Goal: Task Accomplishment & Management: Use online tool/utility

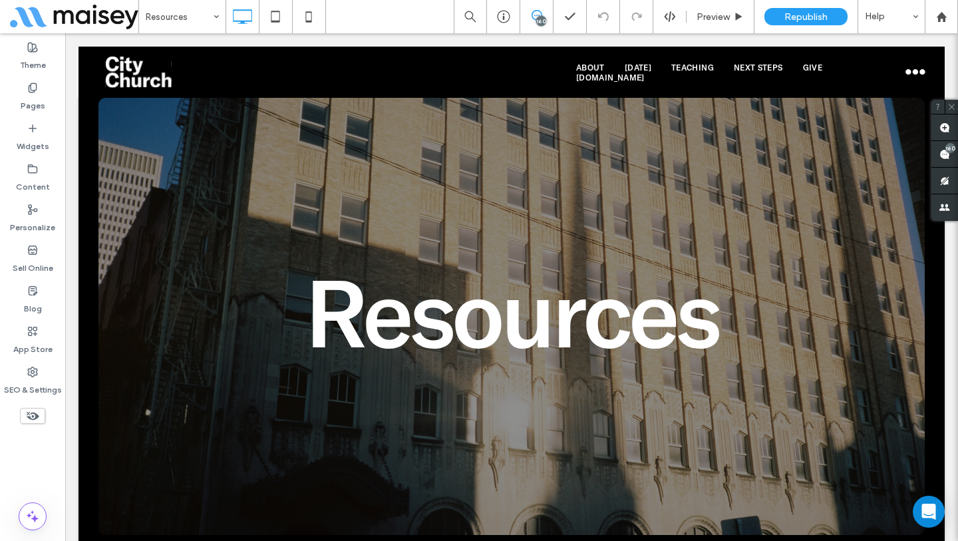
scroll to position [1293, 0]
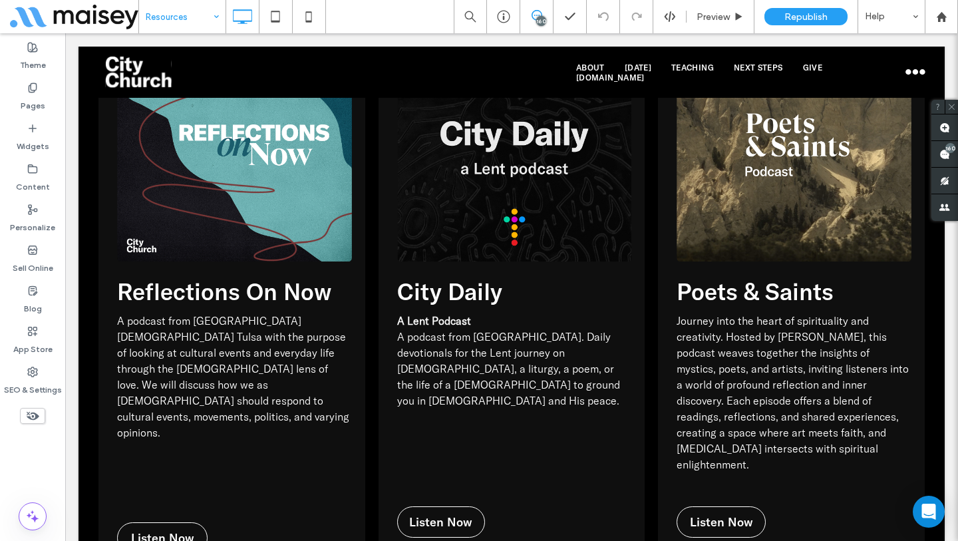
click at [208, 9] on div "Resources" at bounding box center [182, 16] width 86 height 33
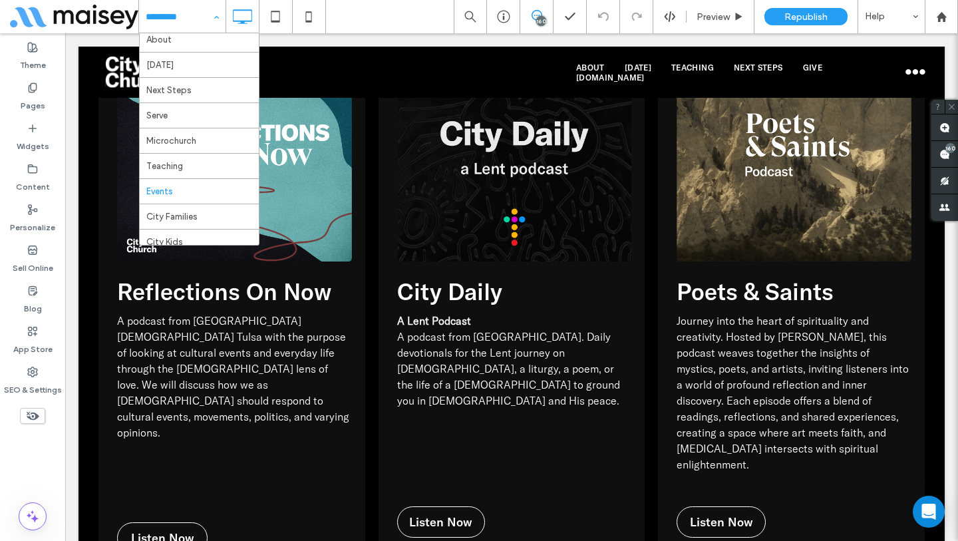
scroll to position [129, 0]
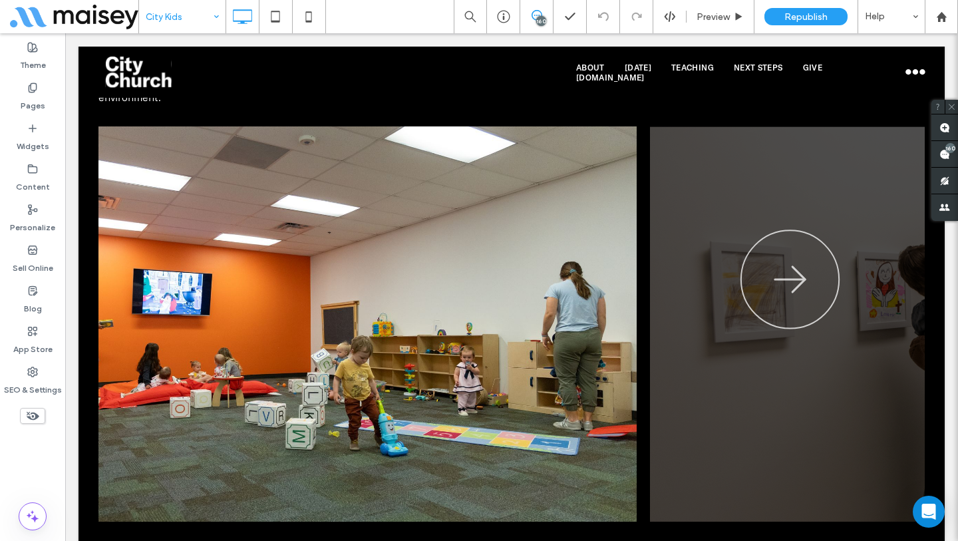
scroll to position [1272, 0]
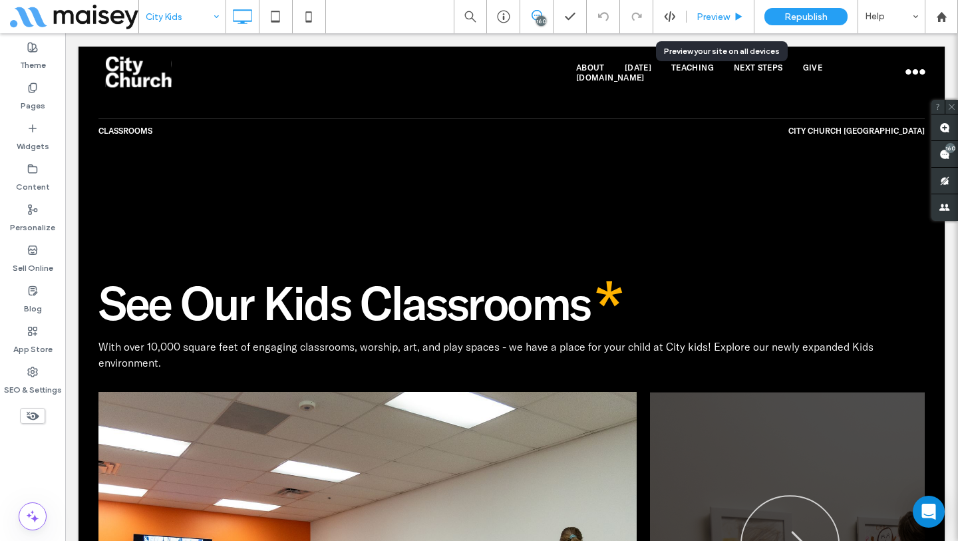
click at [716, 20] on span "Preview" at bounding box center [712, 16] width 33 height 11
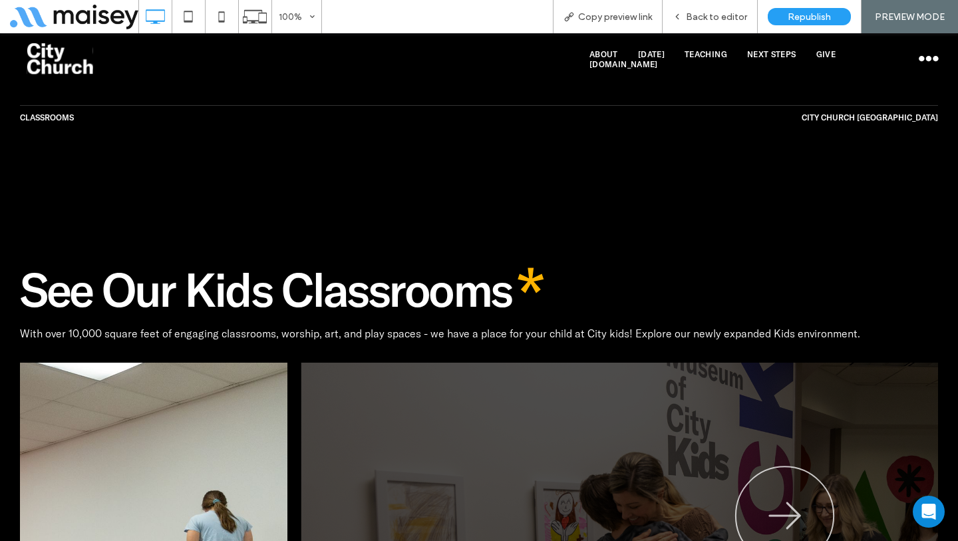
drag, startPoint x: 477, startPoint y: 388, endPoint x: 88, endPoint y: 353, distance: 390.7
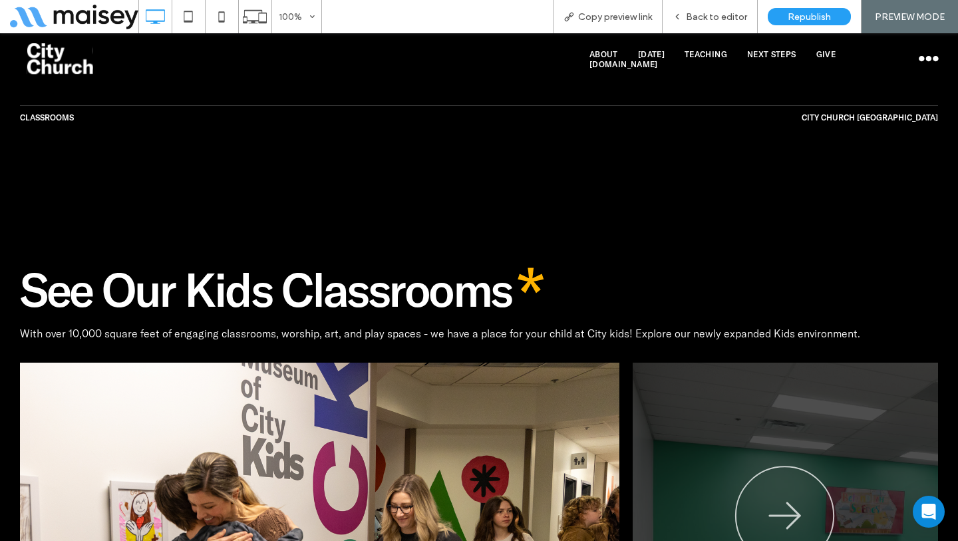
drag, startPoint x: 386, startPoint y: 372, endPoint x: 125, endPoint y: 359, distance: 261.0
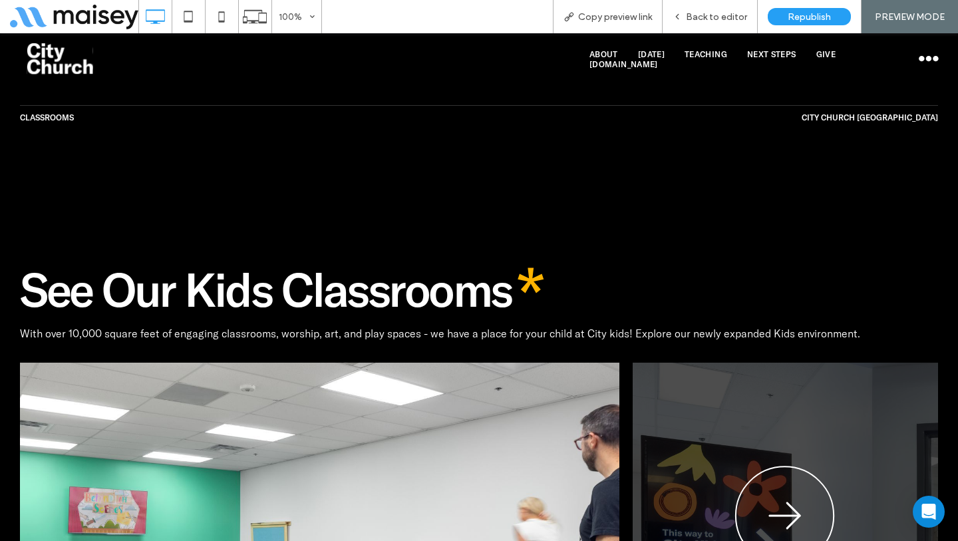
click at [801, 466] on icon "button" at bounding box center [784, 517] width 100 height 102
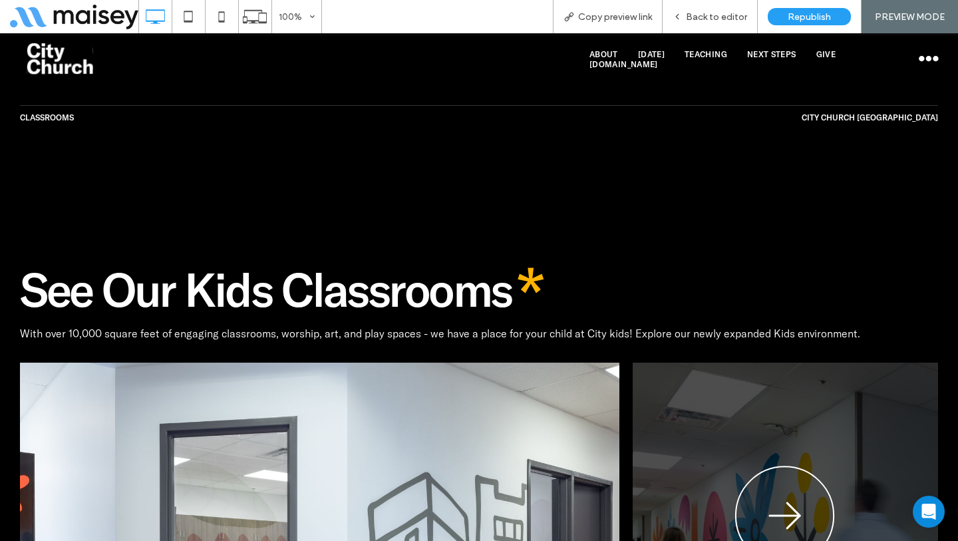
click at [801, 466] on icon "button" at bounding box center [784, 517] width 100 height 102
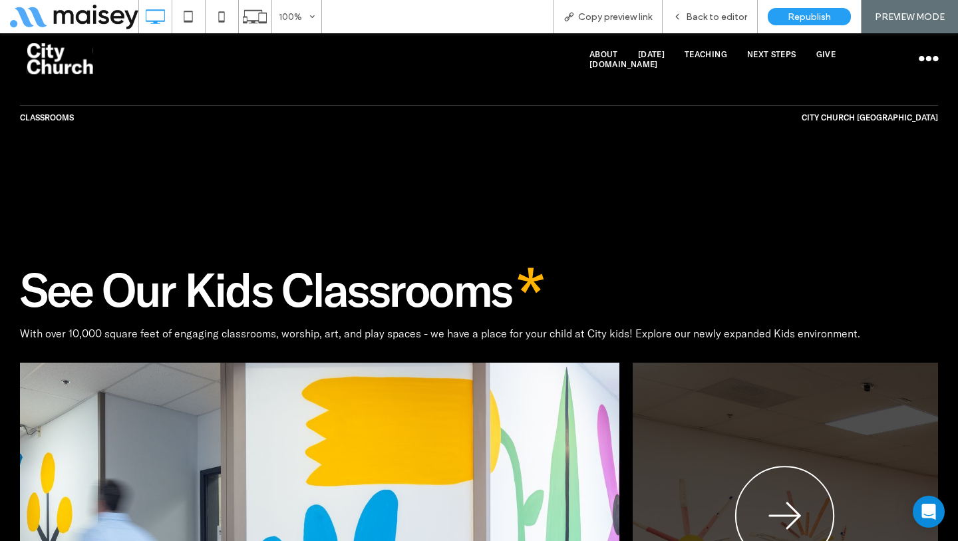
click at [801, 466] on icon "button" at bounding box center [784, 517] width 100 height 102
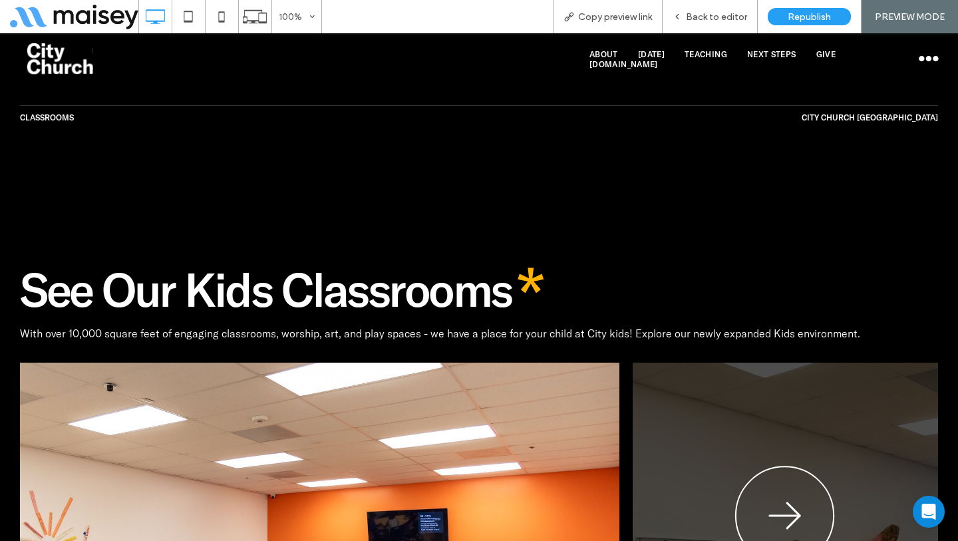
click at [801, 466] on icon "button" at bounding box center [784, 517] width 100 height 102
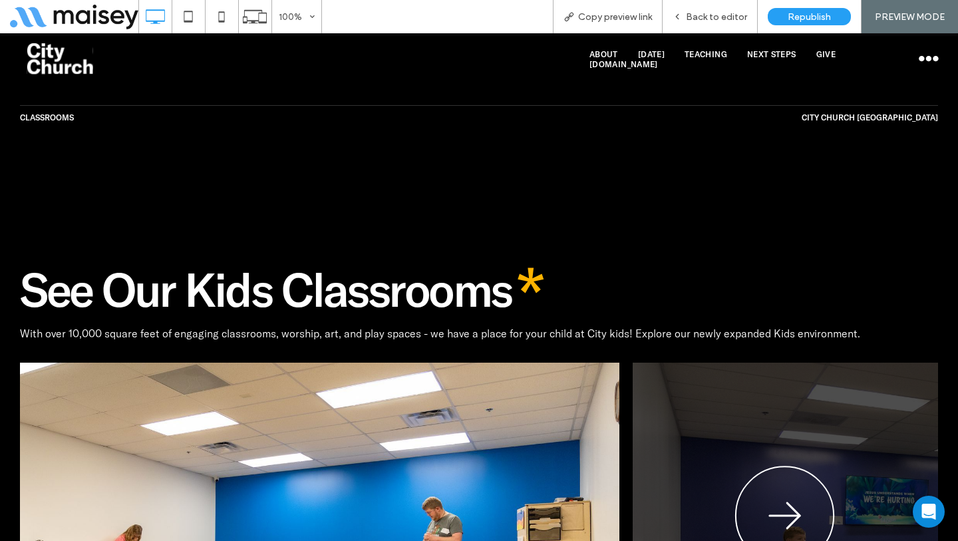
click at [801, 466] on icon "button" at bounding box center [784, 517] width 100 height 102
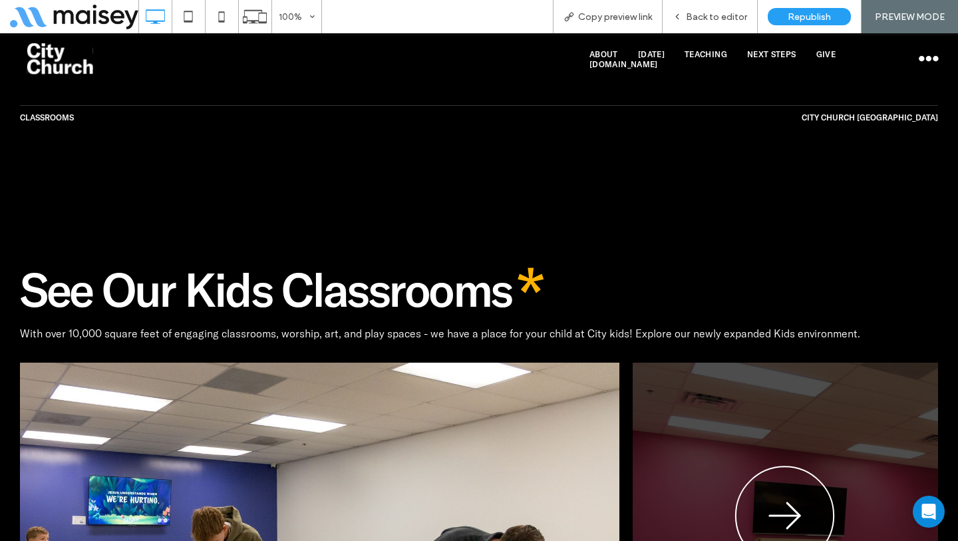
click at [801, 466] on icon "button" at bounding box center [784, 517] width 100 height 102
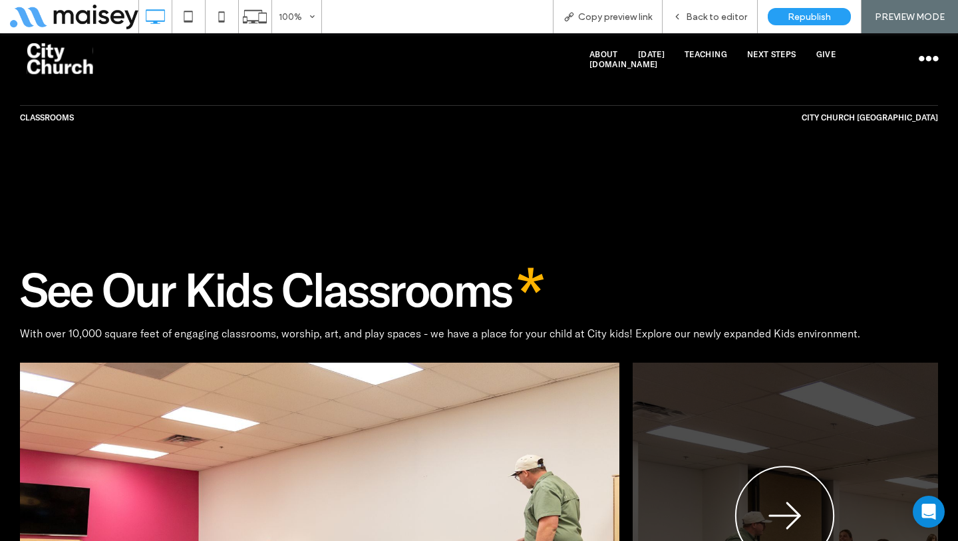
click at [801, 466] on icon "button" at bounding box center [784, 517] width 100 height 102
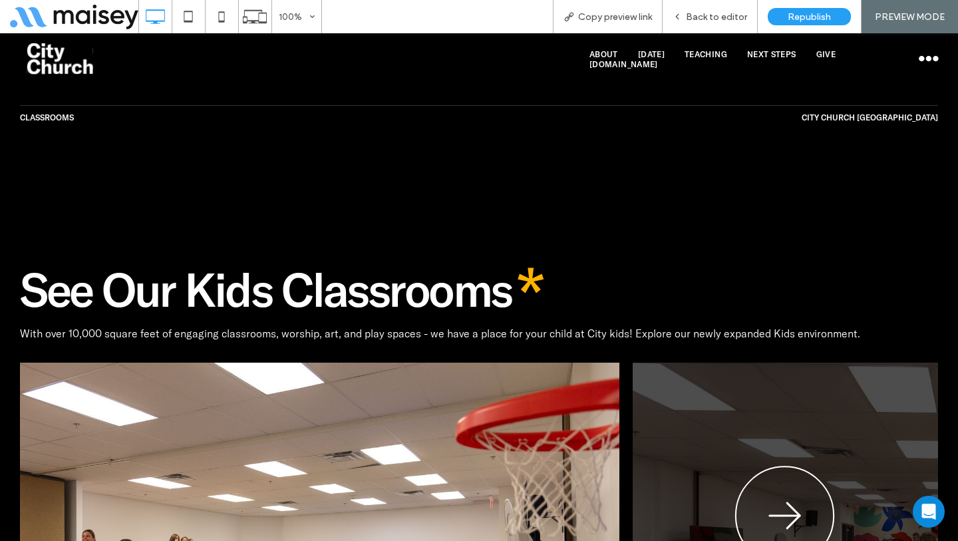
click at [801, 466] on icon "button" at bounding box center [784, 517] width 100 height 102
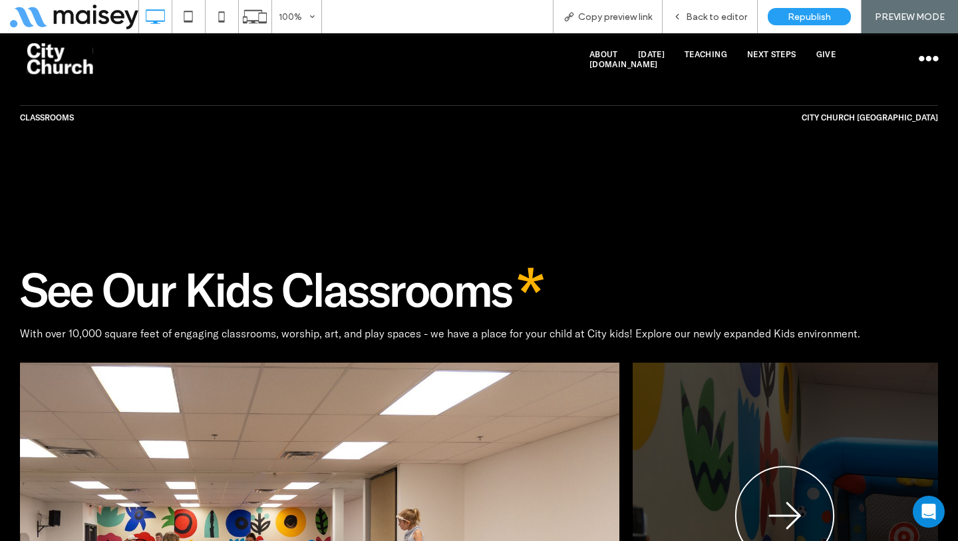
click at [801, 466] on icon "button" at bounding box center [784, 517] width 100 height 102
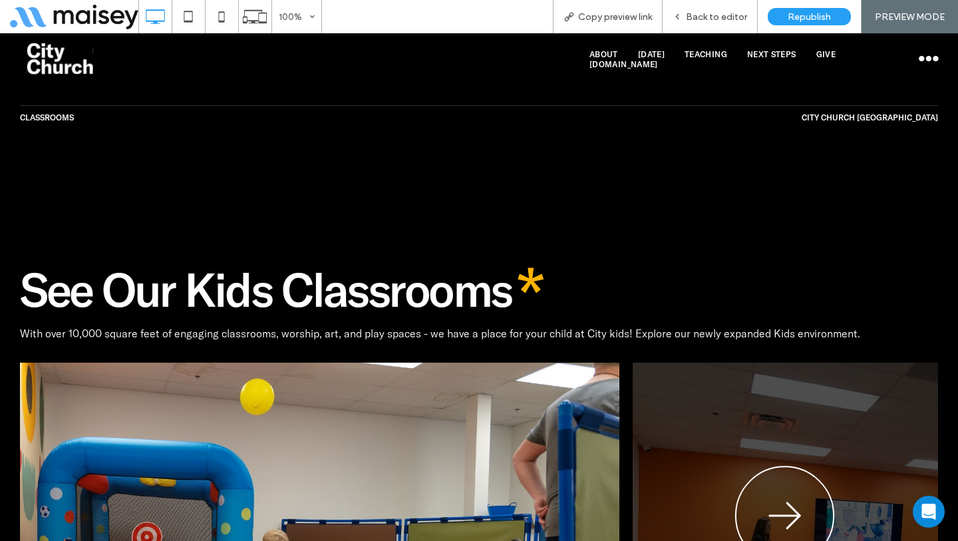
click at [801, 466] on icon "button" at bounding box center [784, 517] width 100 height 102
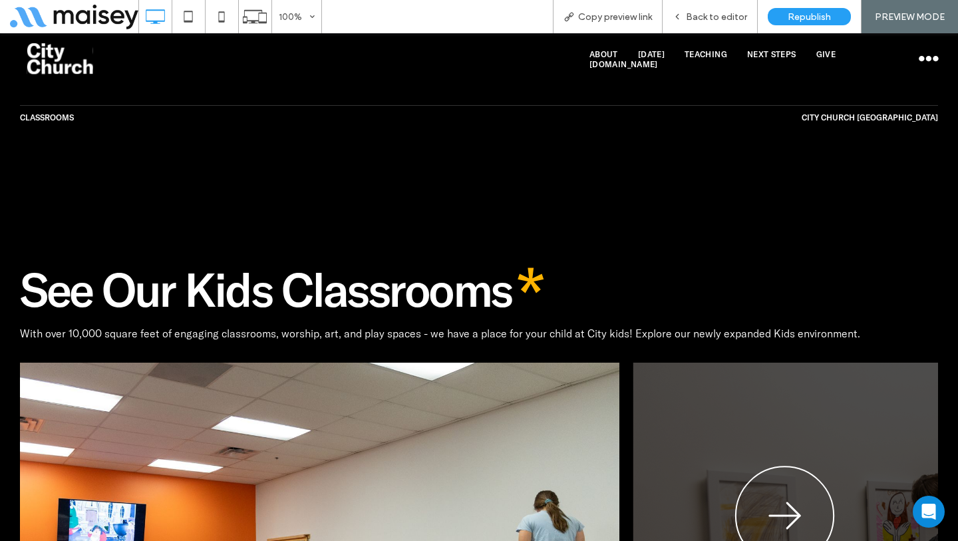
click at [801, 466] on icon "button" at bounding box center [784, 517] width 100 height 102
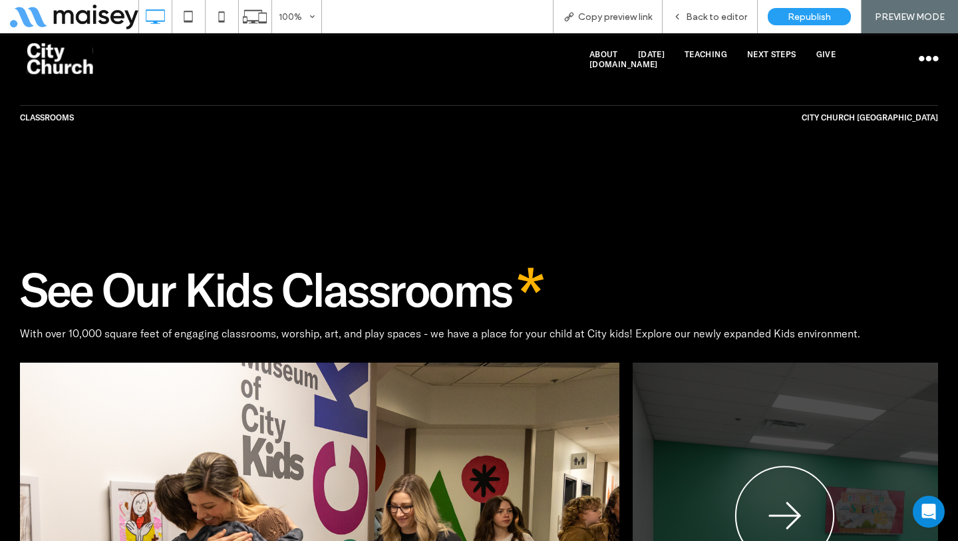
click at [801, 466] on icon "button" at bounding box center [784, 517] width 100 height 102
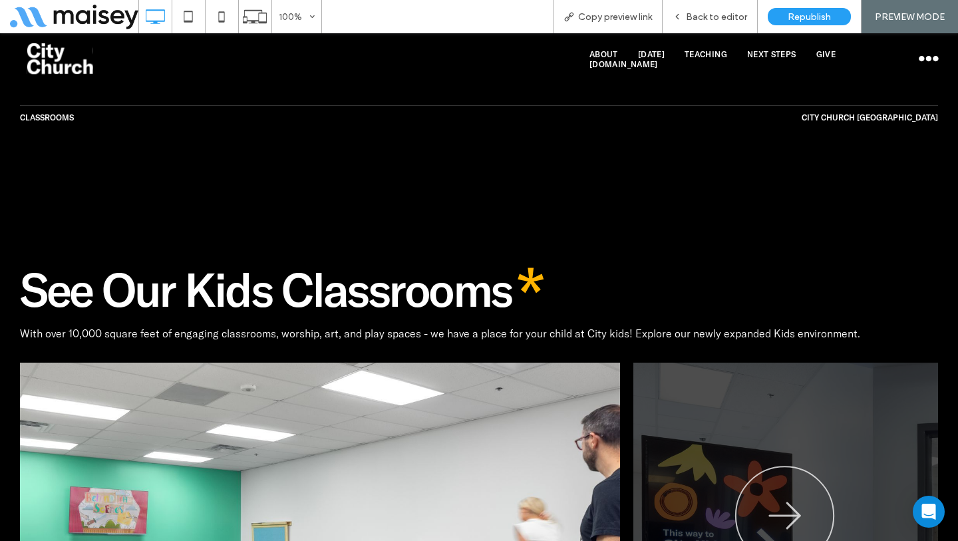
drag, startPoint x: 468, startPoint y: 473, endPoint x: 467, endPoint y: 356, distance: 117.1
drag, startPoint x: 476, startPoint y: 393, endPoint x: 484, endPoint y: 113, distance: 280.1
click at [482, 144] on div "See Our Kids Classrooms With over 10,000 square feet of engaging classrooms, wo…" at bounding box center [479, 455] width 958 height 652
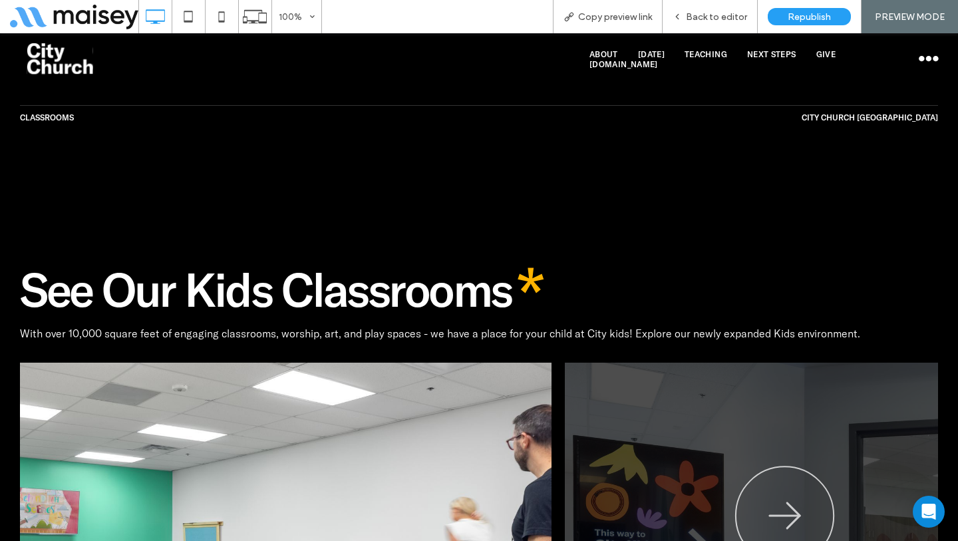
drag, startPoint x: 478, startPoint y: 412, endPoint x: 410, endPoint y: 414, distance: 67.9
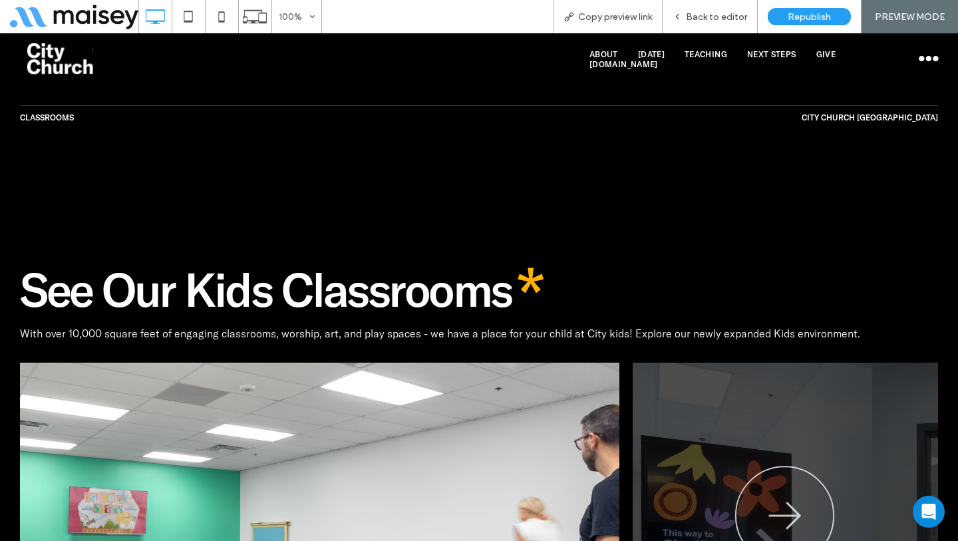
drag, startPoint x: 475, startPoint y: 415, endPoint x: 274, endPoint y: 386, distance: 203.0
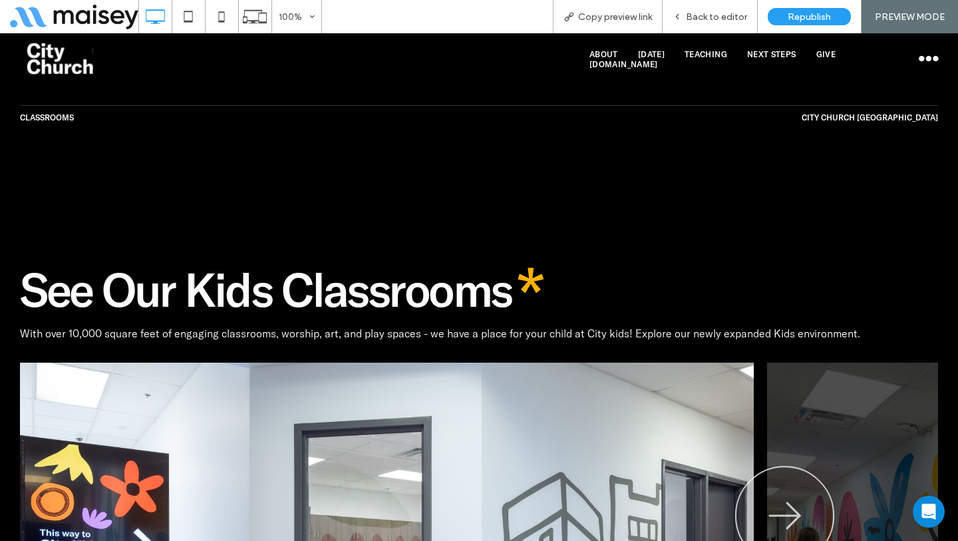
drag, startPoint x: 274, startPoint y: 386, endPoint x: 565, endPoint y: 418, distance: 292.4
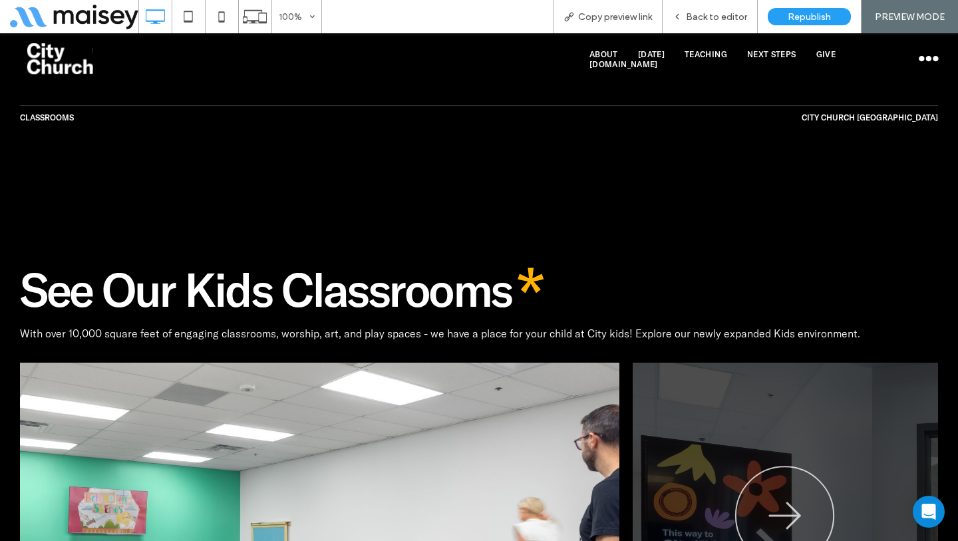
drag, startPoint x: 545, startPoint y: 418, endPoint x: 100, endPoint y: 341, distance: 450.9
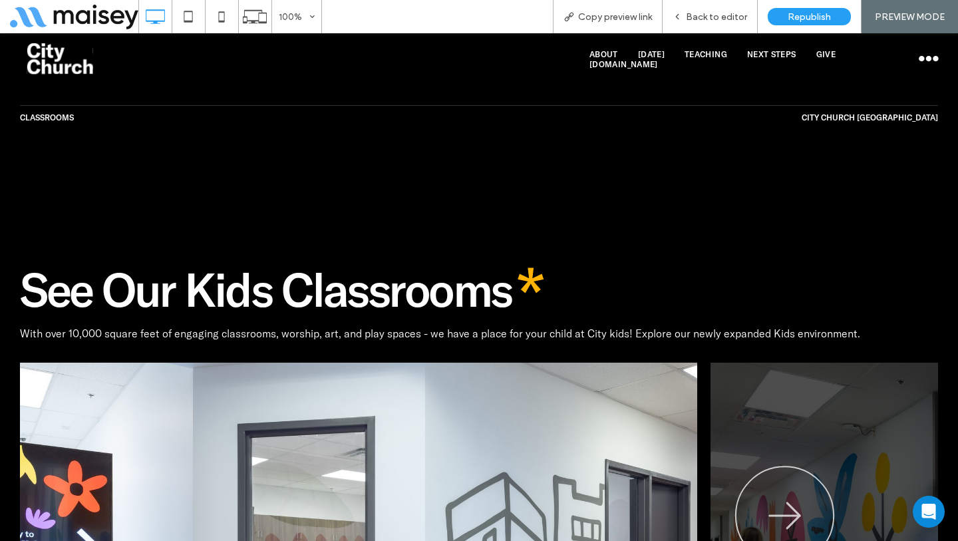
drag, startPoint x: 213, startPoint y: 366, endPoint x: 622, endPoint y: 377, distance: 408.5
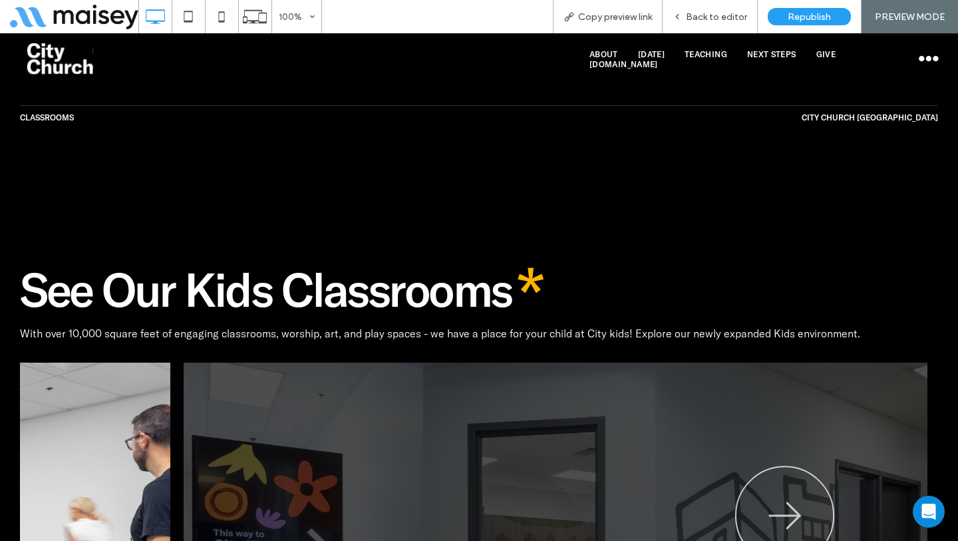
drag, startPoint x: 486, startPoint y: 368, endPoint x: 70, endPoint y: 341, distance: 416.6
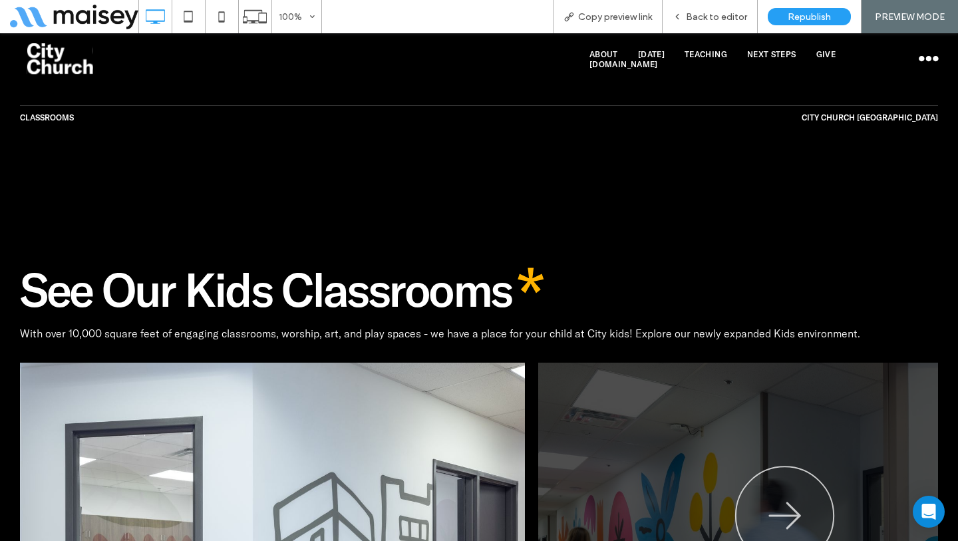
drag, startPoint x: 289, startPoint y: 364, endPoint x: -70, endPoint y: 275, distance: 370.7
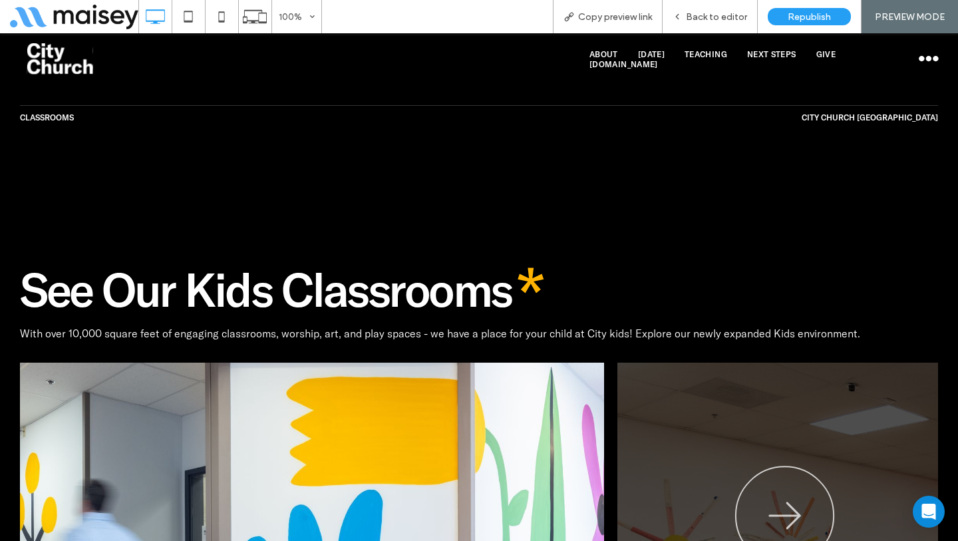
drag, startPoint x: 369, startPoint y: 319, endPoint x: 37, endPoint y: 227, distance: 345.0
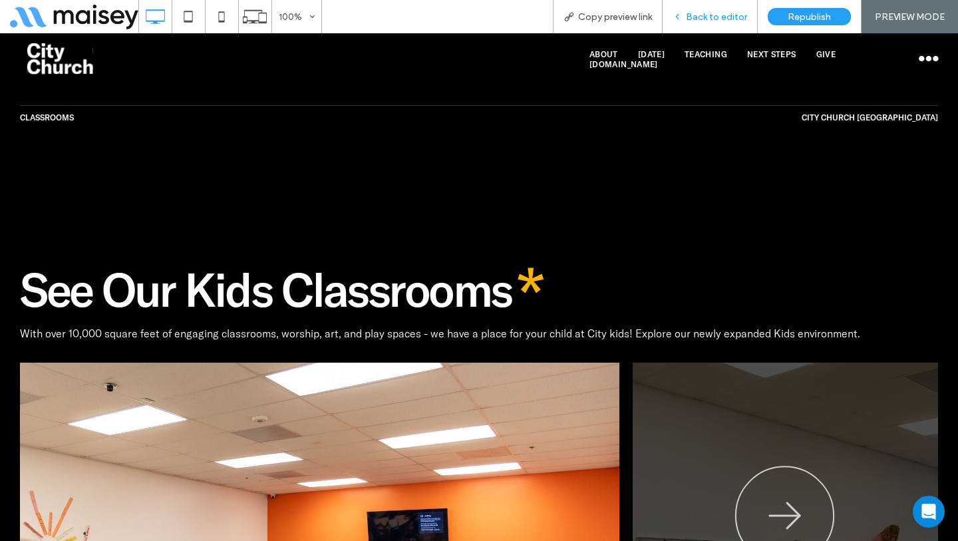
click at [716, 17] on span "Back to editor" at bounding box center [716, 16] width 61 height 11
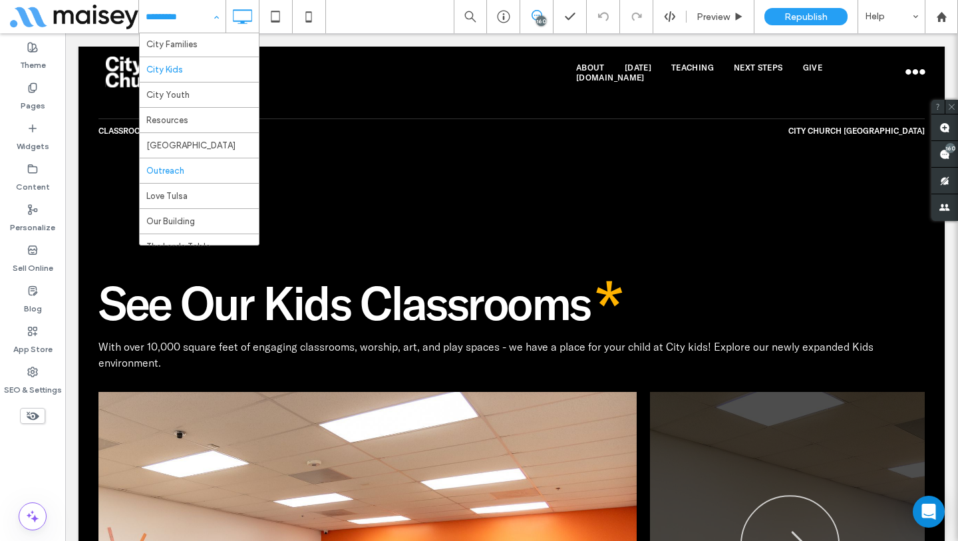
scroll to position [176, 0]
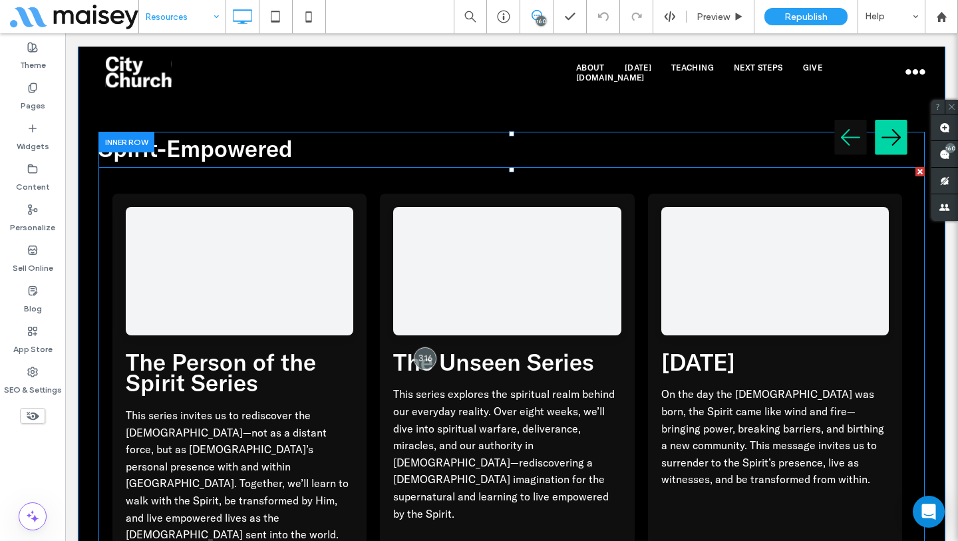
scroll to position [6138, 0]
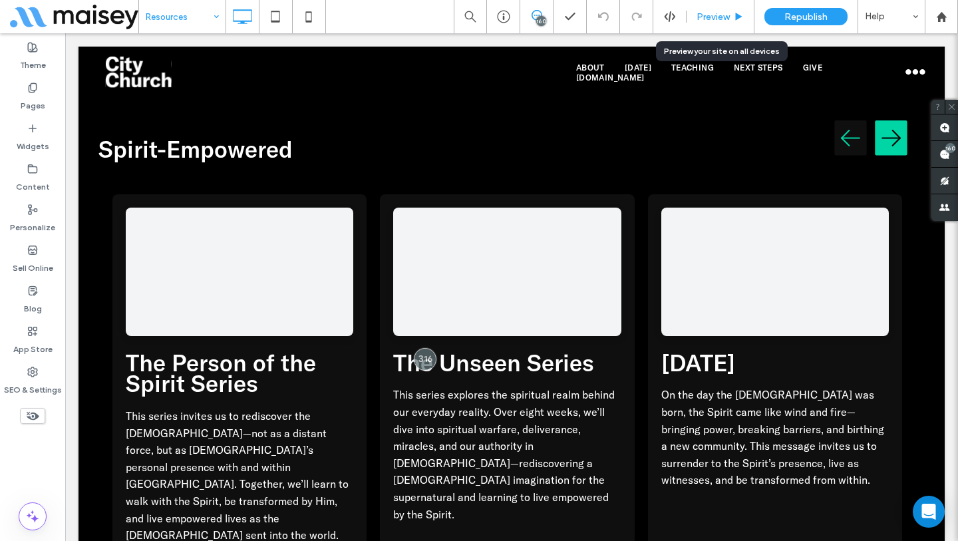
click at [709, 21] on span "Preview" at bounding box center [712, 16] width 33 height 11
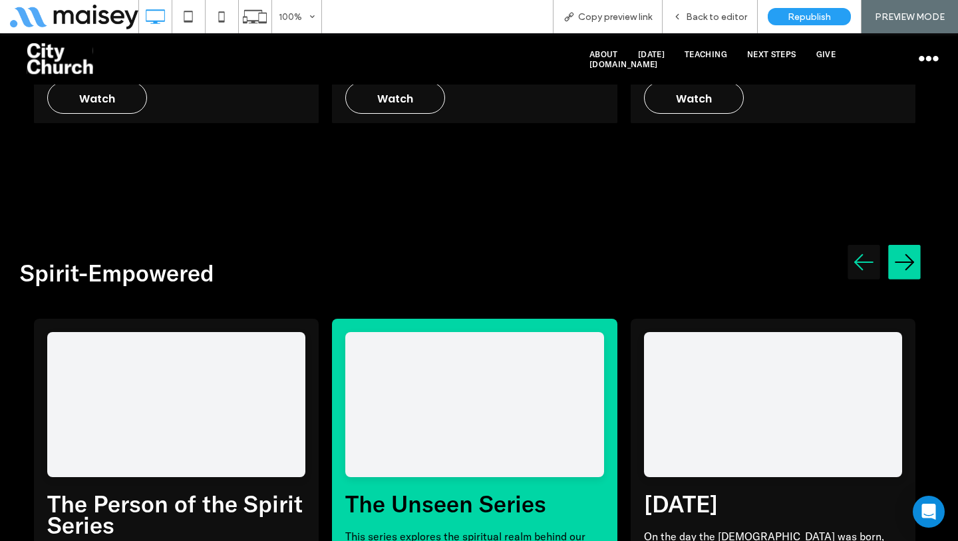
scroll to position [5992, 0]
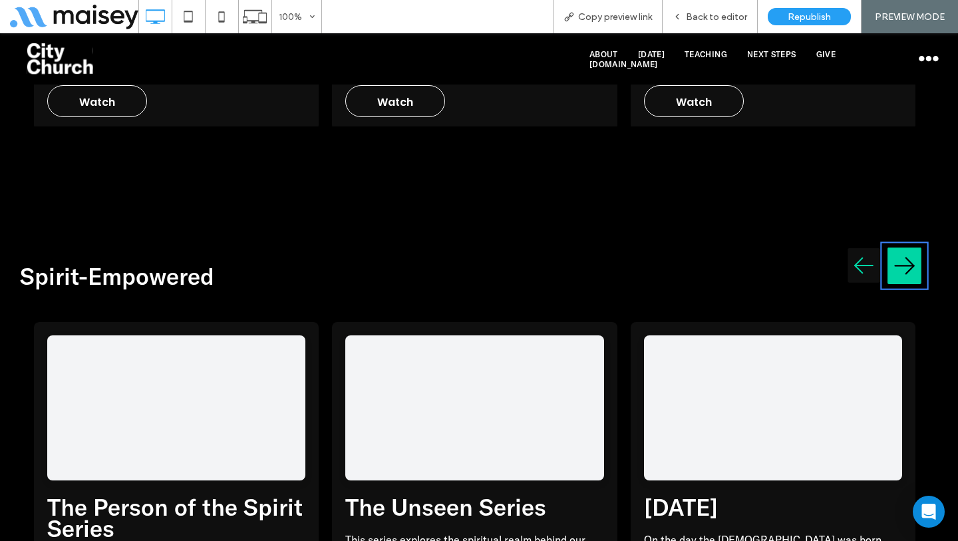
click at [895, 244] on img "Next testimonial" at bounding box center [904, 265] width 34 height 43
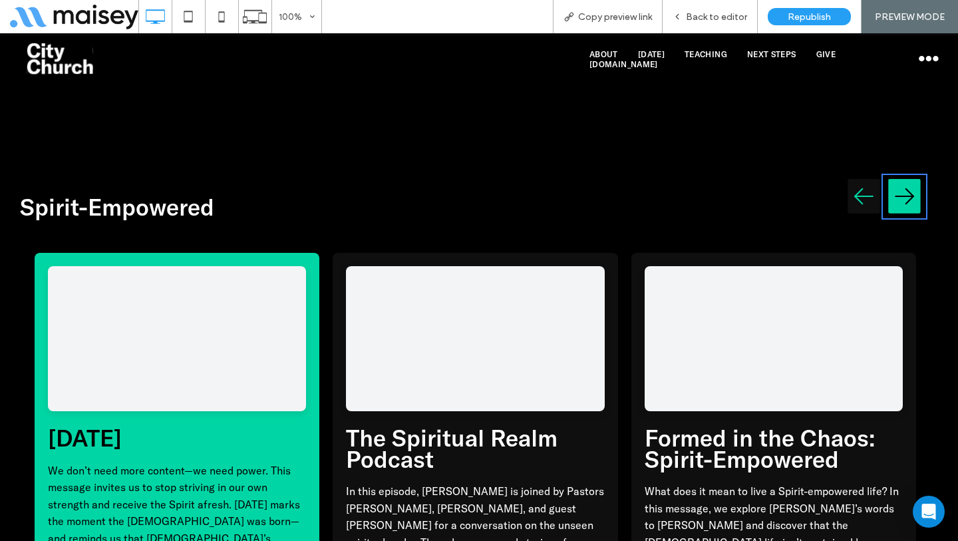
scroll to position [6048, 0]
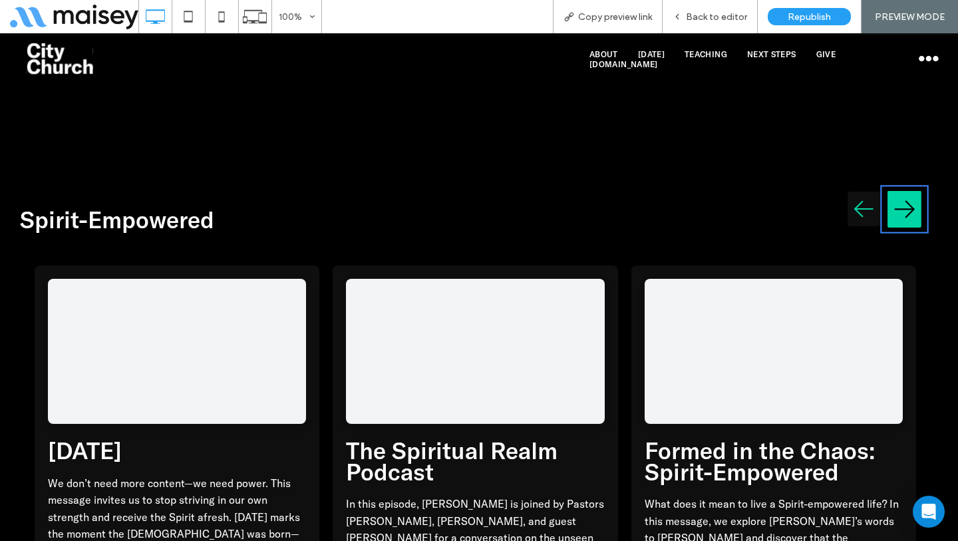
click at [895, 188] on img "Next testimonial" at bounding box center [904, 209] width 34 height 43
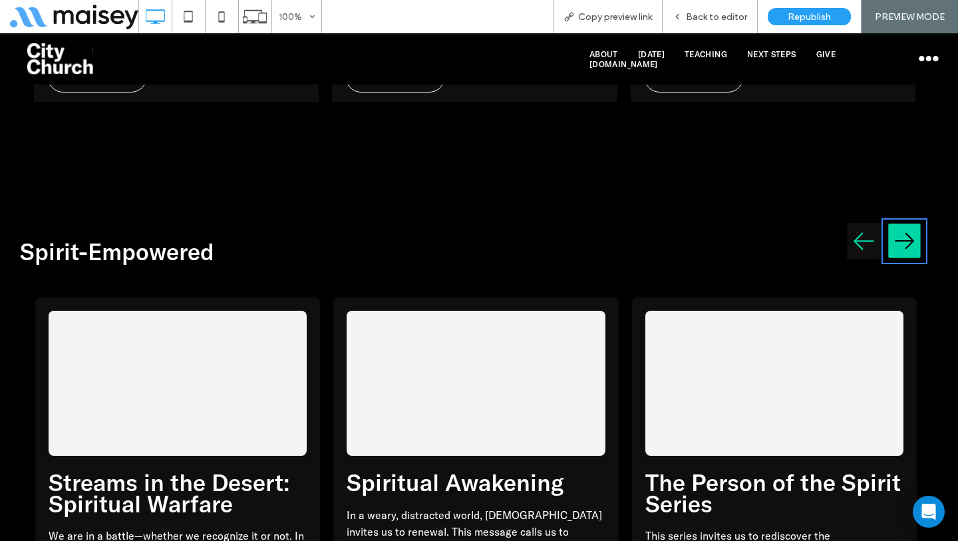
scroll to position [6015, 0]
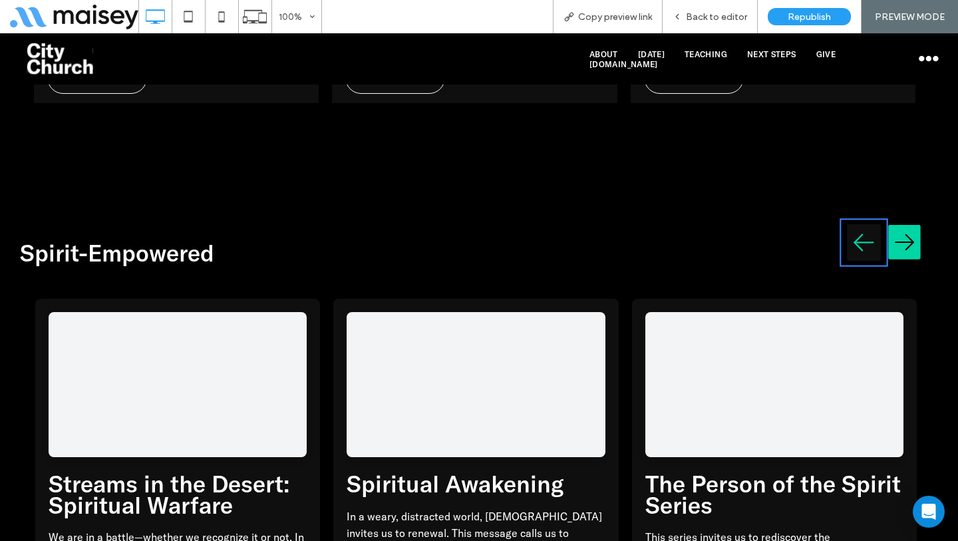
click at [848, 221] on img "Previous testimonial" at bounding box center [864, 242] width 34 height 43
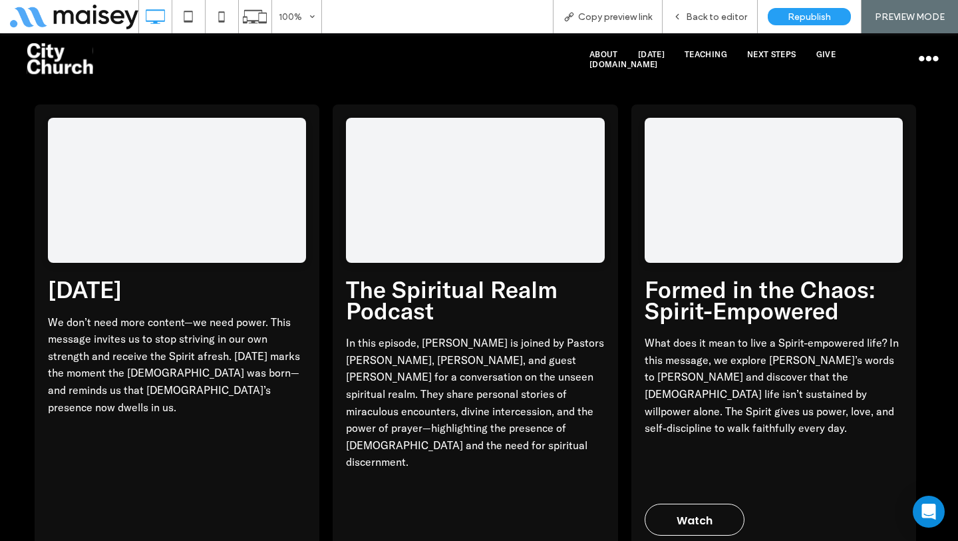
scroll to position [6205, 0]
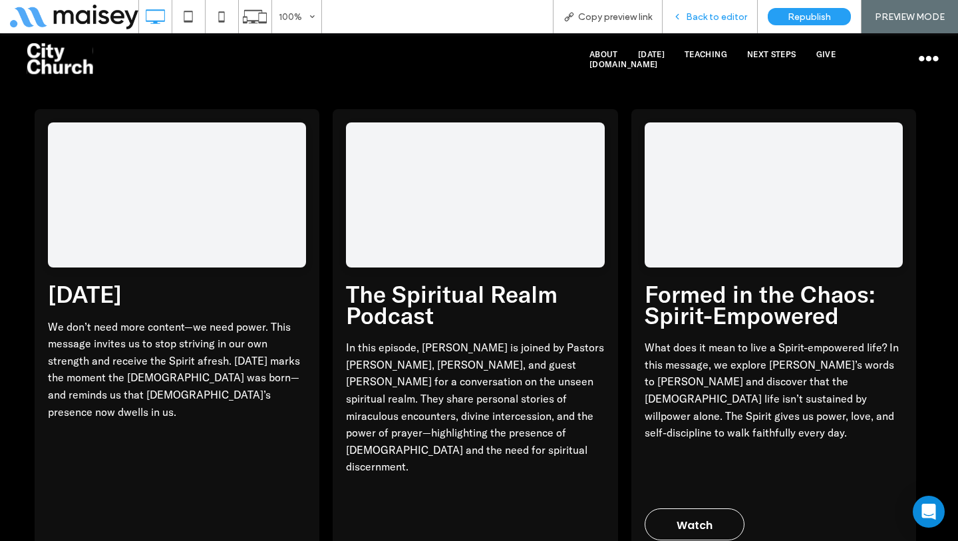
click at [714, 24] on div "Back to editor" at bounding box center [709, 16] width 95 height 33
click at [686, 17] on div "Back to editor" at bounding box center [709, 16] width 94 height 11
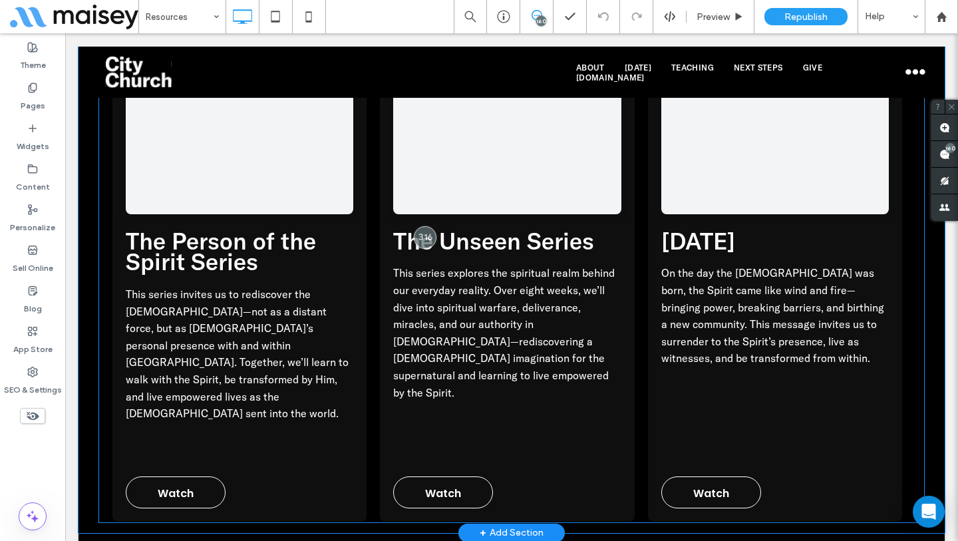
scroll to position [6283, 0]
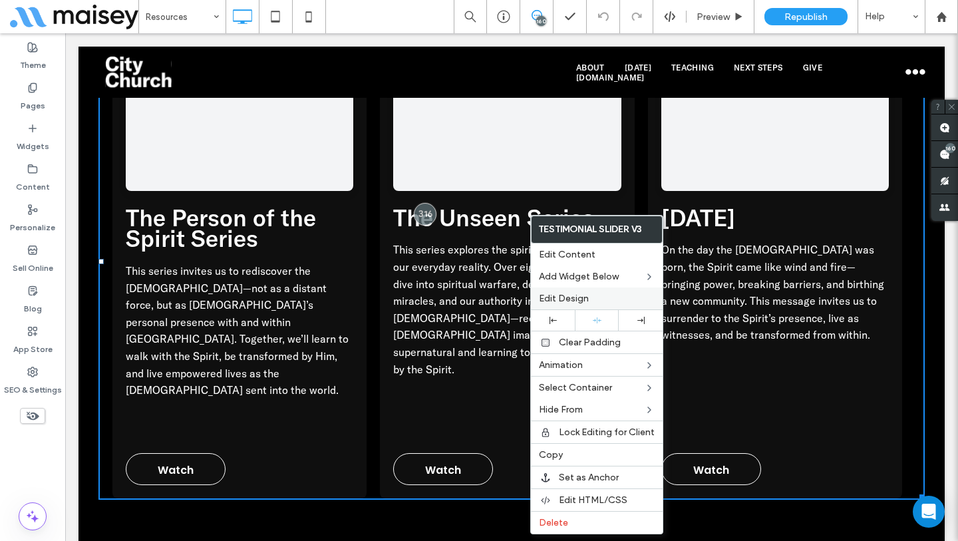
drag, startPoint x: 575, startPoint y: 297, endPoint x: 350, endPoint y: 270, distance: 226.4
click at [575, 297] on span "Edit Design" at bounding box center [564, 298] width 50 height 11
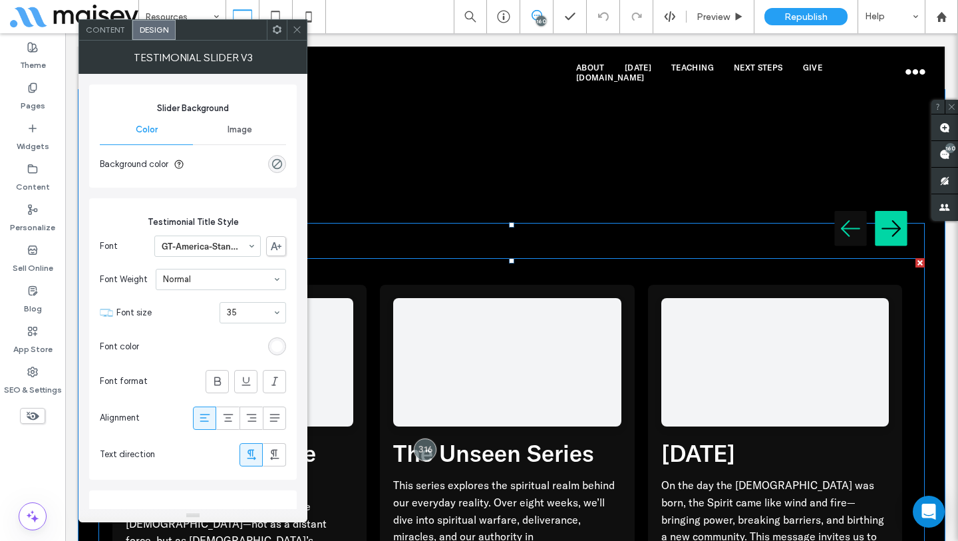
scroll to position [6047, 0]
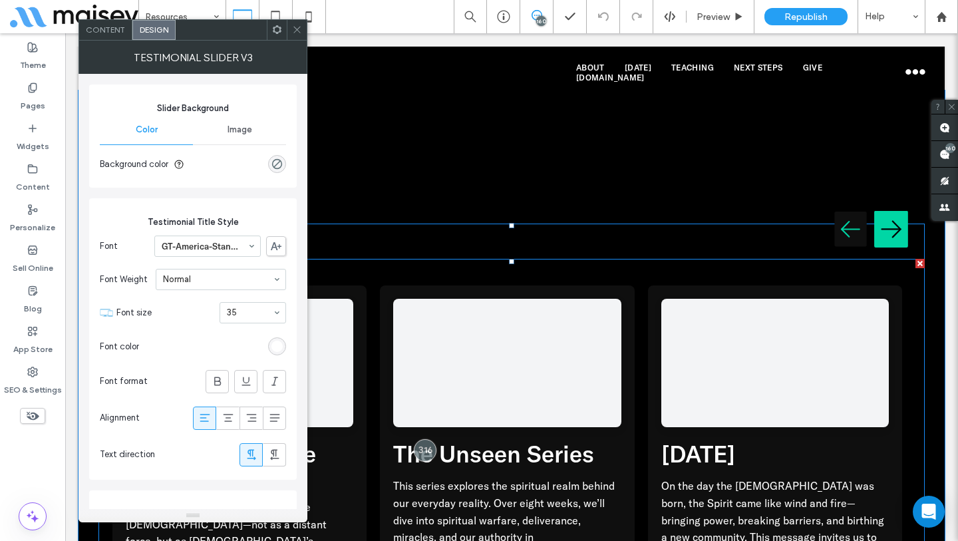
click at [879, 208] on img "Next testimonial" at bounding box center [891, 229] width 34 height 43
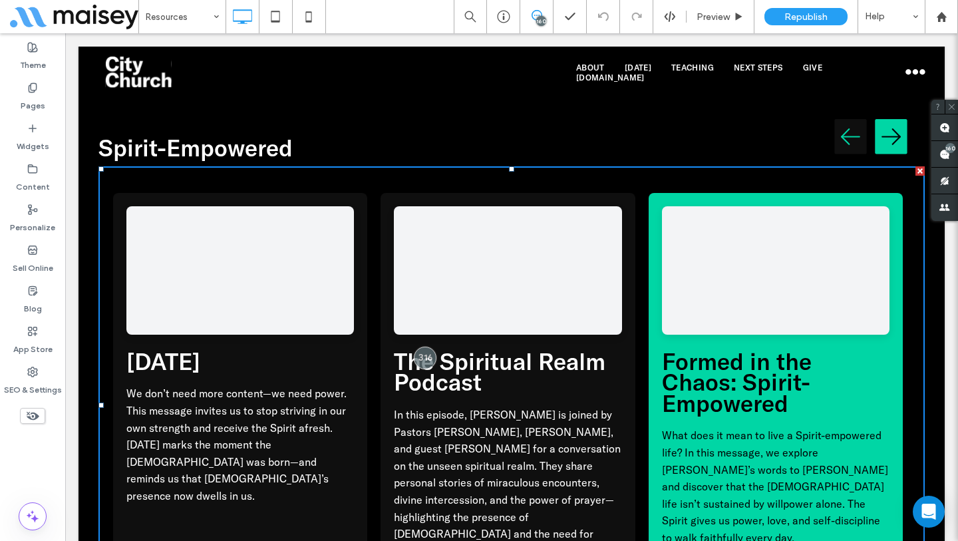
scroll to position [6157, 0]
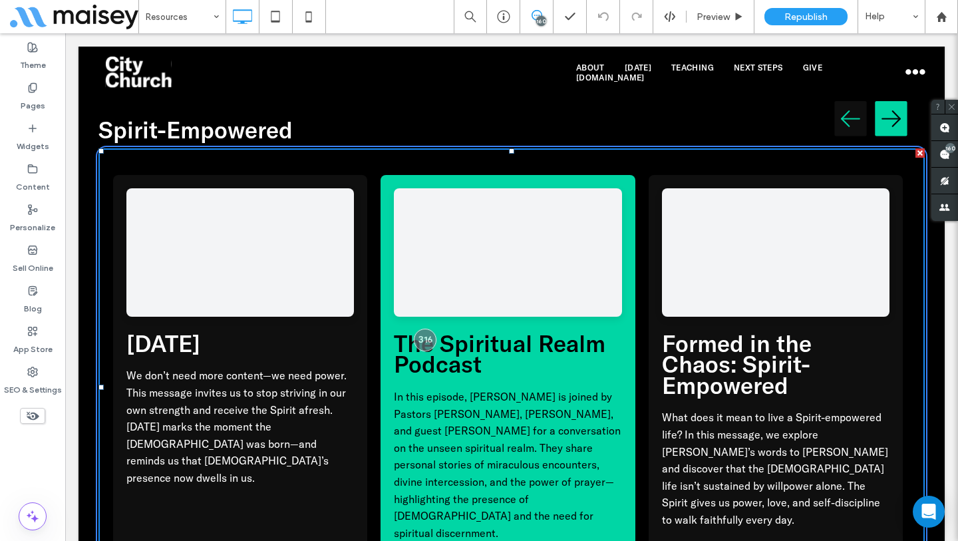
click at [522, 458] on div "The Spiritual Realm Podcast In this episode, Cody Jensen is joined by Pastors M…" at bounding box center [507, 399] width 254 height 448
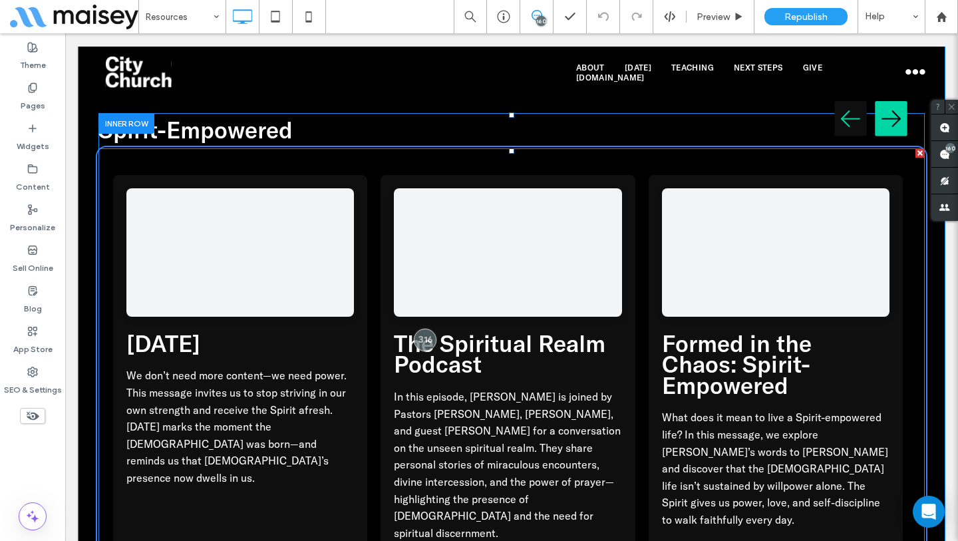
click at [300, 392] on span at bounding box center [511, 386] width 826 height 476
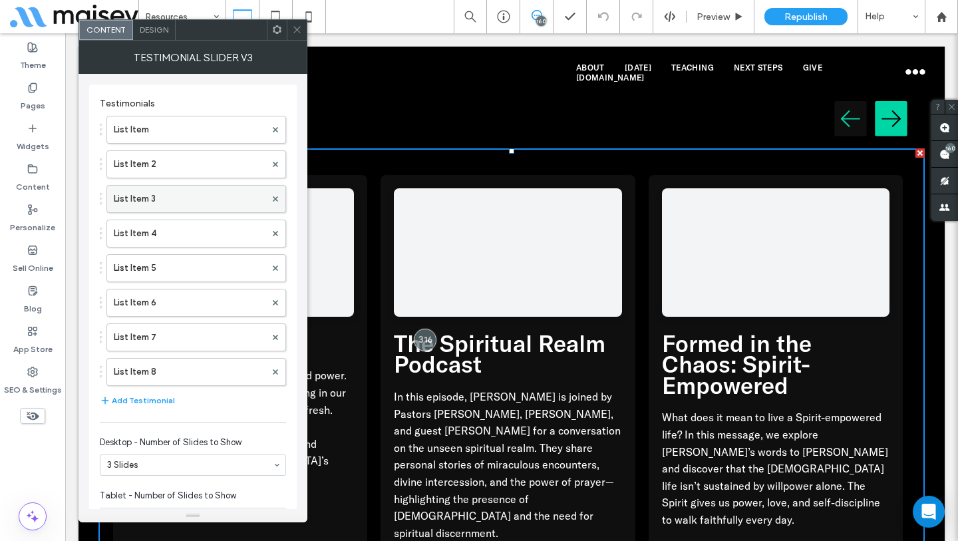
click at [161, 192] on label "List Item 3" at bounding box center [190, 199] width 152 height 27
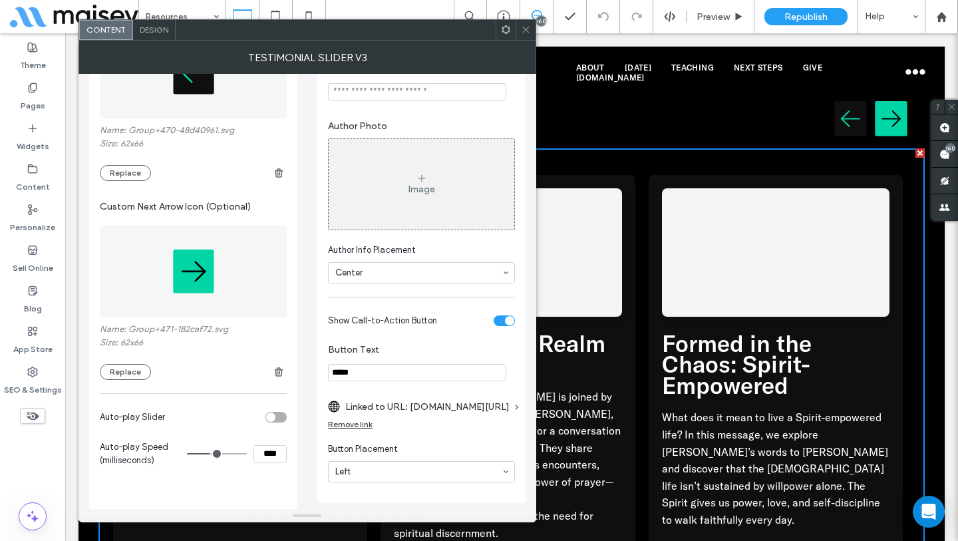
scroll to position [925, 0]
click at [412, 369] on input "*****" at bounding box center [417, 372] width 178 height 17
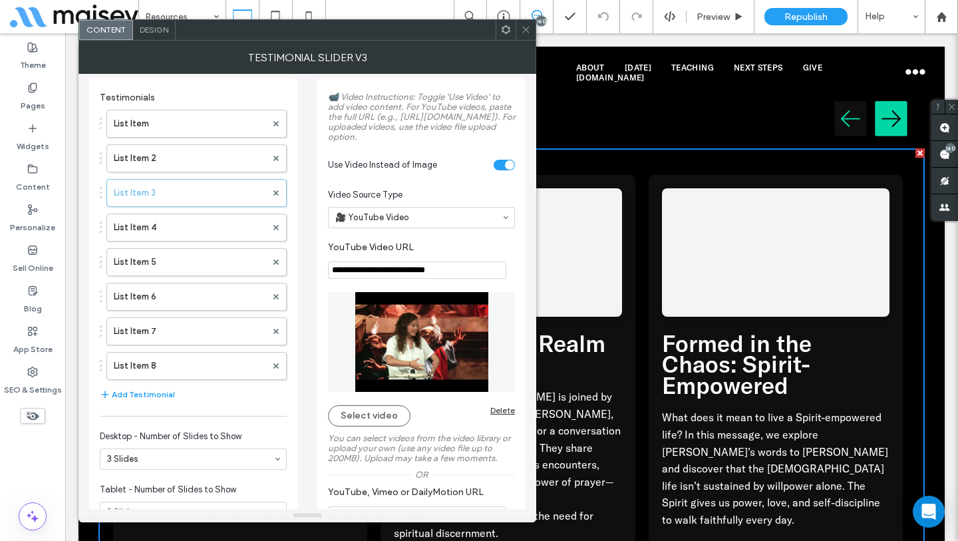
scroll to position [0, 0]
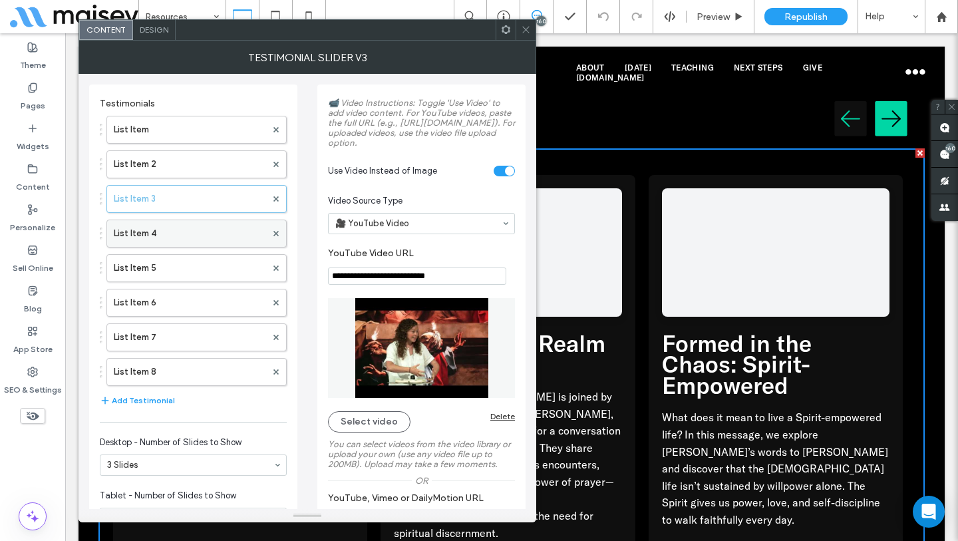
click at [194, 232] on label "List Item 4" at bounding box center [190, 233] width 152 height 27
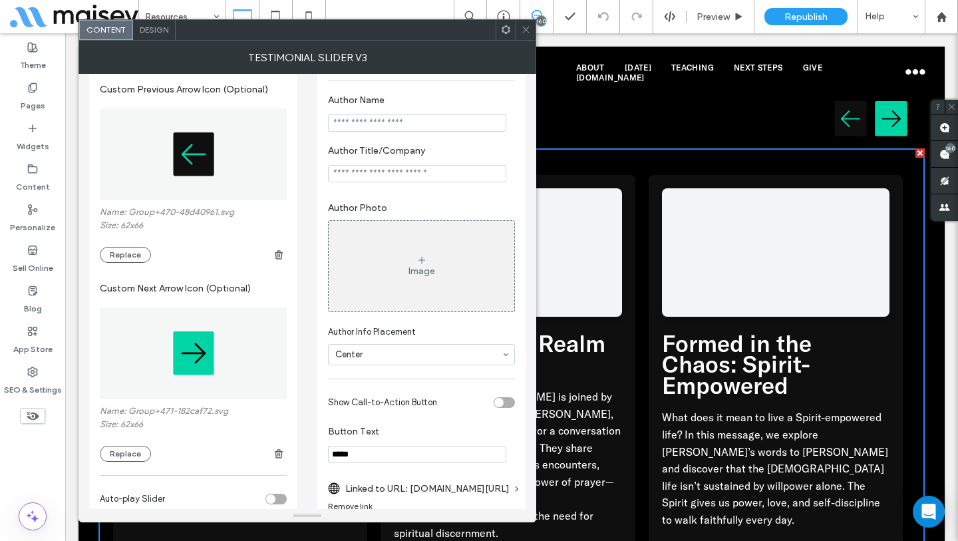
scroll to position [925, 0]
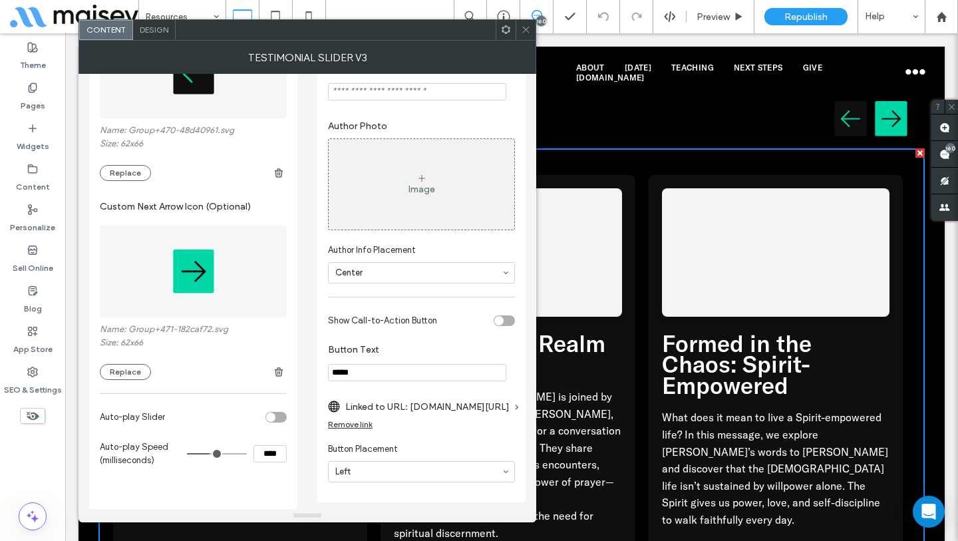
click at [503, 318] on div "toggle" at bounding box center [503, 320] width 21 height 11
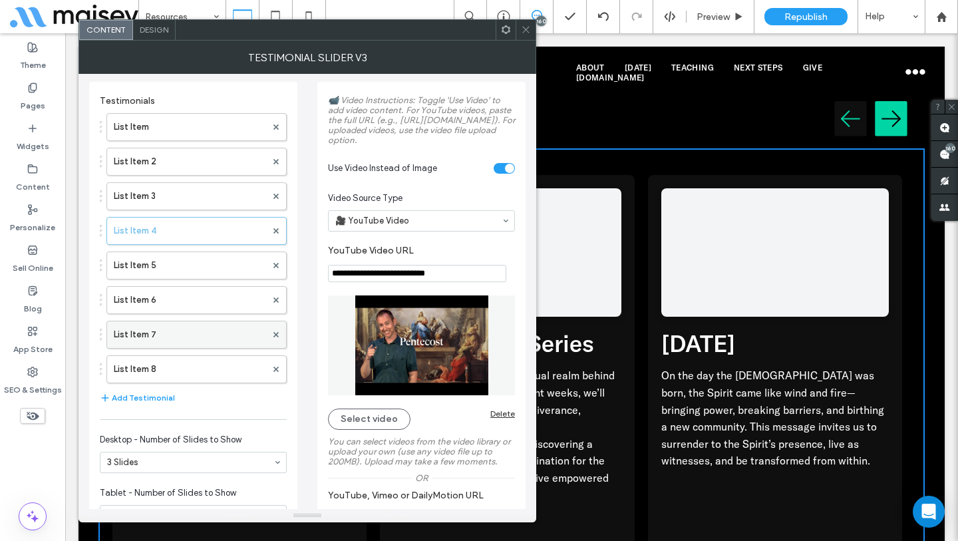
scroll to position [0, 0]
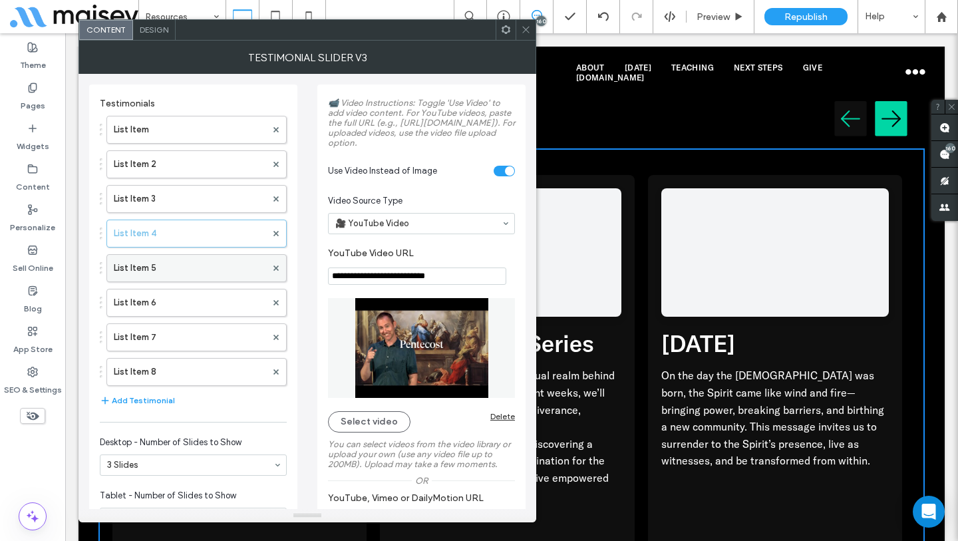
click at [219, 279] on label "List Item 5" at bounding box center [190, 268] width 152 height 27
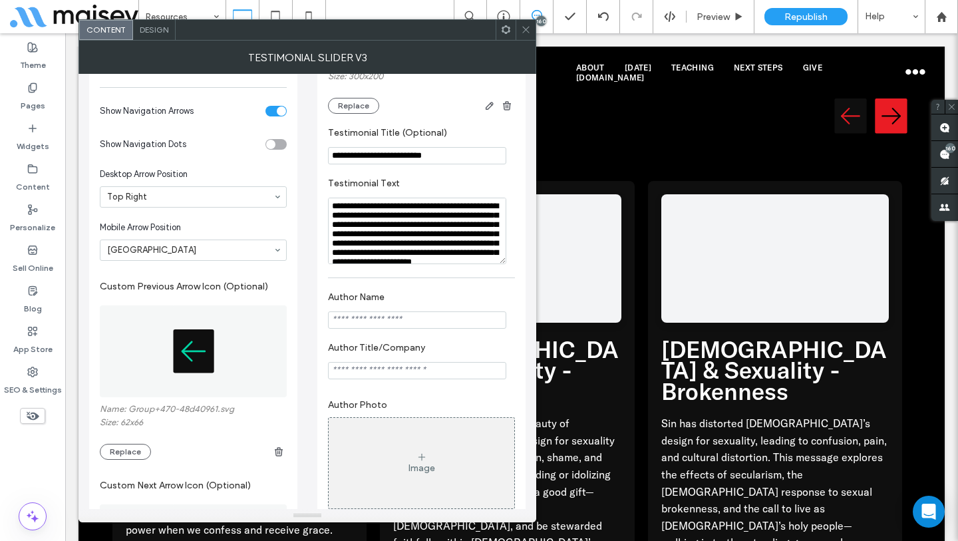
scroll to position [925, 0]
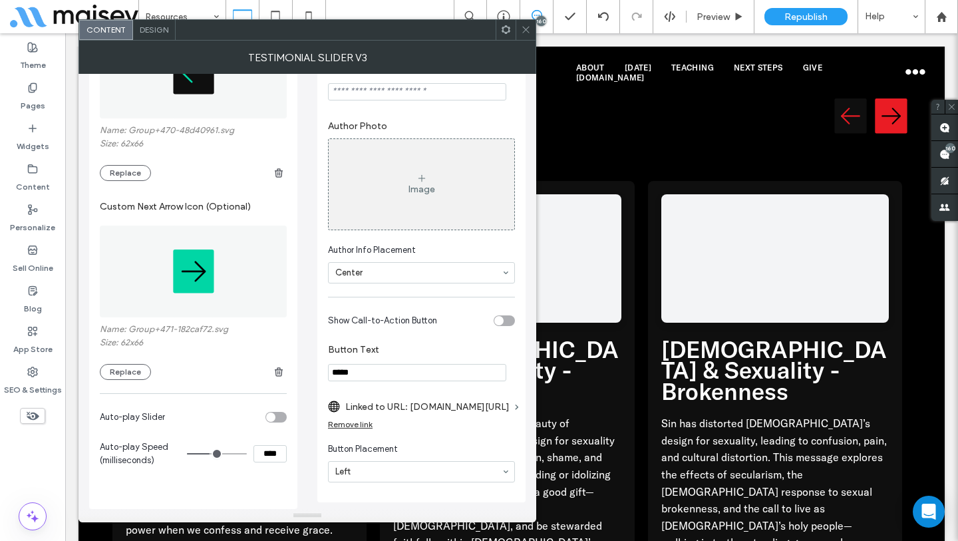
click at [506, 321] on div "toggle" at bounding box center [503, 320] width 21 height 11
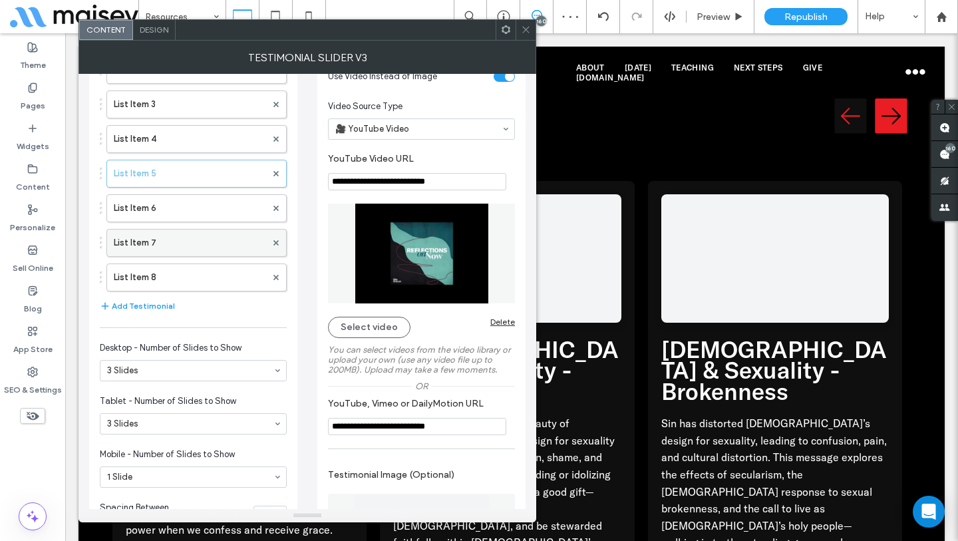
scroll to position [25, 0]
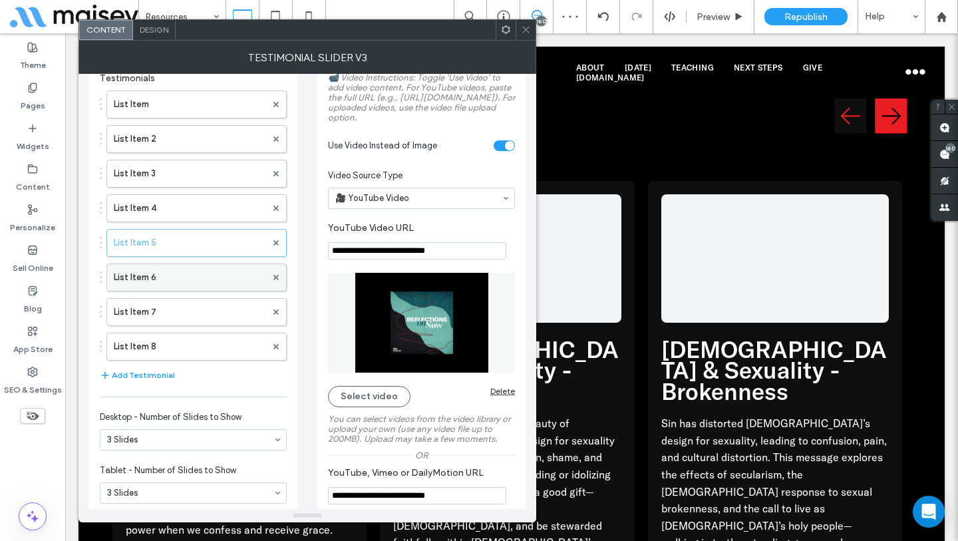
click at [202, 271] on label "List Item 6" at bounding box center [190, 277] width 152 height 27
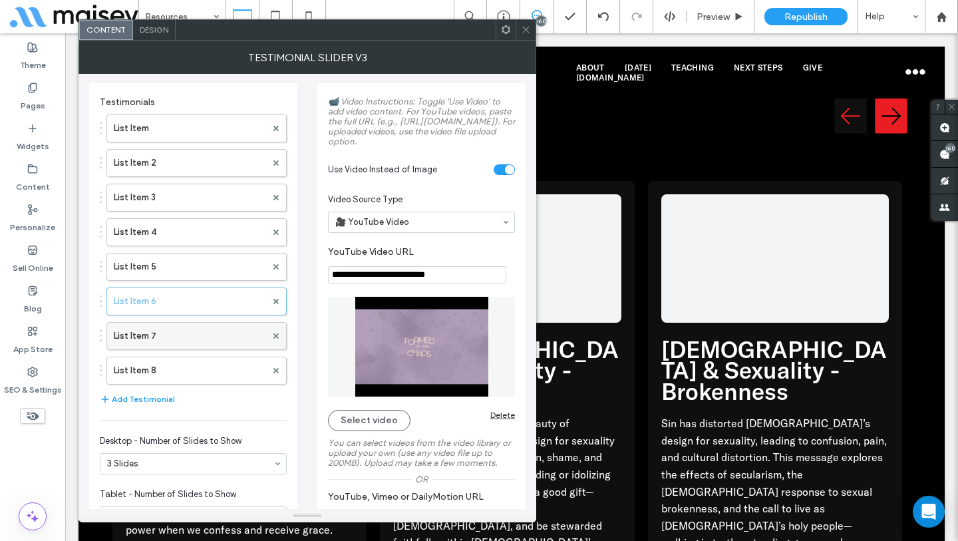
scroll to position [0, 0]
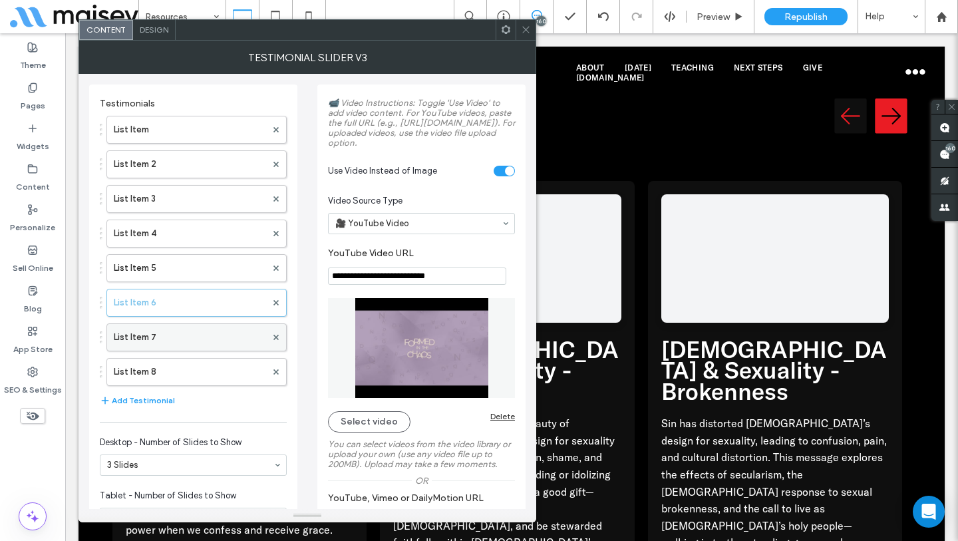
click at [206, 333] on label "List Item 7" at bounding box center [190, 337] width 152 height 27
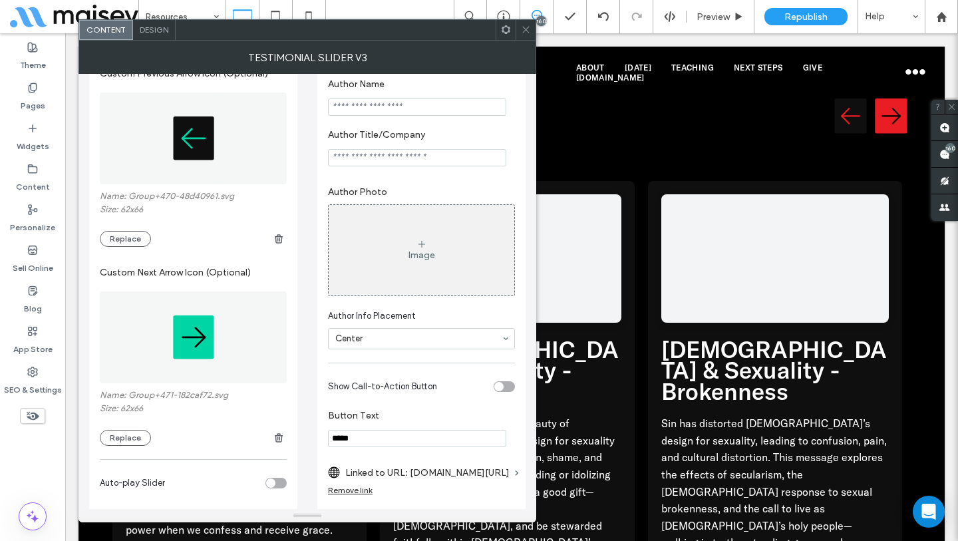
scroll to position [925, 0]
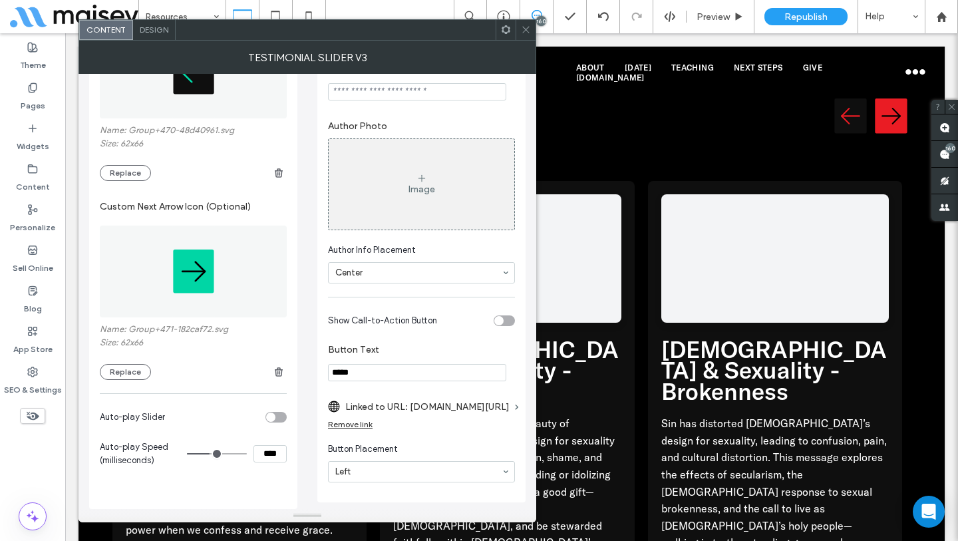
click at [506, 321] on div "toggle" at bounding box center [503, 320] width 21 height 11
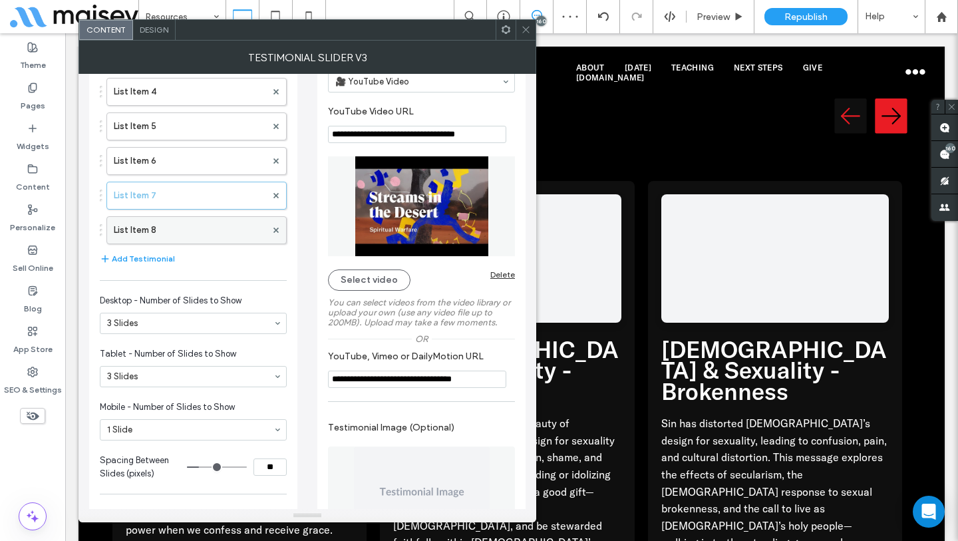
click at [185, 235] on label "List Item 8" at bounding box center [190, 230] width 152 height 27
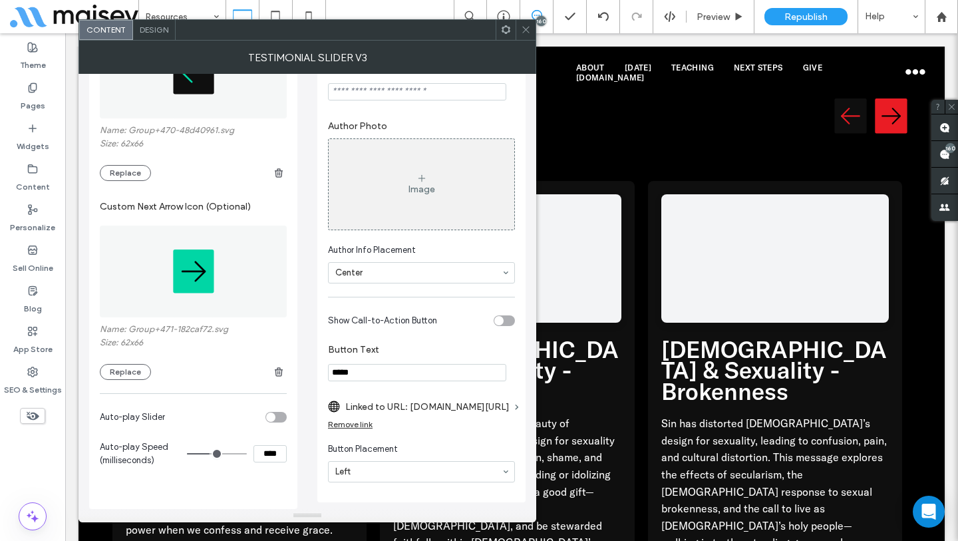
click at [503, 319] on div "toggle" at bounding box center [498, 320] width 9 height 9
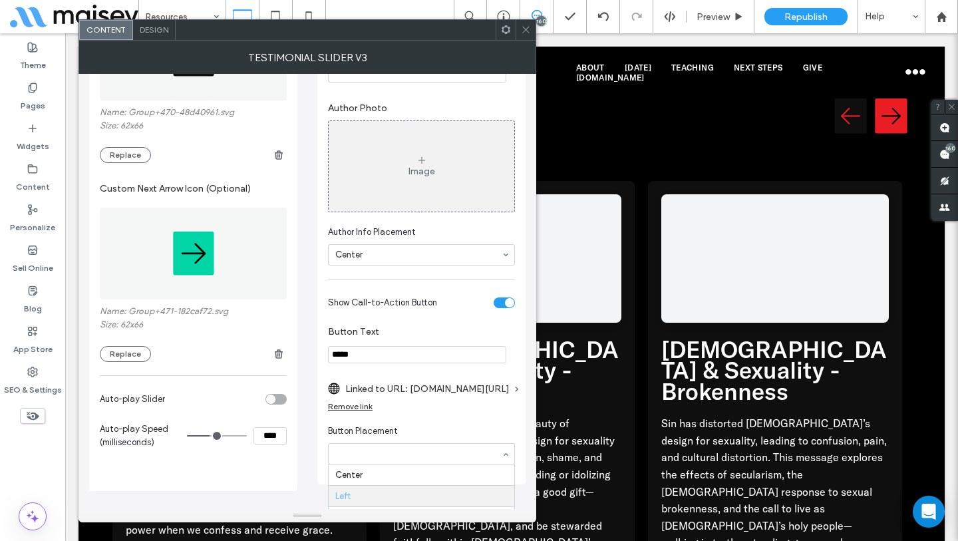
click at [527, 28] on icon at bounding box center [526, 30] width 10 height 10
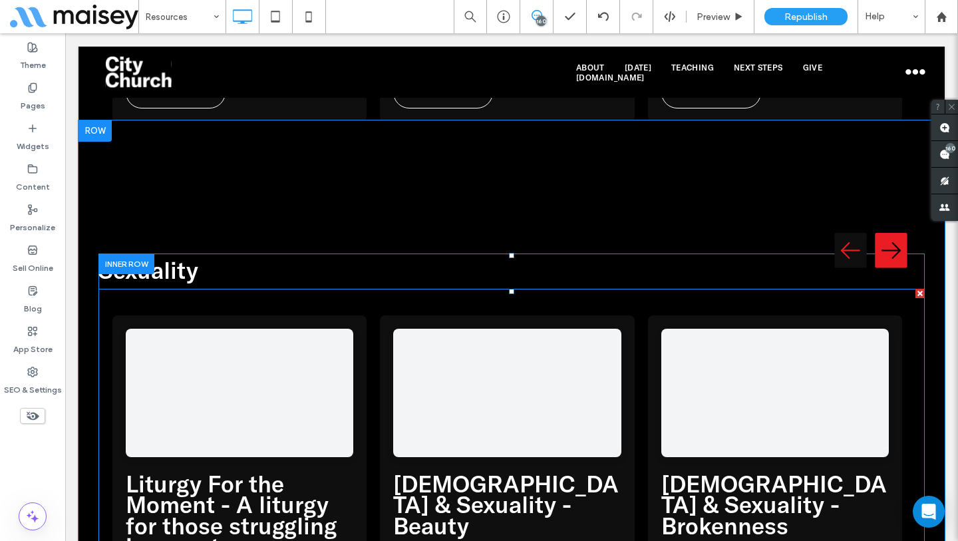
scroll to position [6533, 0]
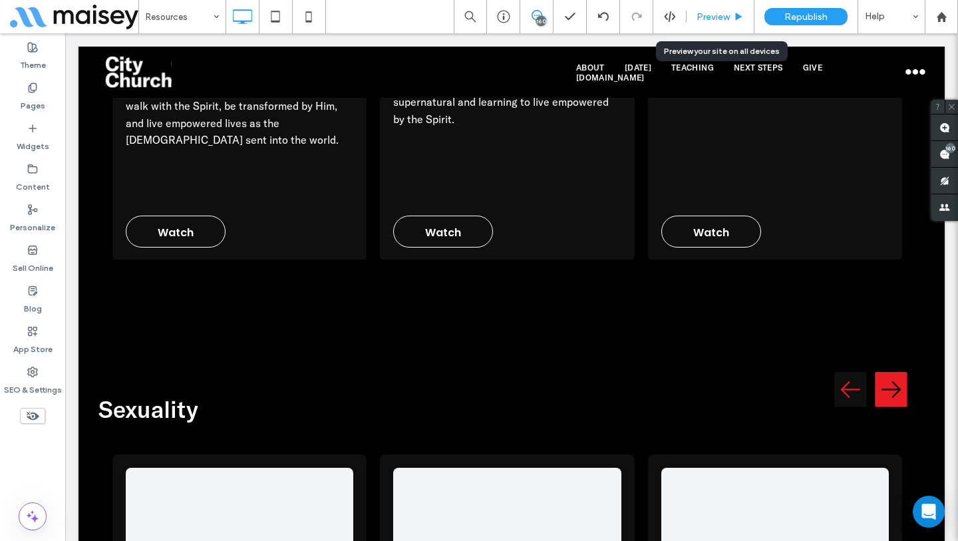
drag, startPoint x: 724, startPoint y: 16, endPoint x: 640, endPoint y: 154, distance: 161.2
click at [724, 16] on span "Preview" at bounding box center [712, 16] width 33 height 11
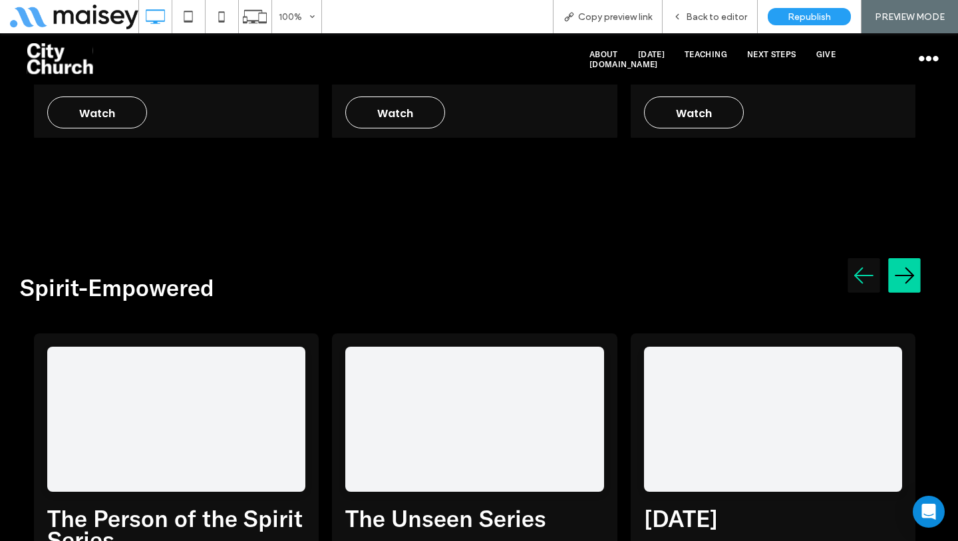
scroll to position [5971, 0]
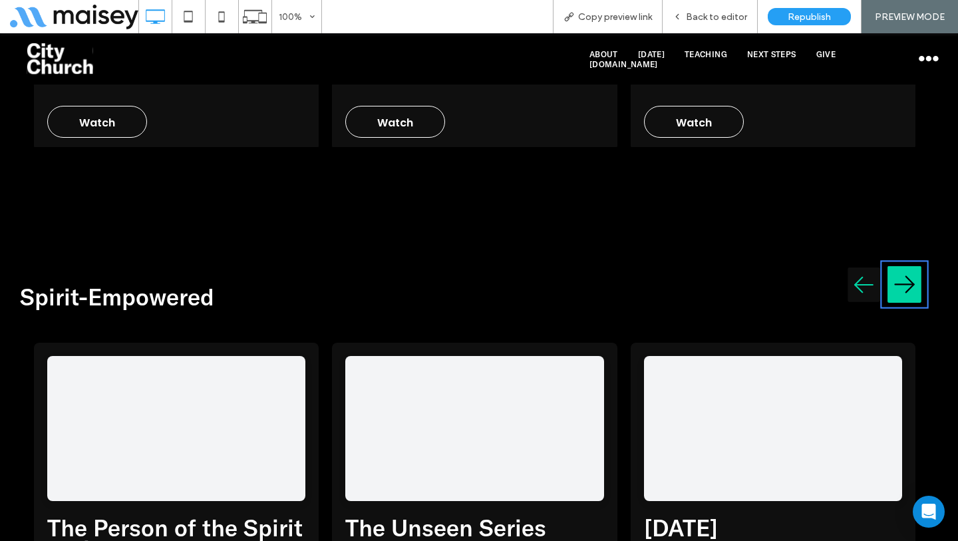
click at [891, 263] on img "Next testimonial" at bounding box center [904, 284] width 34 height 43
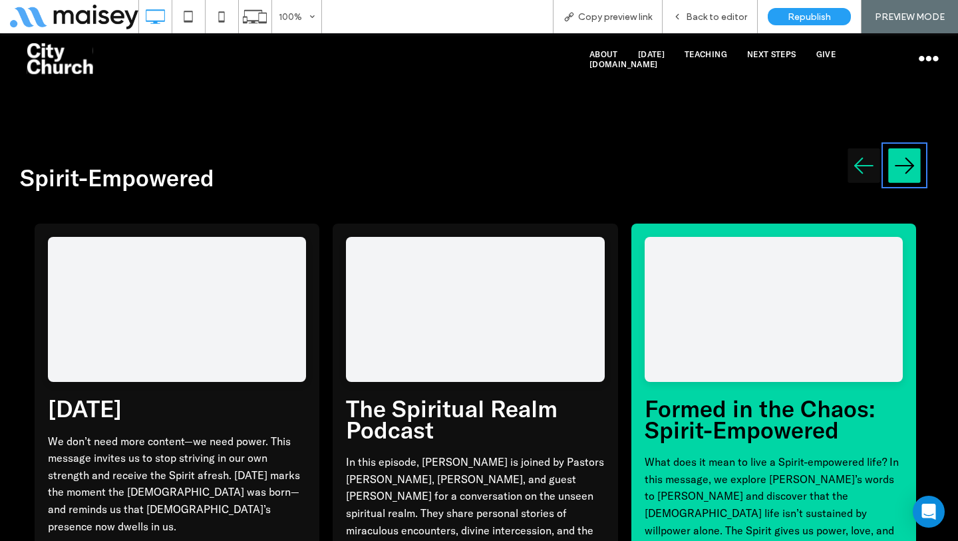
scroll to position [5948, 0]
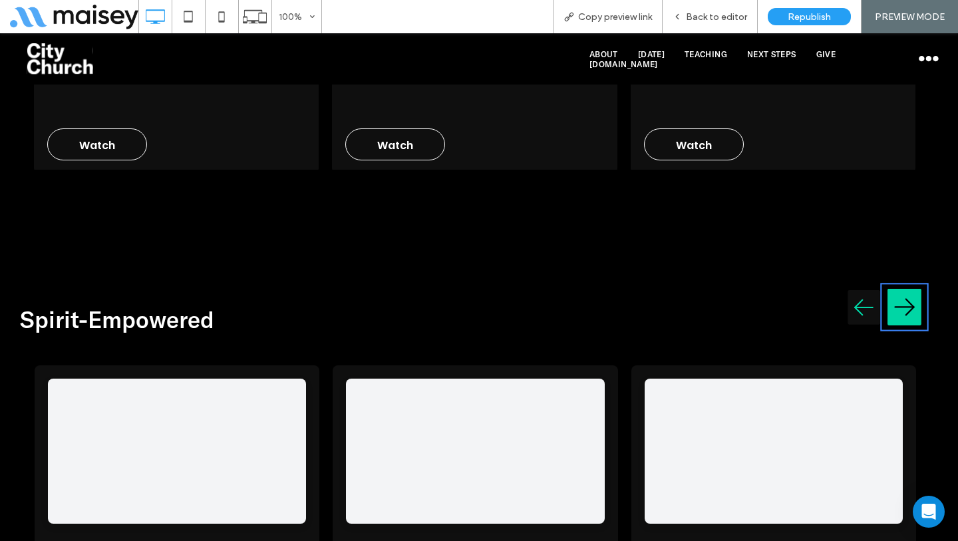
click at [893, 286] on img "Next testimonial" at bounding box center [904, 307] width 34 height 43
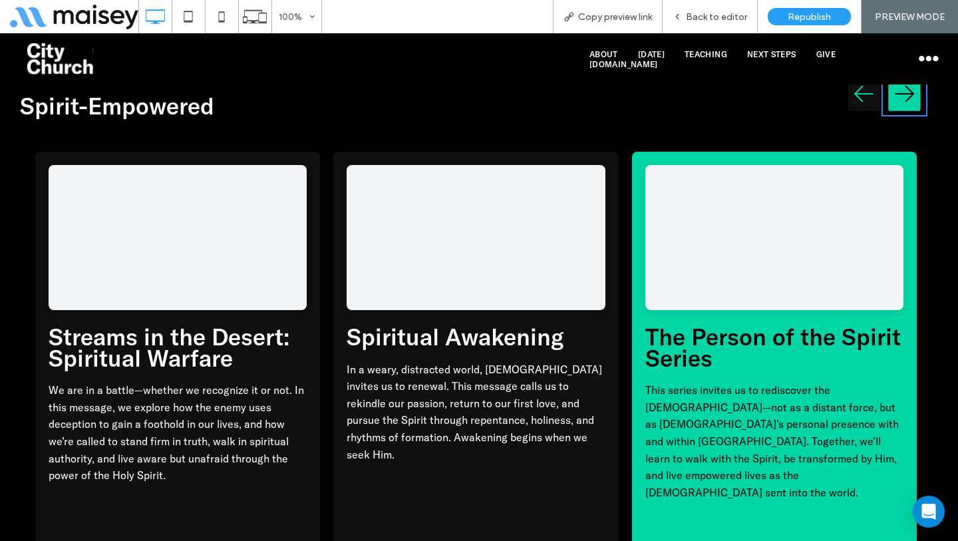
scroll to position [5919, 0]
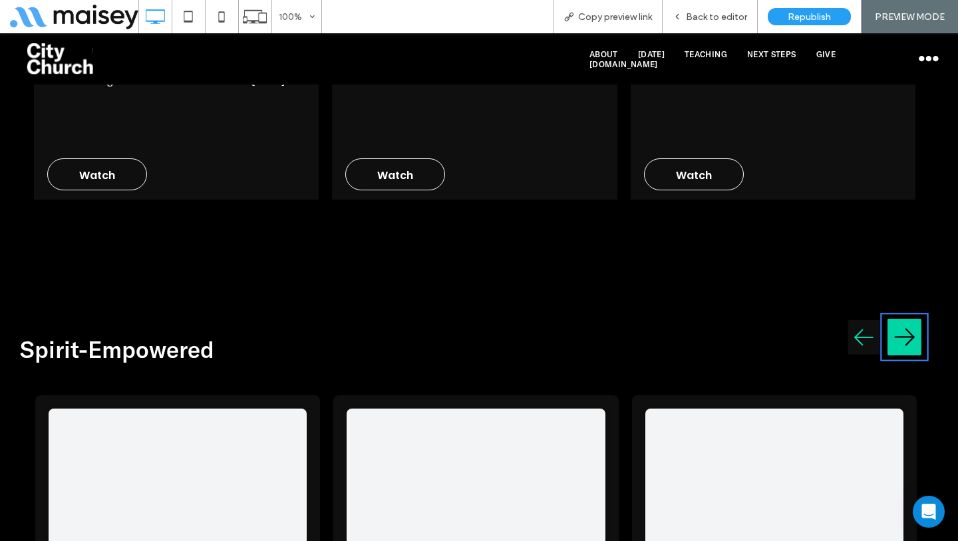
click at [891, 316] on img "Next testimonial" at bounding box center [904, 337] width 34 height 43
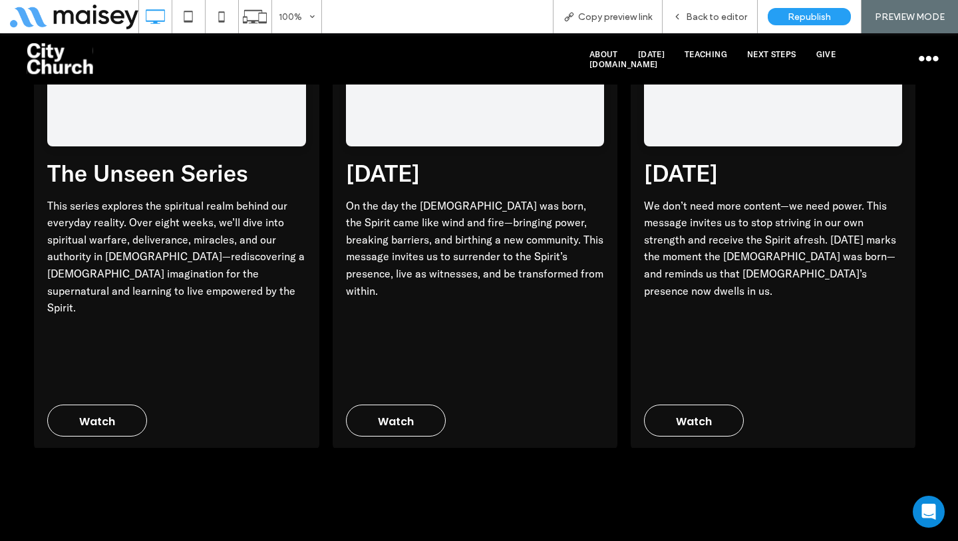
scroll to position [5876, 0]
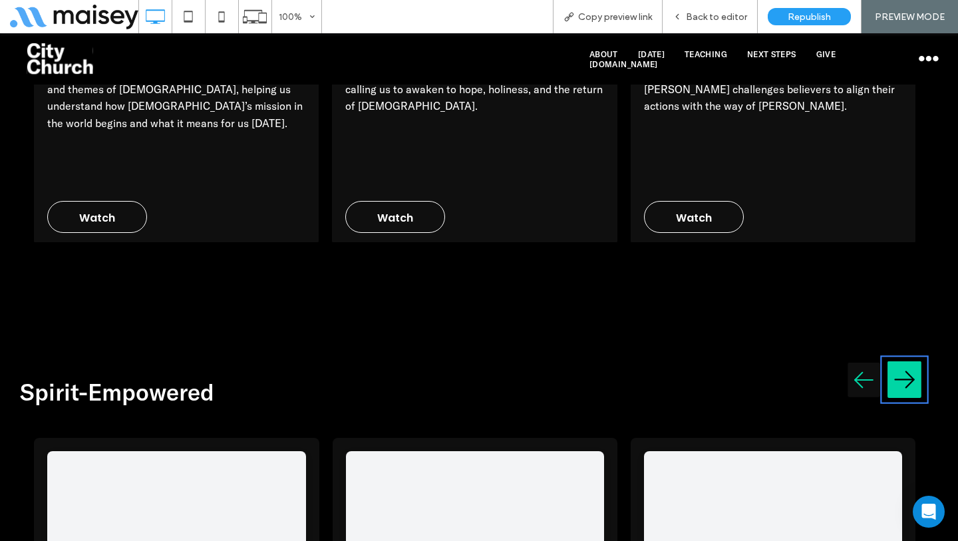
click at [895, 358] on img "Next testimonial" at bounding box center [904, 379] width 34 height 43
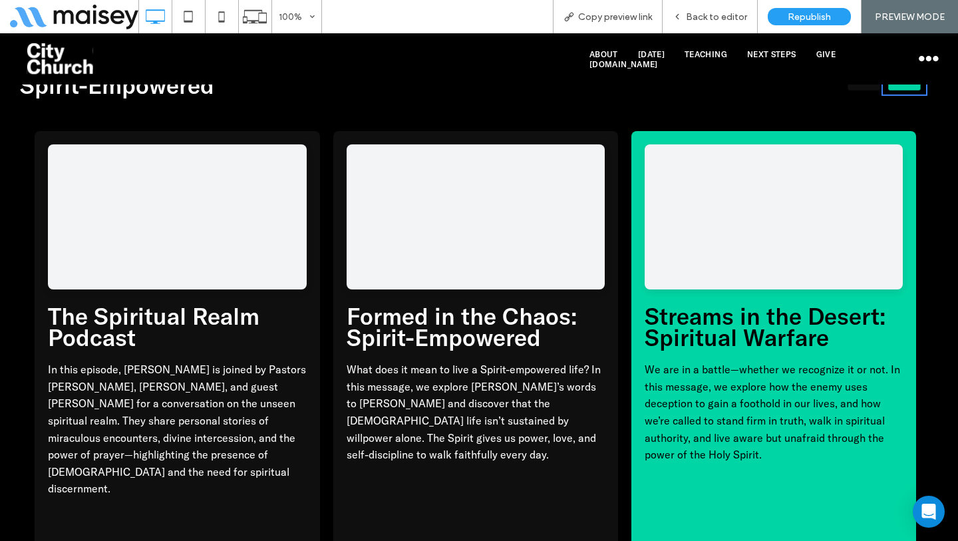
scroll to position [6021, 0]
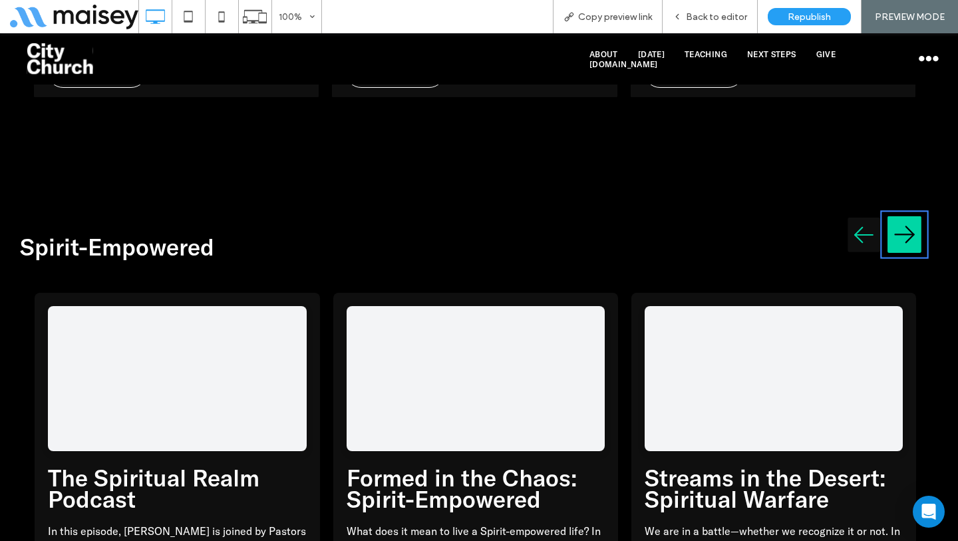
click at [905, 213] on img "Next testimonial" at bounding box center [904, 234] width 34 height 43
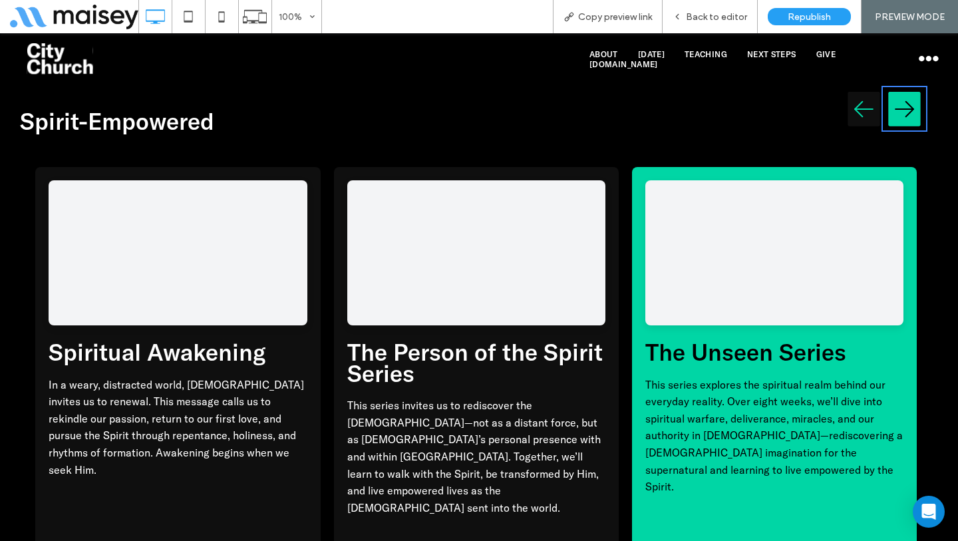
scroll to position [5921, 0]
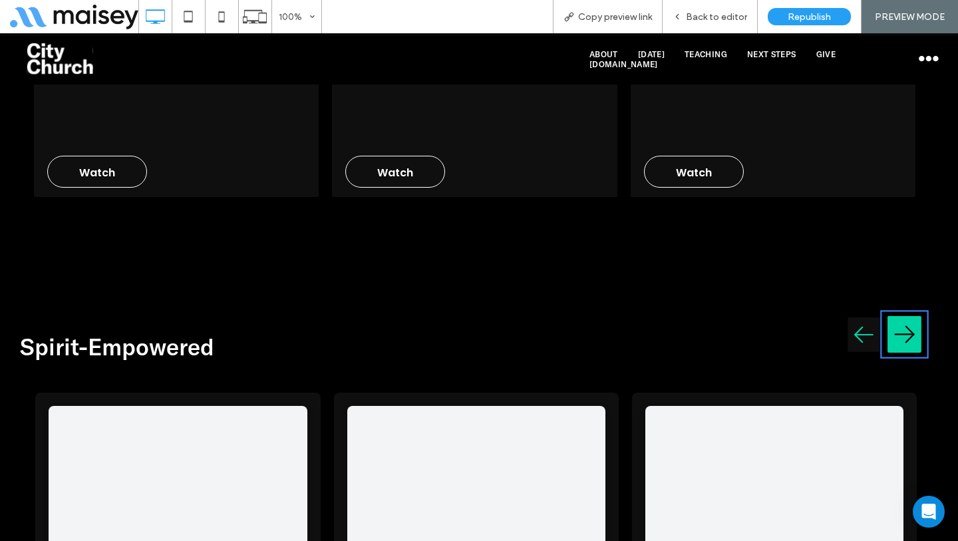
click at [887, 313] on img "Next testimonial" at bounding box center [904, 334] width 34 height 43
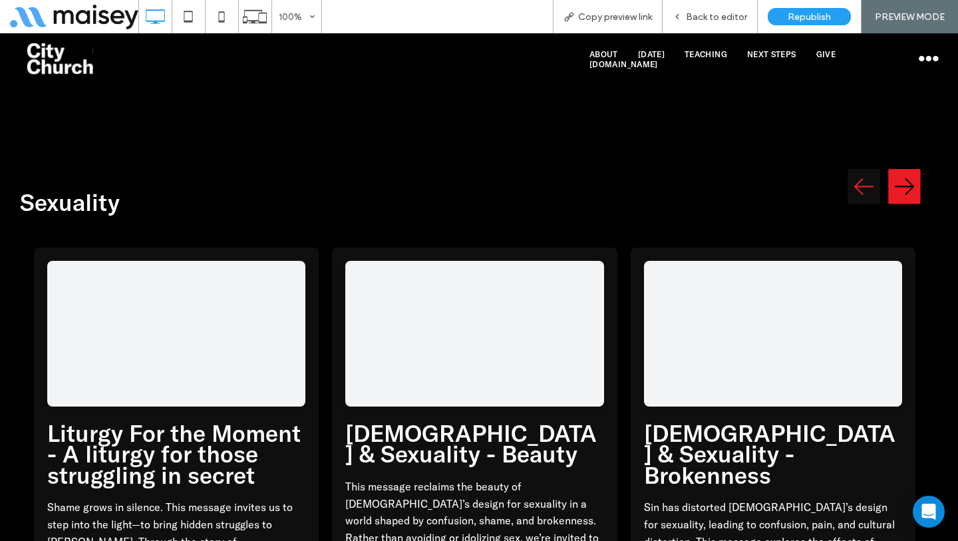
scroll to position [6736, 0]
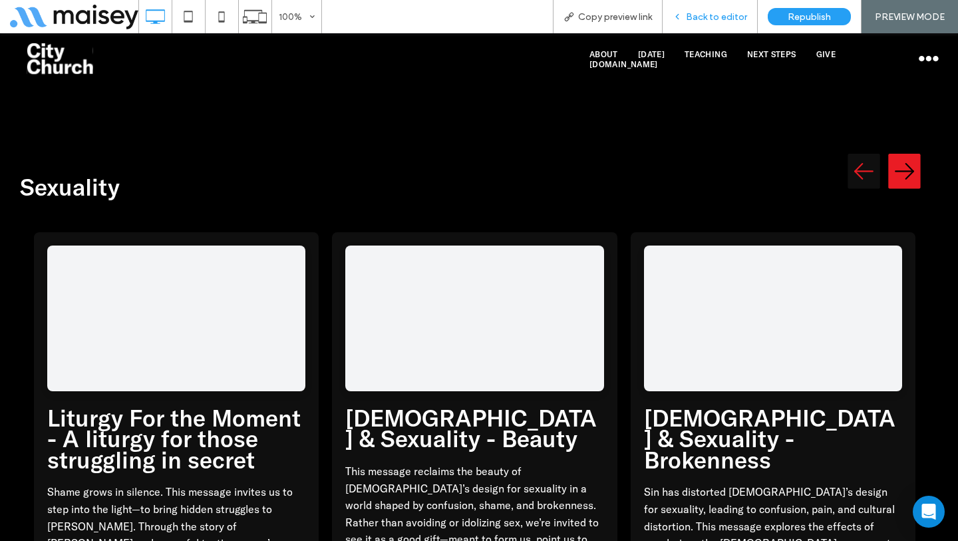
drag, startPoint x: 700, startPoint y: 18, endPoint x: 643, endPoint y: 48, distance: 64.6
click at [700, 18] on span "Back to editor" at bounding box center [716, 16] width 61 height 11
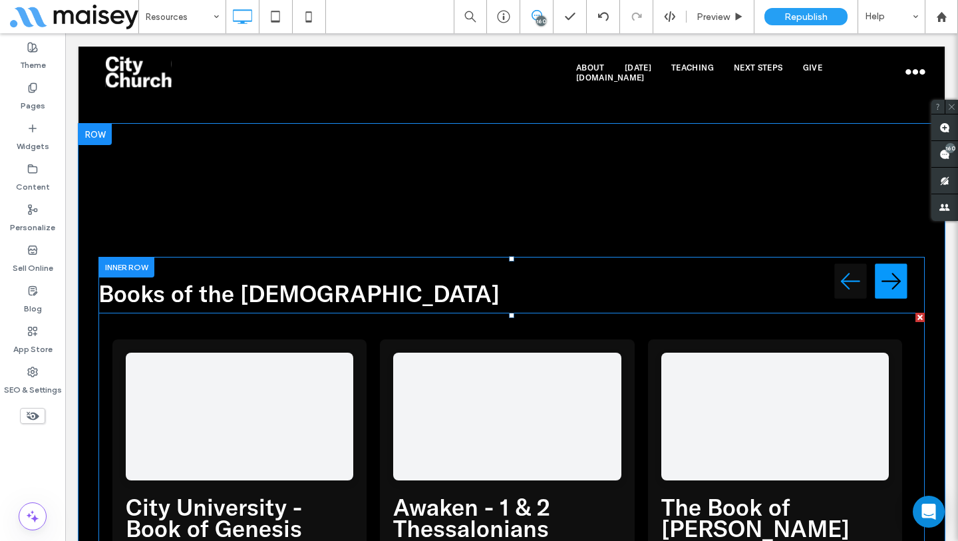
scroll to position [5472, 0]
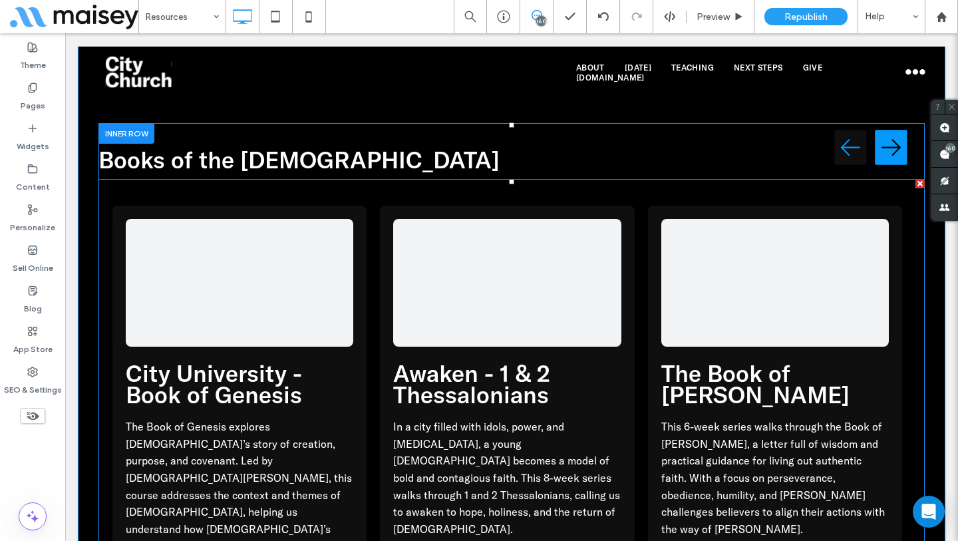
click at [372, 285] on span at bounding box center [511, 417] width 826 height 476
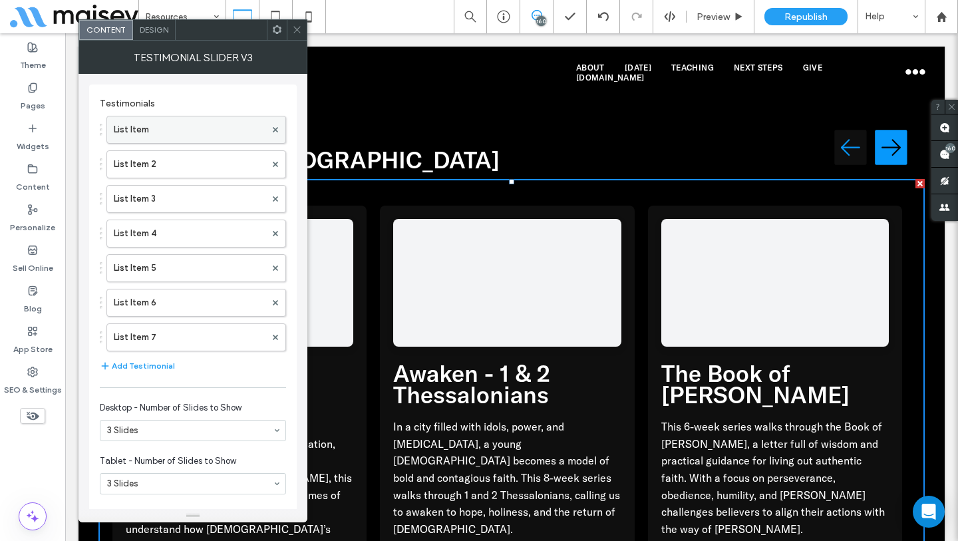
click at [243, 132] on label "List Item" at bounding box center [190, 129] width 152 height 27
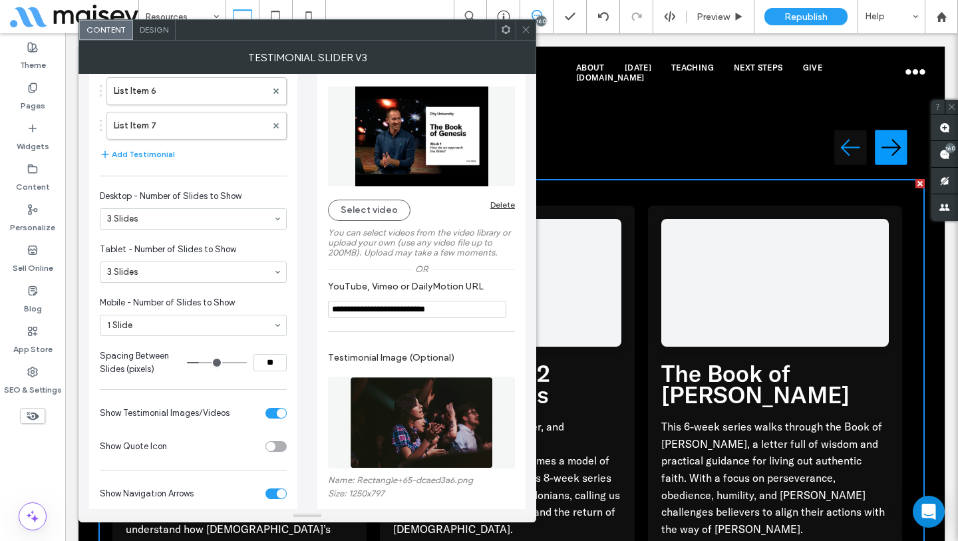
scroll to position [0, 0]
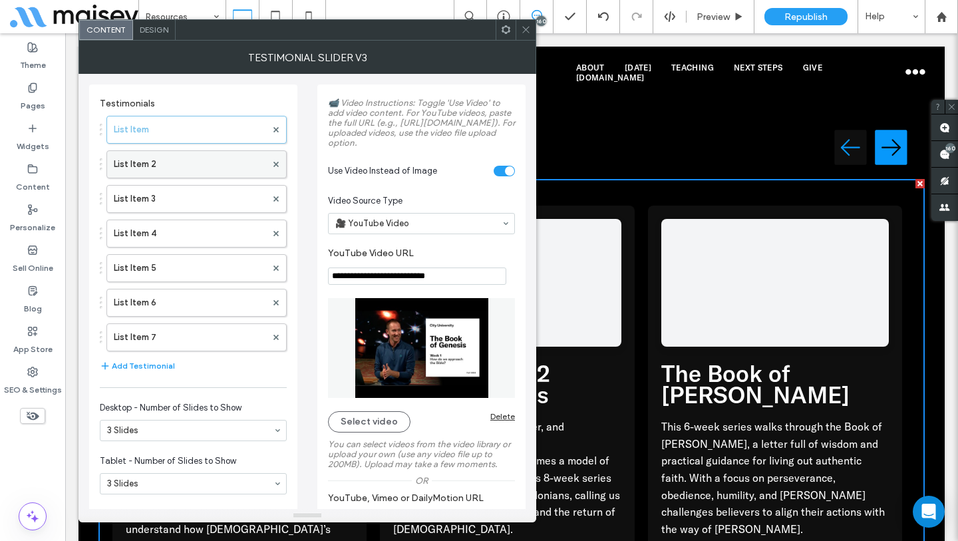
click at [190, 174] on label "List Item 2" at bounding box center [190, 164] width 152 height 27
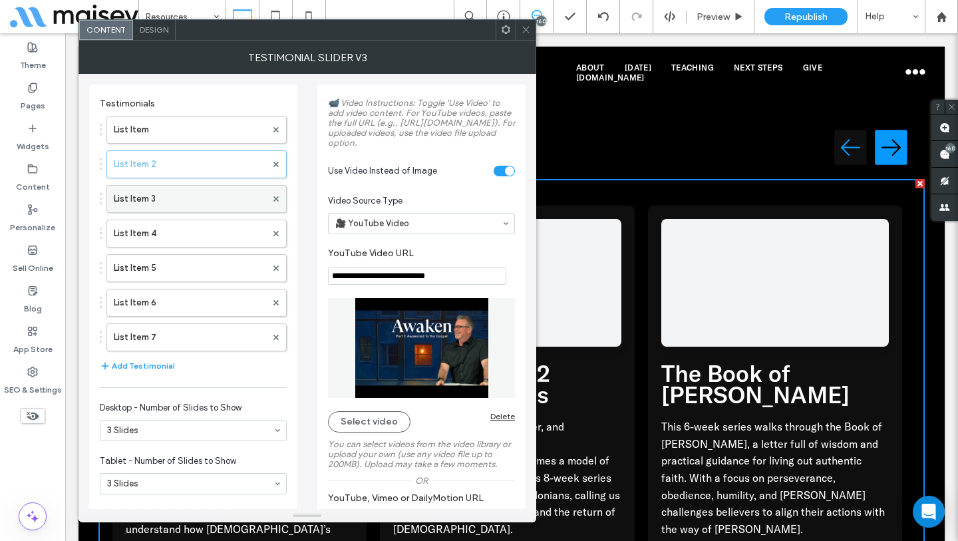
click at [224, 206] on label "List Item 3" at bounding box center [190, 199] width 152 height 27
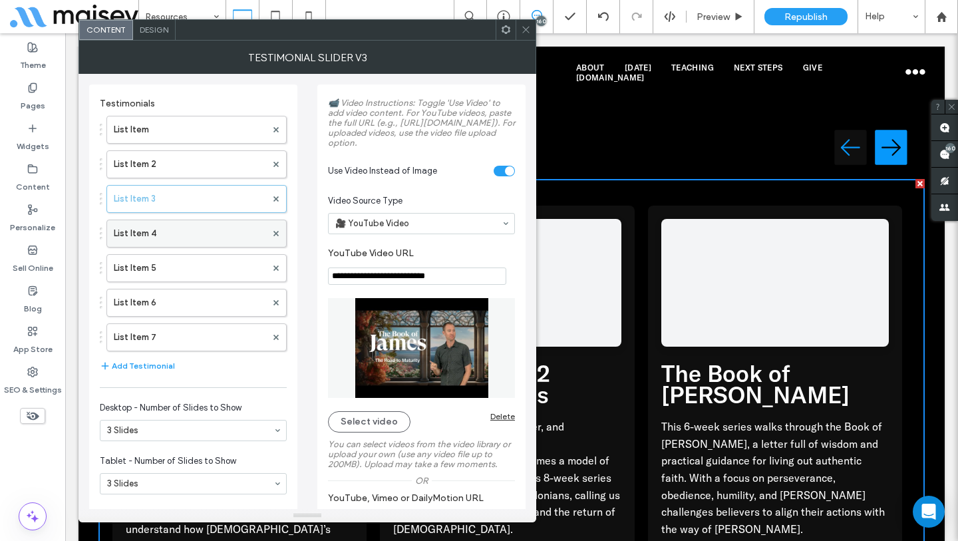
click at [194, 239] on label "List Item 4" at bounding box center [190, 233] width 152 height 27
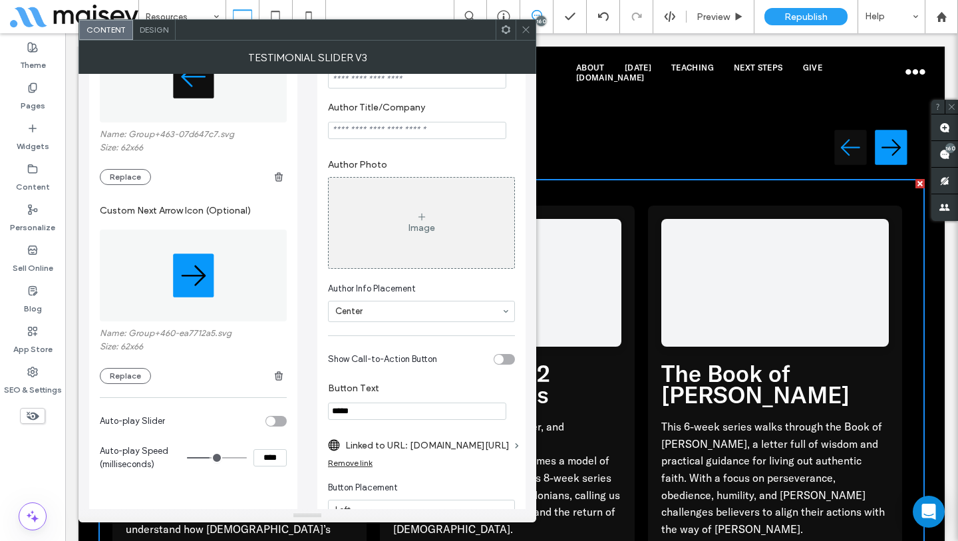
scroll to position [925, 0]
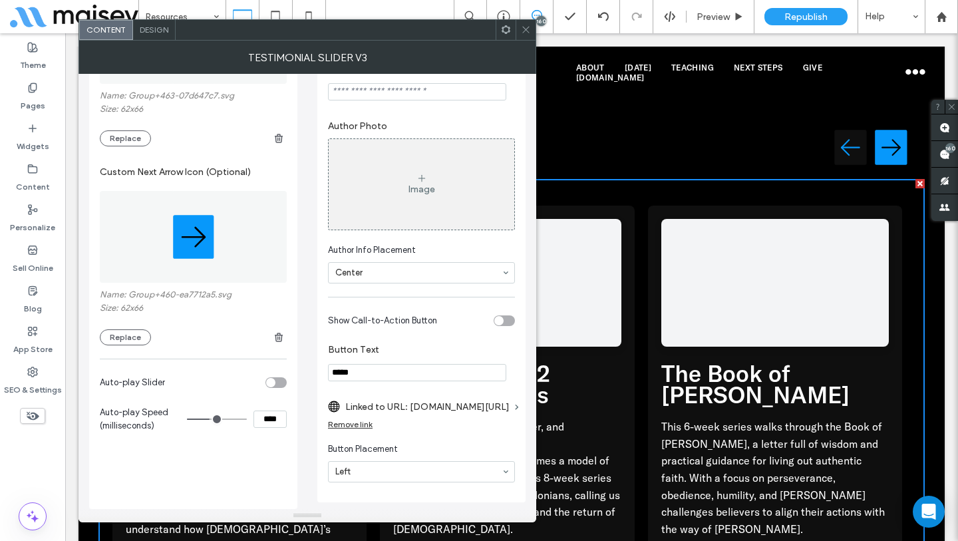
click at [504, 319] on div "toggle" at bounding box center [503, 320] width 21 height 11
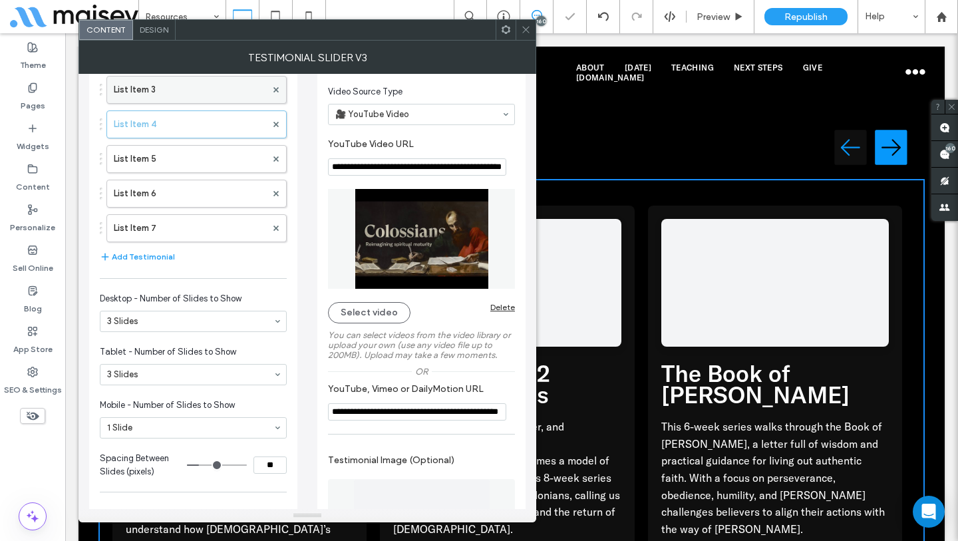
scroll to position [0, 0]
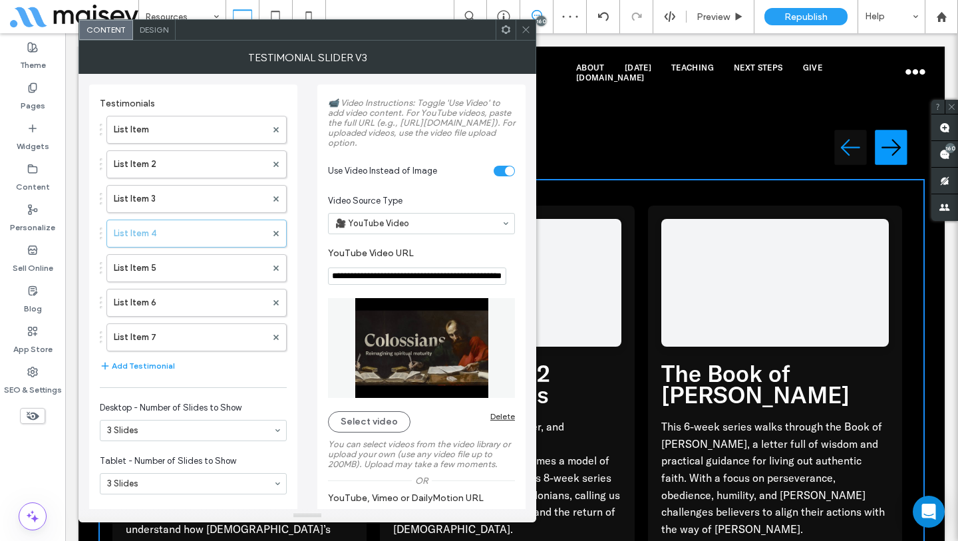
click at [166, 283] on div "List Item List Item 2 List Item 3 List Item 4 List Item 5 List Item 6 List Item…" at bounding box center [193, 230] width 187 height 242
click at [172, 267] on label "List Item 5" at bounding box center [190, 268] width 152 height 27
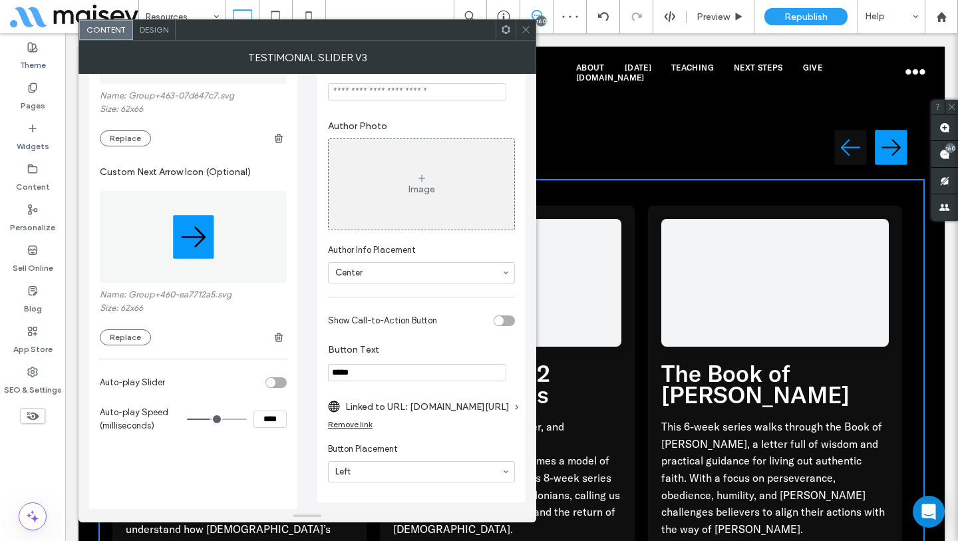
scroll to position [925, 0]
click at [507, 321] on div "toggle" at bounding box center [503, 320] width 21 height 11
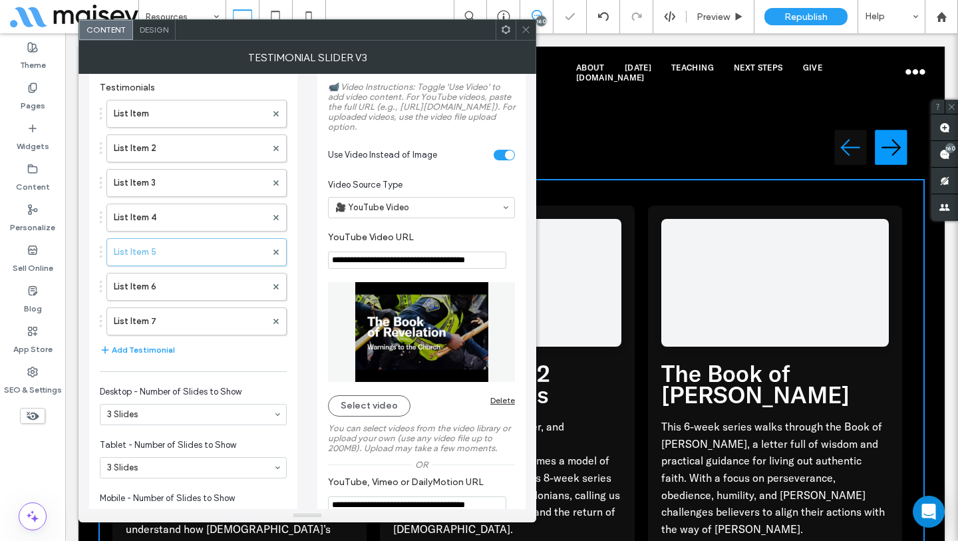
scroll to position [0, 0]
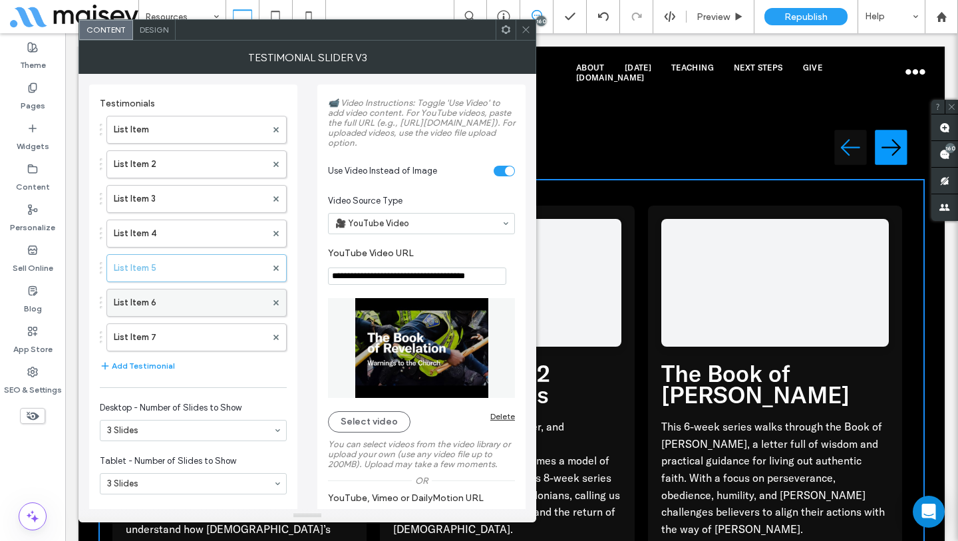
click at [200, 305] on label "List Item 6" at bounding box center [190, 302] width 152 height 27
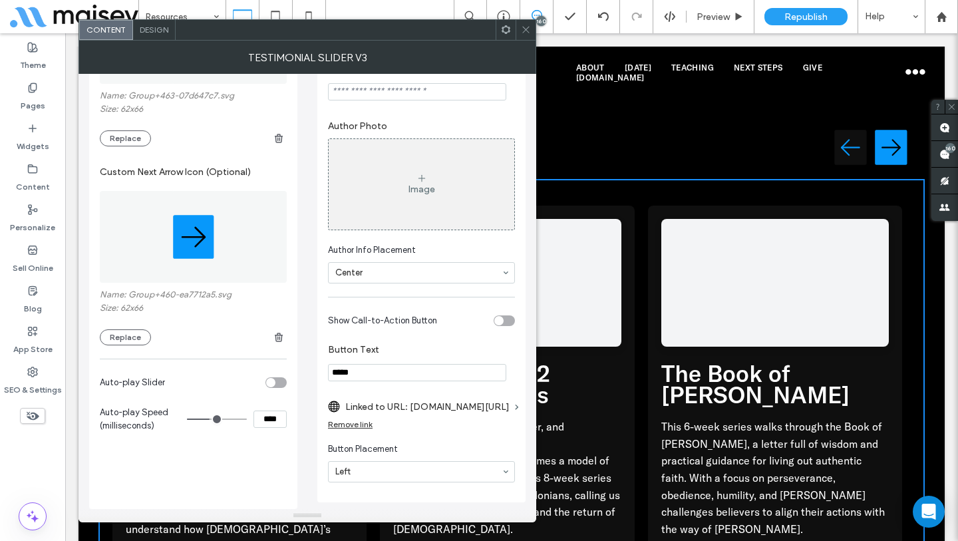
scroll to position [925, 0]
click at [507, 321] on div "toggle" at bounding box center [503, 320] width 21 height 11
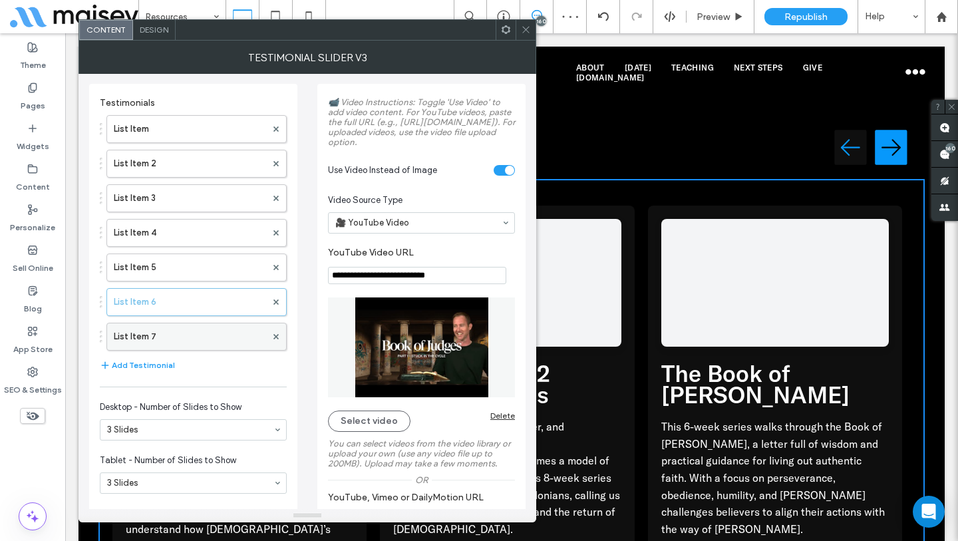
scroll to position [0, 0]
click at [213, 337] on label "List Item 7" at bounding box center [190, 337] width 152 height 27
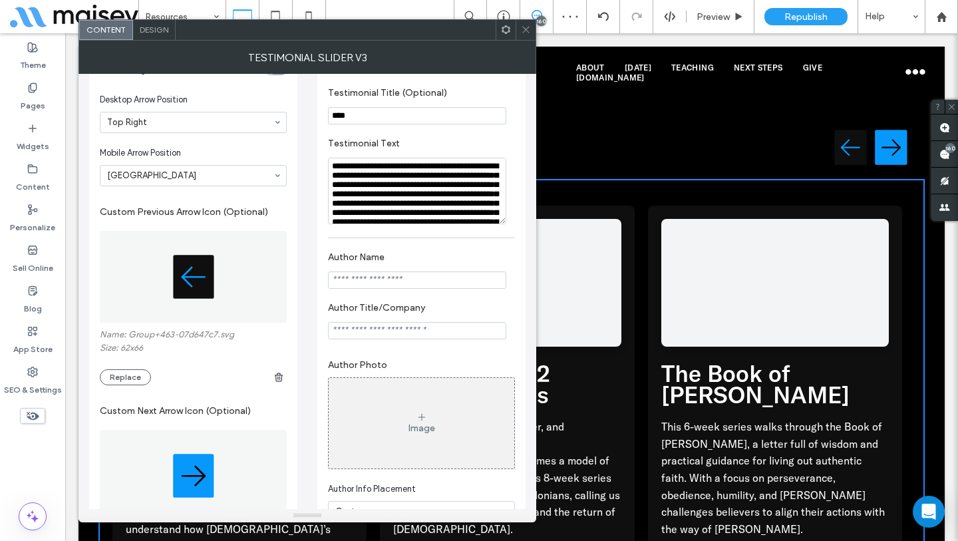
scroll to position [925, 0]
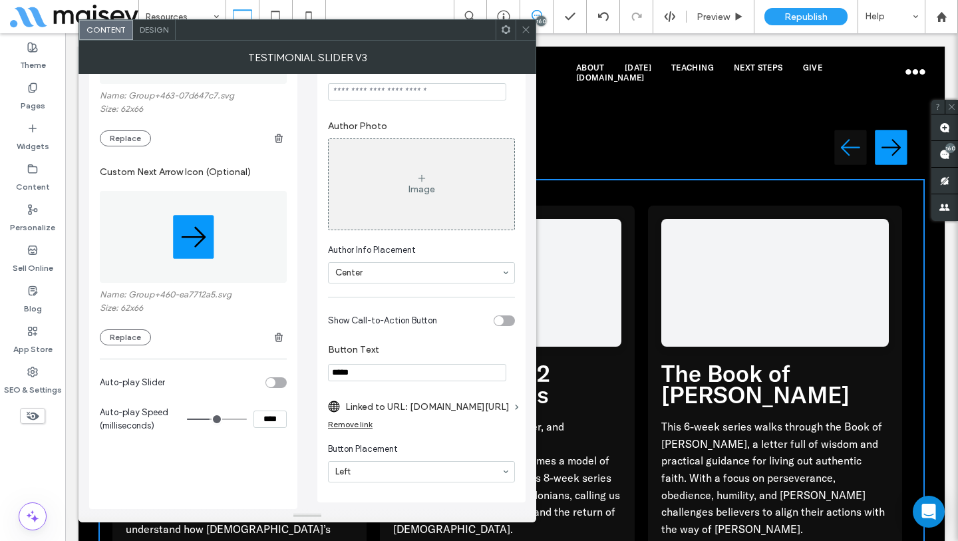
click at [507, 323] on div "toggle" at bounding box center [503, 320] width 21 height 11
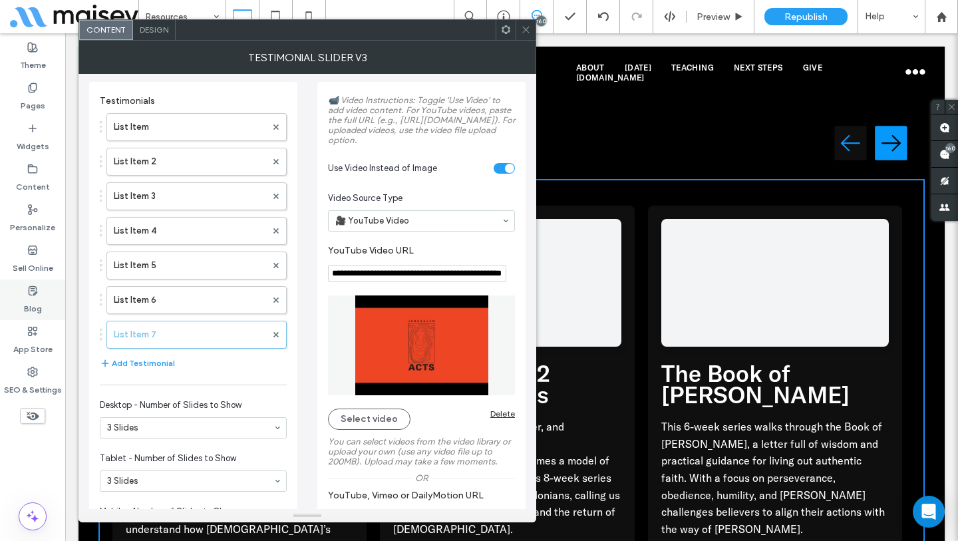
scroll to position [0, 0]
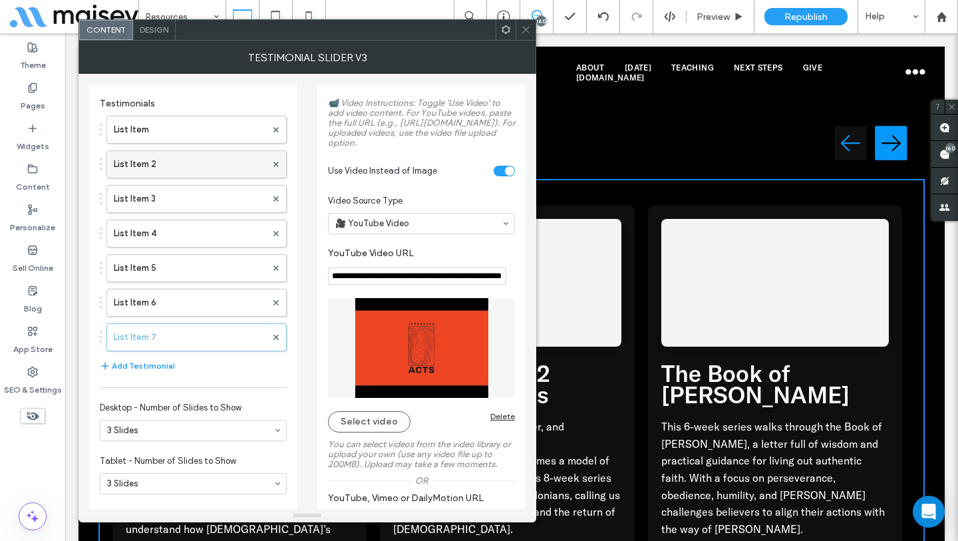
click at [191, 170] on label "List Item 2" at bounding box center [190, 164] width 152 height 27
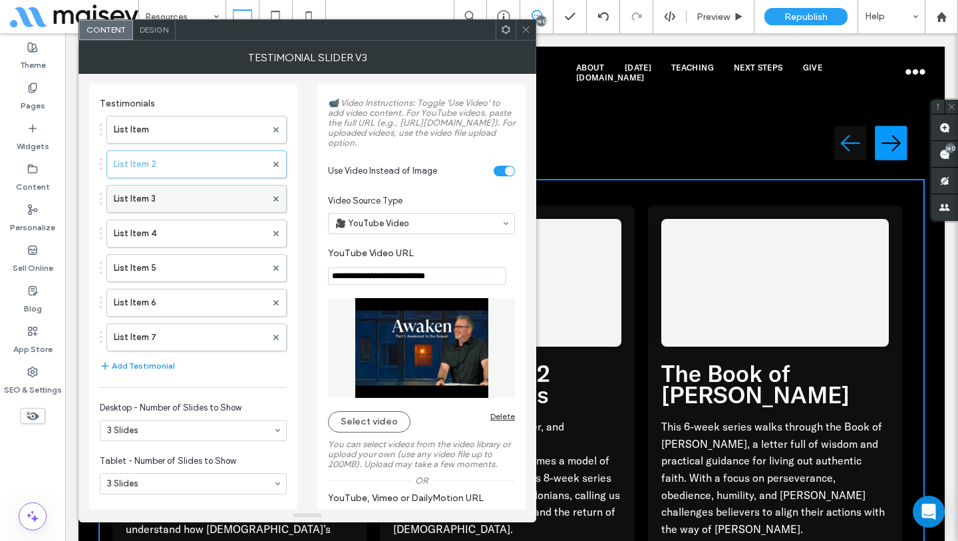
click at [192, 199] on label "List Item 3" at bounding box center [190, 199] width 152 height 27
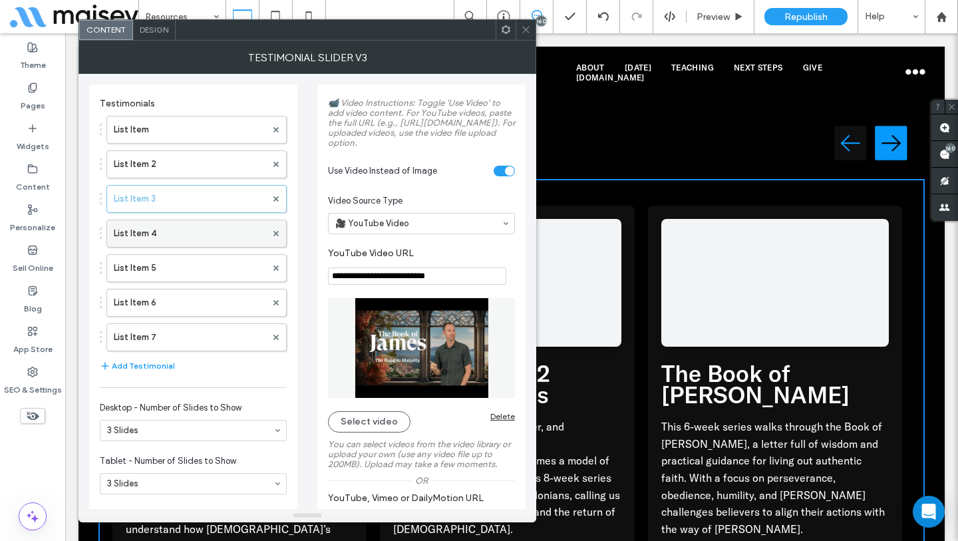
click at [192, 237] on label "List Item 4" at bounding box center [190, 233] width 152 height 27
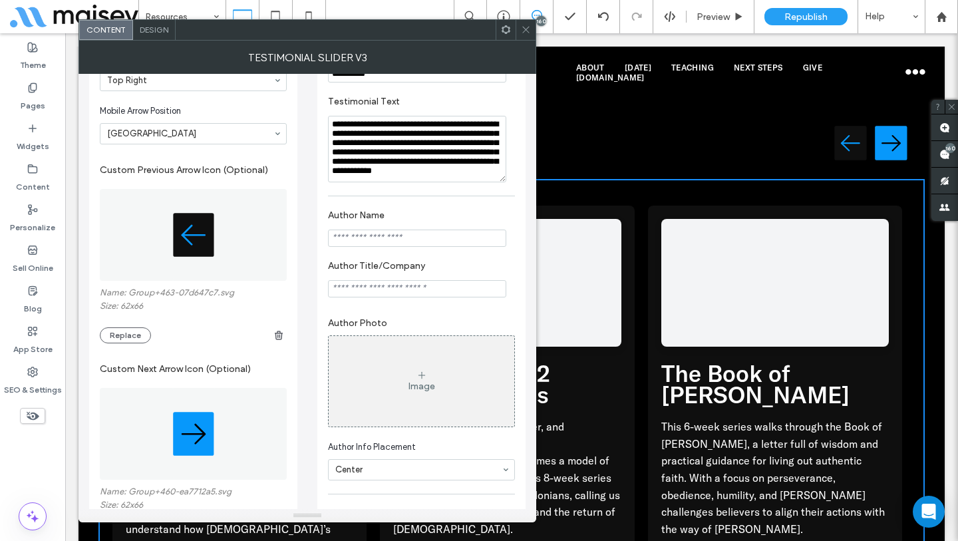
scroll to position [925, 0]
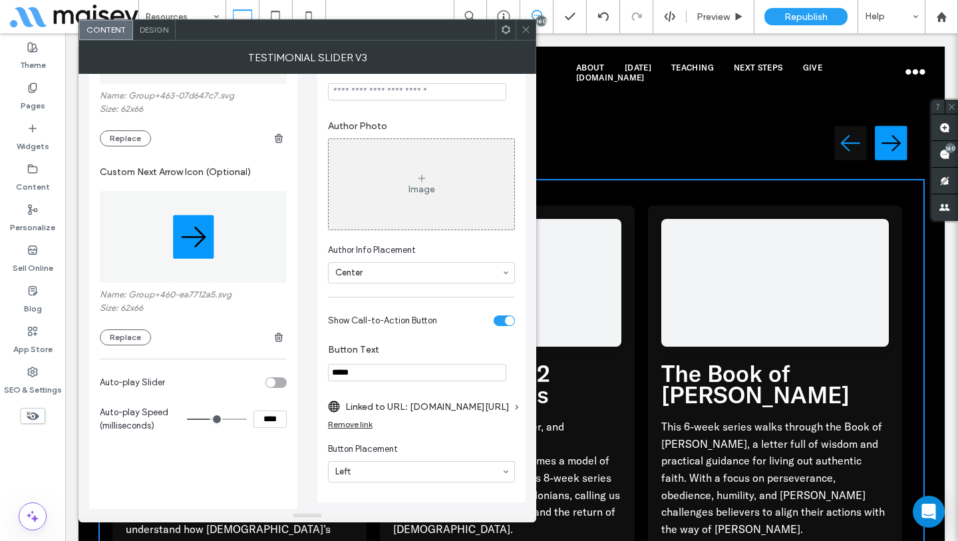
click at [439, 406] on label "Linked to URL: citychurchtulsa.churchcenter.com/channels/25483/series/69187" at bounding box center [427, 406] width 164 height 25
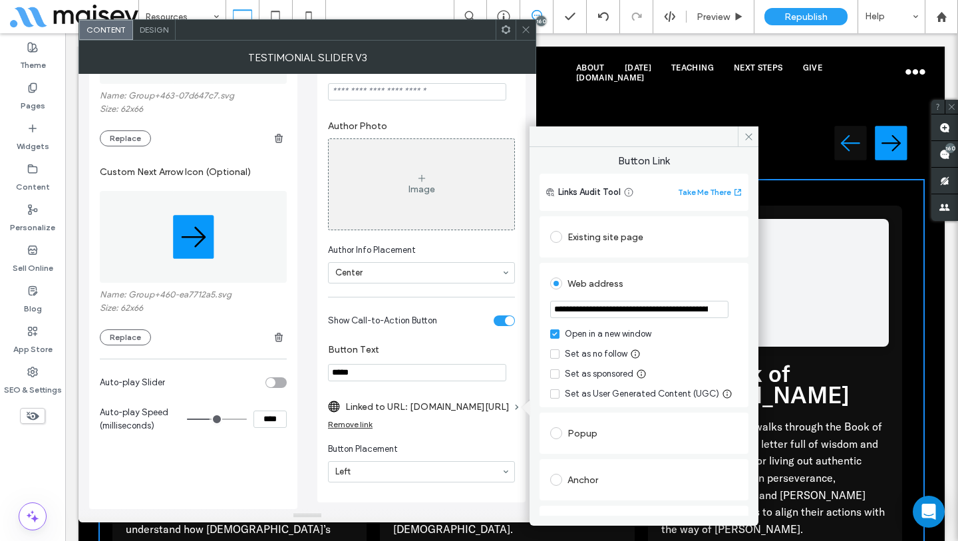
click at [688, 309] on input "**********" at bounding box center [639, 309] width 178 height 17
click at [691, 307] on input "**********" at bounding box center [639, 309] width 178 height 17
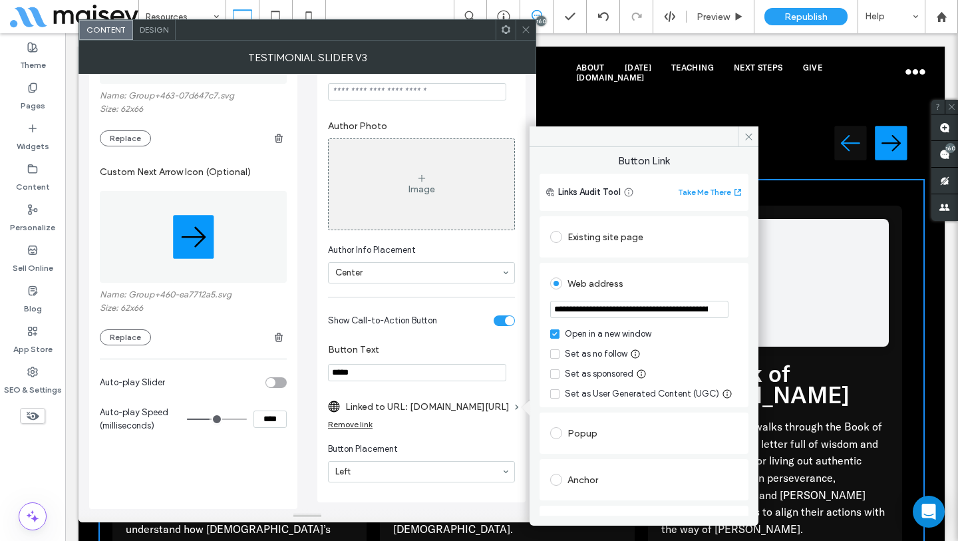
click at [691, 307] on input "**********" at bounding box center [639, 309] width 178 height 17
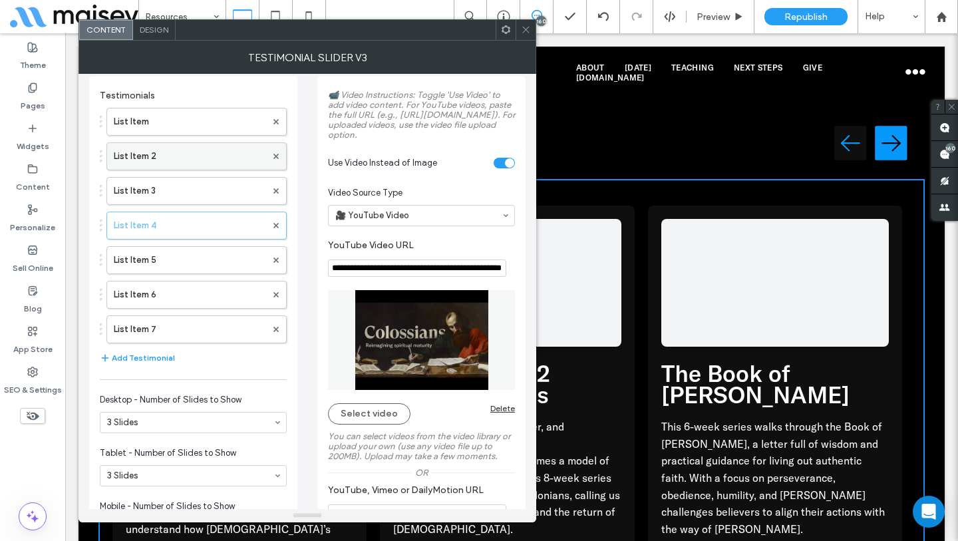
scroll to position [0, 0]
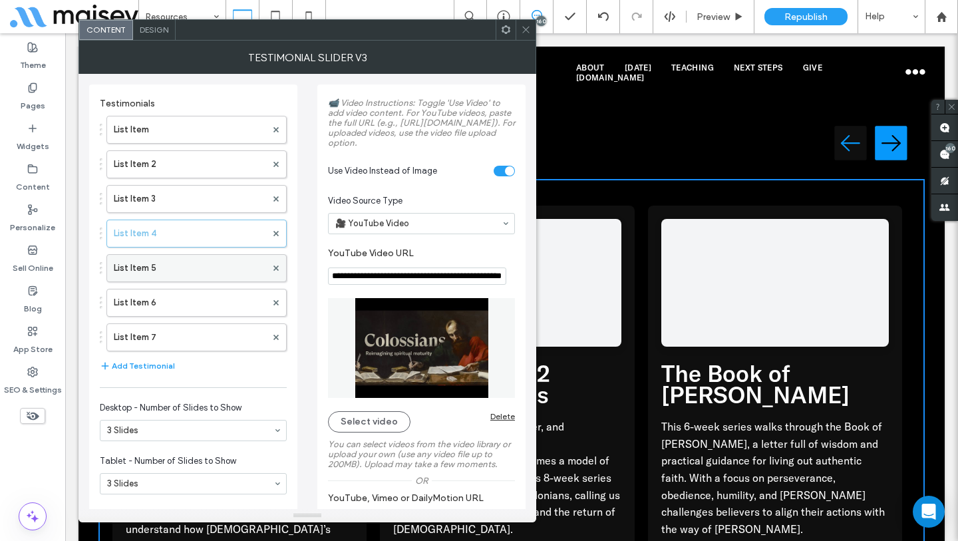
click at [149, 277] on label "List Item 5" at bounding box center [190, 268] width 152 height 27
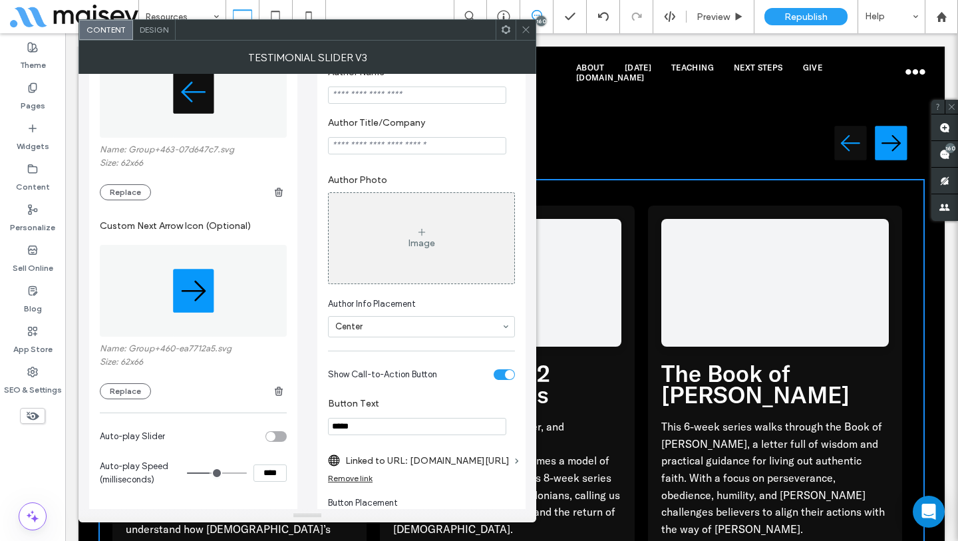
scroll to position [924, 0]
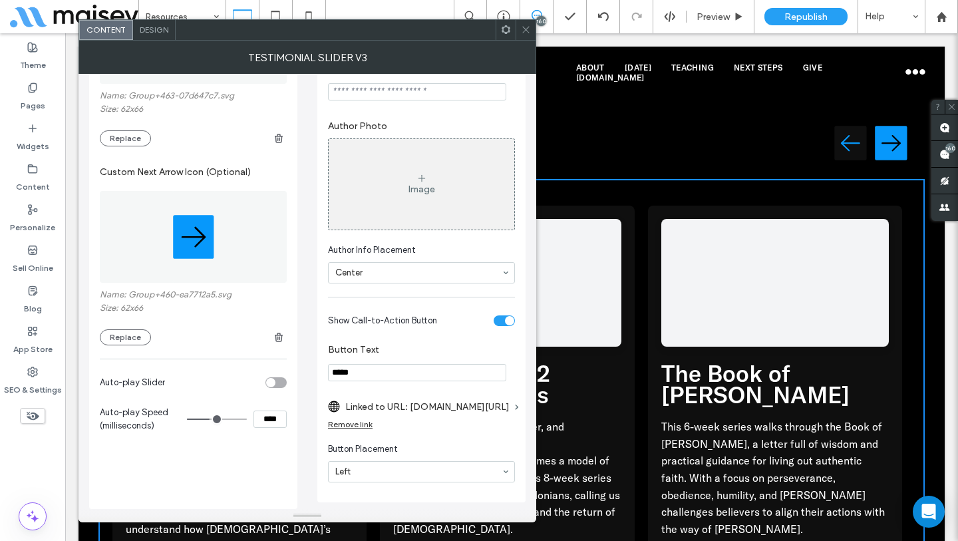
click at [456, 408] on label "Linked to URL: citychurchtulsa.churchcenter.com/channels/25483/series/69138" at bounding box center [427, 406] width 164 height 25
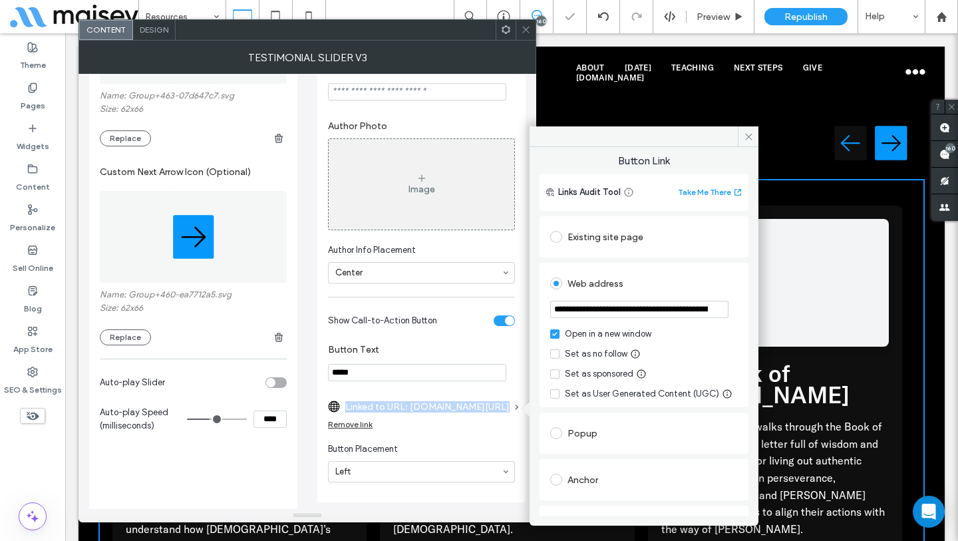
click at [456, 408] on label "Linked to URL: citychurchtulsa.churchcenter.com/channels/25483/series/69138" at bounding box center [427, 406] width 164 height 25
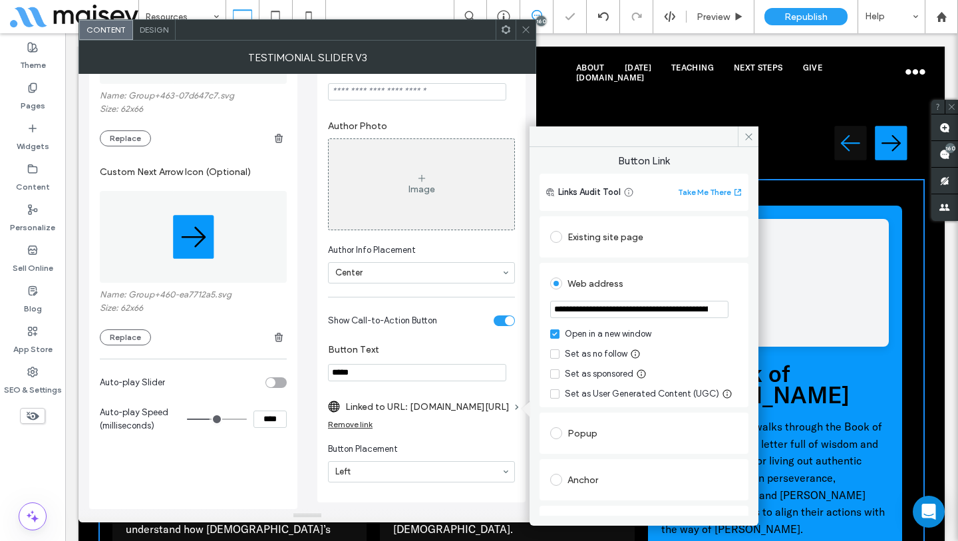
scroll to position [0, 138]
drag, startPoint x: 733, startPoint y: 347, endPoint x: 819, endPoint y: 305, distance: 96.4
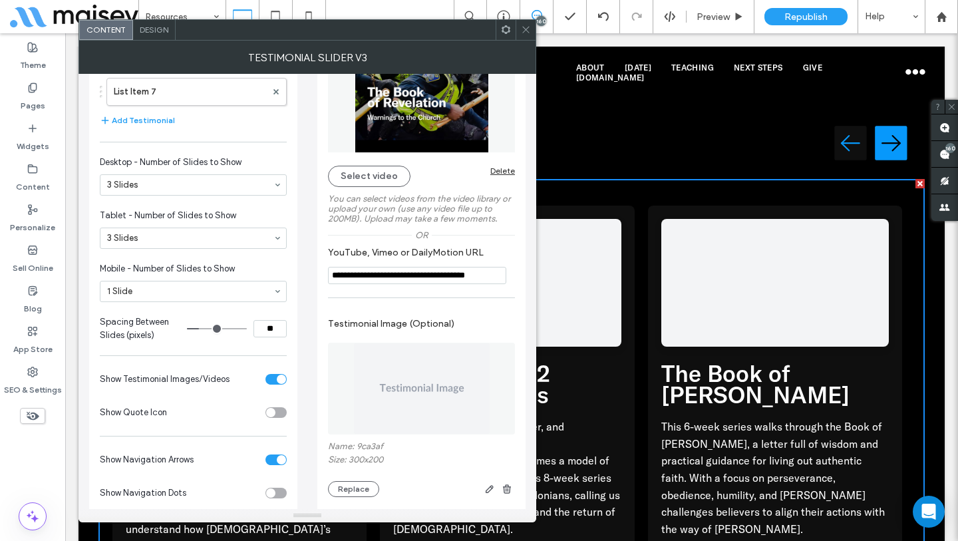
scroll to position [130, 0]
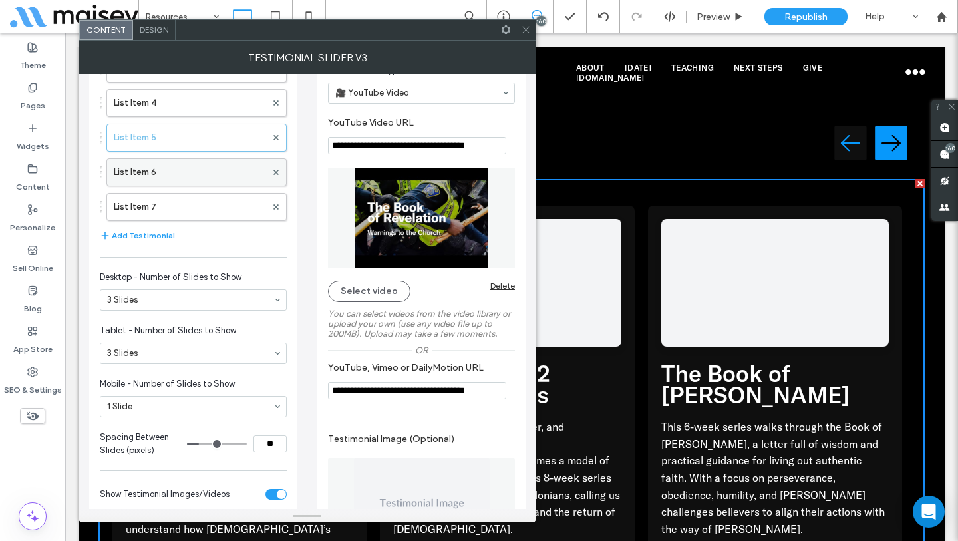
click at [192, 176] on label "List Item 6" at bounding box center [190, 172] width 152 height 27
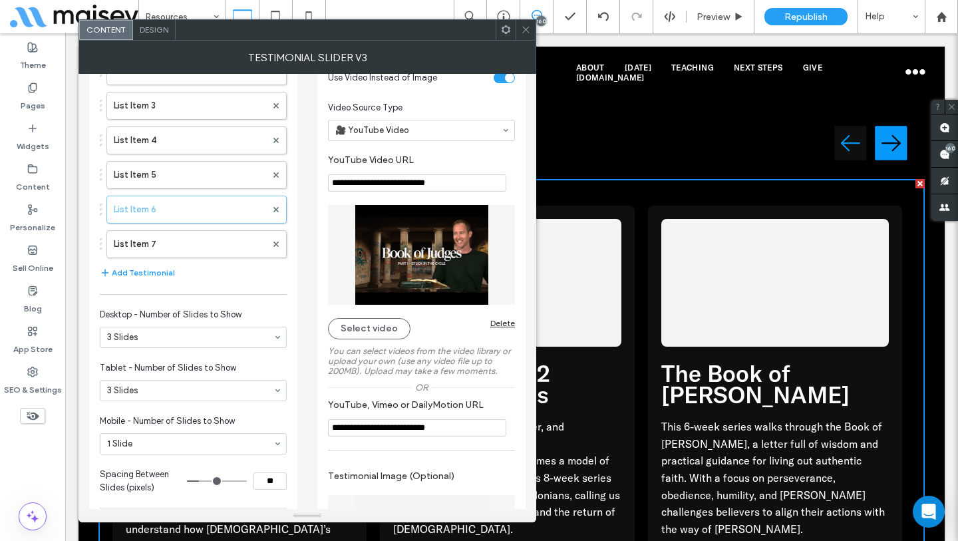
scroll to position [70, 0]
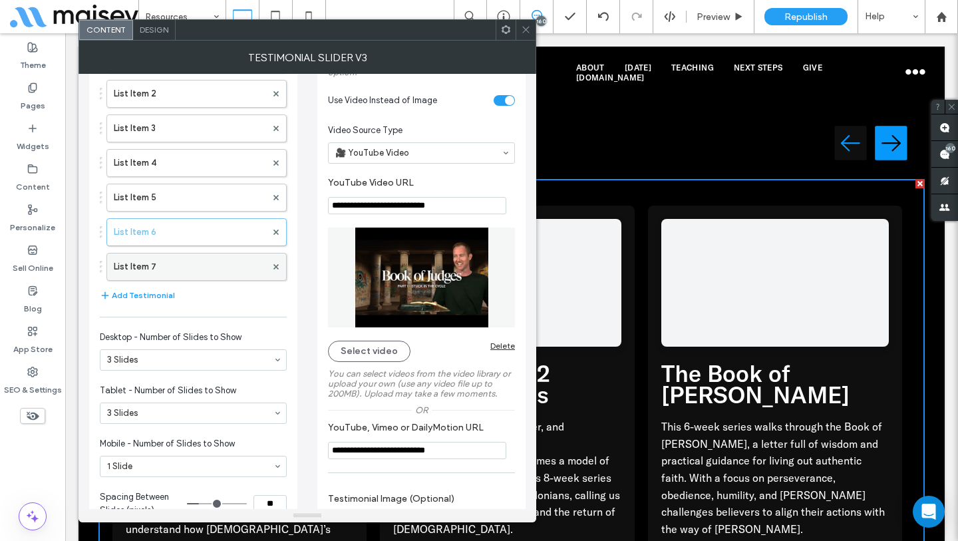
click at [164, 275] on label "List Item 7" at bounding box center [190, 266] width 152 height 27
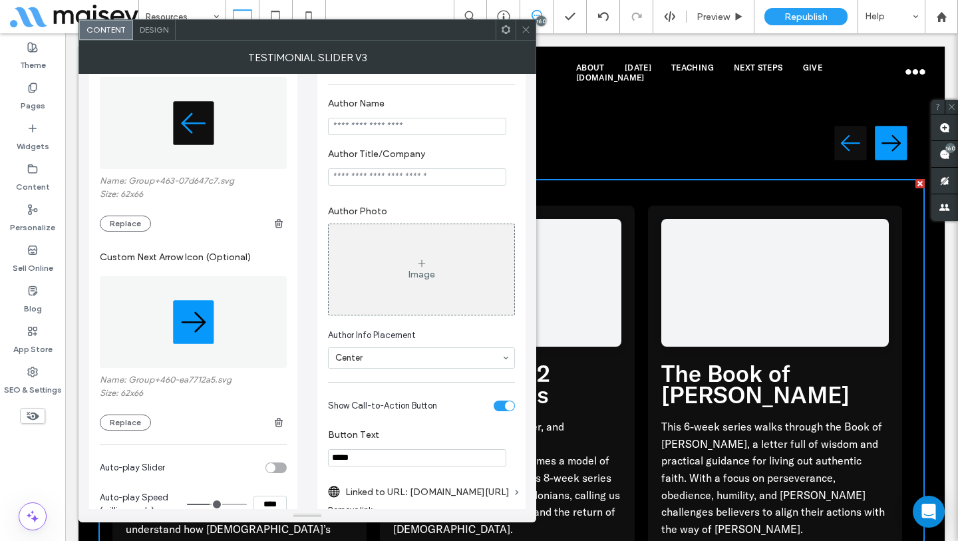
scroll to position [925, 0]
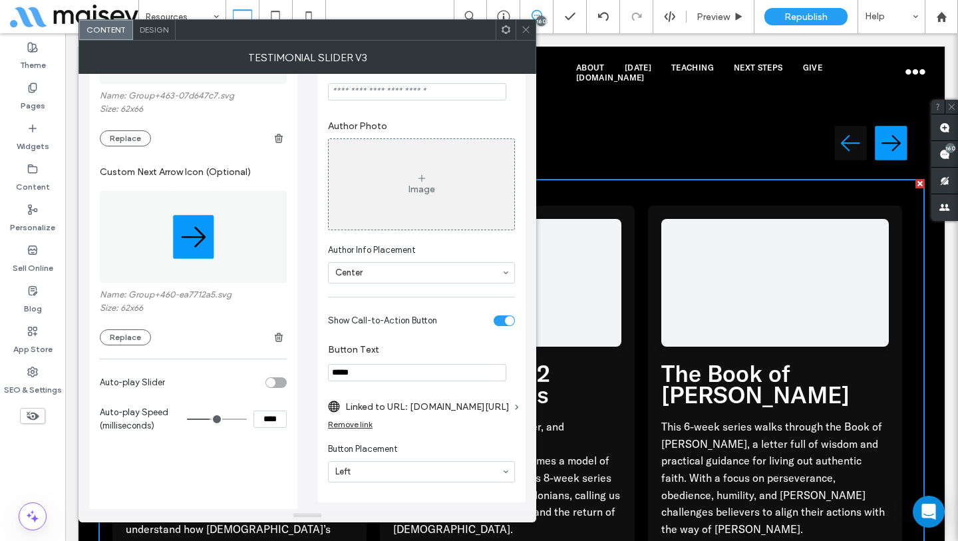
click at [407, 406] on label "Linked to URL: citychurchtulsa.churchcenter.com/channels/25483/series/69110" at bounding box center [427, 406] width 164 height 25
click at [406, 406] on label "Linked to URL: citychurchtulsa.churchcenter.com/channels/25483/series/69110" at bounding box center [427, 406] width 164 height 25
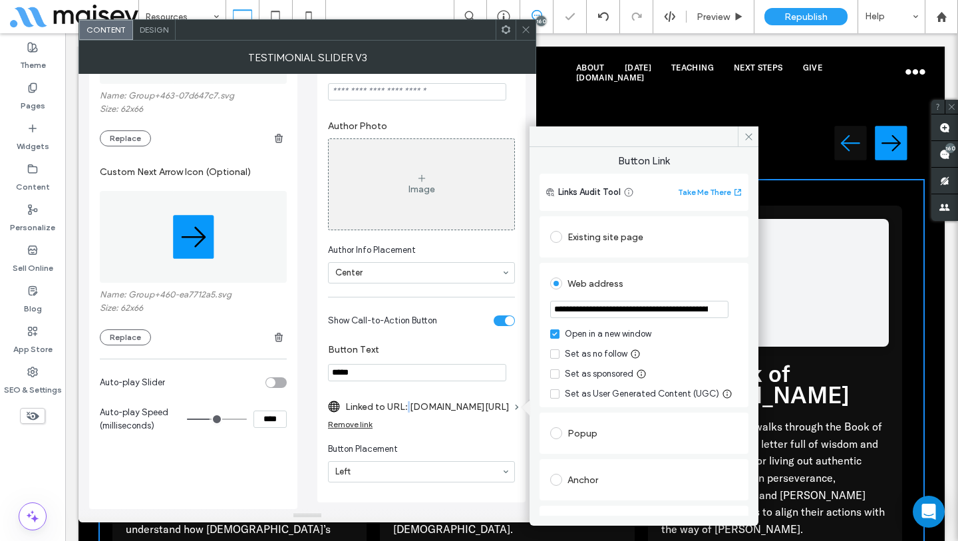
click at [682, 311] on input "**********" at bounding box center [639, 309] width 178 height 17
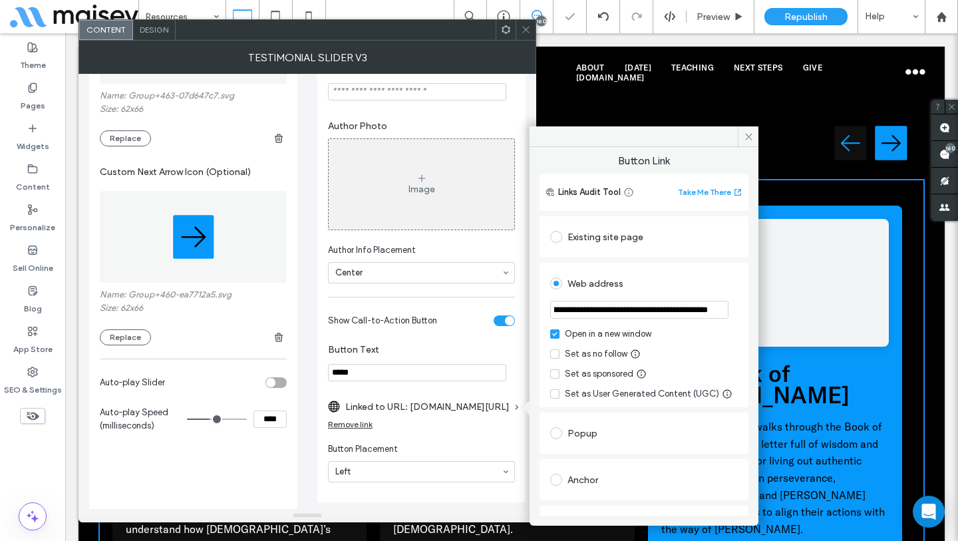
scroll to position [0, 138]
drag, startPoint x: 747, startPoint y: 344, endPoint x: 784, endPoint y: 311, distance: 49.5
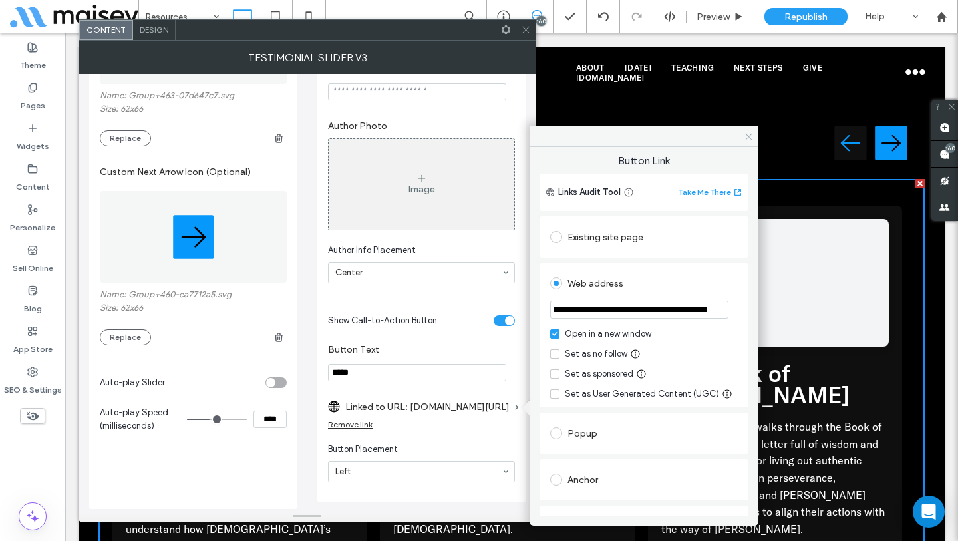
click at [745, 134] on icon at bounding box center [749, 137] width 10 height 10
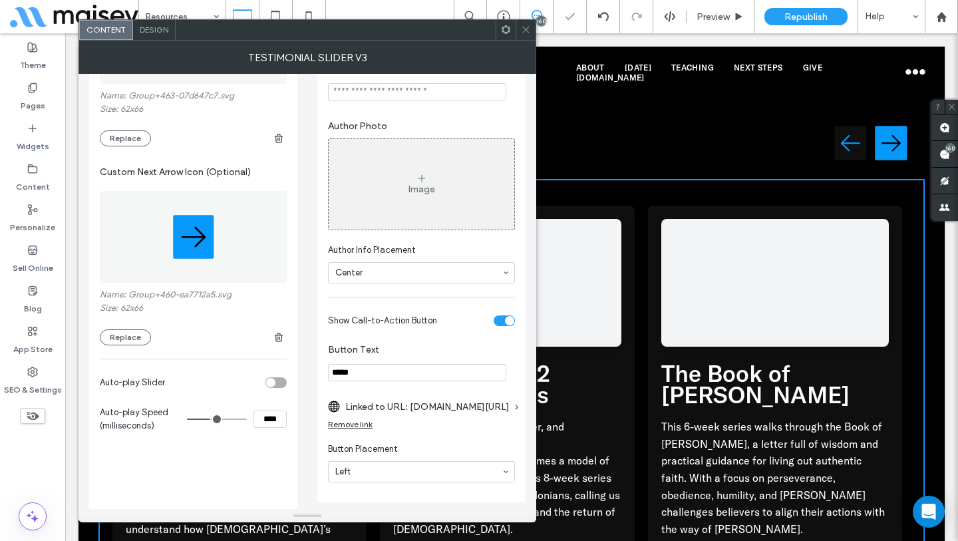
click at [525, 35] on span at bounding box center [526, 30] width 10 height 20
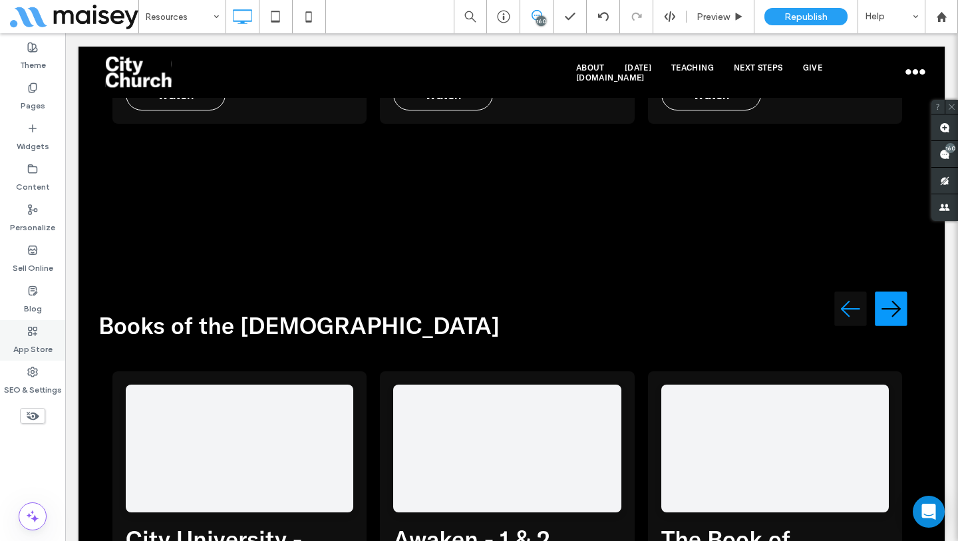
scroll to position [5736, 0]
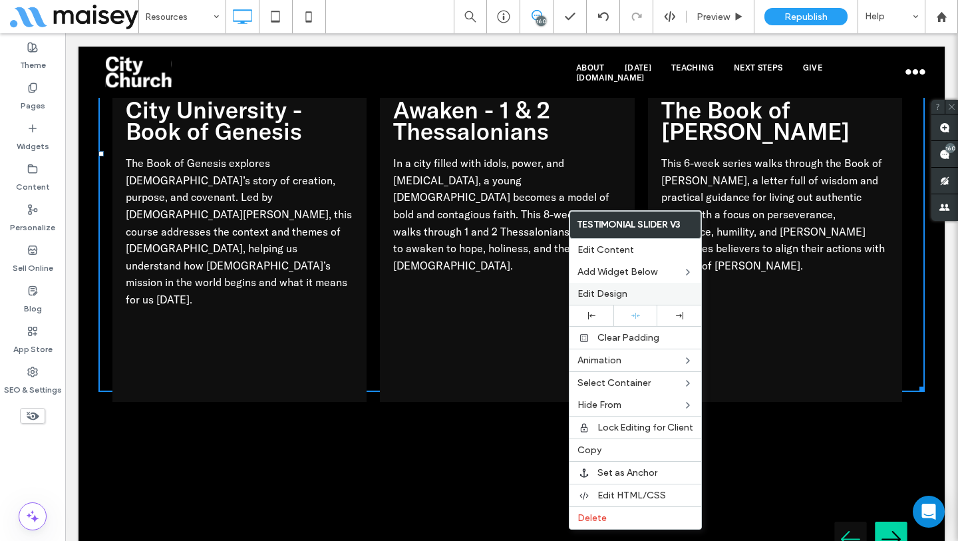
click at [608, 294] on span "Edit Design" at bounding box center [602, 293] width 50 height 11
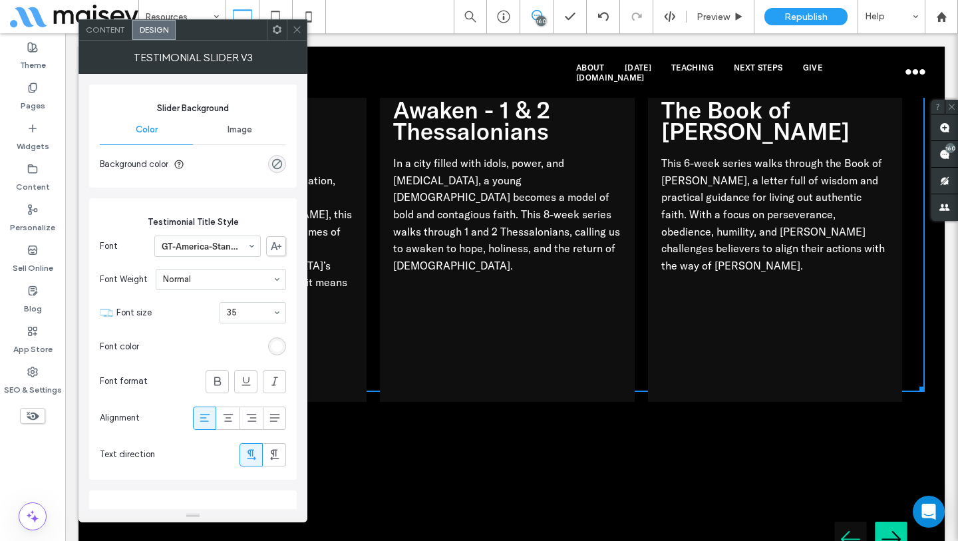
click at [273, 31] on use at bounding box center [277, 29] width 9 height 9
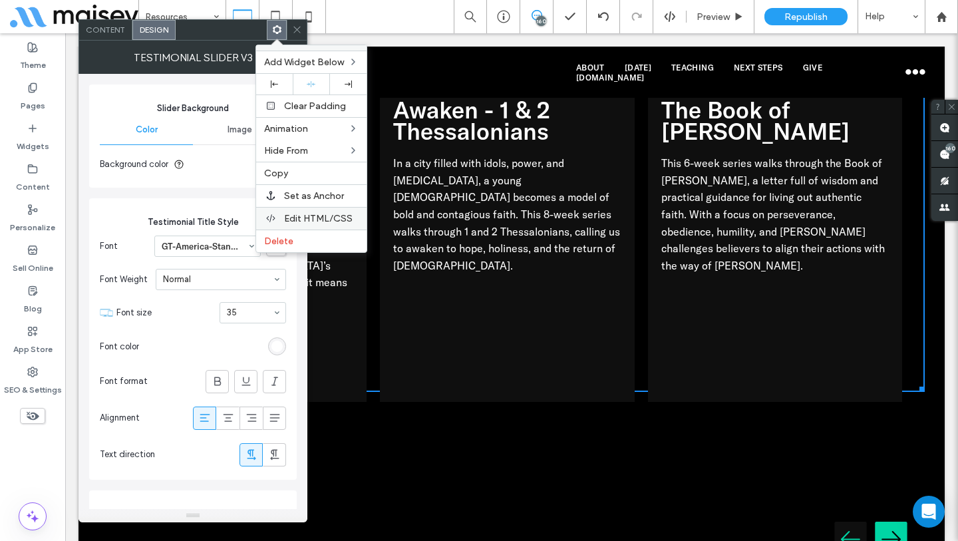
click at [313, 219] on span "Edit HTML/CSS" at bounding box center [318, 218] width 69 height 11
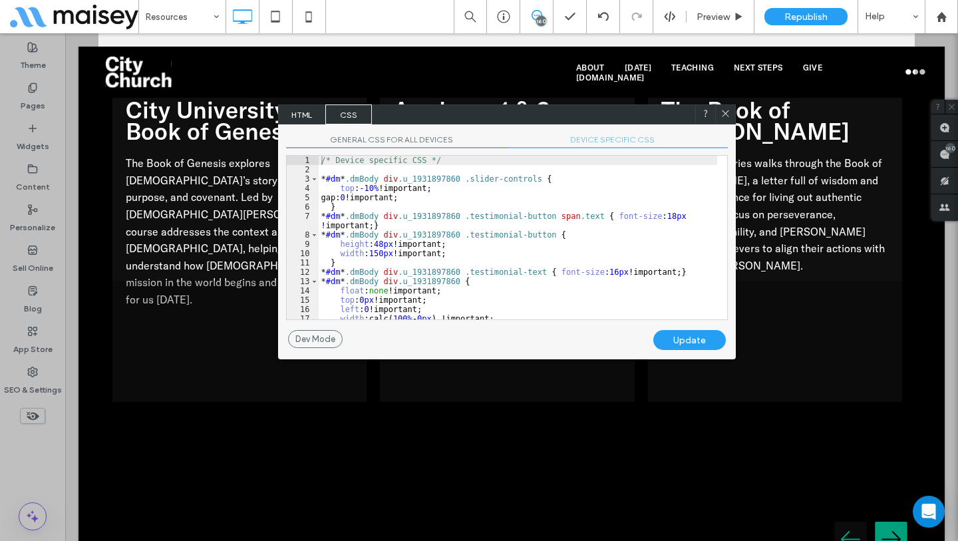
click at [598, 136] on span "DEVICE SPECIFIC CSS" at bounding box center [617, 141] width 221 height 14
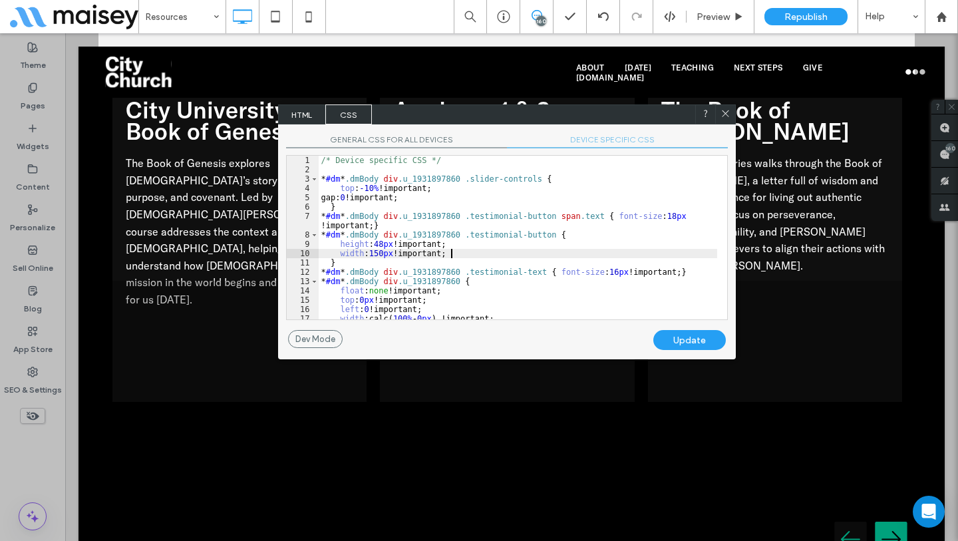
click at [520, 251] on div "/* Device specific CSS */ * #dm * .dmBody div .u_1931897860 .slider-controls { …" at bounding box center [518, 247] width 398 height 182
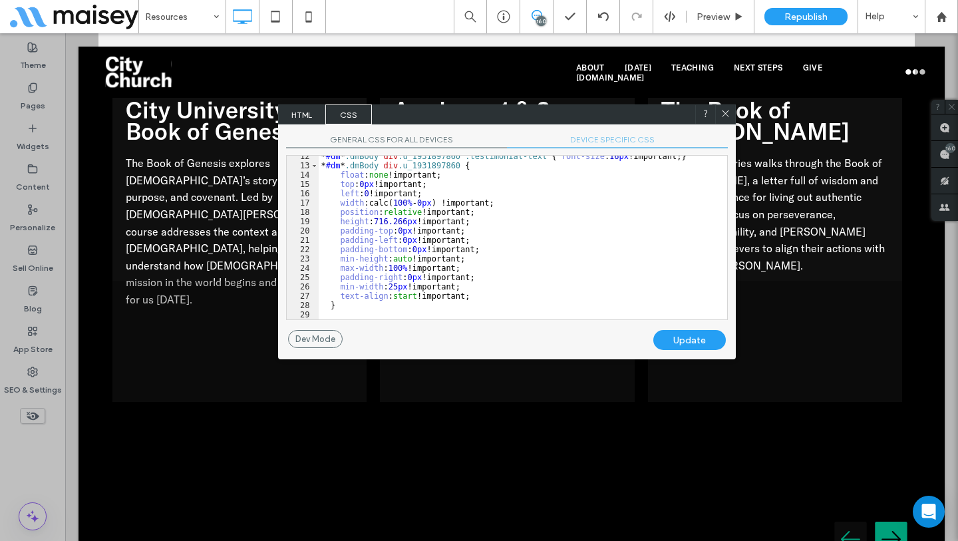
scroll to position [116, 0]
drag, startPoint x: 418, startPoint y: 223, endPoint x: 374, endPoint y: 222, distance: 43.9
click at [374, 222] on div "* #dm * .dmBody div .u_1931897860 .testimonial-text { font-size : 16 px !import…" at bounding box center [518, 243] width 398 height 182
click at [690, 341] on div "Update" at bounding box center [689, 340] width 72 height 20
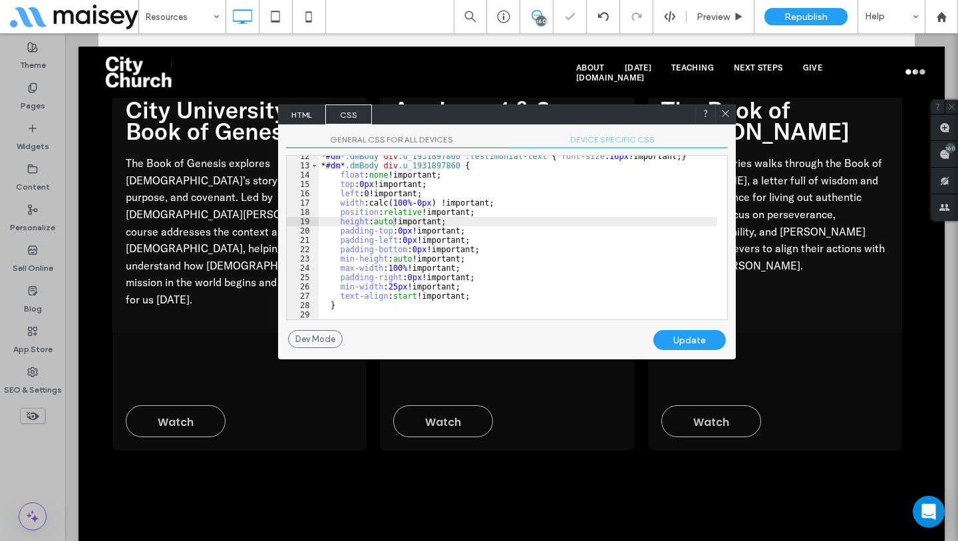
drag, startPoint x: 723, startPoint y: 112, endPoint x: 522, endPoint y: 282, distance: 262.9
click at [723, 112] on icon at bounding box center [725, 113] width 10 height 10
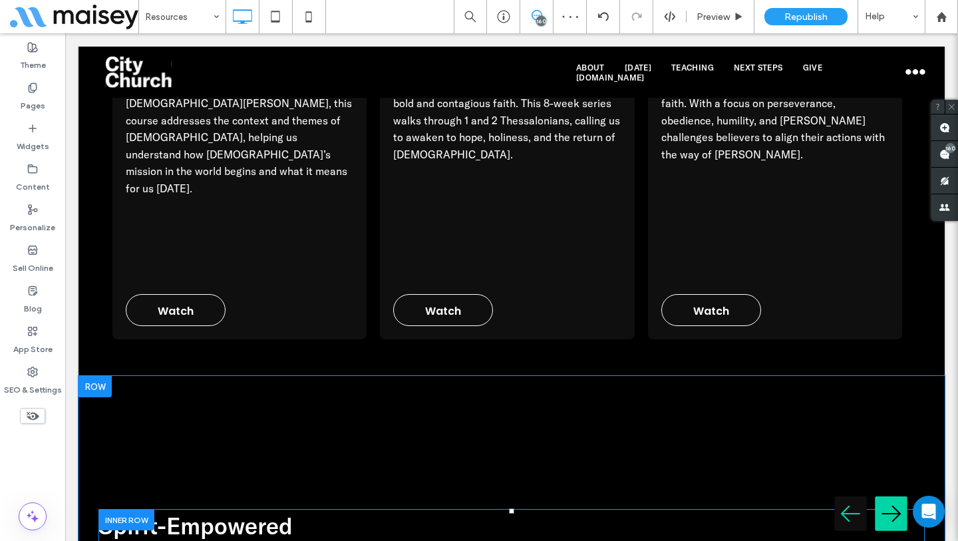
scroll to position [6292, 0]
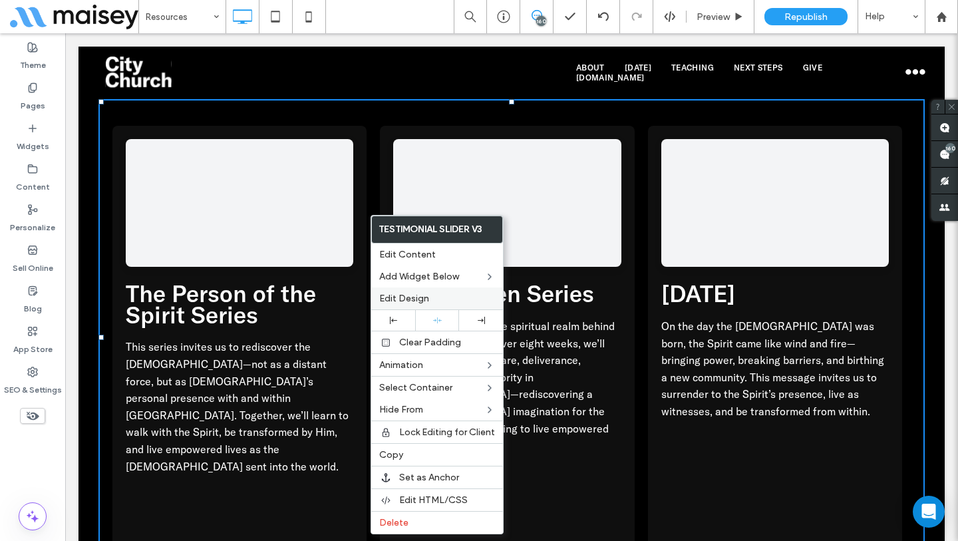
click at [404, 288] on div "Edit Design" at bounding box center [437, 298] width 132 height 22
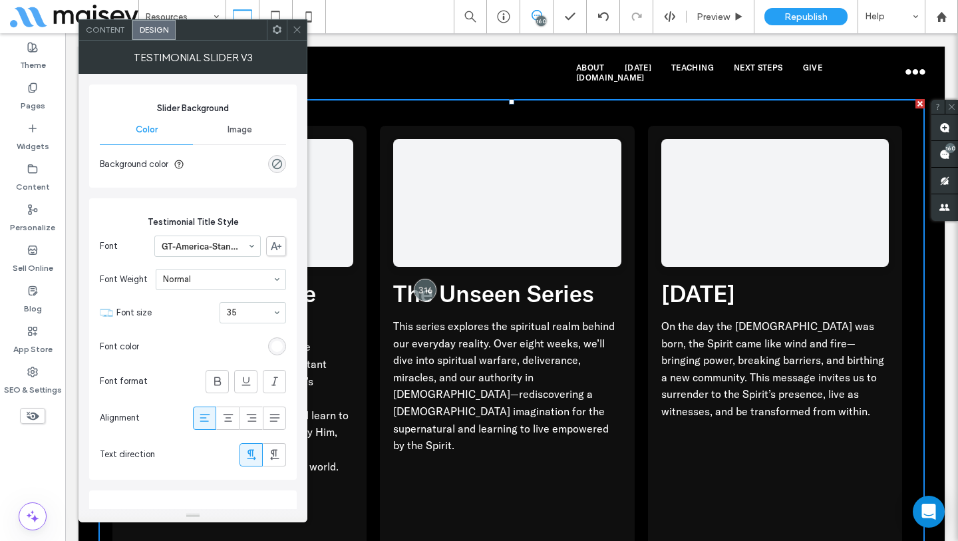
click at [275, 28] on icon at bounding box center [277, 30] width 10 height 10
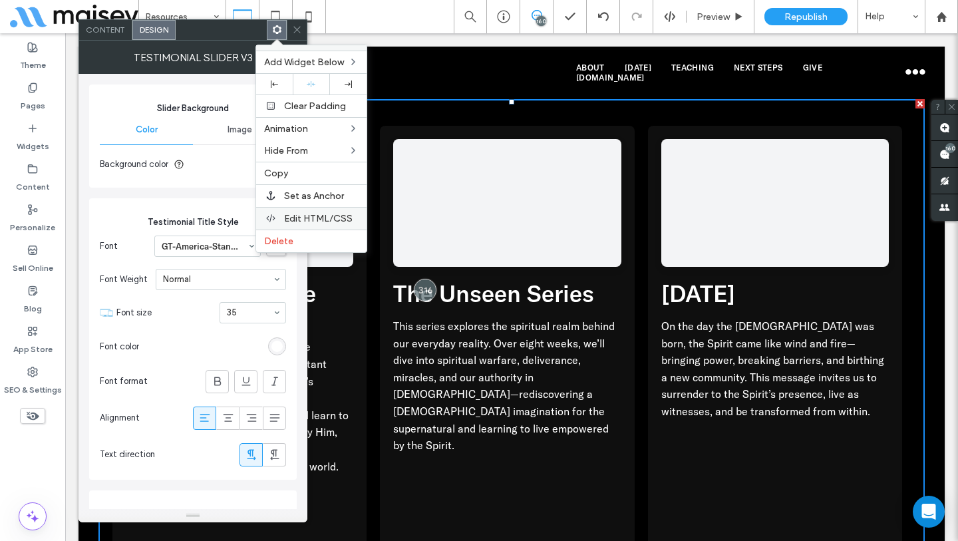
click at [289, 219] on span "Edit HTML/CSS" at bounding box center [318, 218] width 69 height 11
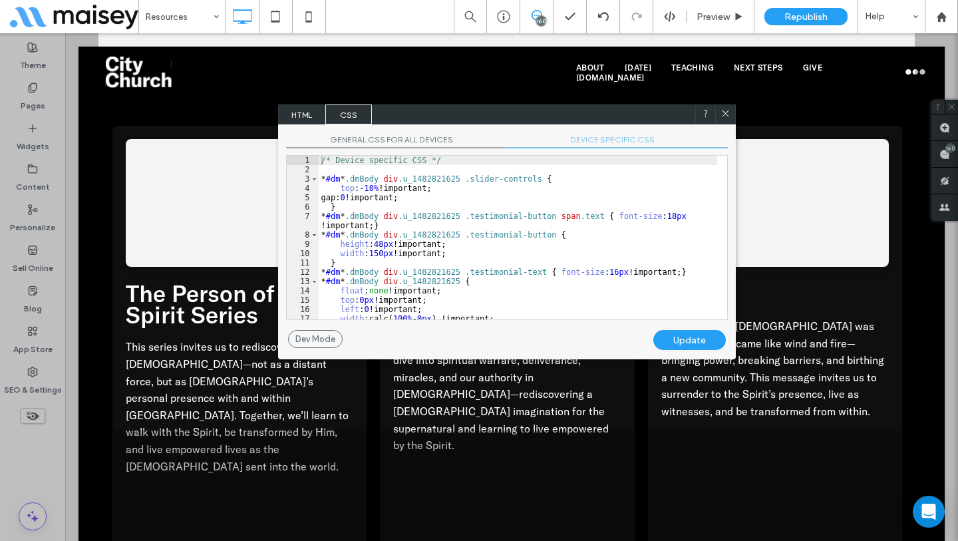
click at [597, 142] on span "DEVICE SPECIFIC CSS" at bounding box center [617, 141] width 221 height 14
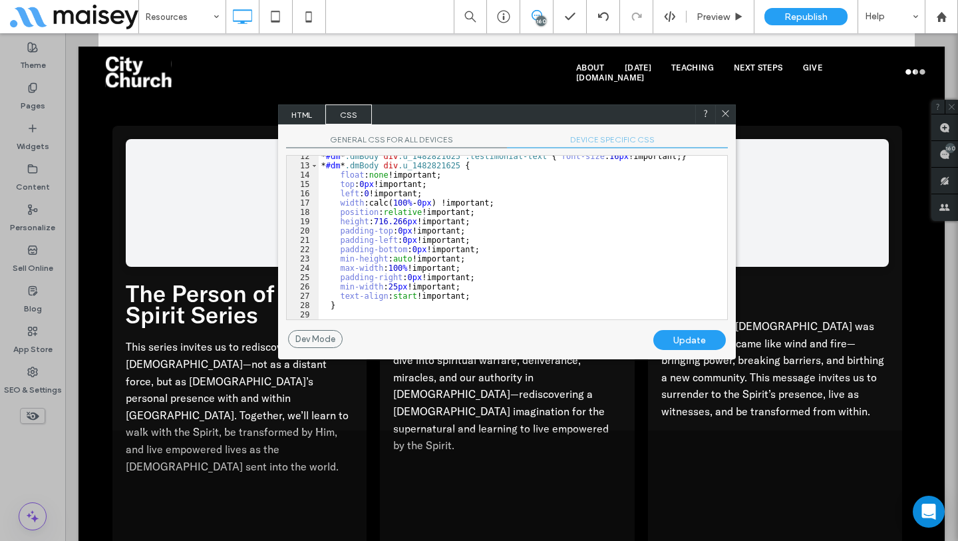
scroll to position [116, 0]
drag, startPoint x: 418, startPoint y: 221, endPoint x: 374, endPoint y: 221, distance: 43.9
click at [374, 221] on div "* #dm * .dmBody div .u_1482821625 .testimonial-text { font-size : 16 px !import…" at bounding box center [518, 243] width 398 height 182
type textarea "**"
click at [706, 340] on div "Update" at bounding box center [689, 340] width 72 height 20
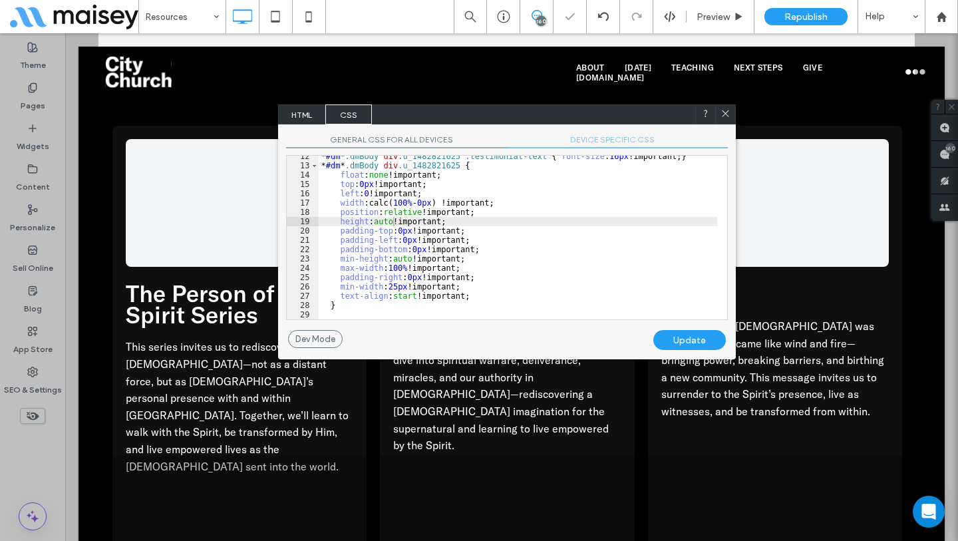
click at [725, 114] on icon at bounding box center [725, 113] width 10 height 10
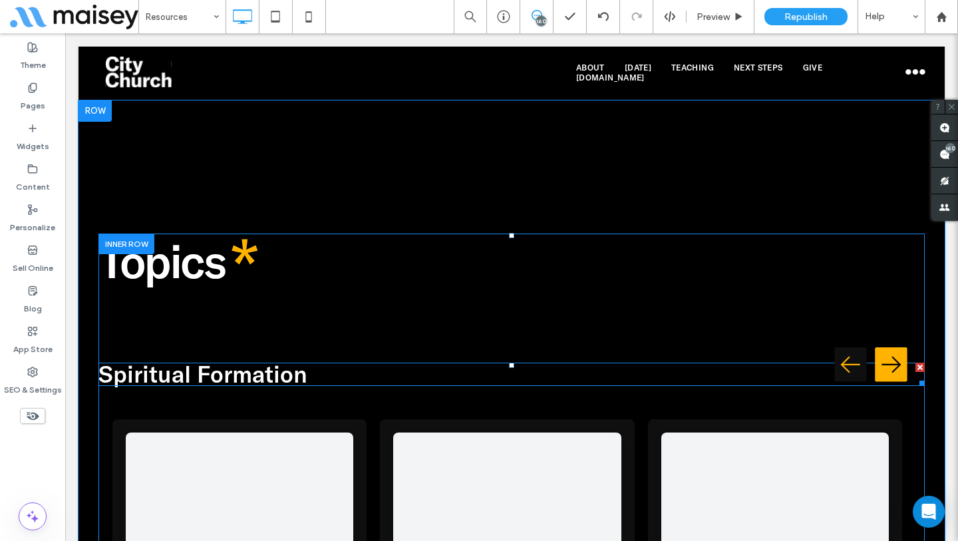
scroll to position [2610, 0]
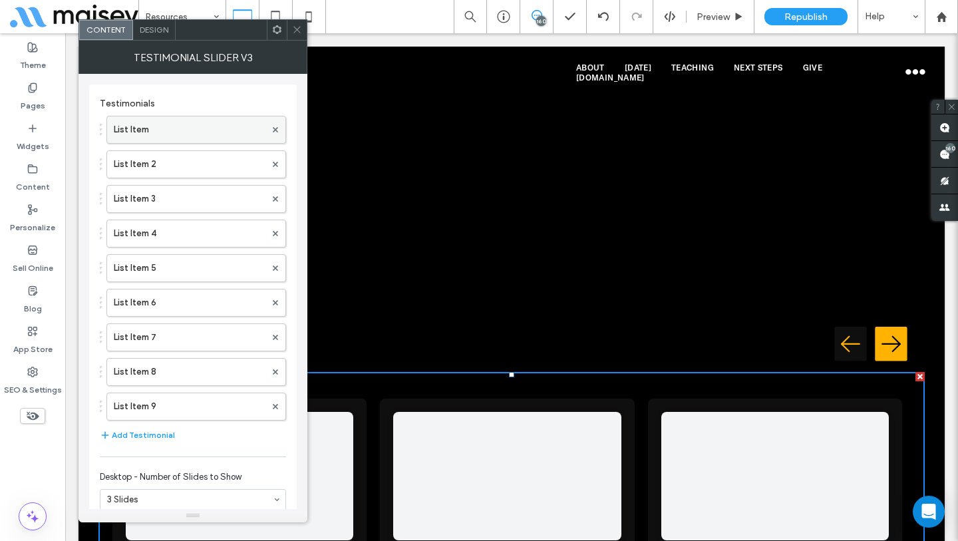
click at [166, 128] on label "List Item" at bounding box center [190, 129] width 152 height 27
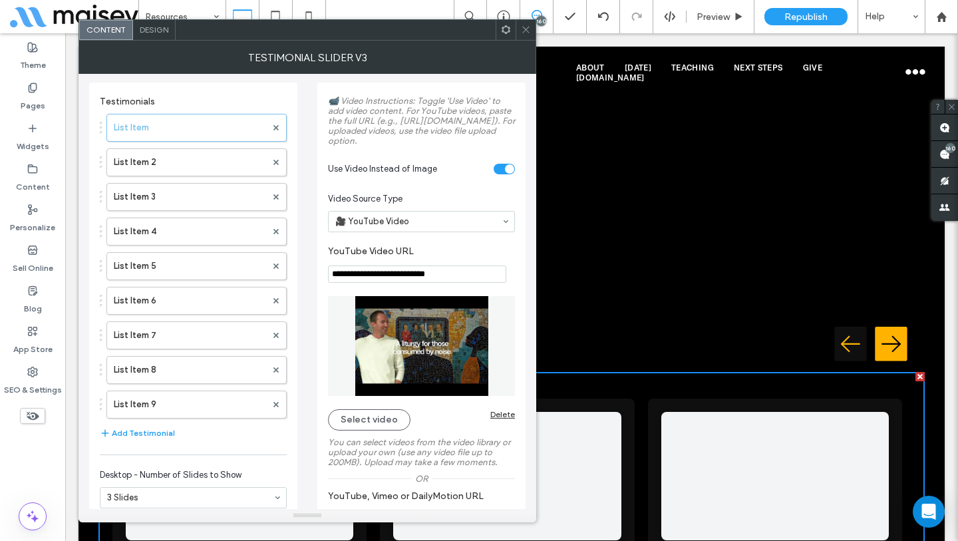
scroll to position [3, 0]
click at [183, 159] on label "List Item 2" at bounding box center [190, 161] width 152 height 27
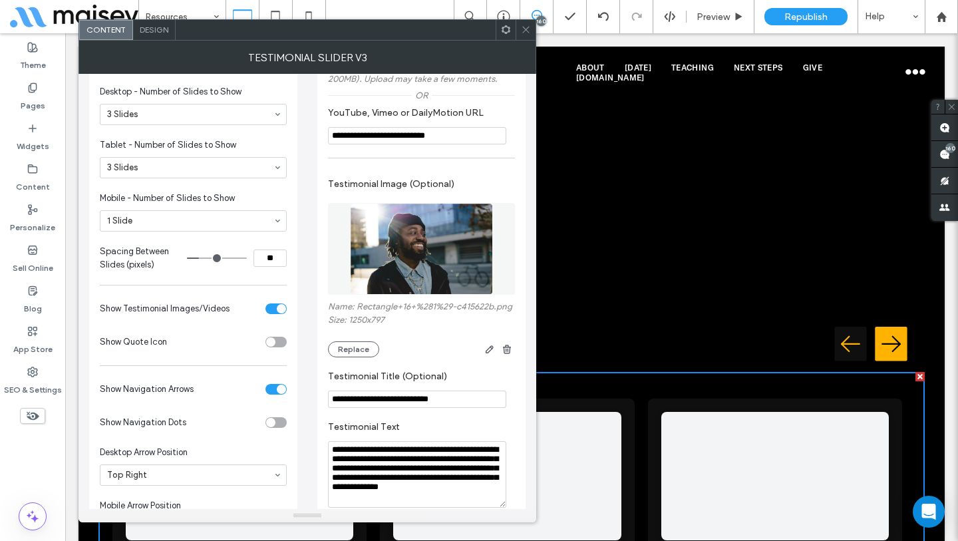
scroll to position [202, 0]
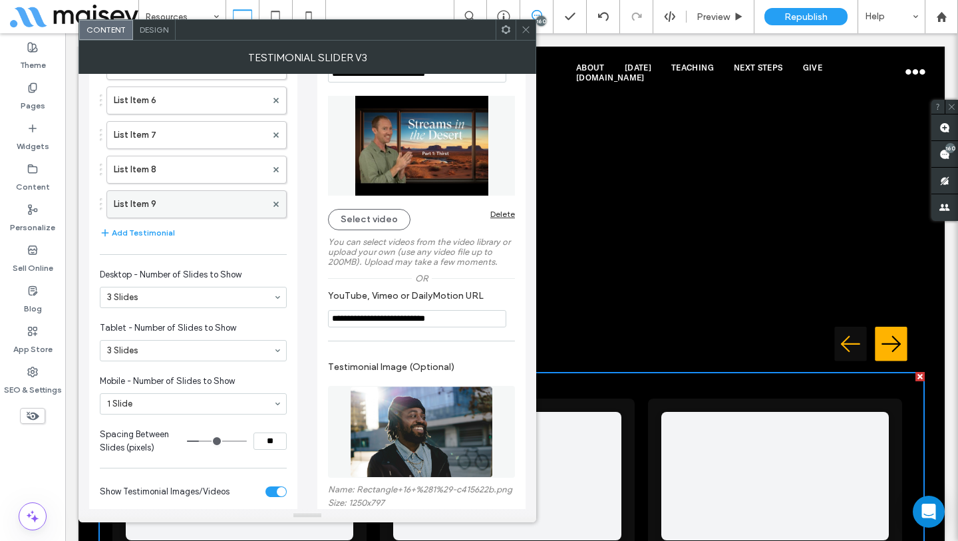
click at [186, 210] on label "List Item 9" at bounding box center [190, 204] width 152 height 27
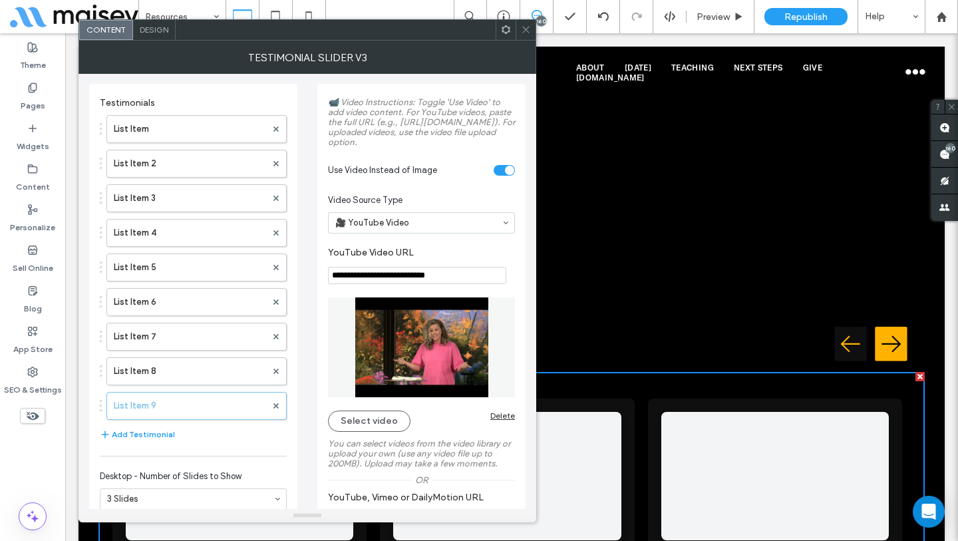
scroll to position [0, 0]
click at [215, 371] on label "List Item 8" at bounding box center [190, 371] width 152 height 27
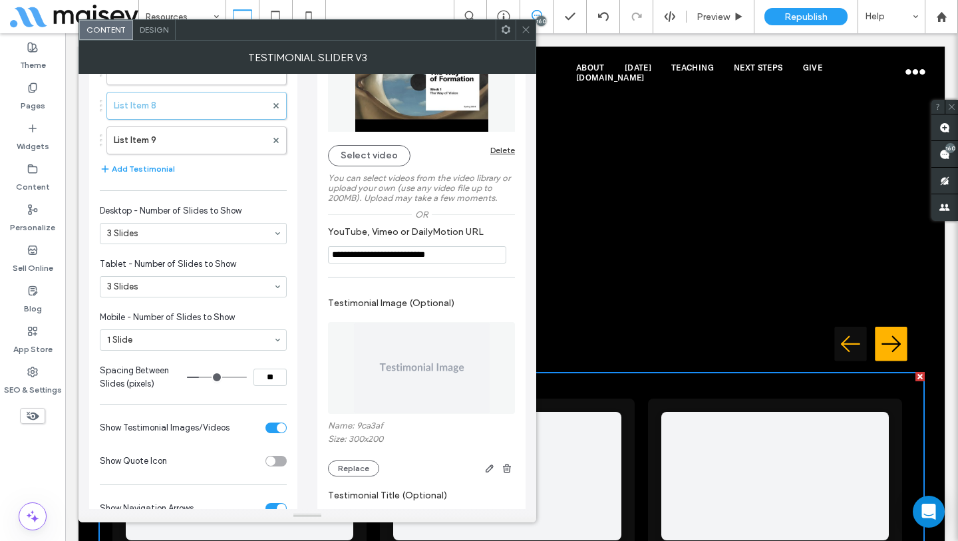
scroll to position [128, 0]
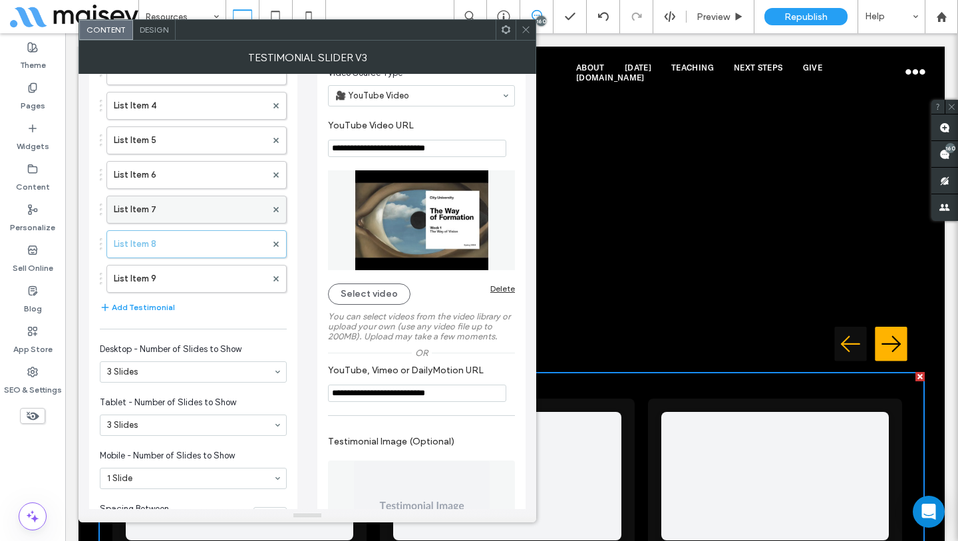
click at [178, 217] on label "List Item 7" at bounding box center [190, 209] width 152 height 27
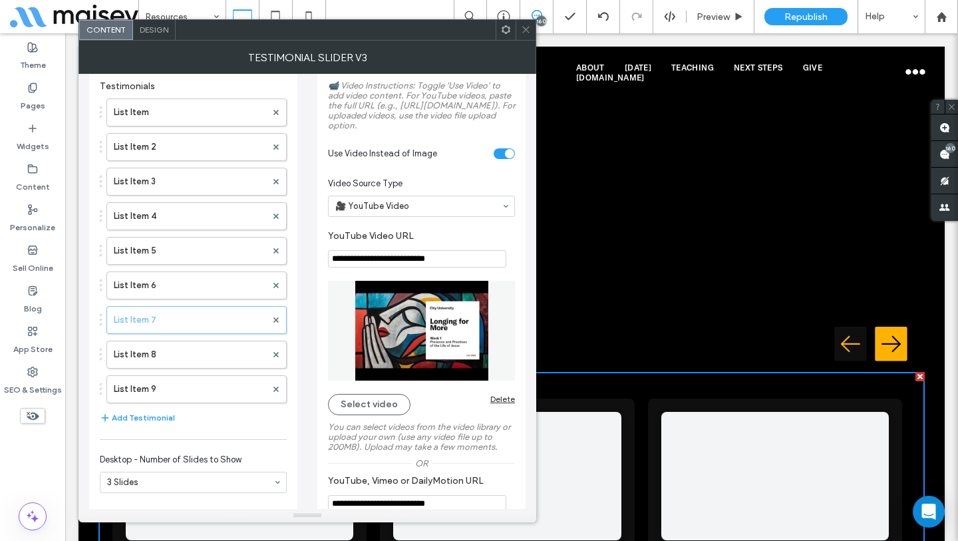
scroll to position [0, 0]
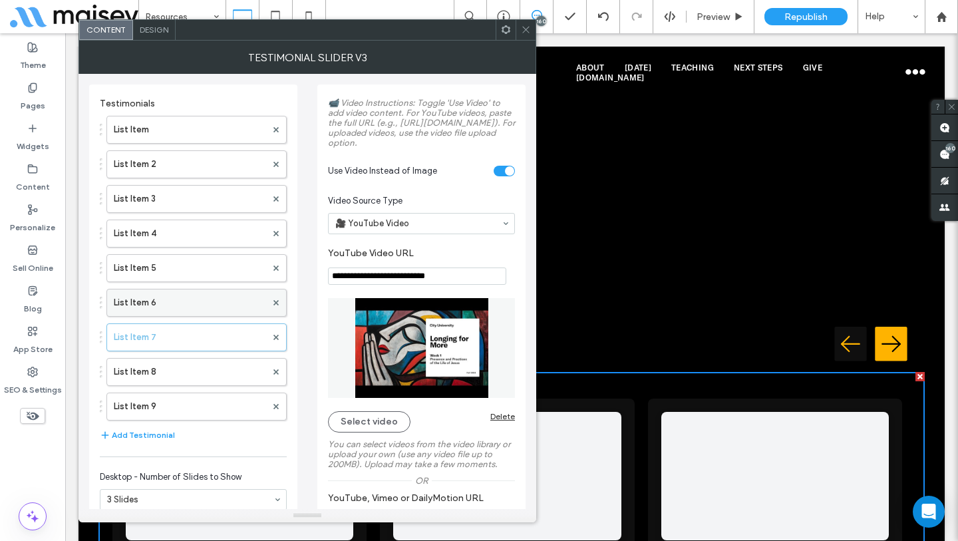
click at [182, 305] on label "List Item 6" at bounding box center [190, 302] width 152 height 27
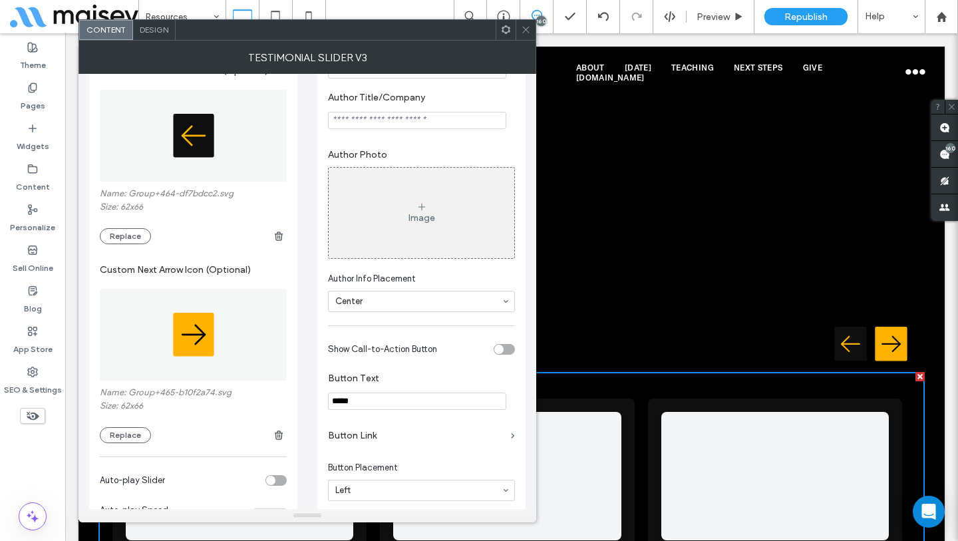
scroll to position [920, 0]
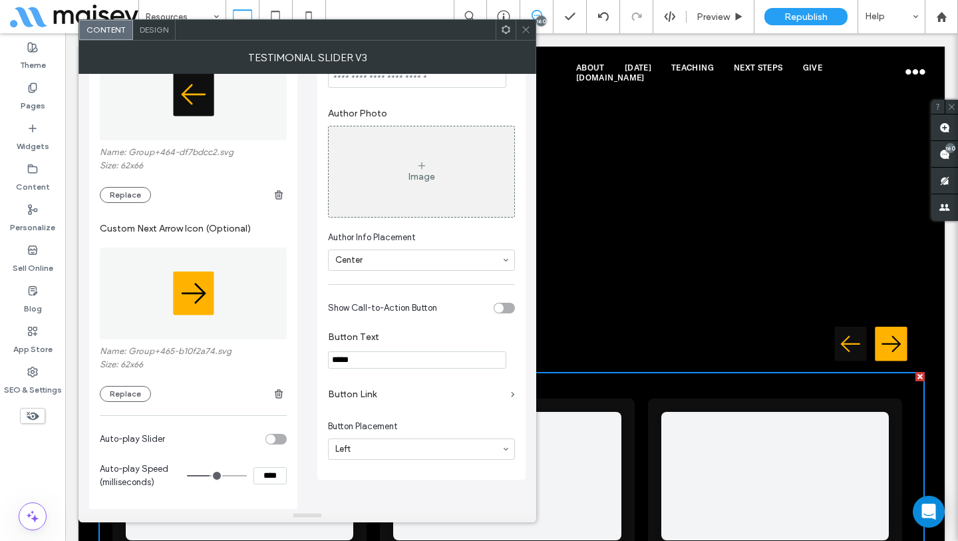
click at [505, 313] on div "toggle" at bounding box center [503, 308] width 21 height 11
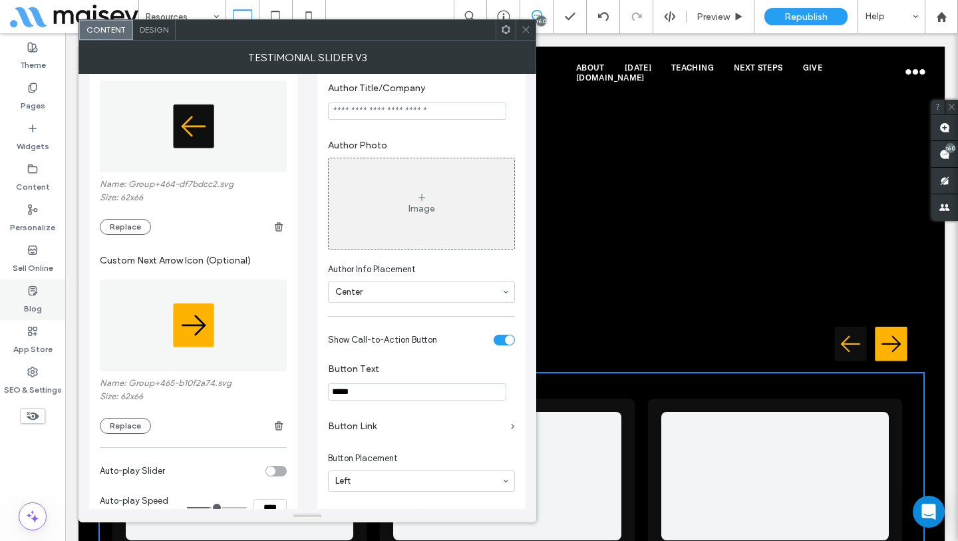
scroll to position [920, 0]
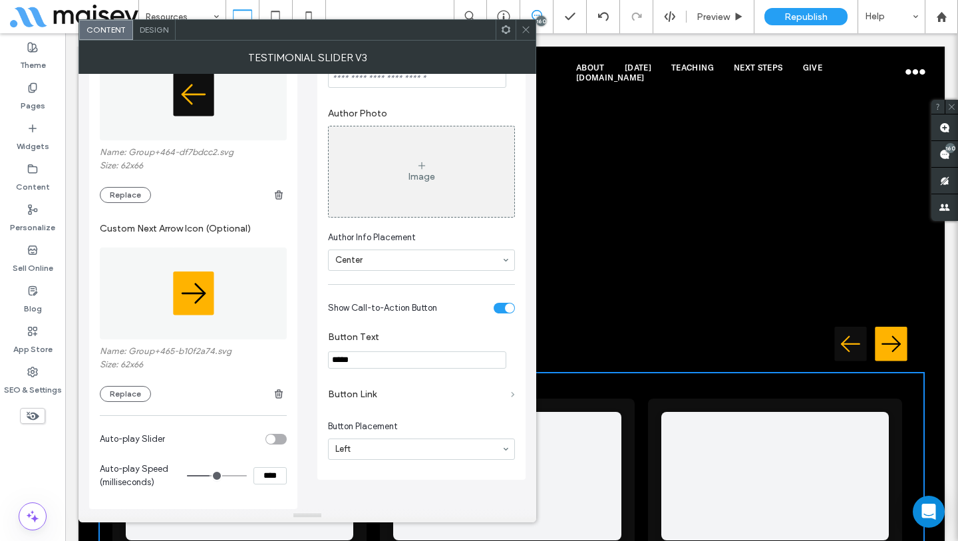
click at [513, 397] on span at bounding box center [513, 394] width 4 height 6
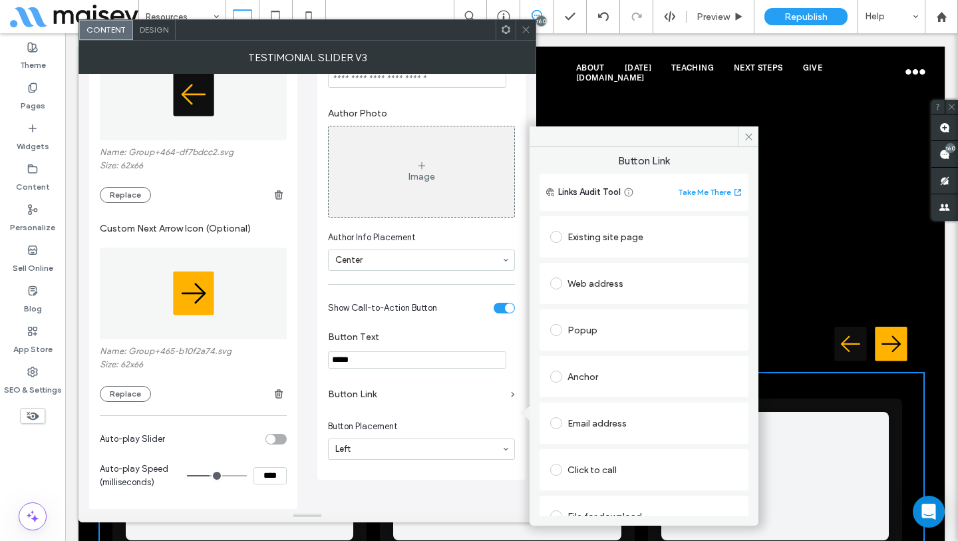
click at [559, 287] on span at bounding box center [556, 283] width 12 height 12
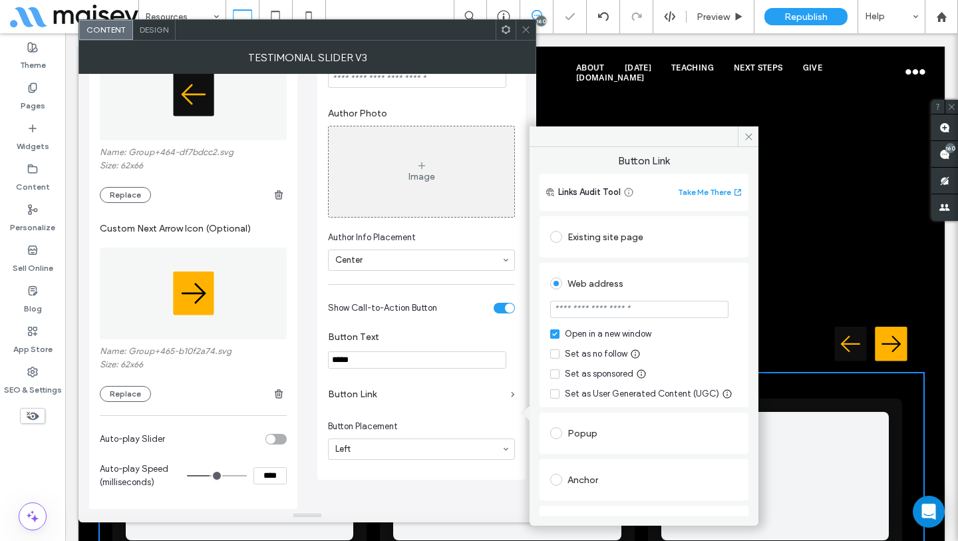
click at [609, 304] on input "url" at bounding box center [639, 309] width 178 height 17
paste input "**********"
type input "**********"
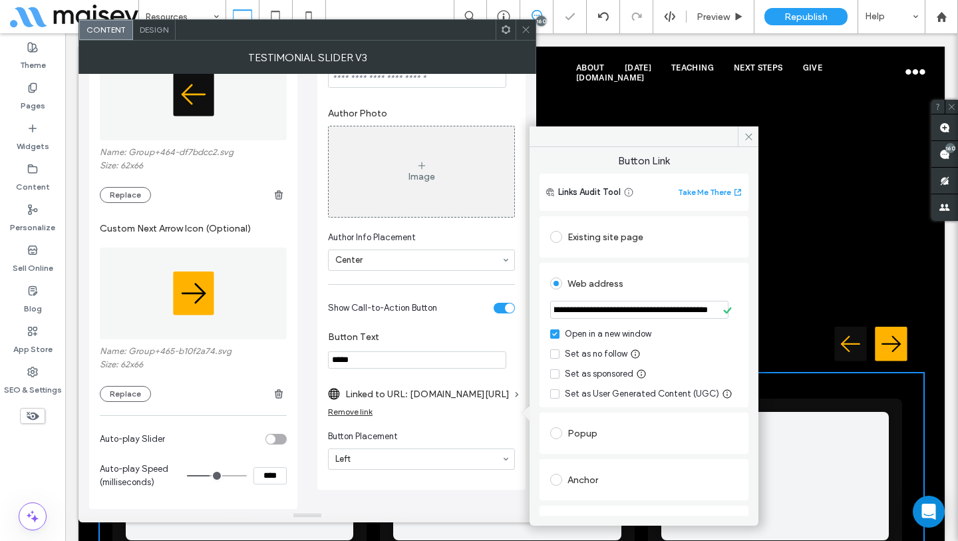
scroll to position [0, 0]
click at [683, 284] on div "Web address" at bounding box center [644, 283] width 188 height 21
click at [744, 138] on icon at bounding box center [749, 137] width 10 height 10
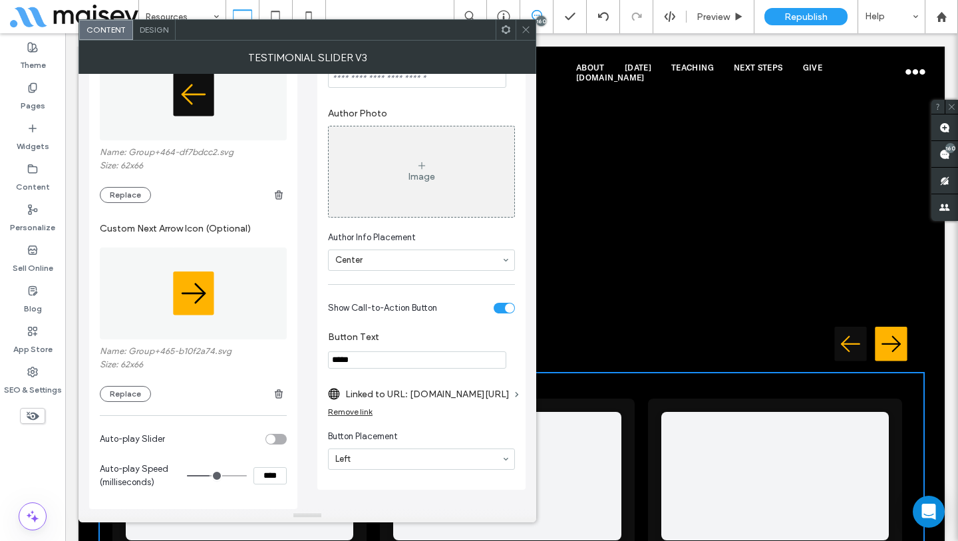
click at [502, 30] on use at bounding box center [505, 29] width 9 height 9
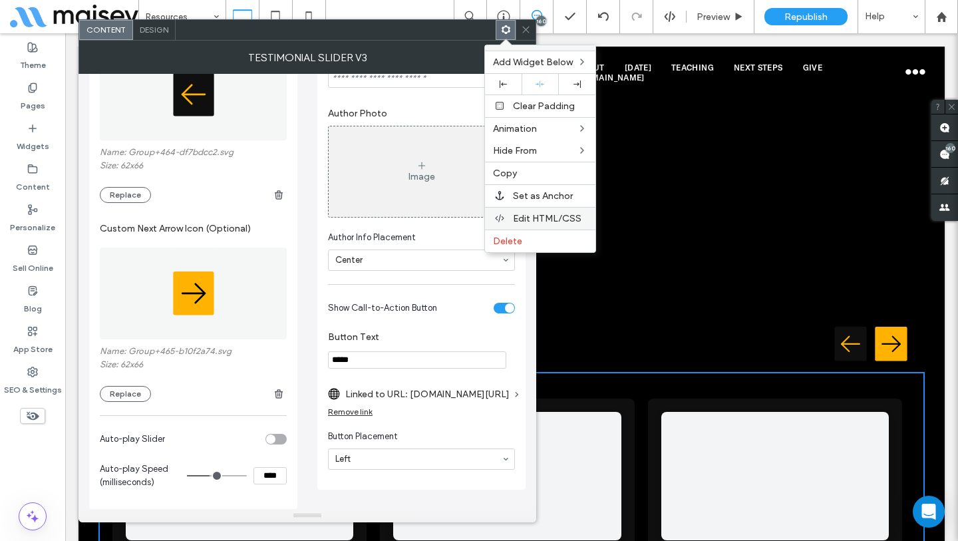
click at [528, 221] on span "Edit HTML/CSS" at bounding box center [547, 218] width 69 height 11
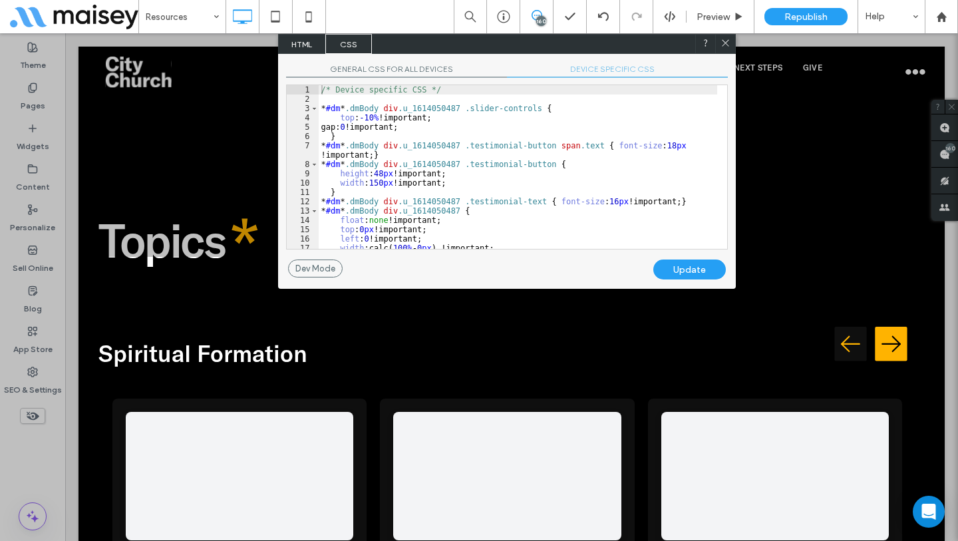
click at [601, 61] on div "GENERAL CSS FOR ALL DEVICES DEVICE SPECIFIC CSS Use with caution! Make sure you…" at bounding box center [507, 157] width 458 height 206
click at [600, 66] on span "DEVICE SPECIFIC CSS" at bounding box center [617, 71] width 221 height 14
click at [501, 210] on div "/* Device specific CSS */ * #dm * .dmBody div .u_1614050487 .slider-controls { …" at bounding box center [518, 176] width 398 height 182
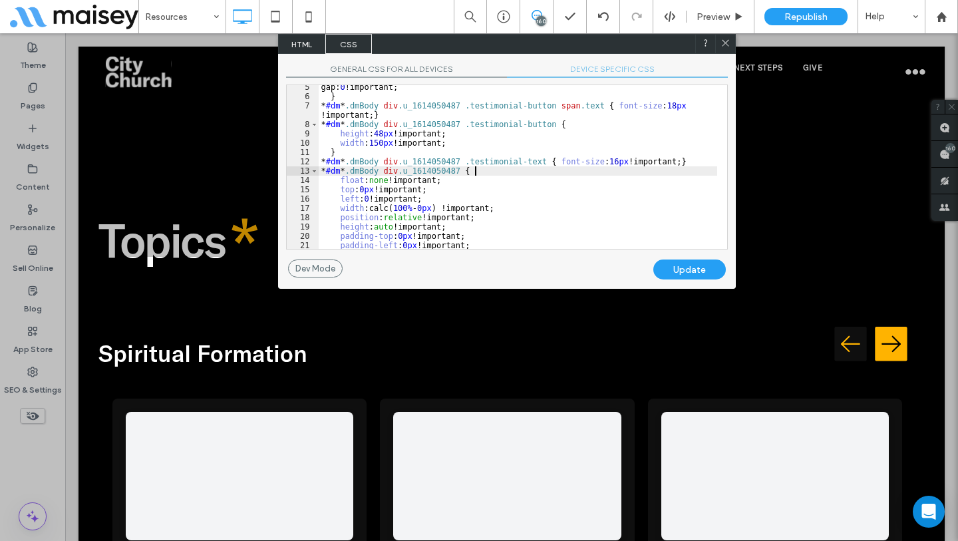
scroll to position [116, 0]
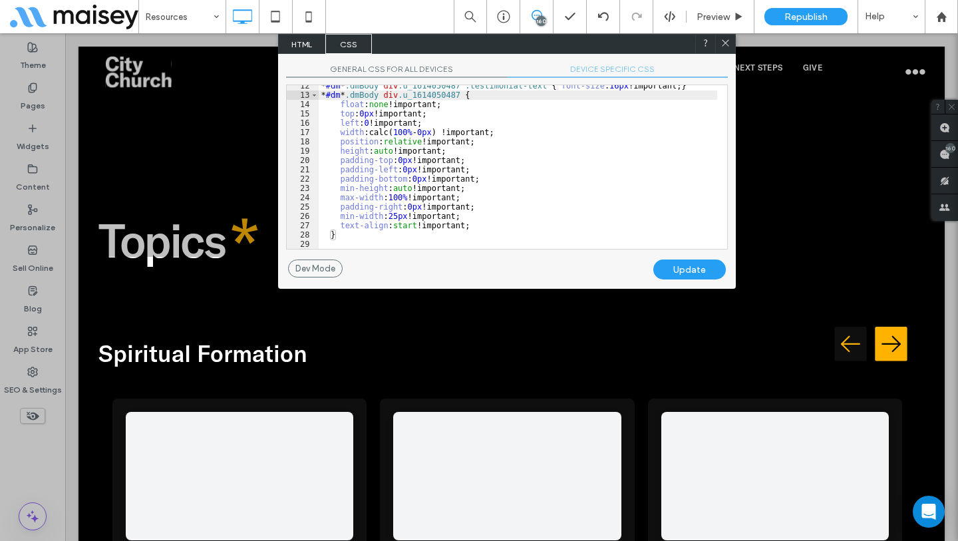
drag, startPoint x: 721, startPoint y: 42, endPoint x: 629, endPoint y: 39, distance: 92.5
click at [721, 42] on icon at bounding box center [725, 43] width 10 height 10
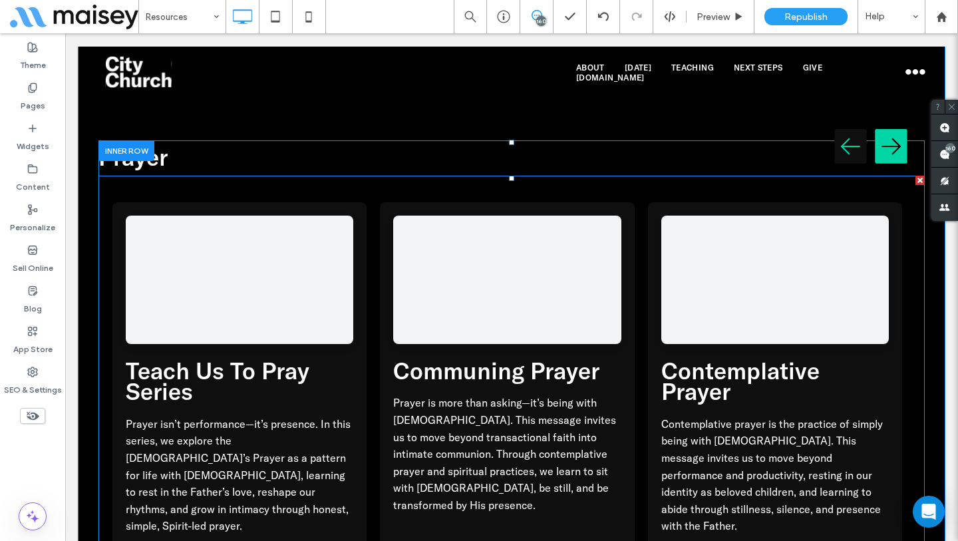
scroll to position [3471, 0]
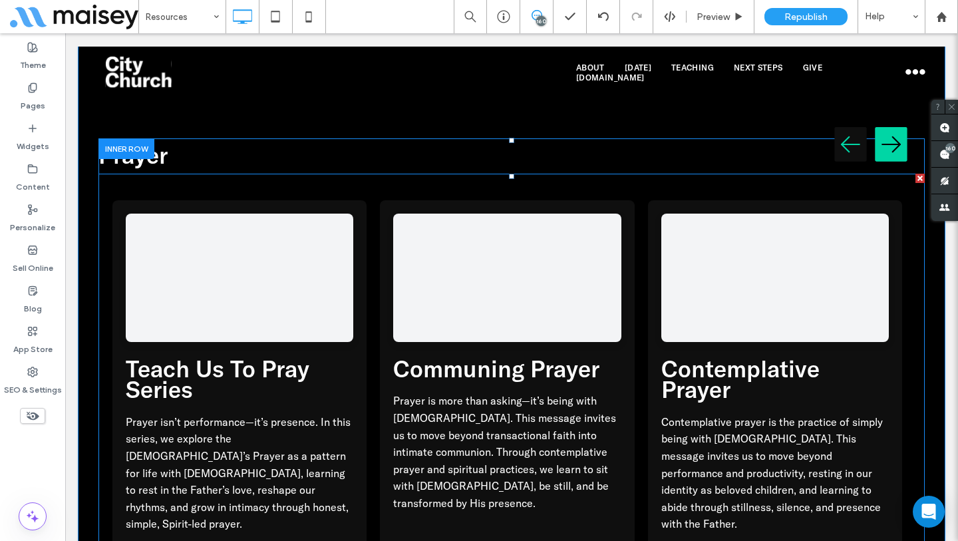
click at [343, 297] on span at bounding box center [511, 422] width 826 height 497
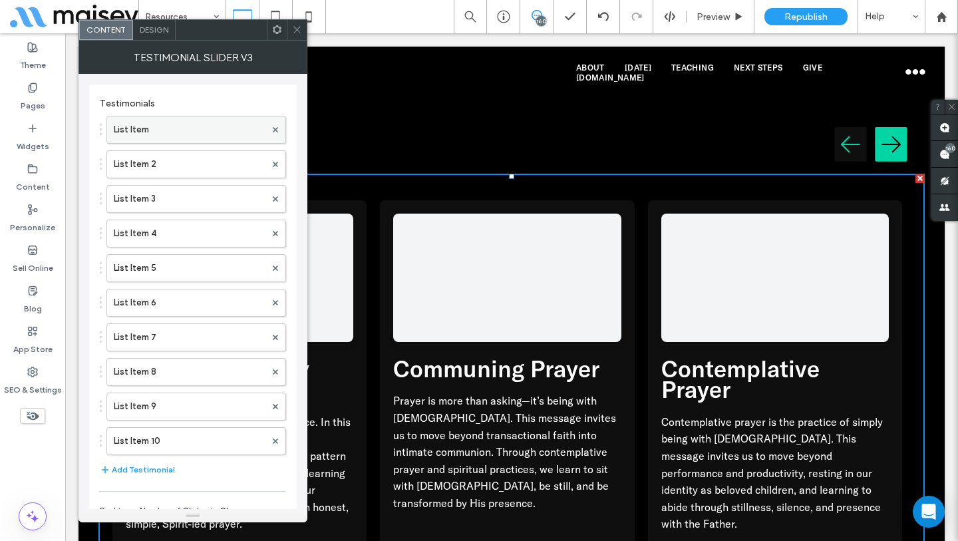
click at [160, 137] on label "List Item" at bounding box center [190, 129] width 152 height 27
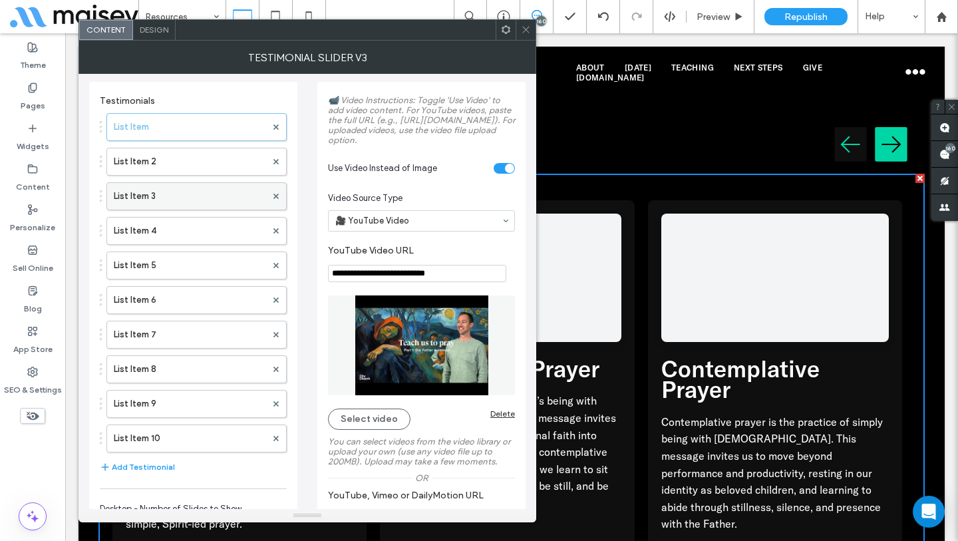
scroll to position [0, 0]
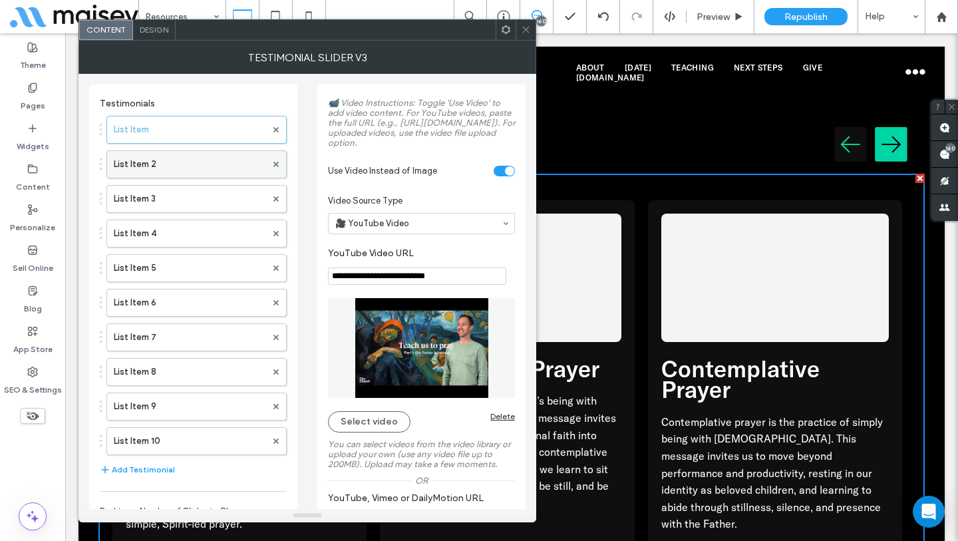
click at [145, 155] on label "List Item 2" at bounding box center [190, 164] width 152 height 27
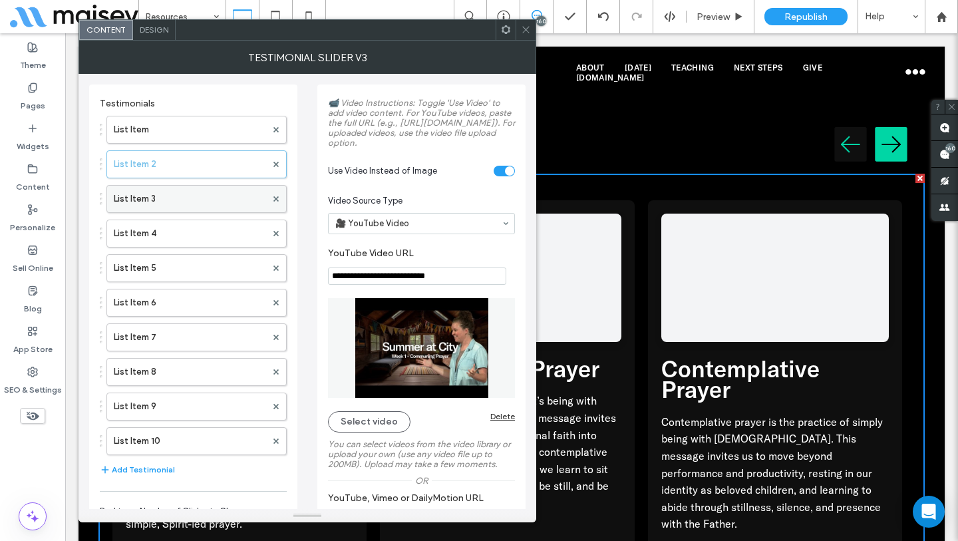
click at [176, 189] on label "List Item 3" at bounding box center [190, 199] width 152 height 27
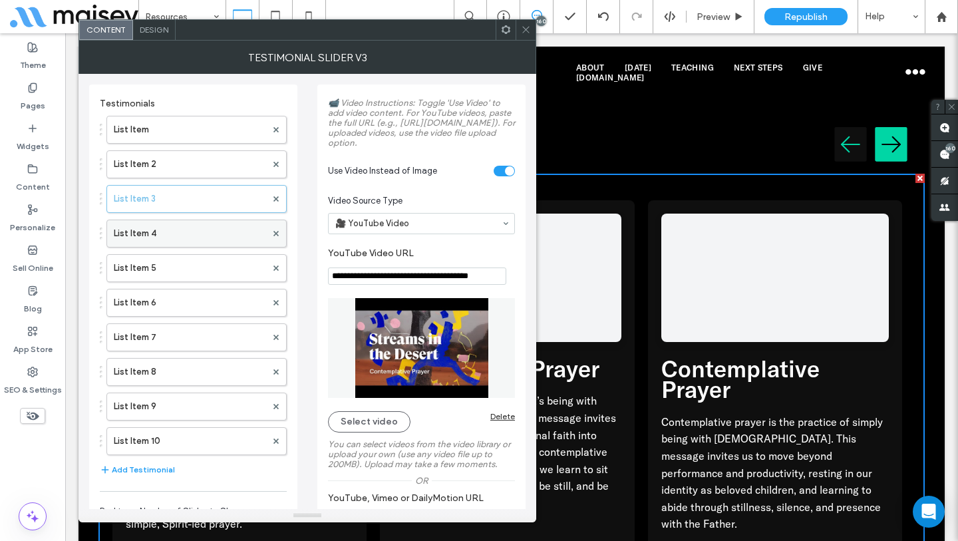
click at [168, 227] on label "List Item 4" at bounding box center [190, 233] width 152 height 27
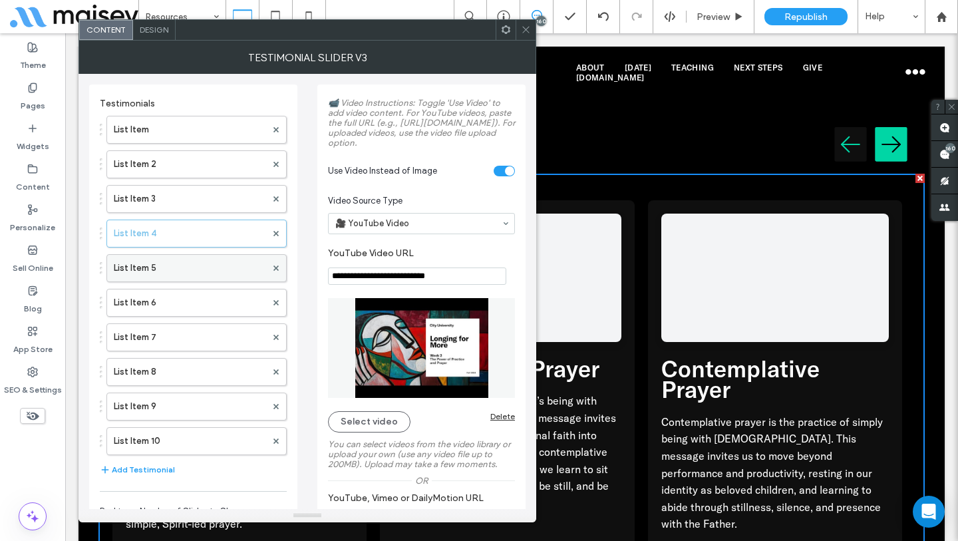
click at [183, 271] on label "List Item 5" at bounding box center [190, 268] width 152 height 27
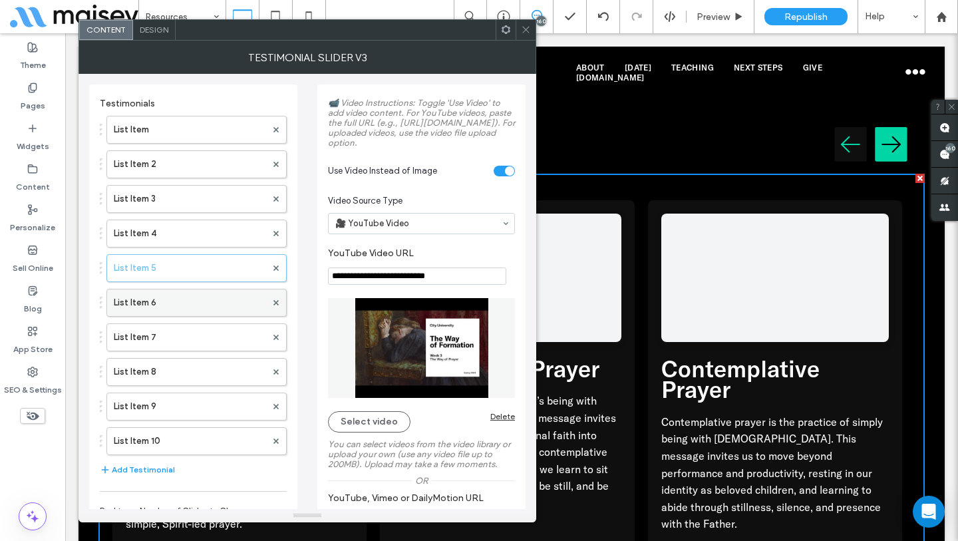
click at [182, 300] on label "List Item 6" at bounding box center [190, 302] width 152 height 27
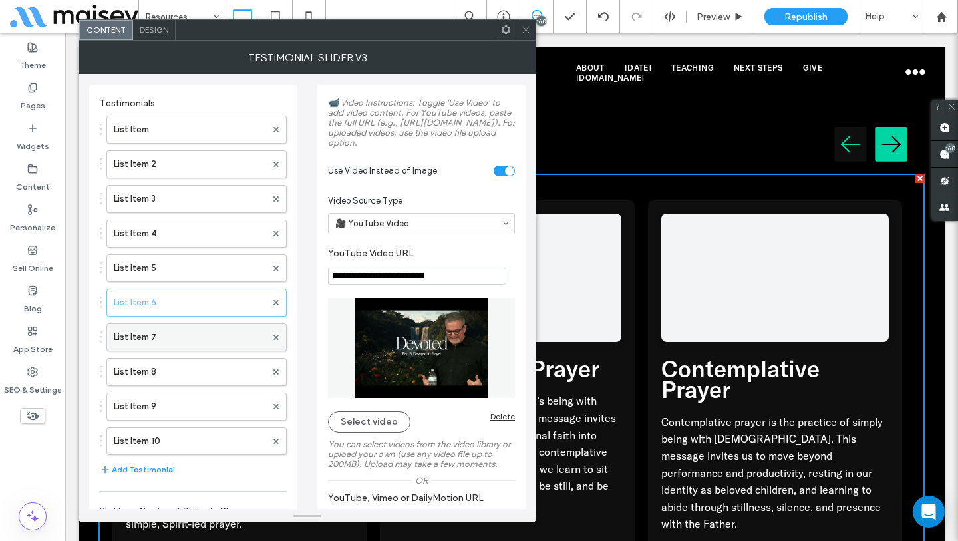
click at [169, 342] on label "List Item 7" at bounding box center [190, 337] width 152 height 27
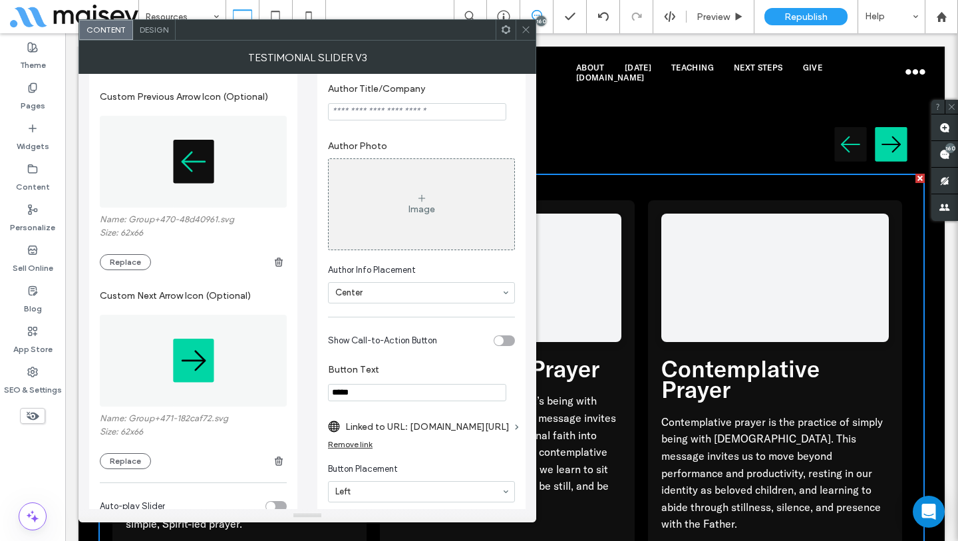
scroll to position [954, 0]
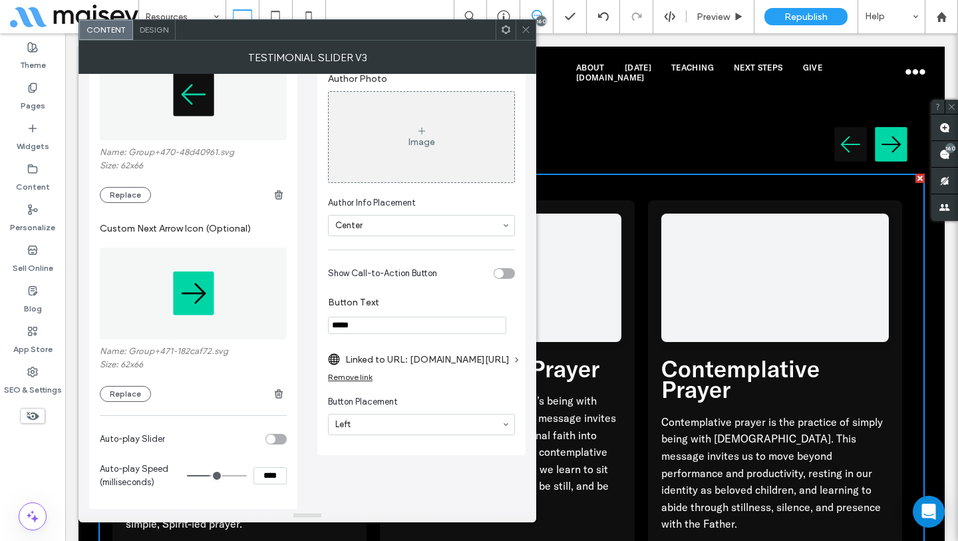
click at [505, 290] on section "Show Call-to-Action Button" at bounding box center [421, 273] width 187 height 33
click at [505, 279] on div "toggle" at bounding box center [503, 273] width 21 height 11
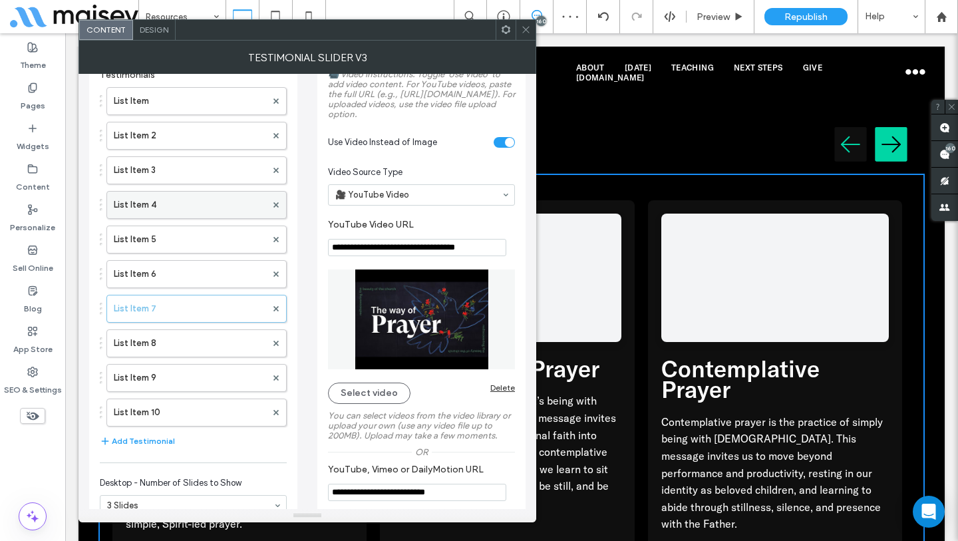
scroll to position [0, 0]
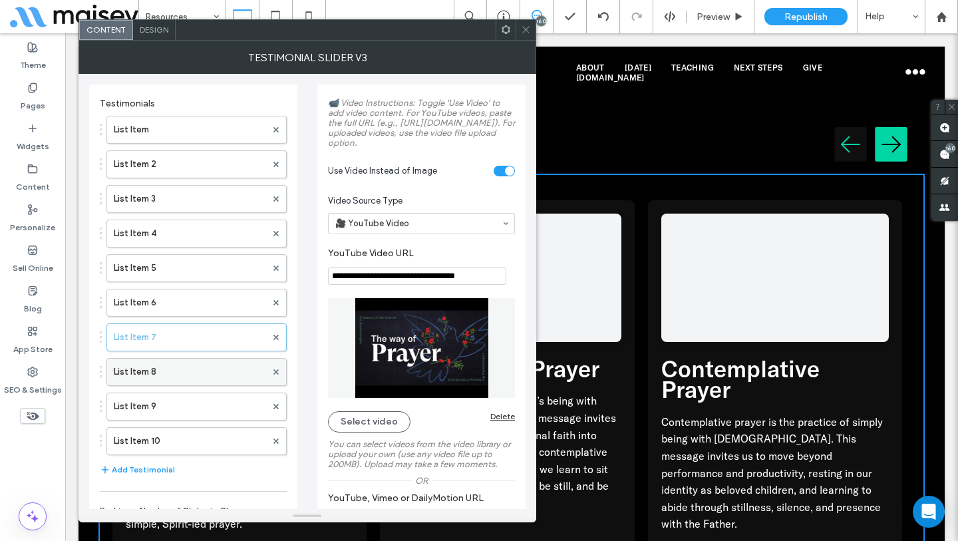
click at [154, 364] on label "List Item 8" at bounding box center [190, 371] width 152 height 27
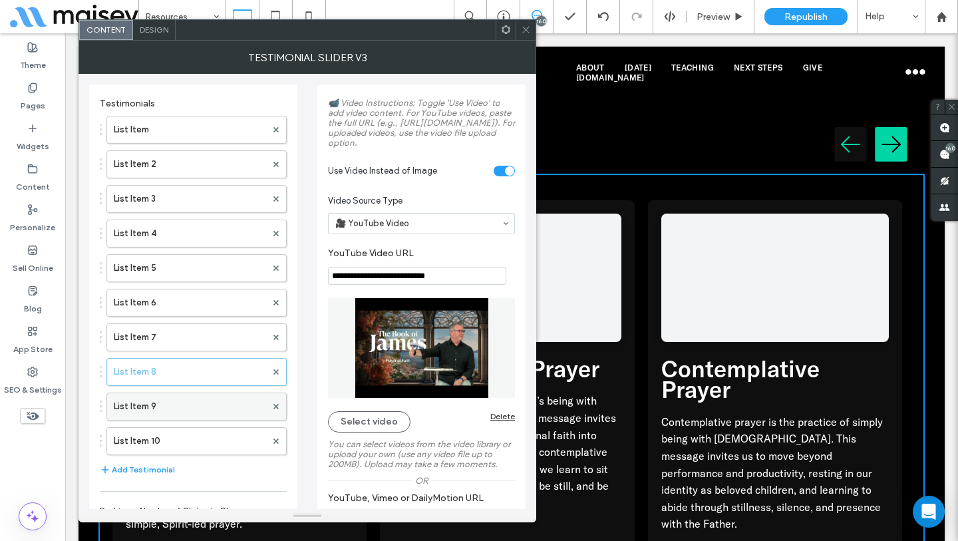
click at [196, 400] on label "List Item 9" at bounding box center [190, 406] width 152 height 27
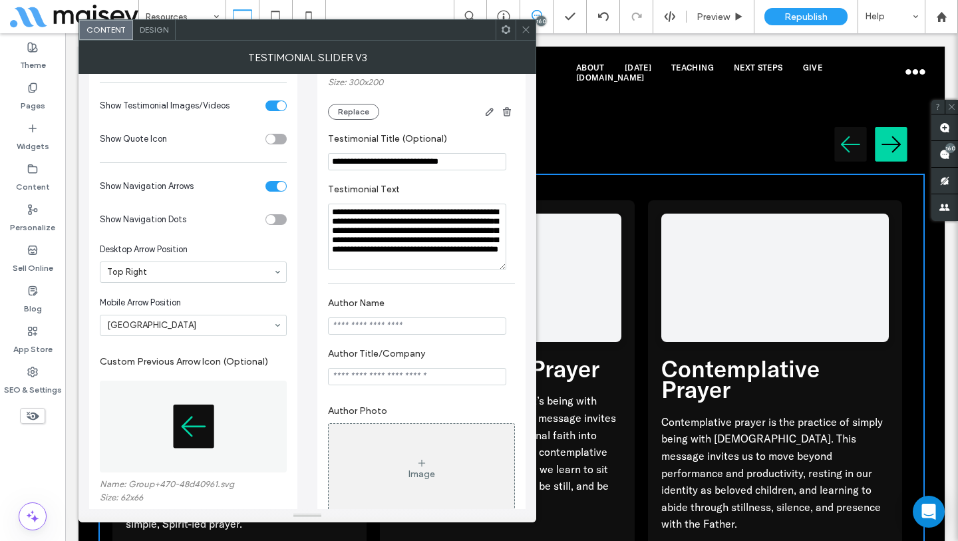
scroll to position [954, 0]
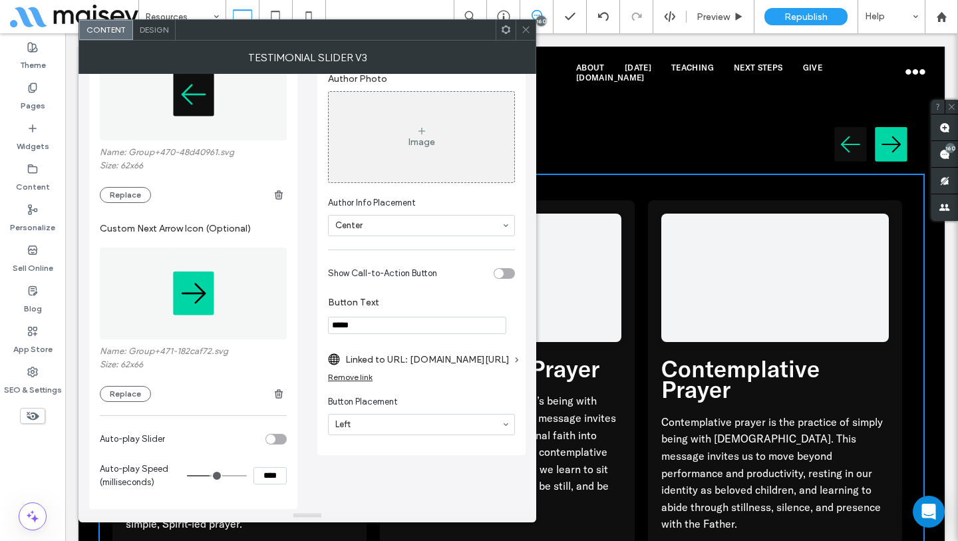
click at [505, 279] on div "toggle" at bounding box center [503, 273] width 21 height 11
click at [451, 372] on label "Linked to URL: citychurchtulsa.churchcenter.com/episodes/522655" at bounding box center [427, 359] width 164 height 25
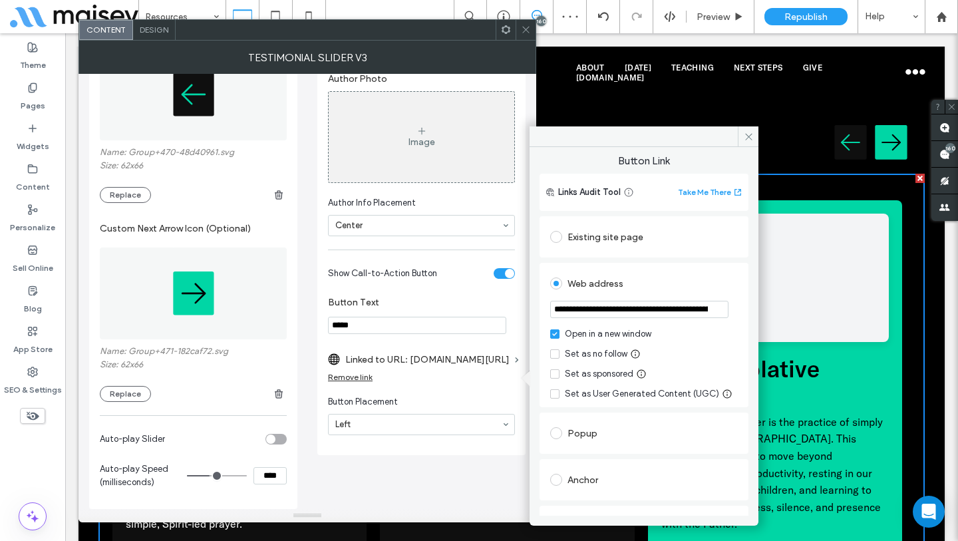
scroll to position [0, 89]
drag, startPoint x: 714, startPoint y: 345, endPoint x: 839, endPoint y: 302, distance: 132.9
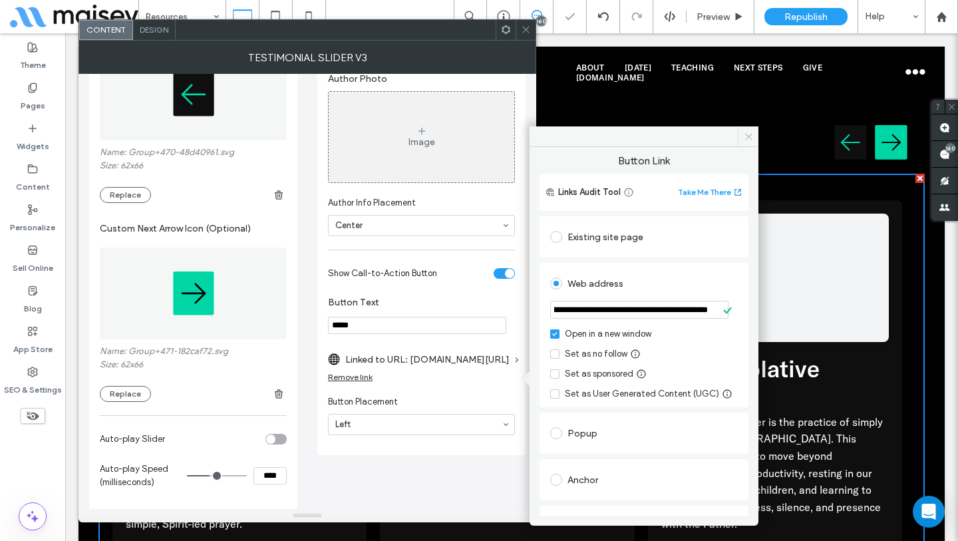
drag, startPoint x: 747, startPoint y: 144, endPoint x: 682, endPoint y: 111, distance: 73.2
click at [747, 144] on span at bounding box center [748, 136] width 21 height 20
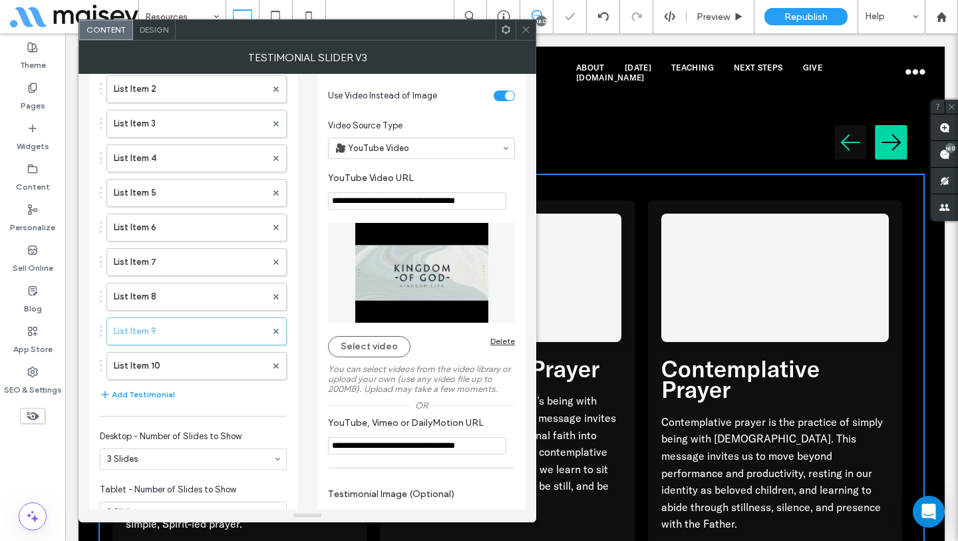
scroll to position [0, 0]
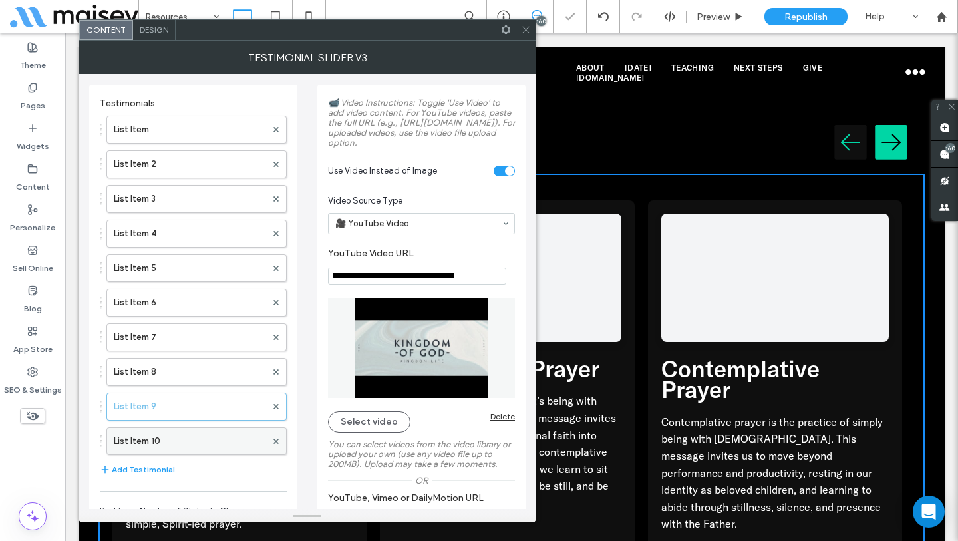
click at [148, 442] on label "List Item 10" at bounding box center [190, 441] width 152 height 27
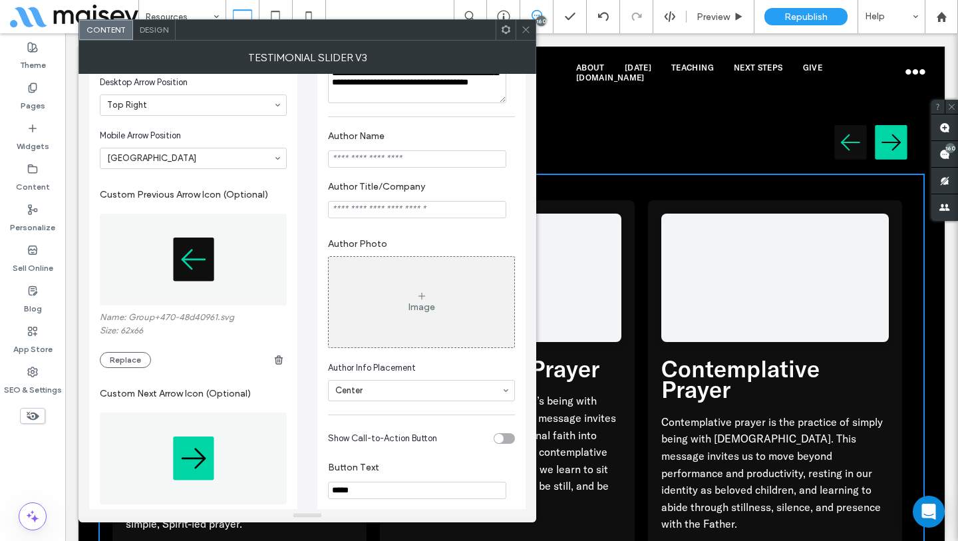
scroll to position [954, 0]
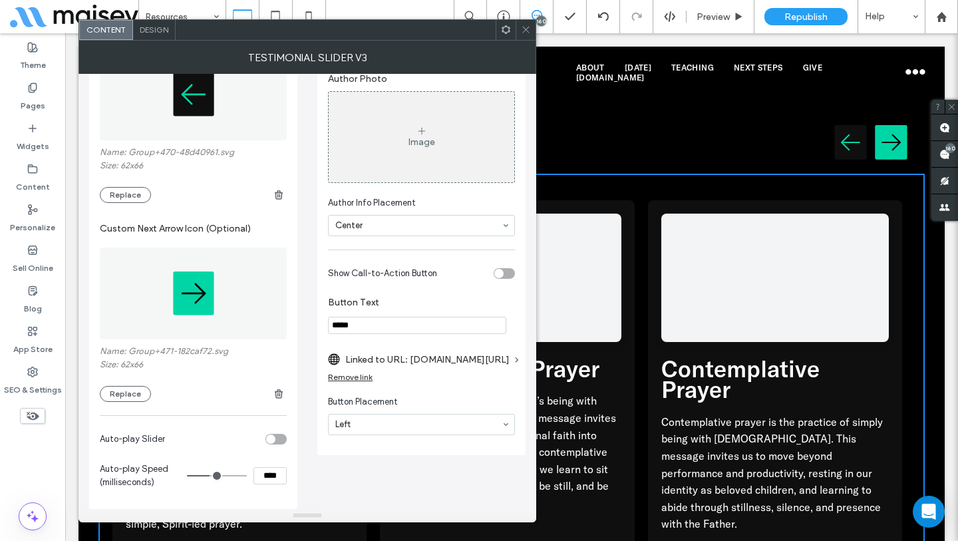
click at [510, 279] on div "toggle" at bounding box center [503, 273] width 21 height 11
click at [501, 25] on icon at bounding box center [506, 30] width 10 height 10
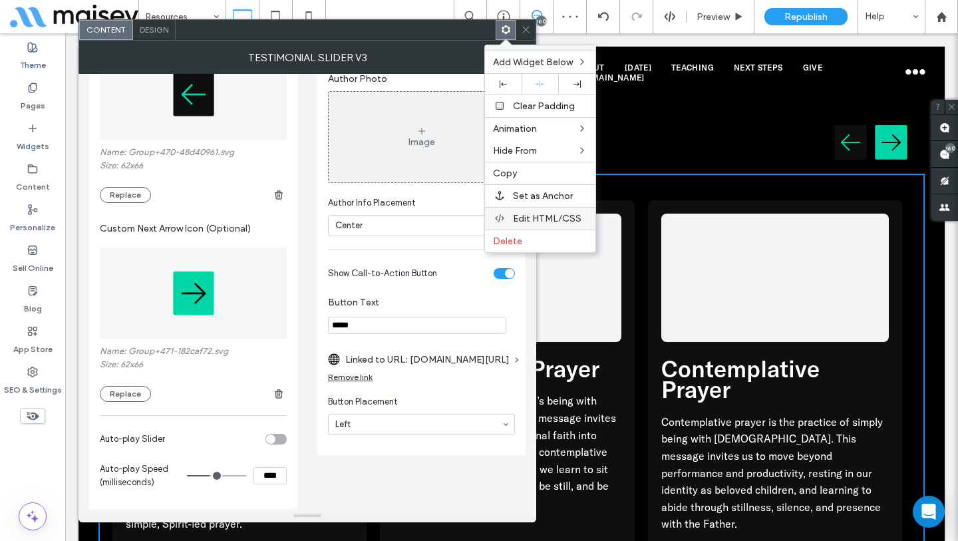
click at [526, 219] on span "Edit HTML/CSS" at bounding box center [547, 218] width 69 height 11
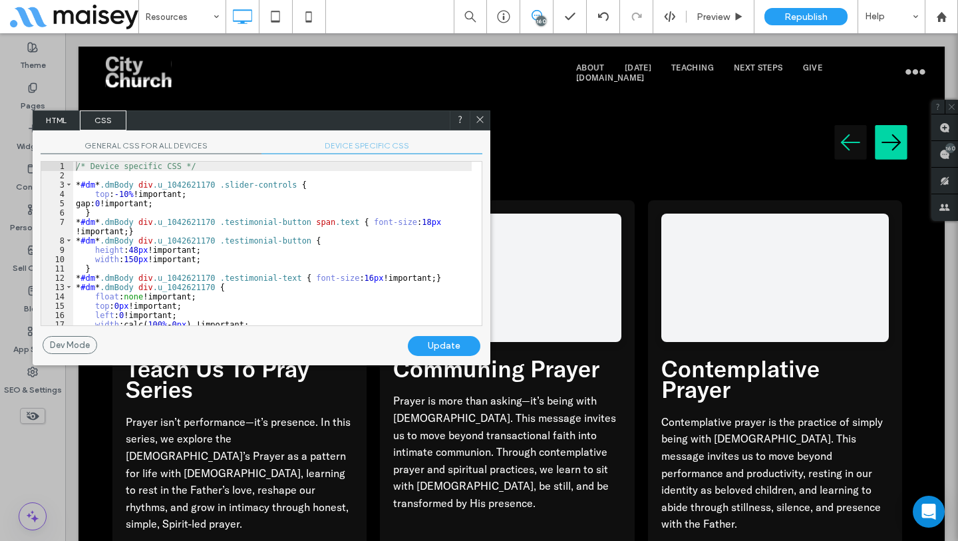
click at [343, 142] on span "DEVICE SPECIFIC CSS" at bounding box center [371, 147] width 221 height 14
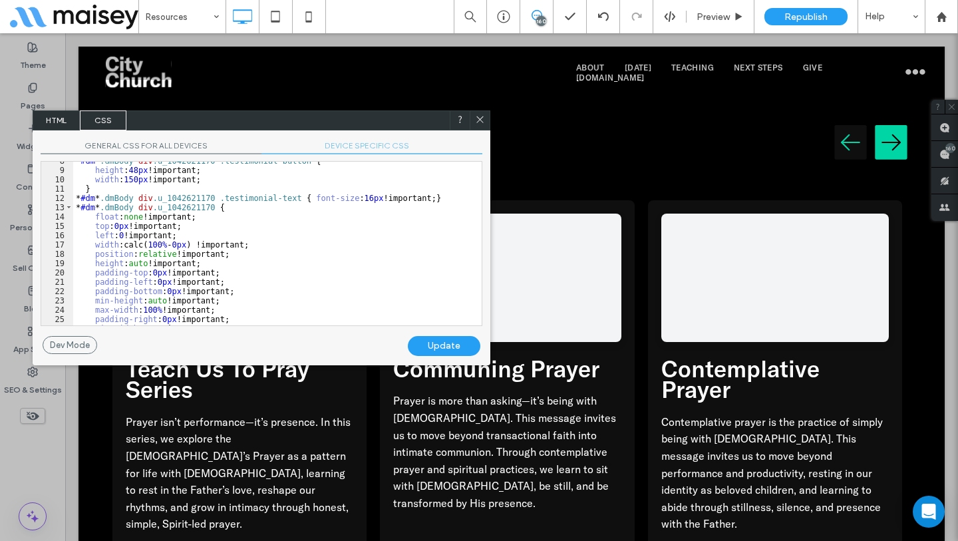
scroll to position [116, 0]
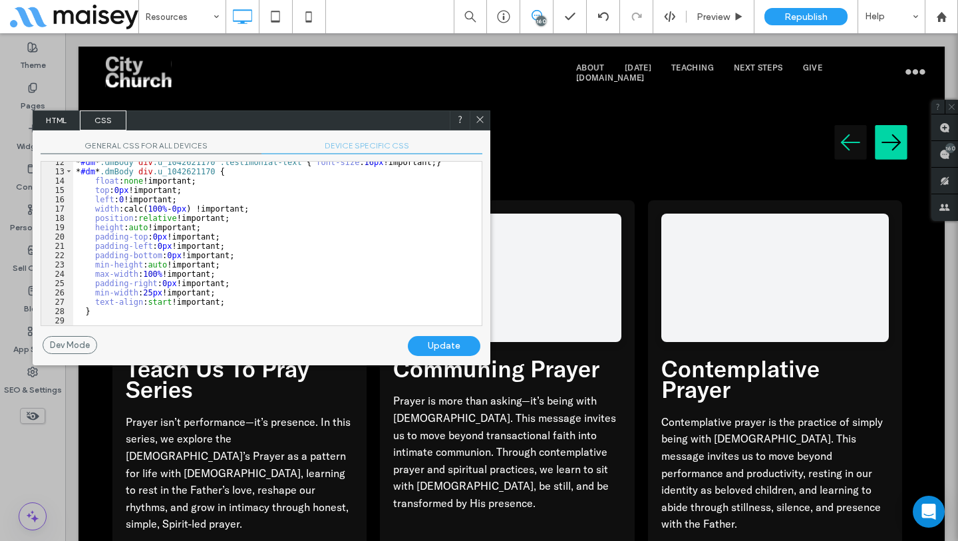
click at [477, 118] on icon at bounding box center [480, 119] width 10 height 10
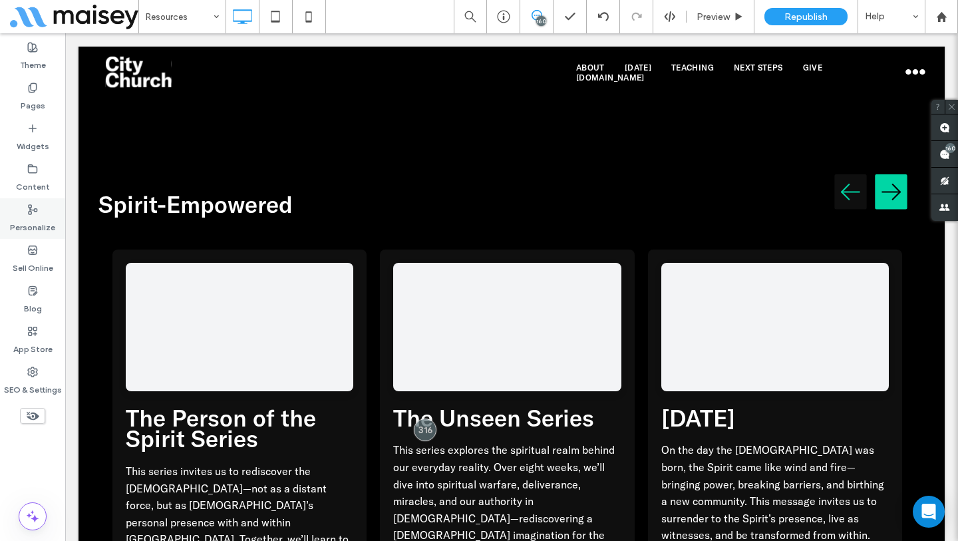
scroll to position [6266, 0]
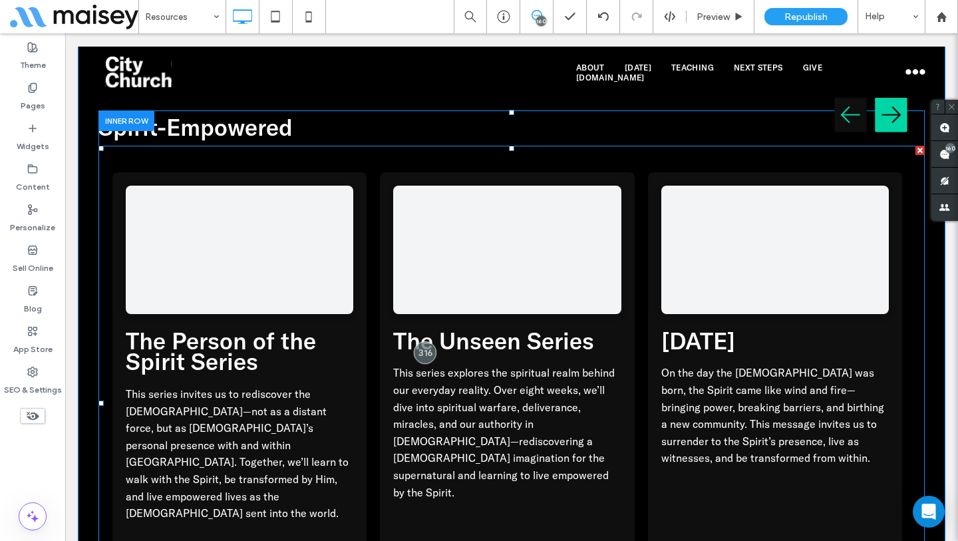
click at [336, 365] on span at bounding box center [511, 403] width 826 height 515
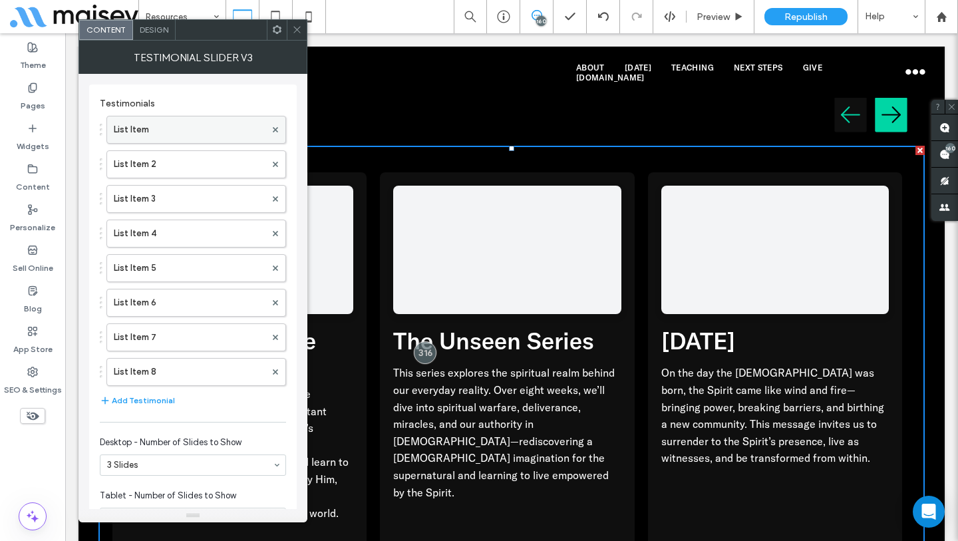
click at [178, 134] on label "List Item" at bounding box center [190, 129] width 152 height 27
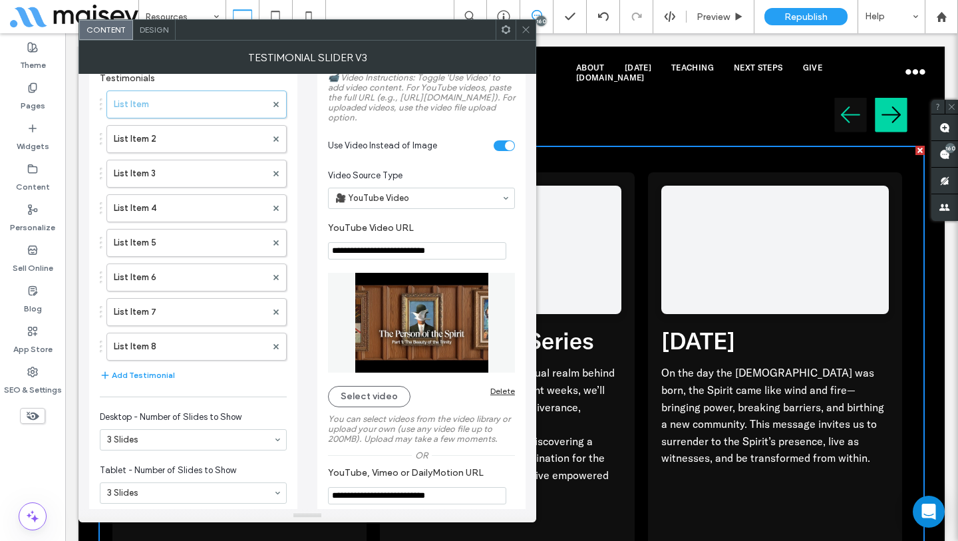
scroll to position [0, 0]
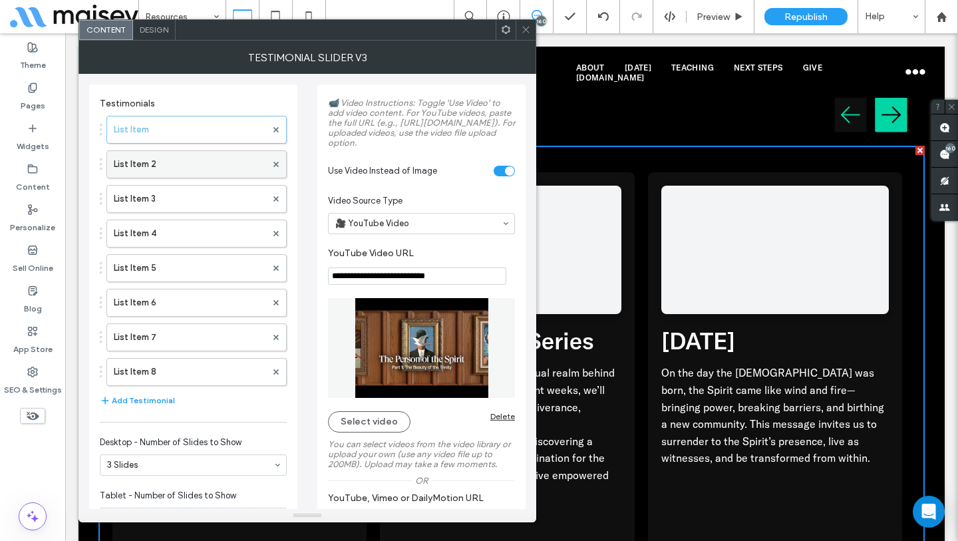
click at [187, 172] on label "List Item 2" at bounding box center [190, 164] width 152 height 27
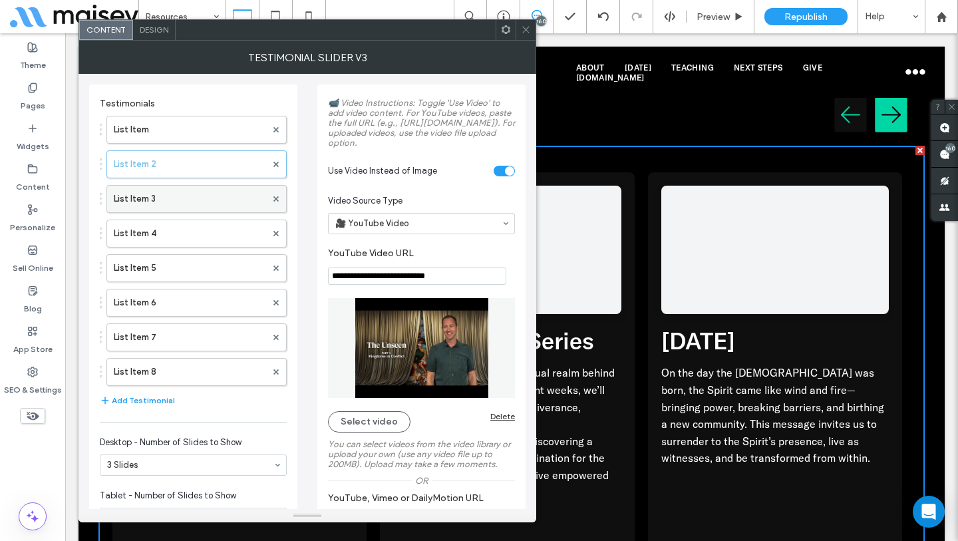
click at [186, 189] on label "List Item 3" at bounding box center [190, 199] width 152 height 27
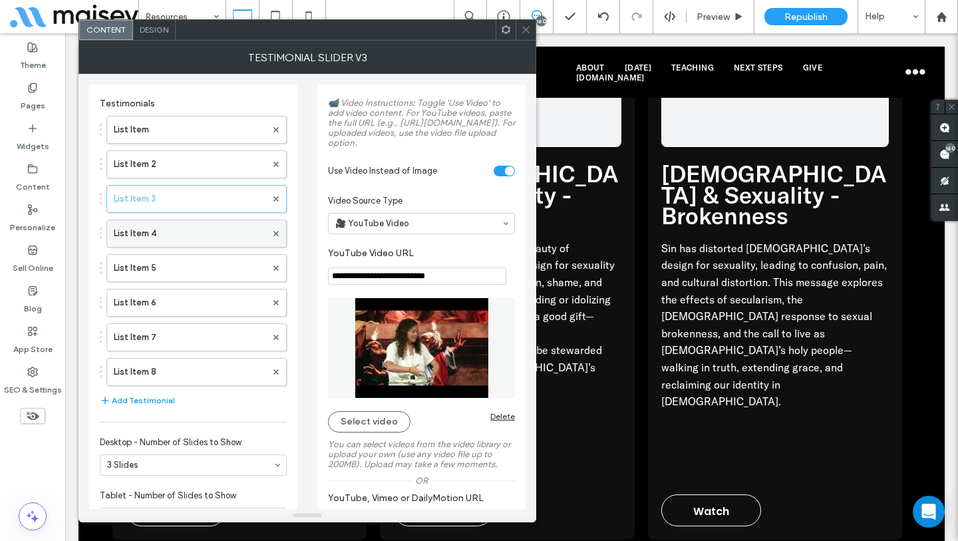
click at [194, 236] on label "List Item 4" at bounding box center [190, 233] width 152 height 27
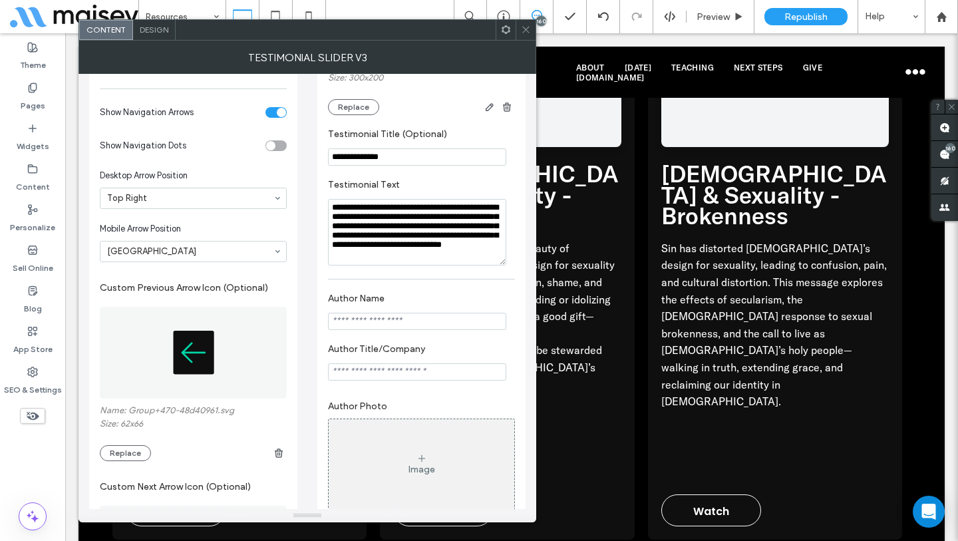
scroll to position [925, 0]
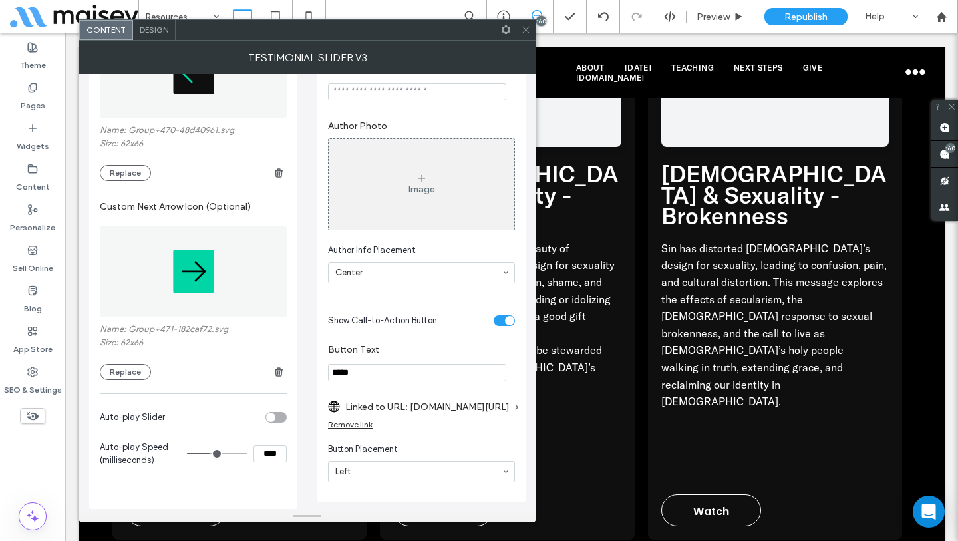
click at [455, 406] on label "Linked to URL: citychurchtulsa.churchcenter.com/episodes/525277" at bounding box center [427, 406] width 164 height 25
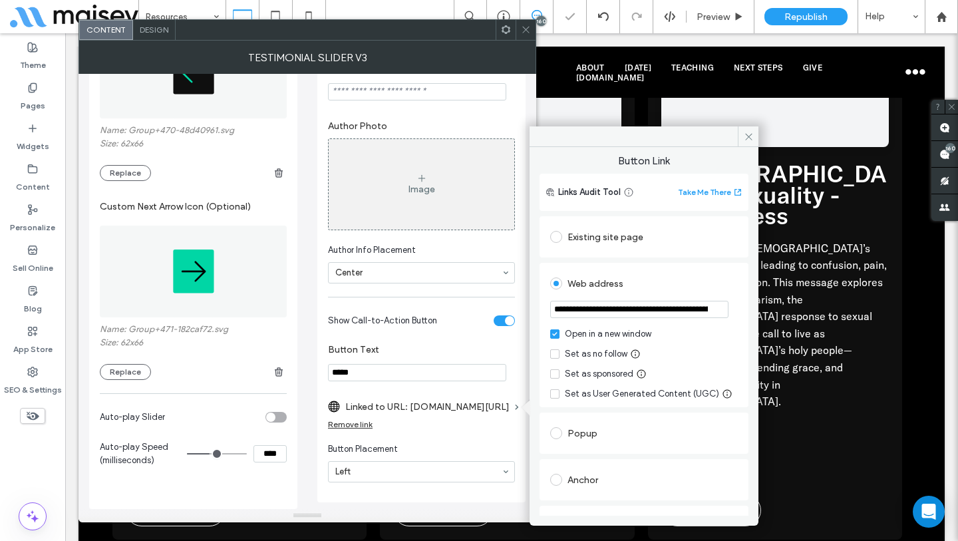
click at [645, 311] on input "**********" at bounding box center [639, 309] width 178 height 17
click at [654, 308] on input "**********" at bounding box center [639, 309] width 178 height 17
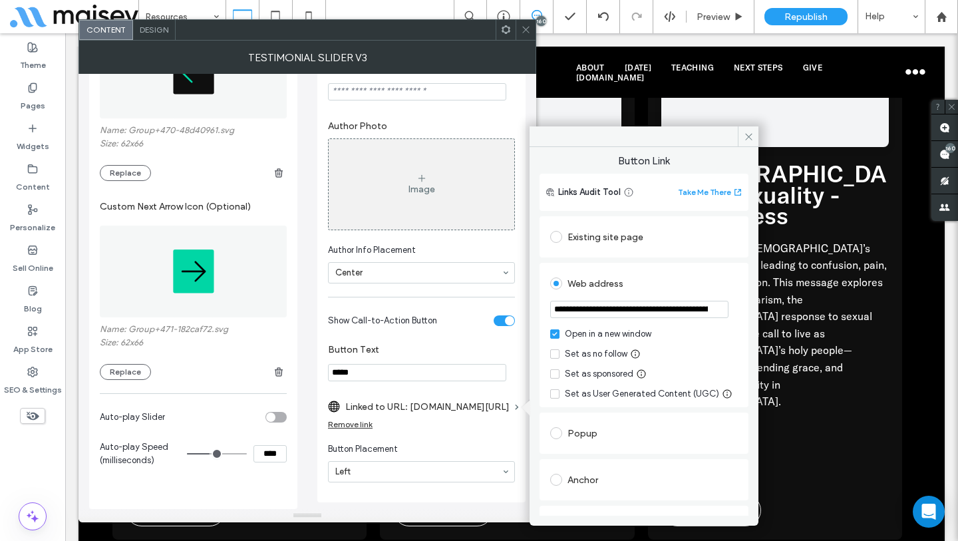
drag, startPoint x: 666, startPoint y: 308, endPoint x: 678, endPoint y: 313, distance: 12.8
click at [674, 315] on input "**********" at bounding box center [639, 309] width 178 height 17
click at [678, 313] on input "**********" at bounding box center [639, 309] width 178 height 17
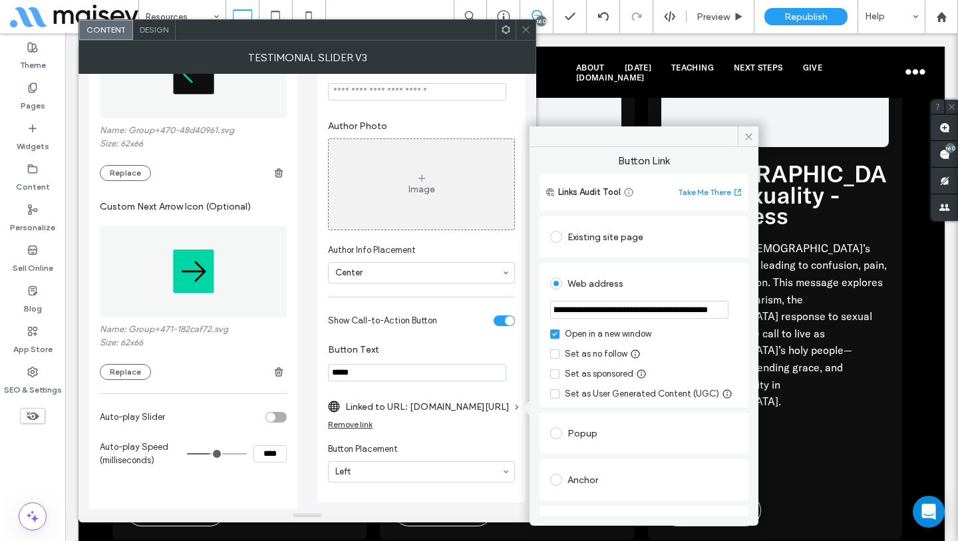
scroll to position [0, 88]
drag, startPoint x: 678, startPoint y: 313, endPoint x: 720, endPoint y: 311, distance: 42.6
click at [720, 311] on input "**********" at bounding box center [639, 310] width 178 height 18
drag, startPoint x: 744, startPoint y: 140, endPoint x: 525, endPoint y: 112, distance: 221.2
click at [744, 140] on icon at bounding box center [749, 137] width 10 height 10
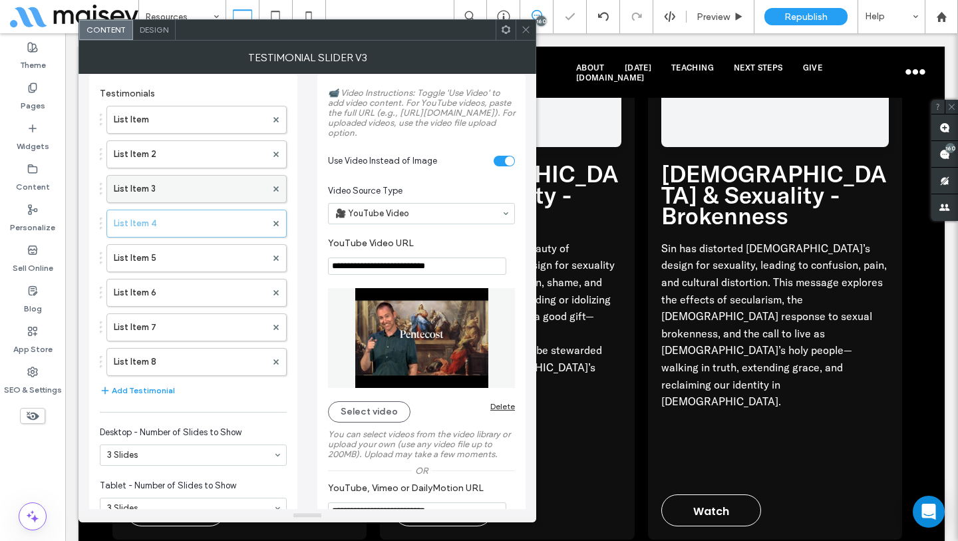
scroll to position [0, 0]
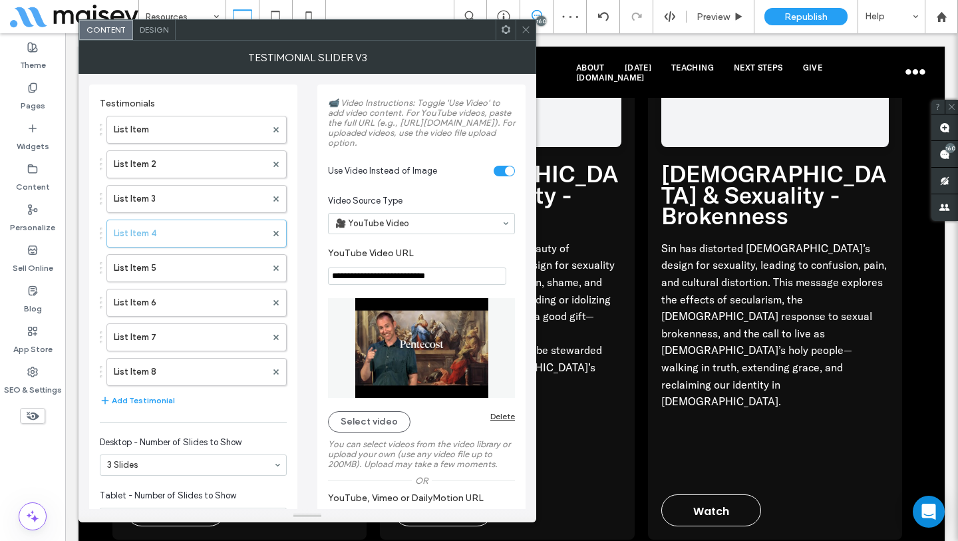
click at [154, 282] on div "List Item List Item 2 List Item 3 List Item 4 List Item 5 List Item 6 List Item…" at bounding box center [193, 247] width 187 height 277
click at [166, 273] on label "List Item 5" at bounding box center [190, 268] width 152 height 27
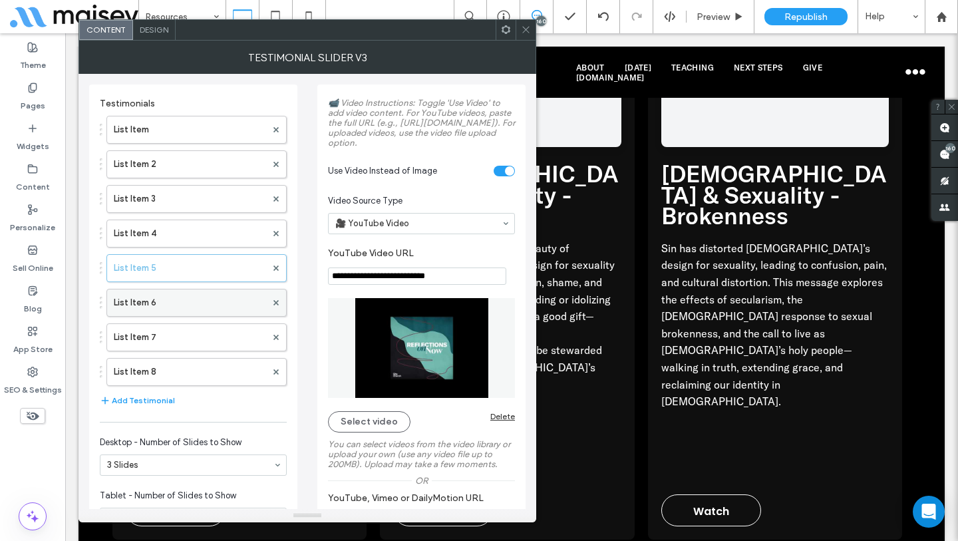
click at [185, 289] on label "List Item 6" at bounding box center [190, 302] width 152 height 27
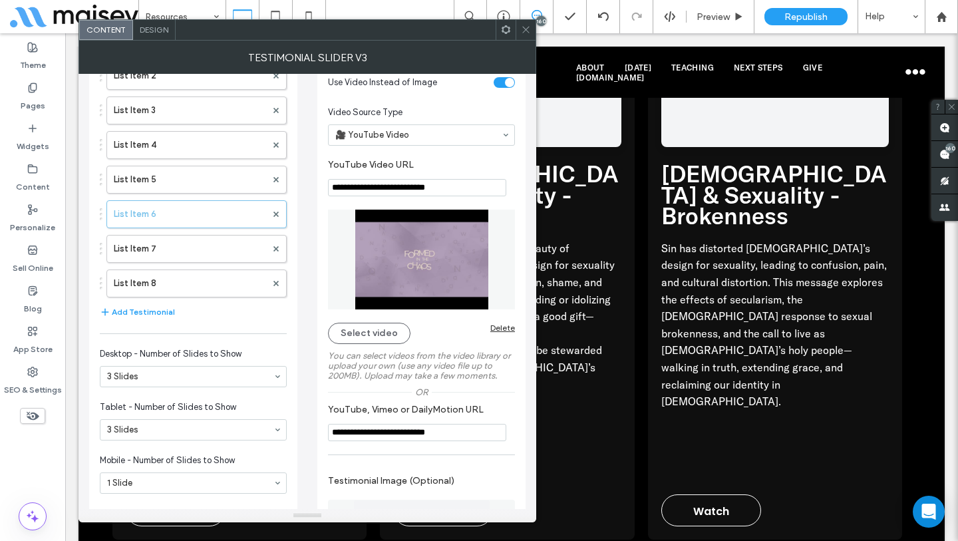
scroll to position [70, 0]
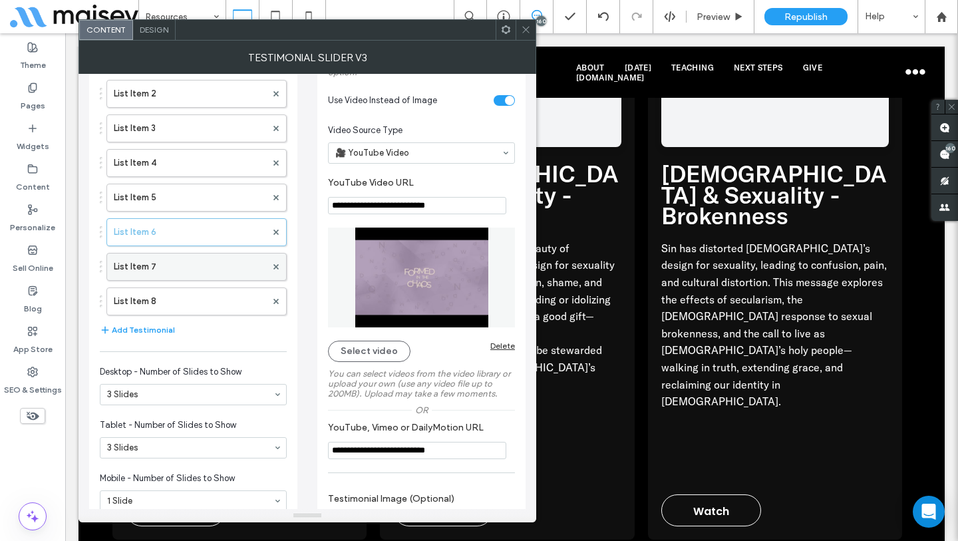
click at [168, 271] on label "List Item 7" at bounding box center [190, 266] width 152 height 27
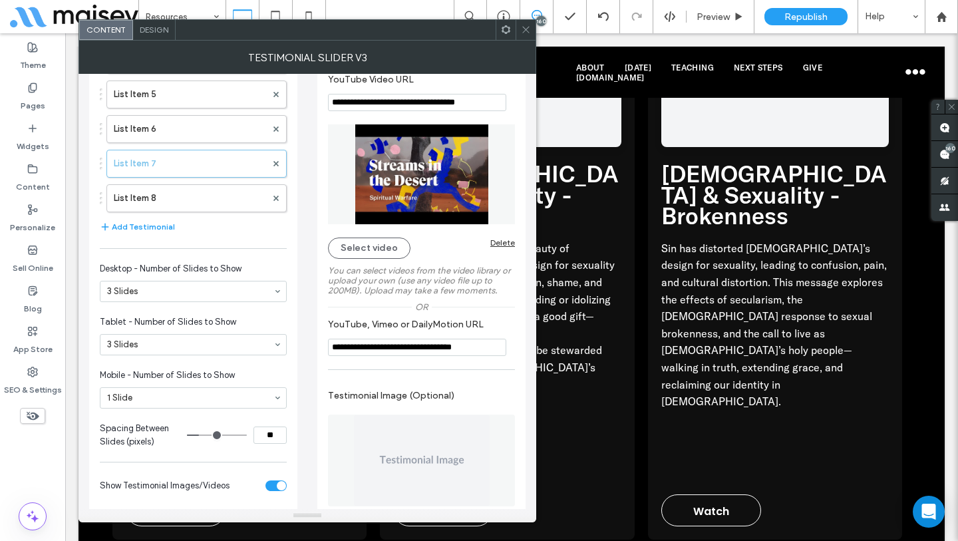
scroll to position [142, 0]
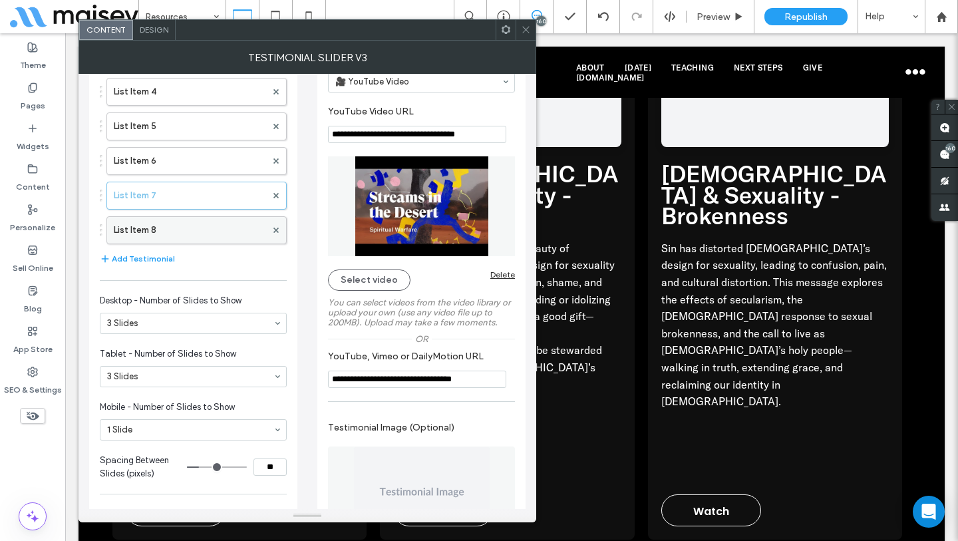
click at [190, 228] on label "List Item 8" at bounding box center [190, 230] width 152 height 27
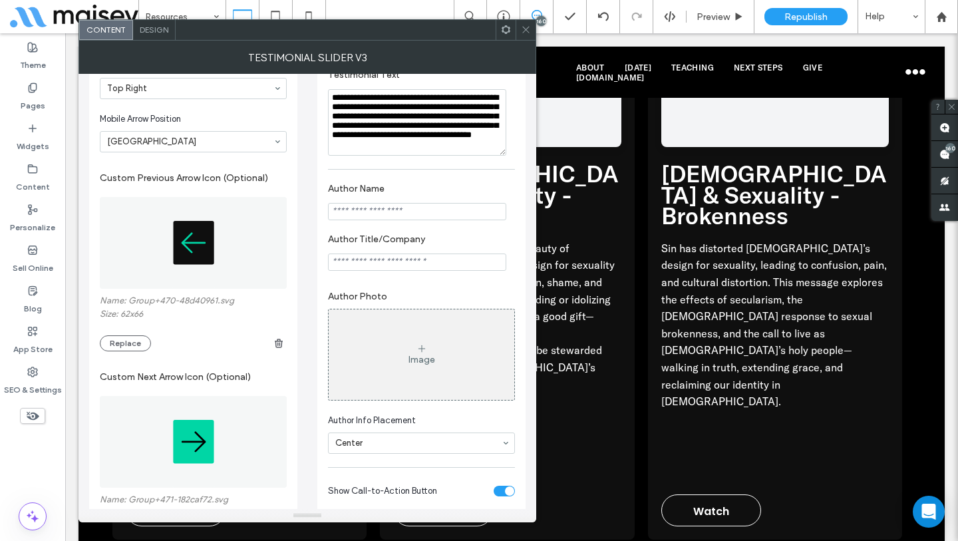
scroll to position [766, 0]
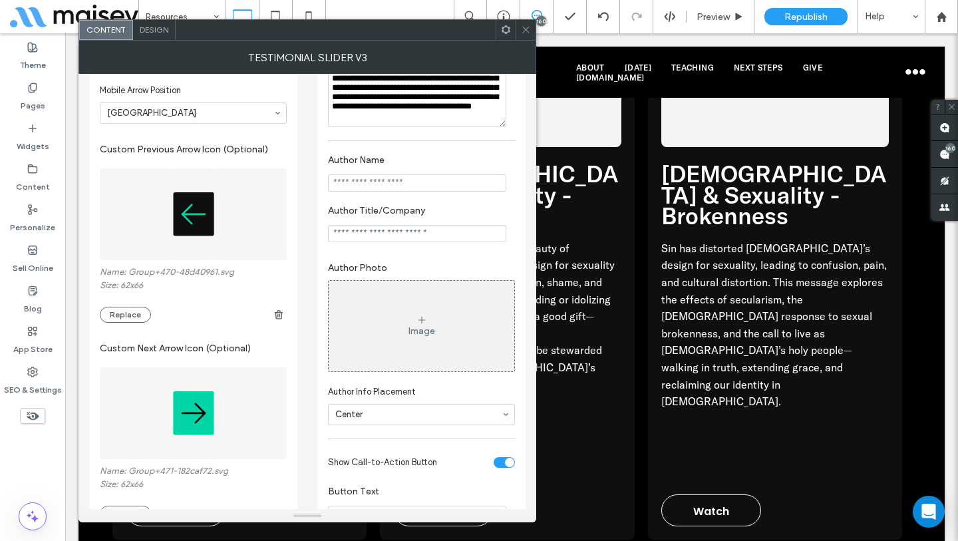
click at [528, 35] on span at bounding box center [526, 30] width 10 height 20
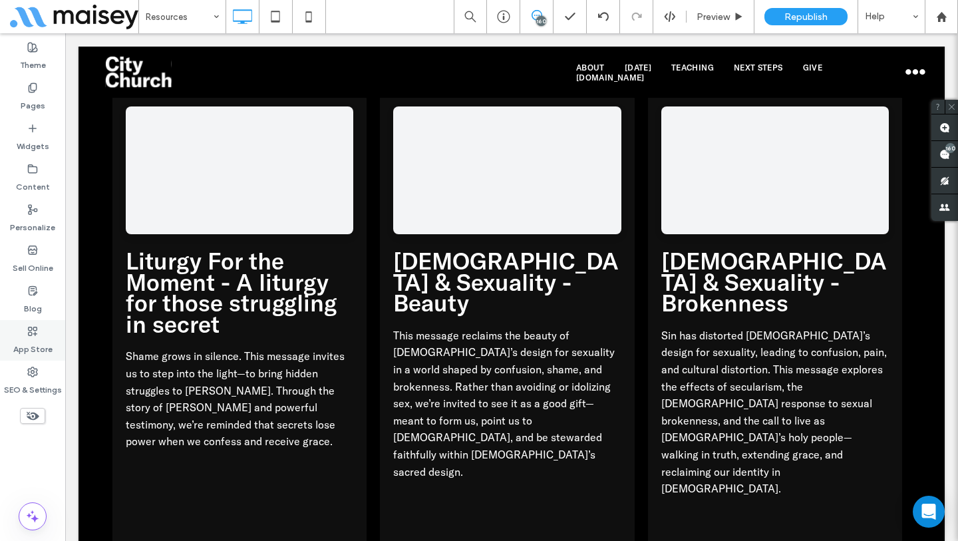
scroll to position [7023, 0]
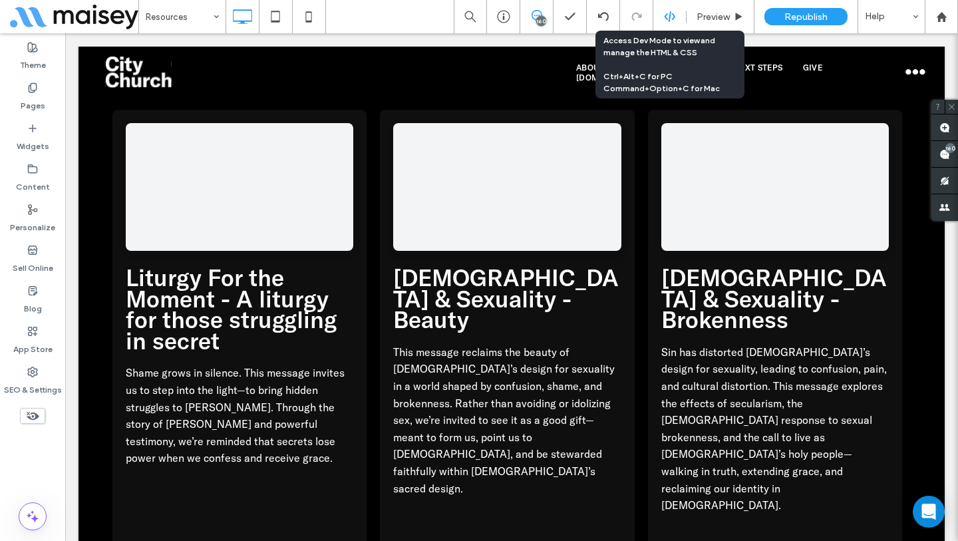
click at [664, 17] on use at bounding box center [669, 16] width 11 height 11
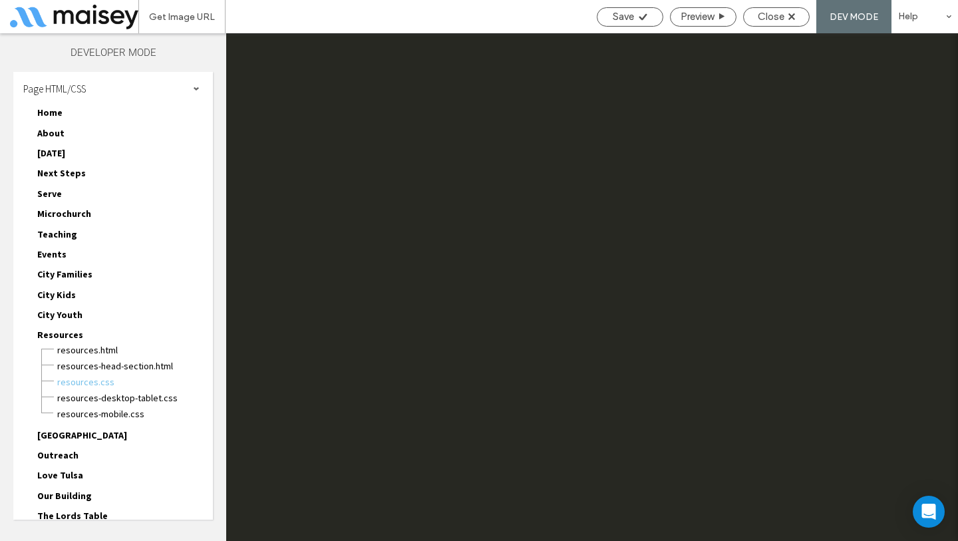
scroll to position [0, 0]
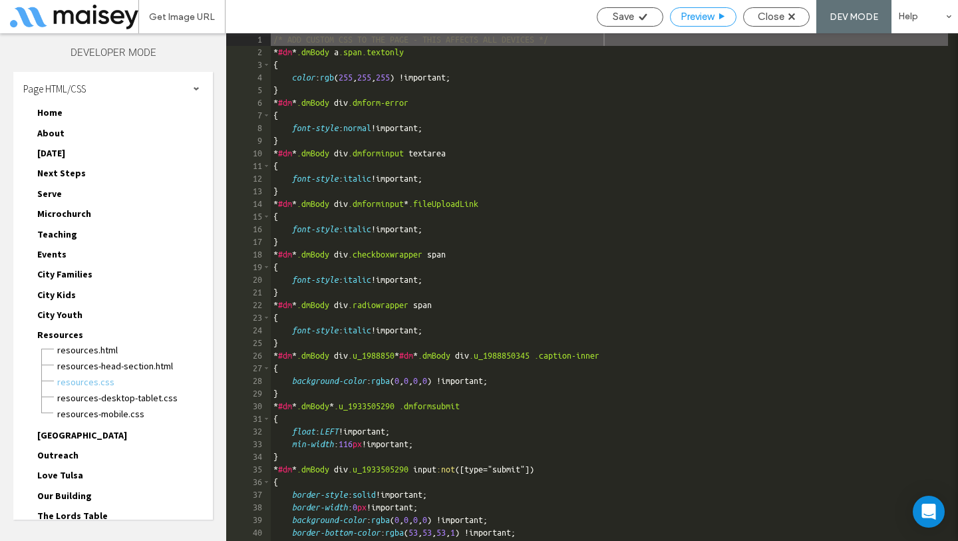
click at [707, 21] on span "Preview" at bounding box center [696, 17] width 33 height 12
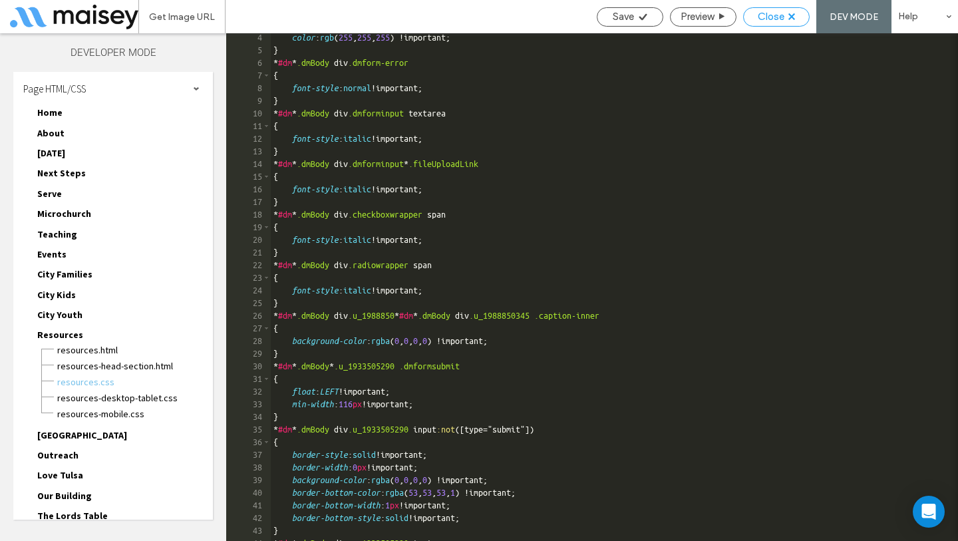
click at [793, 19] on use at bounding box center [791, 16] width 7 height 7
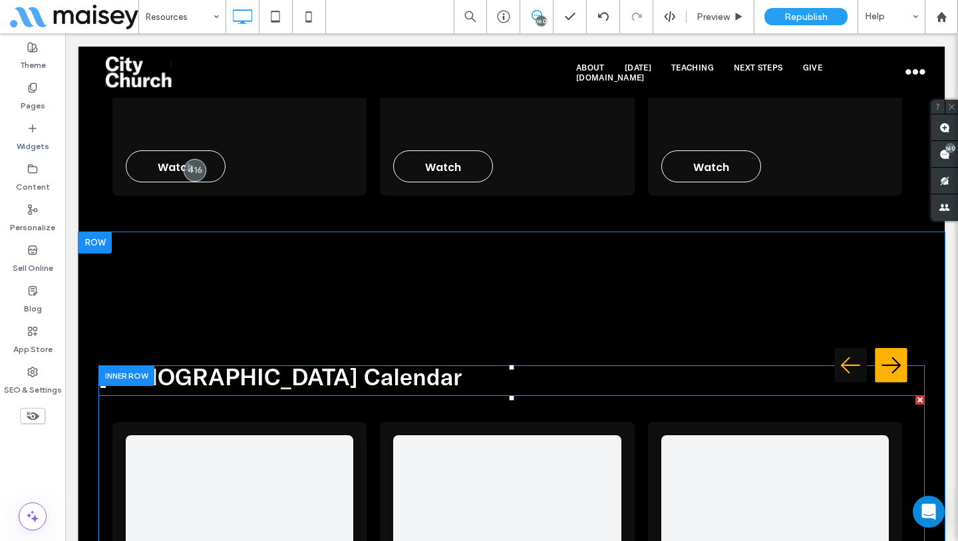
scroll to position [8994, 0]
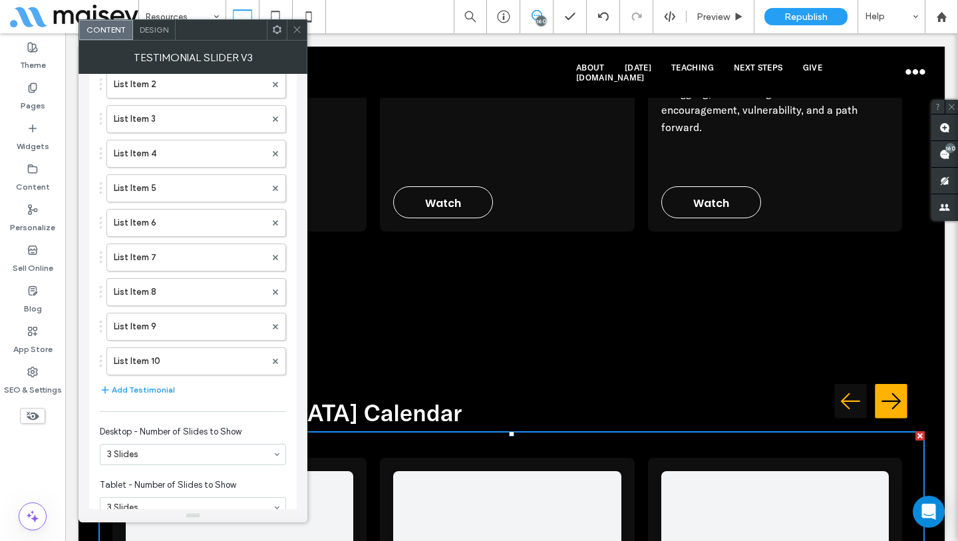
scroll to position [257, 0]
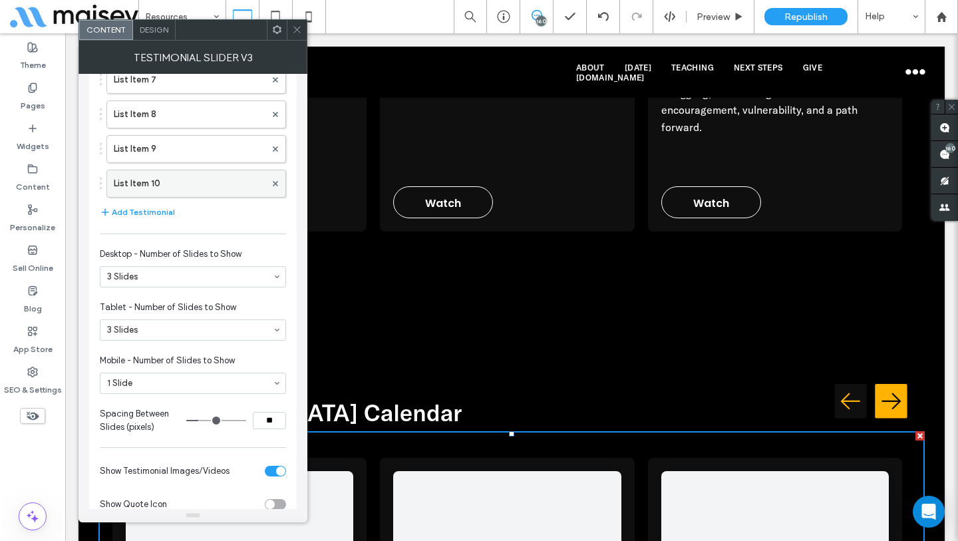
click at [187, 174] on label "List Item 10" at bounding box center [190, 183] width 152 height 27
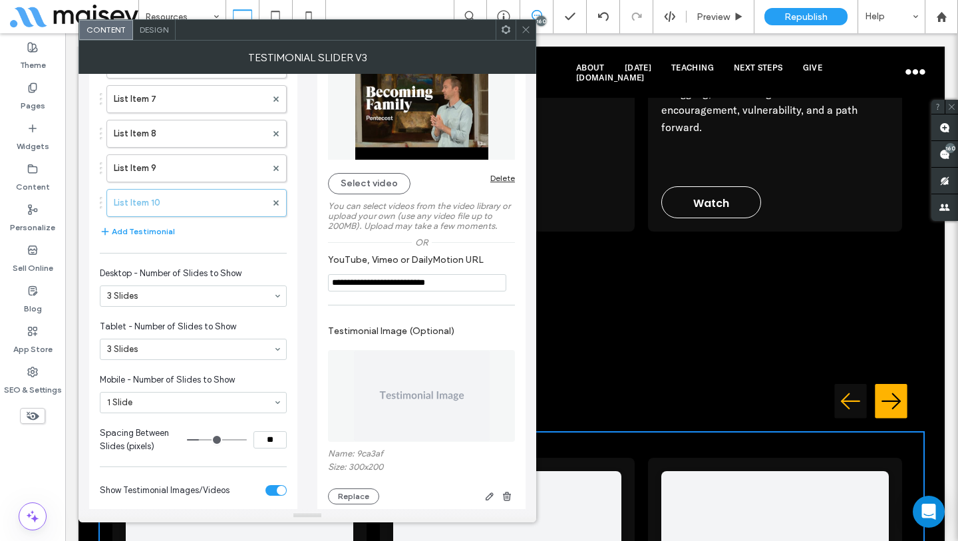
scroll to position [172, 0]
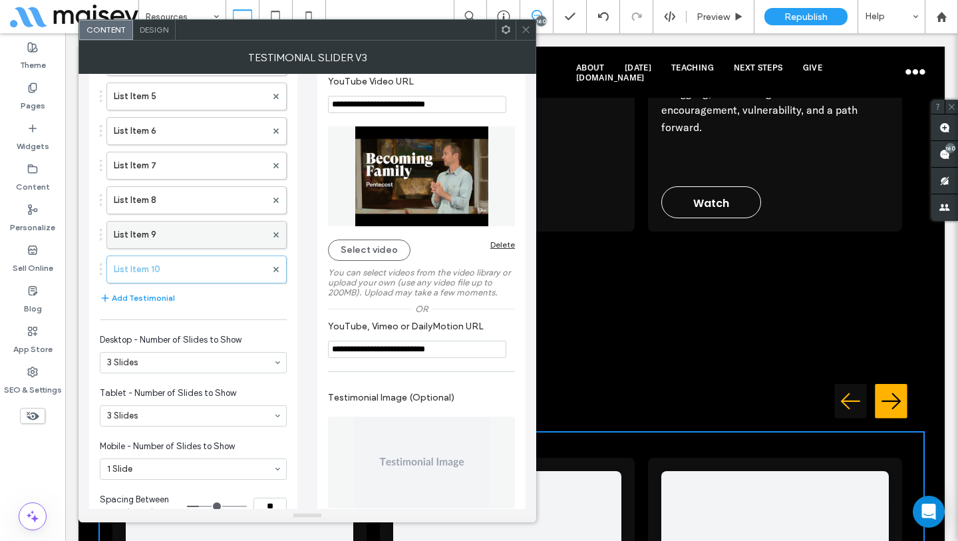
click at [211, 231] on label "List Item 9" at bounding box center [190, 234] width 152 height 27
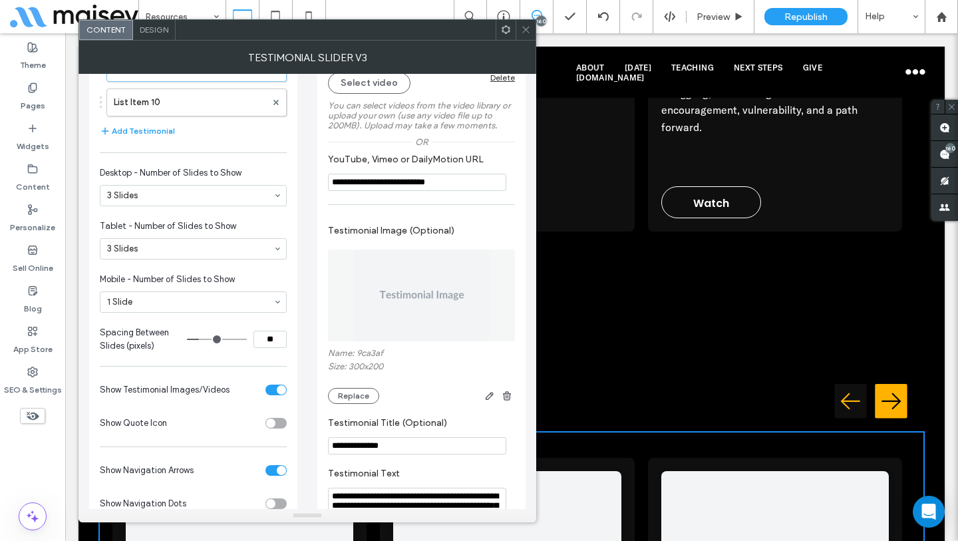
scroll to position [257, 0]
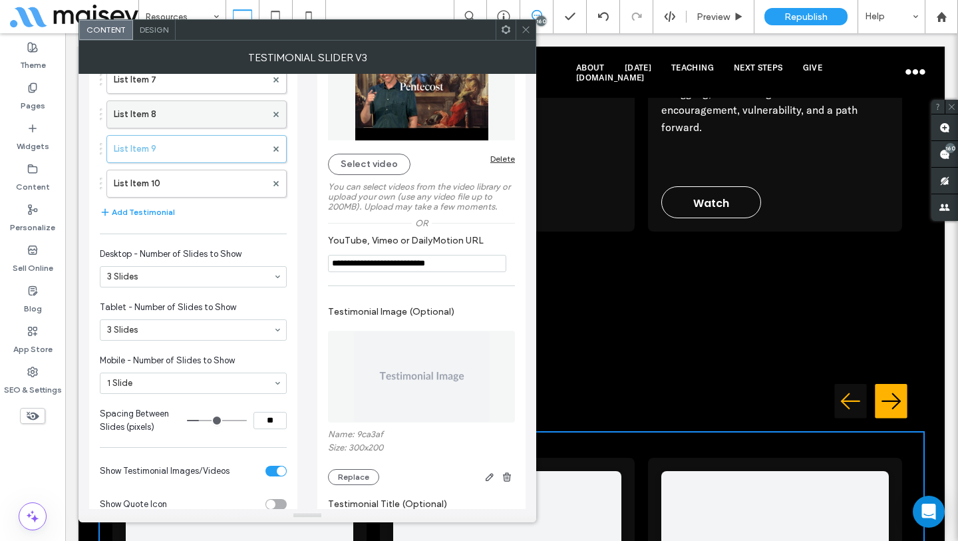
click at [192, 122] on label "List Item 8" at bounding box center [190, 114] width 152 height 27
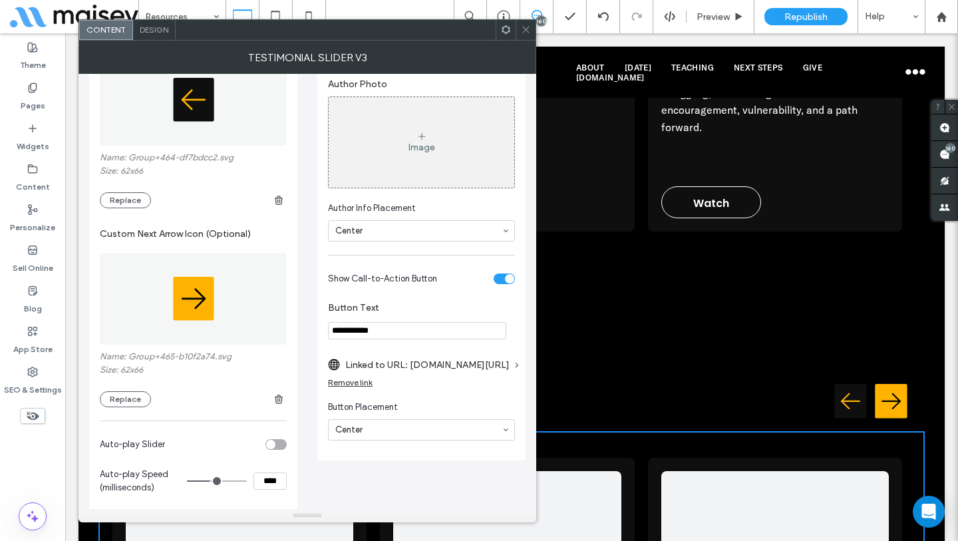
scroll to position [954, 0]
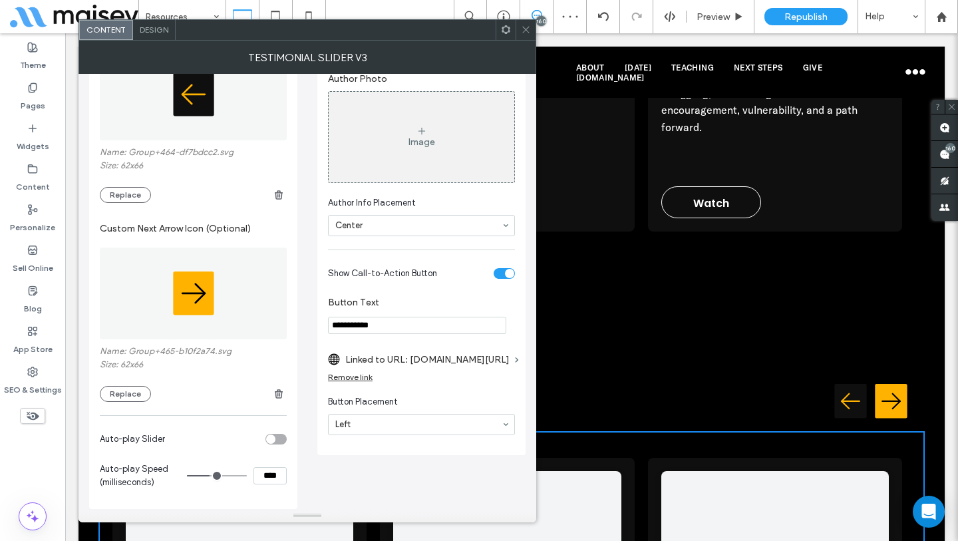
click at [530, 35] on span at bounding box center [526, 30] width 10 height 20
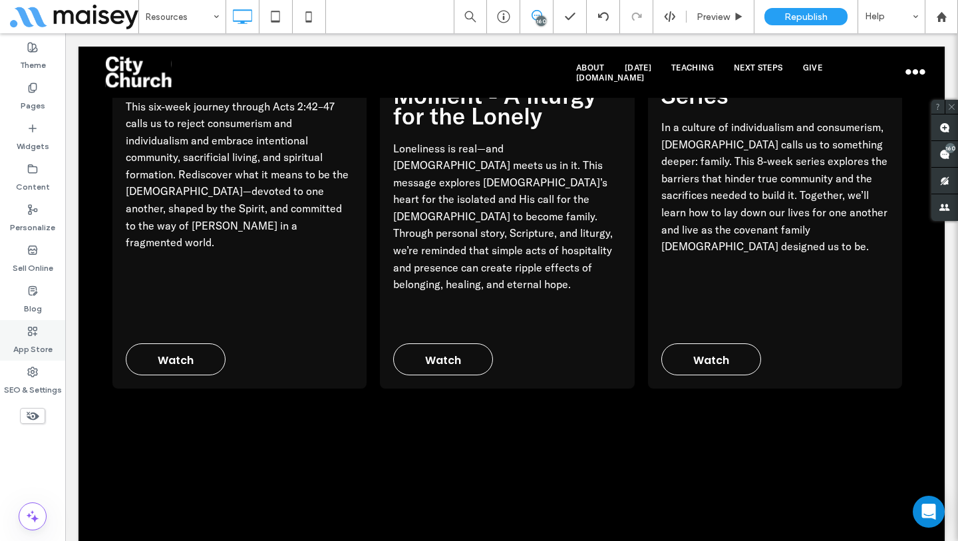
scroll to position [8012, 0]
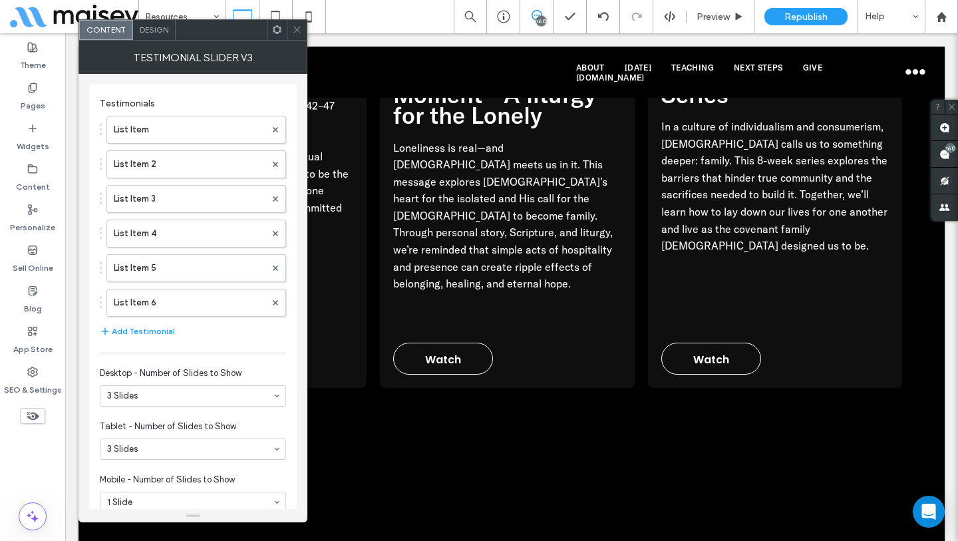
click at [301, 31] on icon at bounding box center [297, 30] width 10 height 10
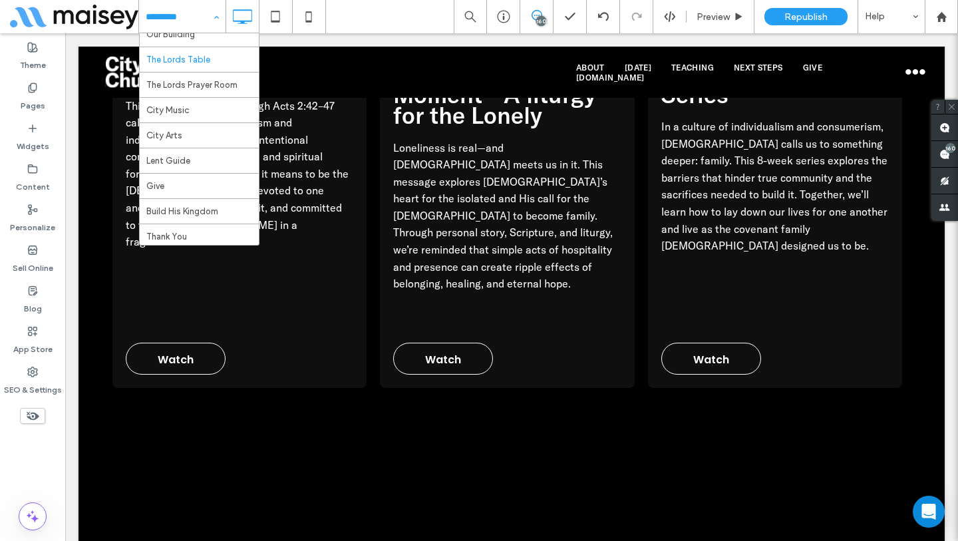
scroll to position [390, 0]
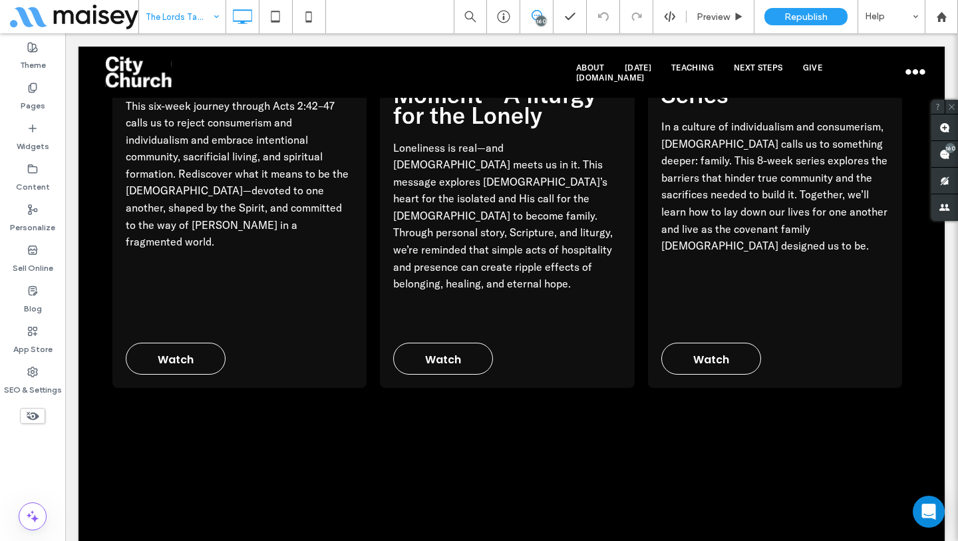
click at [34, 414] on use at bounding box center [33, 416] width 13 height 9
click at [31, 412] on use at bounding box center [32, 416] width 13 height 8
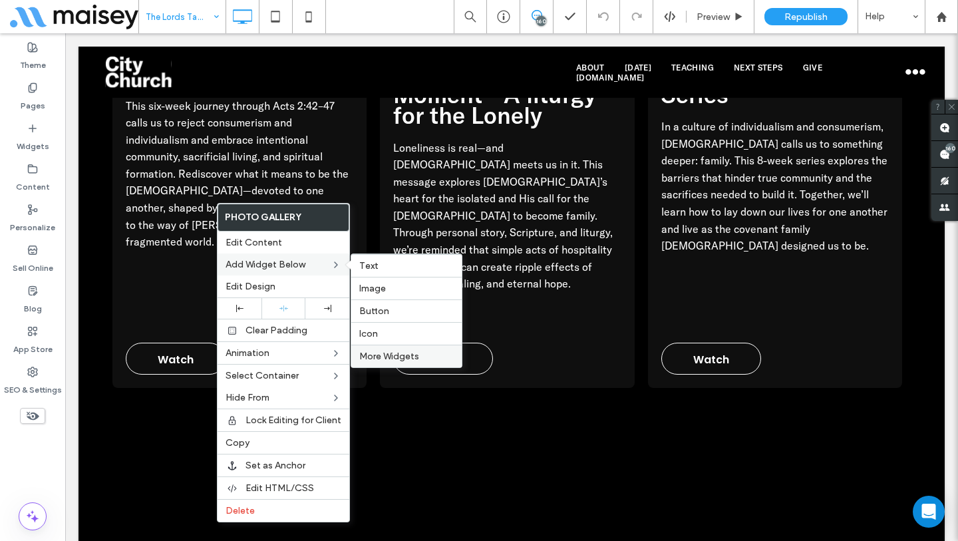
click at [380, 356] on span "More Widgets" at bounding box center [389, 355] width 60 height 11
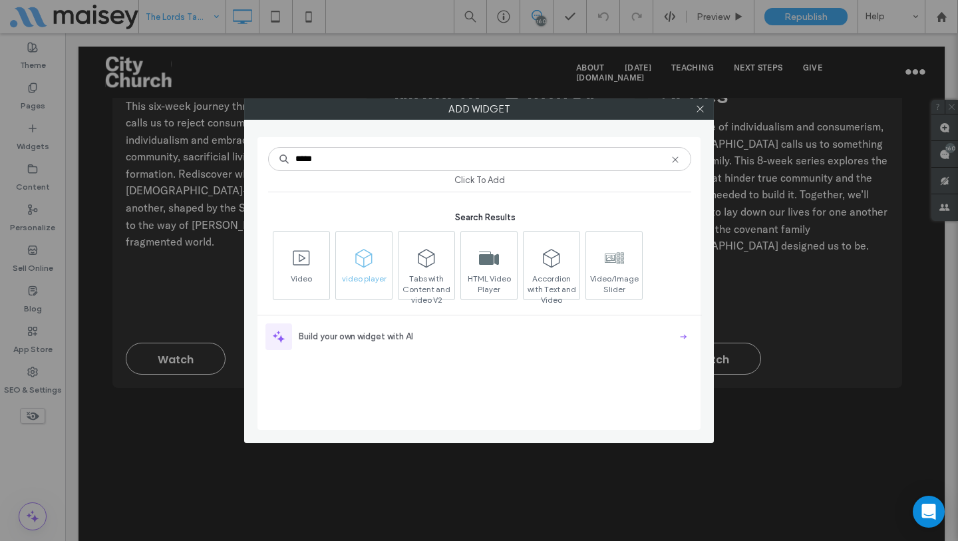
type input "*****"
click at [360, 278] on span "video player" at bounding box center [364, 282] width 56 height 19
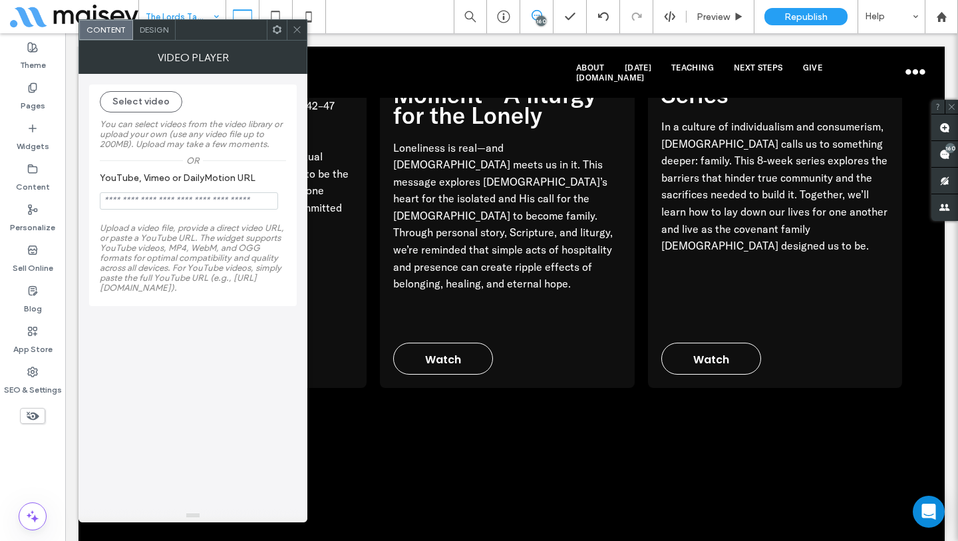
click at [203, 205] on input "YouTube, Vimeo or DailyMotion URL" at bounding box center [189, 200] width 178 height 17
paste input "**********"
type input "**********"
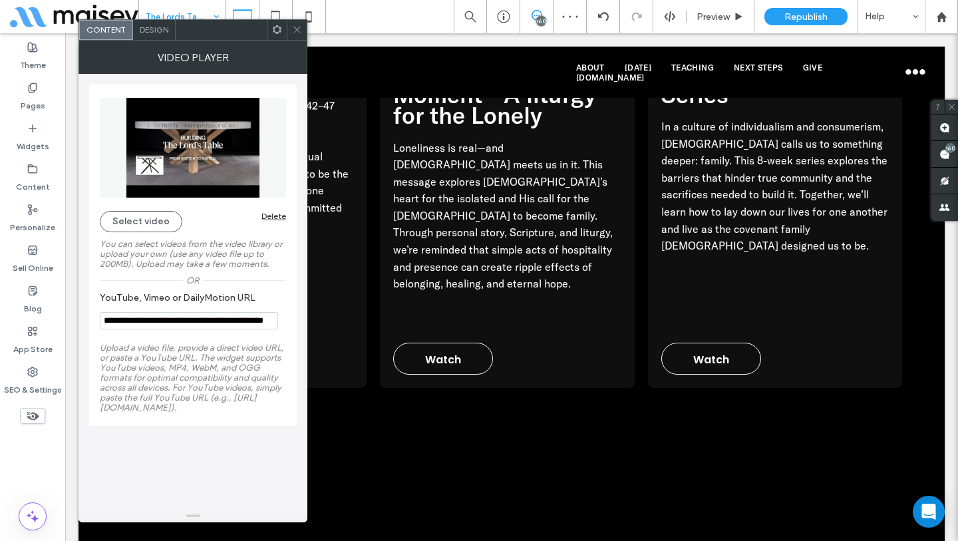
click at [297, 35] on span at bounding box center [297, 30] width 10 height 20
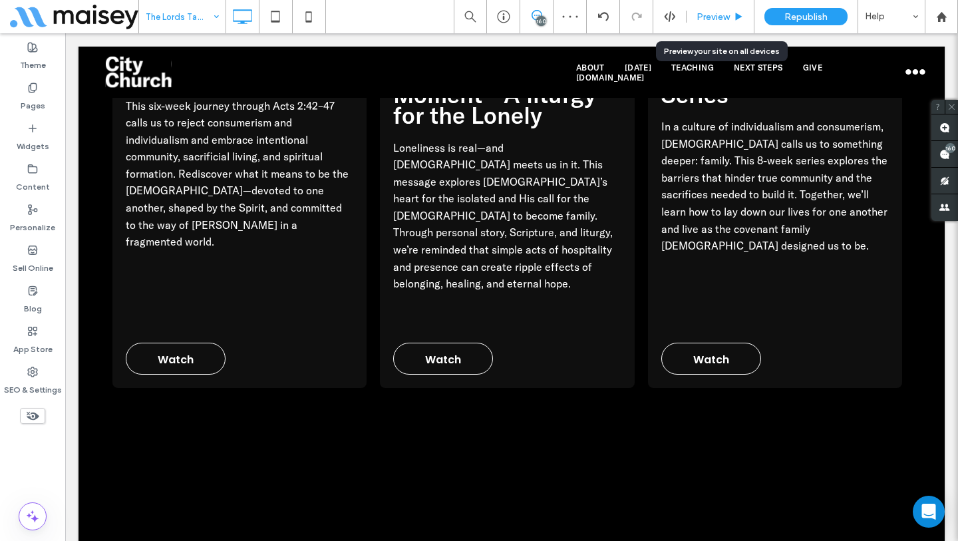
click at [732, 21] on div "Preview" at bounding box center [719, 16] width 67 height 11
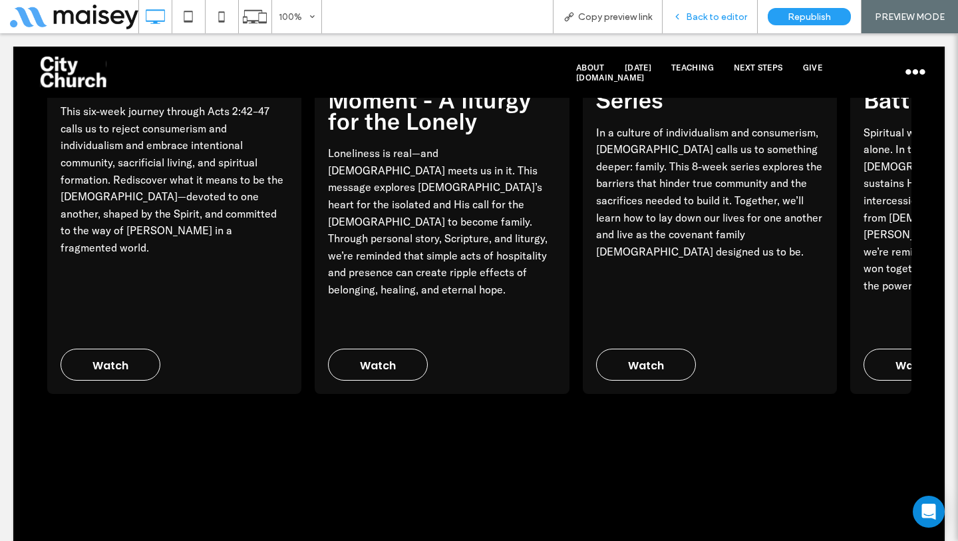
click at [690, 20] on span "Back to editor" at bounding box center [716, 16] width 61 height 11
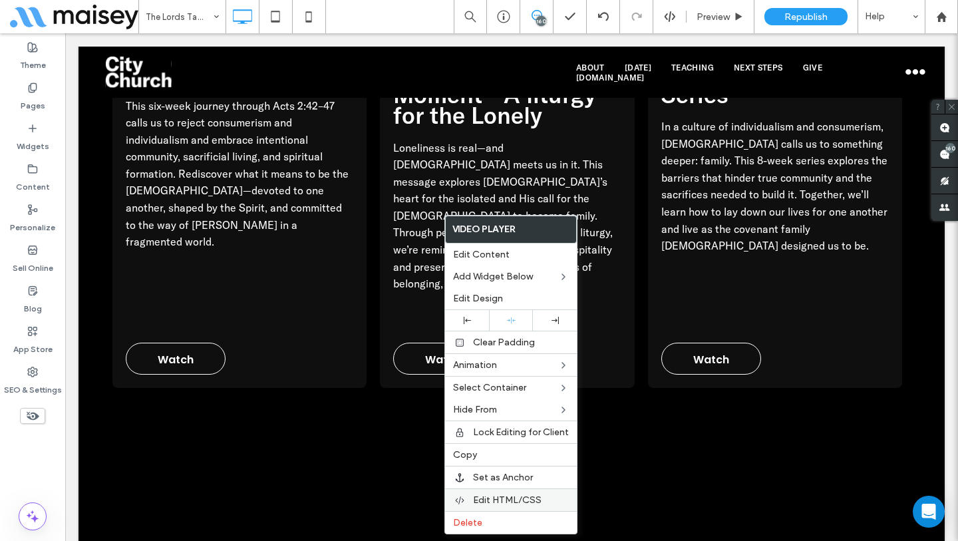
click at [497, 496] on span "Edit HTML/CSS" at bounding box center [507, 499] width 69 height 11
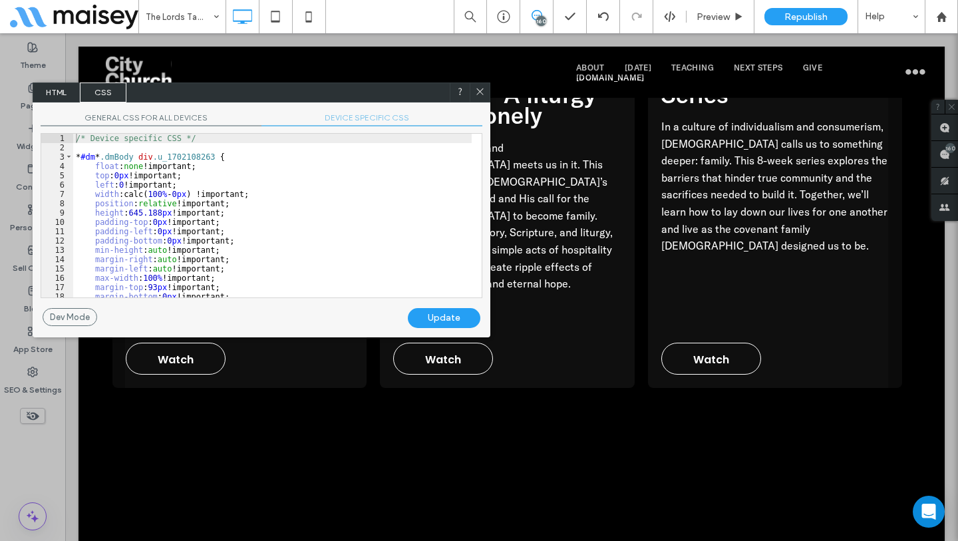
scroll to position [51, 0]
click at [358, 120] on span "DEVICE SPECIFIC CSS" at bounding box center [371, 119] width 221 height 14
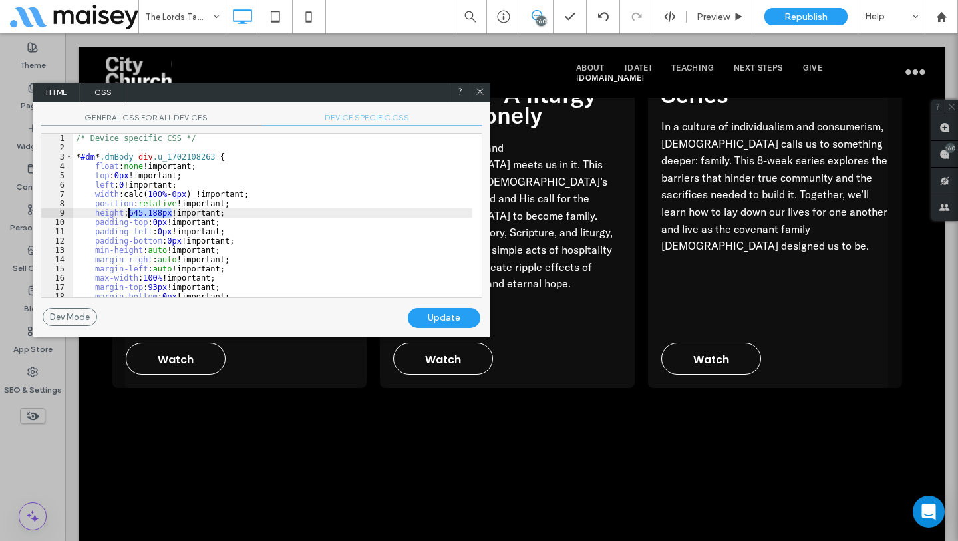
drag, startPoint x: 171, startPoint y: 215, endPoint x: 130, endPoint y: 214, distance: 41.2
click at [130, 214] on div "/* Device specific CSS */ * #dm * .dmBody div .u_1702108263 { float : none !imp…" at bounding box center [272, 225] width 398 height 182
type textarea "**"
click at [458, 319] on div "Update" at bounding box center [444, 318] width 72 height 20
click at [482, 93] on icon at bounding box center [480, 91] width 10 height 10
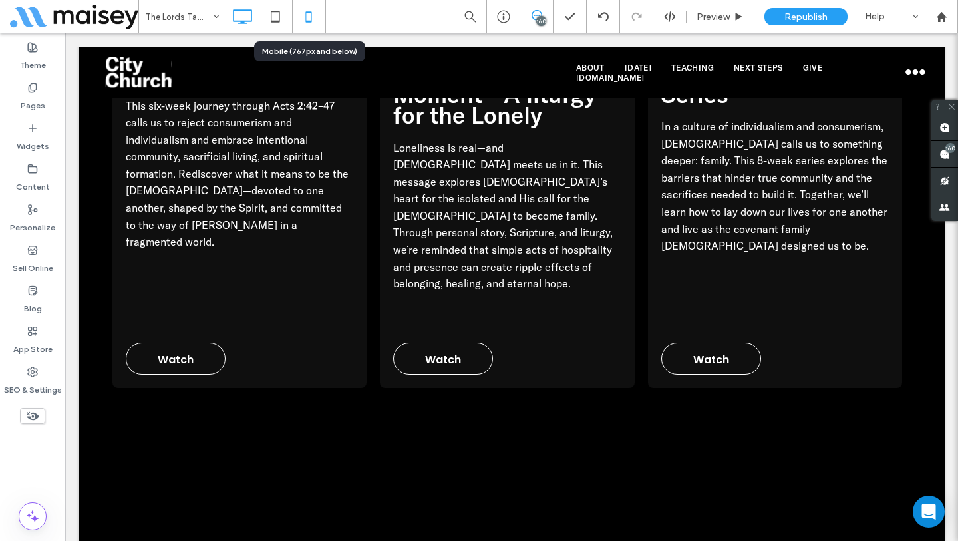
click at [317, 21] on icon at bounding box center [308, 16] width 27 height 27
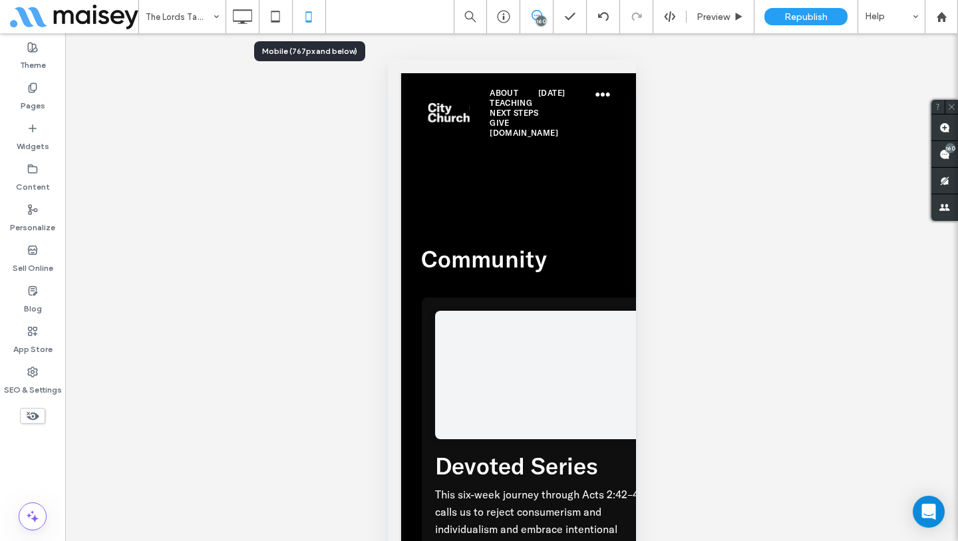
click at [316, 24] on icon at bounding box center [308, 16] width 27 height 27
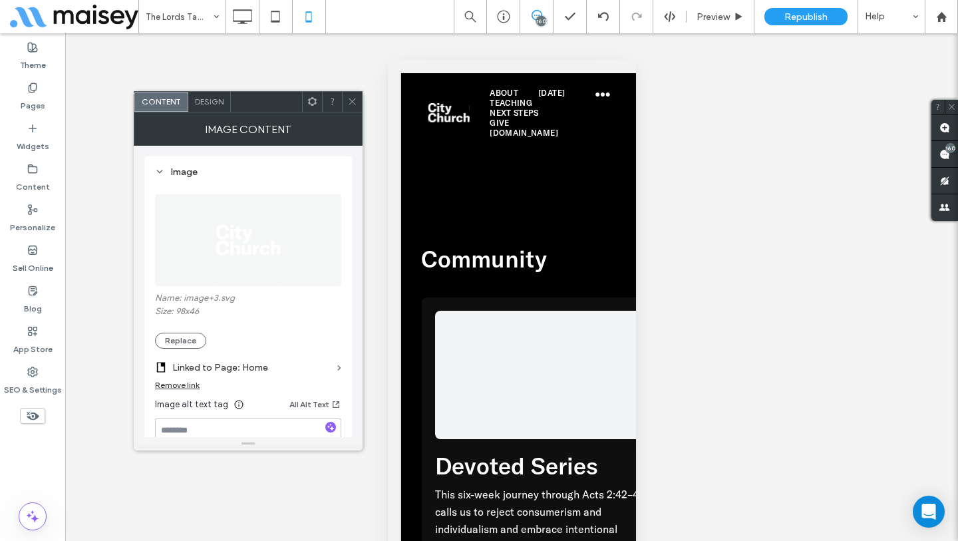
click at [335, 87] on div "**********" at bounding box center [511, 303] width 893 height 541
click at [213, 105] on span "Design" at bounding box center [209, 101] width 29 height 10
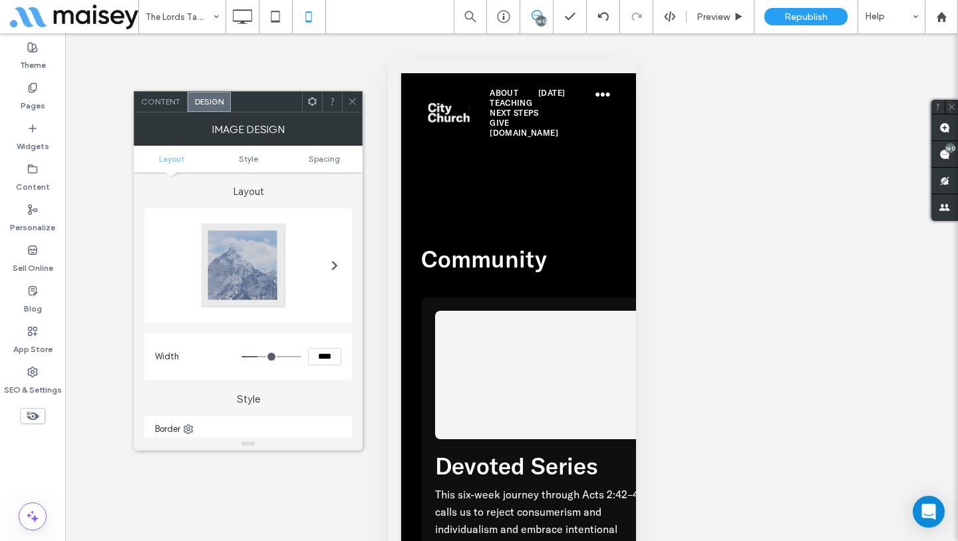
click at [352, 102] on use at bounding box center [352, 101] width 7 height 7
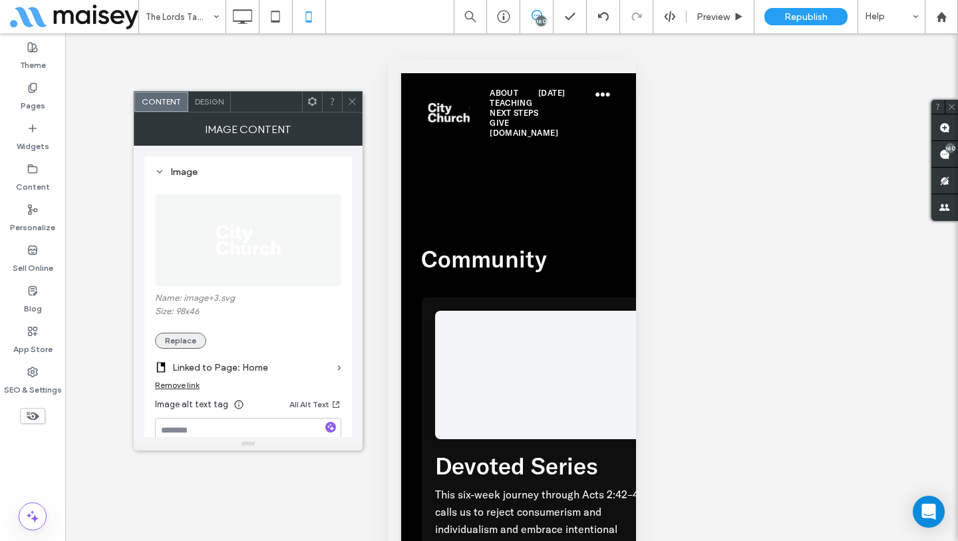
drag, startPoint x: 171, startPoint y: 333, endPoint x: 197, endPoint y: 332, distance: 26.0
click at [172, 333] on button "Replace" at bounding box center [180, 341] width 51 height 16
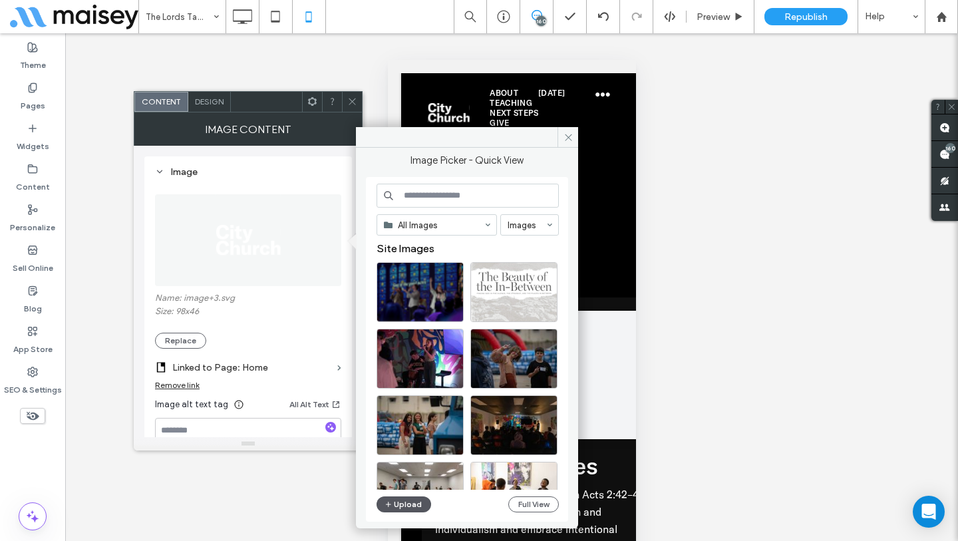
click at [396, 497] on button "Upload" at bounding box center [403, 504] width 55 height 16
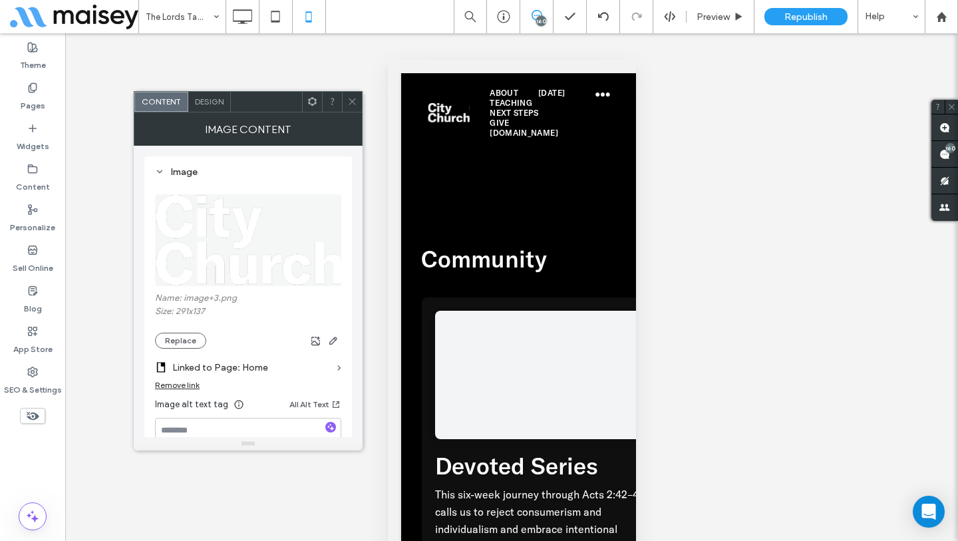
click at [352, 102] on icon at bounding box center [352, 101] width 10 height 10
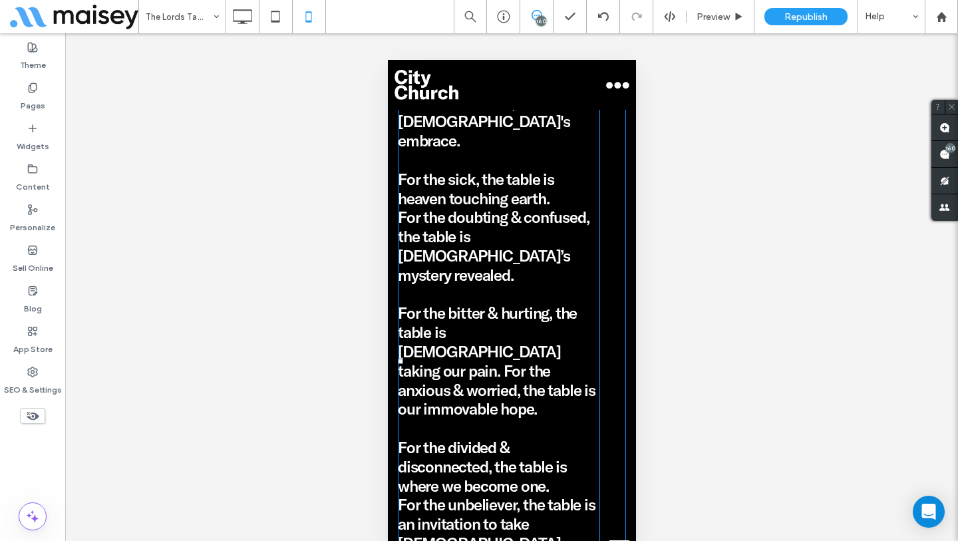
scroll to position [1540, 0]
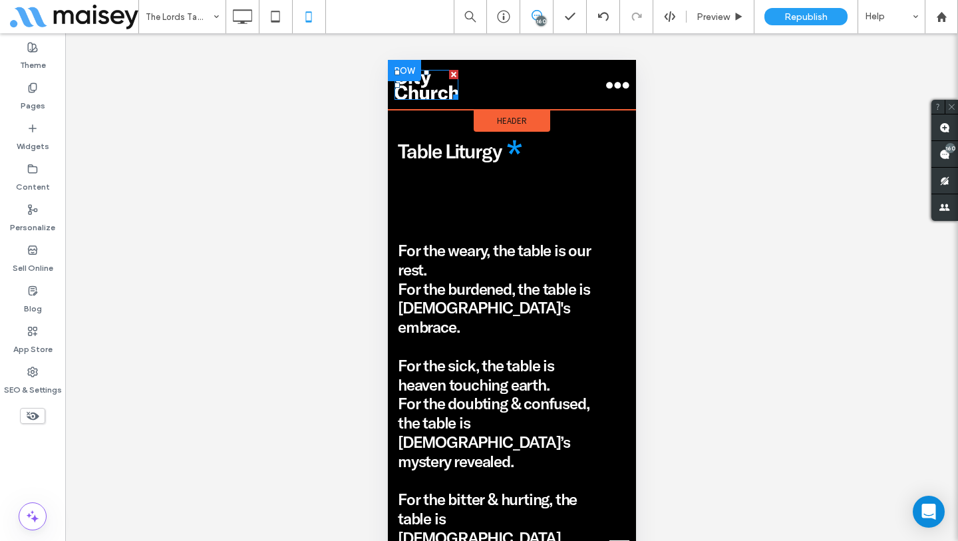
click at [440, 82] on img at bounding box center [426, 85] width 64 height 30
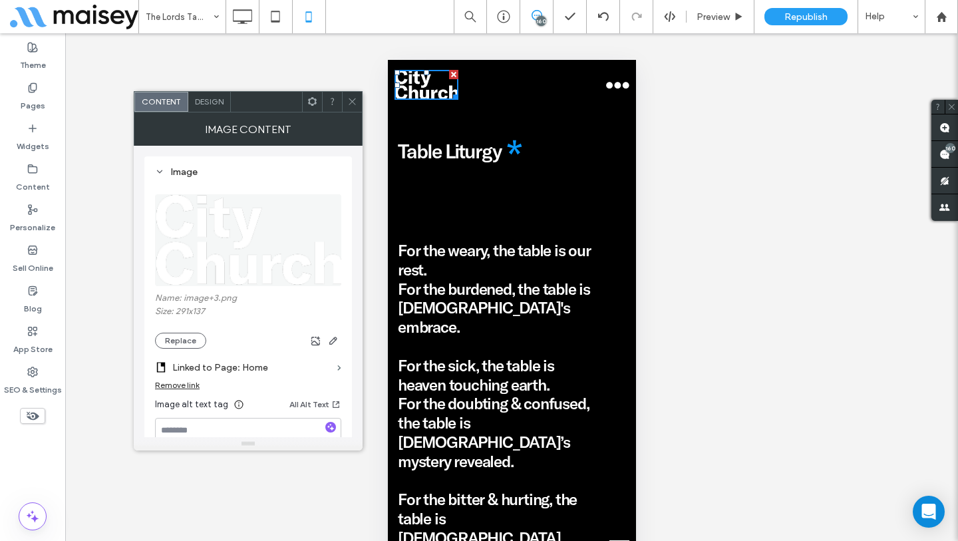
click at [213, 103] on span "Design" at bounding box center [209, 101] width 29 height 10
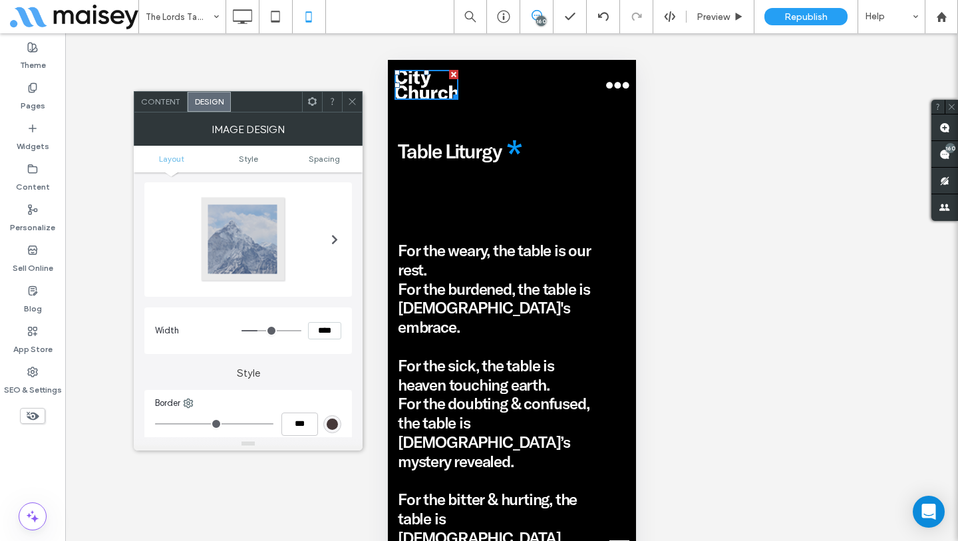
scroll to position [0, 0]
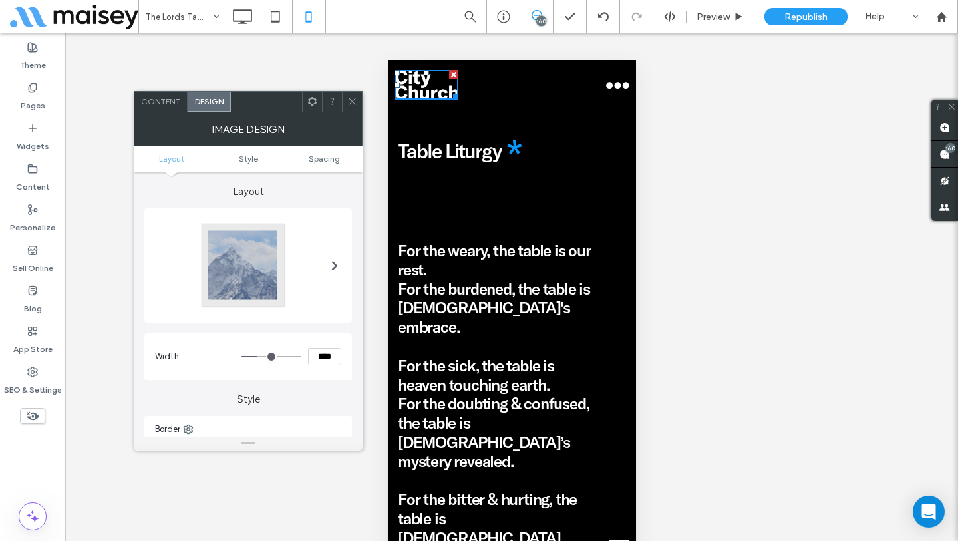
click at [161, 108] on div "Content" at bounding box center [160, 102] width 53 height 20
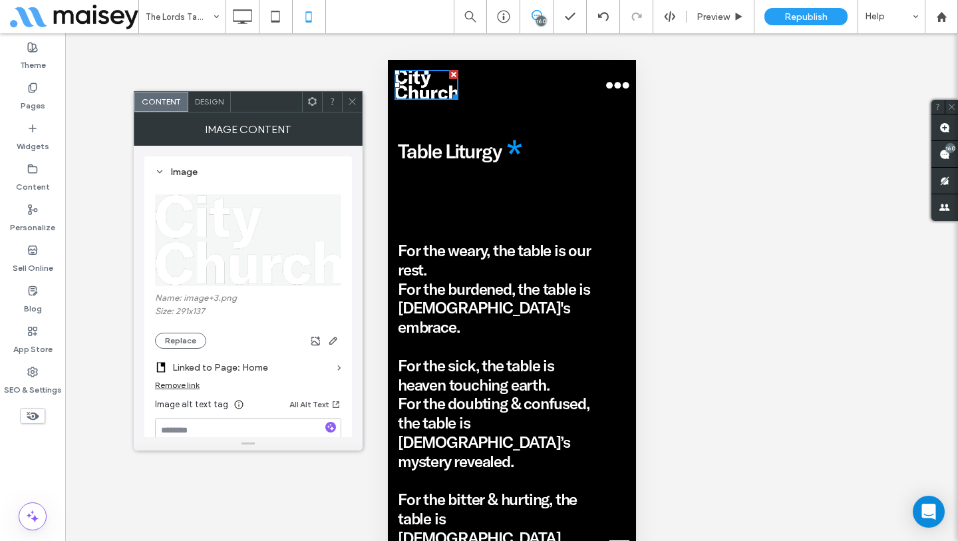
click at [239, 250] on img at bounding box center [249, 240] width 188 height 92
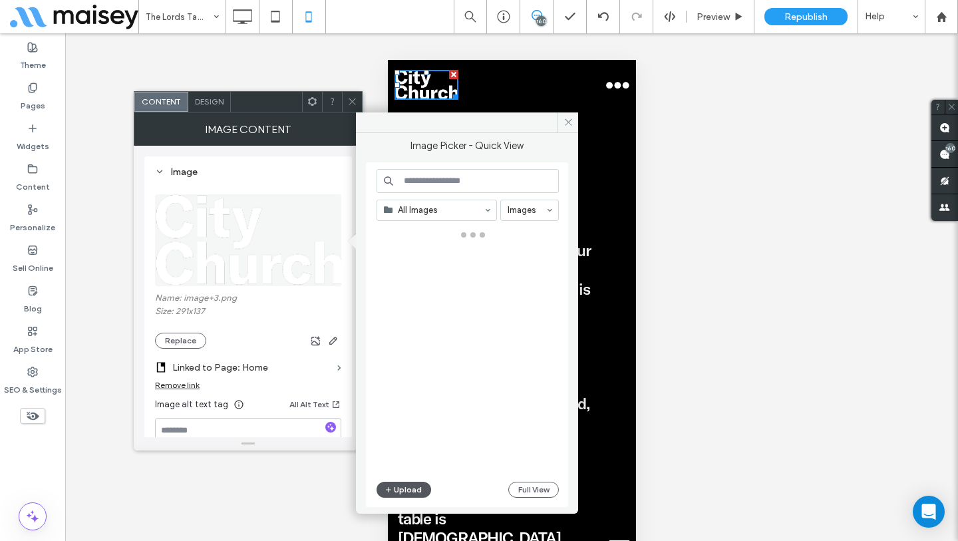
click at [397, 486] on button "Upload" at bounding box center [403, 490] width 55 height 16
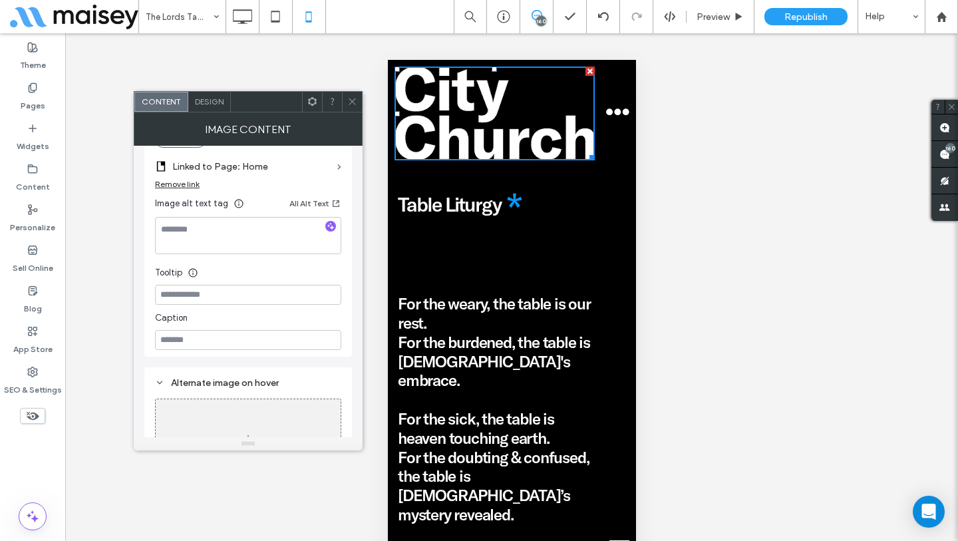
scroll to position [204, 0]
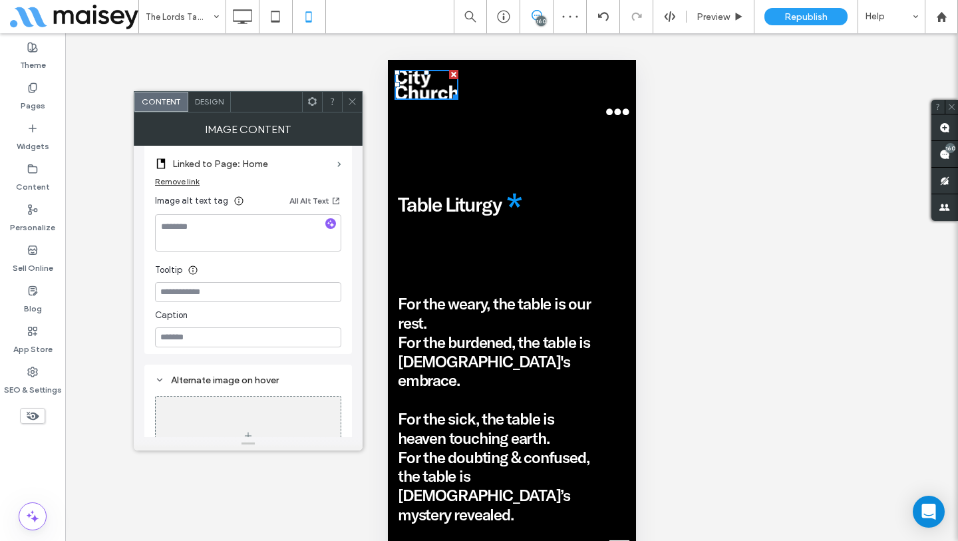
click at [356, 98] on icon at bounding box center [352, 101] width 10 height 10
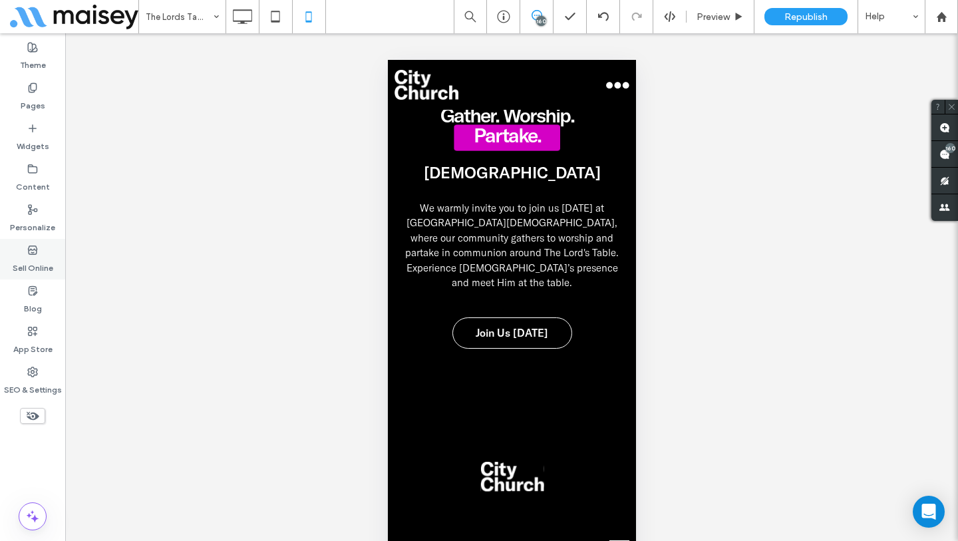
scroll to position [3998, 0]
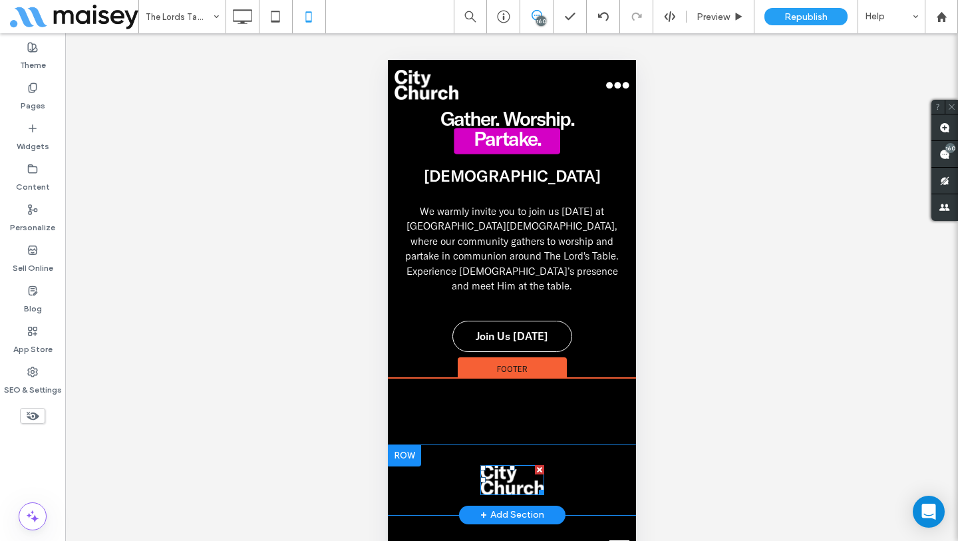
click at [517, 465] on img at bounding box center [512, 480] width 64 height 30
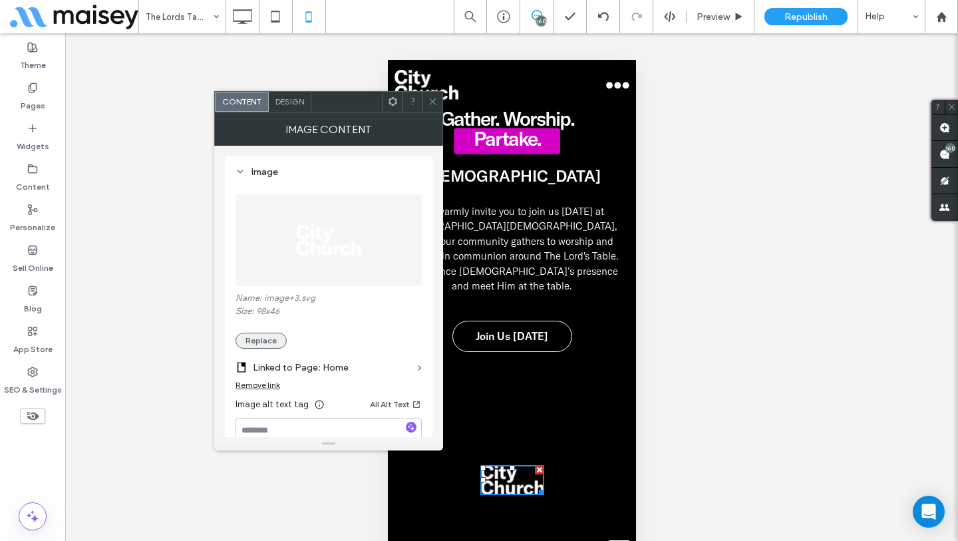
click at [254, 333] on button "Replace" at bounding box center [260, 341] width 51 height 16
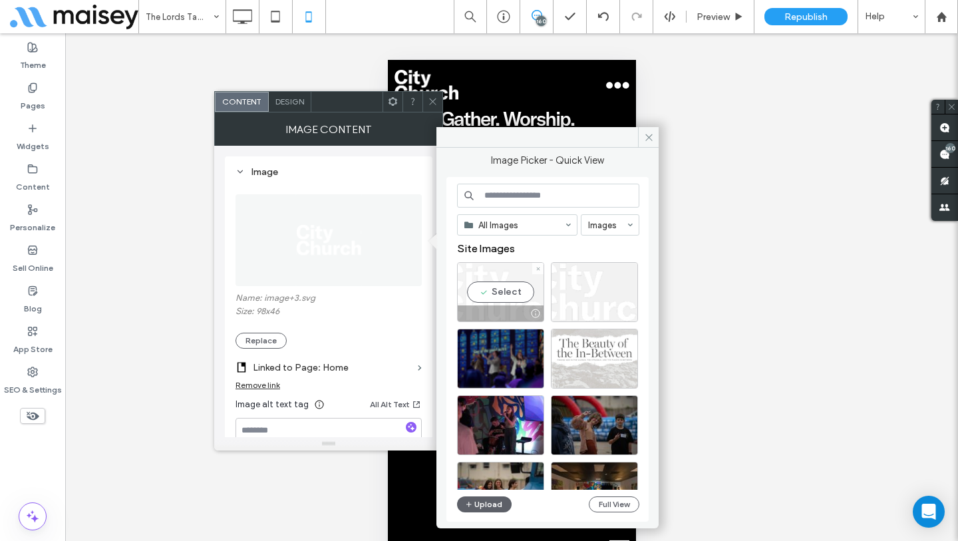
click at [493, 273] on div "Select" at bounding box center [500, 292] width 87 height 60
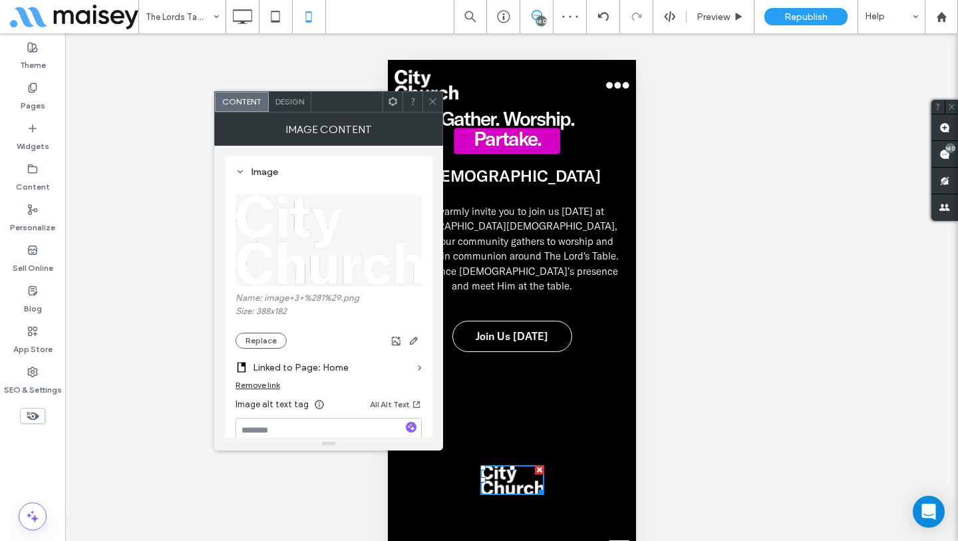
click at [433, 99] on icon at bounding box center [433, 101] width 10 height 10
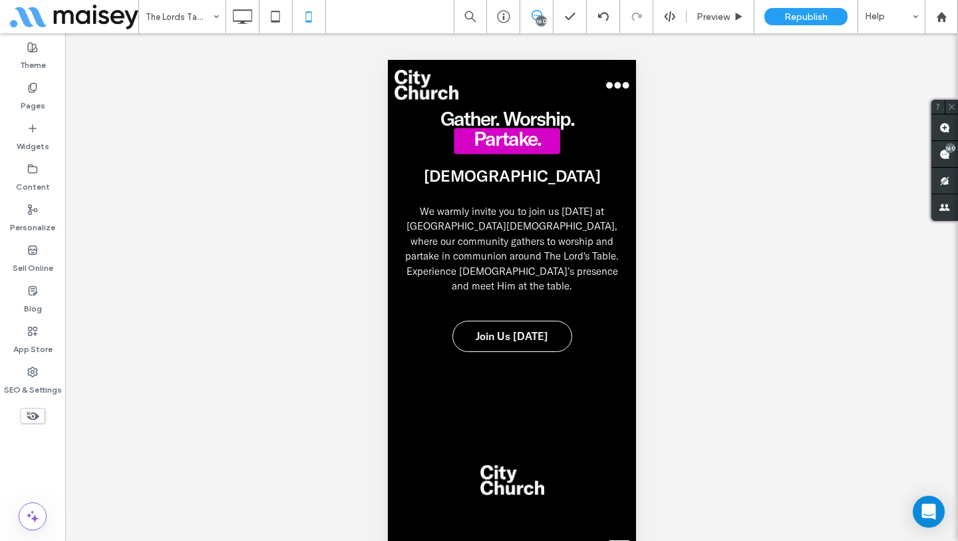
click at [606, 88] on button "menu" at bounding box center [616, 85] width 23 height 27
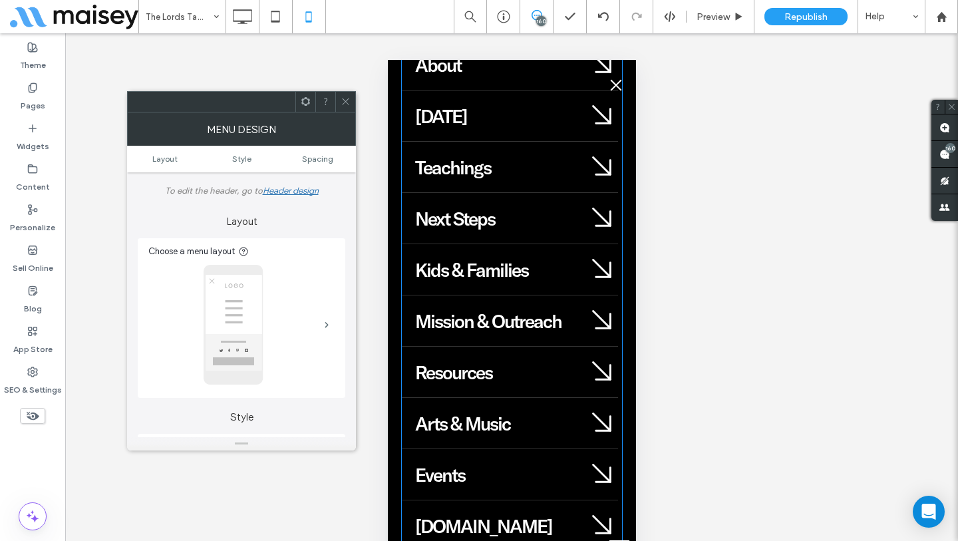
scroll to position [96, 0]
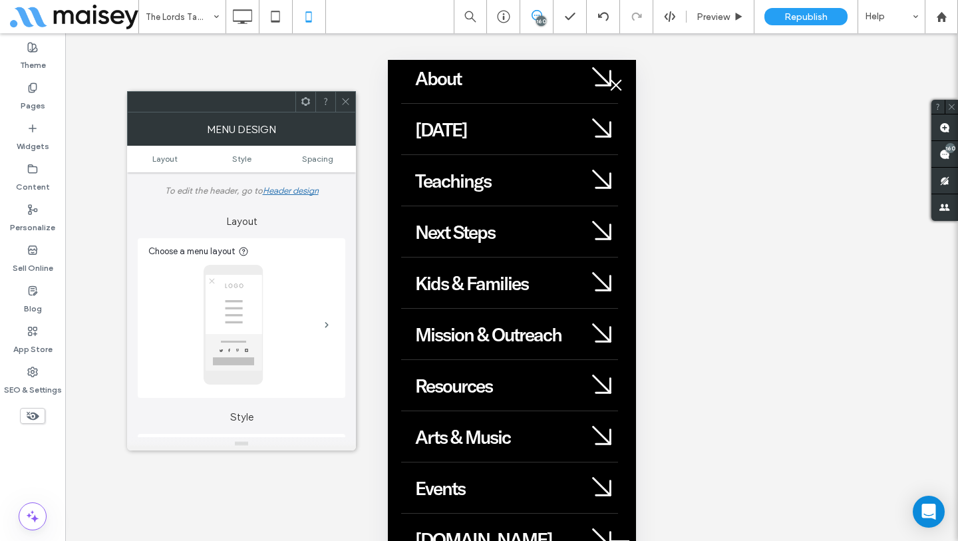
click at [347, 110] on span at bounding box center [346, 102] width 10 height 20
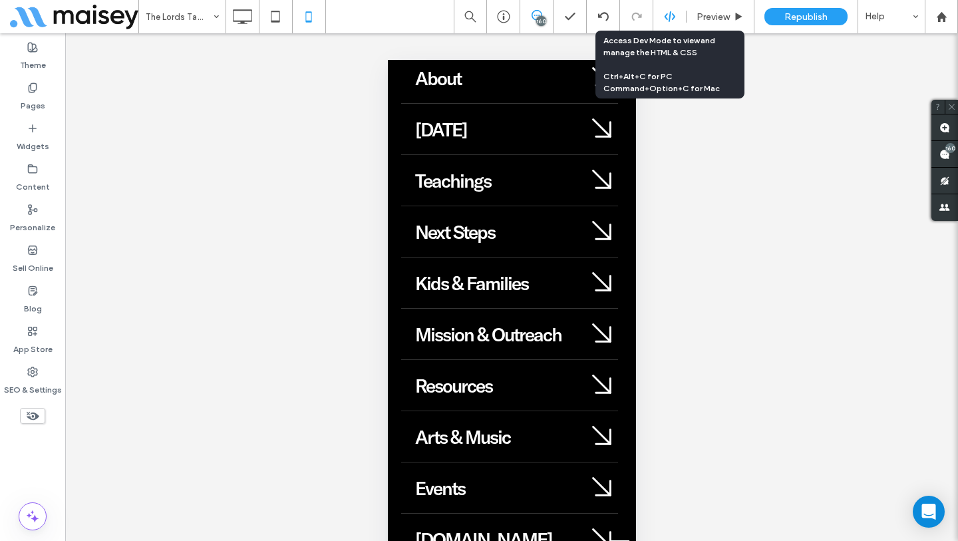
click at [667, 13] on icon at bounding box center [670, 17] width 12 height 12
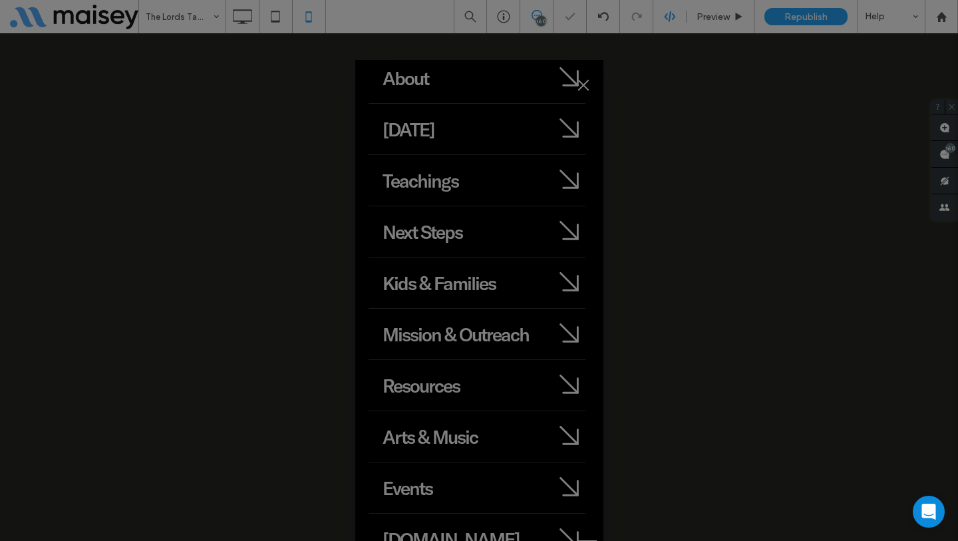
scroll to position [0, 0]
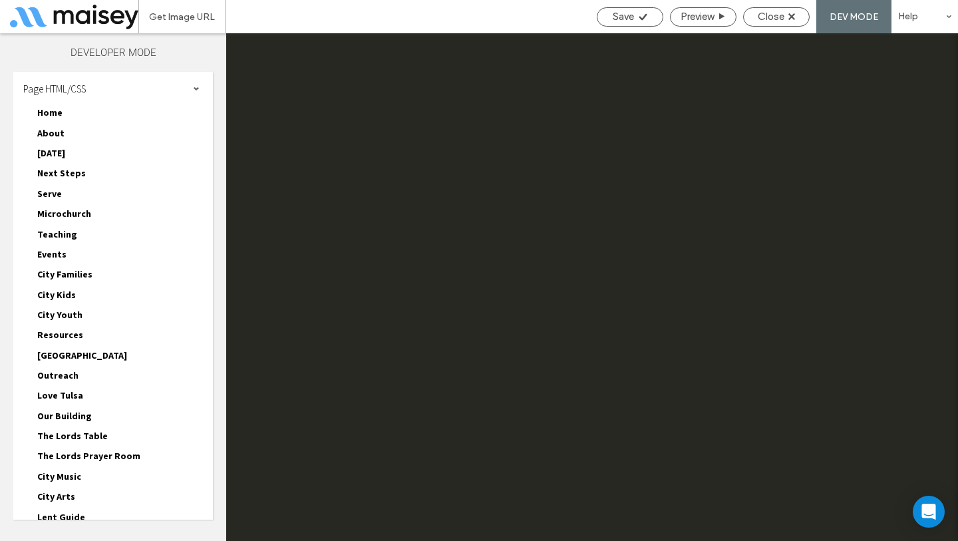
click at [692, 1] on div "Save Preview Close DEV MODE Help" at bounding box center [774, 16] width 368 height 33
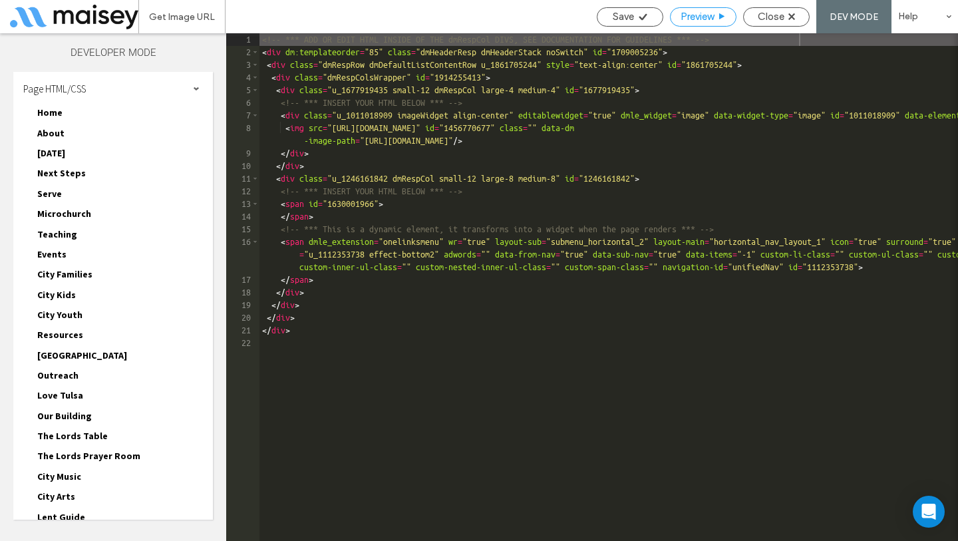
click at [714, 18] on div "Preview" at bounding box center [702, 17] width 65 height 12
click at [788, 20] on div "Close" at bounding box center [776, 17] width 65 height 12
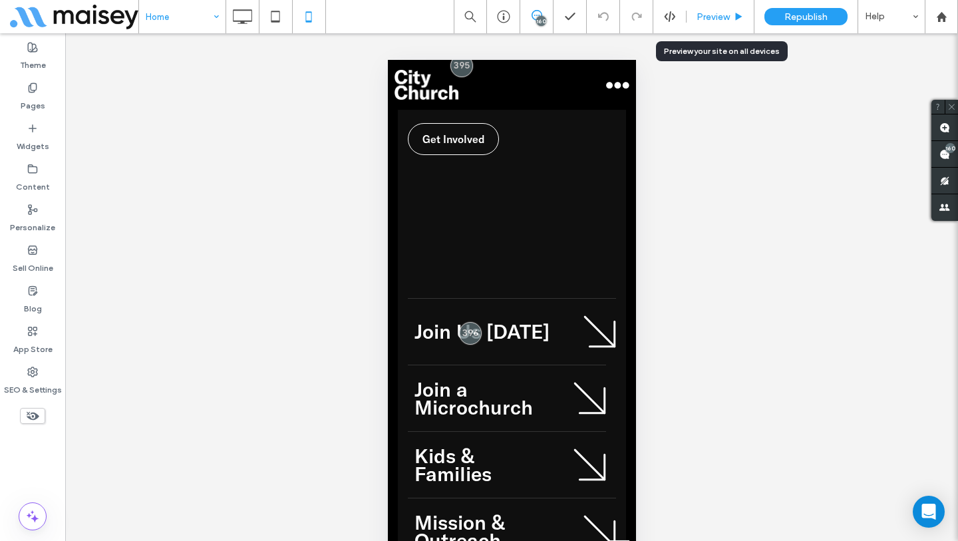
click at [732, 12] on div "Preview" at bounding box center [719, 16] width 67 height 11
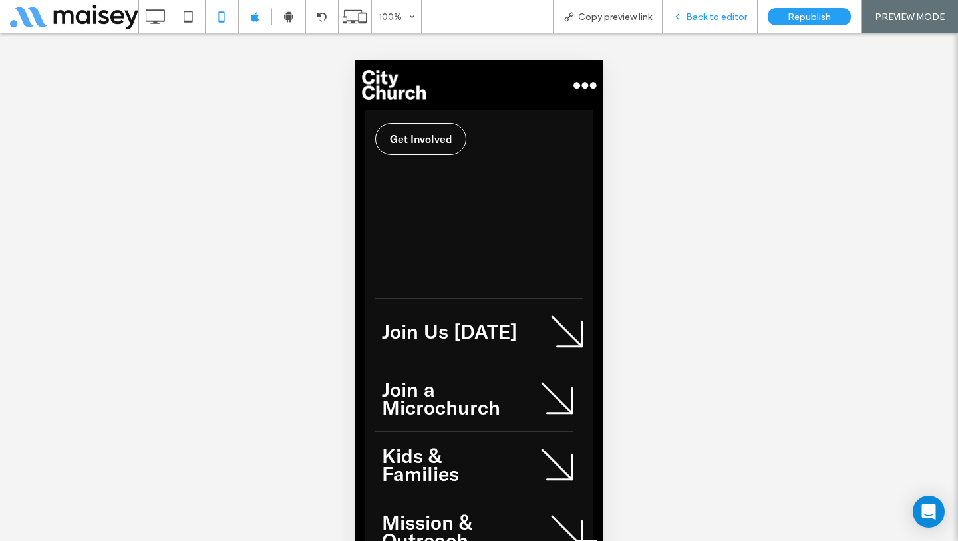
click at [705, 13] on span "Back to editor" at bounding box center [716, 16] width 61 height 11
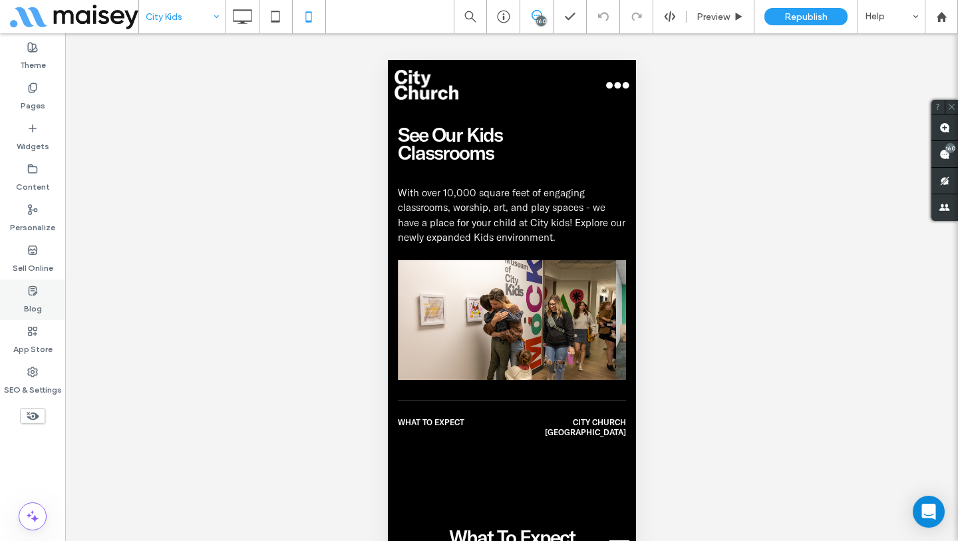
scroll to position [1501, 0]
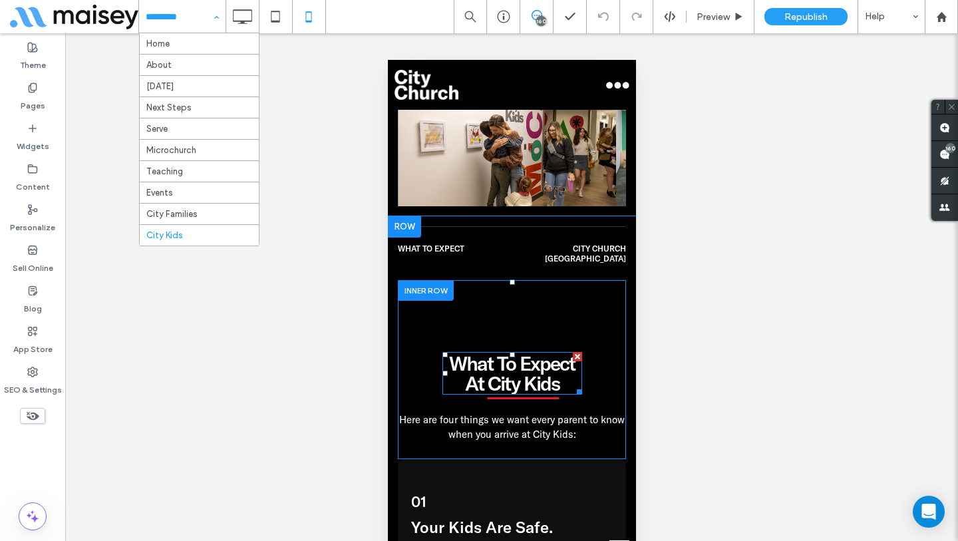
click at [505, 350] on span "What To Expect At" at bounding box center [511, 372] width 126 height 45
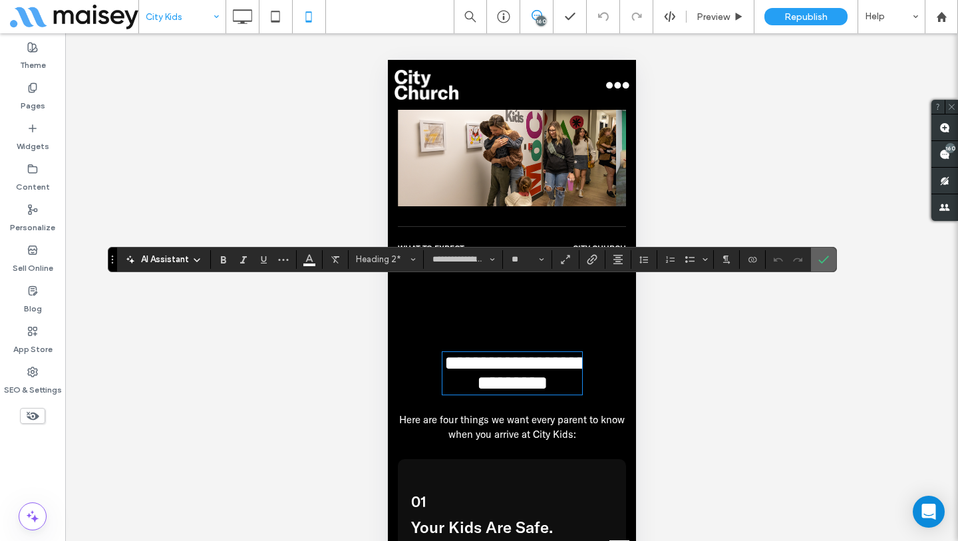
drag, startPoint x: 827, startPoint y: 259, endPoint x: 813, endPoint y: 259, distance: 14.0
click at [827, 259] on icon "Confirm" at bounding box center [823, 259] width 11 height 11
click at [825, 265] on span "Confirm" at bounding box center [823, 259] width 11 height 23
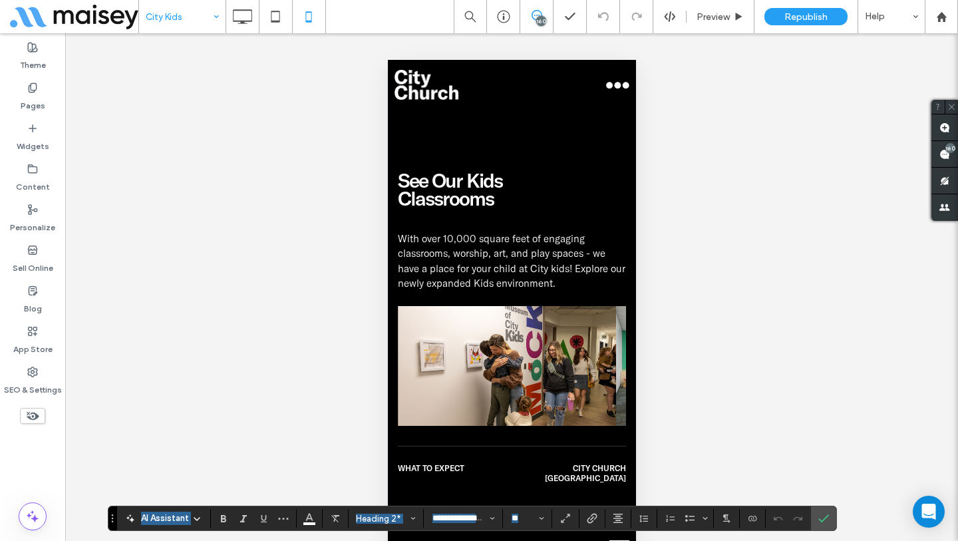
scroll to position [1292, 0]
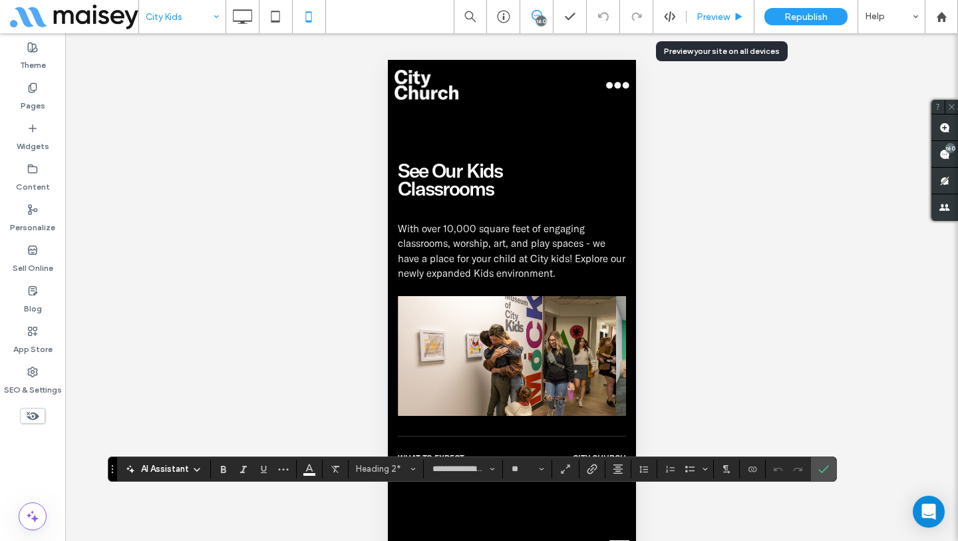
click at [721, 7] on div "Preview" at bounding box center [720, 16] width 68 height 33
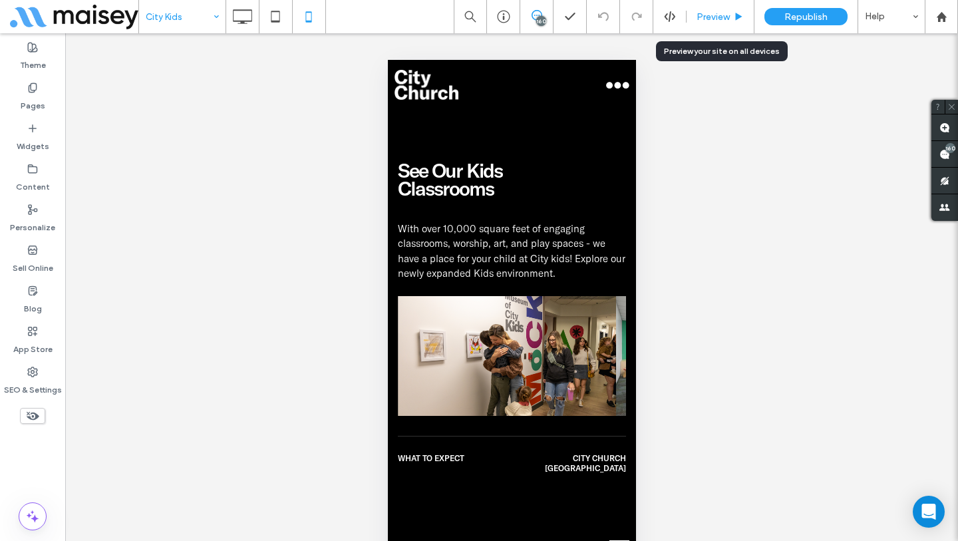
click at [720, 13] on span "Preview" at bounding box center [712, 16] width 33 height 11
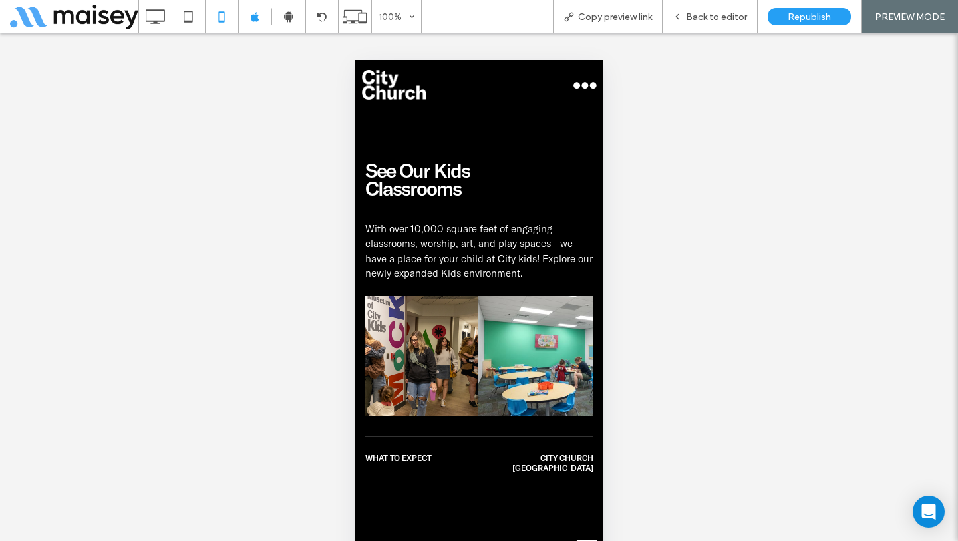
drag, startPoint x: 498, startPoint y: 313, endPoint x: 388, endPoint y: 307, distance: 110.5
click at [390, 307] on img at bounding box center [368, 356] width 218 height 120
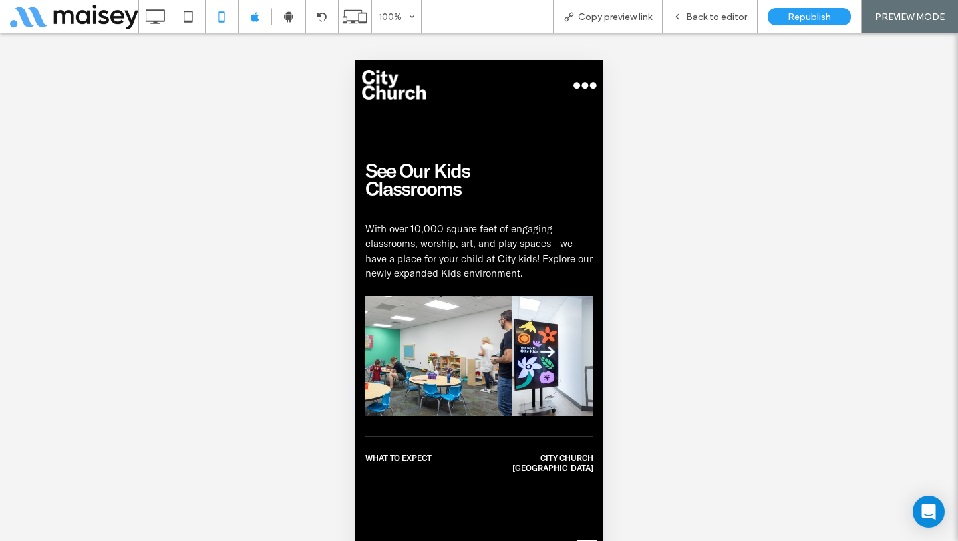
drag, startPoint x: 432, startPoint y: 307, endPoint x: 416, endPoint y: 301, distance: 16.7
click at [374, 305] on img at bounding box center [402, 356] width 218 height 120
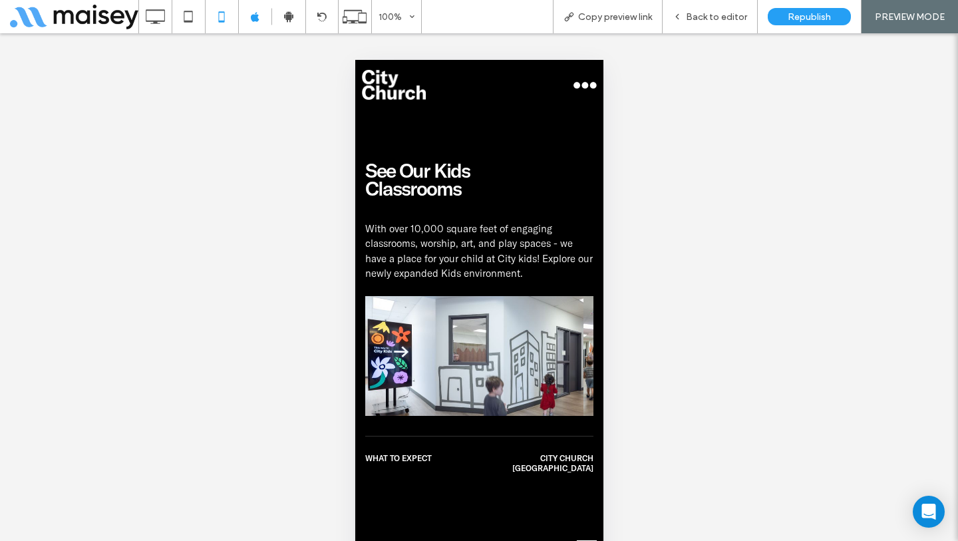
drag, startPoint x: 412, startPoint y: 292, endPoint x: 404, endPoint y: 290, distance: 8.2
click at [408, 296] on img at bounding box center [473, 356] width 218 height 120
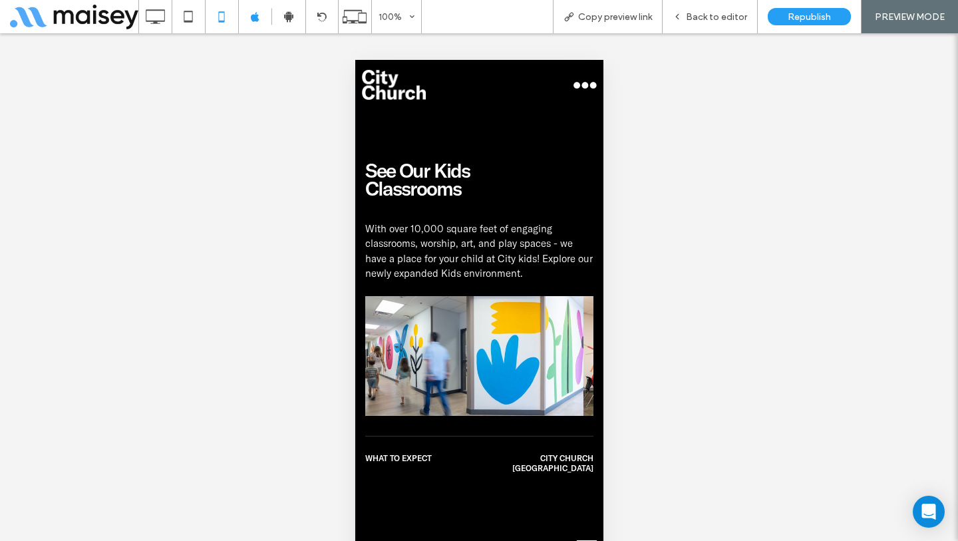
click at [401, 296] on img at bounding box center [473, 356] width 218 height 120
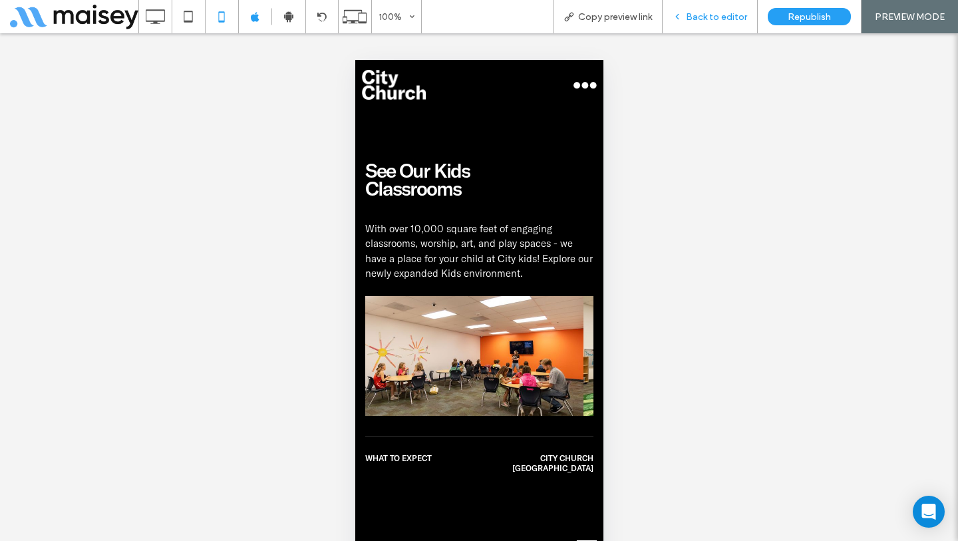
click at [706, 11] on span "Back to editor" at bounding box center [716, 16] width 61 height 11
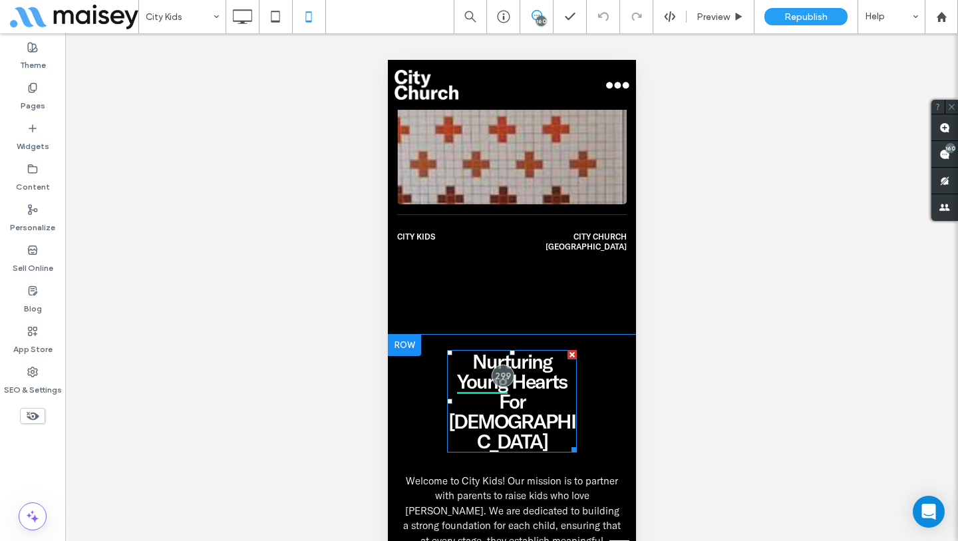
scroll to position [632, 0]
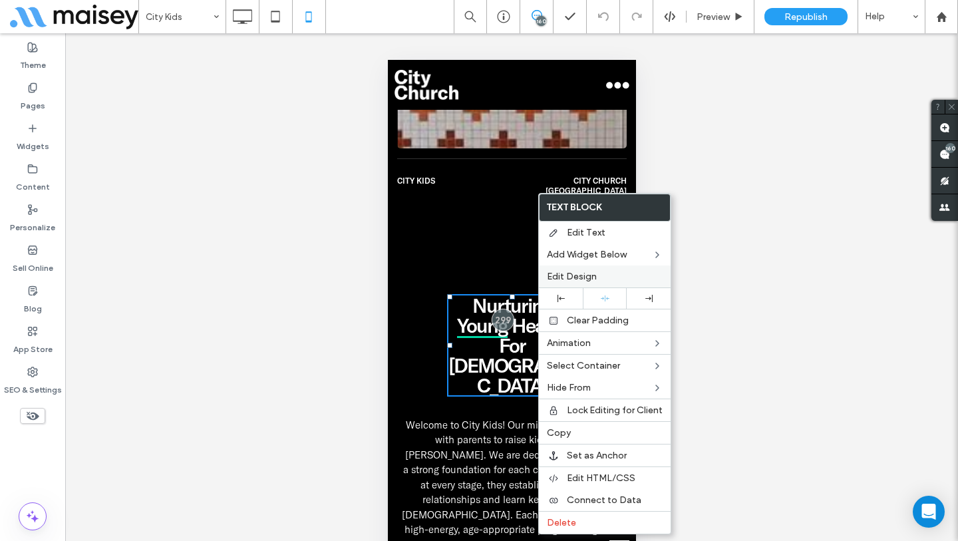
drag, startPoint x: 578, startPoint y: 281, endPoint x: 572, endPoint y: 284, distance: 6.8
click at [578, 280] on span "Edit Design" at bounding box center [572, 276] width 50 height 11
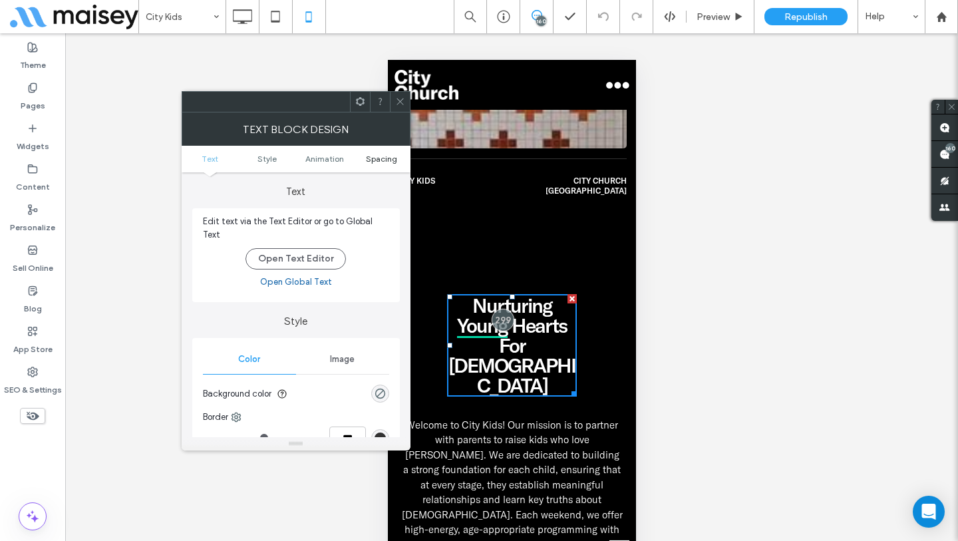
click at [382, 158] on span "Spacing" at bounding box center [381, 159] width 31 height 10
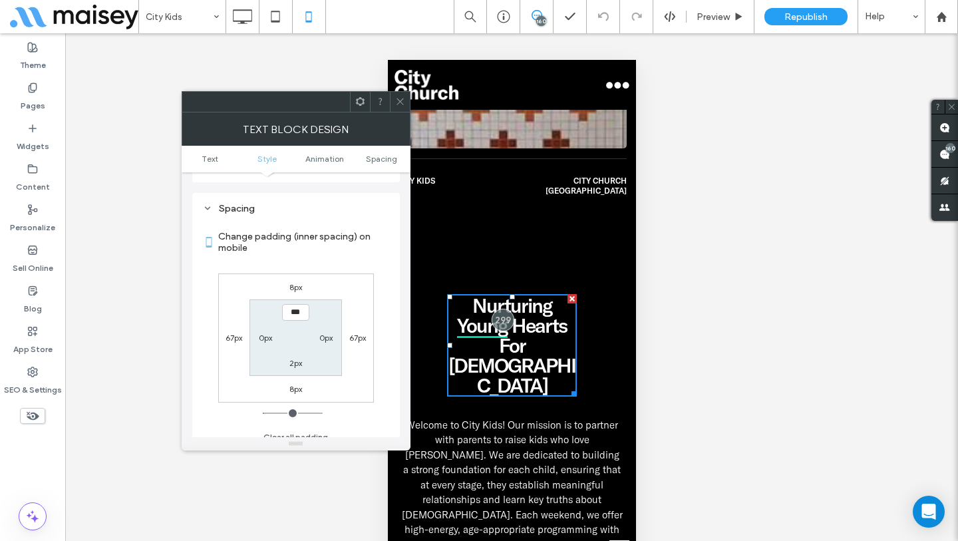
scroll to position [374, 0]
click at [353, 100] on div at bounding box center [360, 102] width 20 height 20
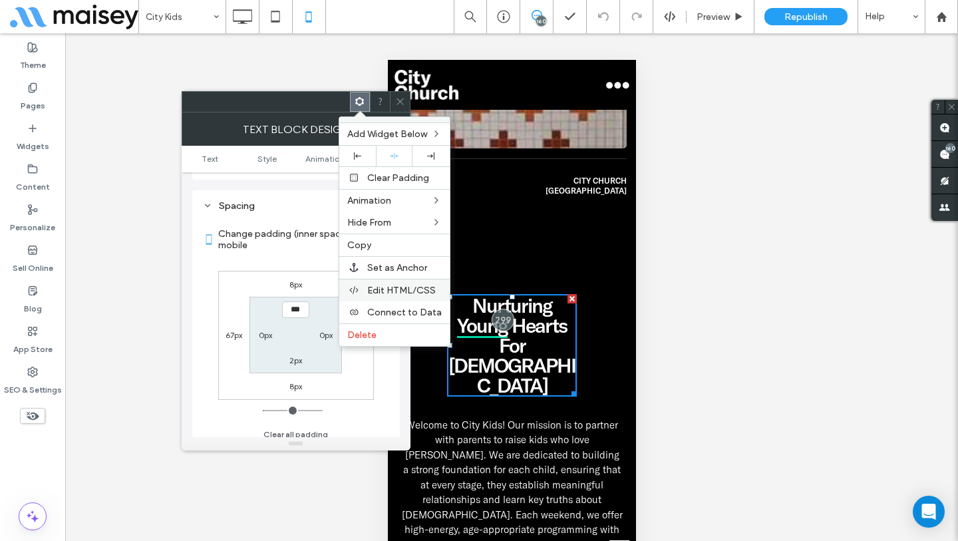
click at [380, 288] on span "Edit HTML/CSS" at bounding box center [401, 290] width 69 height 11
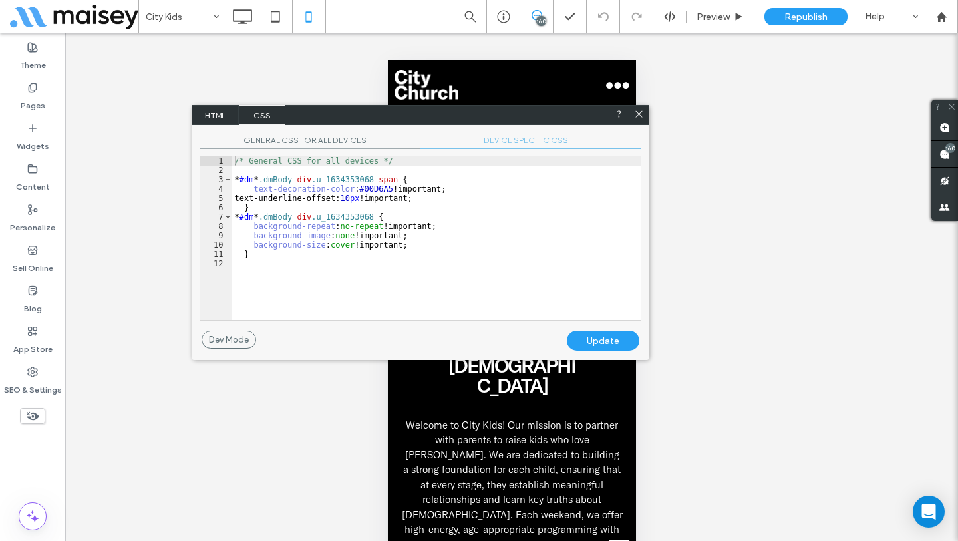
click at [538, 138] on span "DEVICE SPECIFIC CSS" at bounding box center [530, 142] width 221 height 14
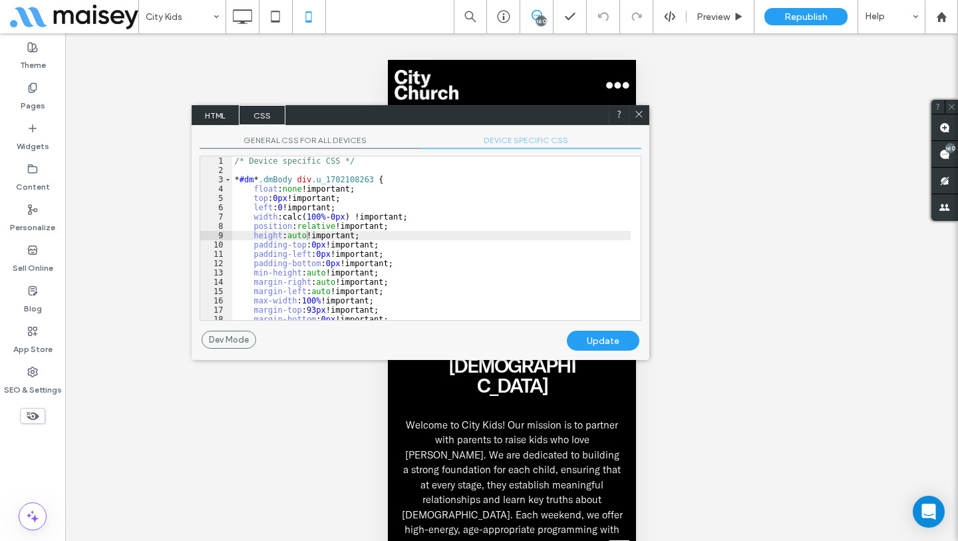
scroll to position [0, 0]
click at [531, 192] on div "/* Device specific CSS */ * #dm * .dmBody div .u_1702108263 { float : none !imp…" at bounding box center [431, 247] width 398 height 182
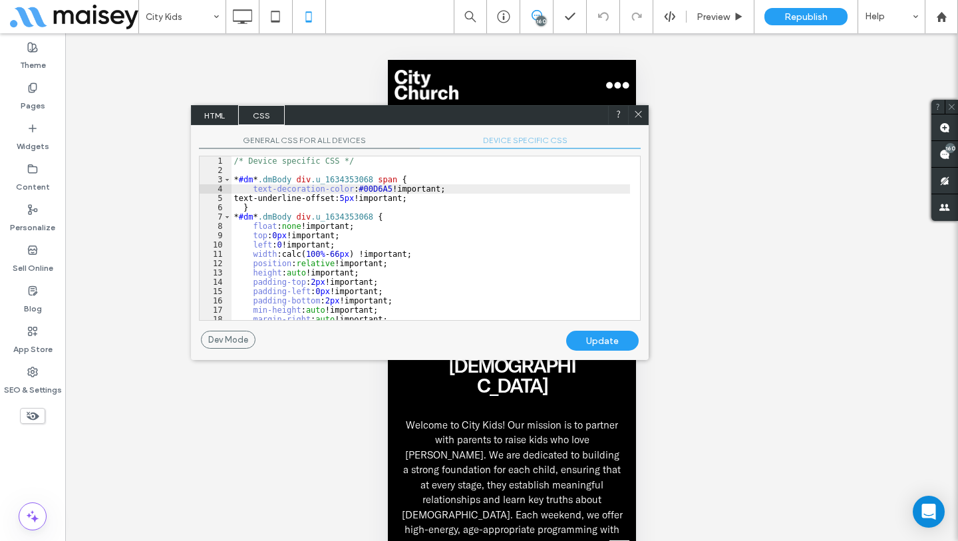
click at [644, 115] on div at bounding box center [638, 115] width 20 height 20
click at [639, 114] on icon at bounding box center [638, 114] width 10 height 10
click at [639, 114] on div "**********" at bounding box center [511, 303] width 893 height 541
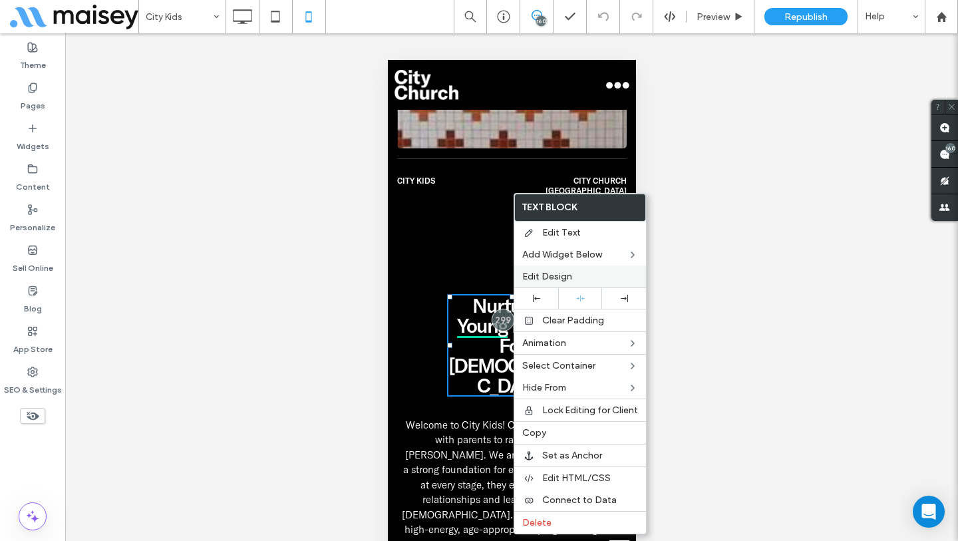
click at [561, 276] on span "Edit Design" at bounding box center [547, 276] width 50 height 11
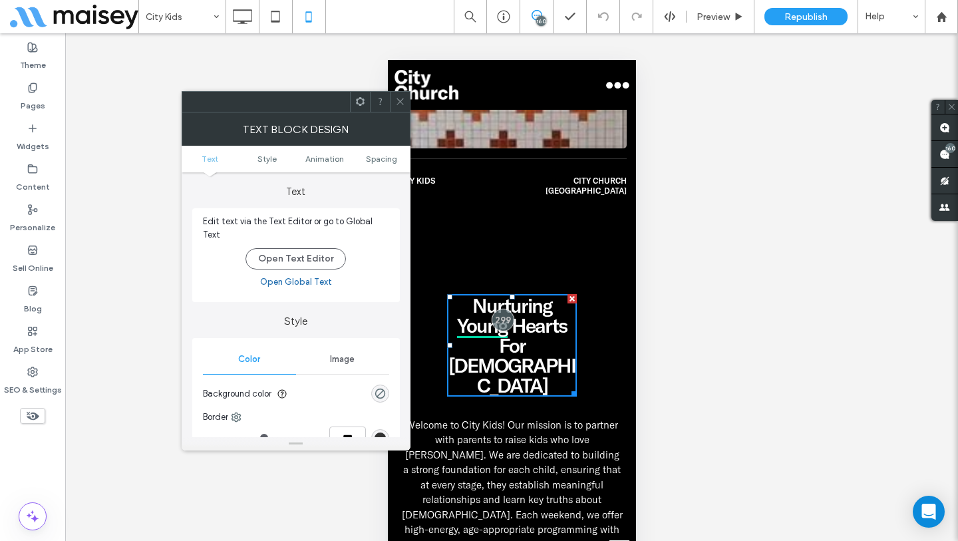
click at [358, 105] on use at bounding box center [359, 101] width 9 height 9
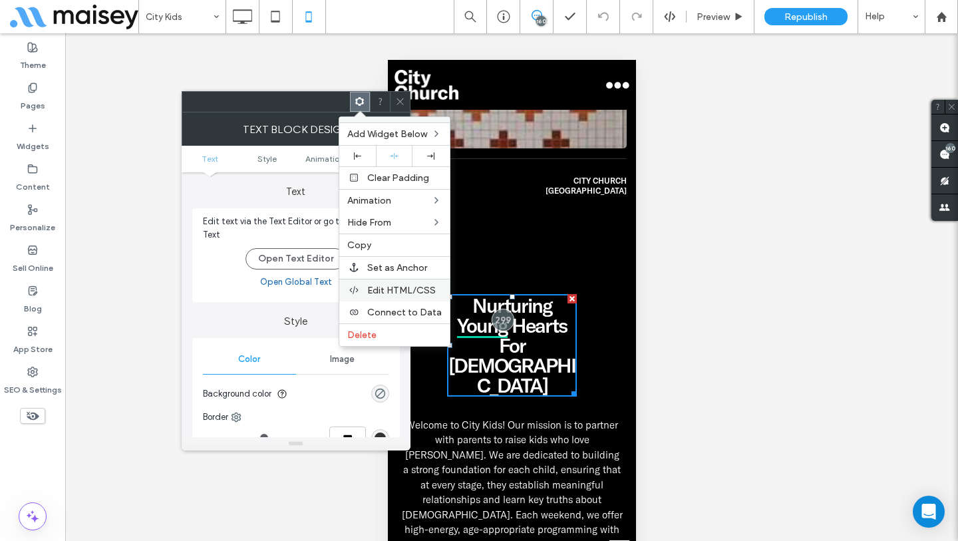
click at [403, 288] on span "Edit HTML/CSS" at bounding box center [401, 290] width 69 height 11
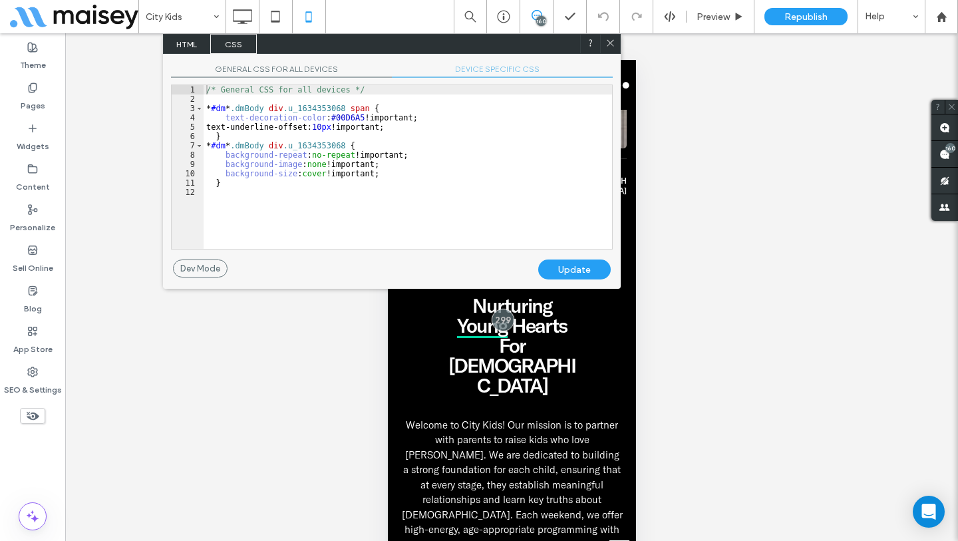
click at [458, 67] on span "DEVICE SPECIFIC CSS" at bounding box center [502, 71] width 221 height 14
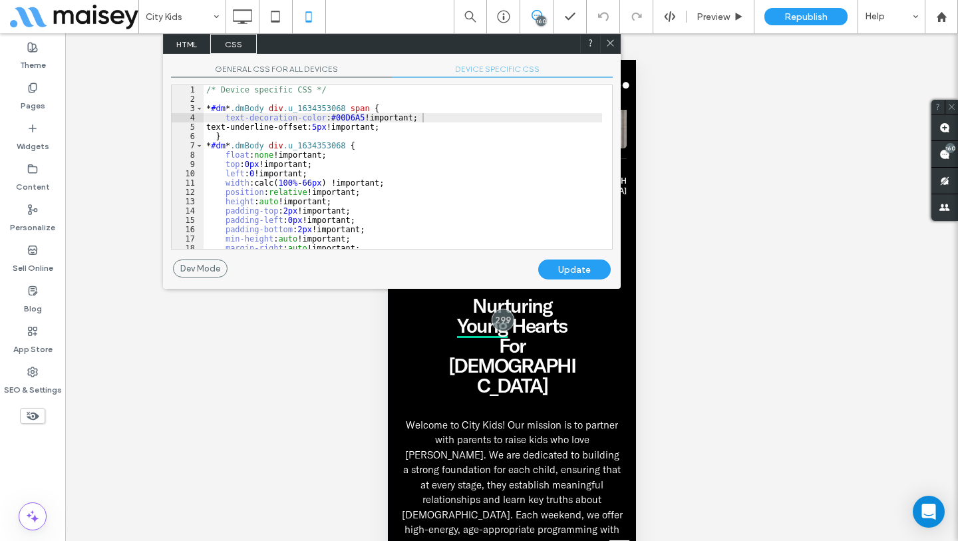
click at [337, 127] on div "/* Device specific CSS */ * #dm * .dmBody div .u_1634353068 span { text-decorat…" at bounding box center [403, 176] width 398 height 182
click at [560, 264] on div "Update" at bounding box center [574, 269] width 72 height 20
click at [337, 125] on div "/* Device specific CSS */ * #dm * .dmBody div .u_1634353068 span { text-decorat…" at bounding box center [403, 176] width 398 height 182
click at [579, 265] on div "Update" at bounding box center [574, 269] width 72 height 20
drag, startPoint x: 611, startPoint y: 40, endPoint x: 198, endPoint y: 49, distance: 413.1
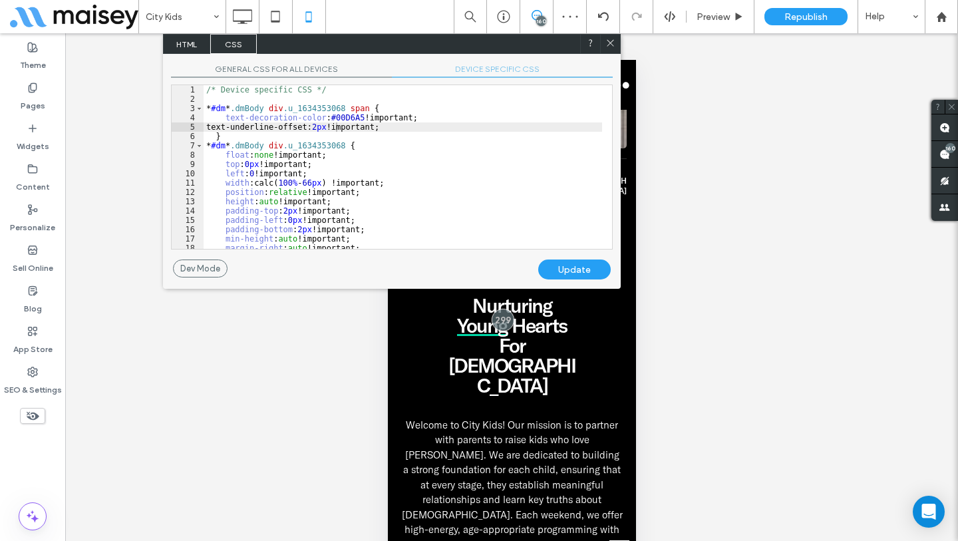
click at [611, 40] on icon at bounding box center [610, 43] width 10 height 10
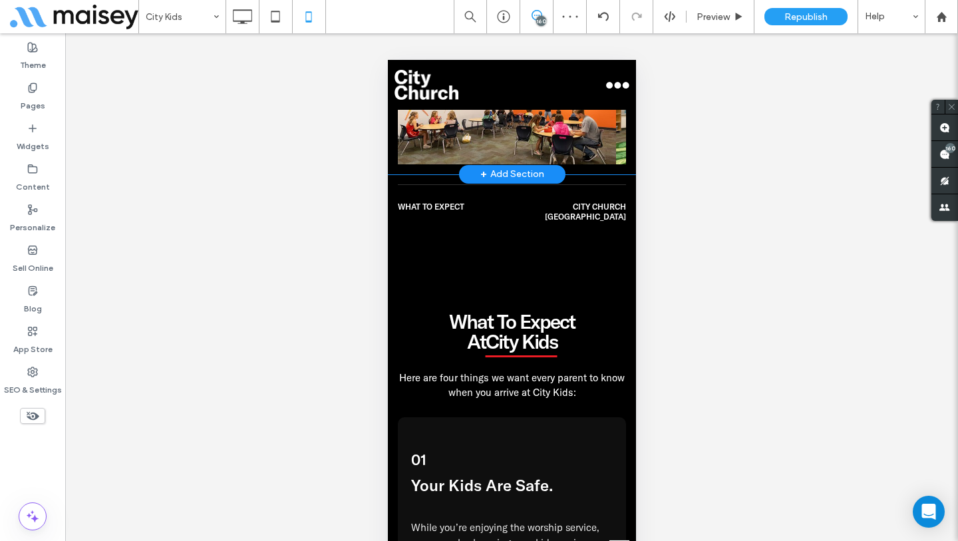
scroll to position [1590, 0]
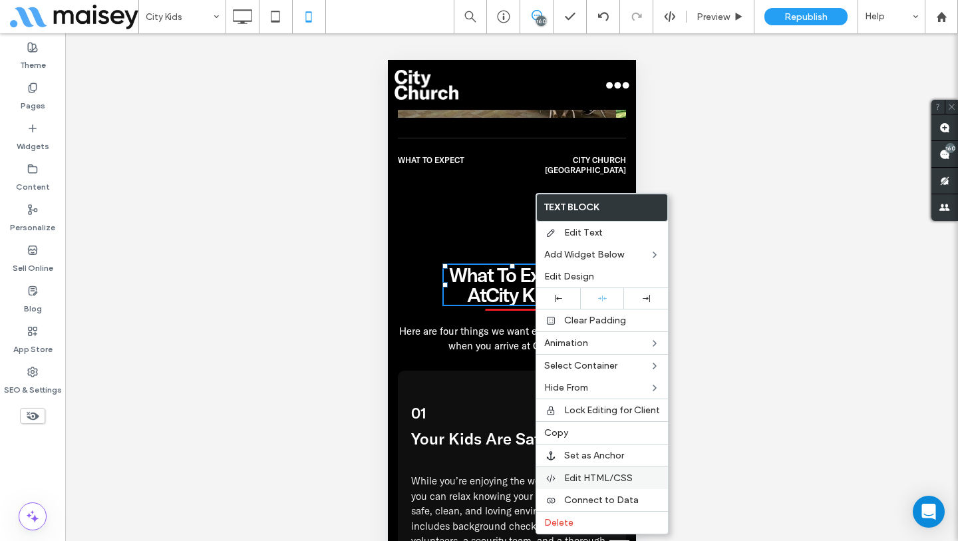
click at [590, 478] on span "Edit HTML/CSS" at bounding box center [598, 477] width 69 height 11
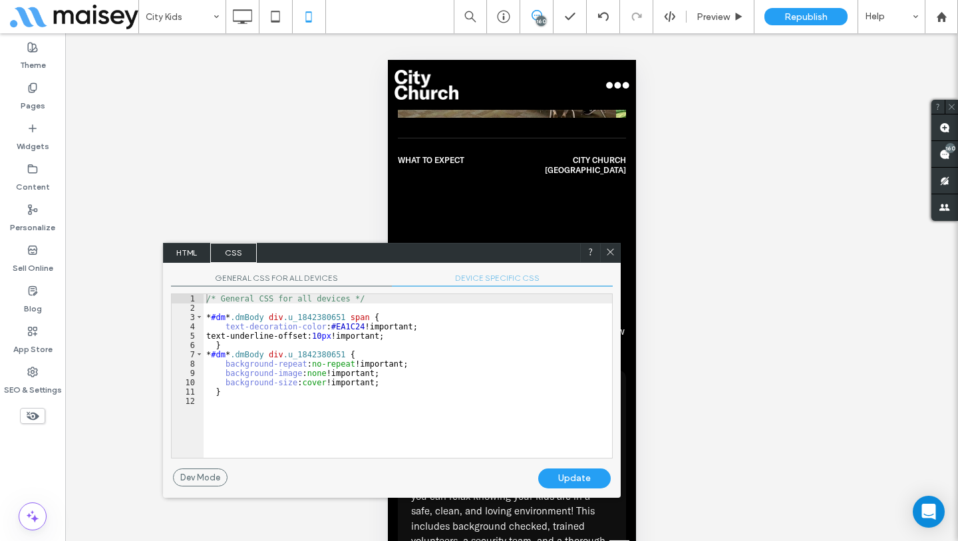
click at [501, 286] on span "DEVICE SPECIFIC CSS" at bounding box center [502, 280] width 221 height 14
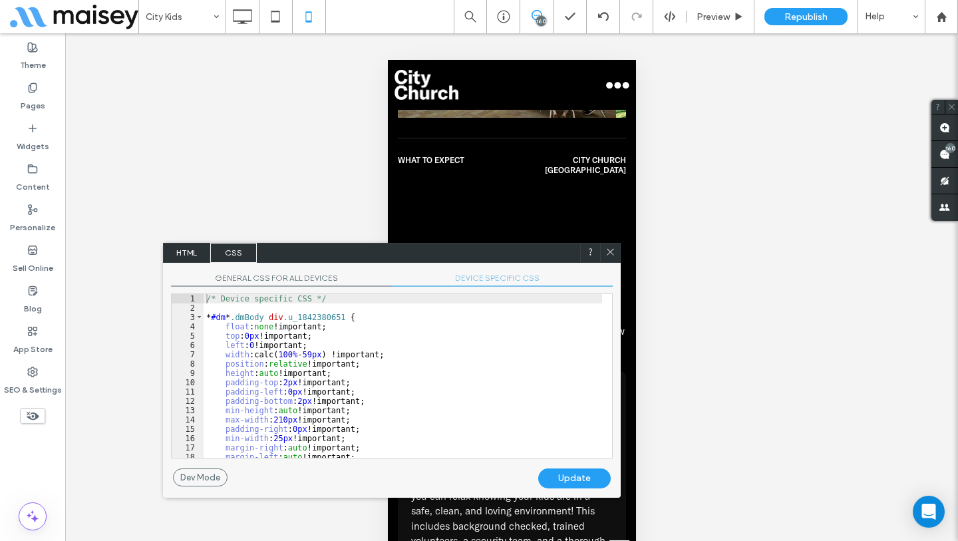
click at [486, 325] on div "/* Device specific CSS */ * #dm * .dmBody div .u_1842380651 { float : none !imp…" at bounding box center [403, 385] width 398 height 182
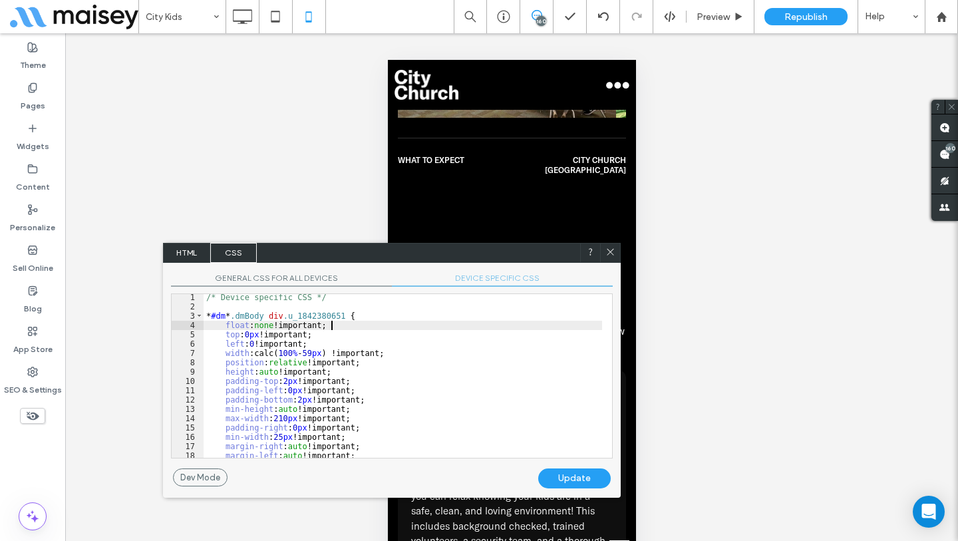
scroll to position [0, 0]
click at [275, 277] on span "GENERAL CSS FOR ALL DEVICES" at bounding box center [281, 280] width 221 height 14
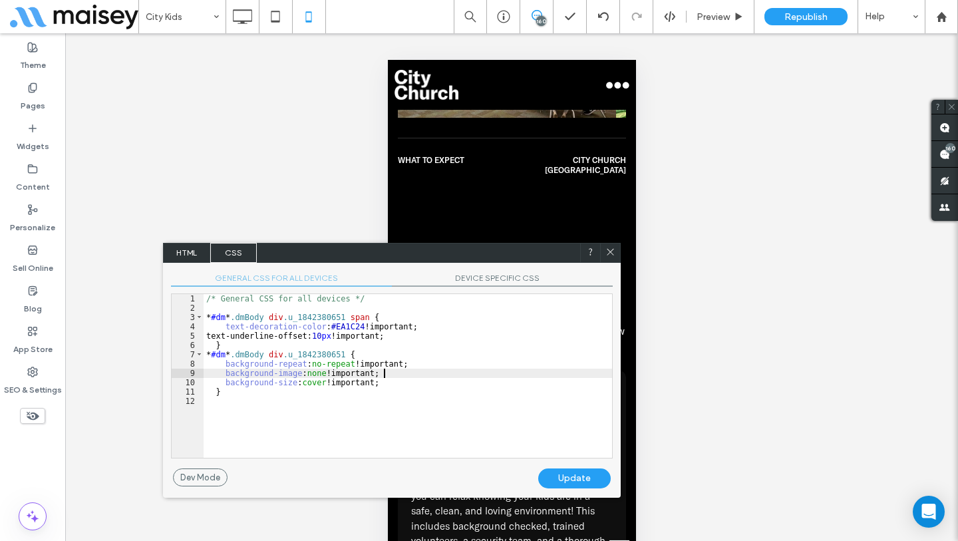
click at [479, 373] on div "/* General CSS for all devices */ * #dm * .dmBody div .u_1842380651 span { text…" at bounding box center [408, 385] width 408 height 182
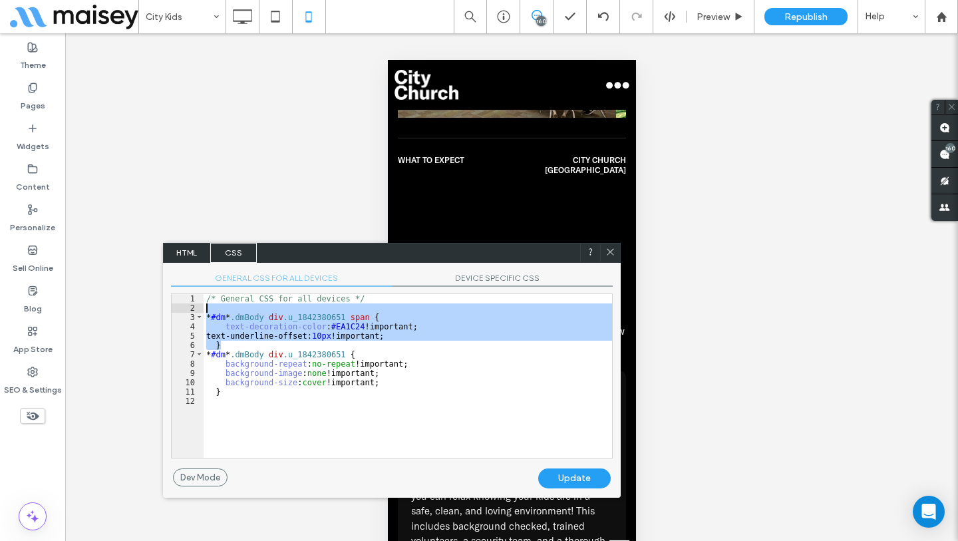
drag, startPoint x: 230, startPoint y: 346, endPoint x: 172, endPoint y: 309, distance: 69.0
click at [171, 309] on div "** 1 2 3 4 5 6 7 8 9 10 11 12 /* General CSS for all devices */ * #dm * .dmBody…" at bounding box center [392, 375] width 442 height 165
click at [517, 278] on span "DEVICE SPECIFIC CSS" at bounding box center [502, 280] width 221 height 14
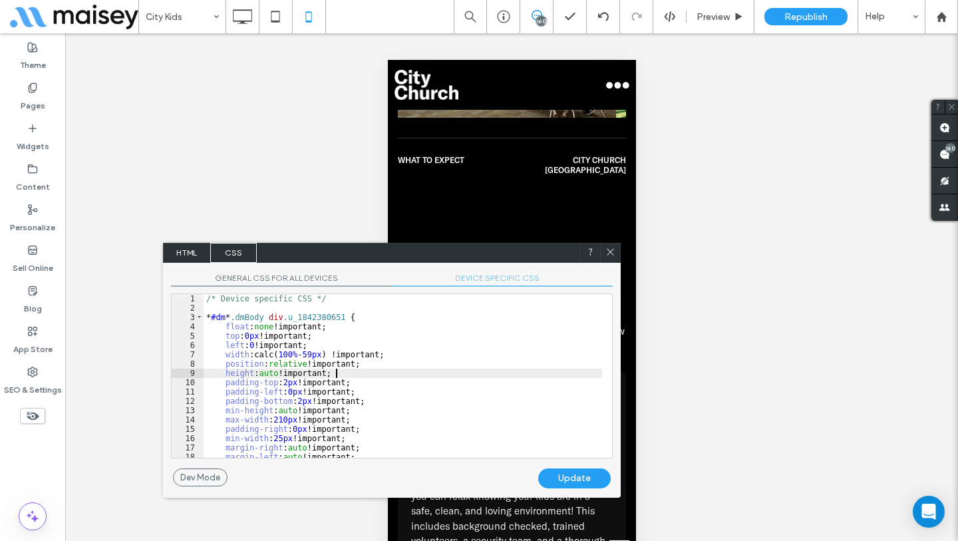
drag, startPoint x: 473, startPoint y: 370, endPoint x: 412, endPoint y: 343, distance: 66.1
click at [473, 369] on div "/* Device specific CSS */ * #dm * .dmBody div .u_1842380651 { float : none !imp…" at bounding box center [403, 385] width 398 height 182
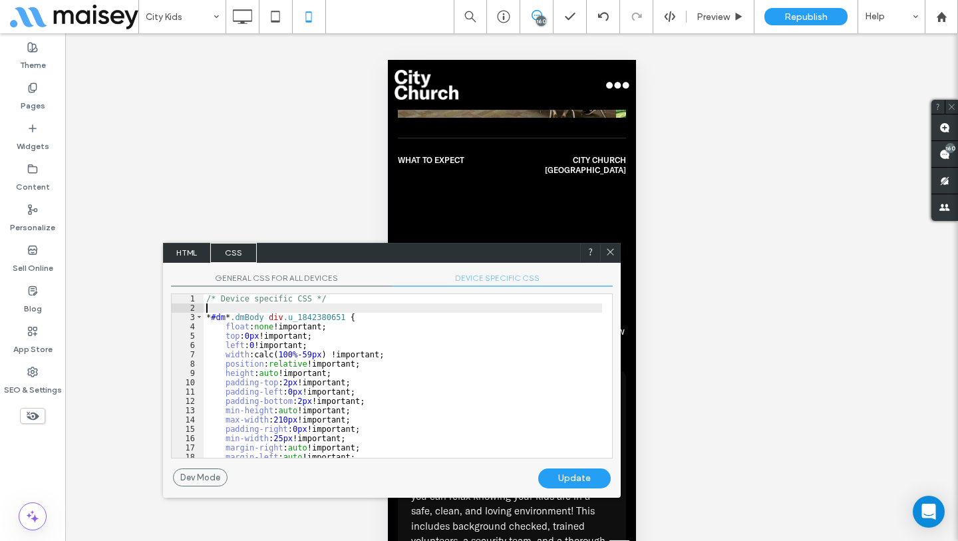
click at [317, 310] on div "/* Device specific CSS */ * #dm * .dmBody div .u_1842380651 { float : none !imp…" at bounding box center [403, 385] width 398 height 182
paste textarea
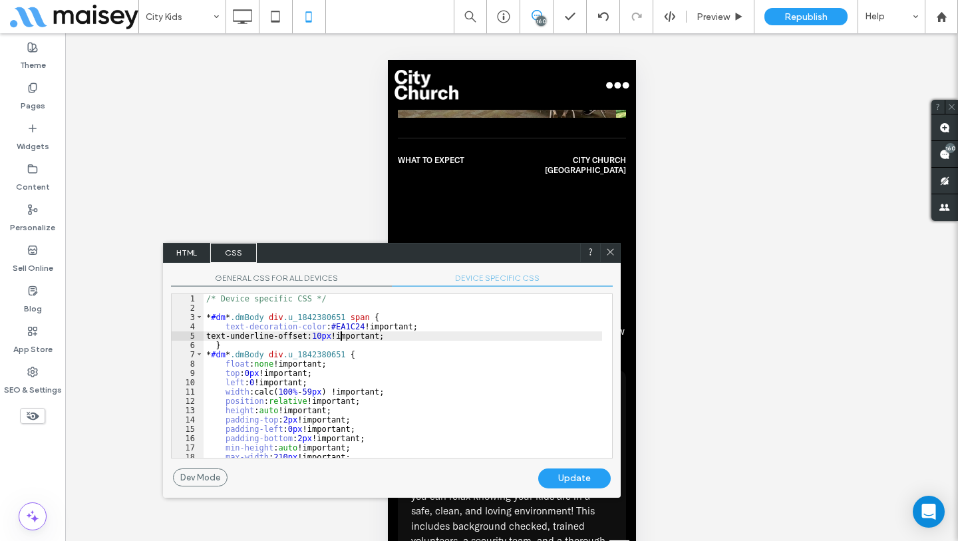
click at [339, 337] on div "/* Device specific CSS */ * #dm * .dmBody div .u_1842380651 span { text-decorat…" at bounding box center [403, 385] width 398 height 182
type textarea "**"
click at [584, 474] on div "Update" at bounding box center [574, 478] width 72 height 20
click at [615, 250] on div at bounding box center [610, 253] width 20 height 20
click at [610, 250] on icon at bounding box center [610, 252] width 10 height 10
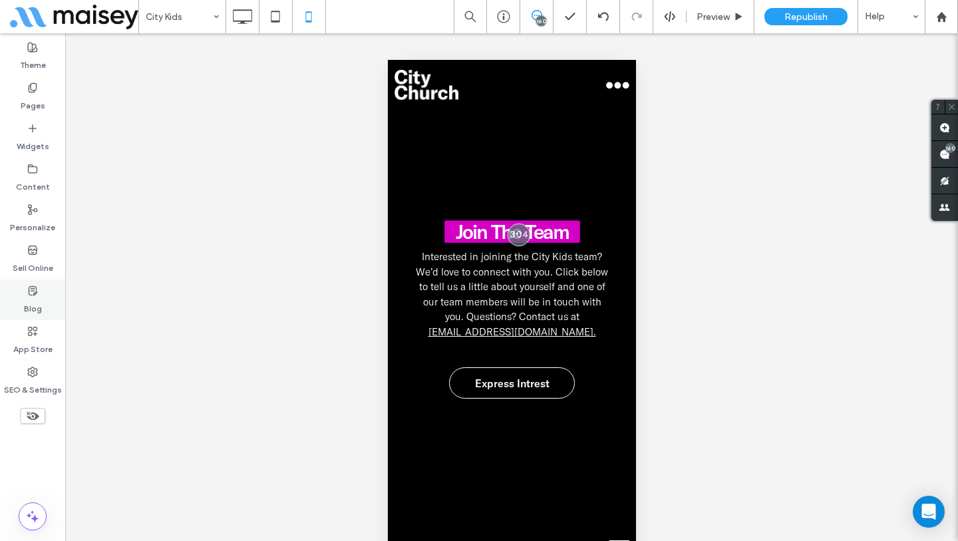
scroll to position [8629, 0]
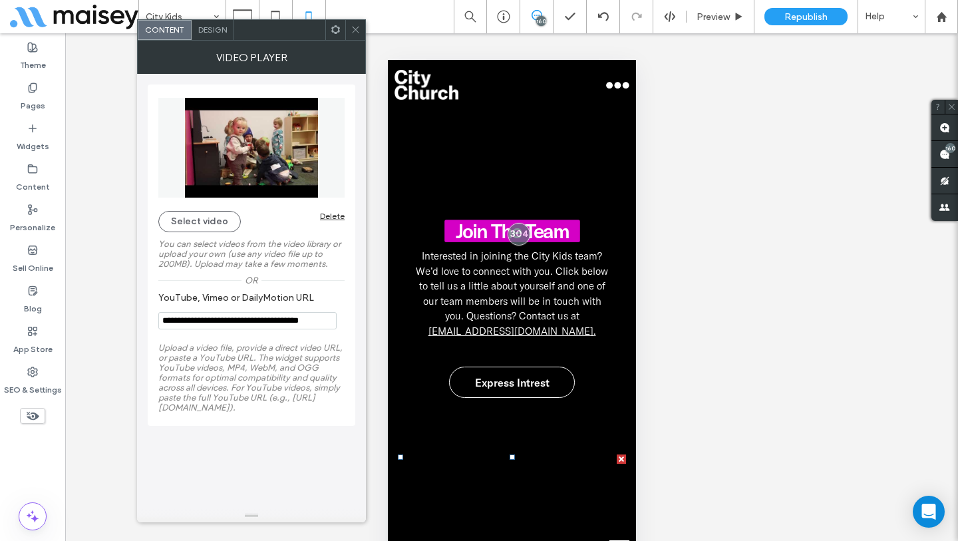
click at [358, 33] on icon at bounding box center [355, 30] width 10 height 10
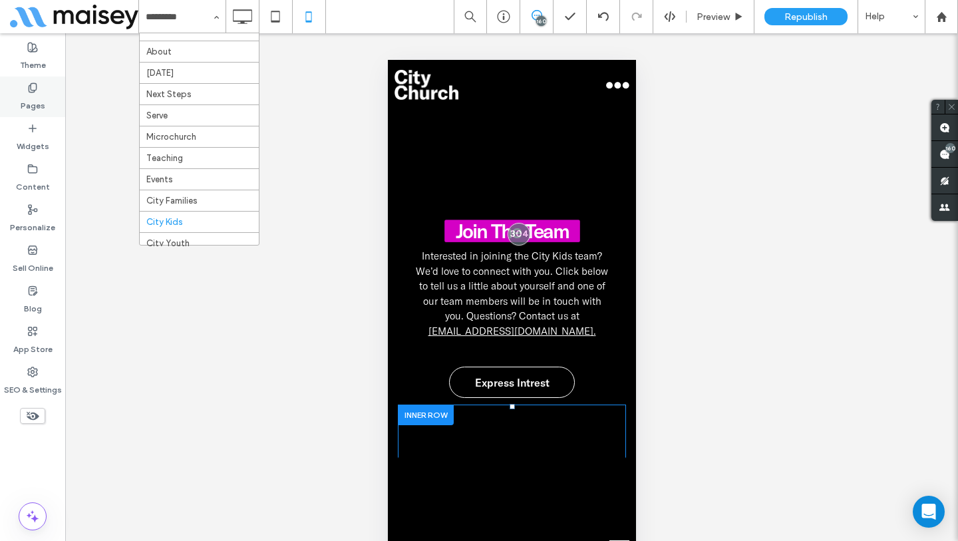
scroll to position [11, 0]
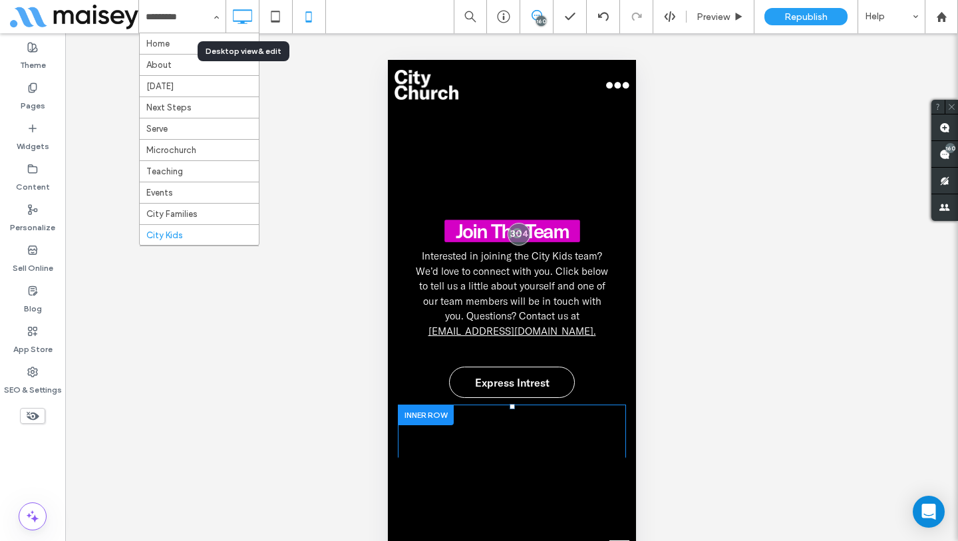
click at [244, 20] on icon at bounding box center [242, 16] width 27 height 27
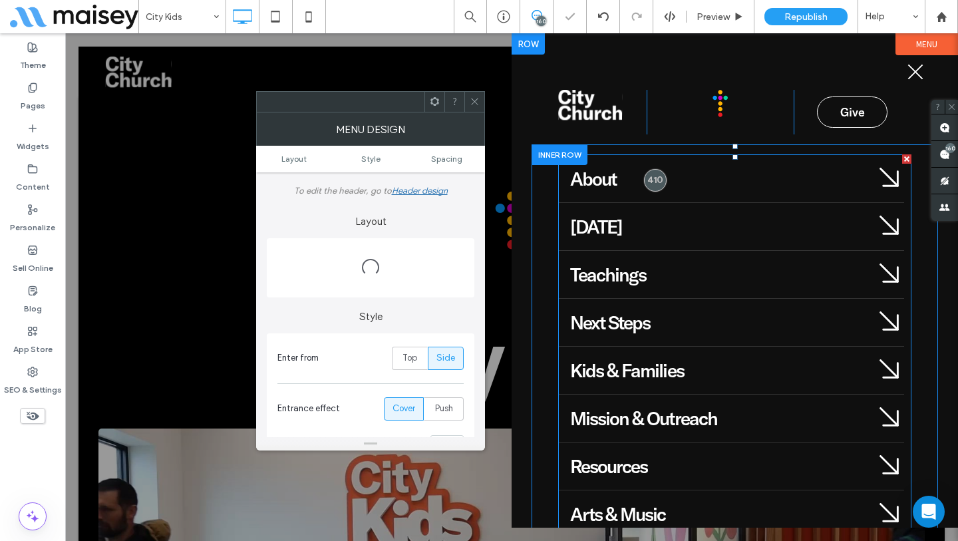
scroll to position [126, 0]
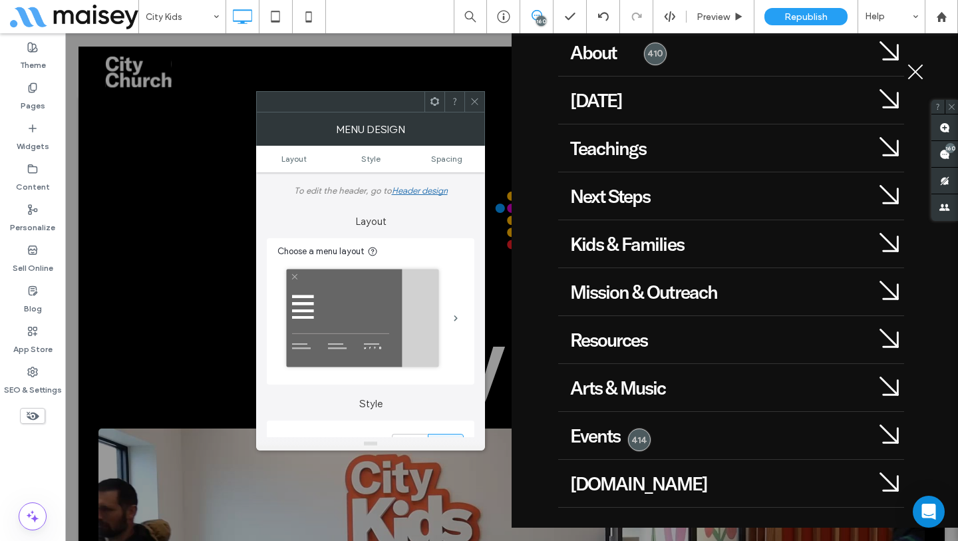
click at [473, 100] on use at bounding box center [474, 101] width 7 height 7
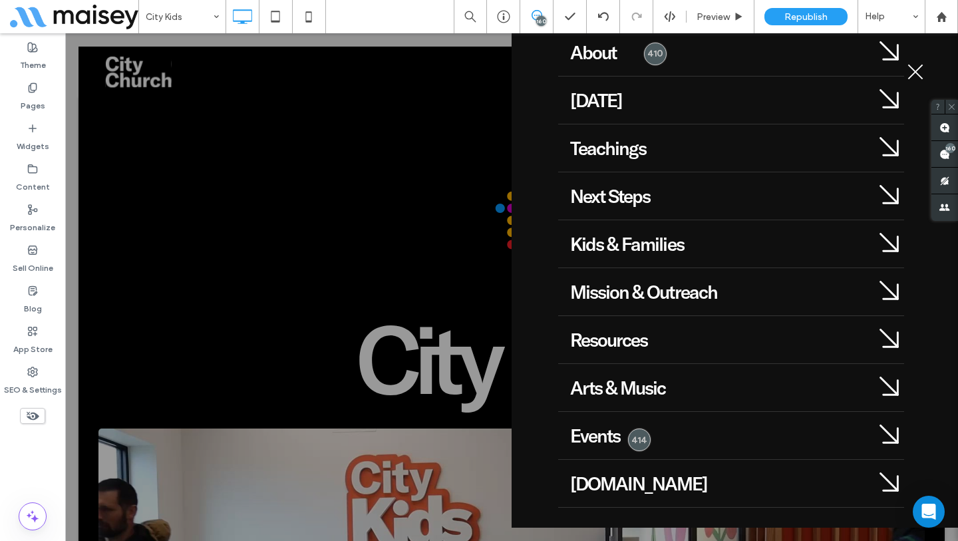
click at [916, 76] on button "menu" at bounding box center [915, 72] width 35 height 35
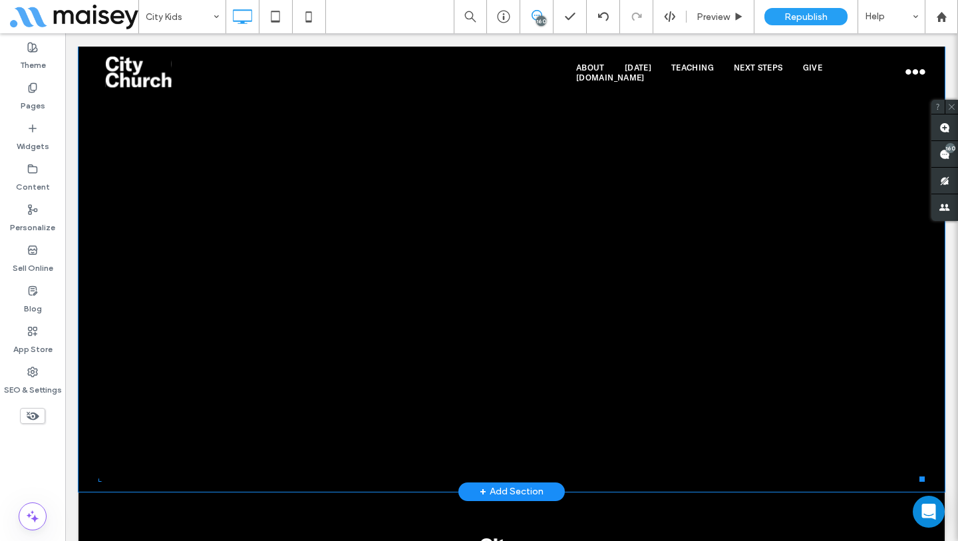
scroll to position [7712, 0]
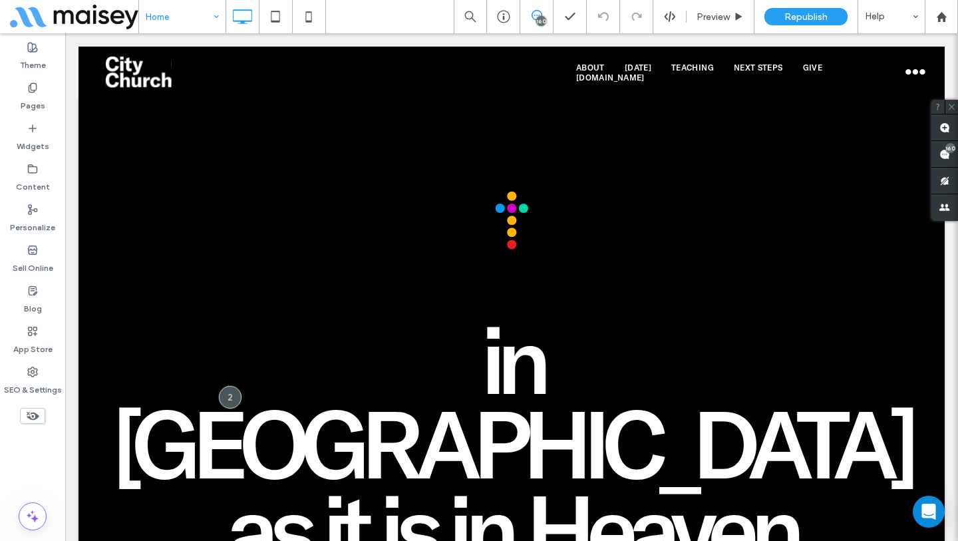
click at [911, 76] on button "menu" at bounding box center [915, 72] width 35 height 35
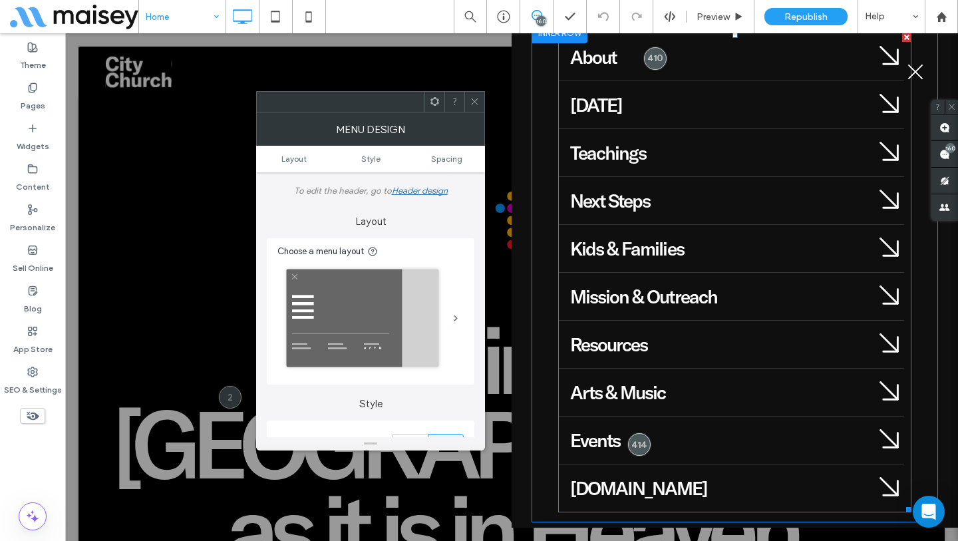
scroll to position [126, 0]
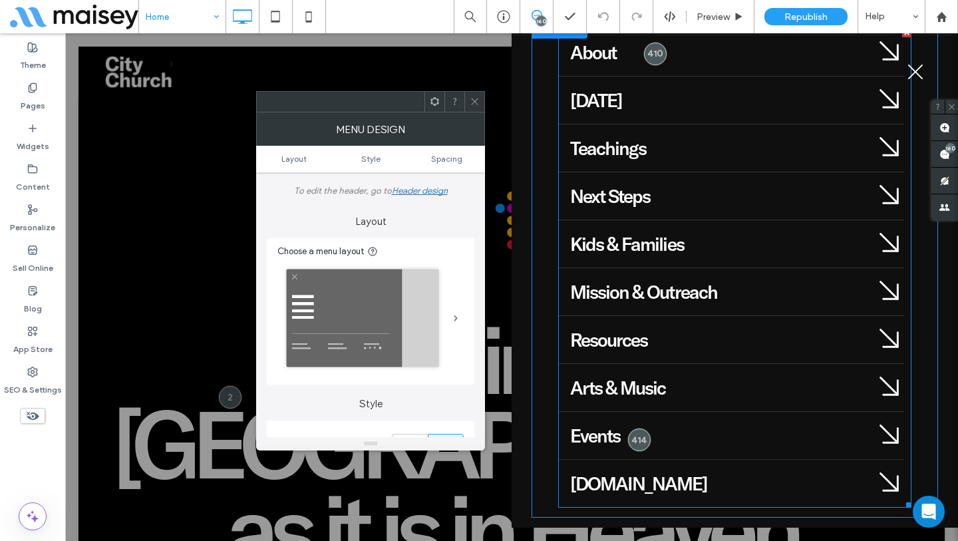
click at [658, 484] on span at bounding box center [734, 268] width 353 height 480
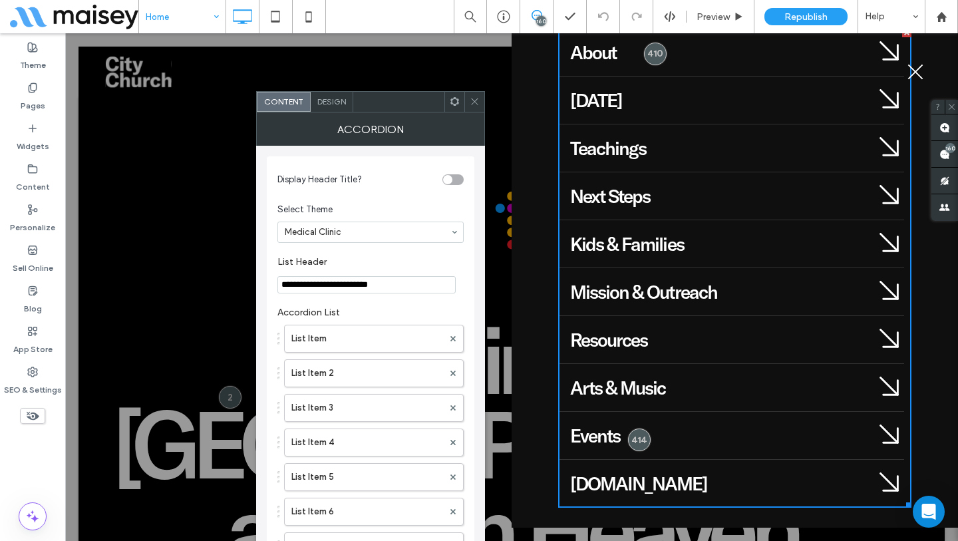
click at [655, 496] on div "[DOMAIN_NAME]" at bounding box center [716, 483] width 316 height 47
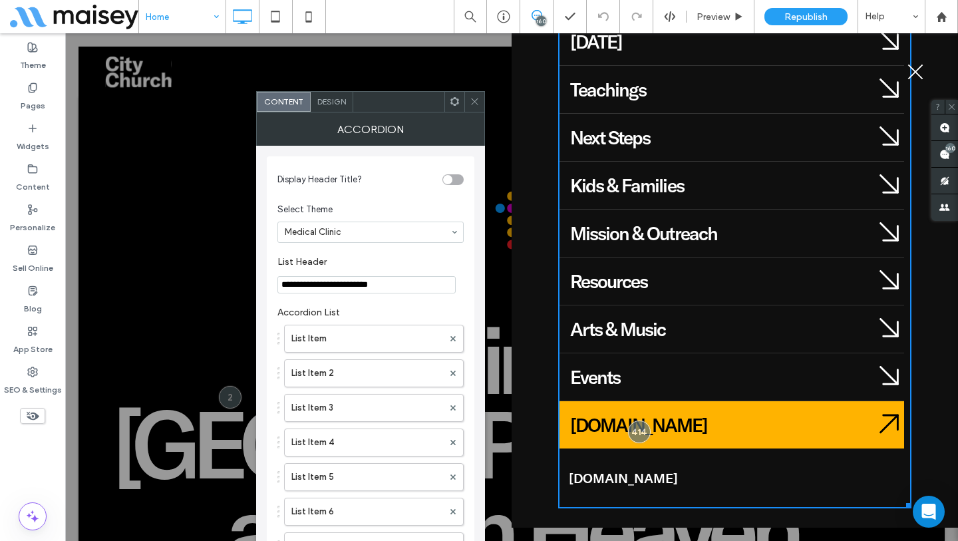
scroll to position [186, 0]
click at [697, 388] on div "Events" at bounding box center [716, 375] width 316 height 47
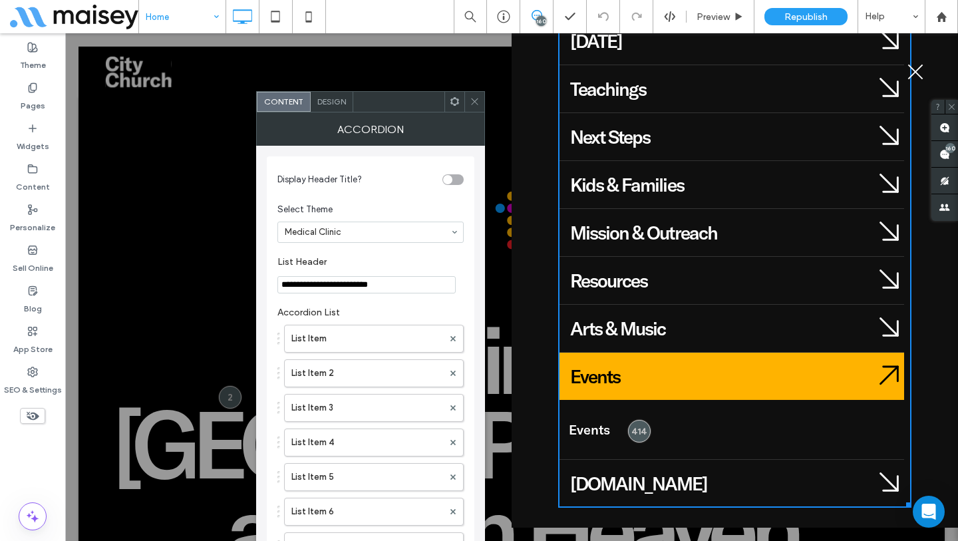
click at [702, 382] on div "Events" at bounding box center [716, 375] width 292 height 23
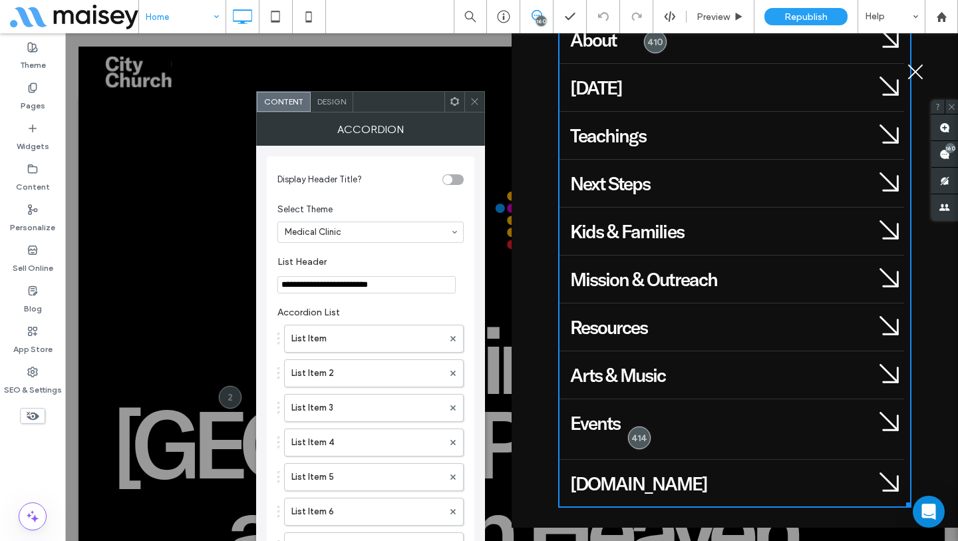
scroll to position [126, 0]
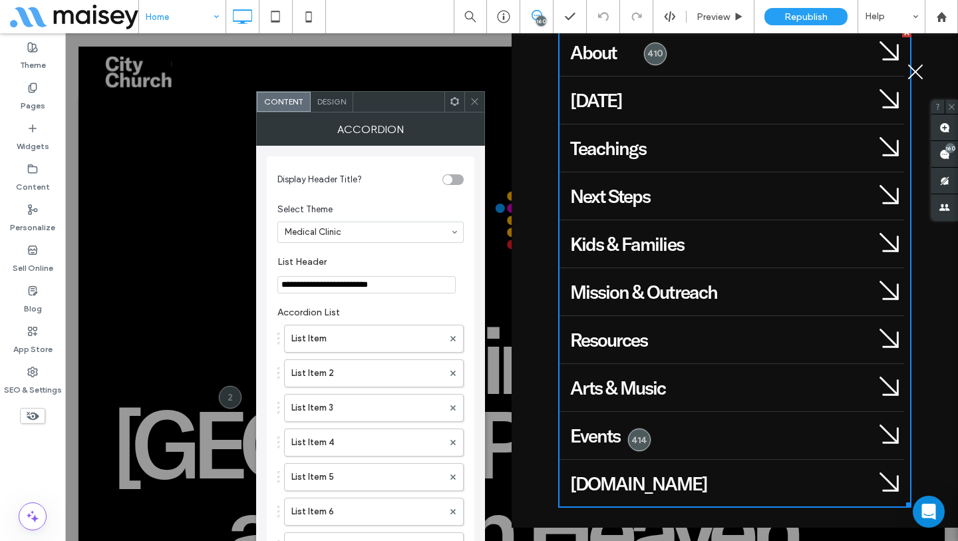
click at [727, 480] on div "[DOMAIN_NAME]" at bounding box center [716, 483] width 292 height 23
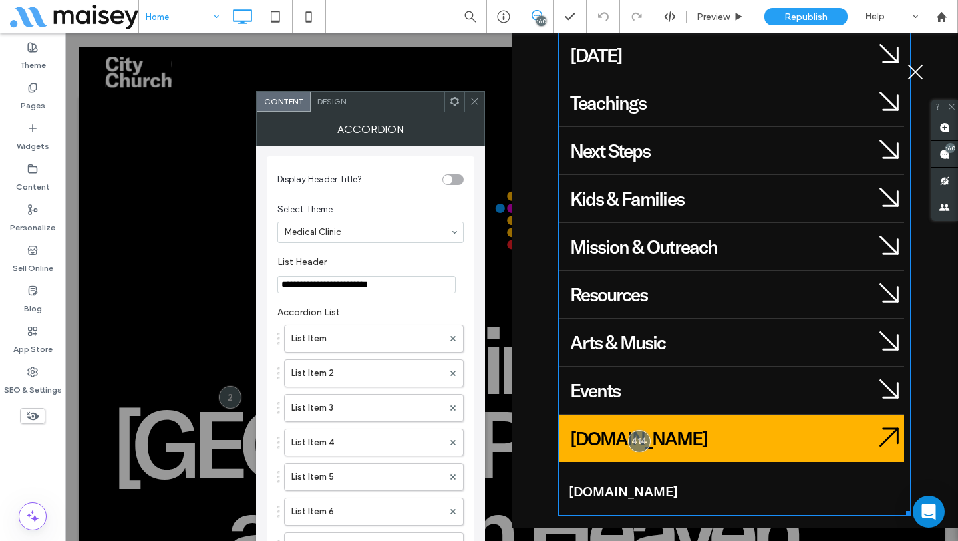
scroll to position [186, 0]
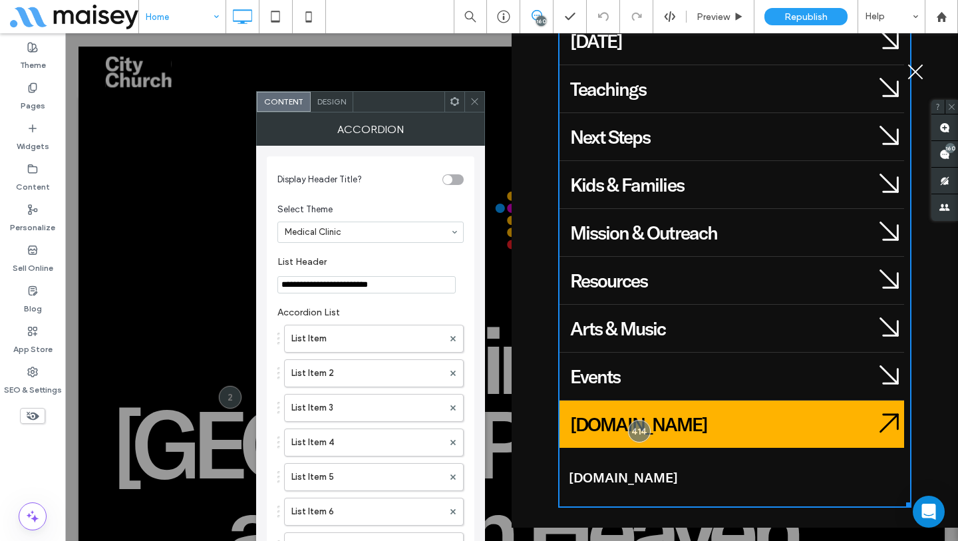
click at [744, 442] on div "[DOMAIN_NAME]" at bounding box center [716, 423] width 316 height 47
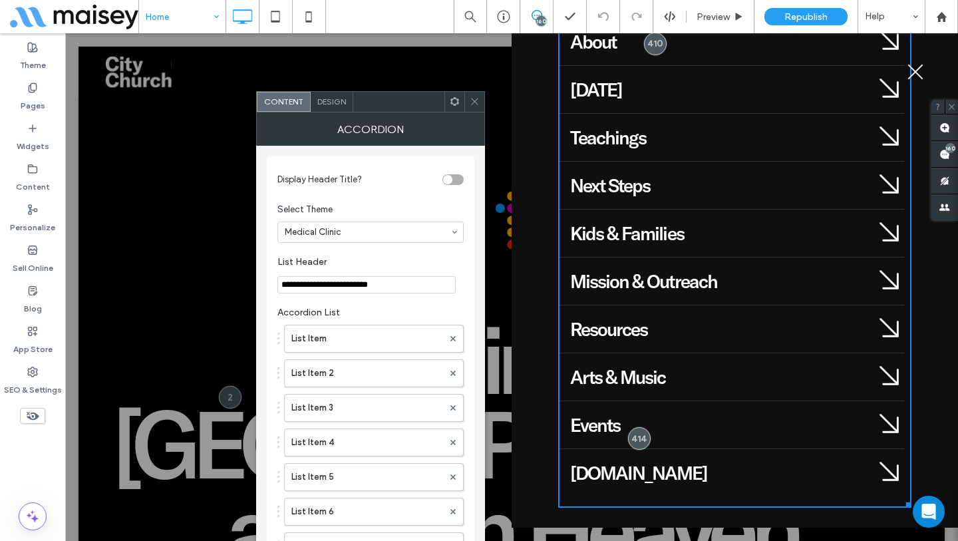
scroll to position [126, 0]
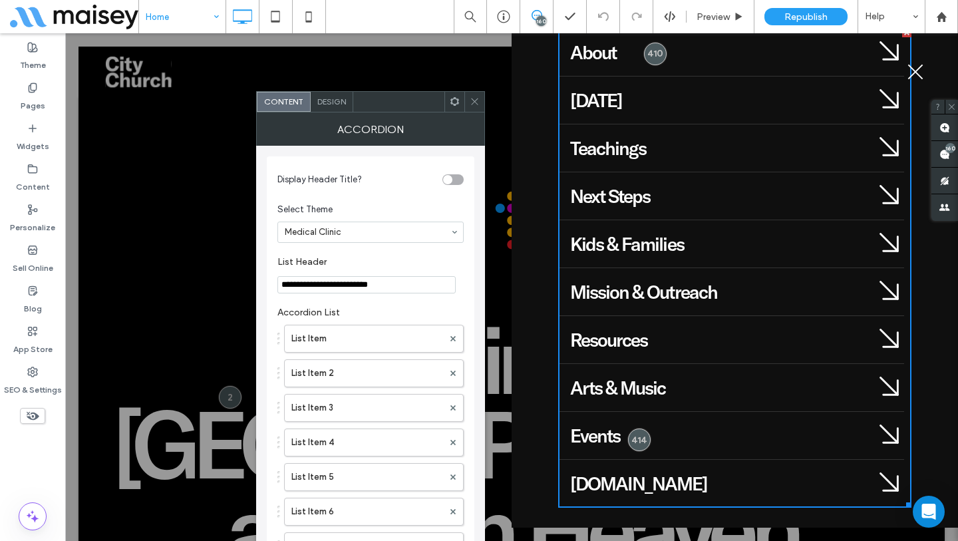
click at [852, 478] on div "[DOMAIN_NAME]" at bounding box center [716, 483] width 292 height 23
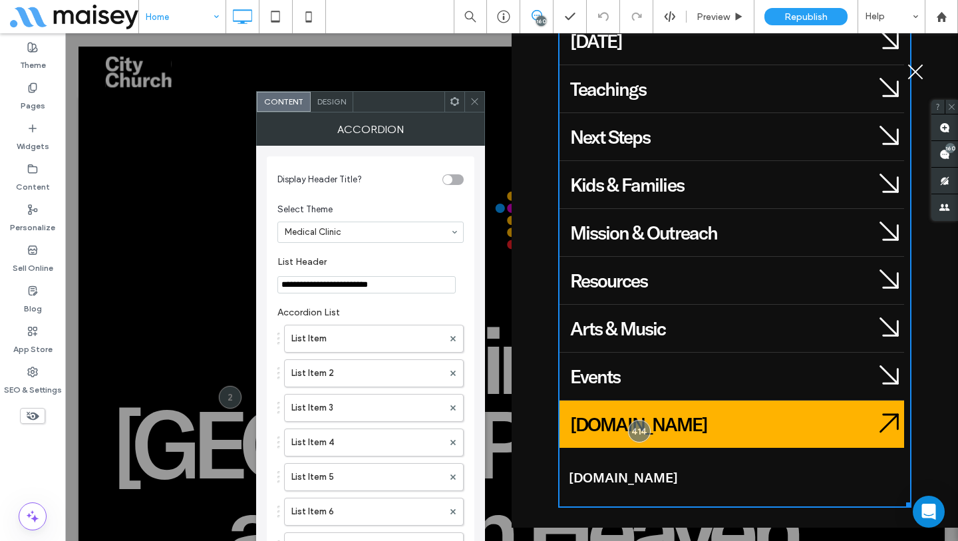
click at [839, 430] on div "[DOMAIN_NAME]" at bounding box center [716, 423] width 292 height 23
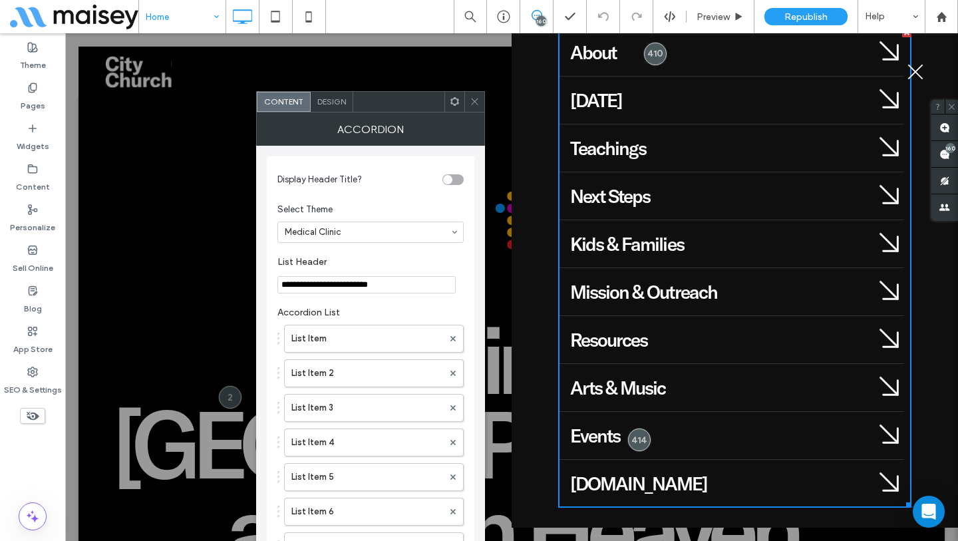
click at [753, 436] on div "Events" at bounding box center [716, 435] width 292 height 23
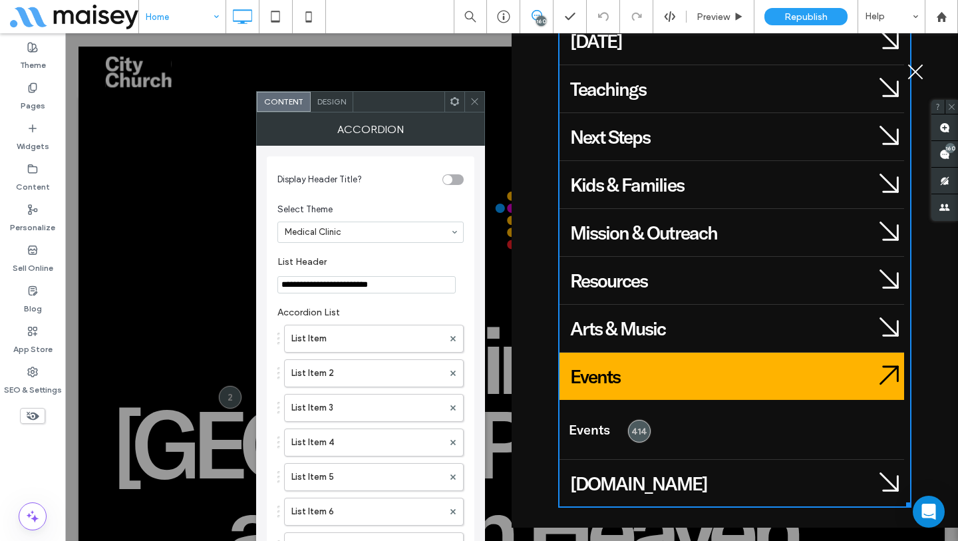
click at [758, 390] on div "Events" at bounding box center [716, 375] width 316 height 47
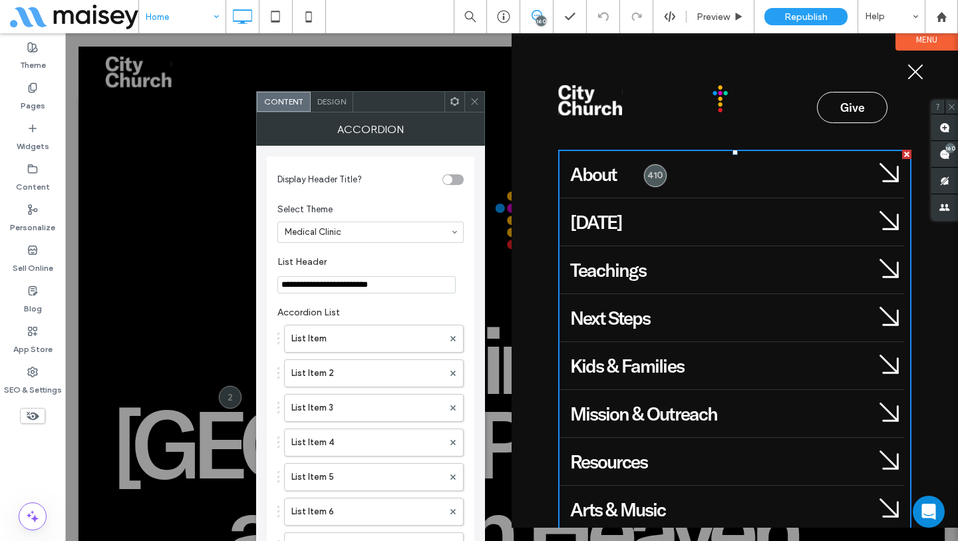
scroll to position [0, 0]
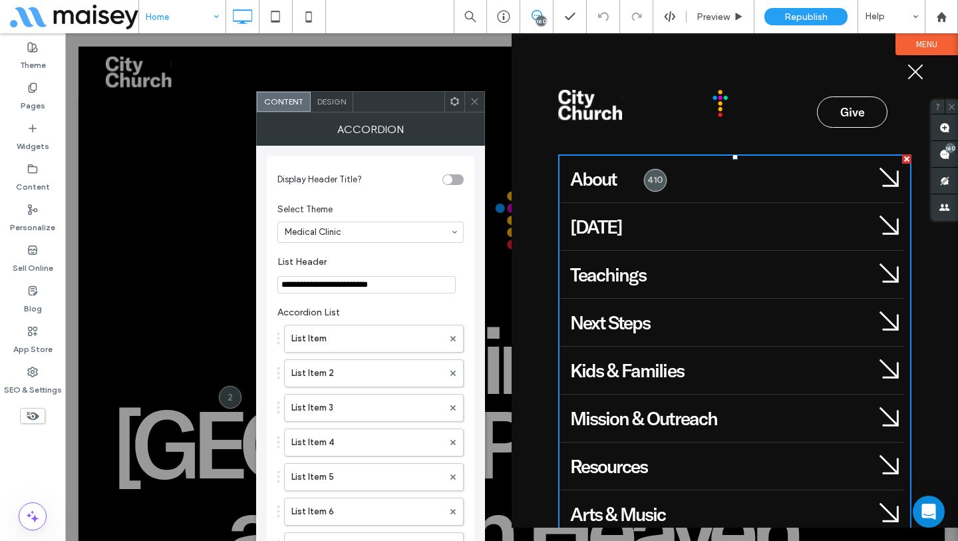
click at [726, 380] on div "Kids & Families" at bounding box center [716, 369] width 292 height 23
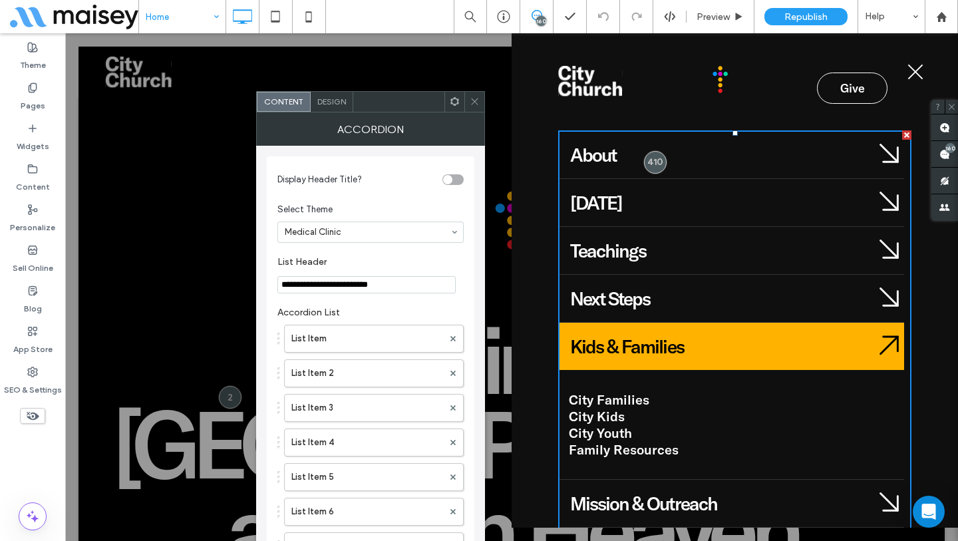
scroll to position [101, 0]
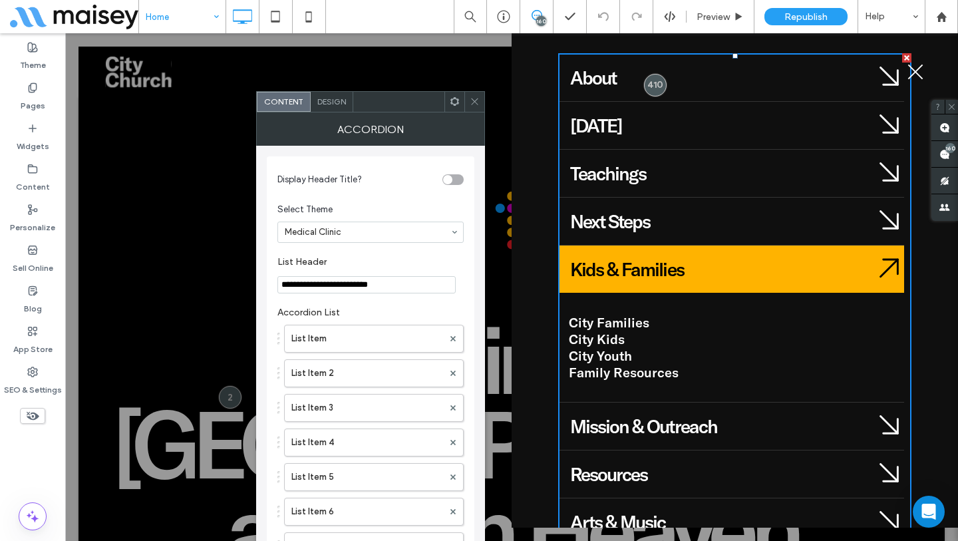
click at [622, 317] on link "City Families" at bounding box center [609, 322] width 80 height 17
click at [635, 317] on link "City Families" at bounding box center [609, 322] width 80 height 17
click at [474, 97] on icon at bounding box center [475, 101] width 10 height 10
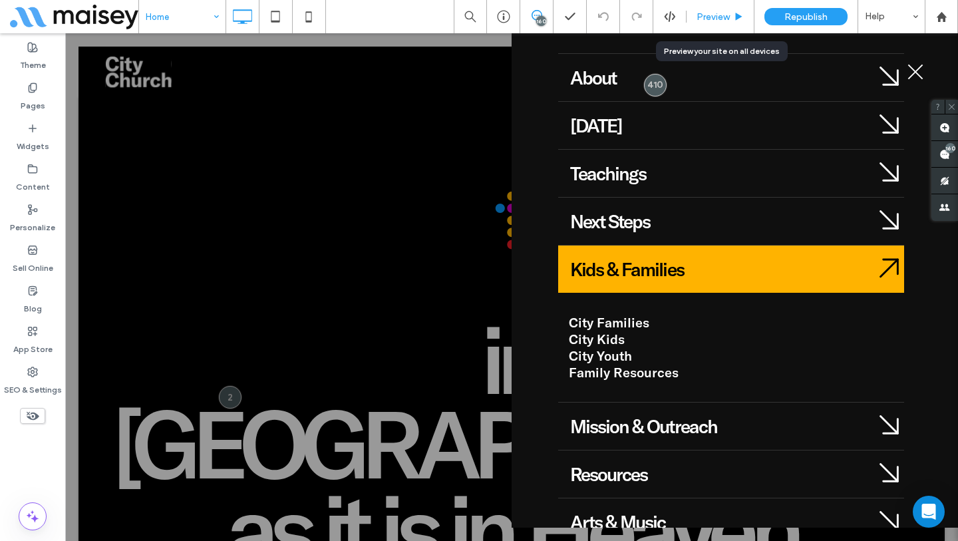
click at [723, 13] on span "Preview" at bounding box center [712, 16] width 33 height 11
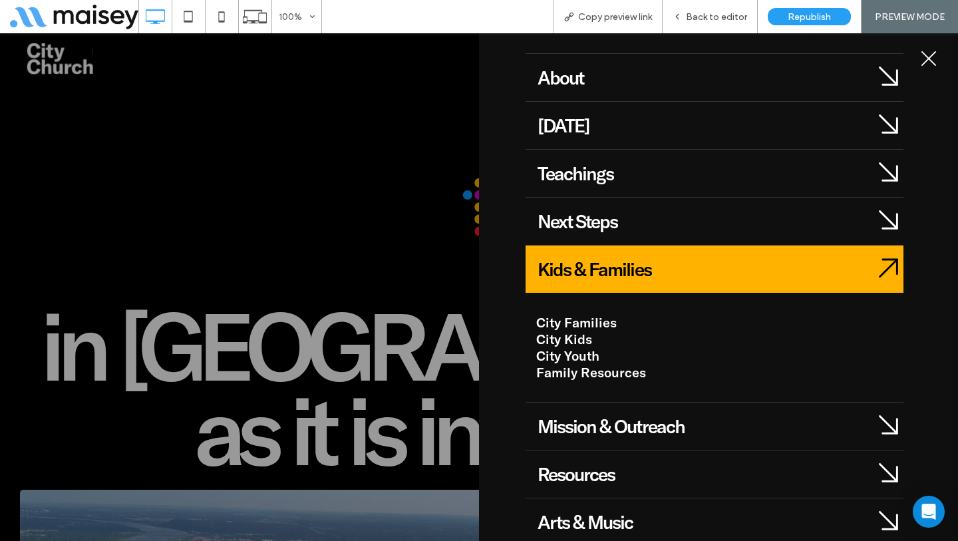
click at [578, 324] on link "City Families" at bounding box center [576, 322] width 80 height 17
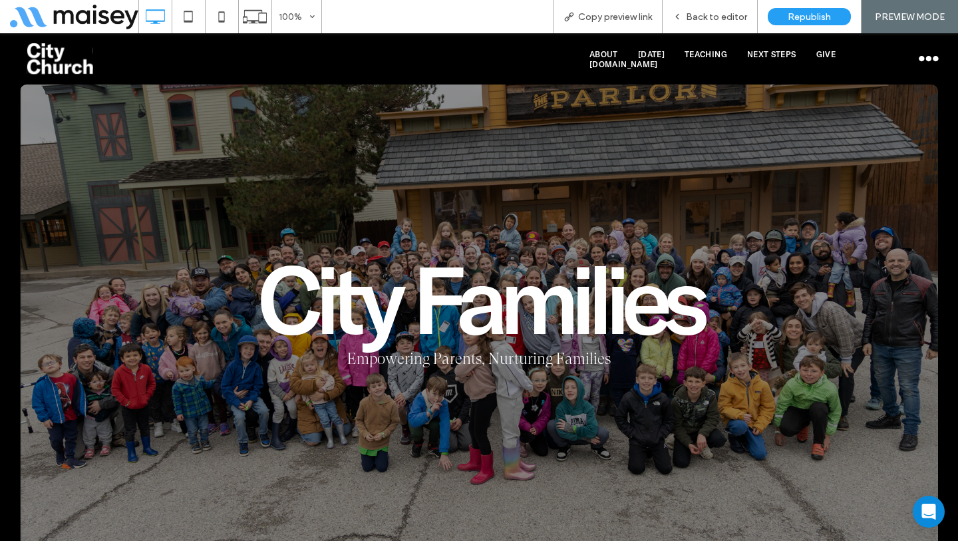
click at [920, 57] on button "menu" at bounding box center [928, 58] width 35 height 35
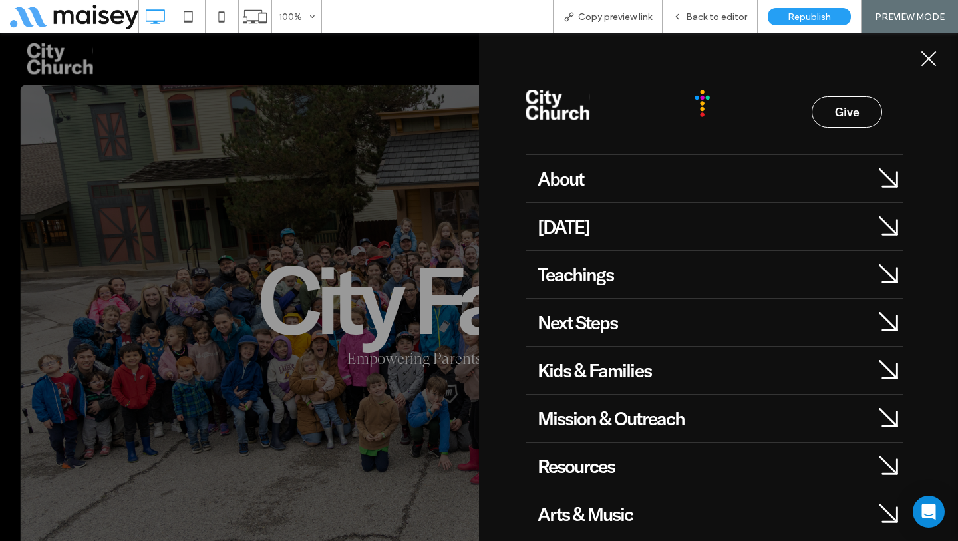
click at [630, 358] on div "Kids & Families" at bounding box center [699, 369] width 324 height 23
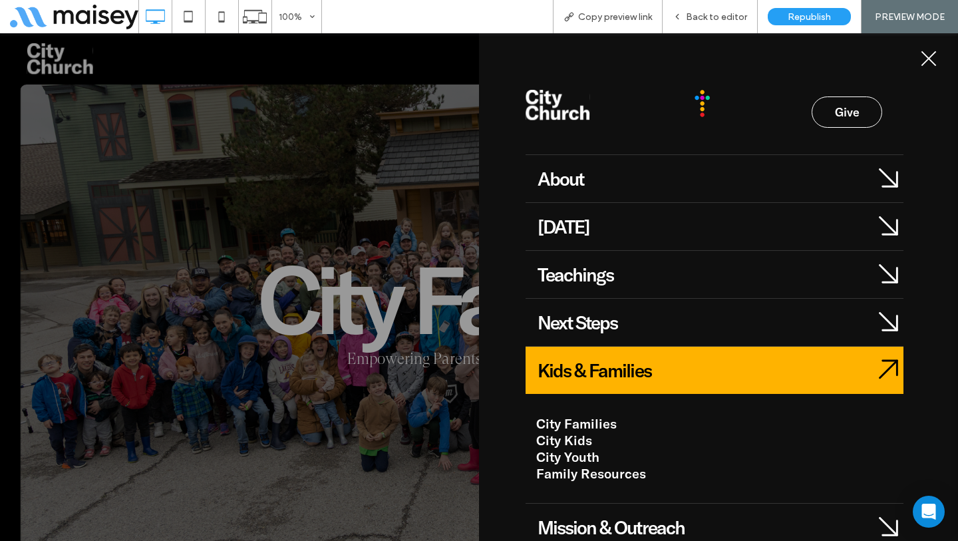
click at [577, 441] on link "City Kids" at bounding box center [564, 440] width 56 height 17
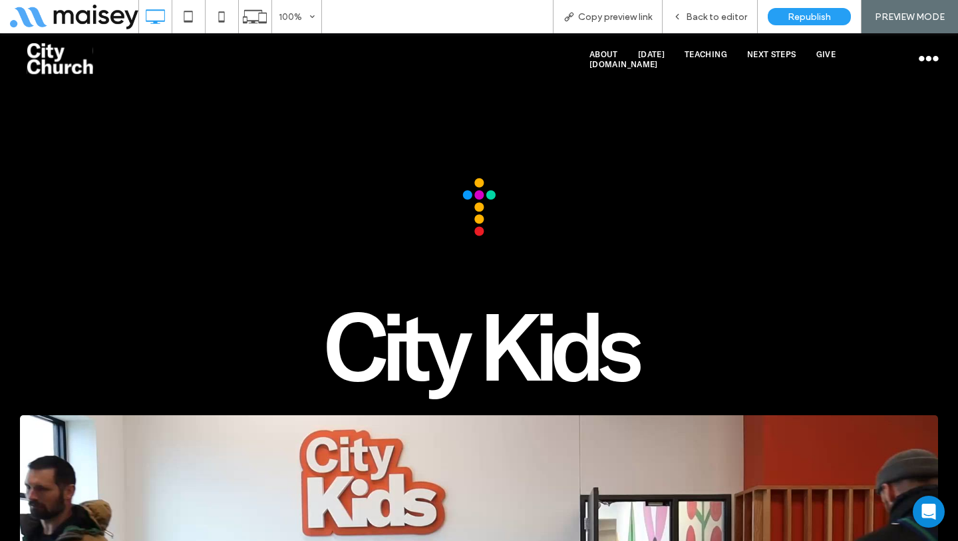
click at [925, 54] on button "menu" at bounding box center [928, 58] width 35 height 35
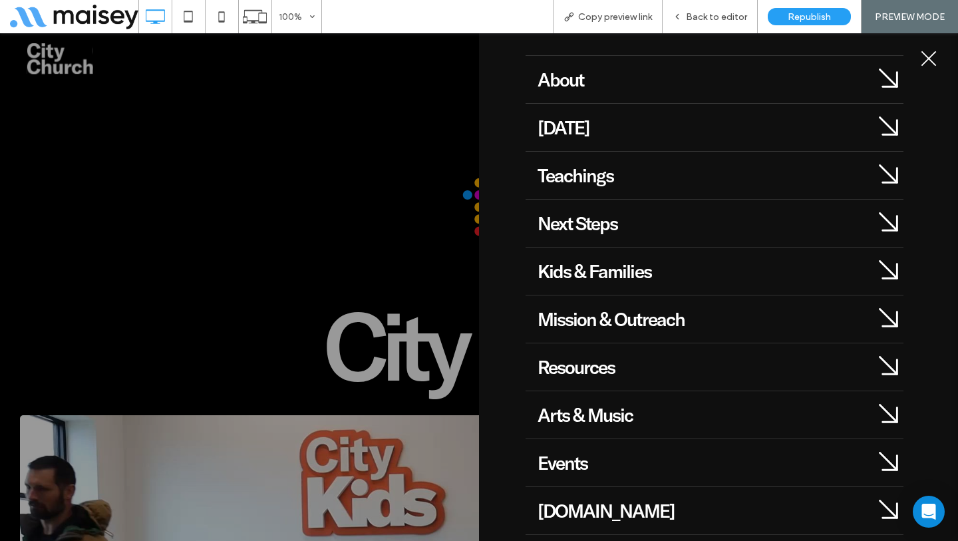
scroll to position [118, 0]
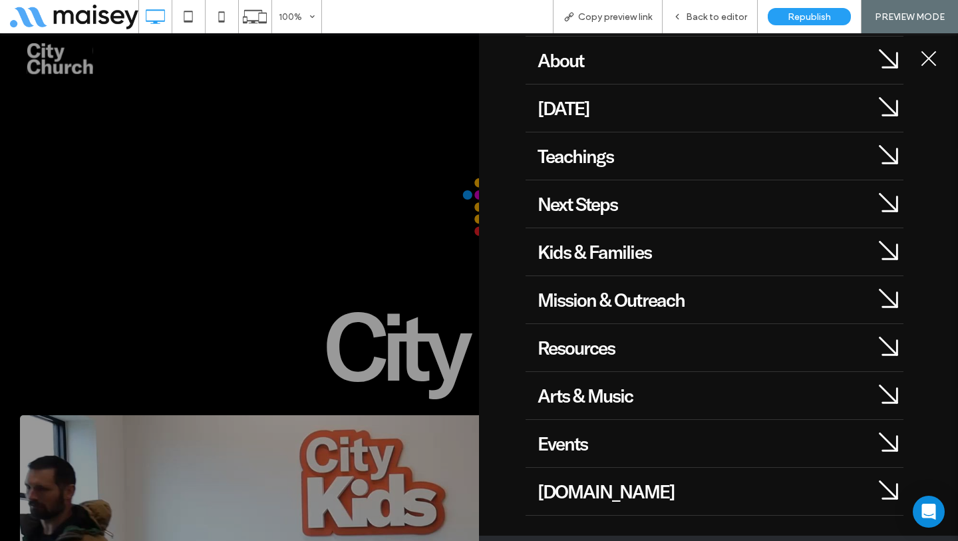
click at [801, 497] on div "[DOMAIN_NAME]" at bounding box center [699, 491] width 324 height 23
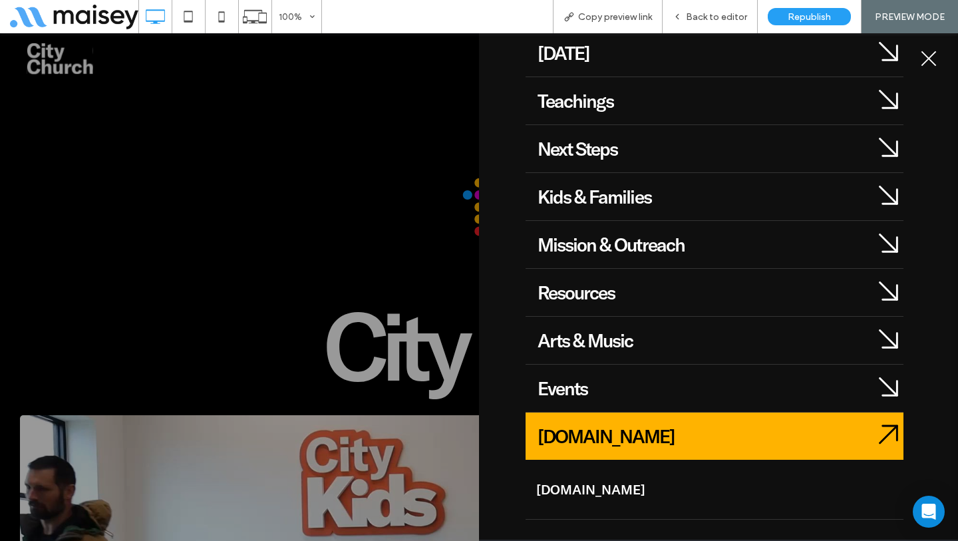
scroll to position [178, 0]
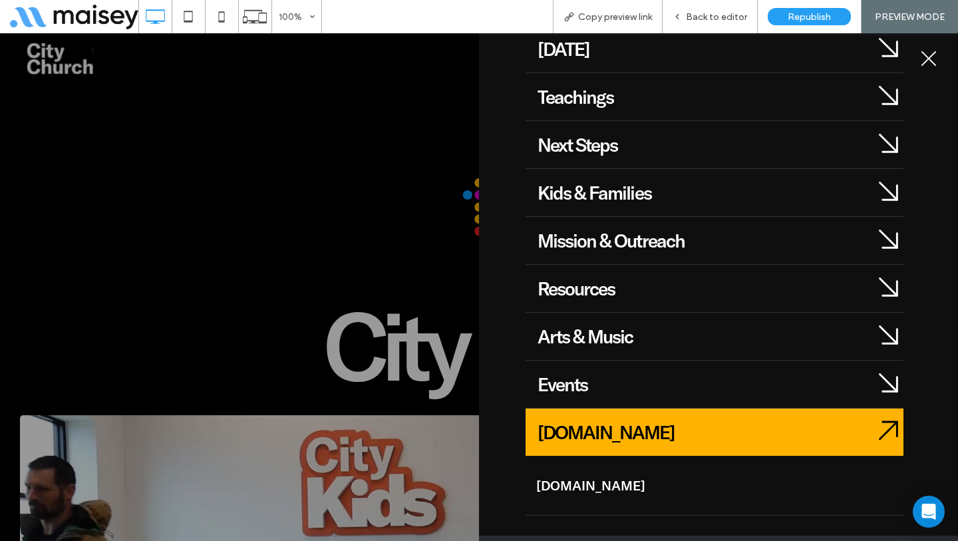
click at [587, 484] on link "[DOMAIN_NAME]" at bounding box center [590, 485] width 109 height 17
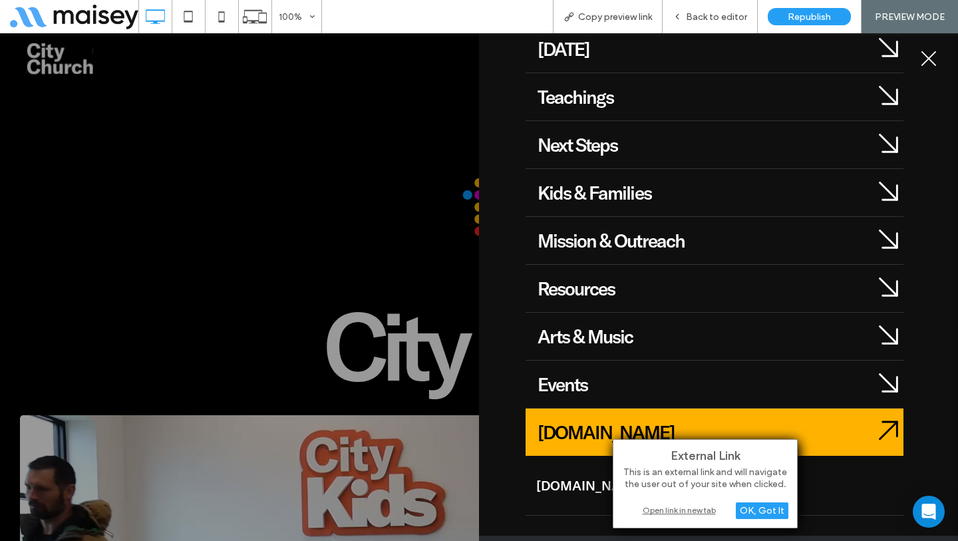
click at [694, 511] on div "Open link in new tab" at bounding box center [705, 510] width 166 height 14
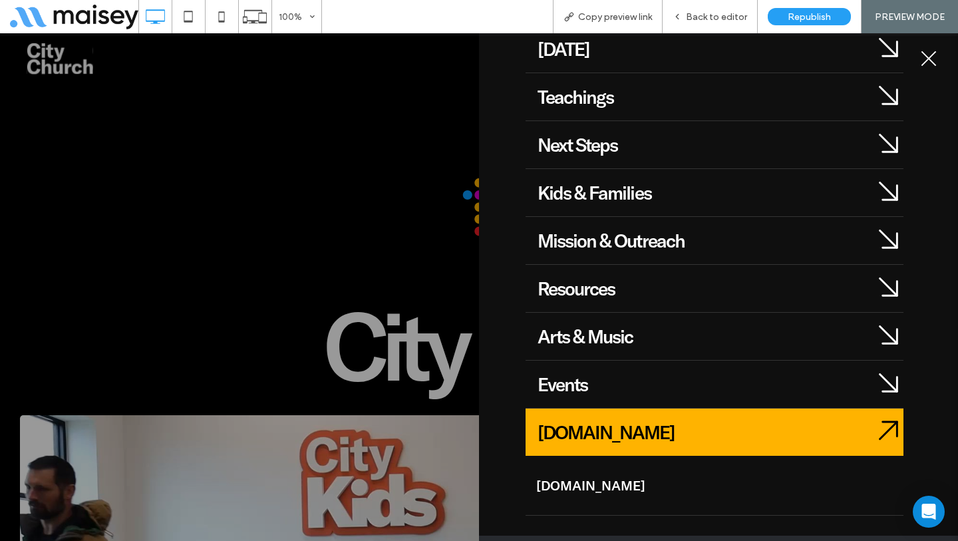
click at [881, 428] on span at bounding box center [888, 431] width 19 height 23
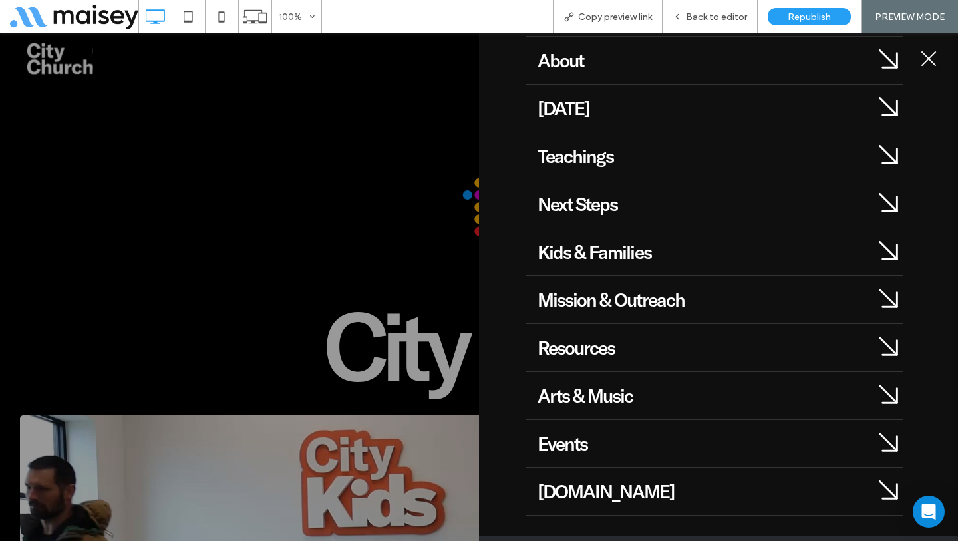
scroll to position [118, 0]
click at [759, 500] on div "[DOMAIN_NAME]" at bounding box center [699, 491] width 324 height 23
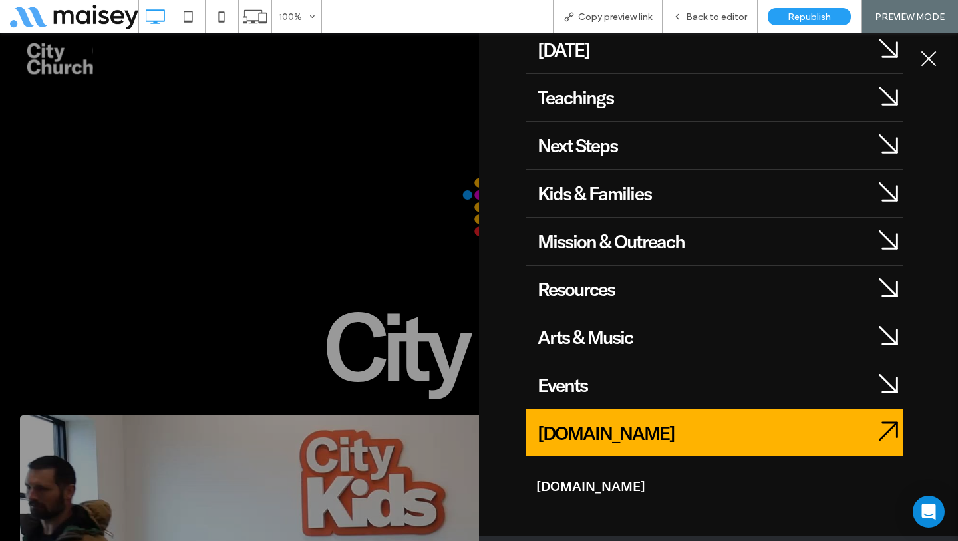
scroll to position [178, 0]
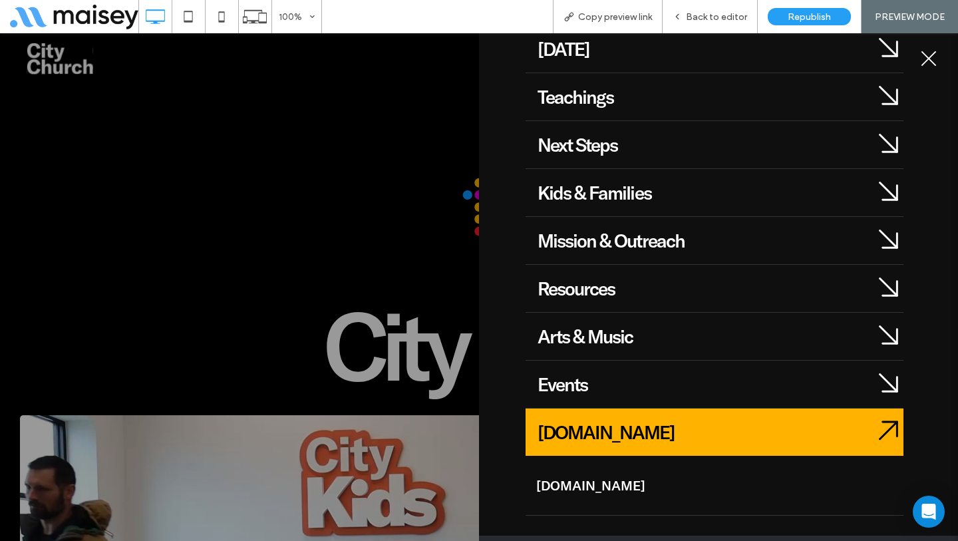
click at [849, 436] on div "[DOMAIN_NAME]" at bounding box center [699, 431] width 324 height 23
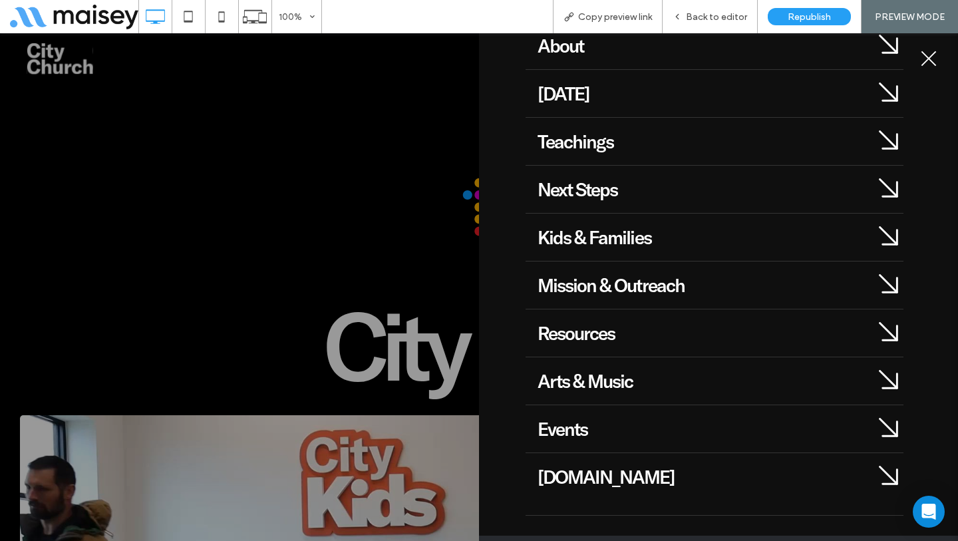
scroll to position [118, 0]
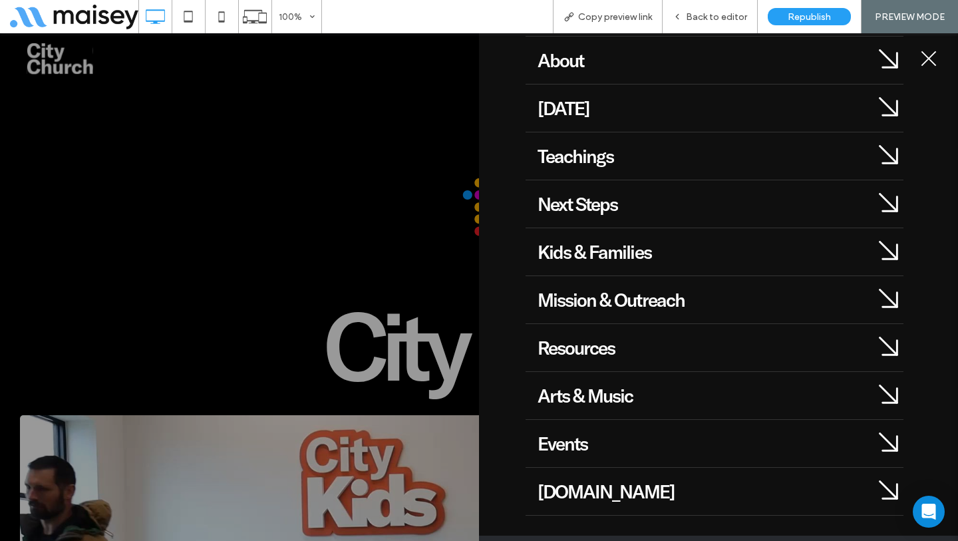
click at [873, 426] on div at bounding box center [888, 443] width 30 height 47
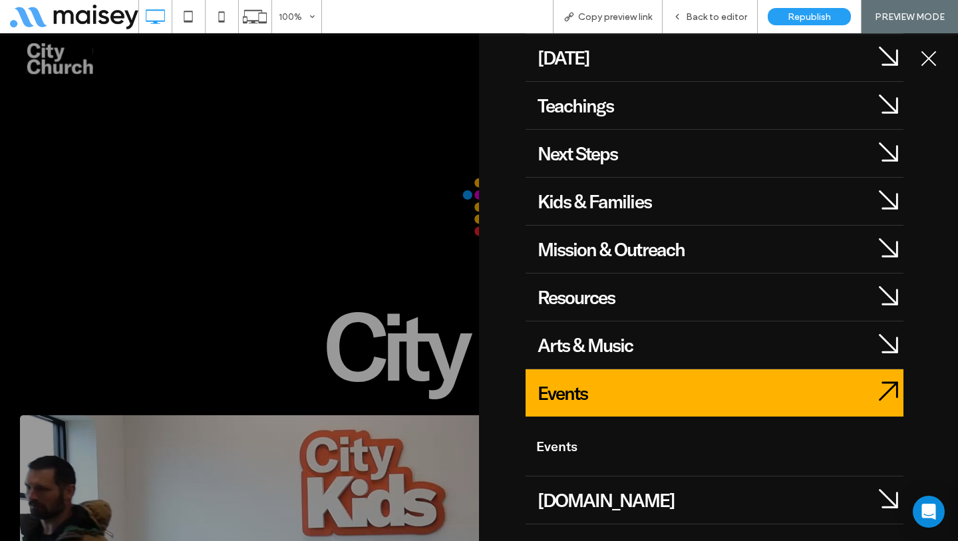
scroll to position [168, 0]
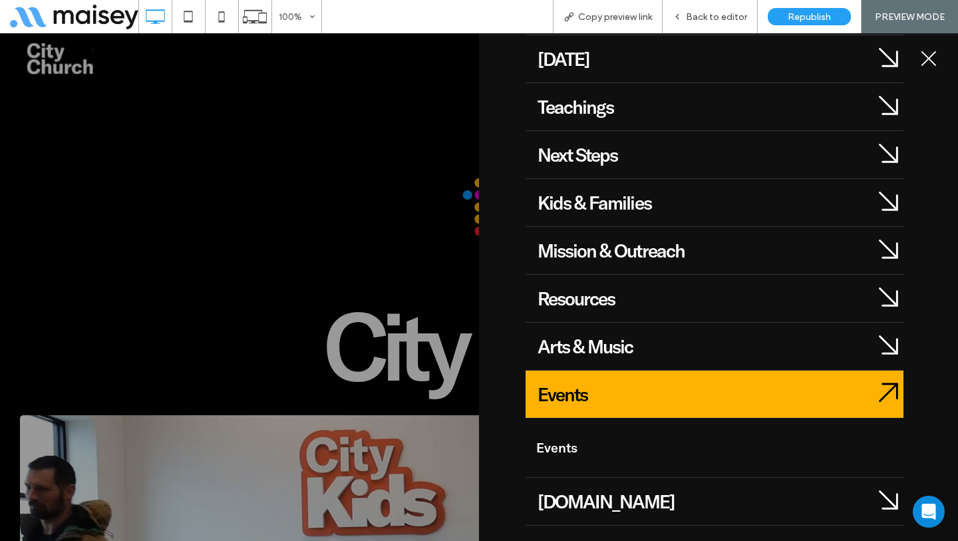
click at [695, 283] on div "Resources" at bounding box center [699, 298] width 348 height 47
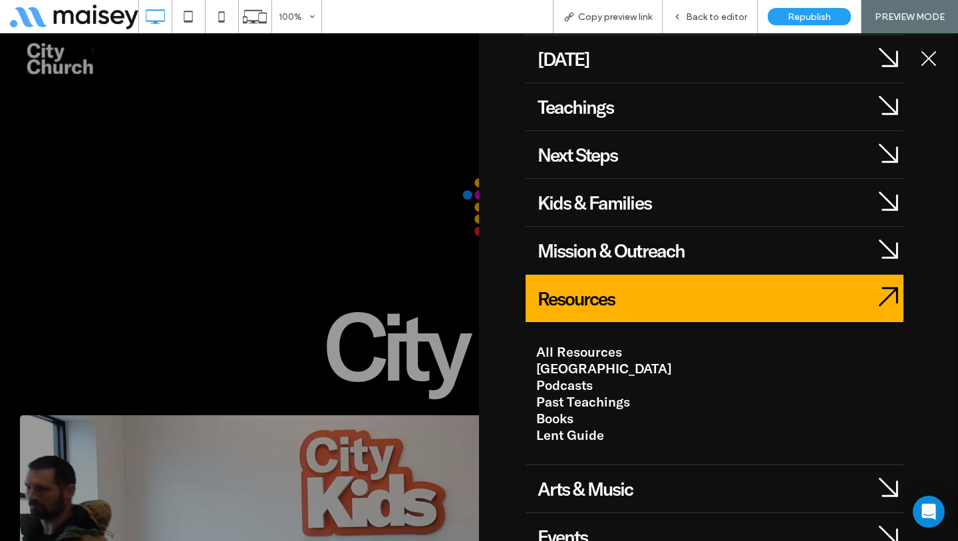
click at [609, 347] on link "All Resources" at bounding box center [579, 351] width 86 height 17
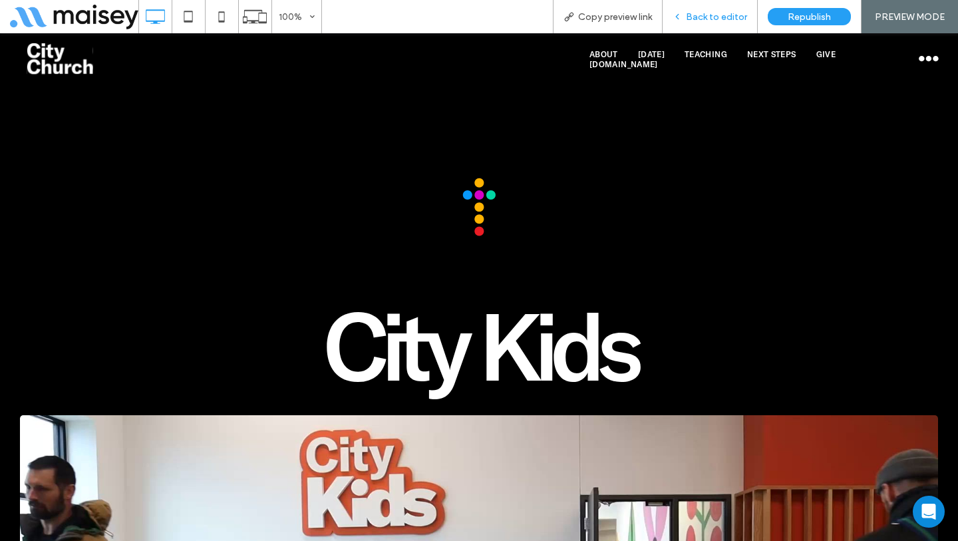
click at [704, 13] on span "Back to editor" at bounding box center [716, 16] width 61 height 11
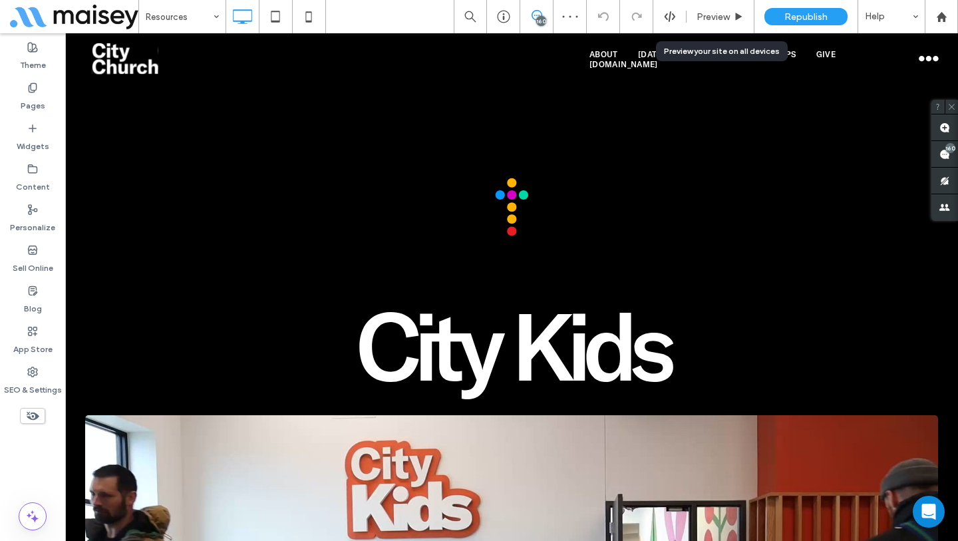
click at [704, 13] on span "Preview" at bounding box center [712, 16] width 33 height 11
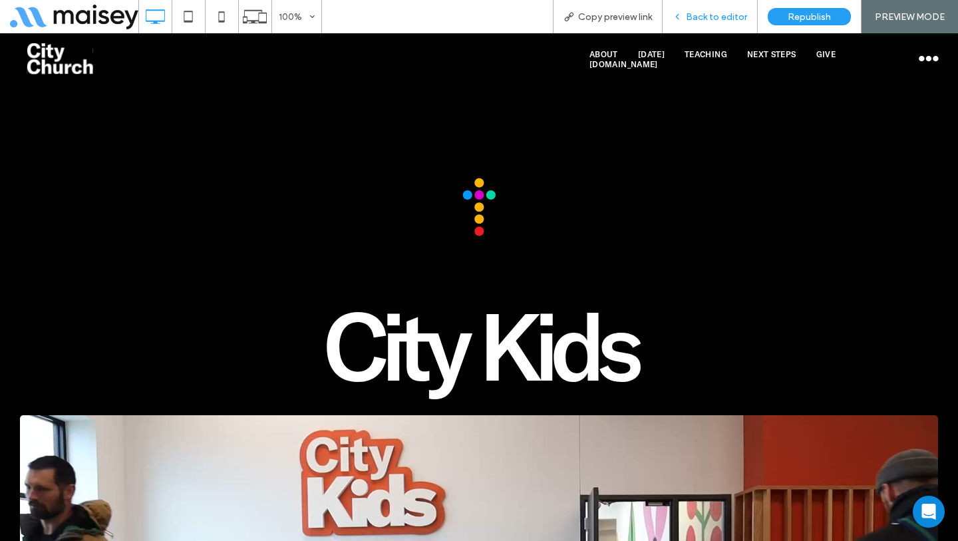
click at [726, 17] on span "Back to editor" at bounding box center [716, 16] width 61 height 11
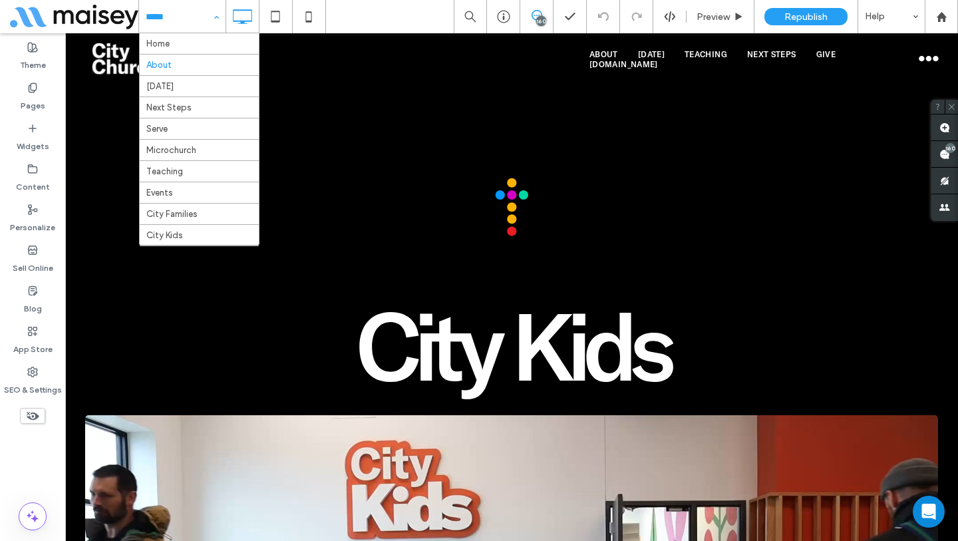
type input "****"
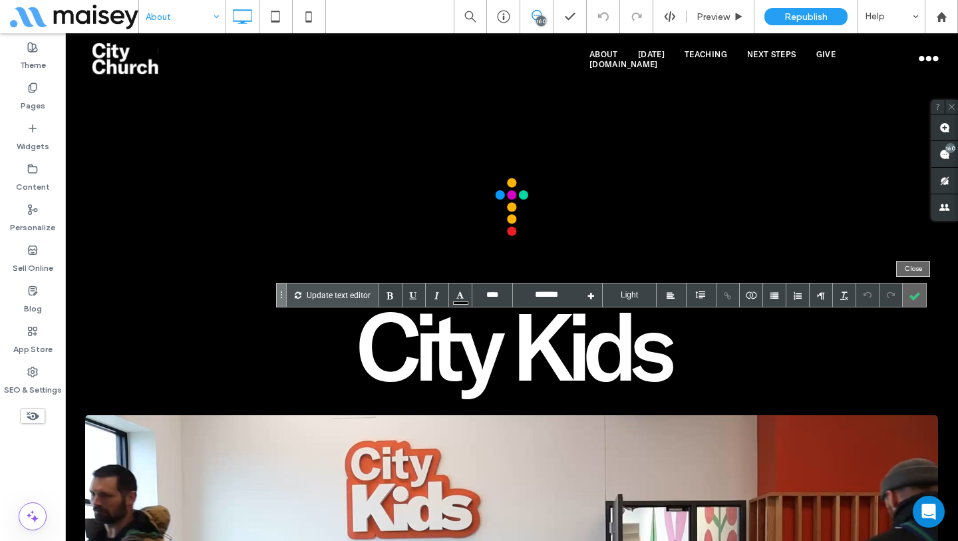
click at [910, 293] on div at bounding box center [914, 294] width 23 height 23
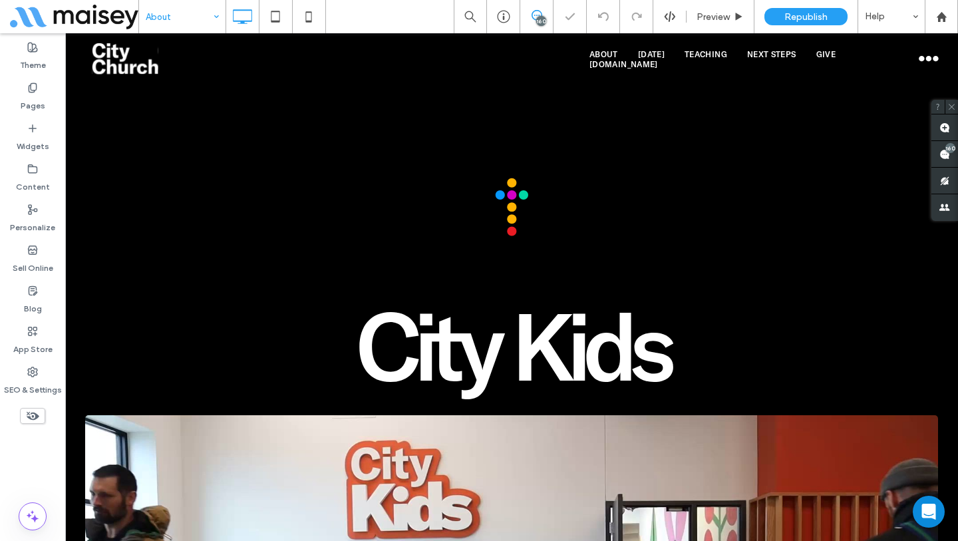
click at [766, 265] on div at bounding box center [479, 270] width 958 height 541
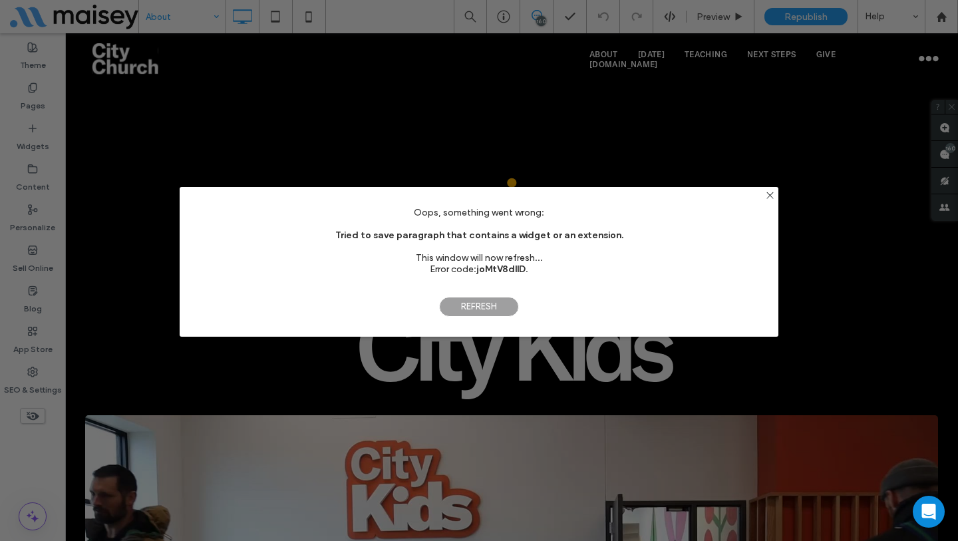
click at [487, 310] on span "Refresh" at bounding box center [479, 307] width 80 height 20
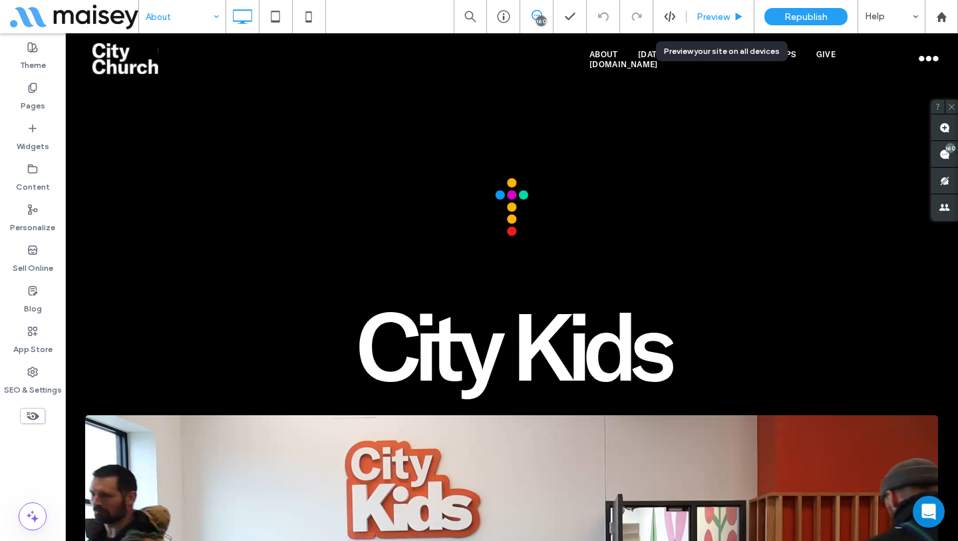
click at [698, 13] on span "Preview" at bounding box center [712, 16] width 33 height 11
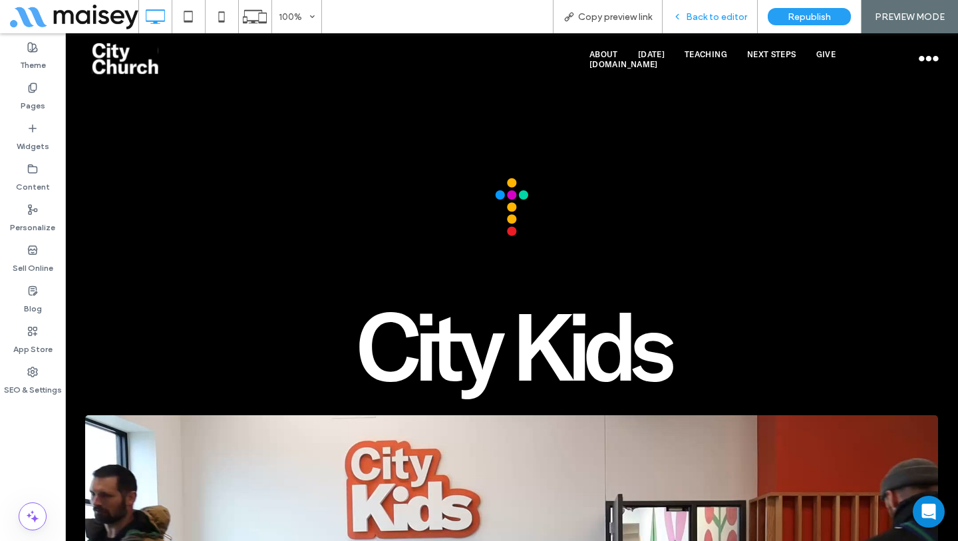
click at [714, 17] on span "Back to editor" at bounding box center [716, 16] width 61 height 11
click at [682, 7] on div "Back to editor" at bounding box center [709, 16] width 95 height 33
click at [698, 21] on span "Back to editor" at bounding box center [716, 16] width 61 height 11
click at [698, 13] on span "Back to editor" at bounding box center [716, 16] width 61 height 11
click at [666, 19] on div "Back to editor" at bounding box center [709, 16] width 94 height 11
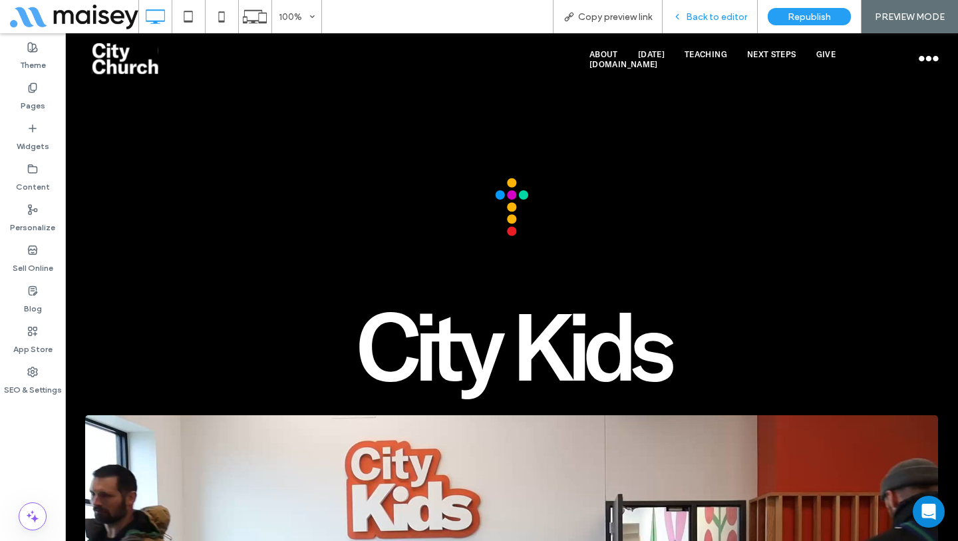
click at [676, 17] on icon at bounding box center [676, 16] width 9 height 9
click at [680, 18] on icon at bounding box center [676, 16] width 9 height 9
click at [714, 23] on div "Back to editor" at bounding box center [709, 16] width 95 height 33
click at [714, 22] on div "Back to editor" at bounding box center [709, 16] width 95 height 33
click at [686, 11] on div "Back to editor" at bounding box center [709, 16] width 94 height 11
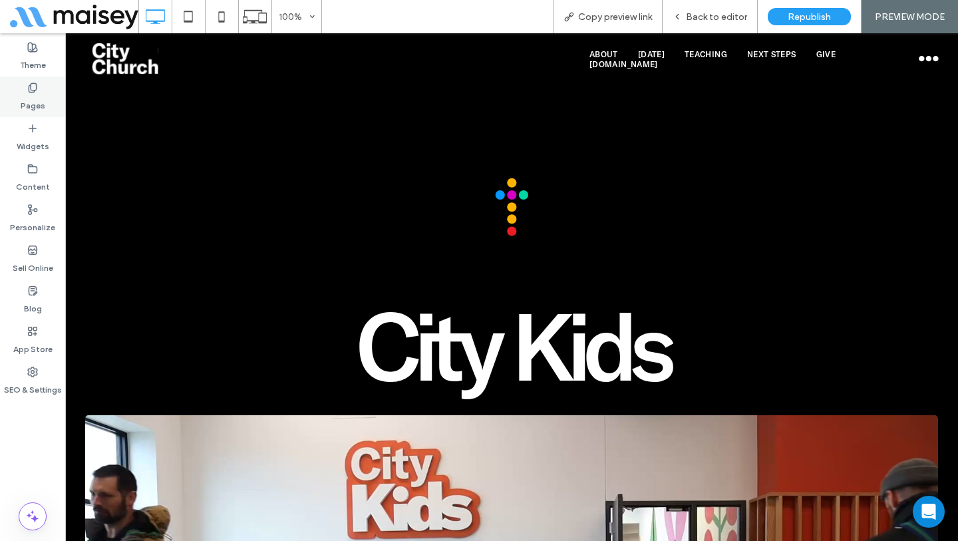
click at [31, 102] on label "Pages" at bounding box center [33, 102] width 25 height 19
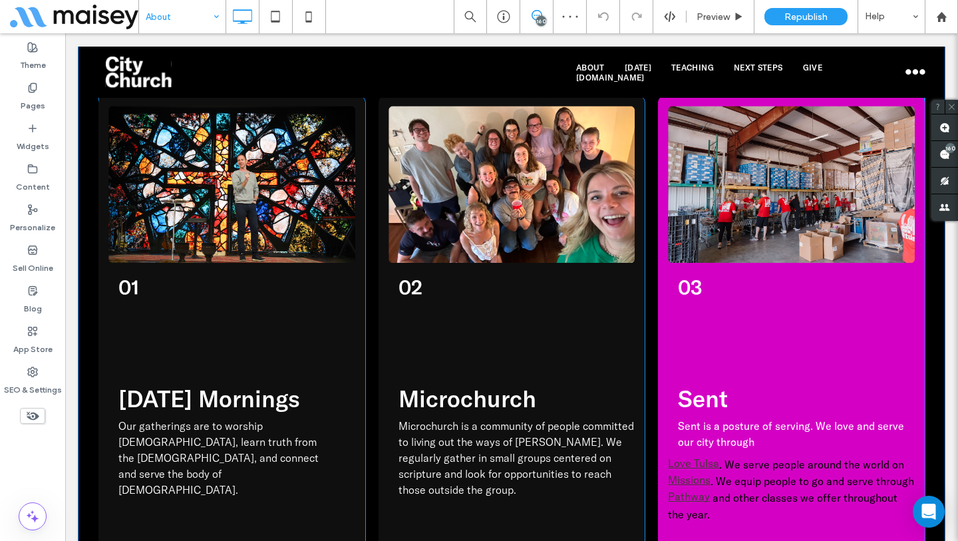
scroll to position [1887, 0]
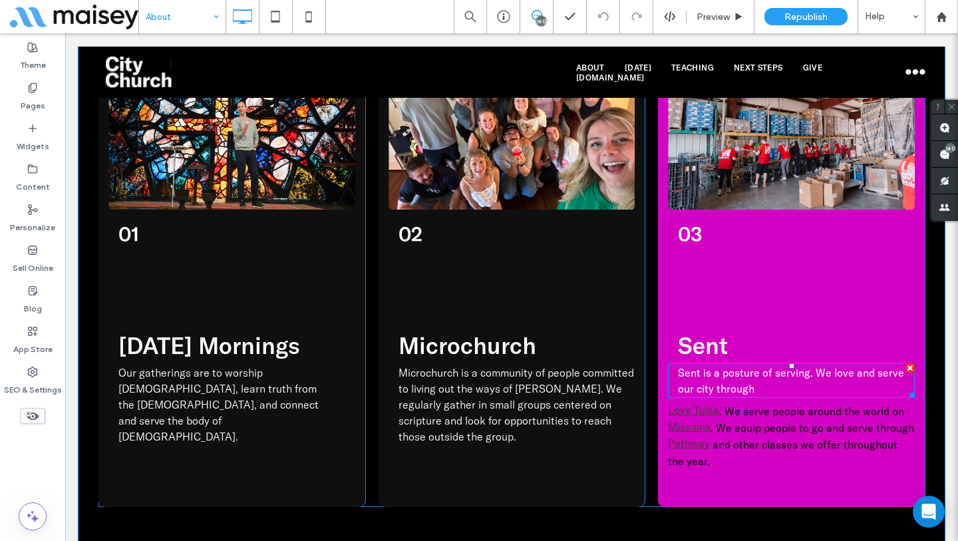
click at [771, 364] on p "Sent is a posture of serving. We love and serve our city through" at bounding box center [796, 380] width 237 height 32
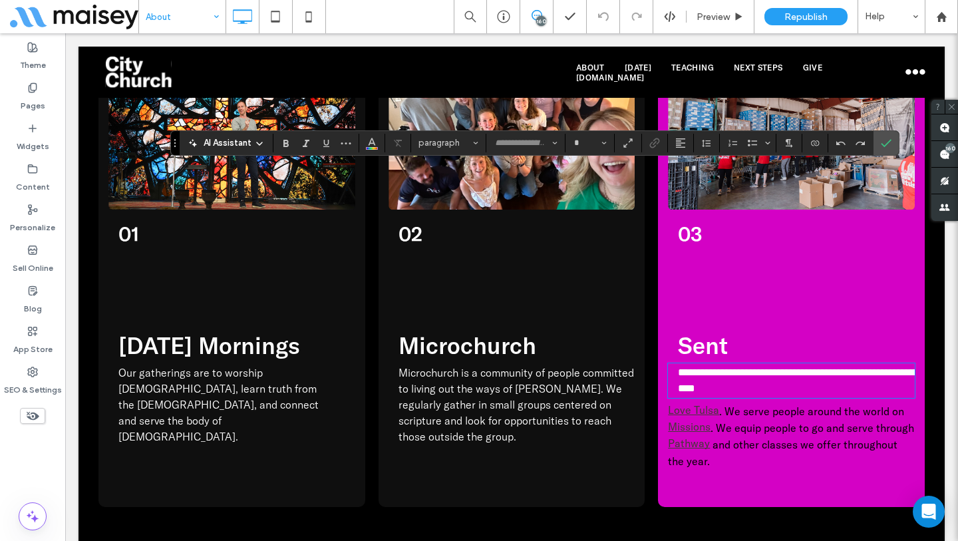
type input "**********"
type input "**"
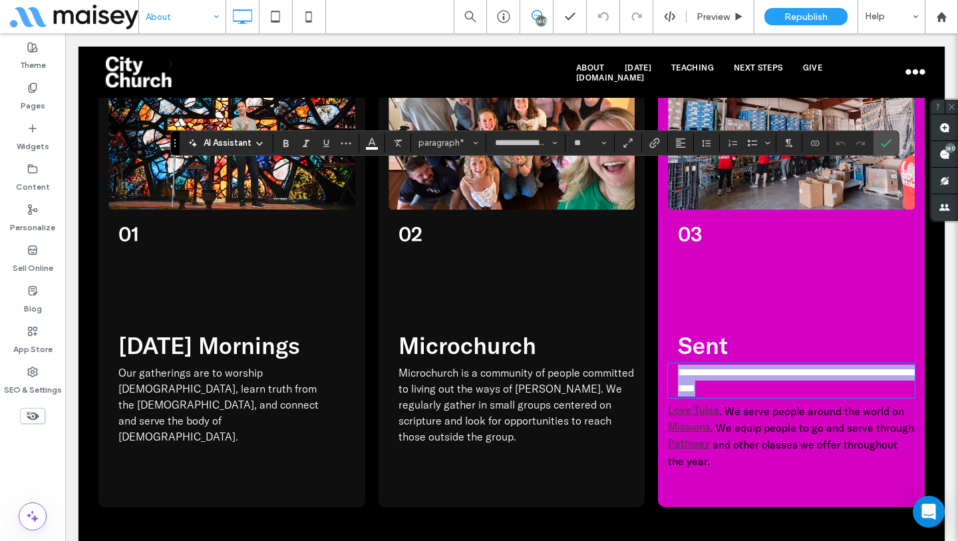
click at [774, 364] on p "**********" at bounding box center [796, 380] width 237 height 32
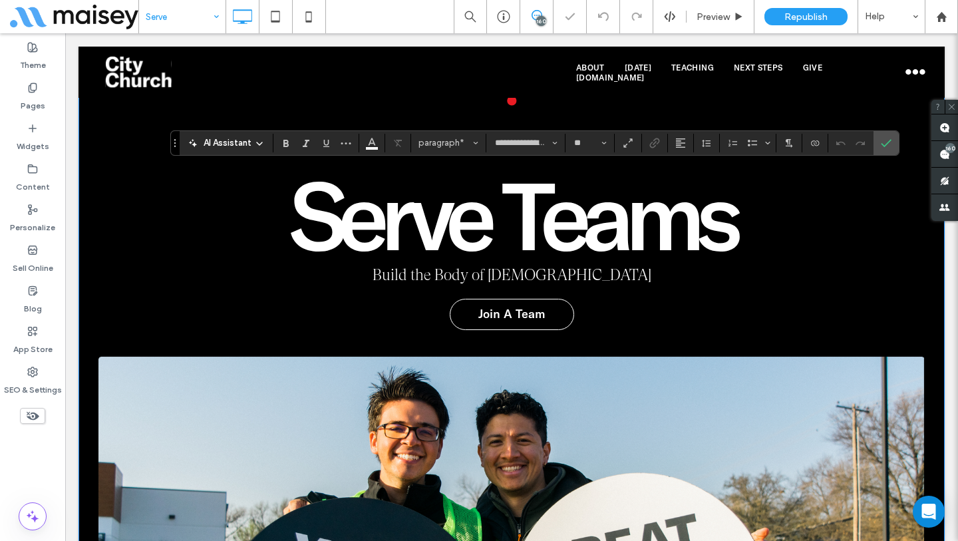
scroll to position [438, 0]
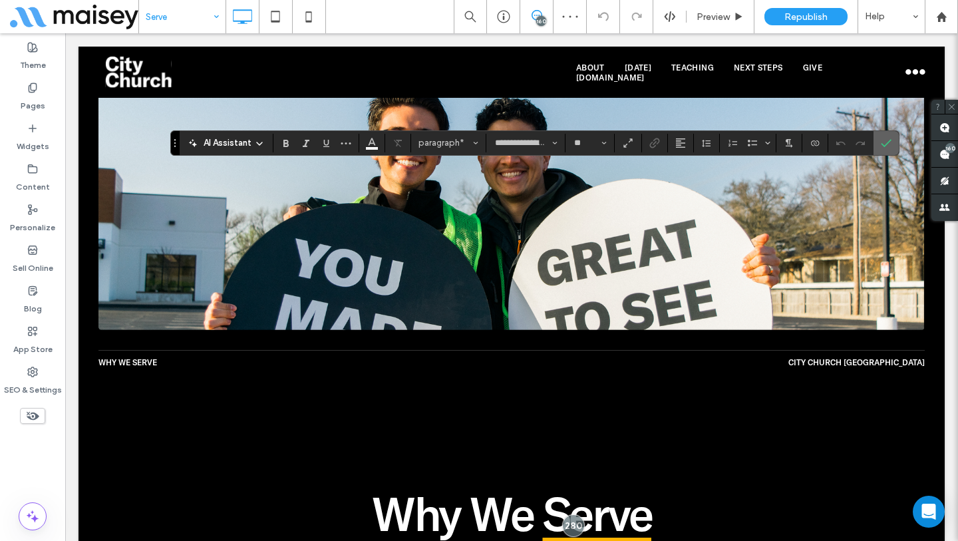
click at [889, 148] on icon "Confirm" at bounding box center [886, 143] width 11 height 11
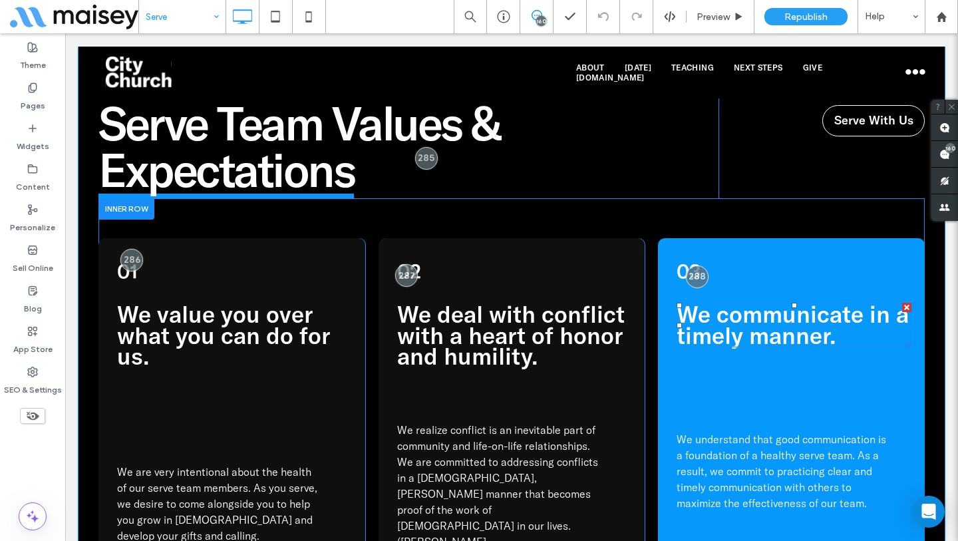
scroll to position [4193, 0]
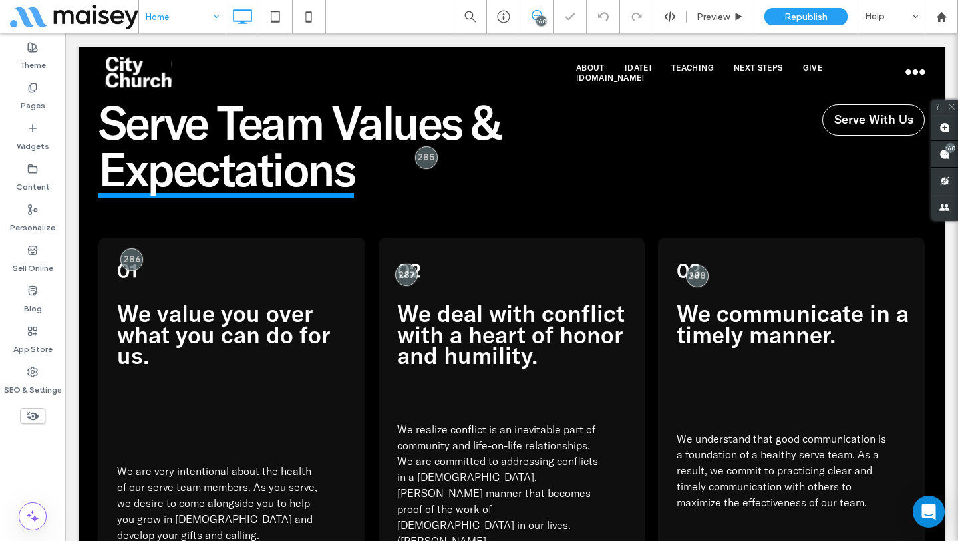
click at [198, 17] on input at bounding box center [179, 16] width 67 height 33
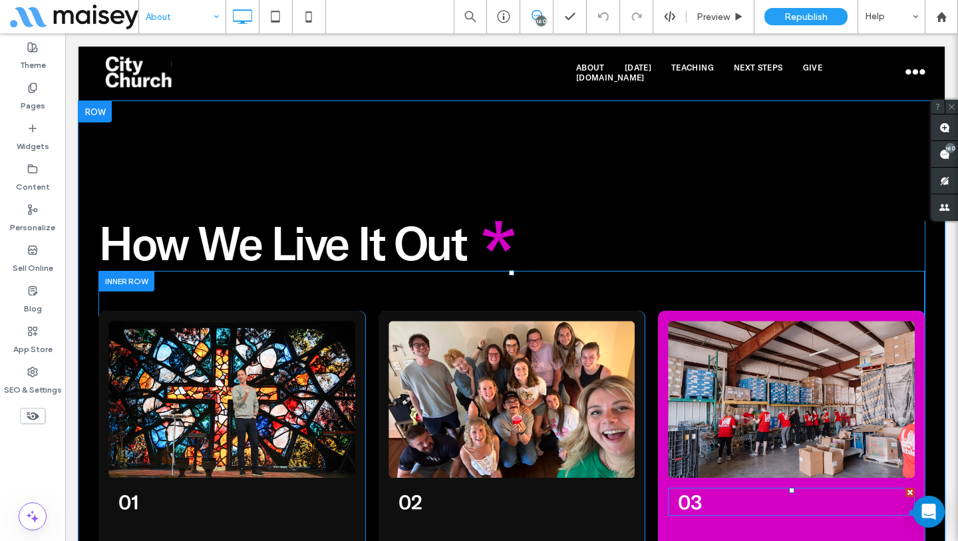
scroll to position [1692, 0]
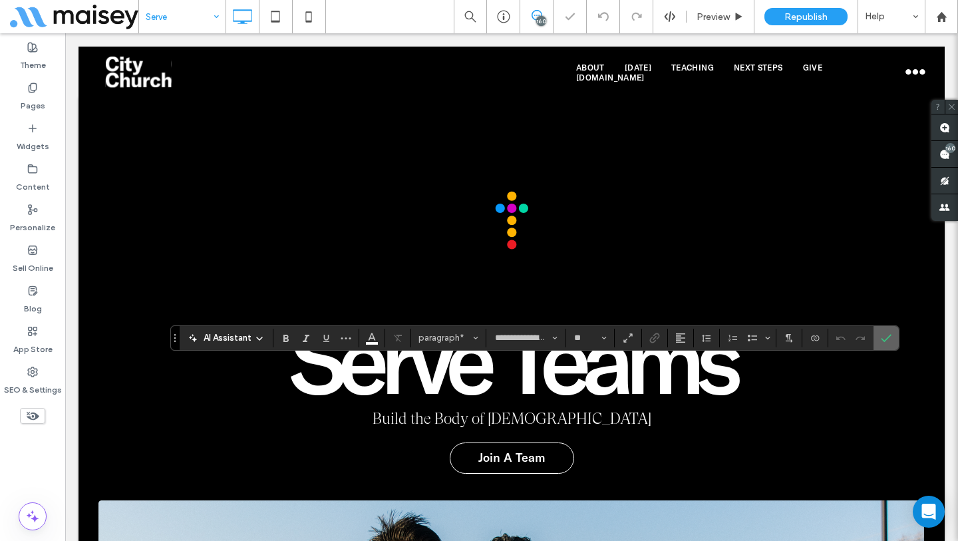
click at [889, 344] on span "Confirm" at bounding box center [886, 338] width 11 height 23
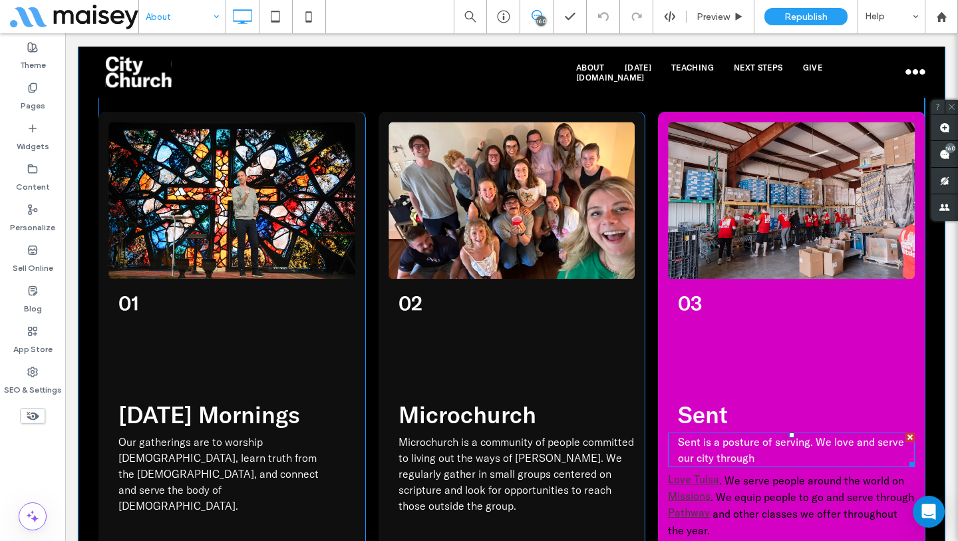
scroll to position [1808, 0]
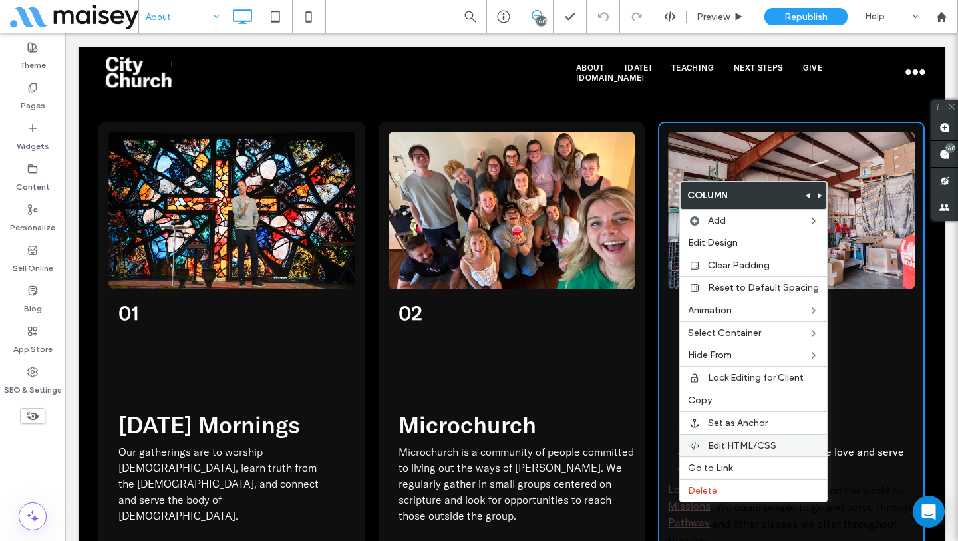
click at [737, 448] on span "Edit HTML/CSS" at bounding box center [742, 445] width 69 height 11
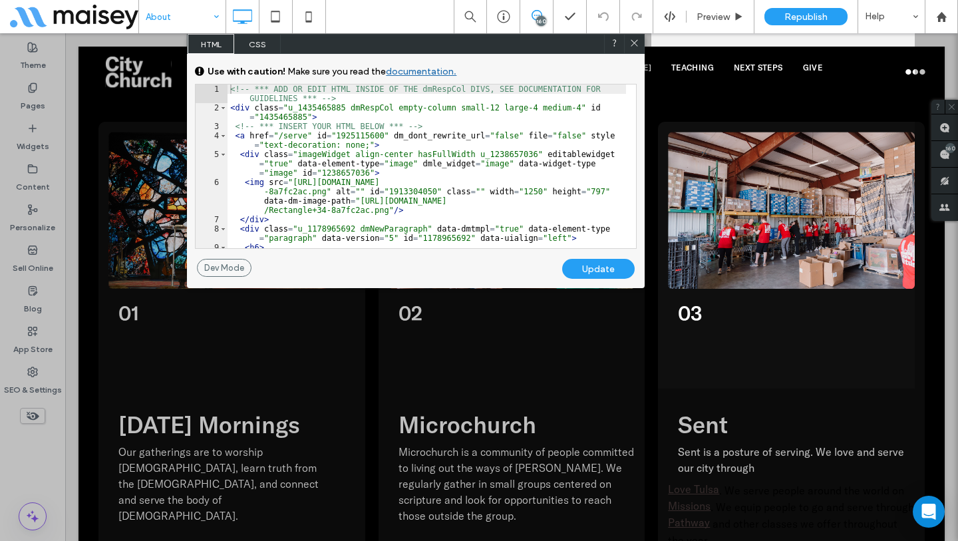
scroll to position [0, 0]
click at [259, 40] on span "CSS" at bounding box center [257, 44] width 47 height 20
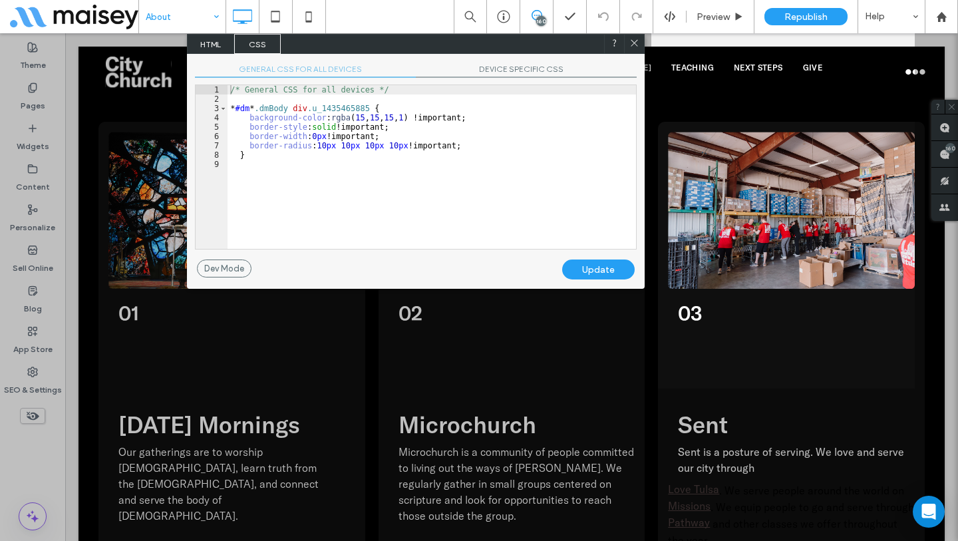
click at [350, 108] on div "/* General CSS for all devices */ * #dm * .dmBody div .u_1435465885 { backgroun…" at bounding box center [431, 176] width 408 height 182
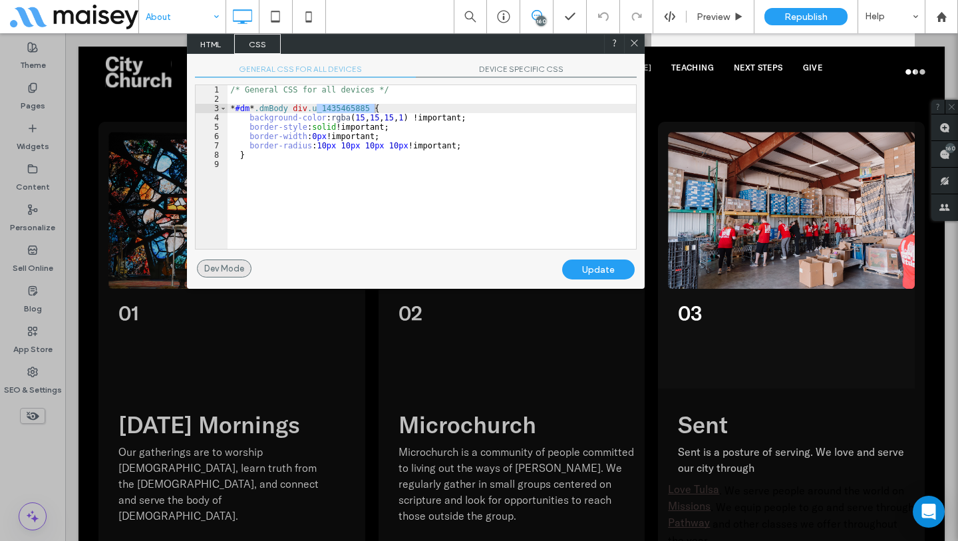
click at [221, 265] on div "Dev Mode" at bounding box center [224, 268] width 55 height 18
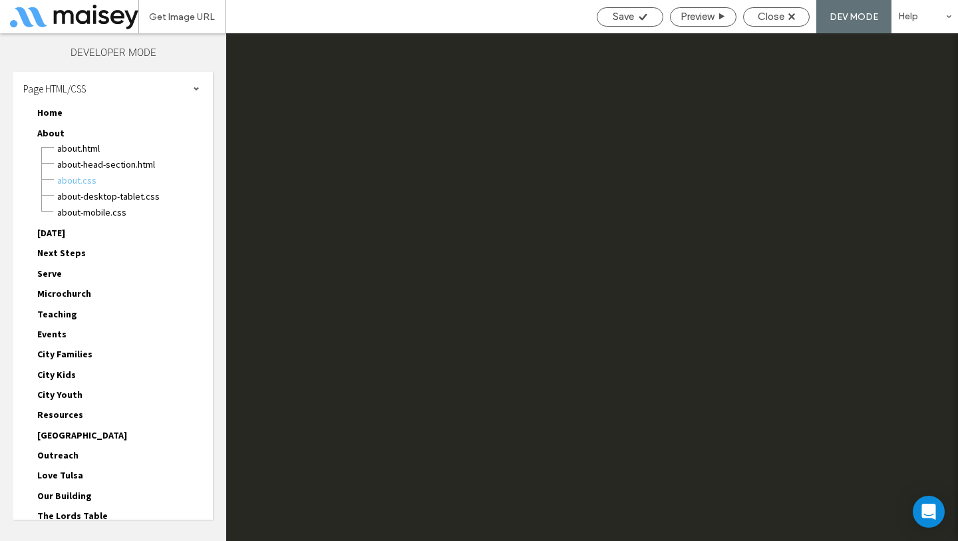
scroll to position [7266, 0]
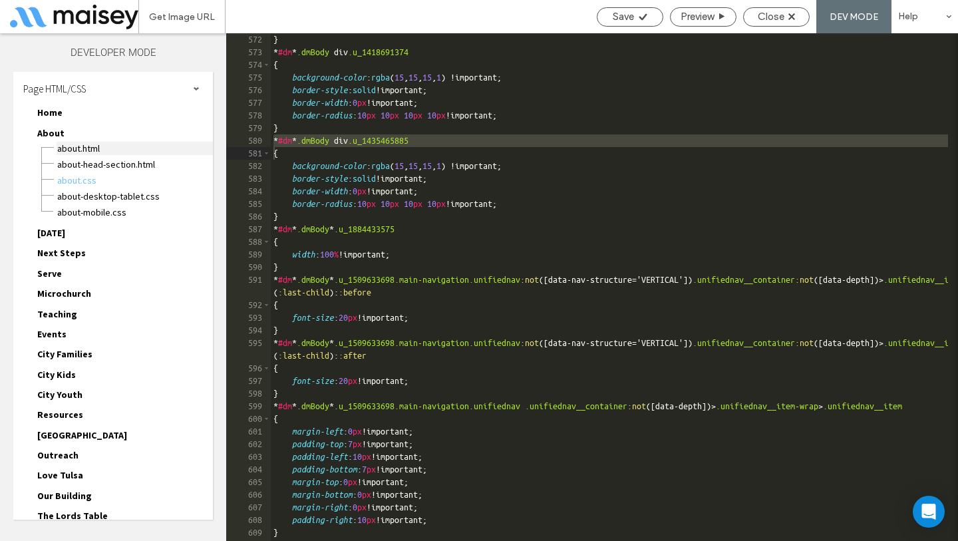
click at [89, 151] on span "About.html" at bounding box center [135, 148] width 156 height 13
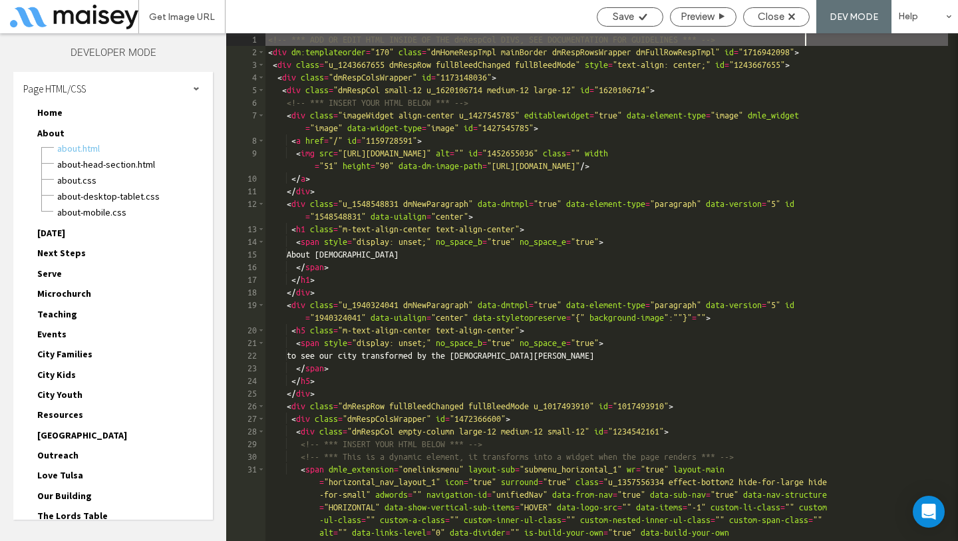
scroll to position [0, 0]
click at [533, 215] on div "<!-- *** ADD OR EDIT HTML INSIDE OF THE dmRespCol DIVS, SEE DOCUMENTATION FOR G…" at bounding box center [606, 407] width 682 height 748
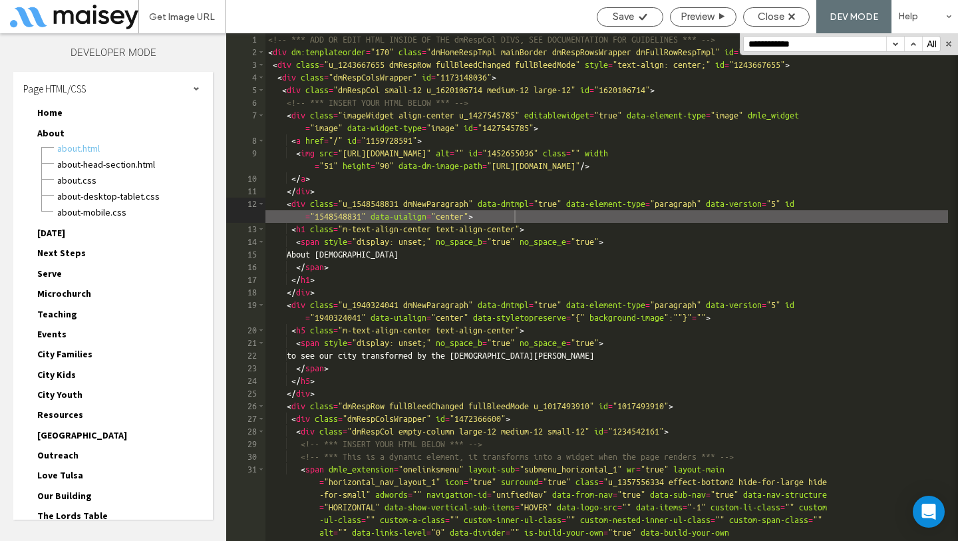
scroll to position [4776, 0]
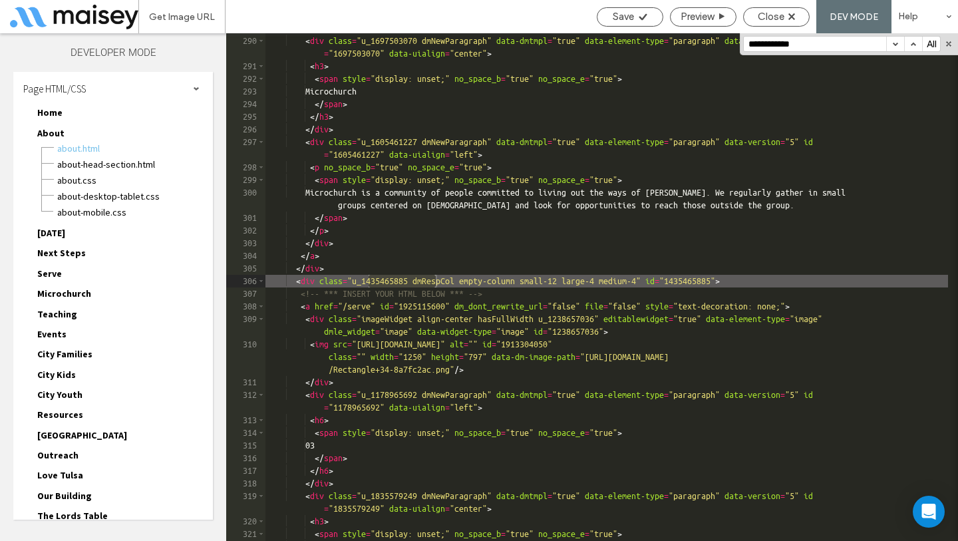
type input "**********"
click at [370, 301] on div "</ div > < div class = "u_1697503070 dmNewParagraph" data-dmtmpl = "true" data-…" at bounding box center [606, 288] width 682 height 533
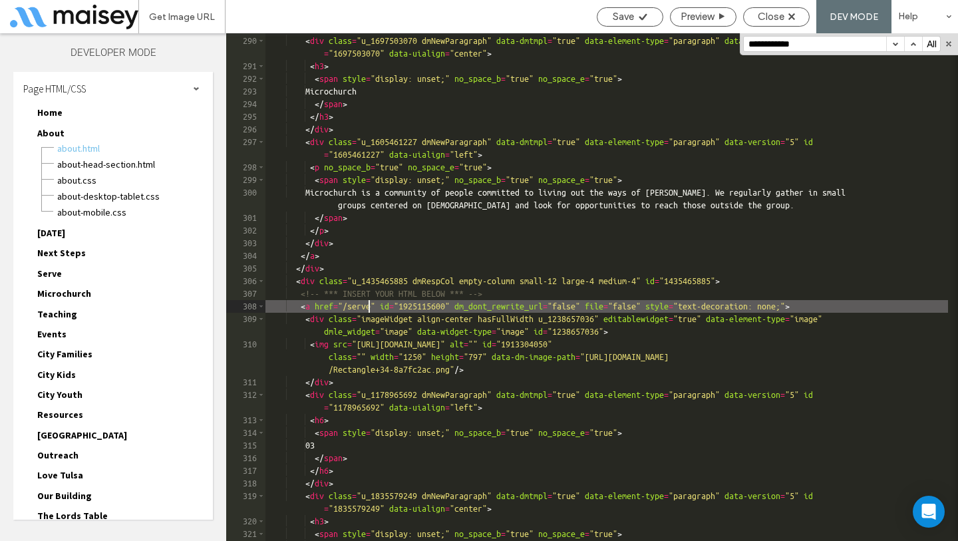
click at [370, 301] on div "</ div > < div class = "u_1697503070 dmNewParagraph" data-dmtmpl = "true" data-…" at bounding box center [606, 288] width 682 height 533
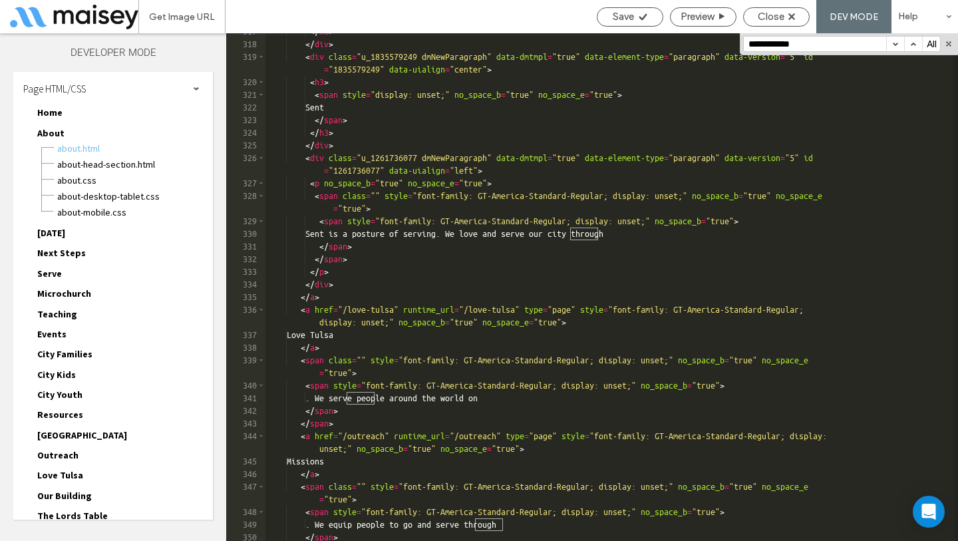
scroll to position [5135, 0]
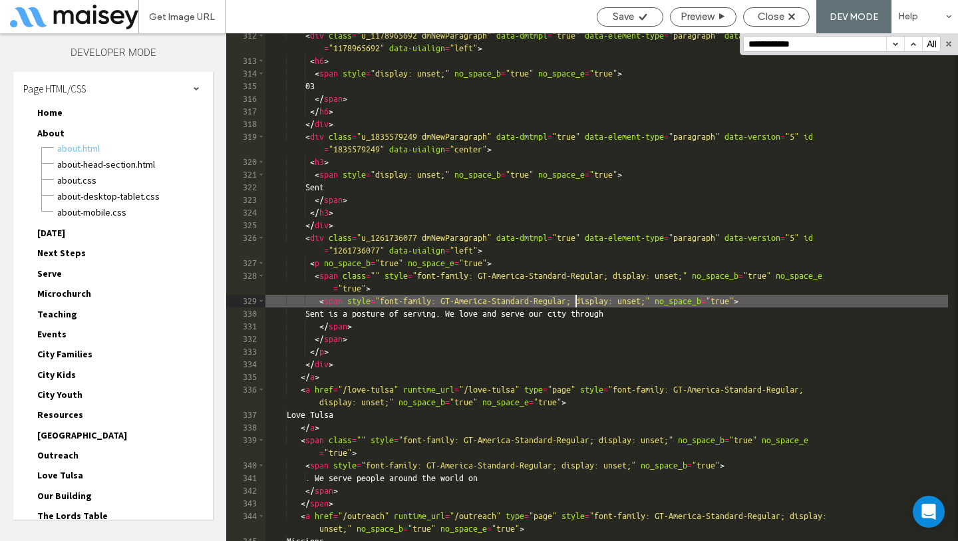
click at [578, 306] on div "< div class = "u_1178965692 dmNewParagraph" data-dmtmpl = "true" data-element-t…" at bounding box center [606, 301] width 682 height 545
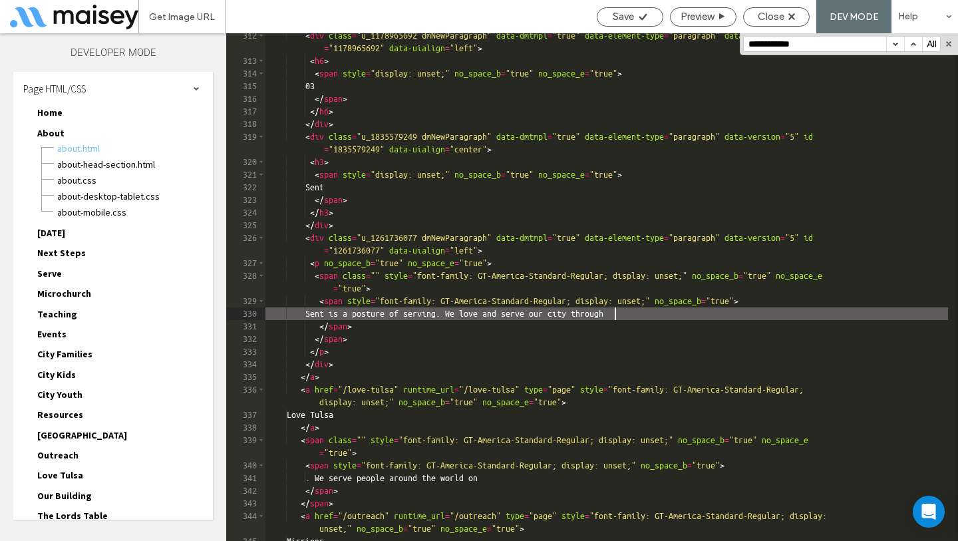
click at [613, 311] on div "< div class = "u_1178965692 dmNewParagraph" data-dmtmpl = "true" data-element-t…" at bounding box center [606, 301] width 682 height 545
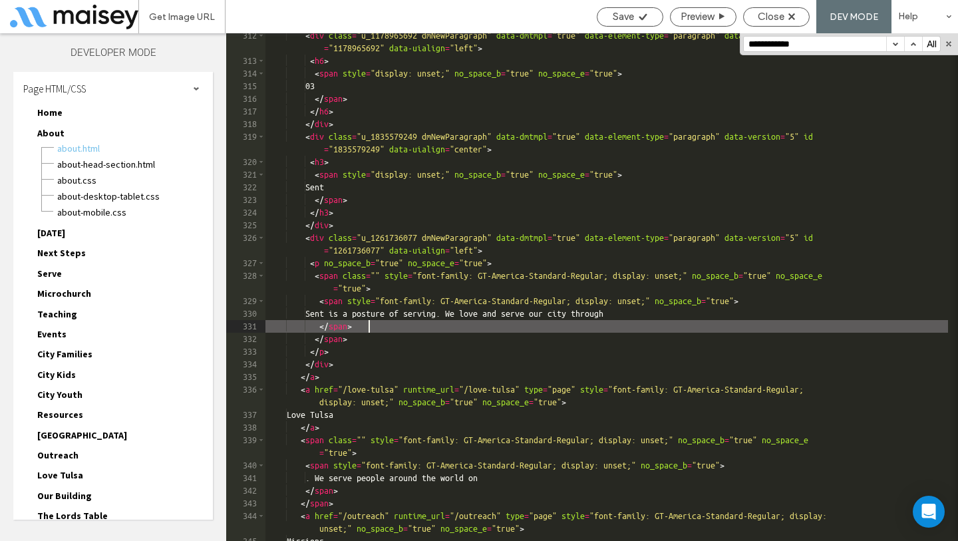
click at [712, 326] on div "< div class = "u_1178965692 dmNewParagraph" data-dmtmpl = "true" data-element-t…" at bounding box center [606, 301] width 682 height 545
click at [709, 312] on div "< div class = "u_1178965692 dmNewParagraph" data-dmtmpl = "true" data-element-t…" at bounding box center [606, 301] width 682 height 545
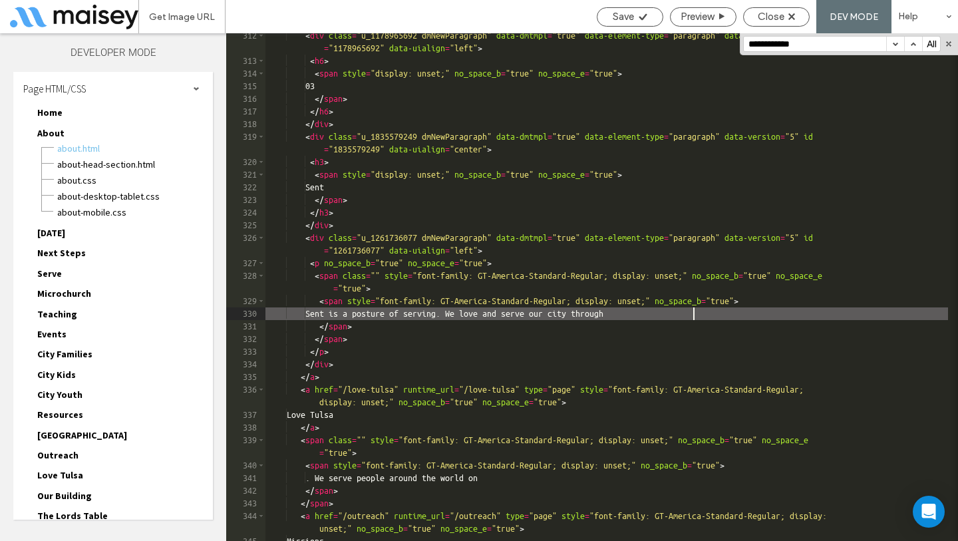
type textarea "**"
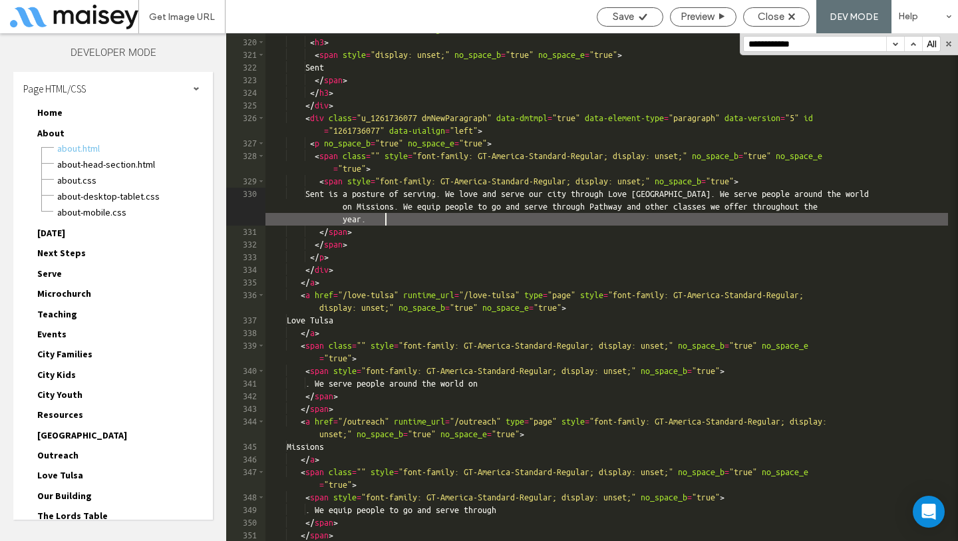
scroll to position [5255, 0]
click at [315, 291] on div "< div class = "u_1835579249 dmNewParagraph" data-dmtmpl = "true" data-element-t…" at bounding box center [606, 290] width 682 height 558
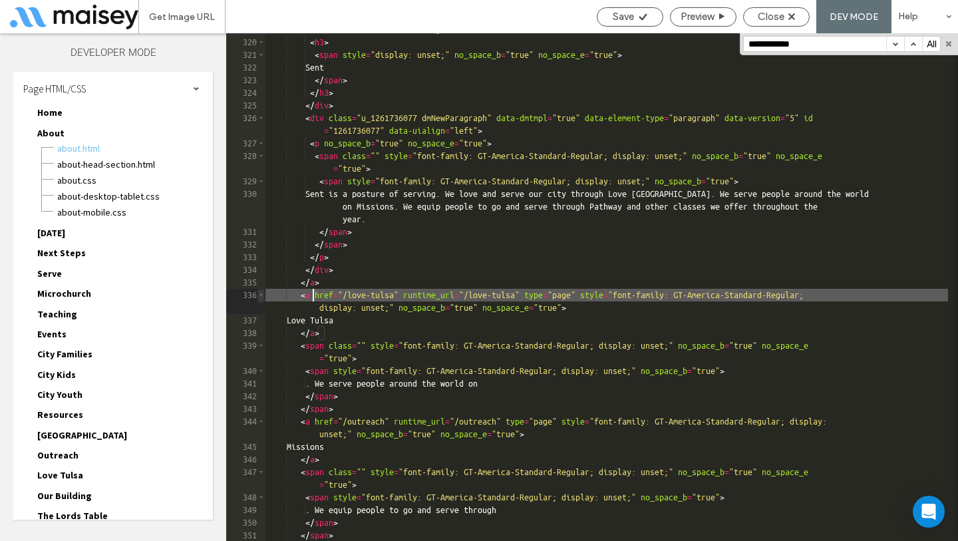
click at [259, 297] on span at bounding box center [260, 295] width 7 height 13
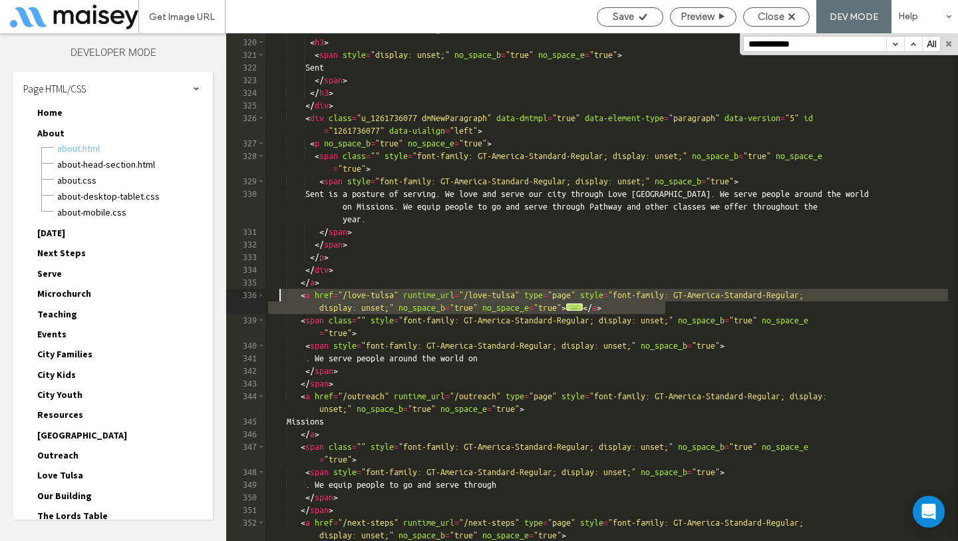
drag, startPoint x: 672, startPoint y: 307, endPoint x: 277, endPoint y: 296, distance: 395.2
click at [277, 296] on div "< div class = "u_1835579249 dmNewParagraph" data-dmtmpl = "true" data-element-t…" at bounding box center [606, 283] width 682 height 545
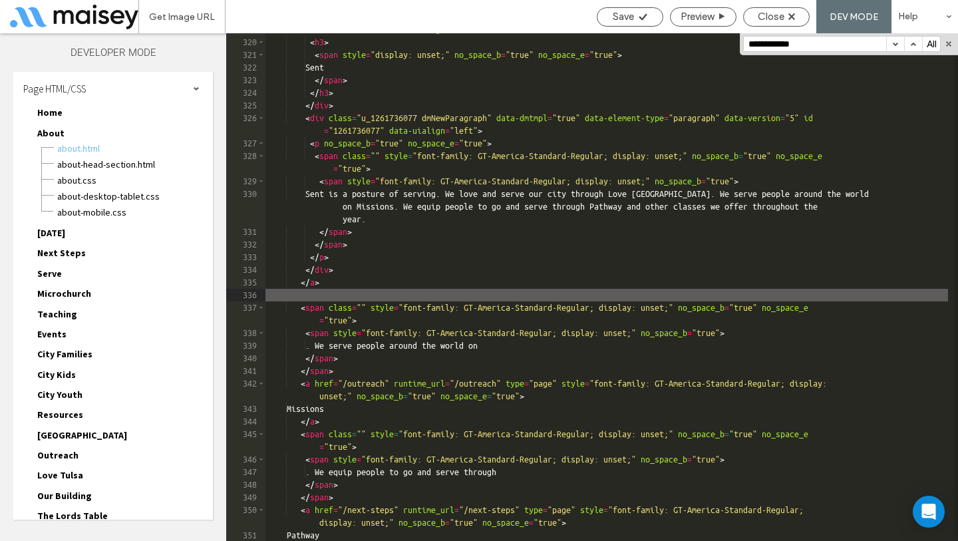
click at [348, 386] on div "< div class = "u_1835579249 dmNewParagraph" data-dmtmpl = "true" data-element-t…" at bounding box center [606, 283] width 682 height 545
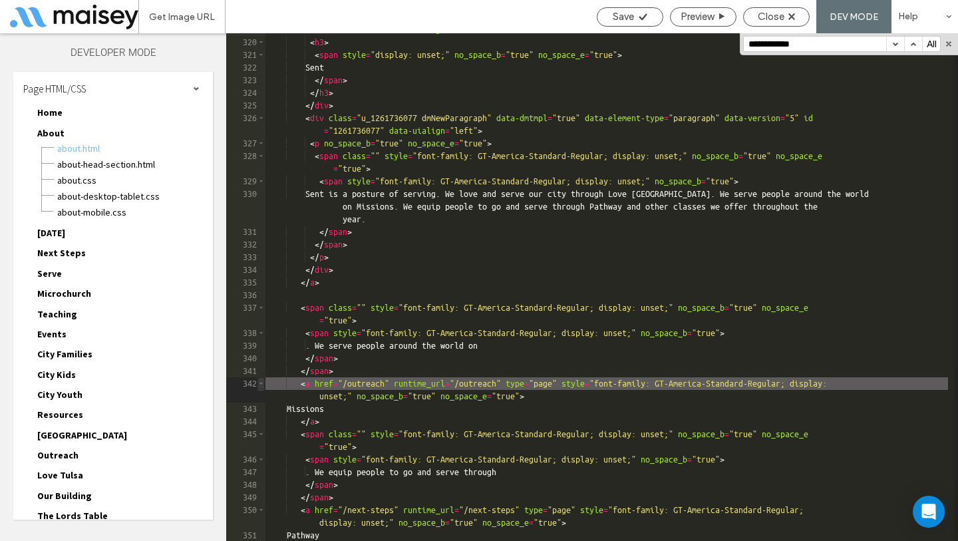
click at [261, 383] on span at bounding box center [260, 383] width 7 height 13
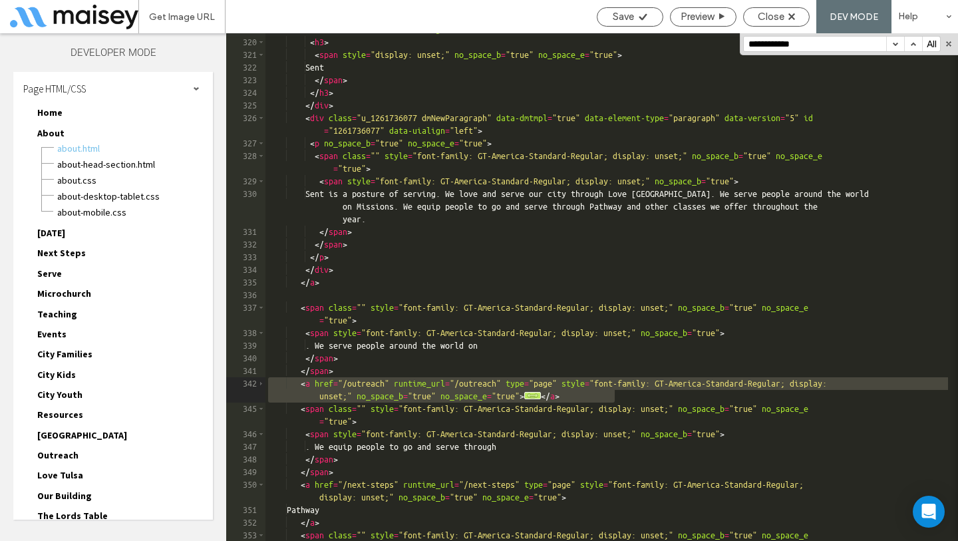
drag, startPoint x: 623, startPoint y: 399, endPoint x: 265, endPoint y: 382, distance: 358.2
click at [265, 382] on div "** 319 320 321 322 323 324 325 326 327 328 329 330 331 332 333 334 335 336 337 …" at bounding box center [592, 286] width 732 height 507
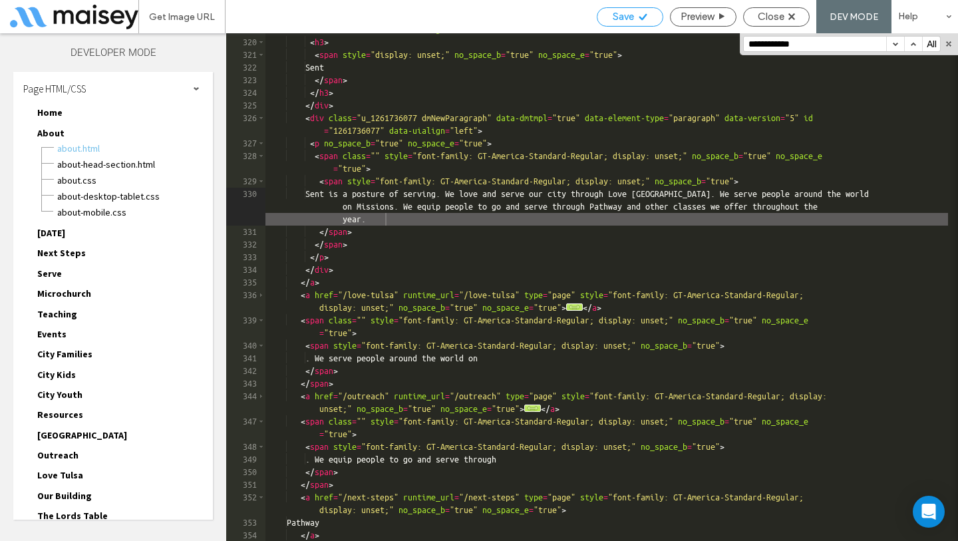
click at [646, 19] on div "Save" at bounding box center [629, 17] width 65 height 12
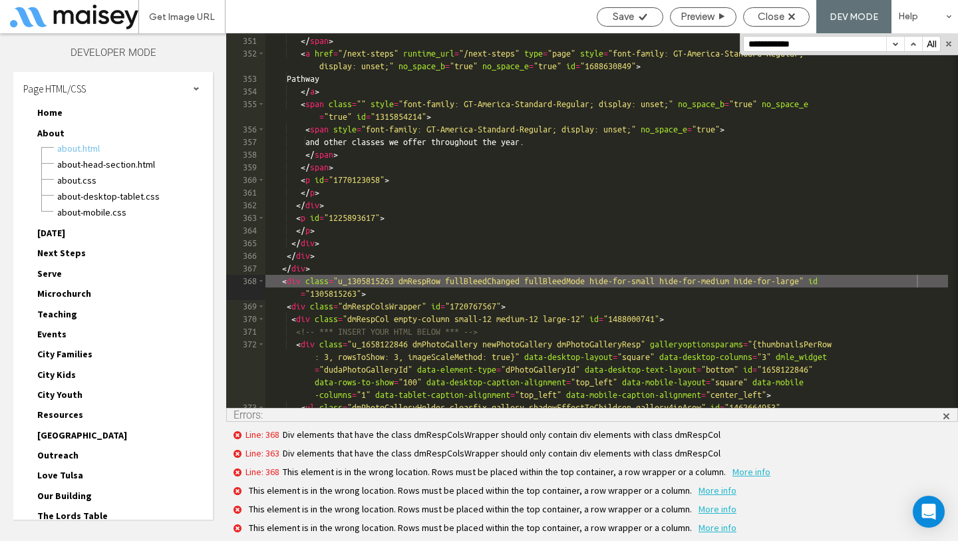
scroll to position [5762, 0]
click at [557, 179] on div "</ span > </ span > < a href = "/next-steps" runtime_url = "/next-steps" type =…" at bounding box center [606, 228] width 682 height 412
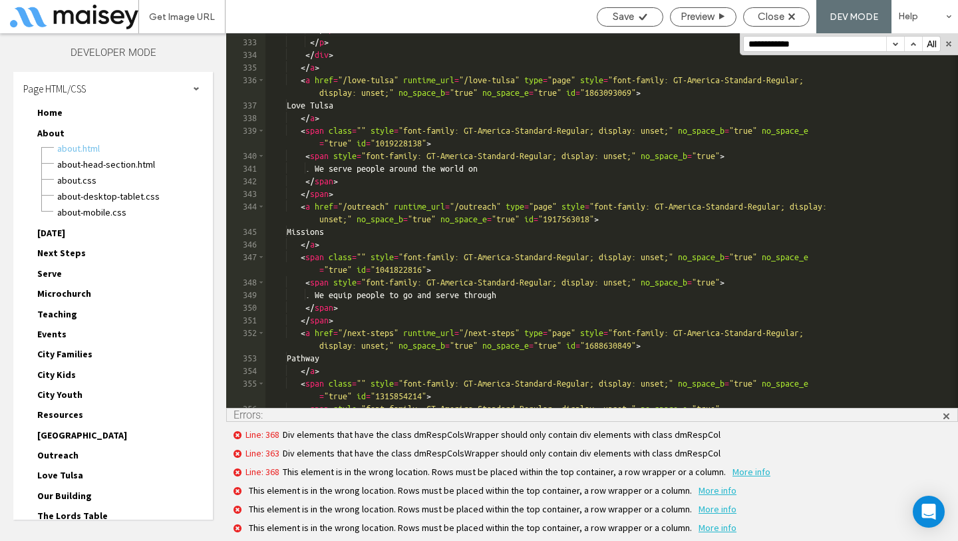
scroll to position [5482, 0]
click at [789, 21] on div "Close" at bounding box center [776, 17] width 65 height 12
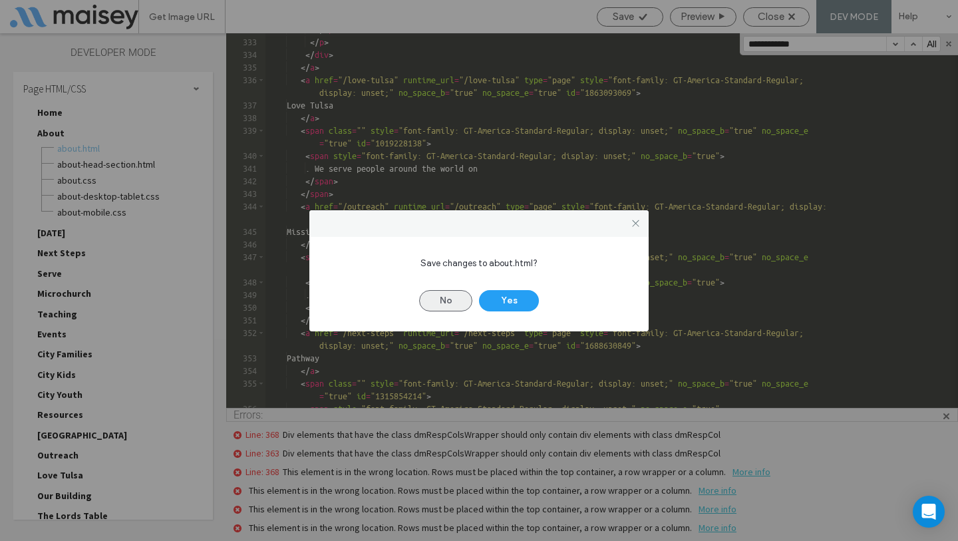
click at [458, 301] on button "No" at bounding box center [445, 300] width 53 height 21
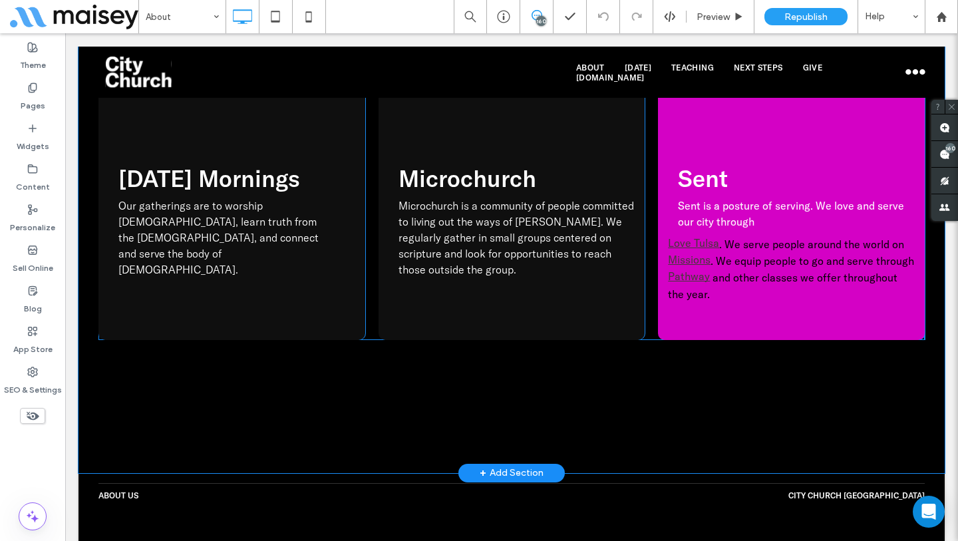
scroll to position [1758, 0]
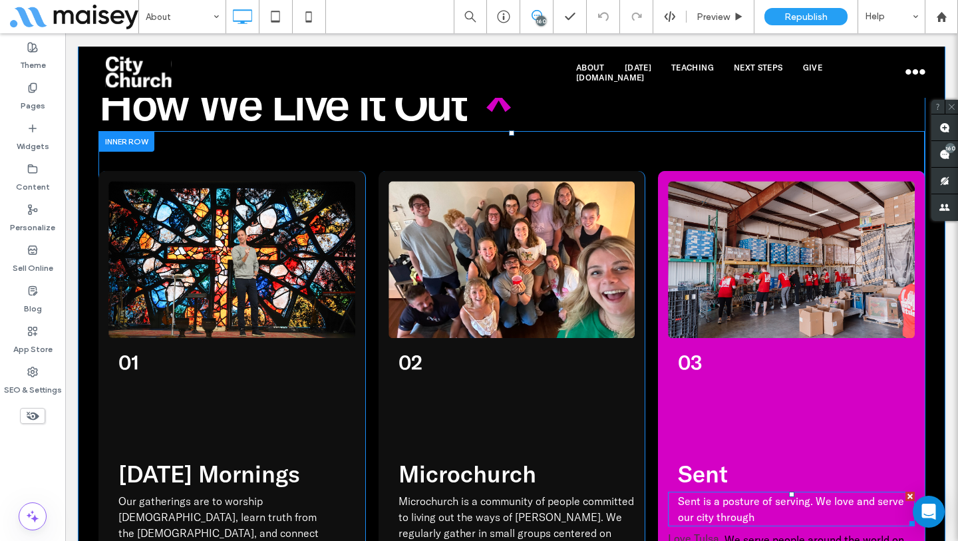
click at [758, 493] on p "Sent is a posture of serving. We love and serve our city through" at bounding box center [796, 509] width 237 height 32
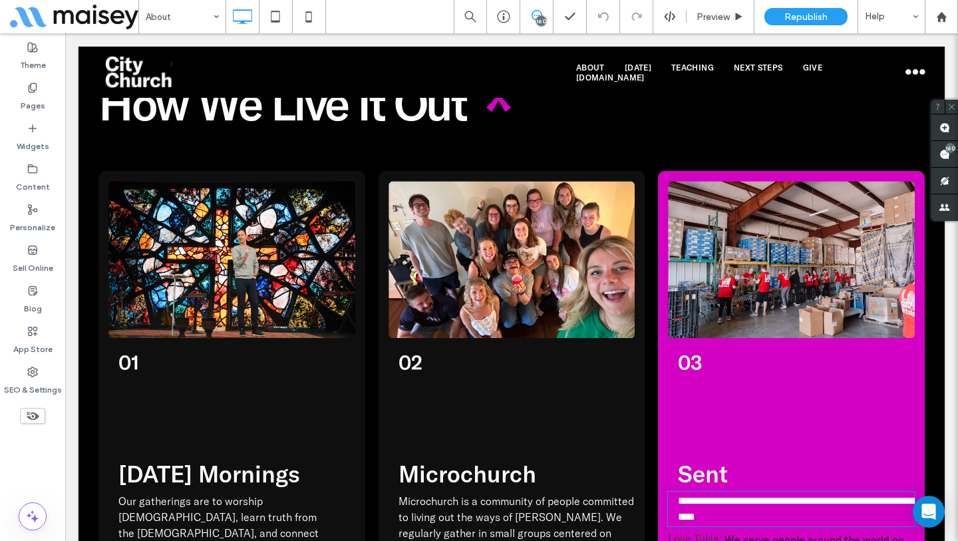
type input "**********"
type input "**"
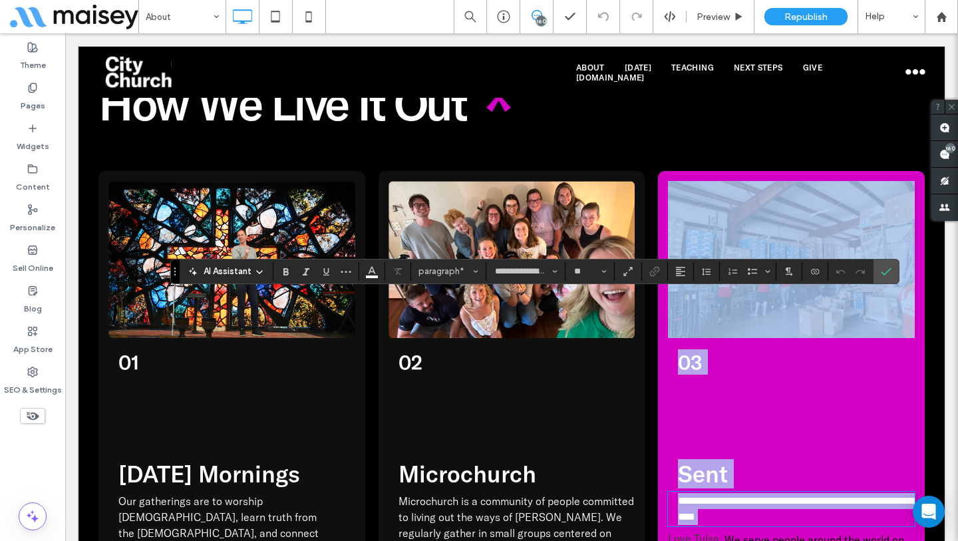
click at [771, 493] on p "**********" at bounding box center [796, 509] width 237 height 32
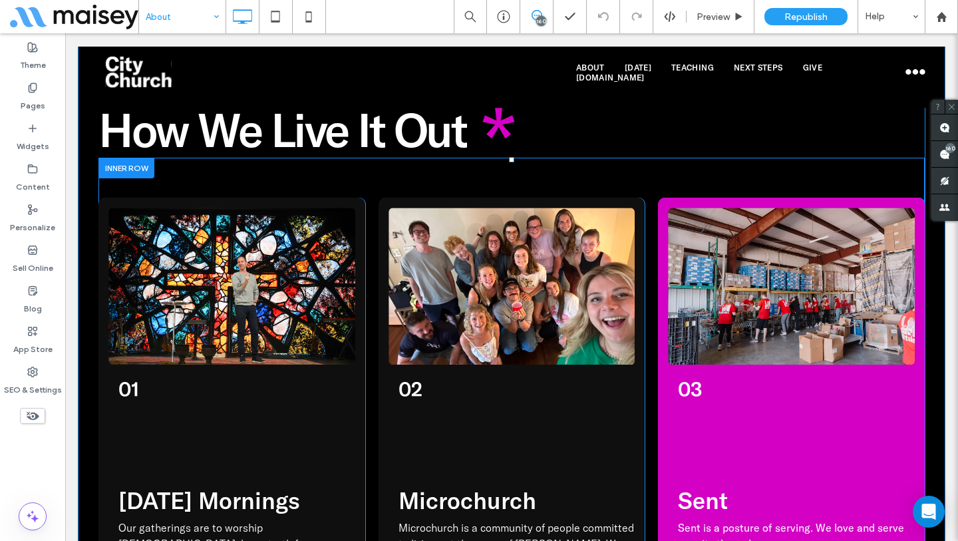
scroll to position [1684, 0]
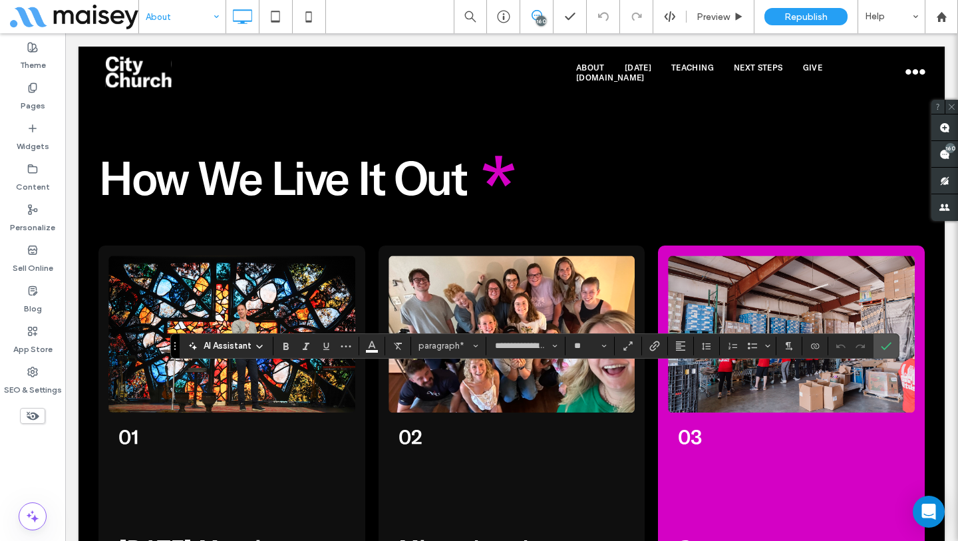
type input "*******"
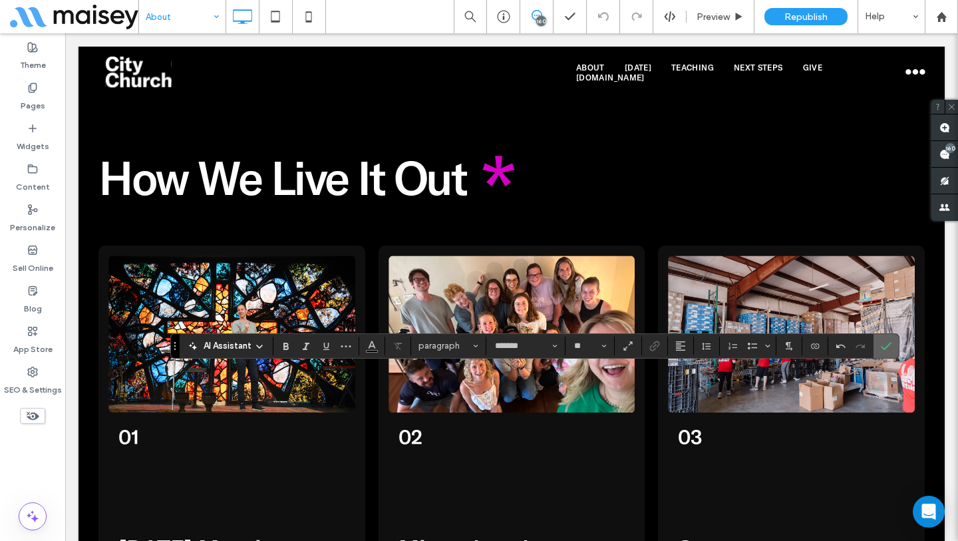
drag, startPoint x: 887, startPoint y: 343, endPoint x: 821, endPoint y: 311, distance: 72.9
click at [887, 343] on icon "Confirm" at bounding box center [886, 346] width 11 height 11
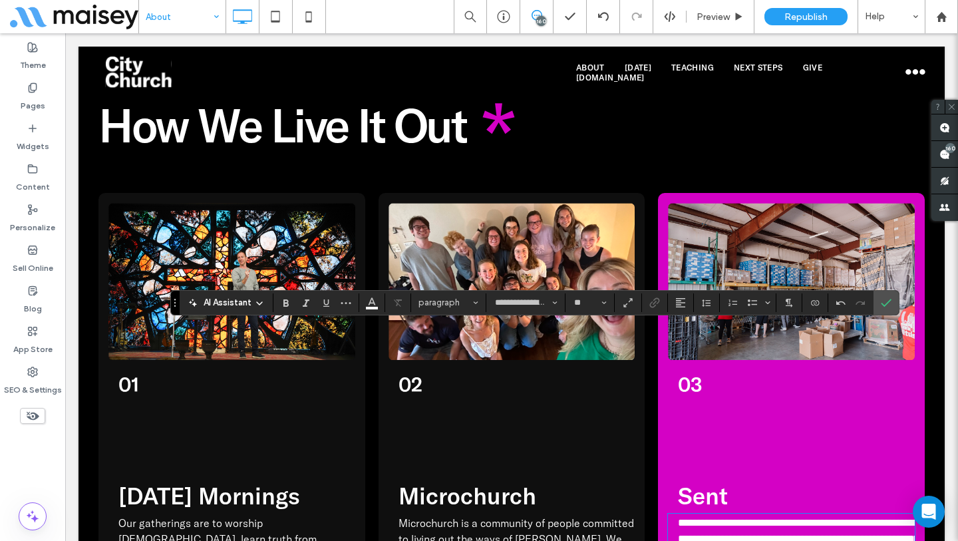
scroll to position [1763, 0]
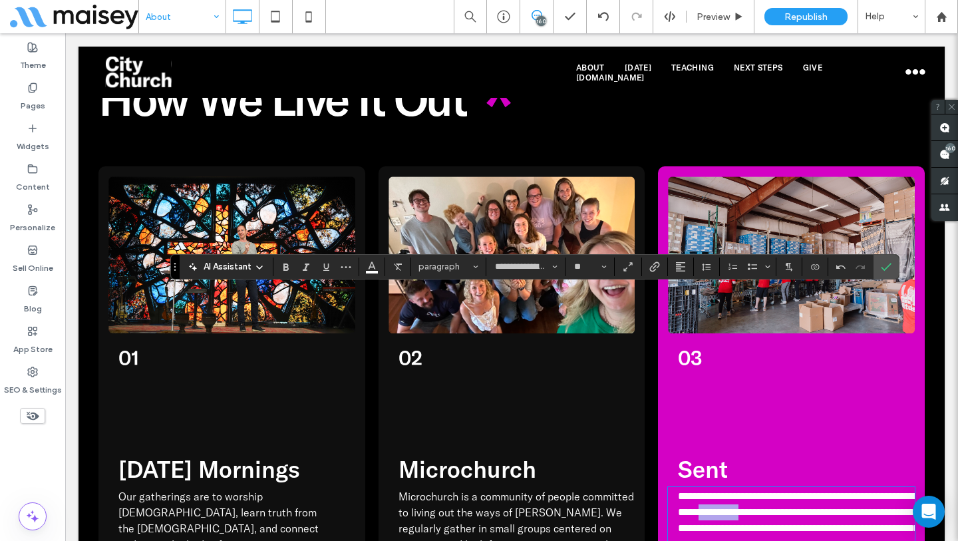
drag, startPoint x: 751, startPoint y: 315, endPoint x: 801, endPoint y: 319, distance: 50.0
click at [801, 491] on span "**********" at bounding box center [798, 520] width 241 height 58
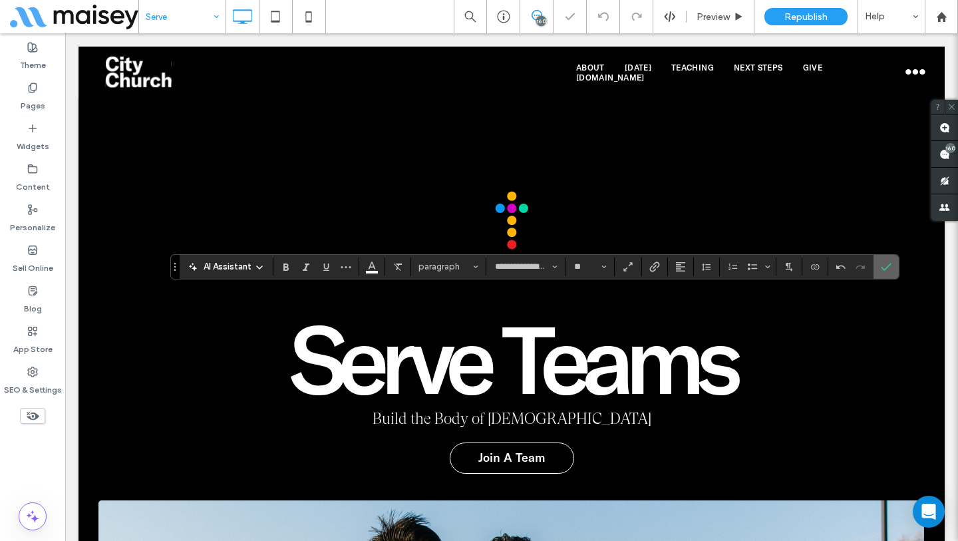
click at [897, 267] on section at bounding box center [885, 267] width 25 height 24
click at [892, 267] on label "Confirm" at bounding box center [886, 267] width 20 height 24
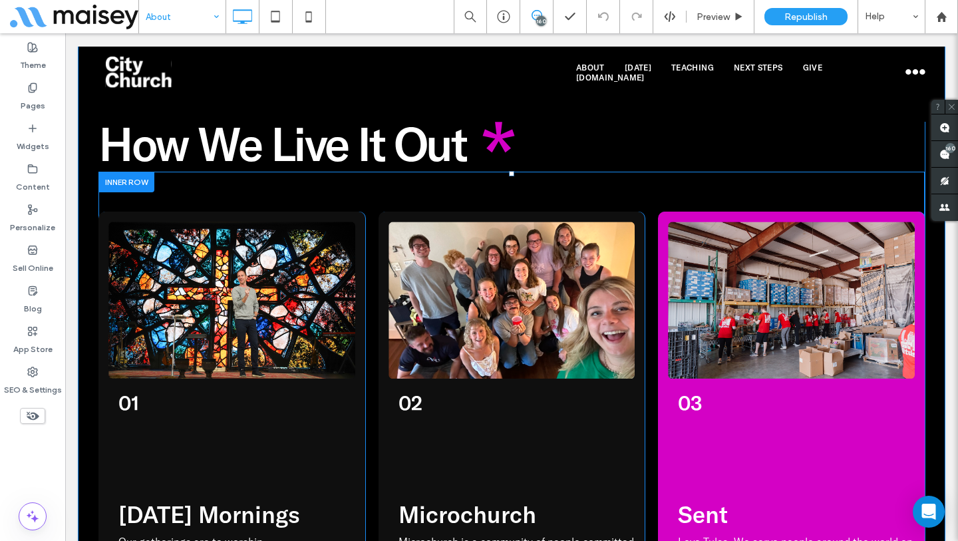
scroll to position [1719, 0]
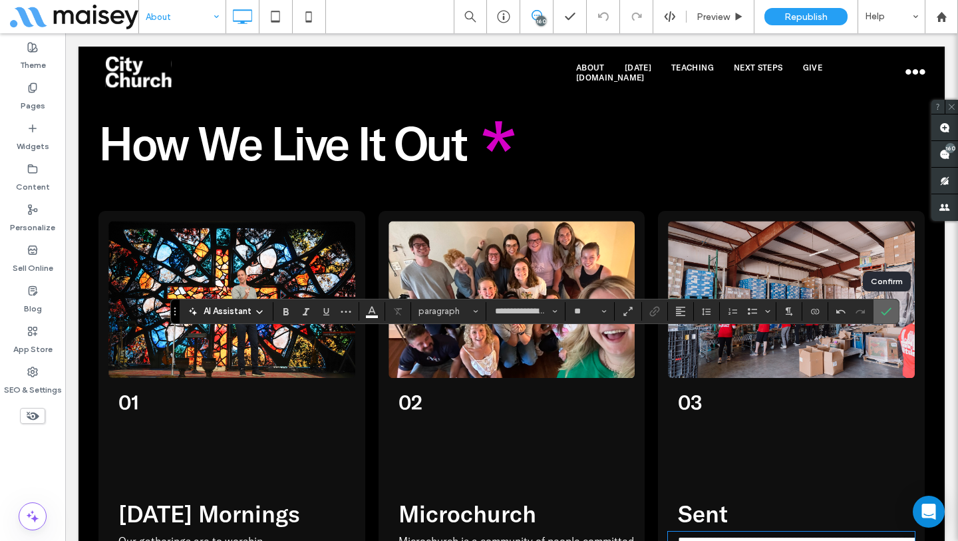
click at [886, 313] on use "Confirm" at bounding box center [886, 311] width 11 height 8
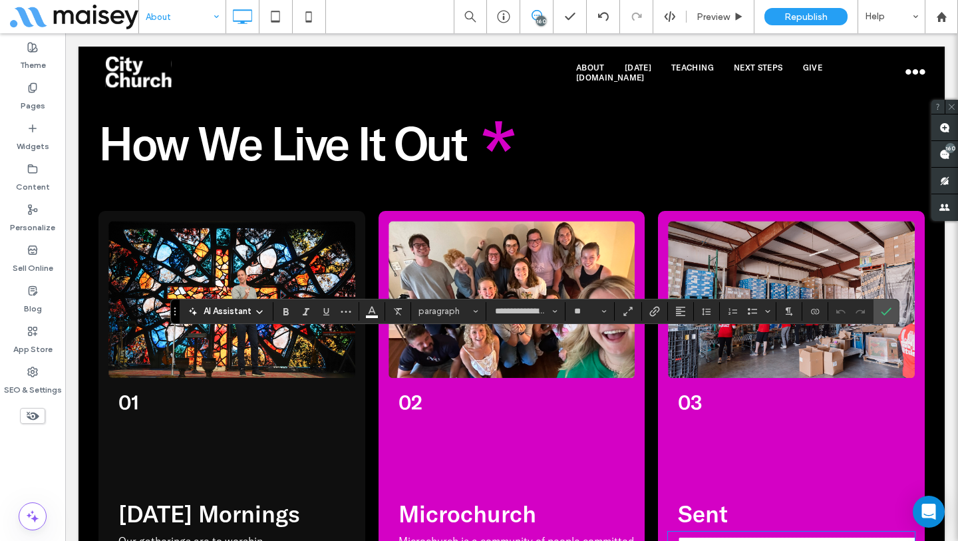
drag, startPoint x: 801, startPoint y: 361, endPoint x: 751, endPoint y: 361, distance: 49.9
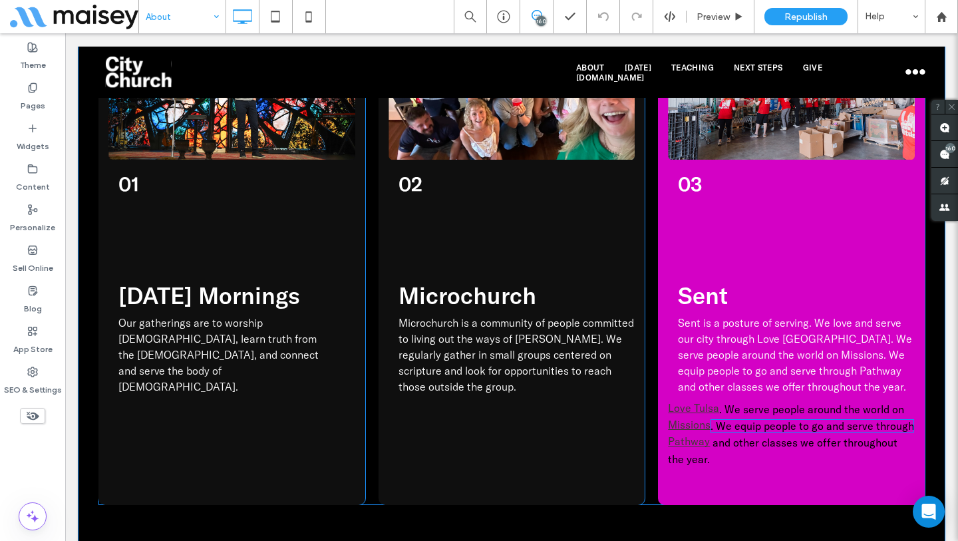
scroll to position [1836, 0]
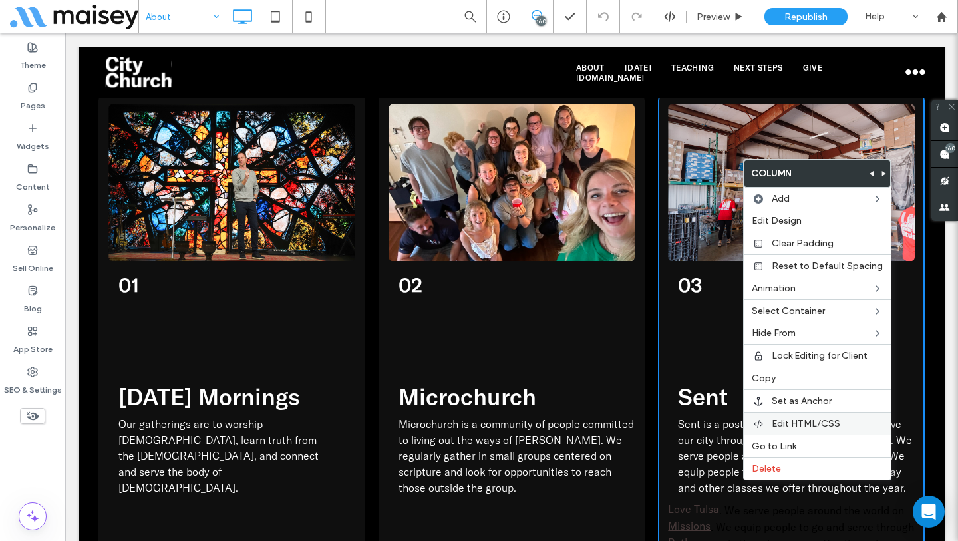
click at [803, 422] on span "Edit HTML/CSS" at bounding box center [805, 423] width 69 height 11
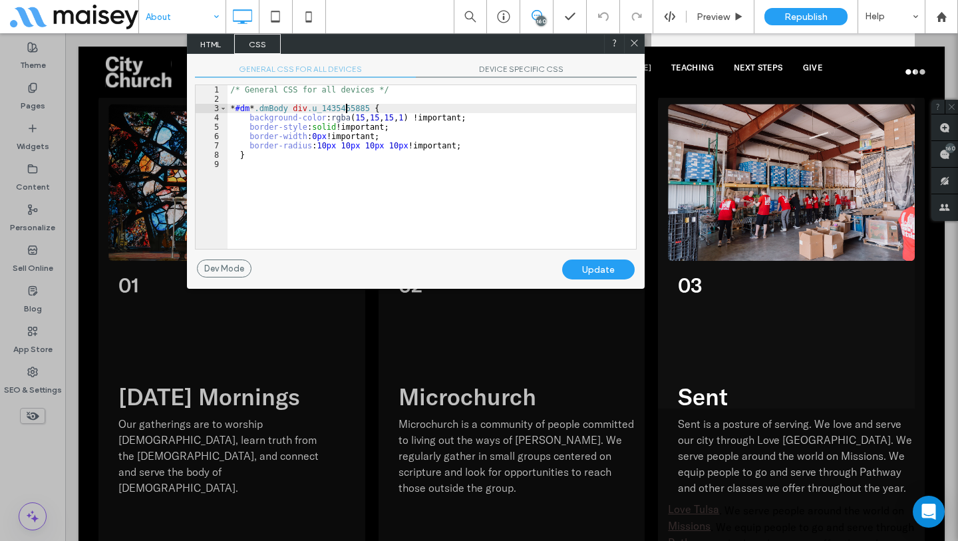
click at [345, 106] on div "/* General CSS for all devices */ * #dm * .dmBody div .u_1435465885 { backgroun…" at bounding box center [431, 176] width 408 height 182
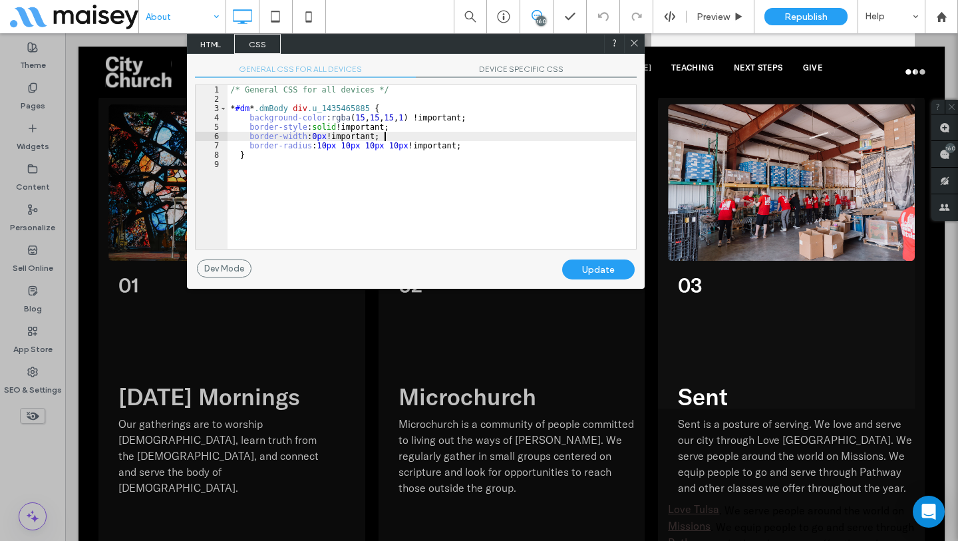
click at [417, 136] on div "/* General CSS for all devices */ * #dm * .dmBody div .u_1435465885 { backgroun…" at bounding box center [431, 176] width 408 height 182
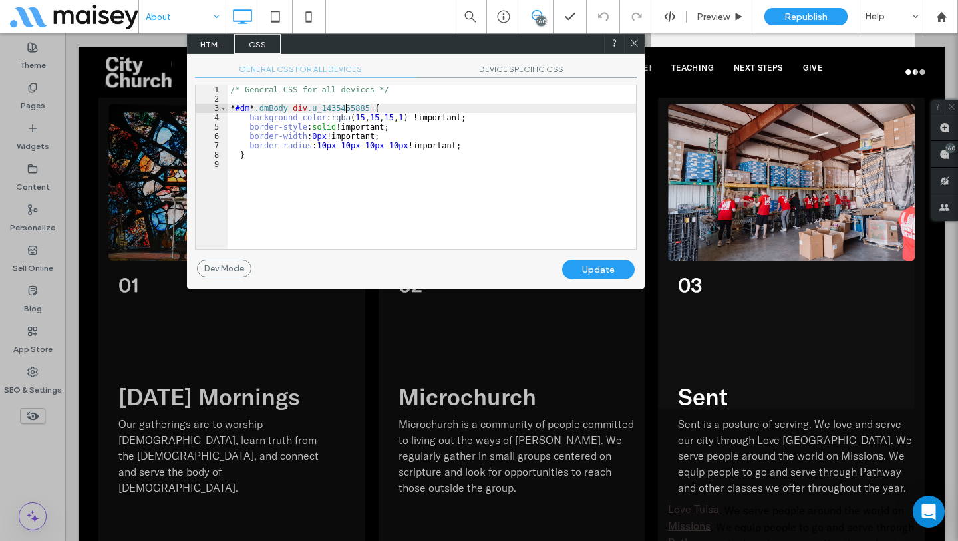
click at [346, 104] on div "/* General CSS for all devices */ * #dm * .dmBody div .u_1435465885 { backgroun…" at bounding box center [431, 176] width 408 height 182
click at [226, 265] on div "Dev Mode" at bounding box center [224, 268] width 55 height 18
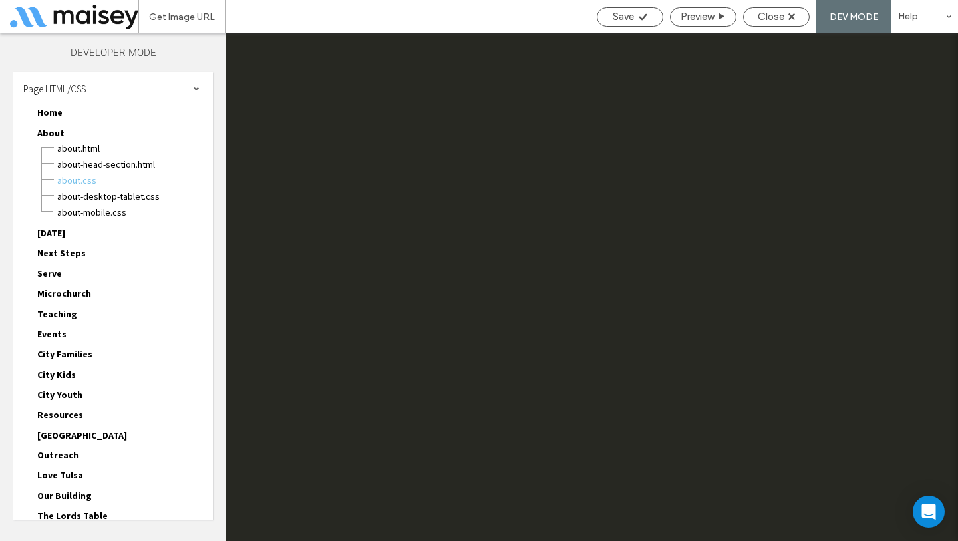
scroll to position [7266, 0]
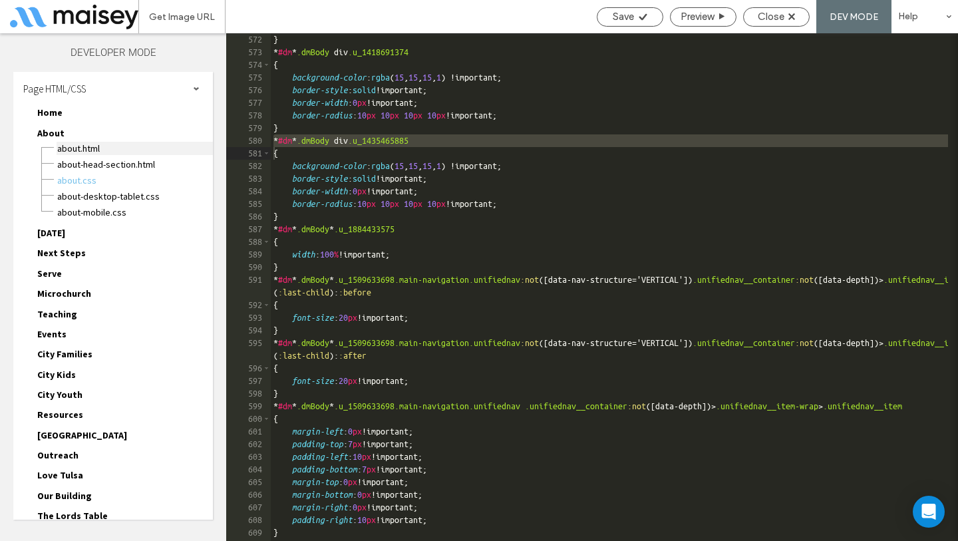
click at [79, 148] on span "About.html" at bounding box center [135, 148] width 156 height 13
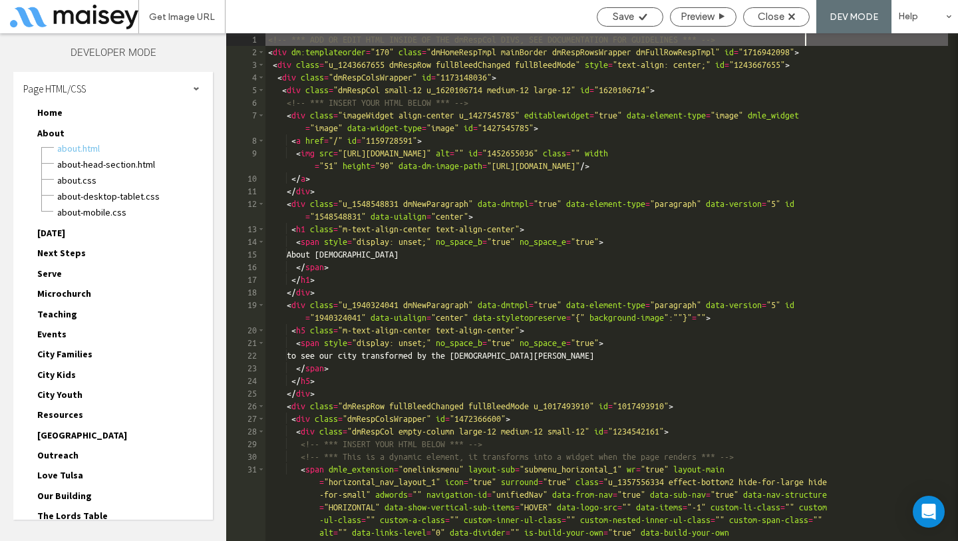
scroll to position [0, 0]
click at [80, 155] on div "About-head-section.html" at bounding box center [135, 163] width 156 height 16
click at [120, 163] on span "About-head-section.html" at bounding box center [135, 164] width 156 height 13
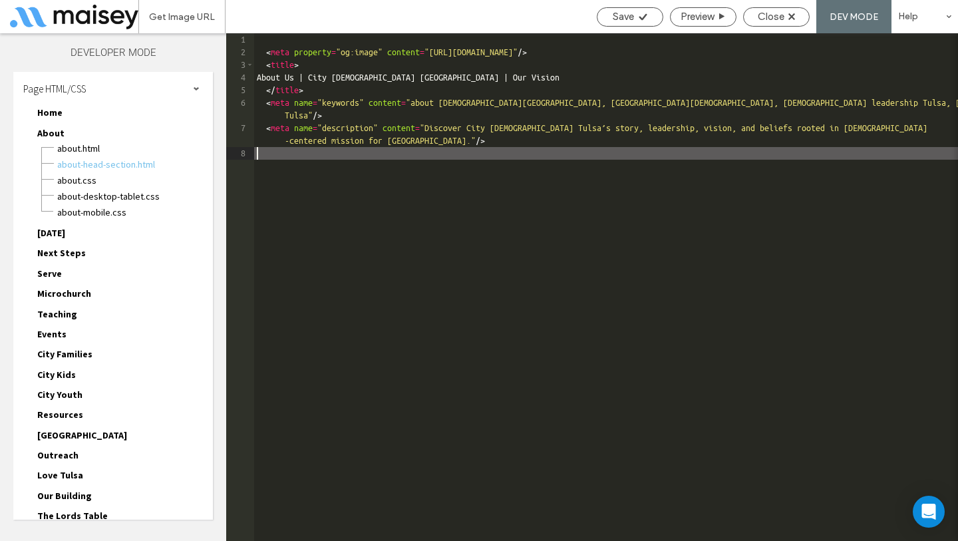
click at [626, 231] on div "< meta property = "og:image" content = "https://lirp.cdn-website.com/a99c2331/d…" at bounding box center [606, 299] width 704 height 533
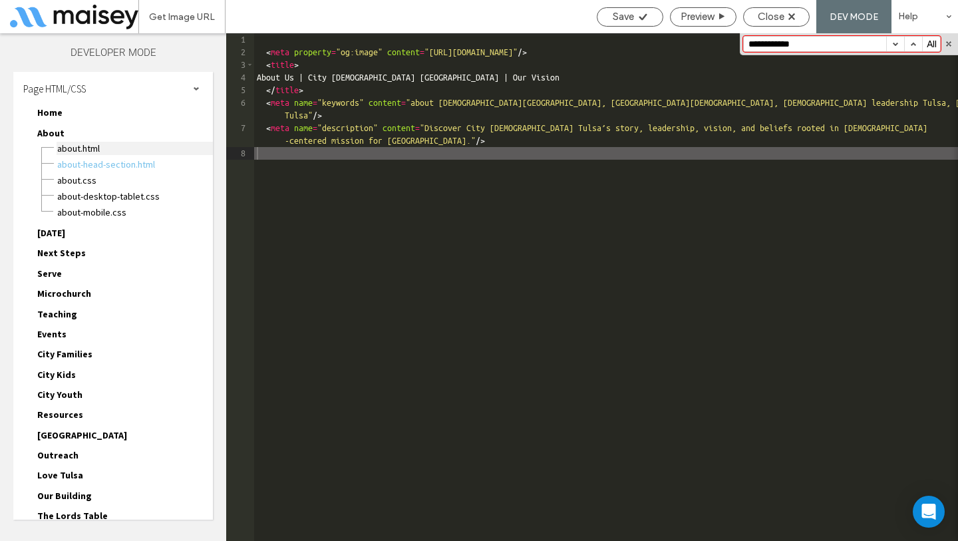
click at [83, 149] on span "About.html" at bounding box center [135, 148] width 156 height 13
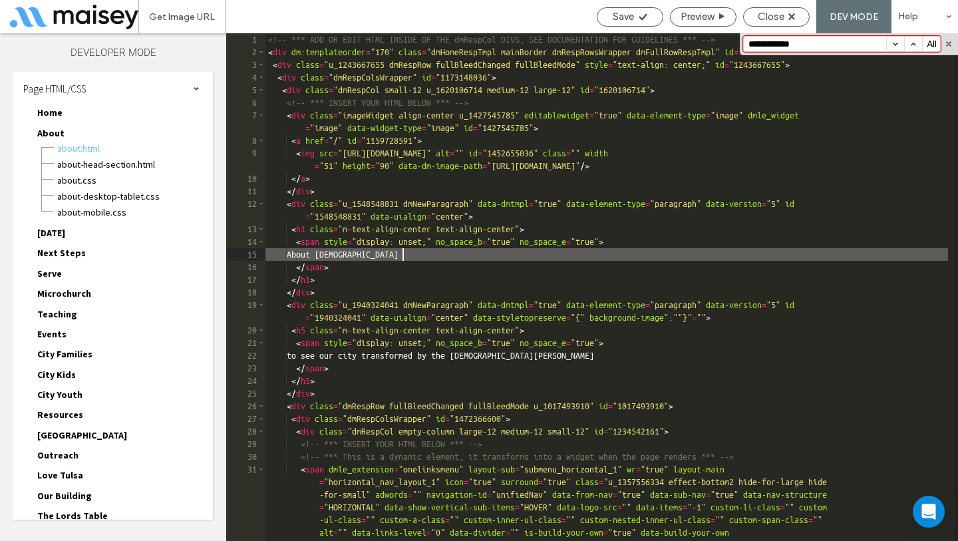
click at [716, 259] on div "<!-- *** ADD OR EDIT HTML INSIDE OF THE dmRespCol DIVS, SEE DOCUMENTATION FOR G…" at bounding box center [606, 407] width 682 height 748
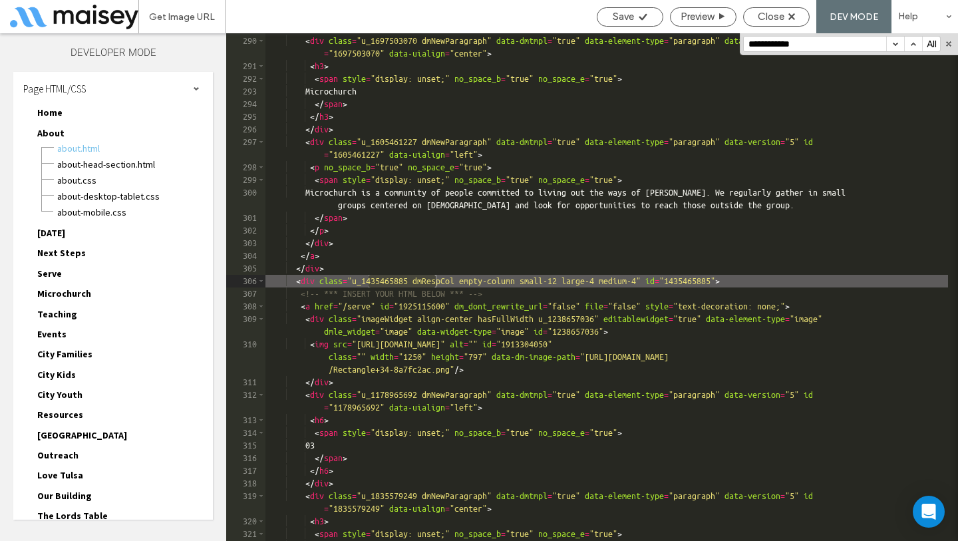
scroll to position [4776, 0]
drag, startPoint x: 760, startPoint y: 45, endPoint x: 685, endPoint y: 31, distance: 75.8
click at [685, 31] on div "Get Image URL Save Preview Close DEV MODE Help Site Comments Team & Clients Aut…" at bounding box center [479, 270] width 958 height 541
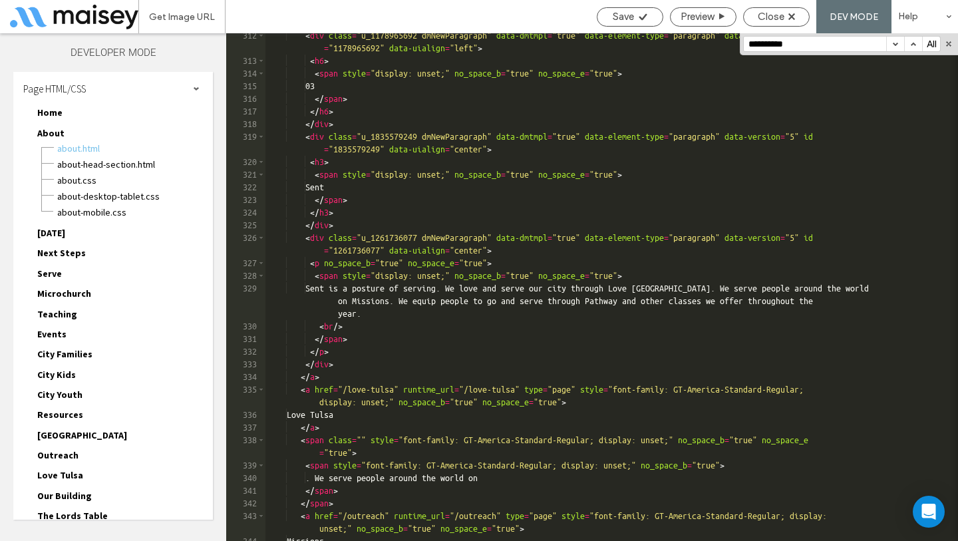
scroll to position [5215, 0]
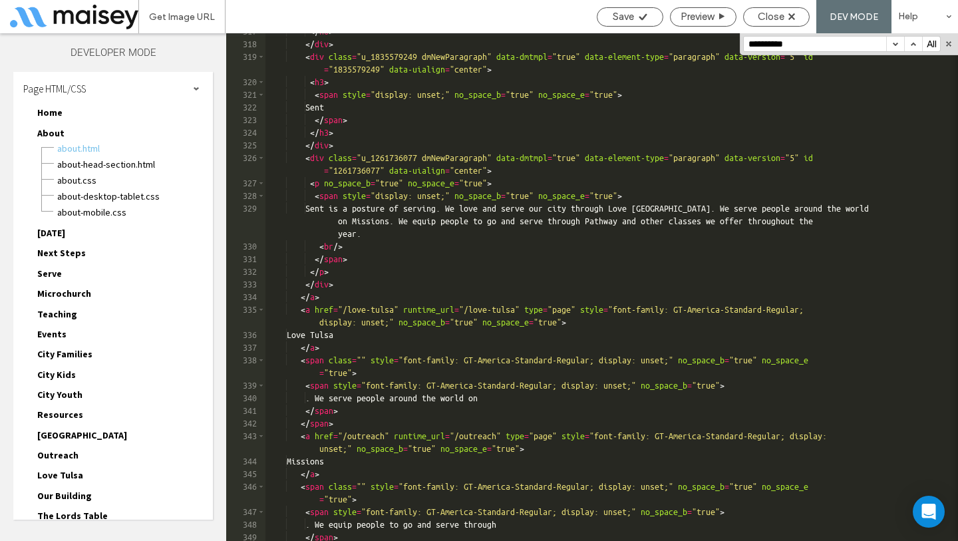
type input "**********"
click at [324, 295] on div "</ h6 > </ div > < div class = "u_1835579249 dmNewParagraph" data-dmtmpl = "tru…" at bounding box center [606, 291] width 682 height 533
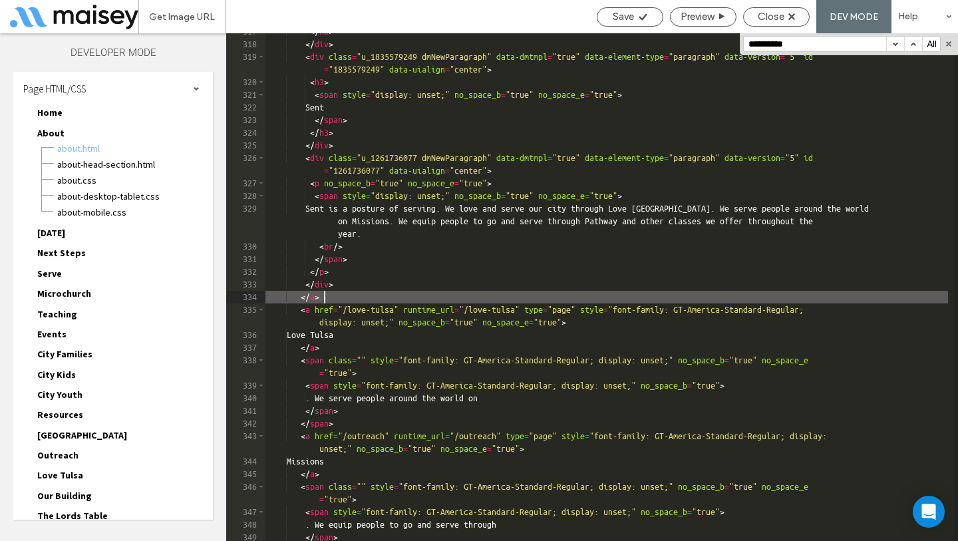
click at [286, 307] on div "</ h6 > </ div > < div class = "u_1835579249 dmNewParagraph" data-dmtmpl = "tru…" at bounding box center [606, 291] width 682 height 533
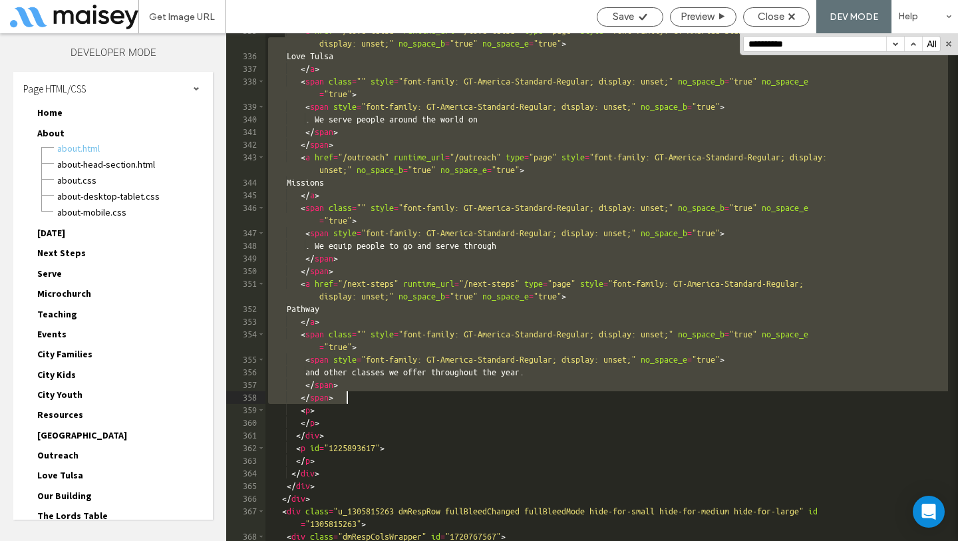
scroll to position [5493, 0]
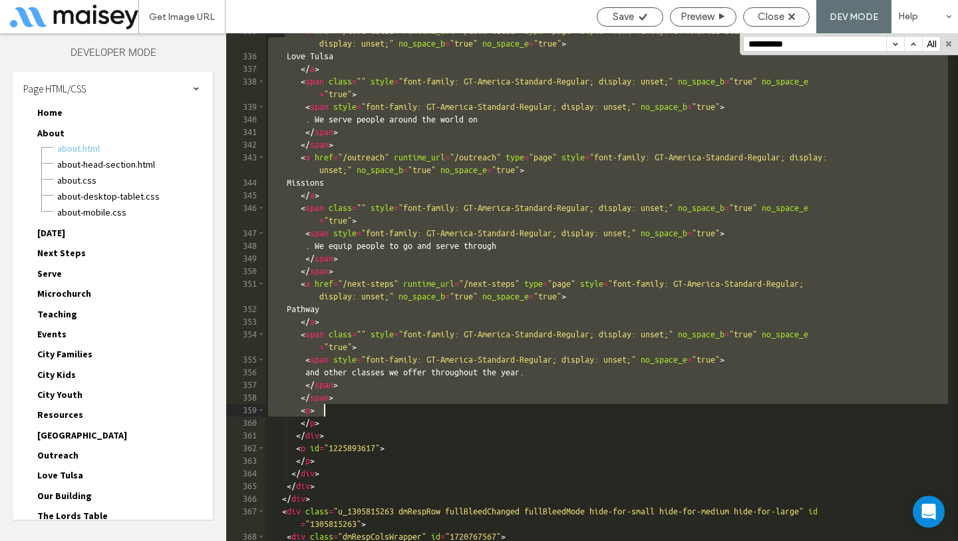
drag, startPoint x: 285, startPoint y: 127, endPoint x: 376, endPoint y: 413, distance: 300.1
click at [376, 413] on div "< a href = "/love-tulsa" runtime_url = "/love-tulsa" type = "page" style = "fon…" at bounding box center [606, 297] width 682 height 545
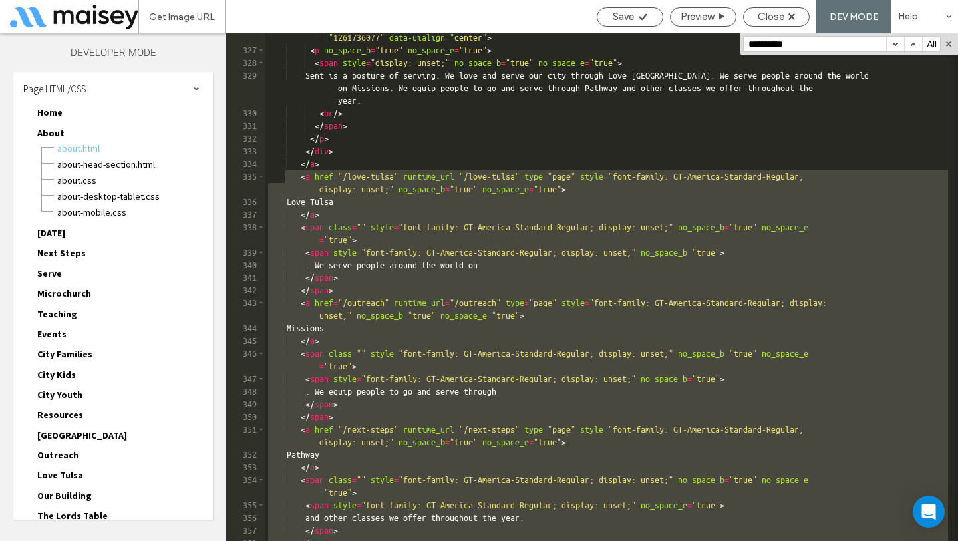
scroll to position [5507, 0]
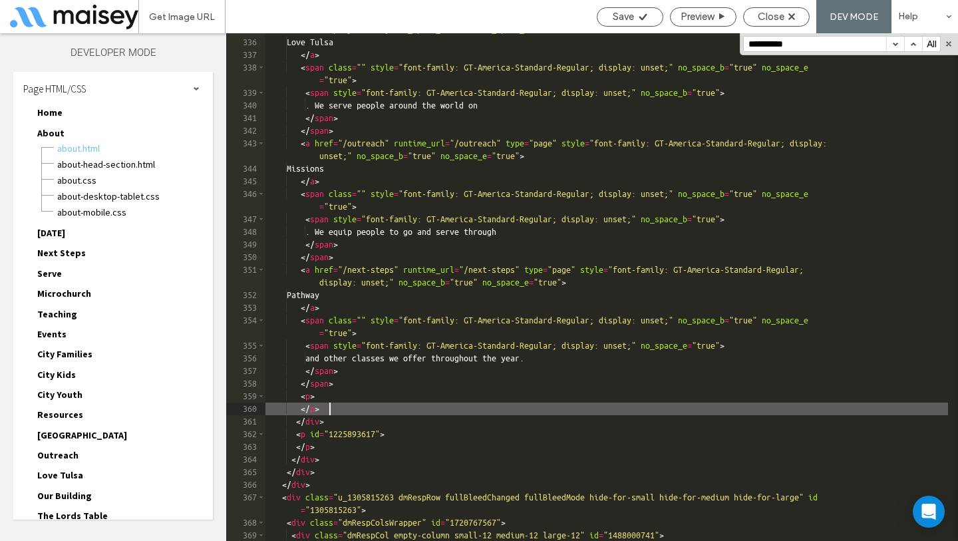
click at [334, 407] on div "< a href = "/love-tulsa" runtime_url = "/love-tulsa" type = "page" style = "fon…" at bounding box center [606, 283] width 682 height 545
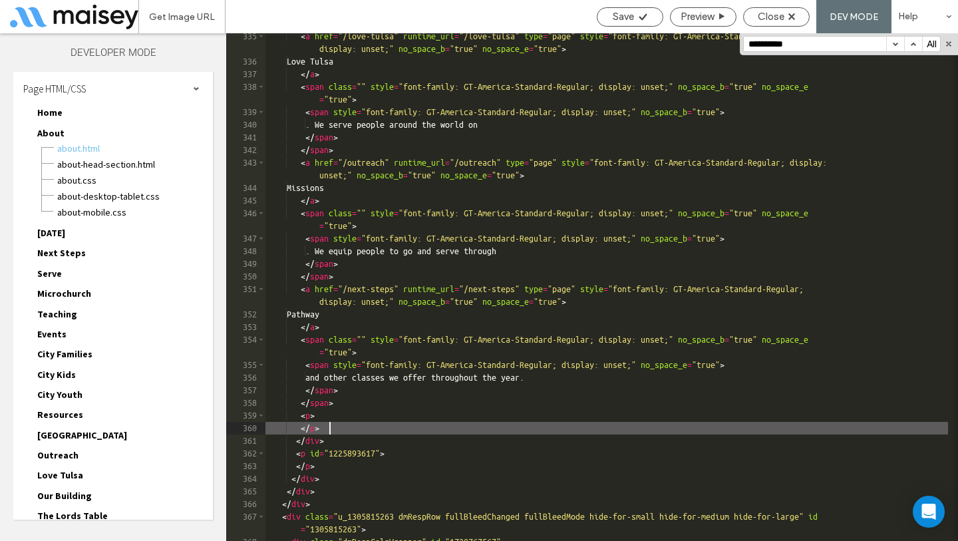
scroll to position [5488, 0]
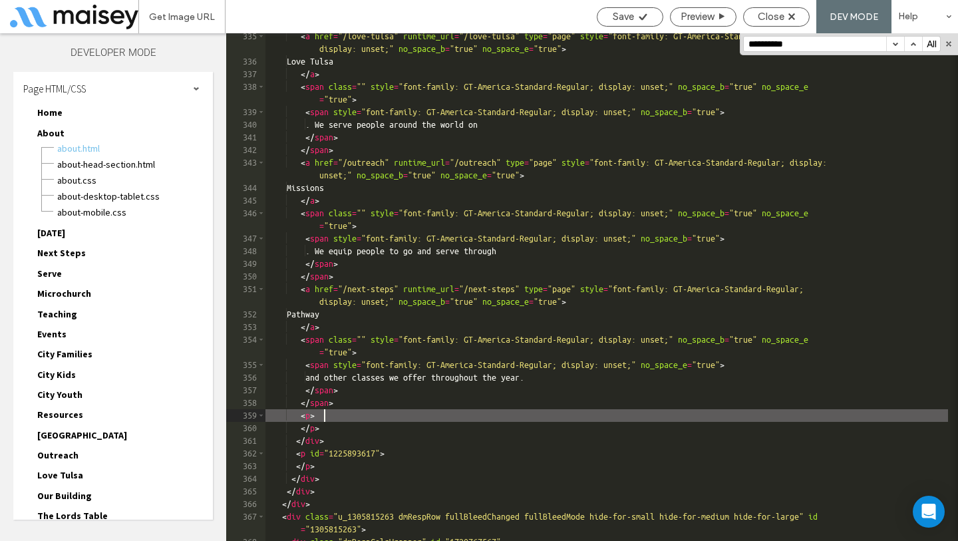
click at [339, 413] on div "< a href = "/love-tulsa" runtime_url = "/love-tulsa" type = "page" style = "fon…" at bounding box center [606, 302] width 682 height 545
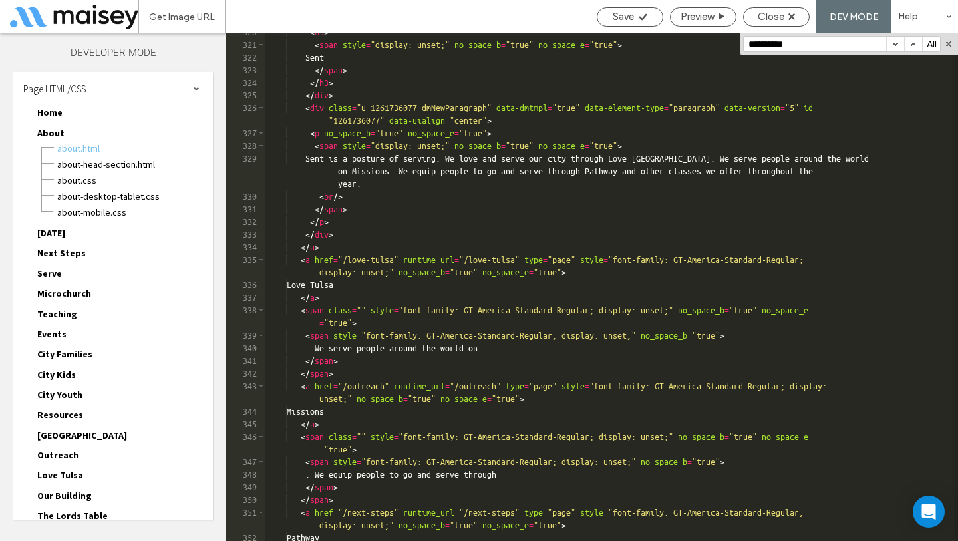
scroll to position [5255, 0]
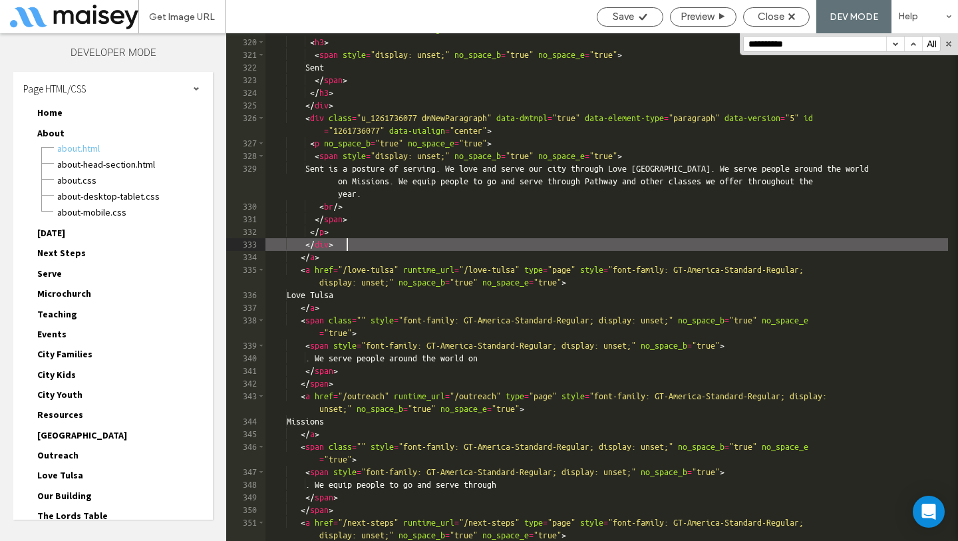
click at [345, 247] on div "< div class = "u_1835579249 dmNewParagraph" data-dmtmpl = "true" data-element-t…" at bounding box center [606, 283] width 682 height 545
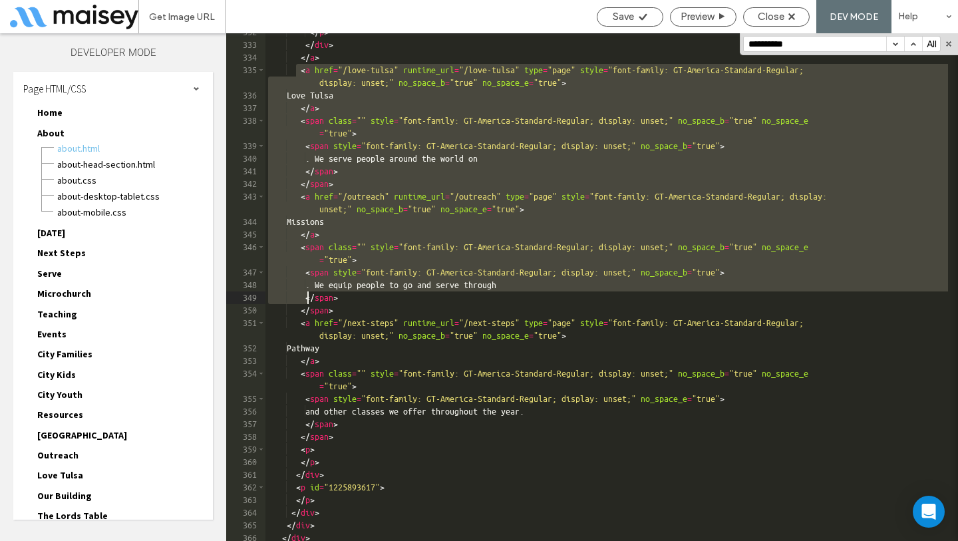
scroll to position [5572, 0]
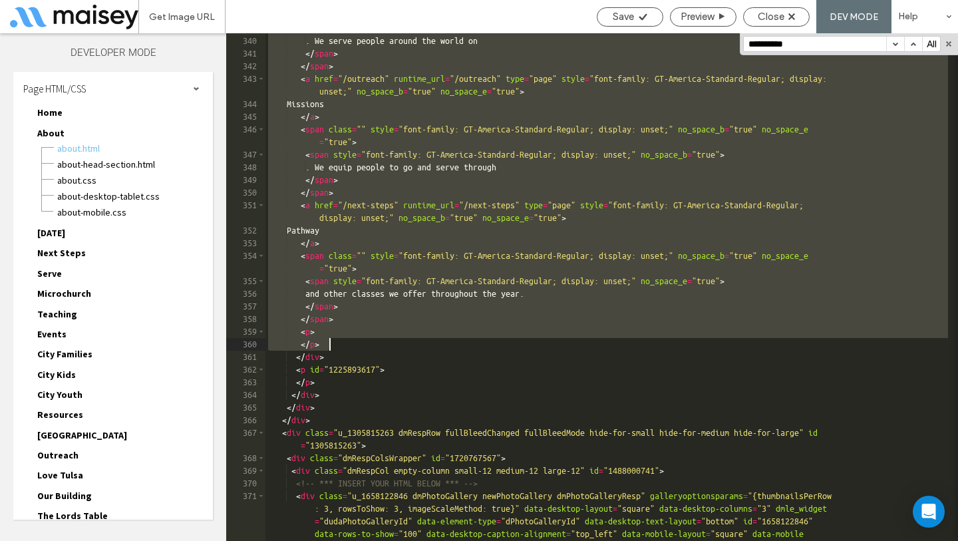
drag, startPoint x: 295, startPoint y: 270, endPoint x: 347, endPoint y: 343, distance: 88.8
click at [347, 343] on div "< span style = "font-family: GT-America-Standard-Regular; display: unset;" no_s…" at bounding box center [606, 313] width 682 height 583
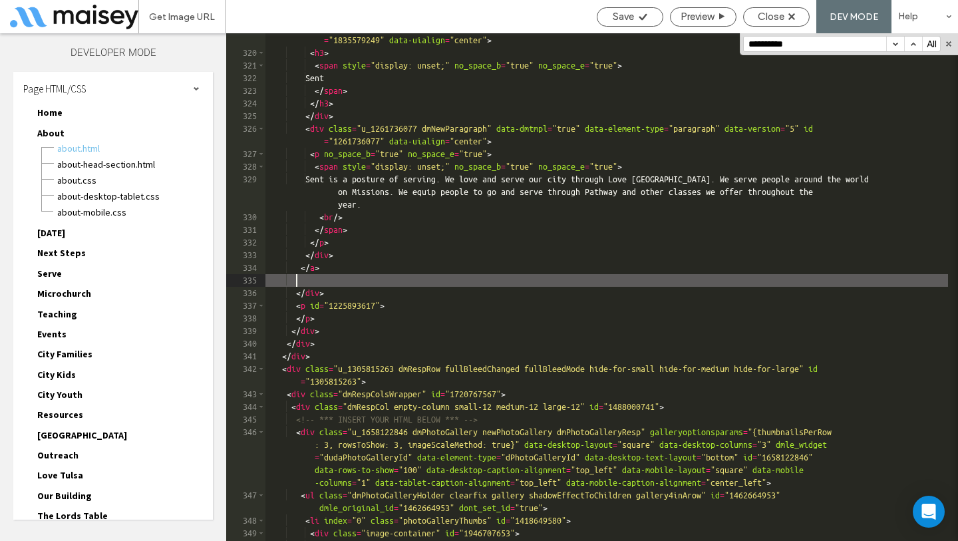
scroll to position [5244, 0]
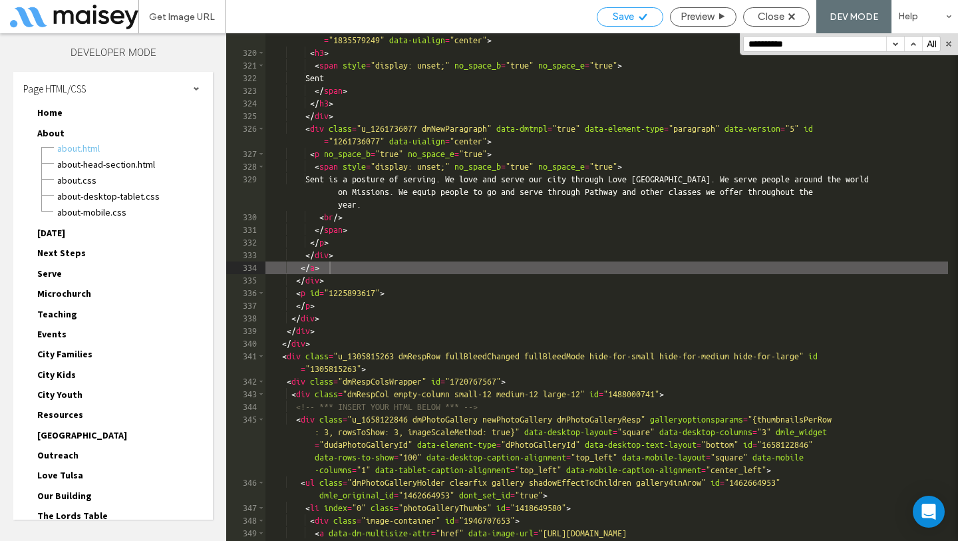
click at [641, 22] on div "Save" at bounding box center [629, 17] width 65 height 12
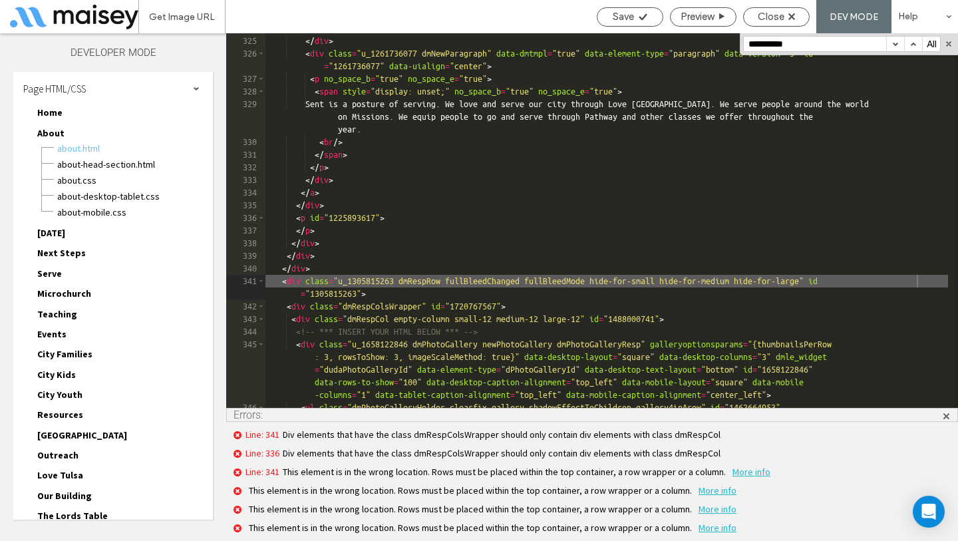
scroll to position [5332, 0]
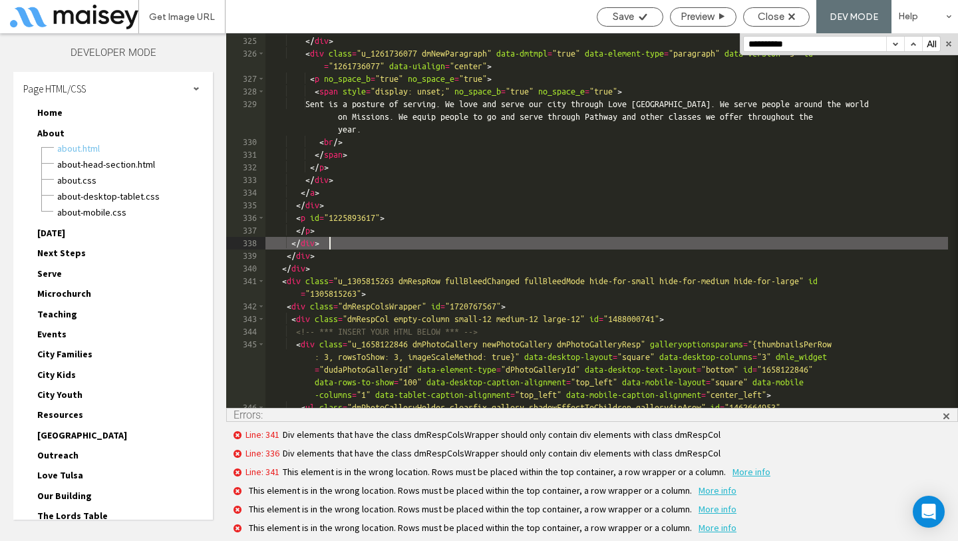
click at [515, 239] on div "</ h3 > </ div > < div class = "u_1261736077 dmNewParagraph" data-dmtmpl = "tru…" at bounding box center [606, 228] width 682 height 412
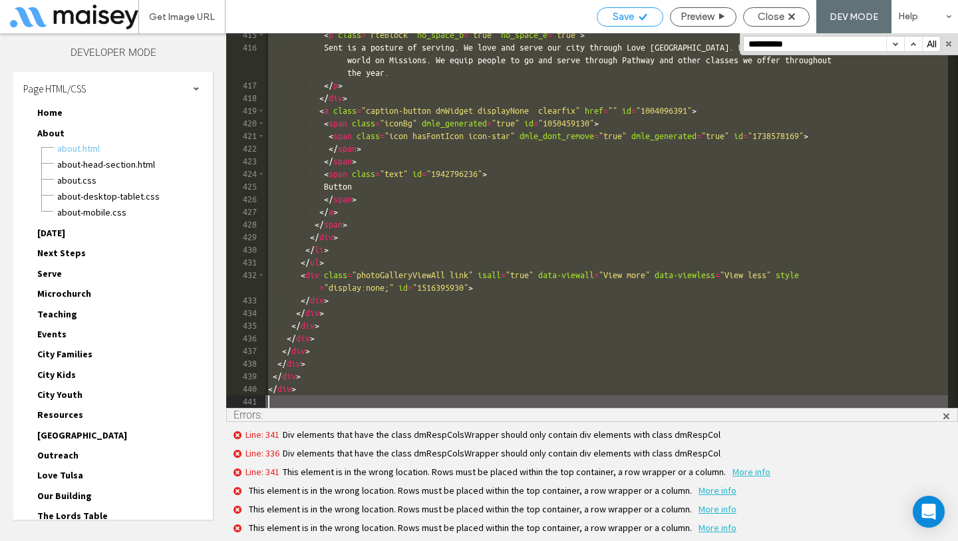
click at [650, 25] on div "Save" at bounding box center [630, 16] width 67 height 19
click at [784, 18] on span "Close" at bounding box center [771, 17] width 27 height 12
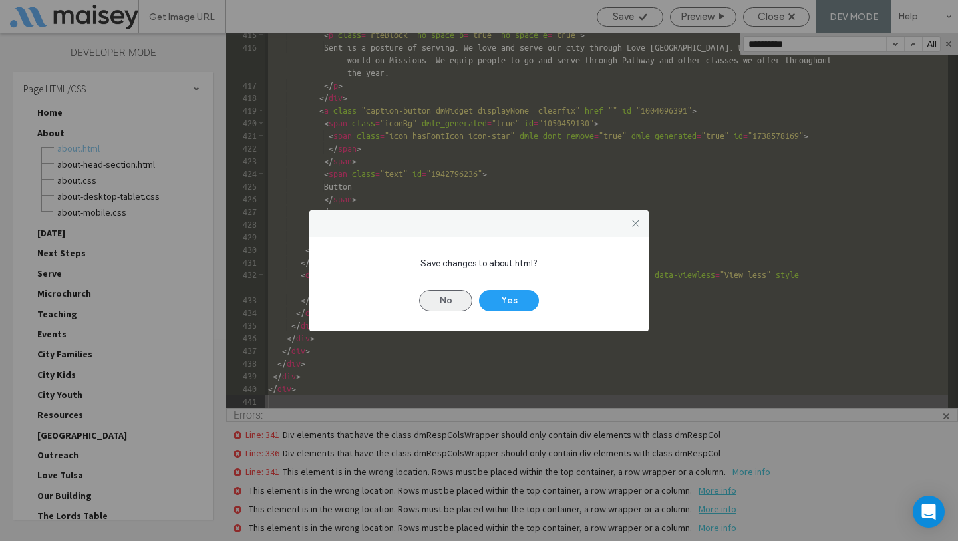
click at [446, 303] on button "No" at bounding box center [445, 300] width 53 height 21
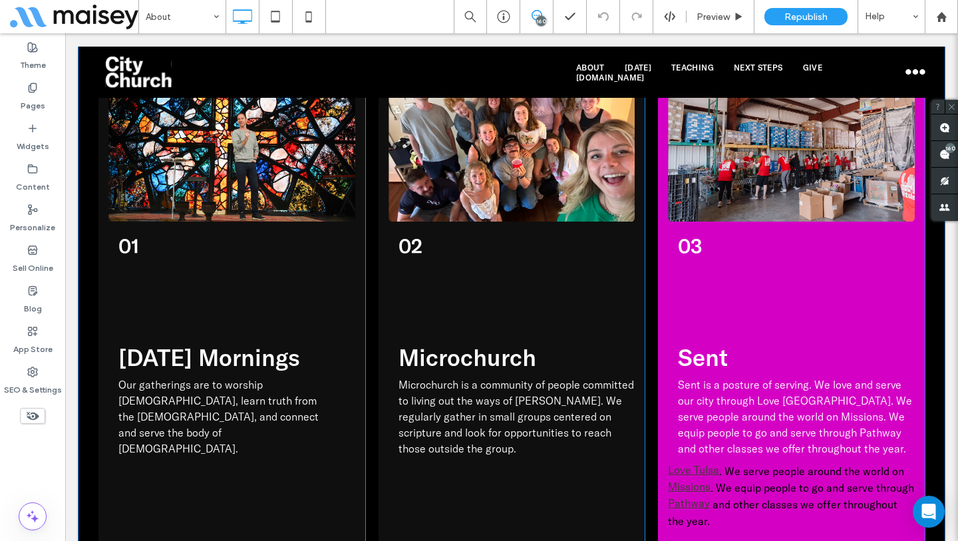
scroll to position [1883, 0]
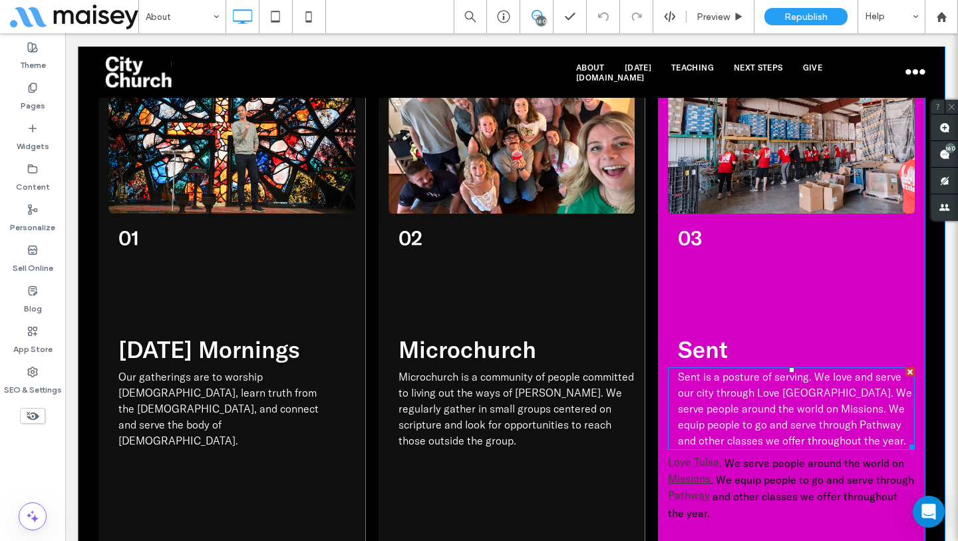
click at [785, 370] on span "Sent is a posture of serving. We love and serve our city through Love Tulsa. We…" at bounding box center [795, 408] width 234 height 77
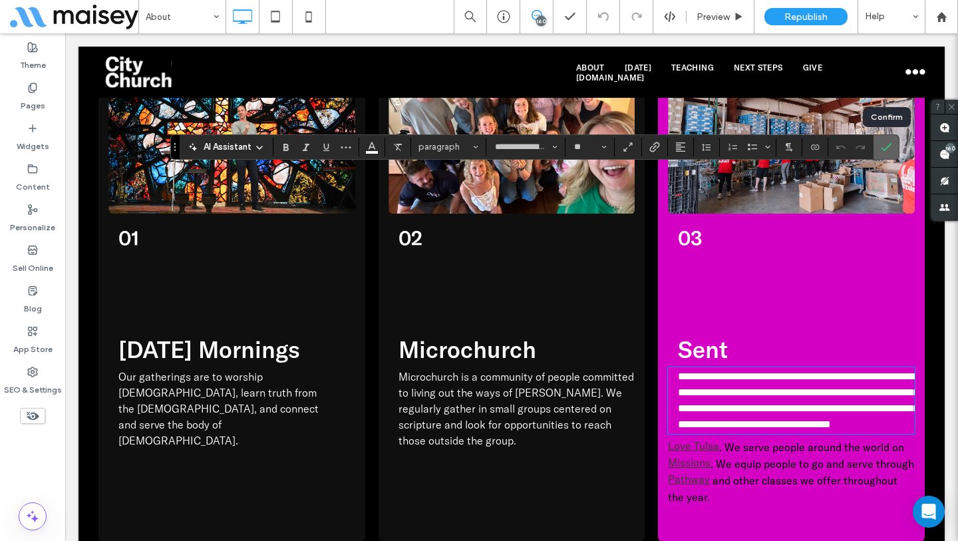
click at [891, 148] on icon "Confirm" at bounding box center [886, 147] width 11 height 11
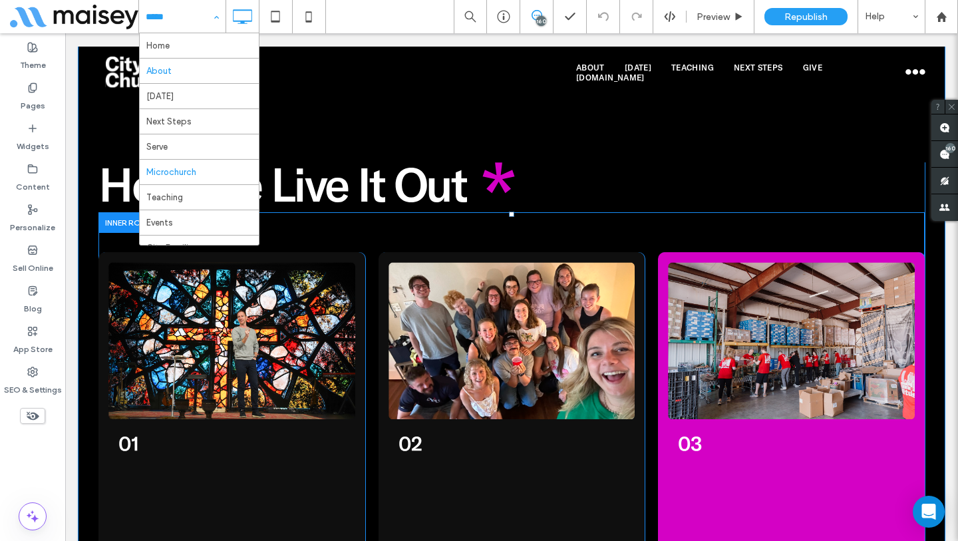
scroll to position [262, 0]
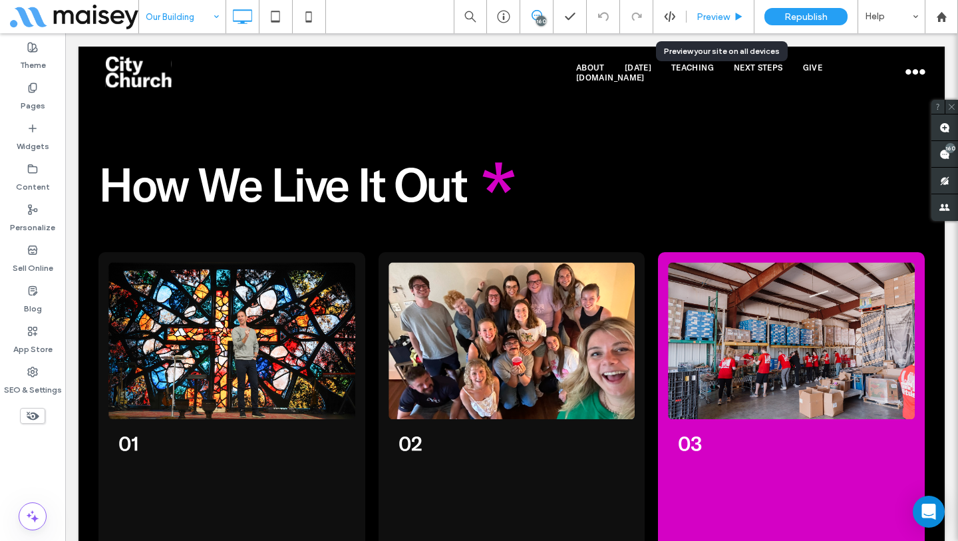
click at [736, 17] on use at bounding box center [739, 16] width 7 height 7
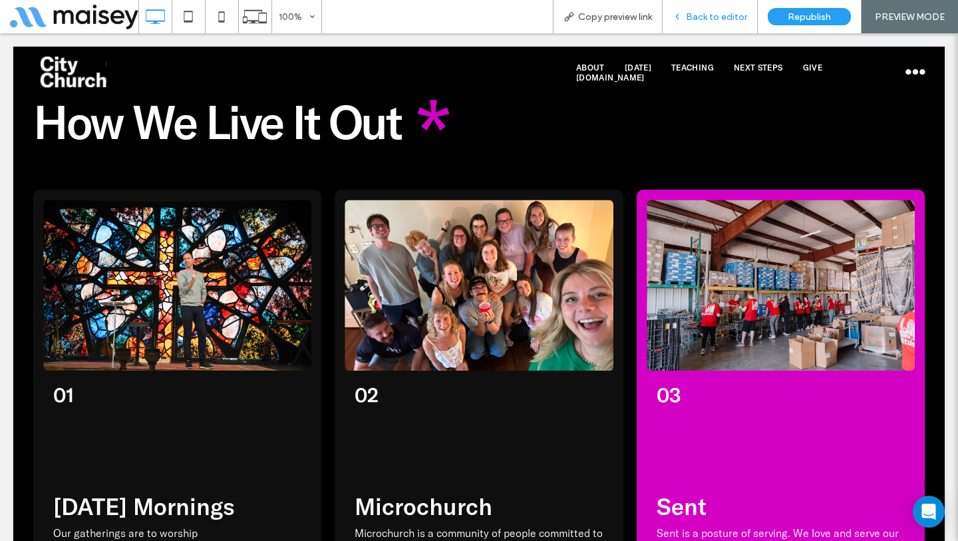
click at [714, 15] on span "Back to editor" at bounding box center [716, 16] width 61 height 11
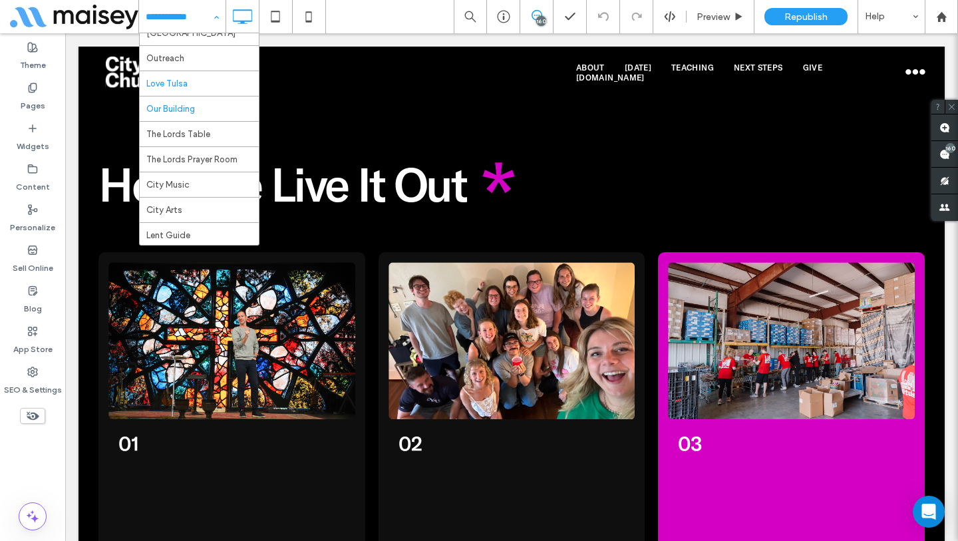
scroll to position [351, 0]
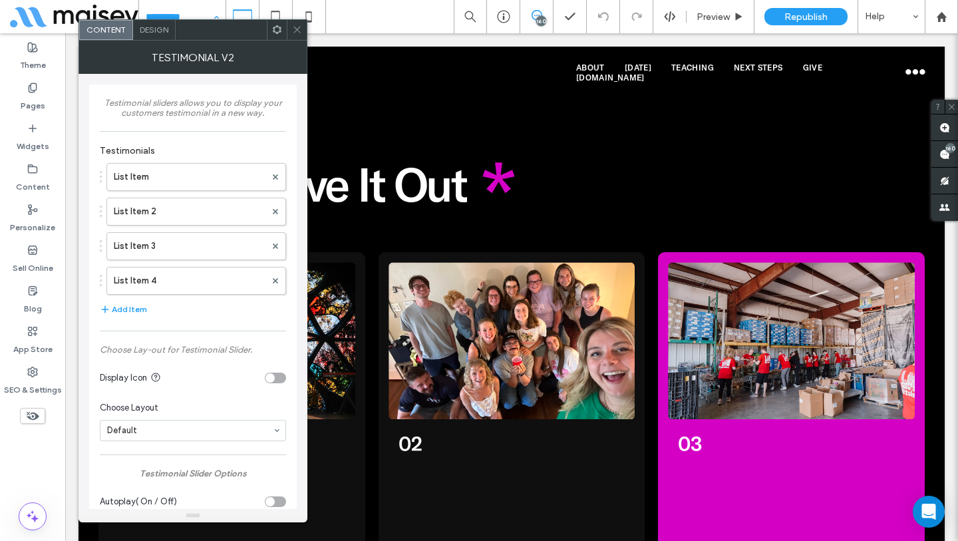
click at [294, 25] on icon at bounding box center [297, 30] width 10 height 10
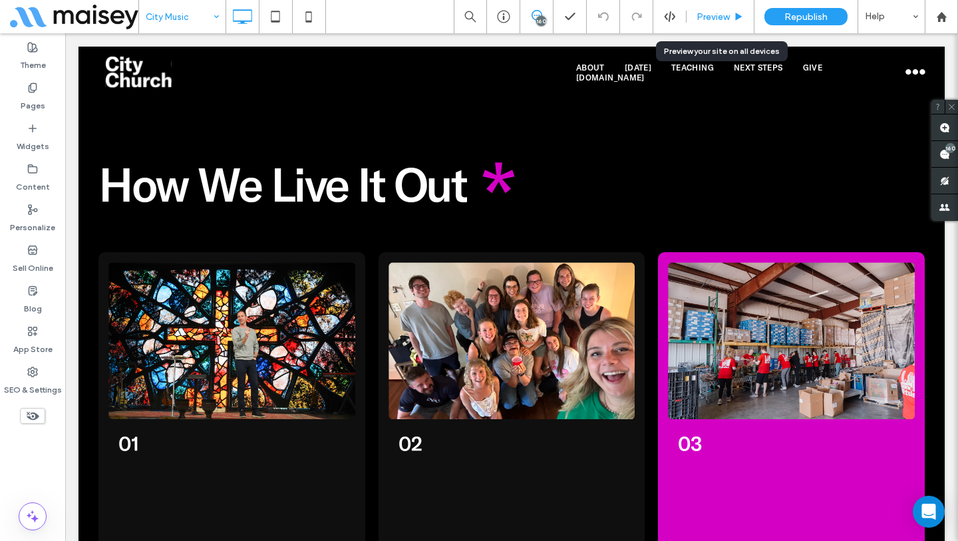
click at [718, 21] on span "Preview" at bounding box center [712, 16] width 33 height 11
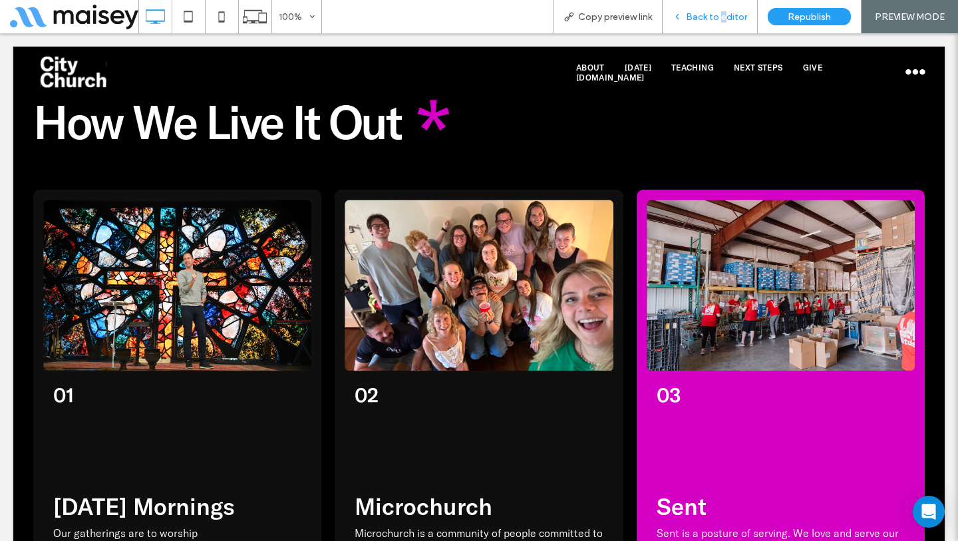
drag, startPoint x: 718, startPoint y: 21, endPoint x: 724, endPoint y: 17, distance: 7.2
click at [724, 17] on span "Back to editor" at bounding box center [716, 16] width 61 height 11
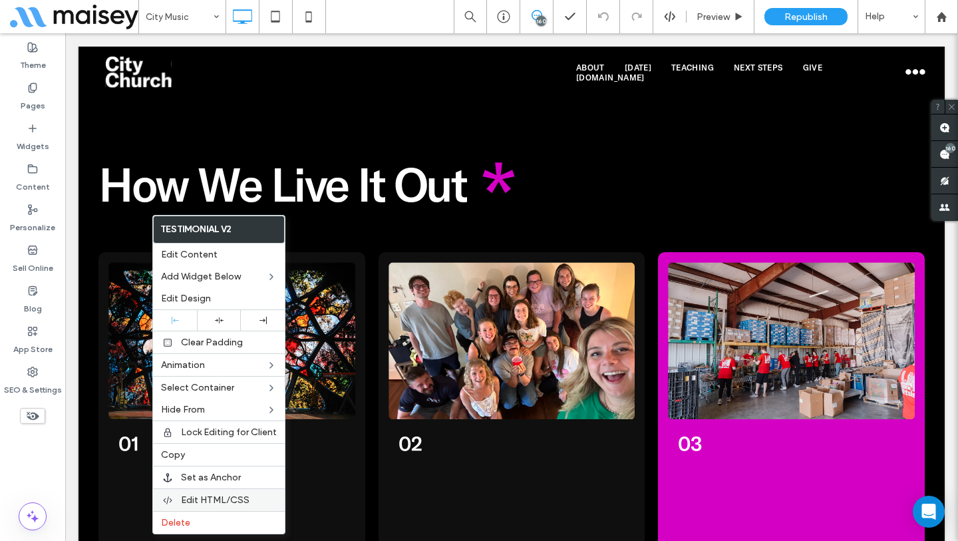
click at [233, 504] on span "Edit HTML/CSS" at bounding box center [215, 499] width 69 height 11
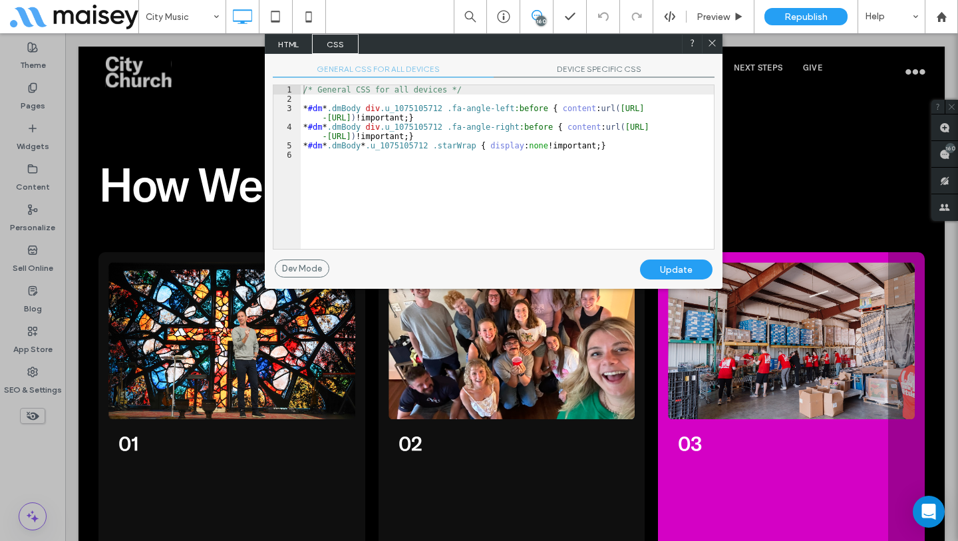
click at [603, 70] on span "DEVICE SPECIFIC CSS" at bounding box center [603, 71] width 221 height 14
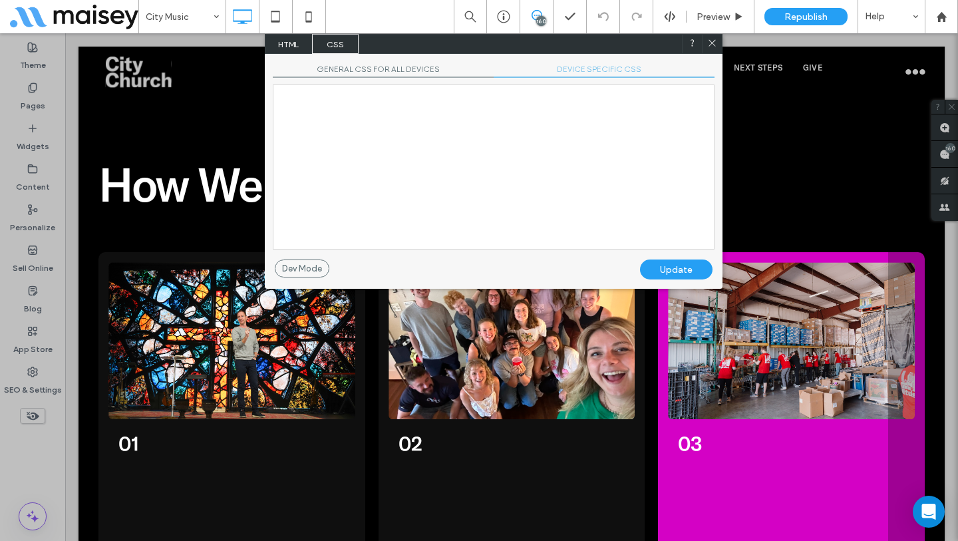
scroll to position [2, 0]
click at [577, 160] on div at bounding box center [493, 167] width 440 height 164
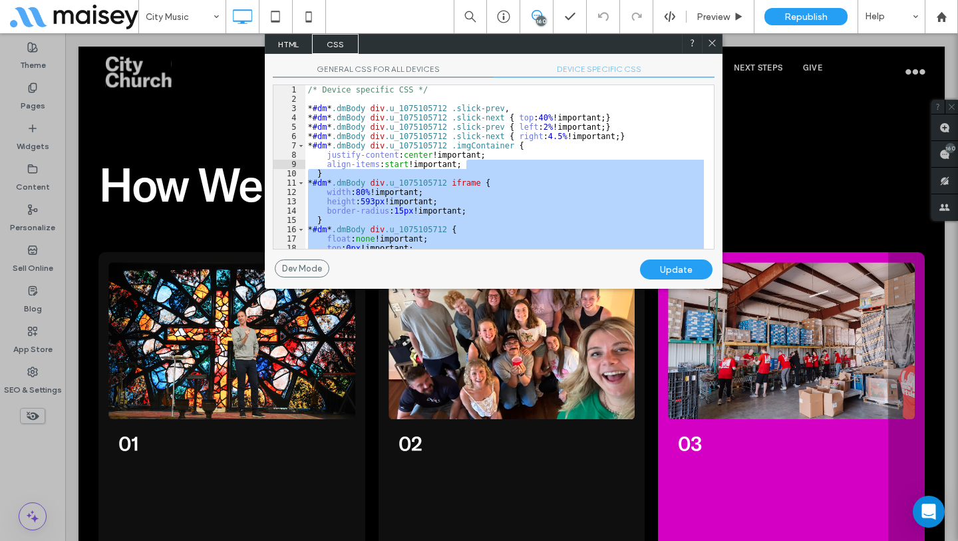
click at [622, 126] on div "/* Device specific CSS */ * #dm * .dmBody div .u_1075105712 .slick-prev , * #dm…" at bounding box center [504, 176] width 398 height 182
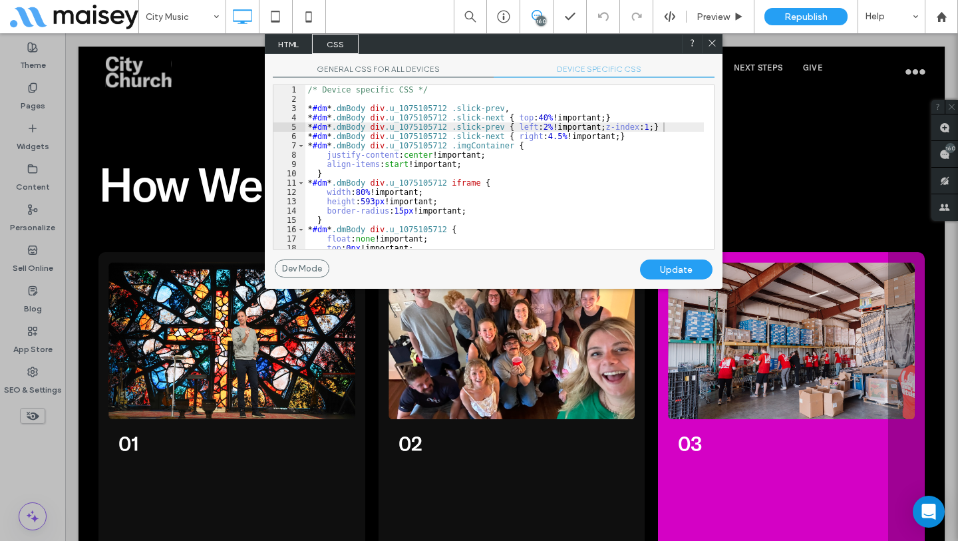
click at [664, 272] on div "Update" at bounding box center [676, 269] width 72 height 20
click at [714, 47] on icon at bounding box center [712, 43] width 10 height 10
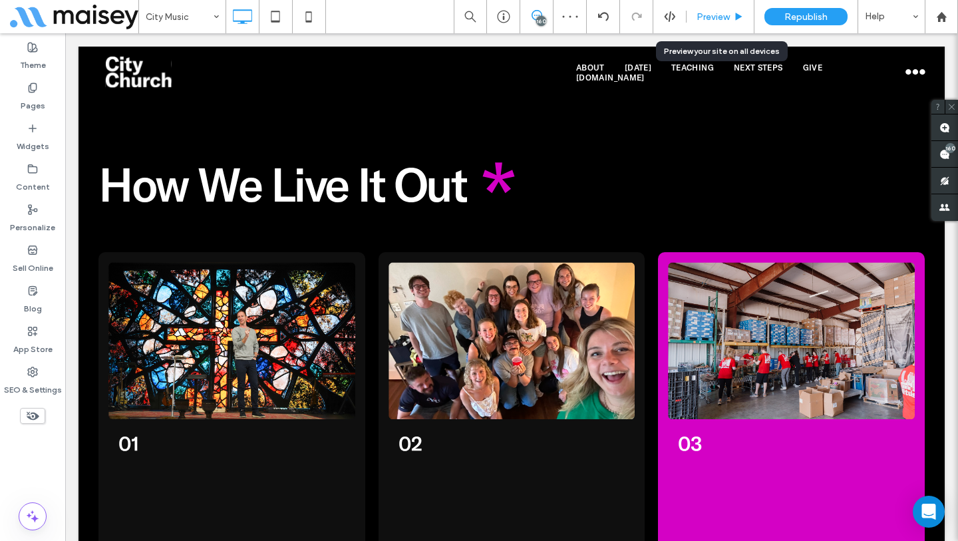
click at [715, 24] on div "Preview" at bounding box center [720, 16] width 68 height 33
click at [722, 21] on span "Preview" at bounding box center [712, 16] width 33 height 11
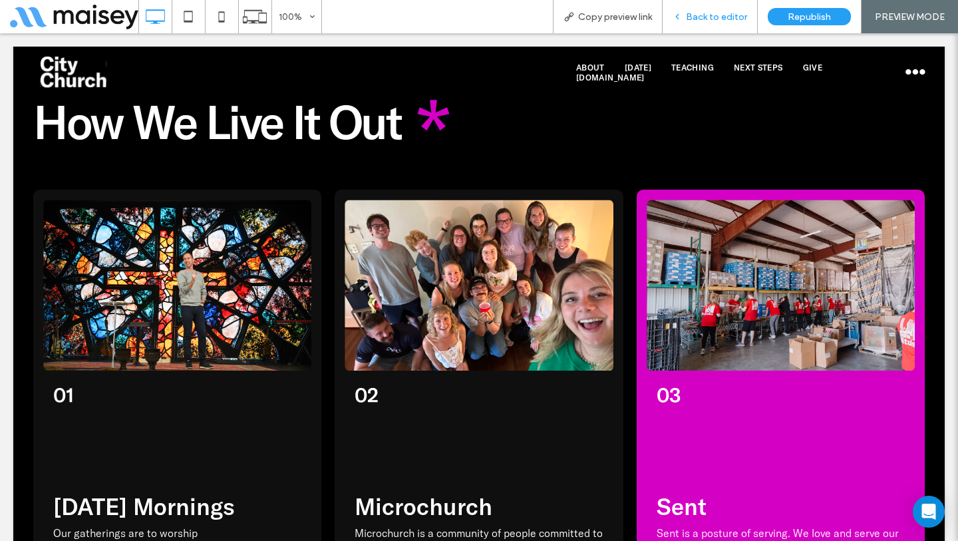
click at [692, 12] on span "Back to editor" at bounding box center [716, 16] width 61 height 11
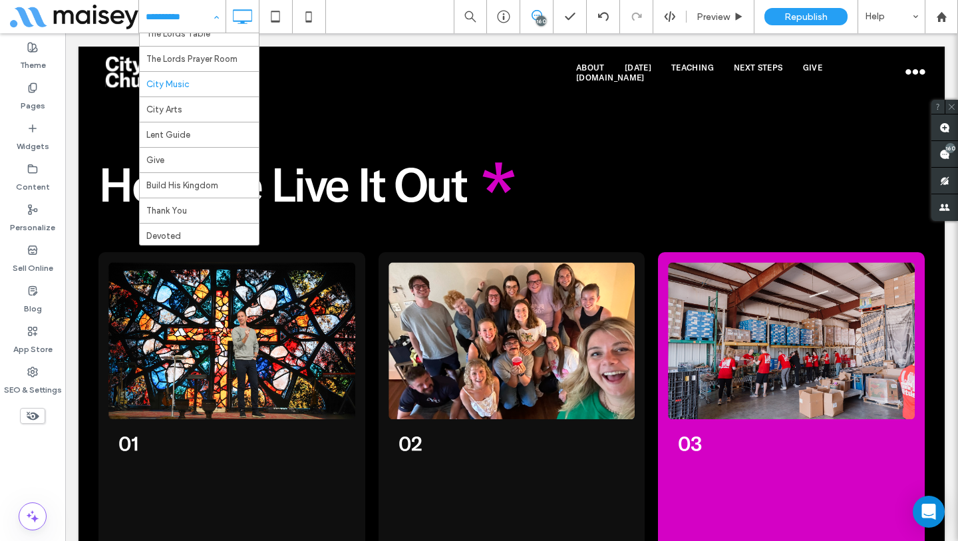
scroll to position [418, 0]
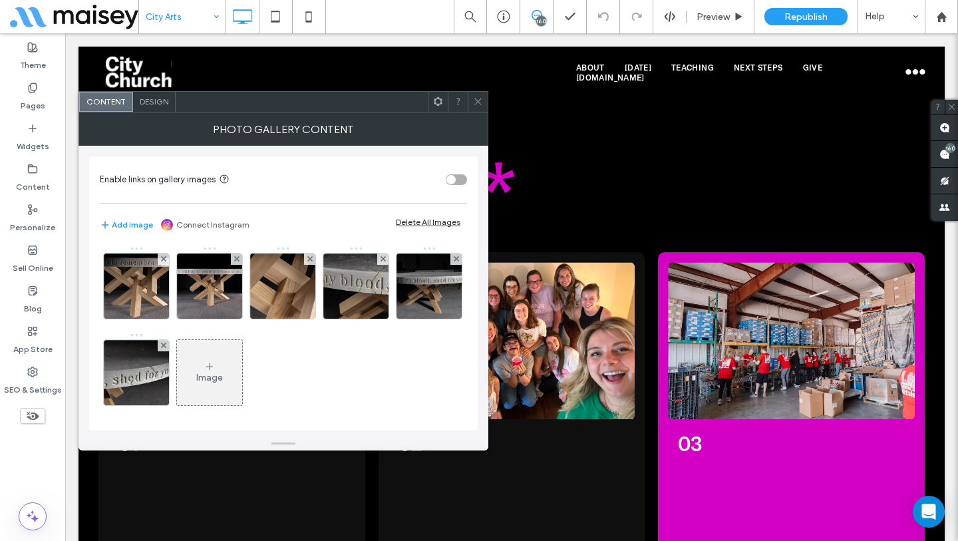
click at [163, 105] on span "Design" at bounding box center [154, 101] width 29 height 10
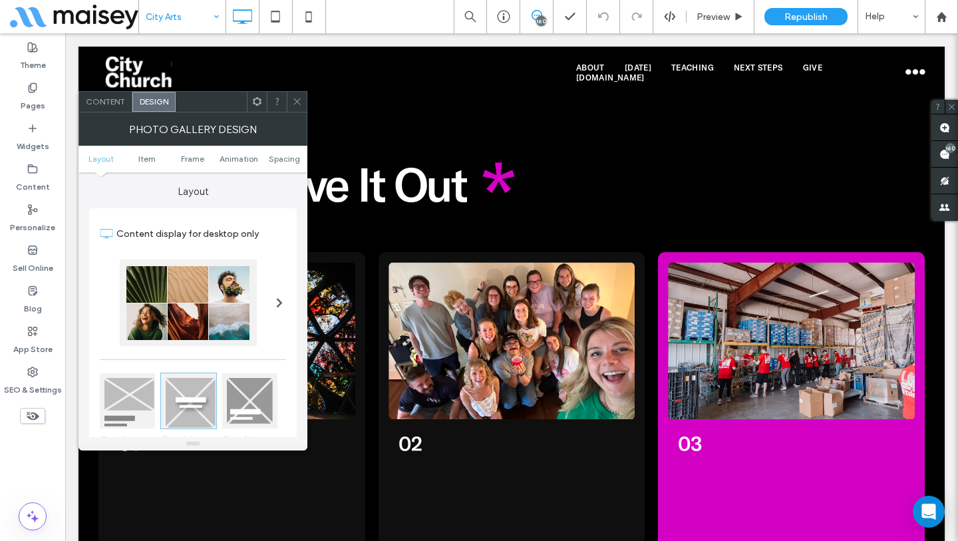
click at [294, 100] on icon at bounding box center [297, 101] width 10 height 10
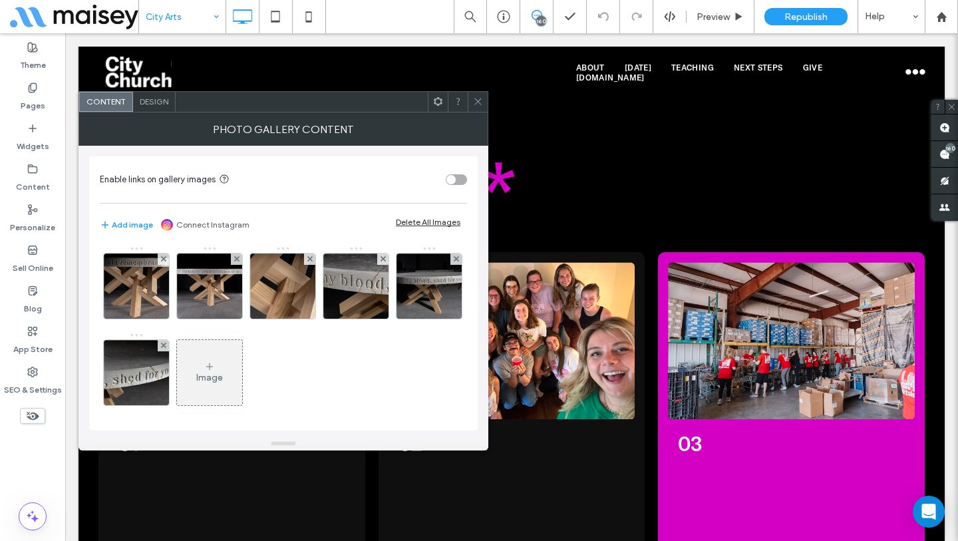
click at [478, 102] on icon at bounding box center [478, 101] width 10 height 10
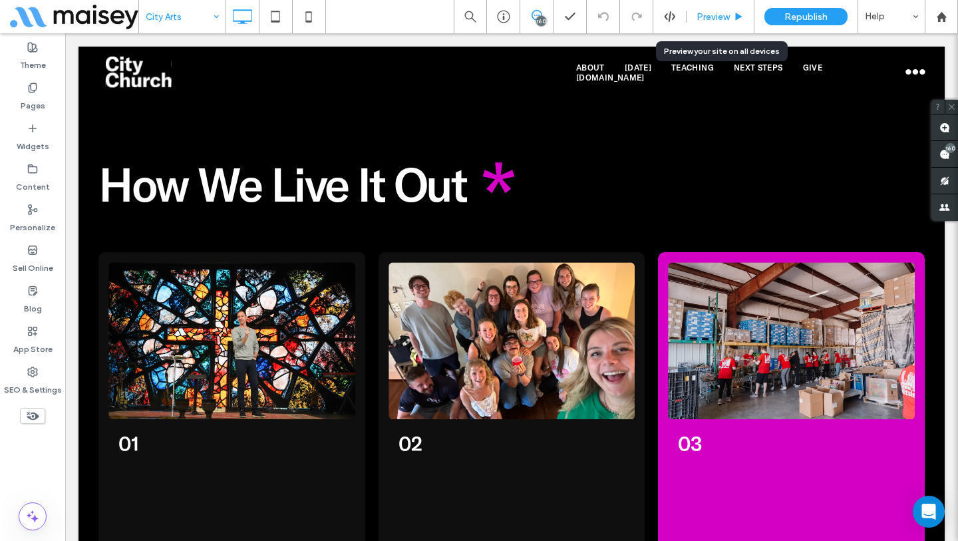
click at [722, 17] on span "Preview" at bounding box center [712, 16] width 33 height 11
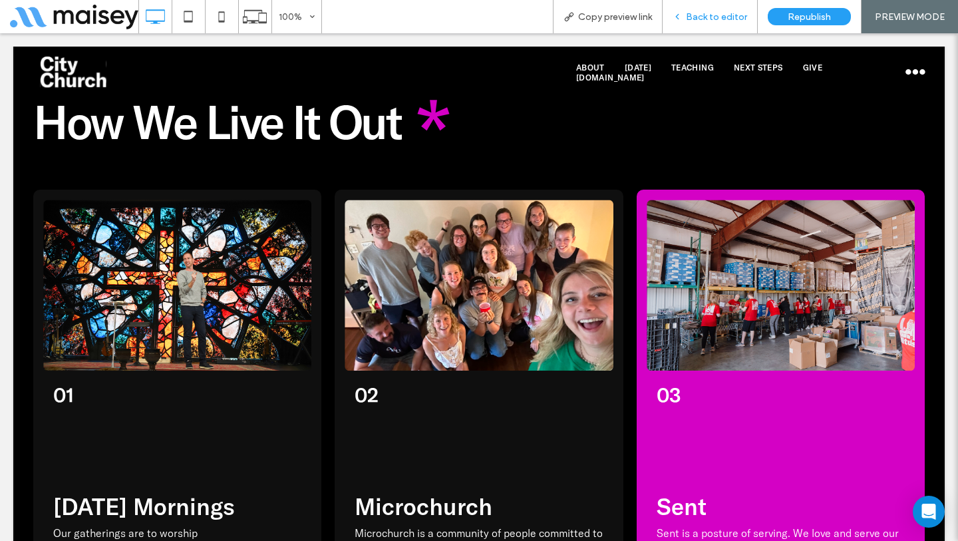
click at [700, 20] on span "Back to editor" at bounding box center [716, 16] width 61 height 11
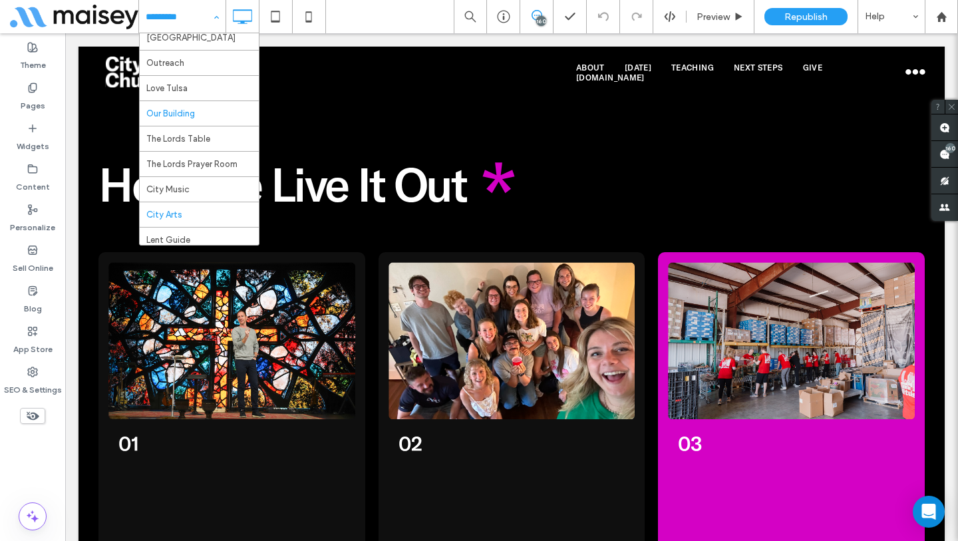
scroll to position [333, 0]
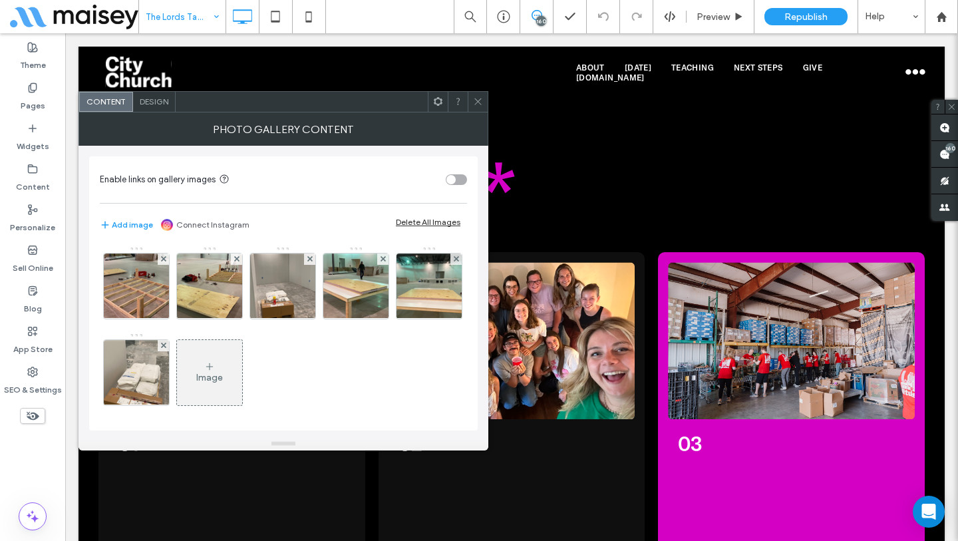
click at [475, 94] on span at bounding box center [478, 102] width 10 height 20
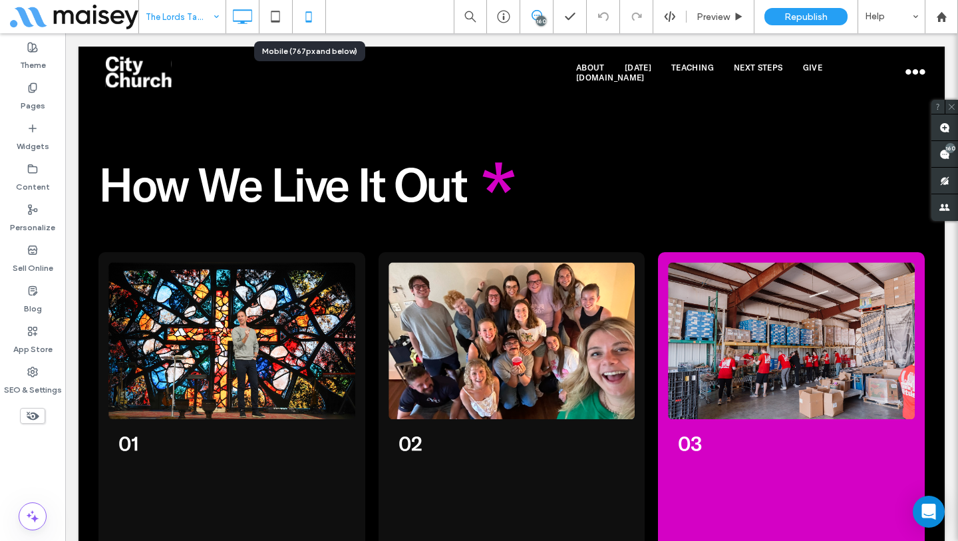
click at [311, 10] on icon at bounding box center [308, 16] width 27 height 27
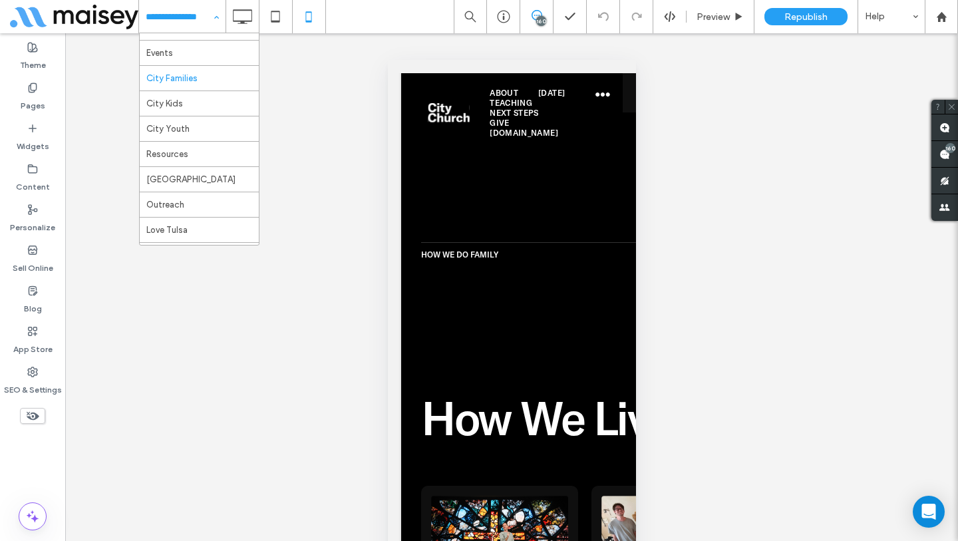
scroll to position [166, 0]
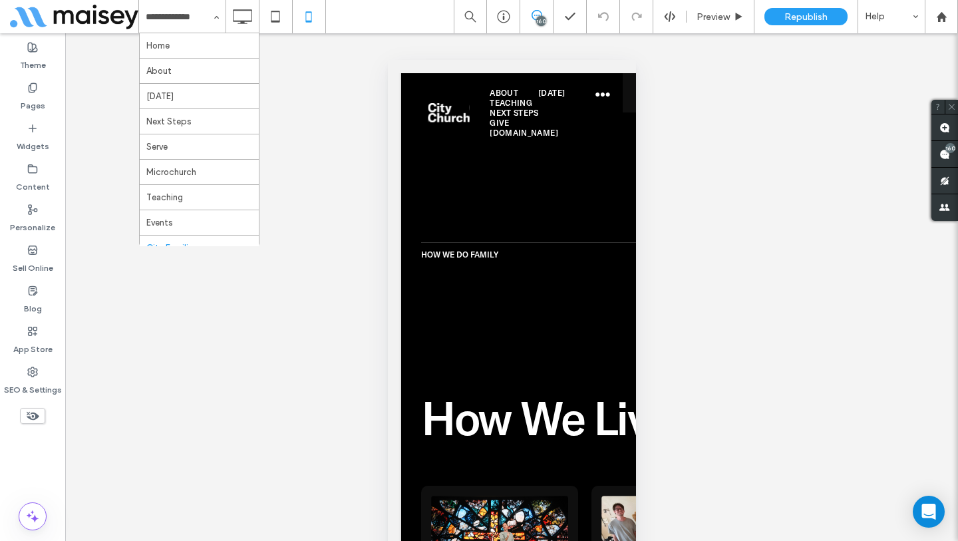
click at [196, 19] on input at bounding box center [179, 16] width 67 height 33
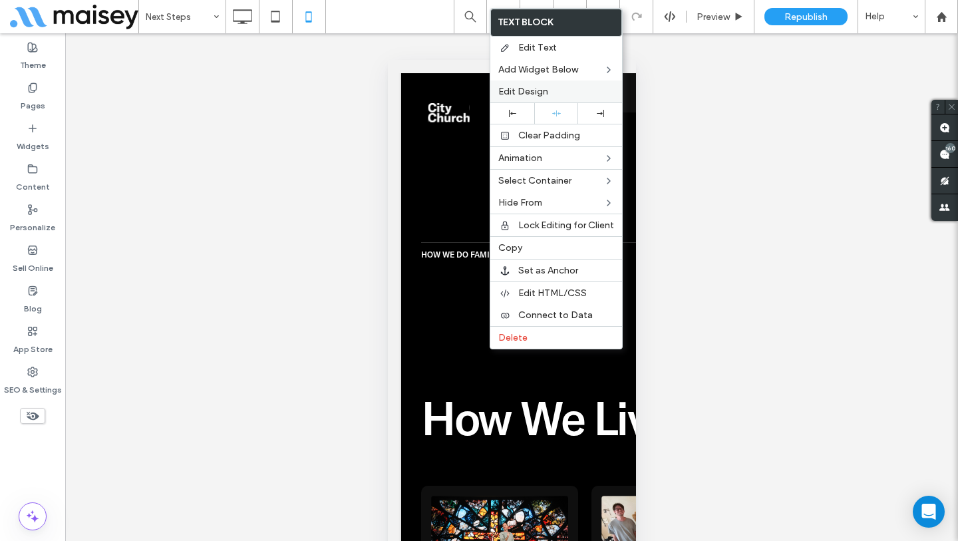
click at [538, 88] on span "Edit Design" at bounding box center [523, 91] width 50 height 11
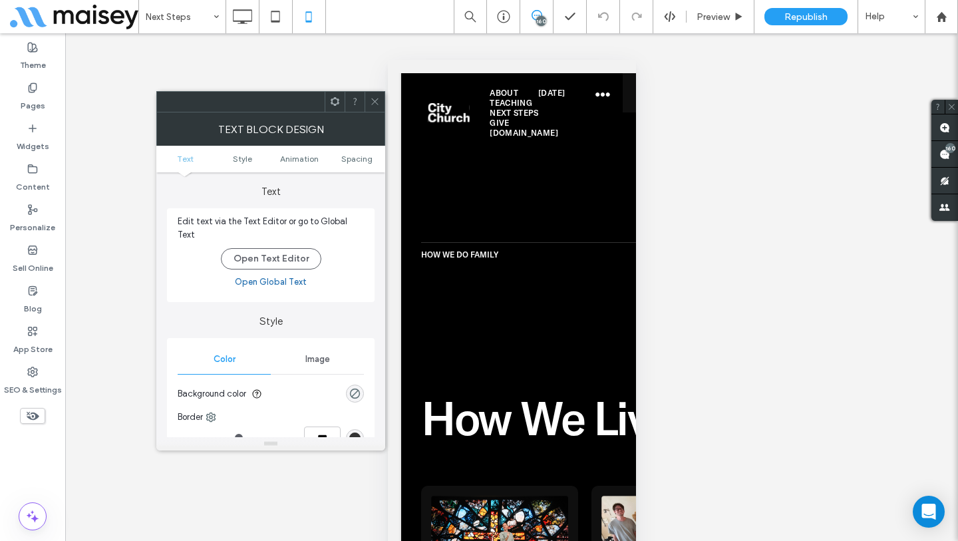
click at [331, 103] on use at bounding box center [335, 101] width 9 height 9
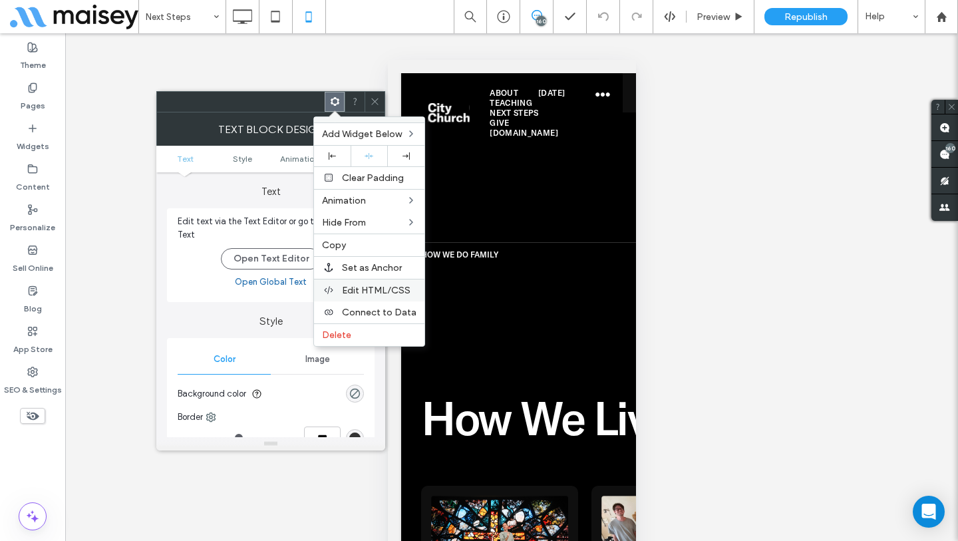
click at [378, 295] on span "Edit HTML/CSS" at bounding box center [376, 290] width 69 height 11
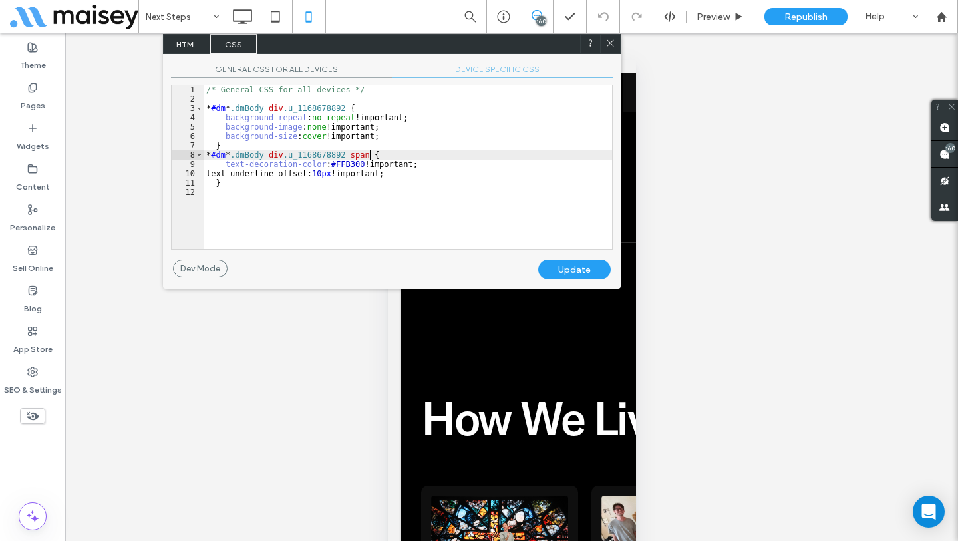
click at [371, 156] on div "/* General CSS for all devices */ * #dm * .dmBody div .u_1168678892 { backgroun…" at bounding box center [408, 176] width 408 height 182
click at [495, 67] on span "DEVICE SPECIFIC CSS" at bounding box center [502, 71] width 221 height 14
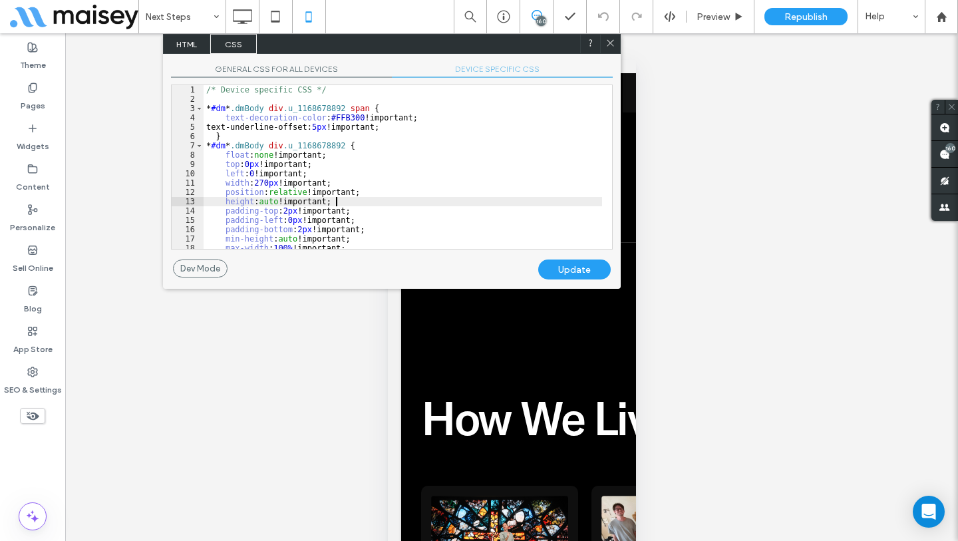
click at [465, 204] on div "/* Device specific CSS */ * #dm * .dmBody div .u_1168678892 span { text-decorat…" at bounding box center [403, 176] width 398 height 182
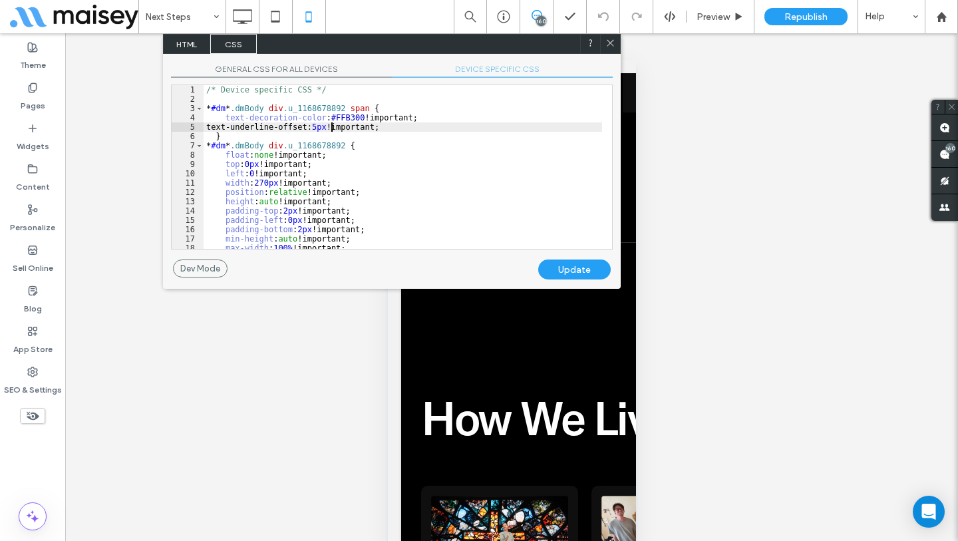
click at [333, 125] on div "/* Device specific CSS */ * #dm * .dmBody div .u_1168678892 span { text-decorat…" at bounding box center [403, 176] width 398 height 182
click at [579, 271] on div "Update" at bounding box center [574, 269] width 72 height 20
click at [615, 38] on icon at bounding box center [610, 43] width 10 height 10
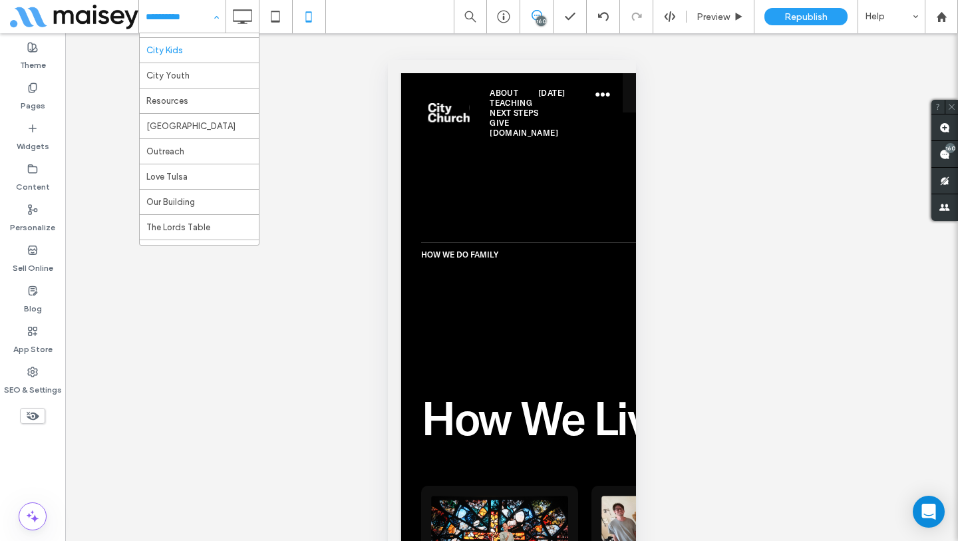
scroll to position [130, 0]
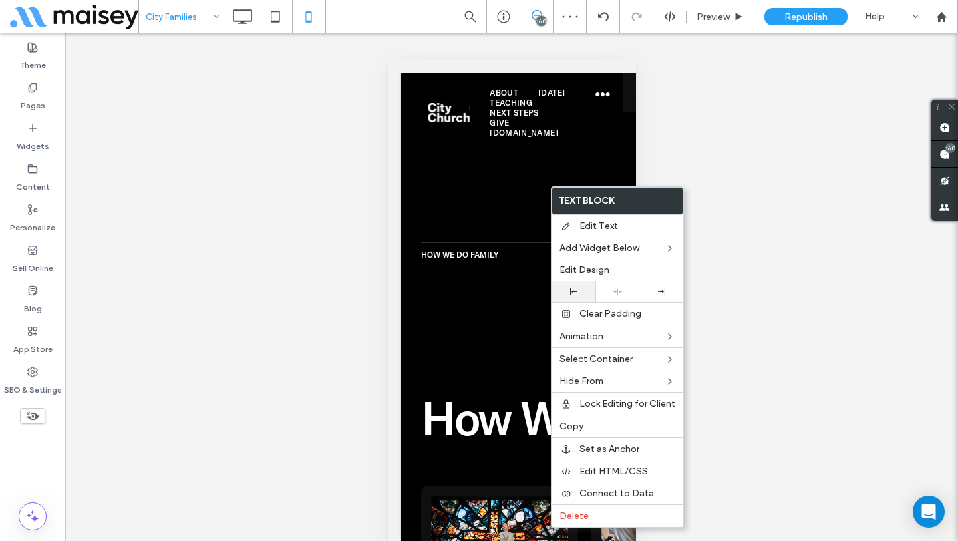
click at [573, 294] on icon at bounding box center [573, 291] width 7 height 7
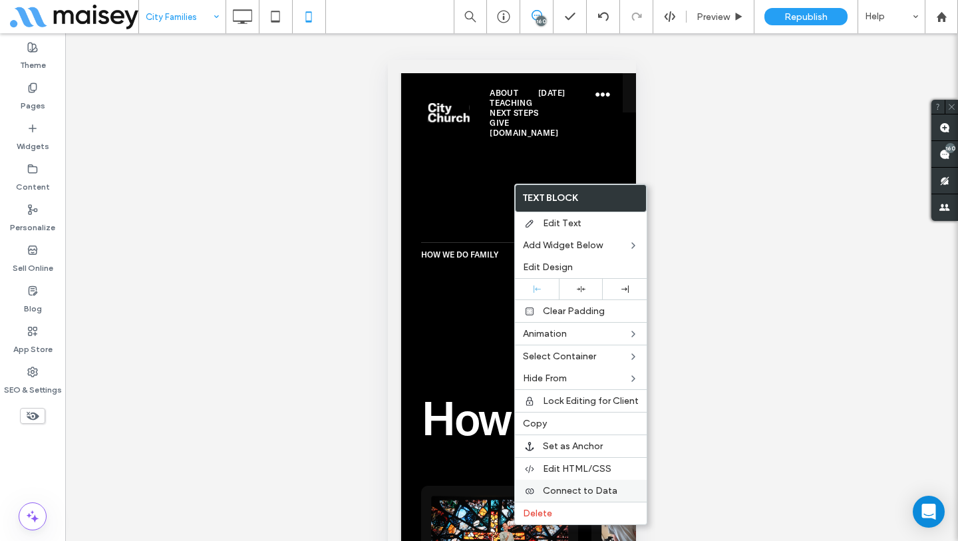
click at [582, 480] on div "Connect to Data" at bounding box center [581, 491] width 132 height 22
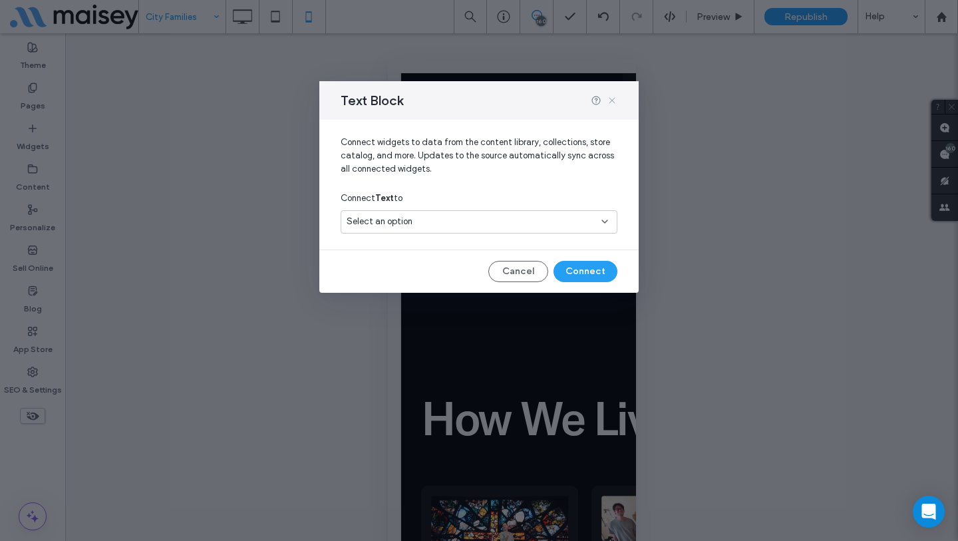
click at [614, 101] on icon at bounding box center [612, 100] width 11 height 11
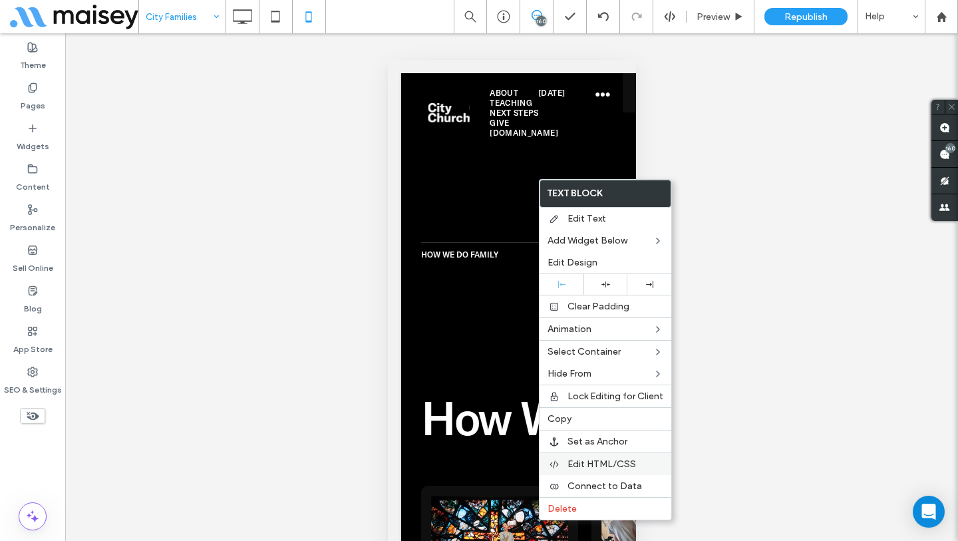
click at [605, 470] on div "Edit HTML/CSS" at bounding box center [605, 463] width 132 height 23
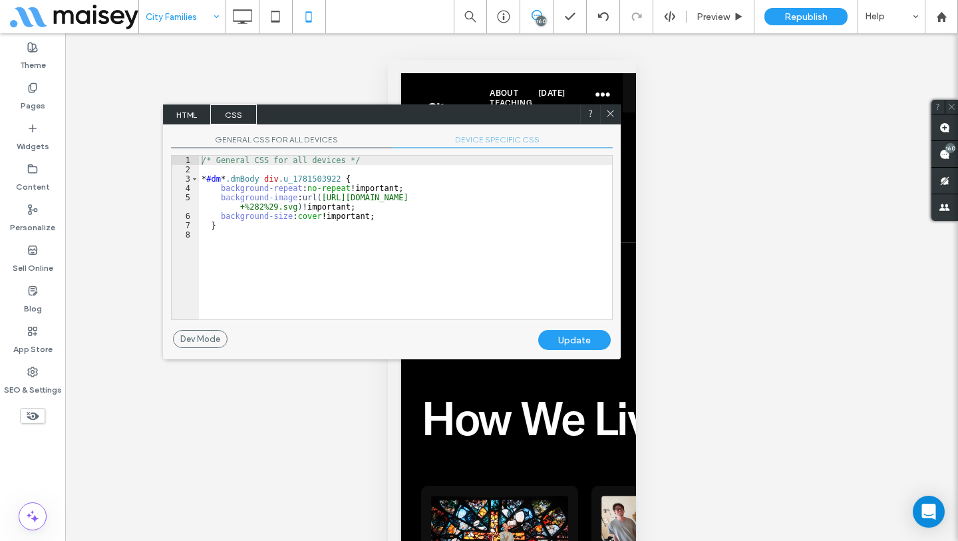
click at [505, 144] on span "DEVICE SPECIFIC CSS" at bounding box center [502, 141] width 221 height 14
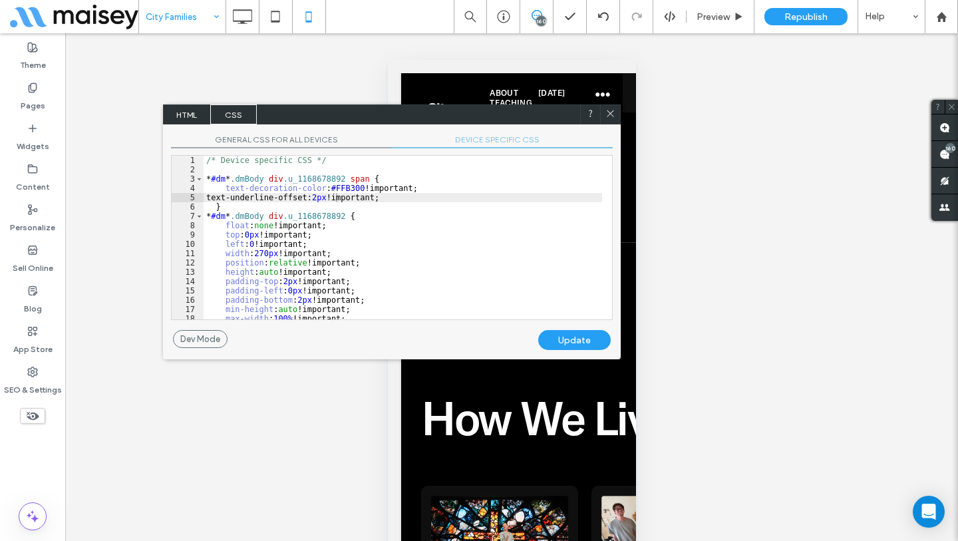
click at [433, 269] on div "/* Device specific CSS */ * #dm * .dmBody div .u_1168678892 span { text-decorat…" at bounding box center [403, 247] width 398 height 182
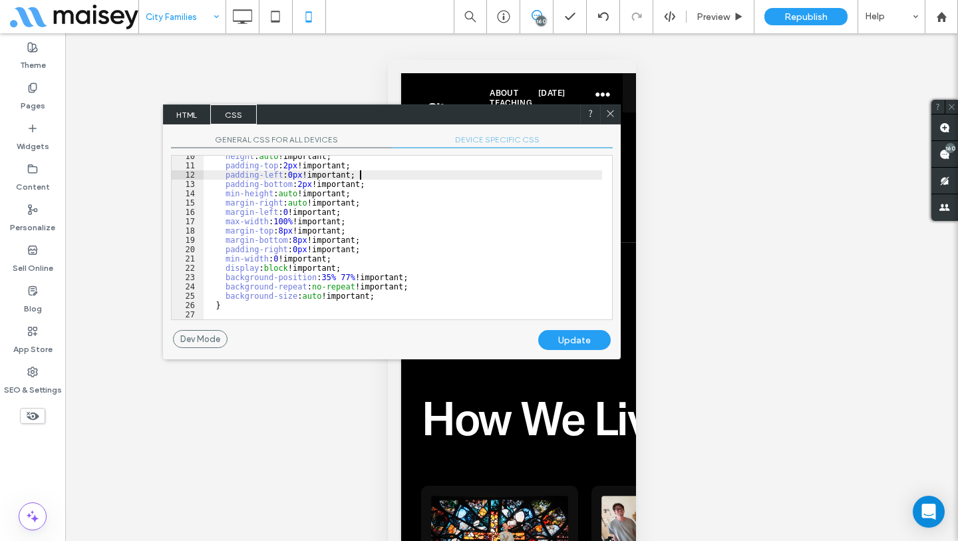
scroll to position [97, 0]
drag, startPoint x: 444, startPoint y: 124, endPoint x: 379, endPoint y: 259, distance: 150.2
click at [323, 300] on div "GENERAL CSS FOR ALL DEVICES DEVICE SPECIFIC CSS Use with caution! Make sure you…" at bounding box center [392, 227] width 458 height 206
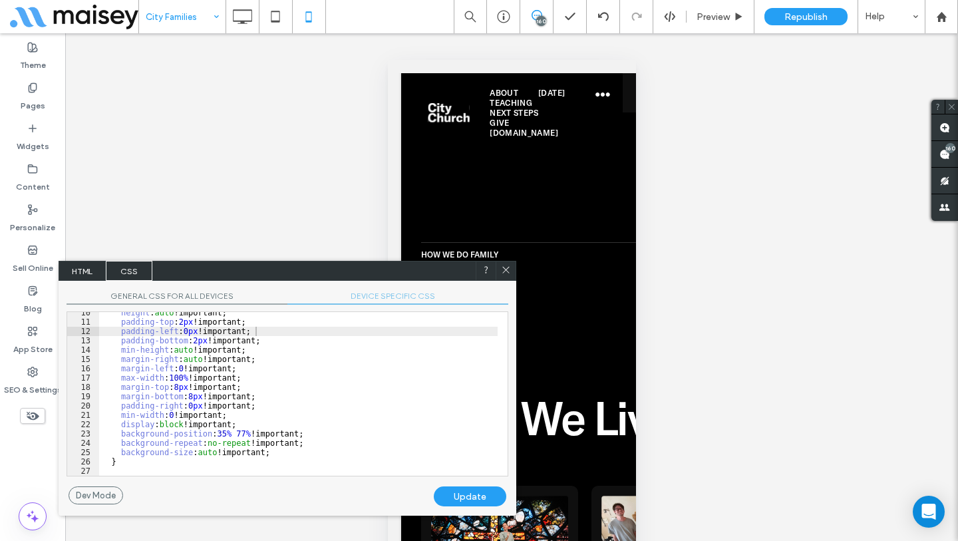
drag, startPoint x: 481, startPoint y: 118, endPoint x: 376, endPoint y: 274, distance: 188.0
click at [376, 274] on div "HTML CSS" at bounding box center [288, 271] width 458 height 20
click at [227, 436] on div "height : auto !important; padding-top : 2 px !important; padding-left : 0 px !i…" at bounding box center [298, 399] width 398 height 182
type textarea "**"
click at [460, 493] on div "Update" at bounding box center [470, 496] width 72 height 20
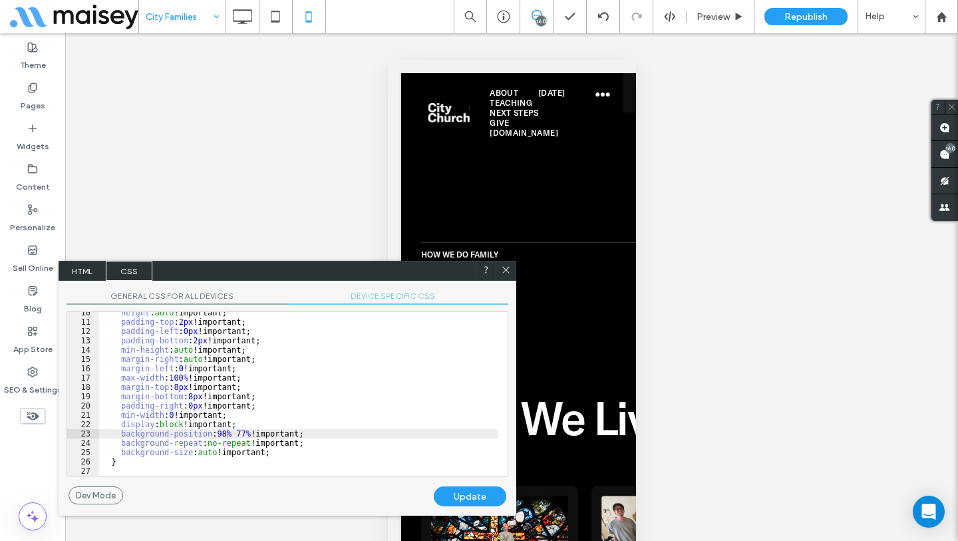
click at [506, 269] on use at bounding box center [505, 270] width 7 height 7
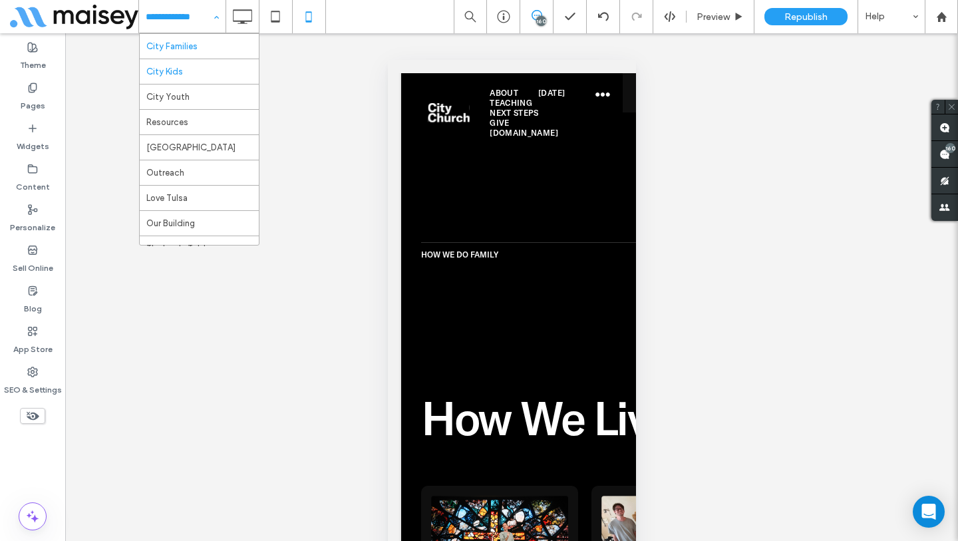
scroll to position [186, 0]
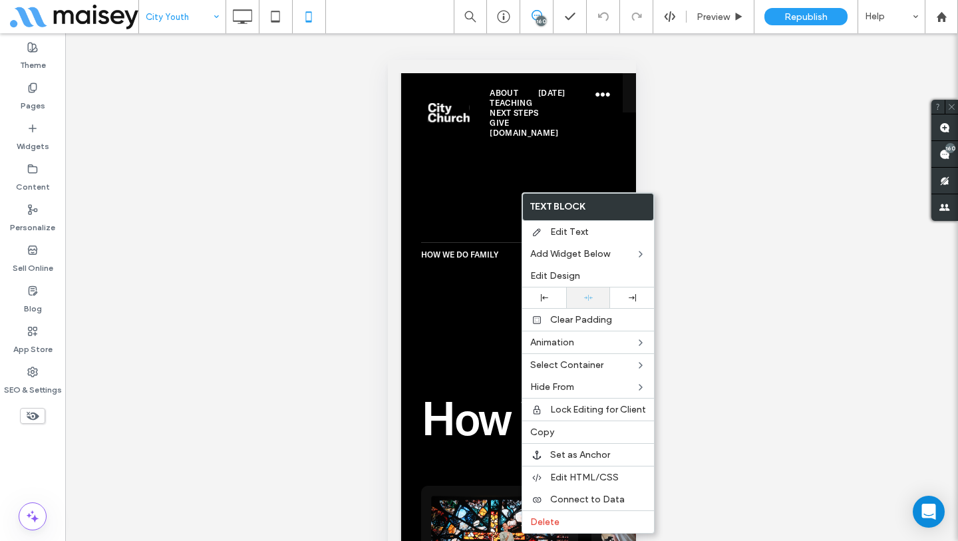
click at [591, 297] on use at bounding box center [588, 298] width 9 height 6
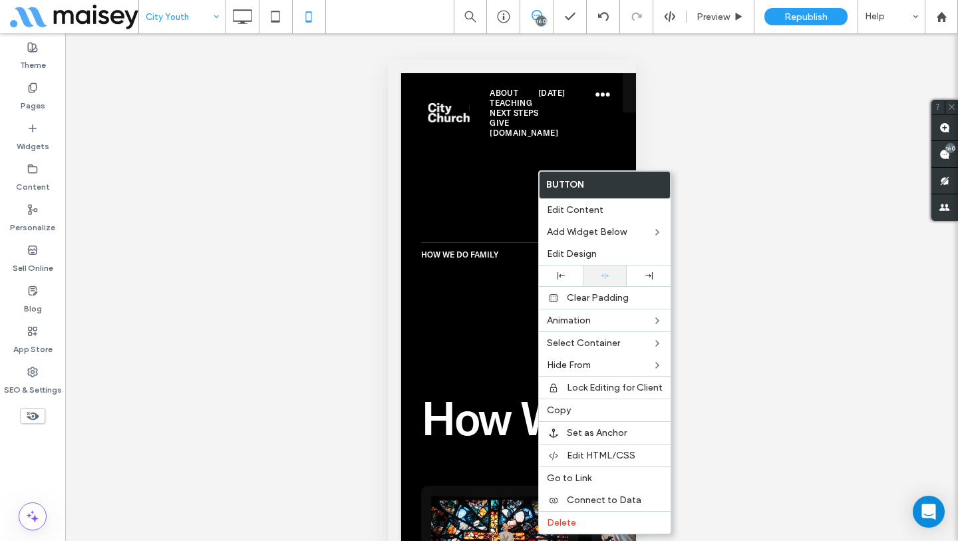
click at [605, 277] on icon at bounding box center [605, 275] width 9 height 9
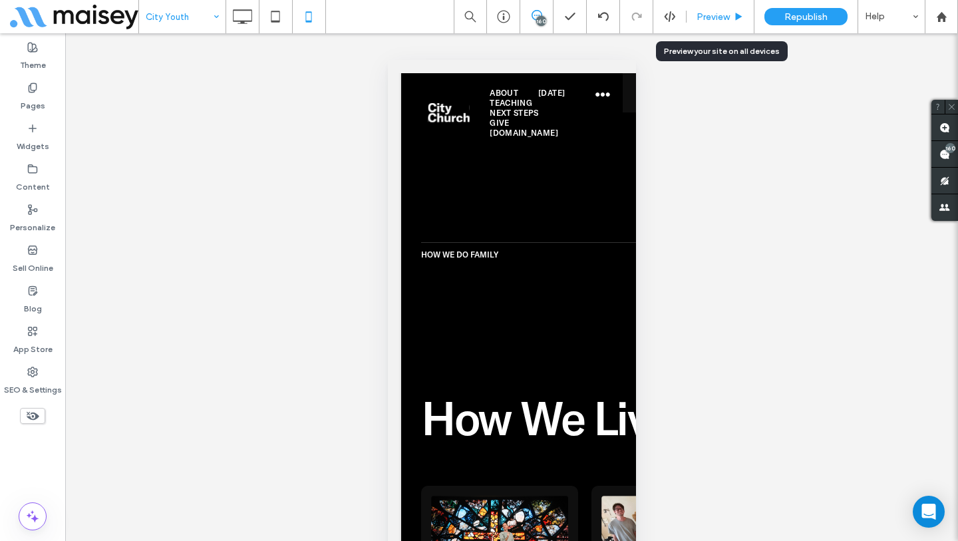
click at [717, 16] on span "Preview" at bounding box center [712, 16] width 33 height 11
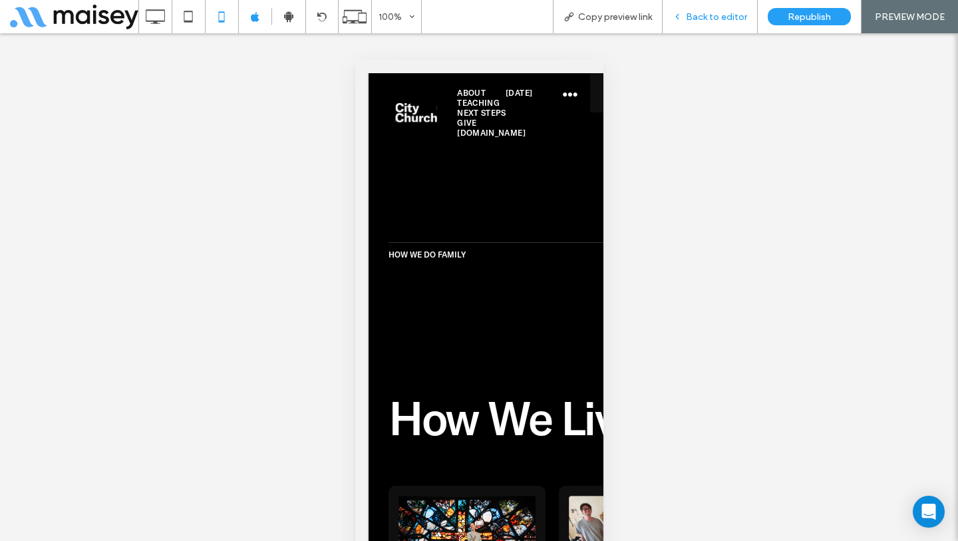
click at [714, 19] on span "Back to editor" at bounding box center [716, 16] width 61 height 11
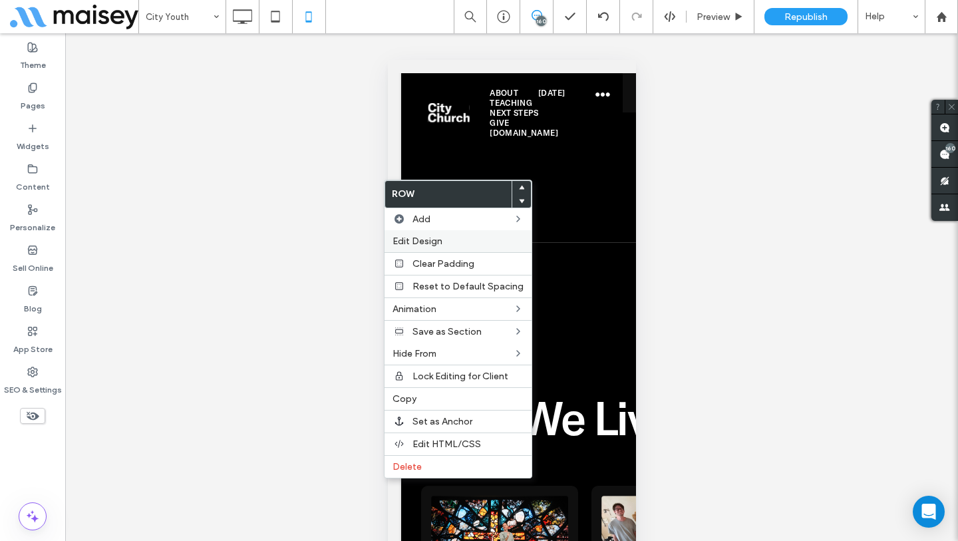
click at [424, 237] on span "Edit Design" at bounding box center [417, 240] width 50 height 11
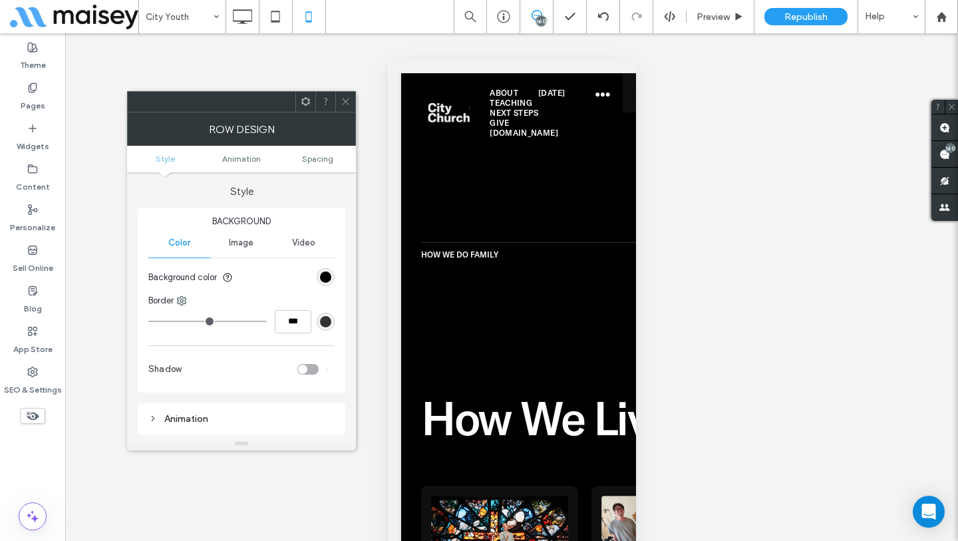
click at [323, 150] on ul "Style Animation Spacing" at bounding box center [241, 159] width 229 height 27
click at [318, 159] on span "Spacing" at bounding box center [317, 159] width 31 height 10
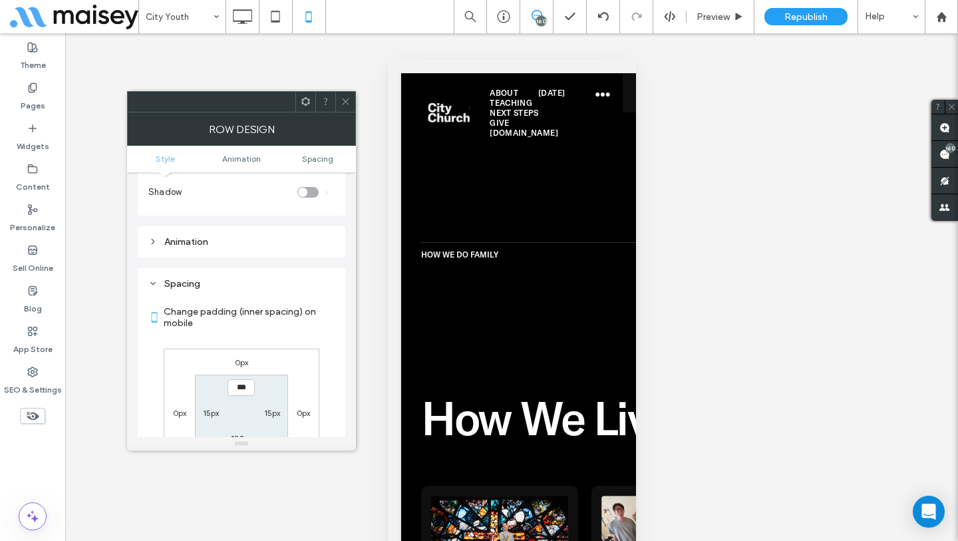
scroll to position [262, 0]
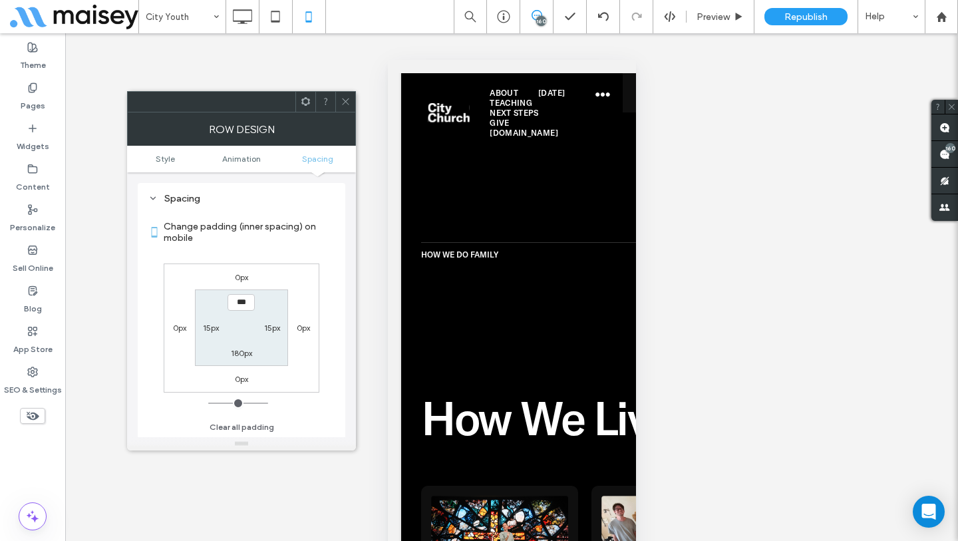
click at [211, 326] on label "15px" at bounding box center [211, 328] width 16 height 10
type input "**"
click at [272, 323] on label "15px" at bounding box center [272, 328] width 16 height 10
type input "**"
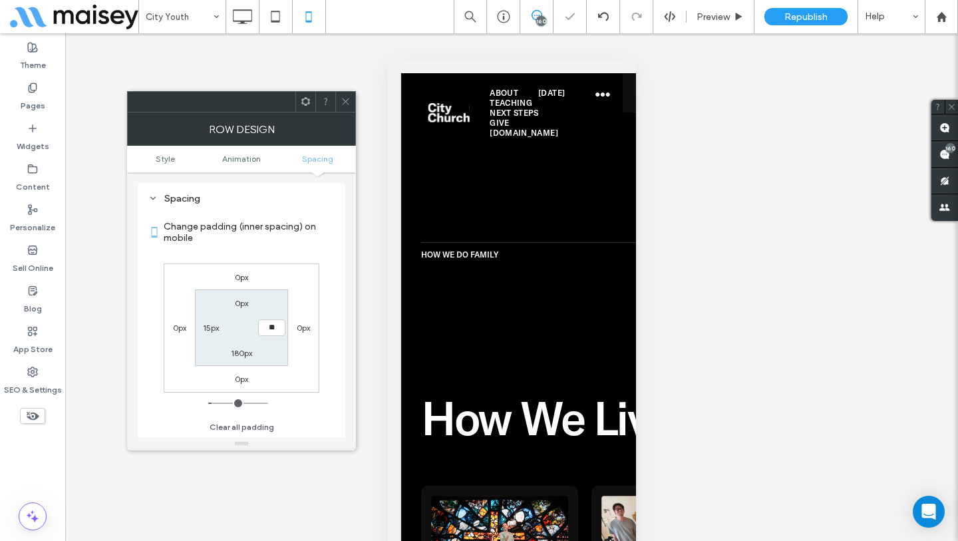
click at [271, 305] on section "0px ** 180px 15px" at bounding box center [241, 327] width 92 height 76
click at [346, 92] on span at bounding box center [346, 102] width 10 height 20
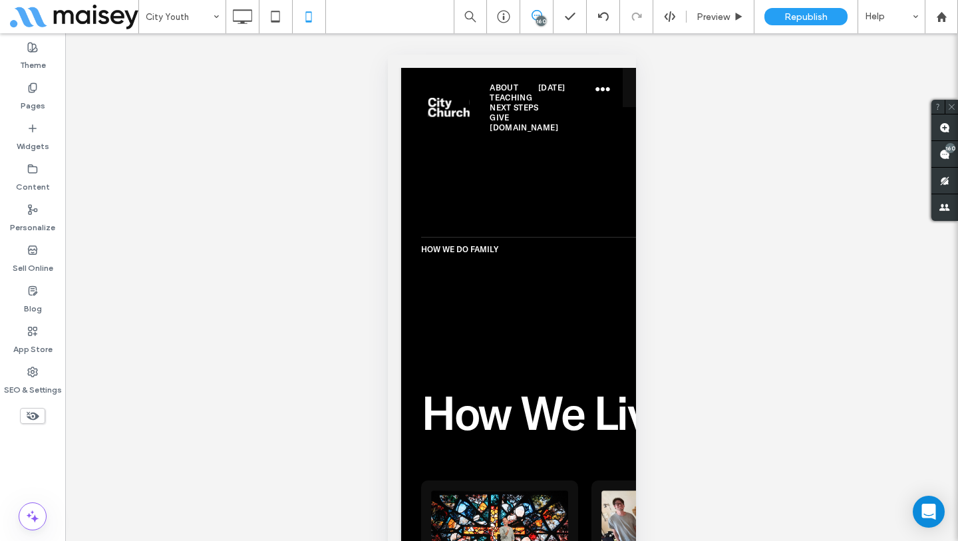
scroll to position [9, 0]
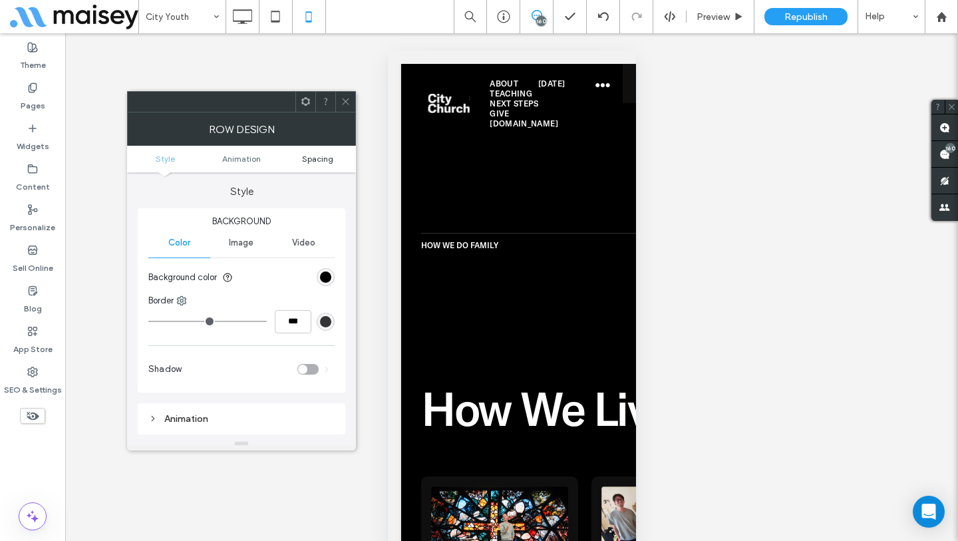
click at [317, 162] on span "Spacing" at bounding box center [317, 159] width 31 height 10
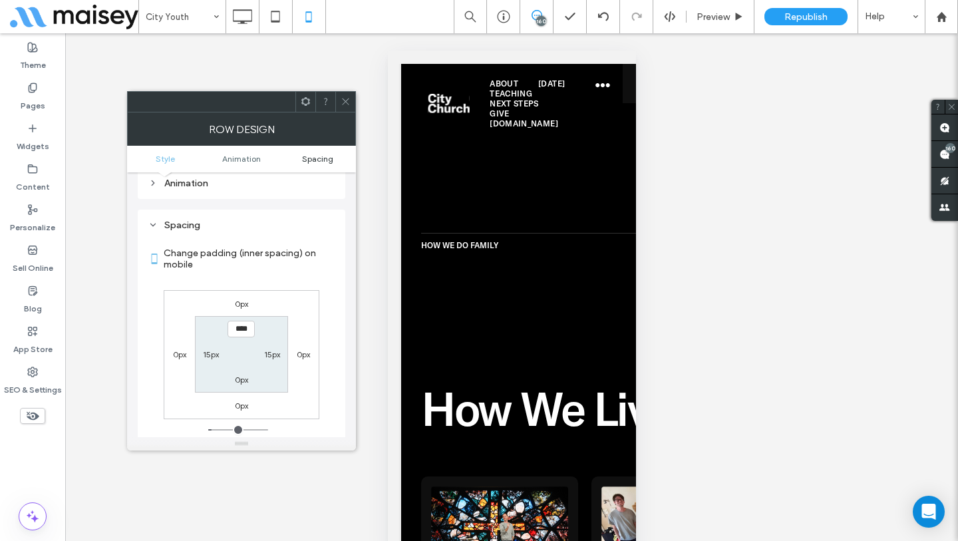
scroll to position [262, 0]
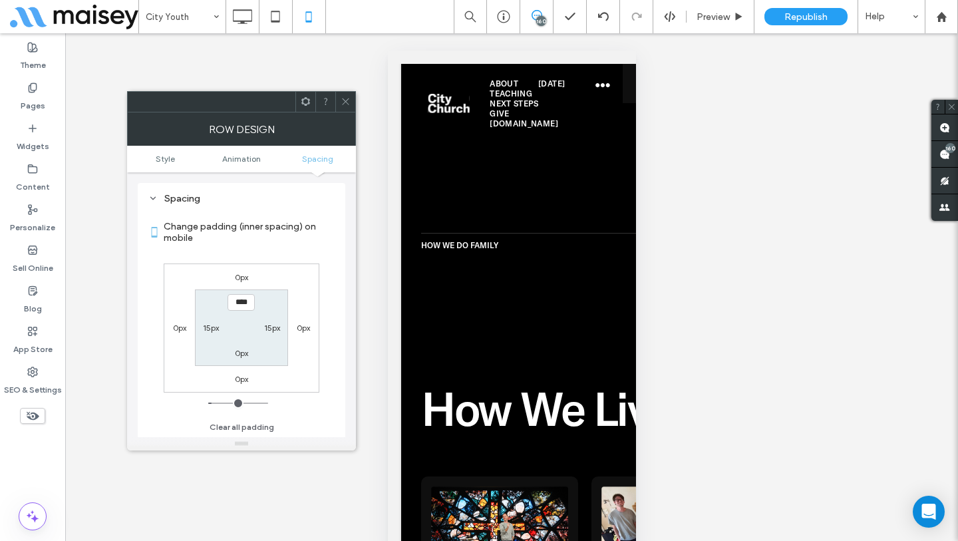
click at [341, 99] on icon at bounding box center [346, 101] width 10 height 10
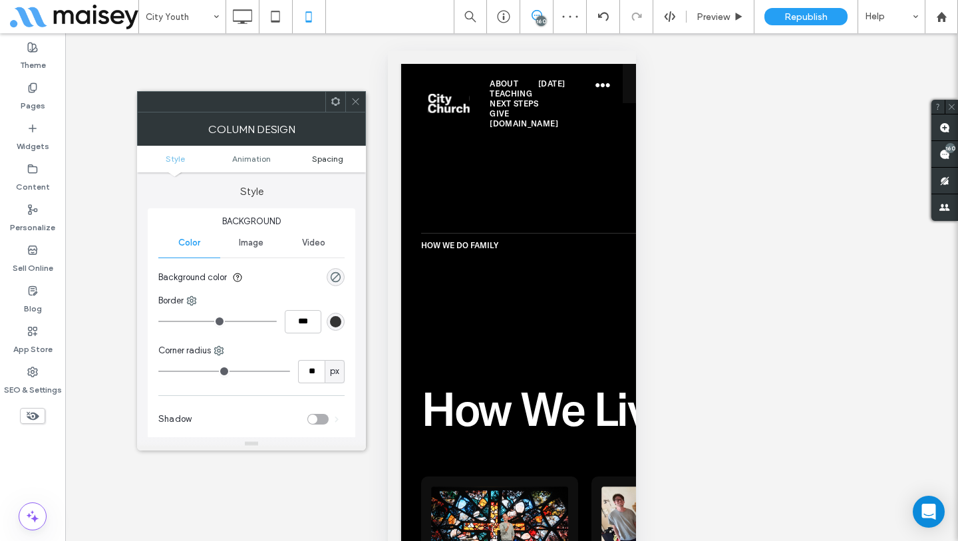
click at [331, 157] on span "Spacing" at bounding box center [327, 159] width 31 height 10
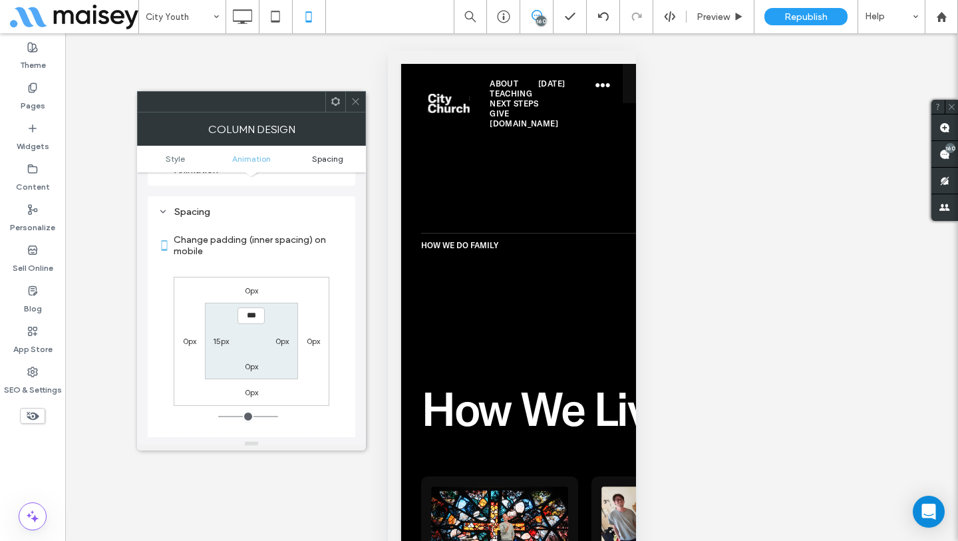
scroll to position [312, 0]
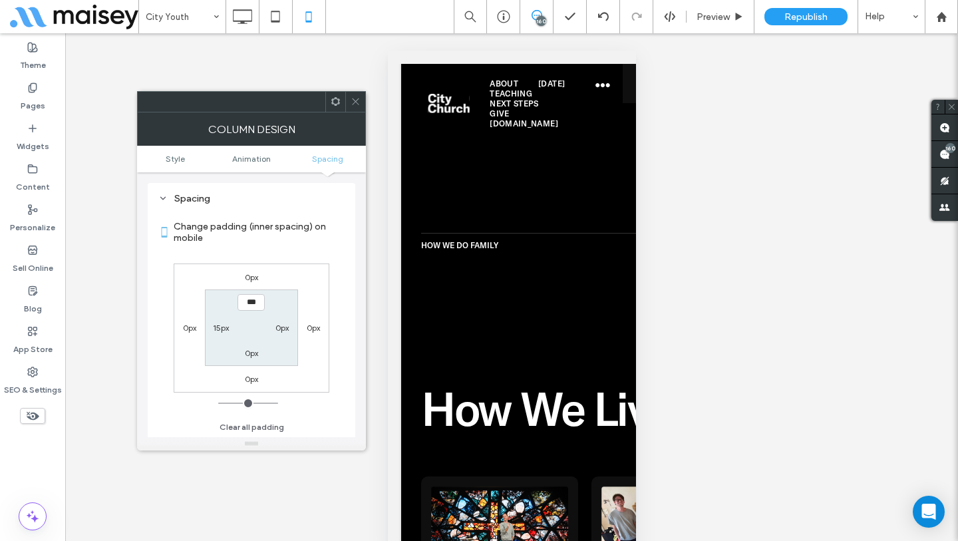
click at [217, 334] on section "*** 0px 0px 15px" at bounding box center [251, 327] width 92 height 76
click at [219, 331] on label "15px" at bounding box center [221, 328] width 16 height 10
type input "**"
type input "*"
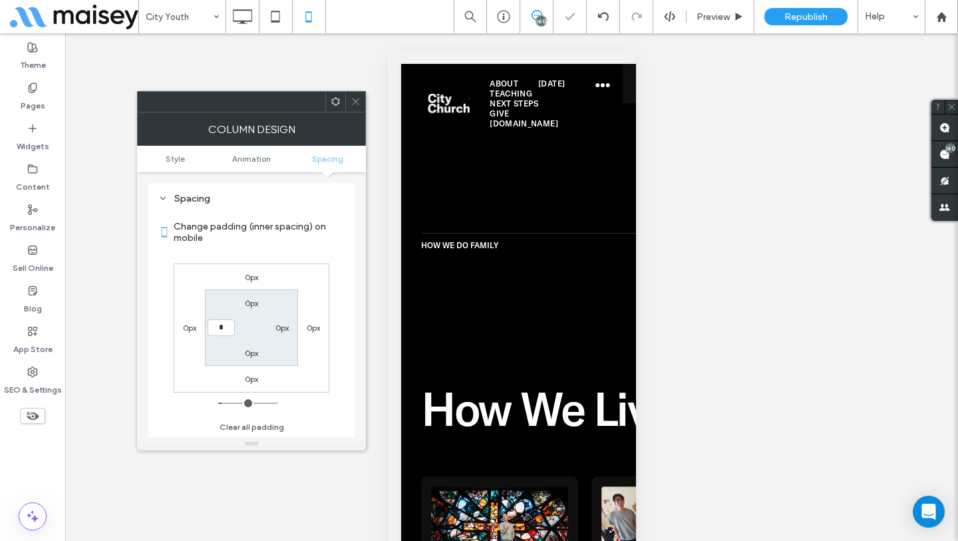
type input "***"
click at [243, 321] on section "0px 0px 0px ***" at bounding box center [251, 327] width 92 height 76
click at [356, 107] on span at bounding box center [355, 102] width 10 height 20
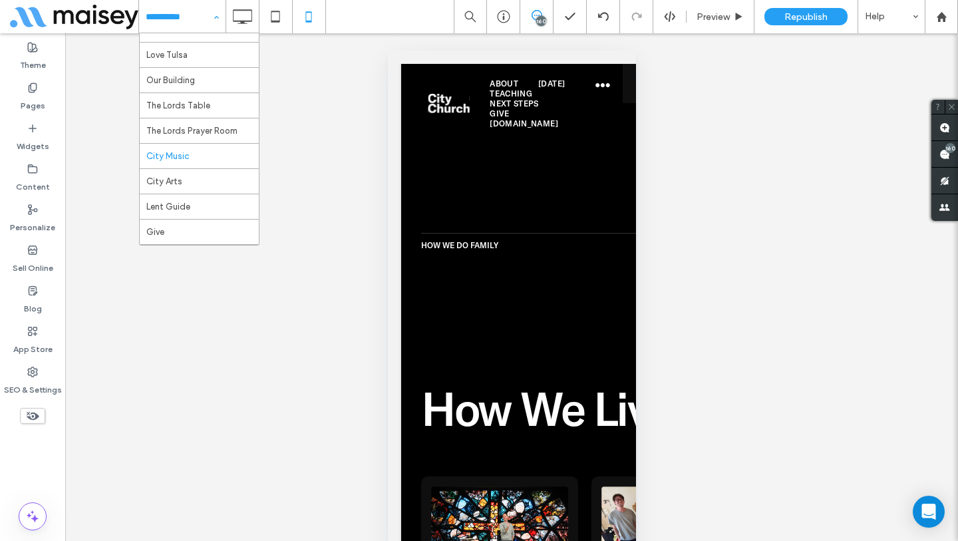
scroll to position [354, 0]
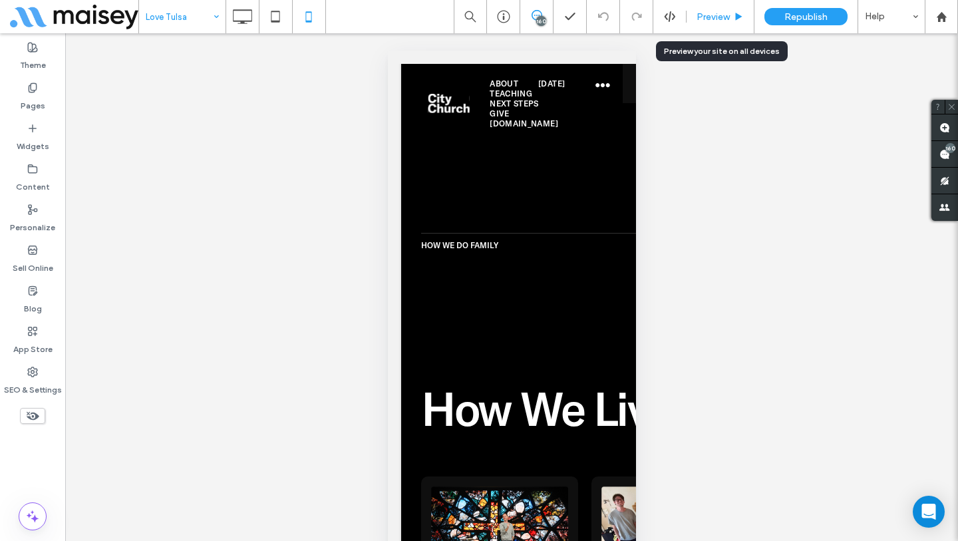
click at [722, 12] on span "Preview" at bounding box center [712, 16] width 33 height 11
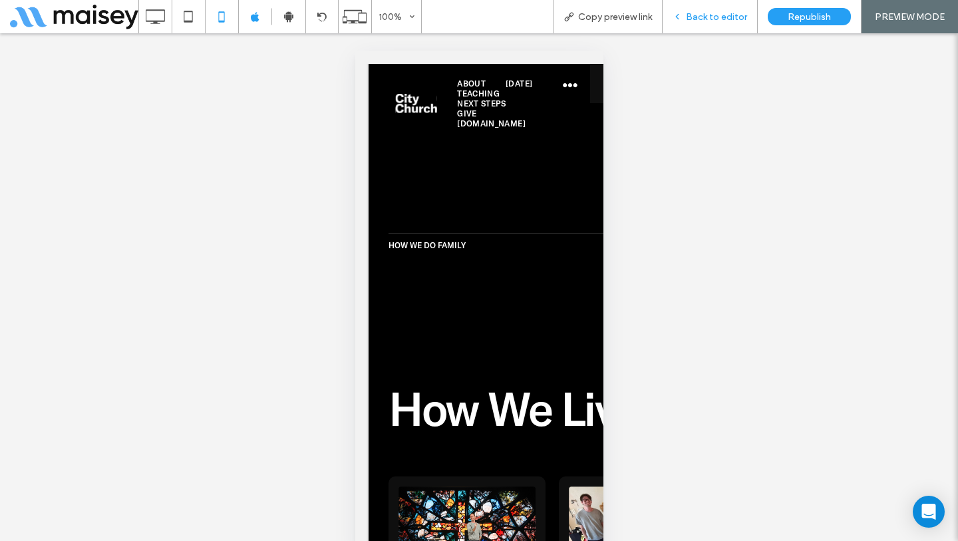
click at [706, 22] on div "Back to editor" at bounding box center [709, 16] width 95 height 33
click at [696, 17] on span "Back to editor" at bounding box center [716, 16] width 61 height 11
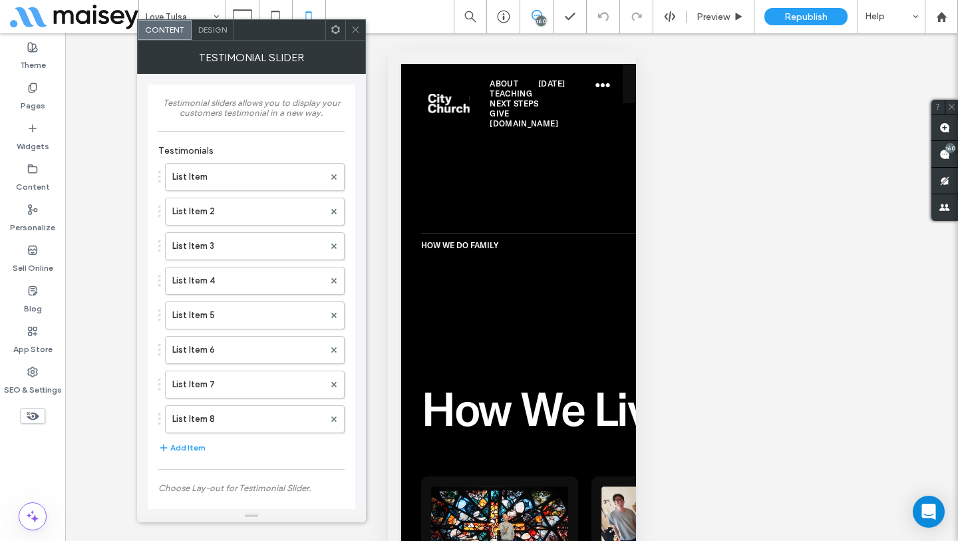
click at [354, 31] on icon at bounding box center [355, 30] width 10 height 10
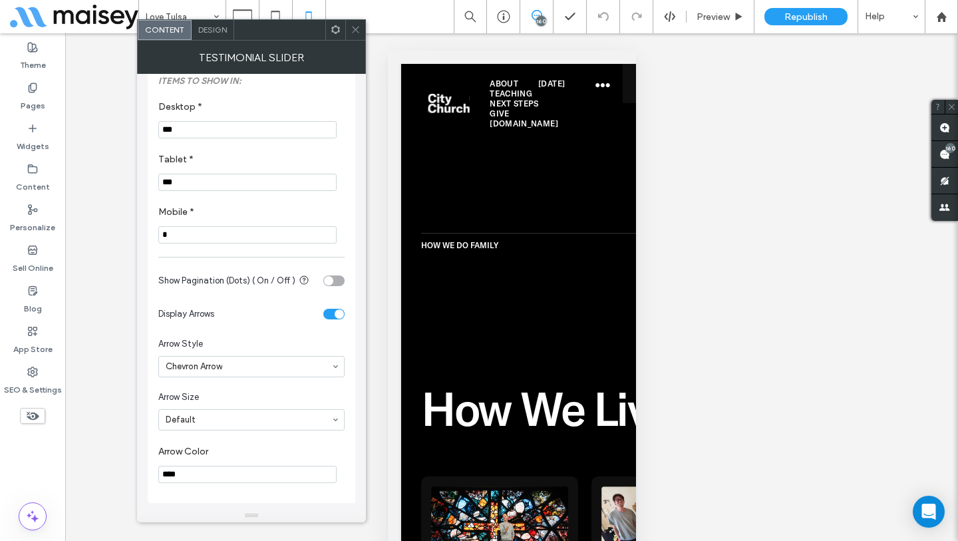
scroll to position [791, 0]
click at [337, 278] on div "toggle" at bounding box center [333, 280] width 21 height 11
click at [360, 37] on span at bounding box center [355, 30] width 10 height 20
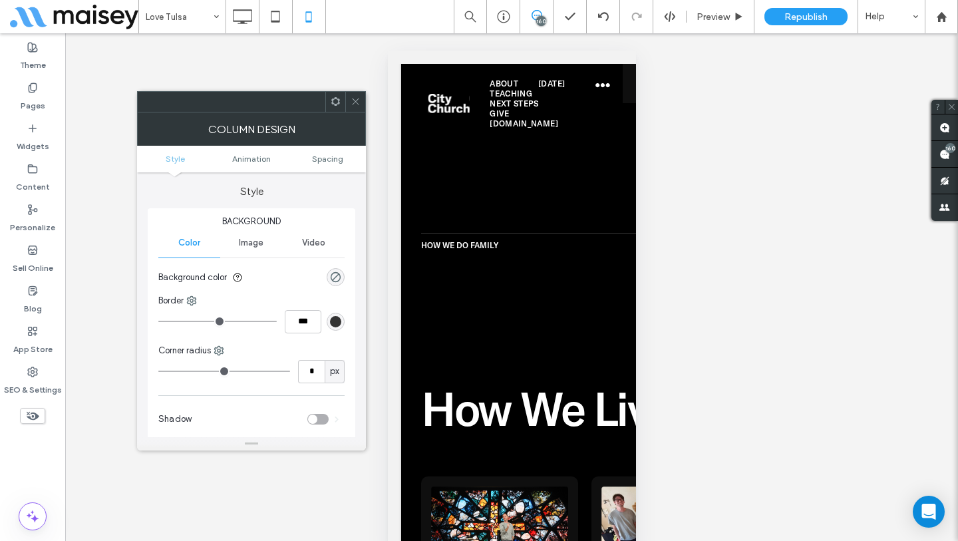
click at [354, 109] on span at bounding box center [355, 102] width 10 height 20
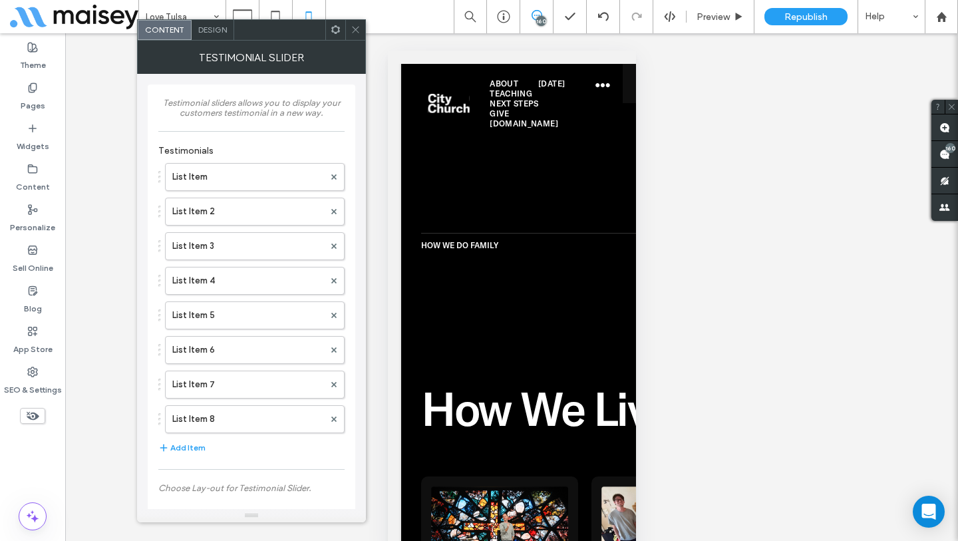
click at [348, 30] on div at bounding box center [355, 30] width 20 height 20
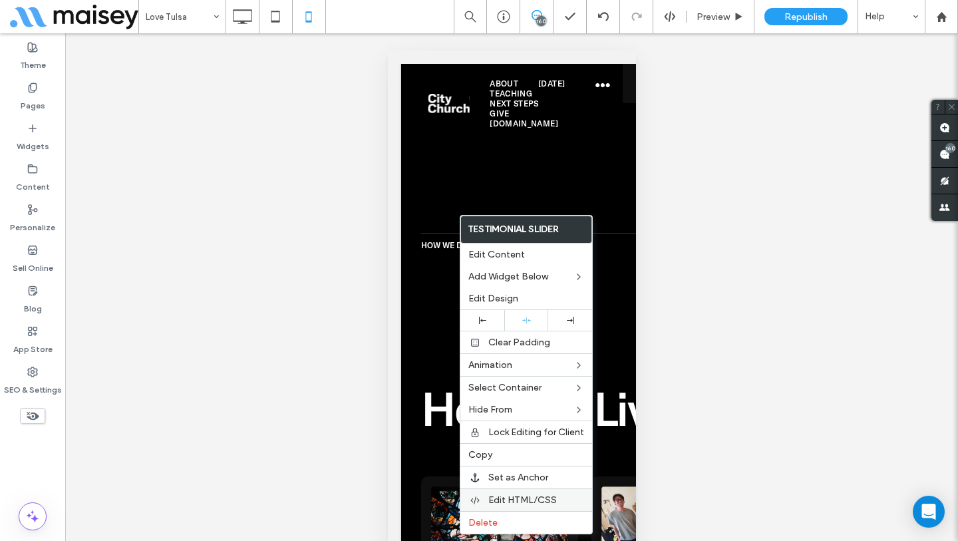
click at [507, 495] on span "Edit HTML/CSS" at bounding box center [522, 499] width 69 height 11
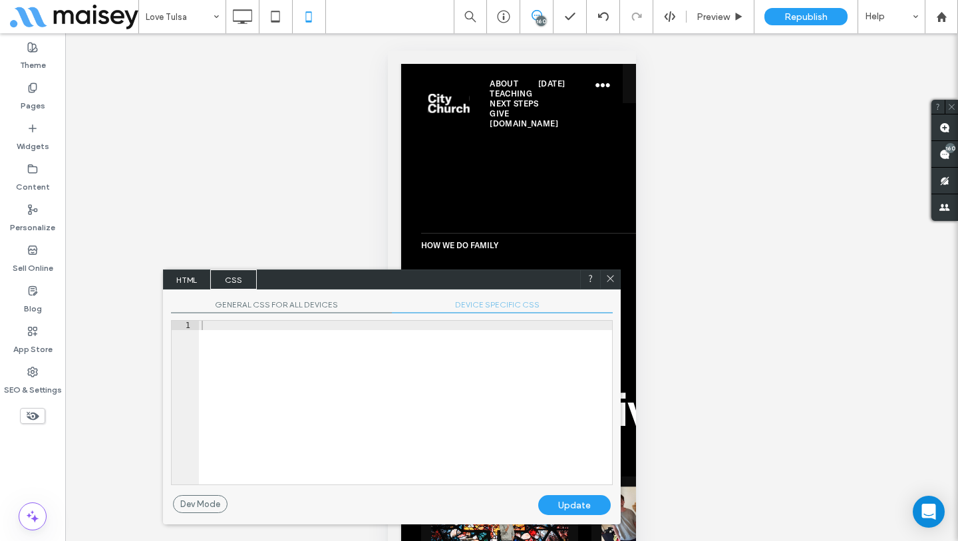
scroll to position [4, 0]
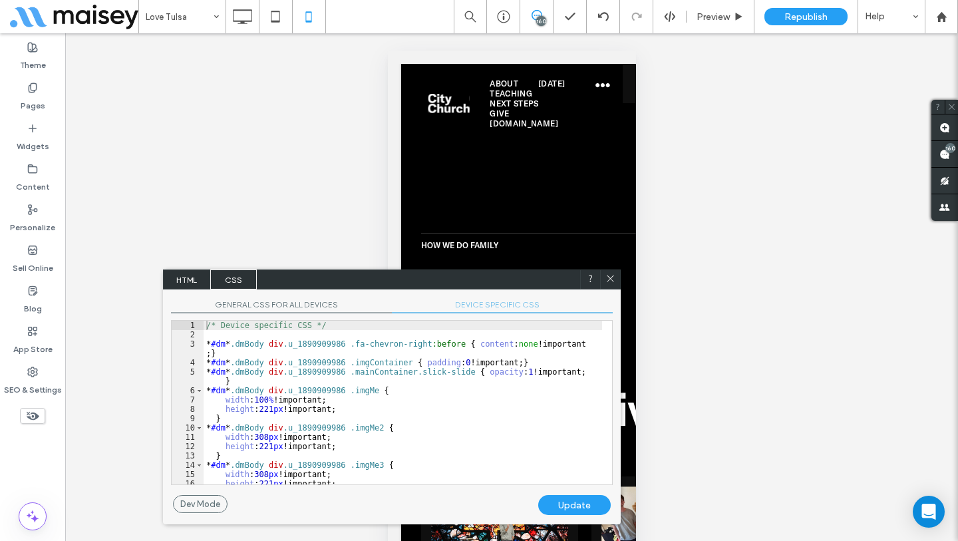
click at [501, 302] on span "DEVICE SPECIFIC CSS" at bounding box center [502, 306] width 221 height 14
click at [489, 406] on div "/* Device specific CSS */ * #dm * .dmBody div .u_1890909986 .fa-chevron-right :…" at bounding box center [403, 412] width 398 height 182
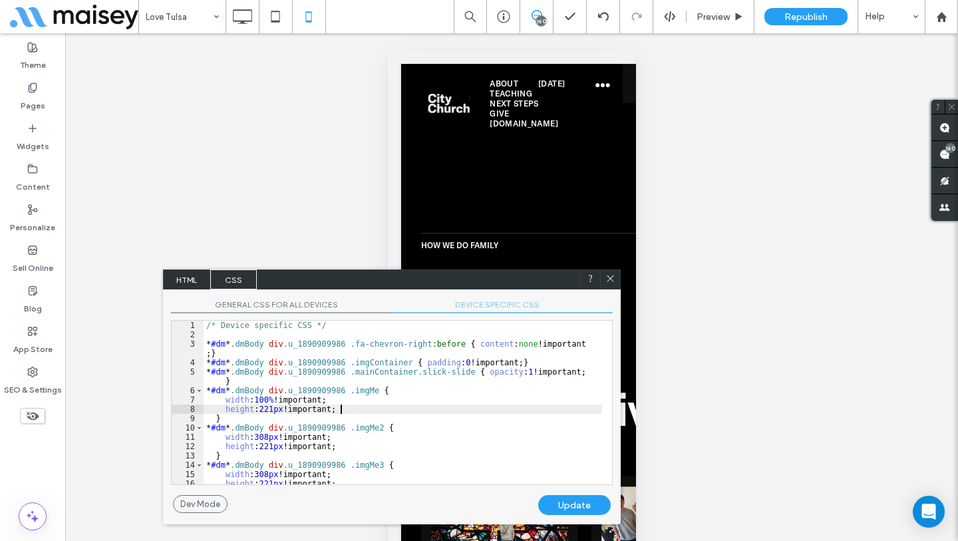
scroll to position [0, 0]
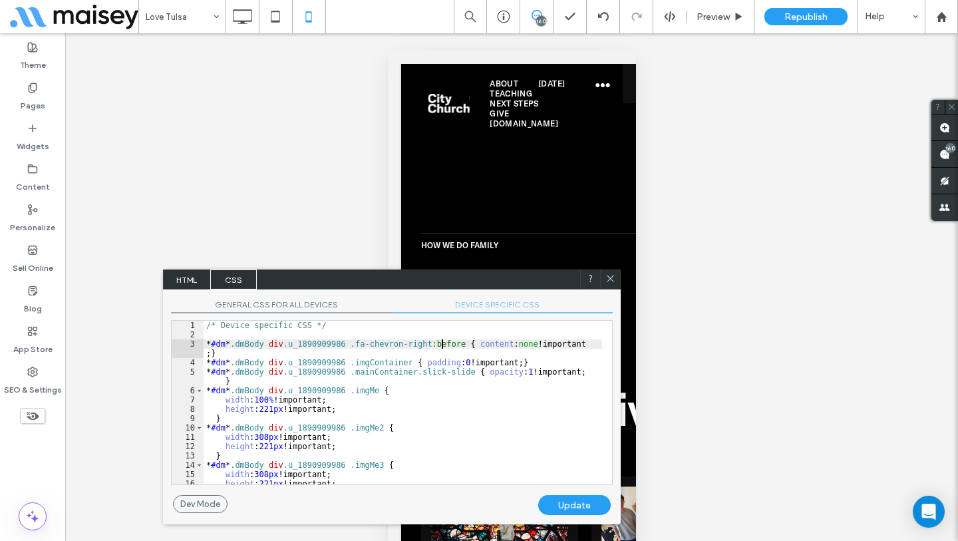
click at [442, 346] on div "/* Device specific CSS */ * #dm * .dmBody div .u_1890909986 .fa-chevron-right :…" at bounding box center [403, 412] width 398 height 182
click at [613, 278] on icon at bounding box center [610, 278] width 10 height 10
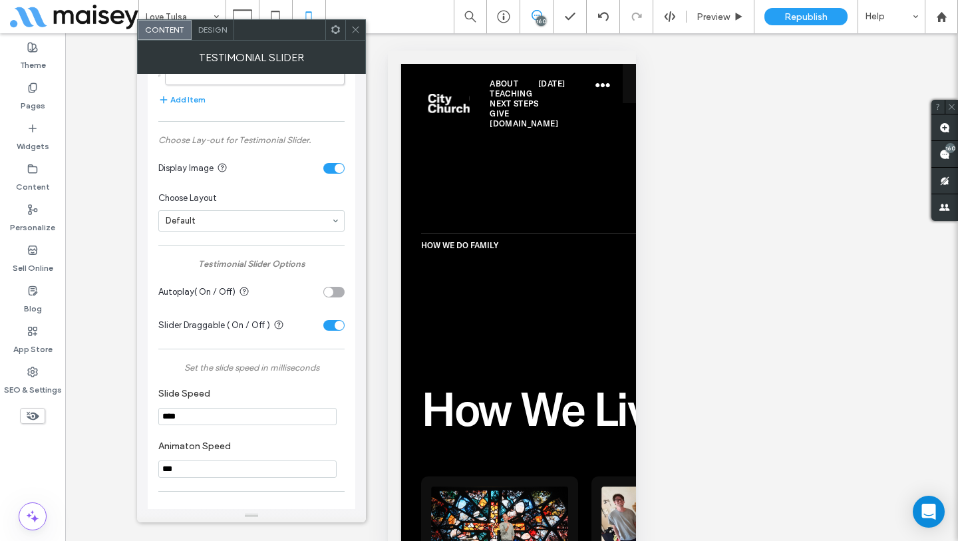
scroll to position [402, 0]
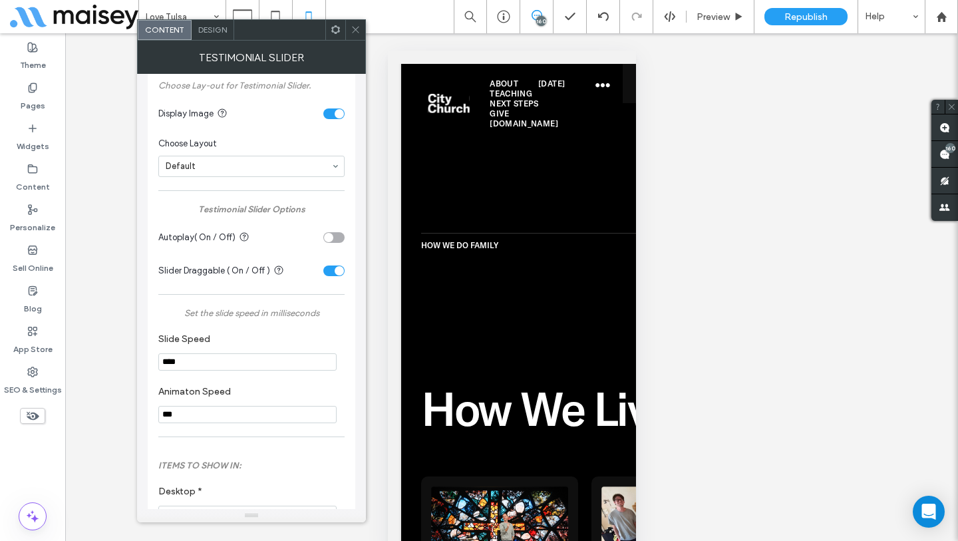
click at [351, 31] on icon at bounding box center [355, 30] width 10 height 10
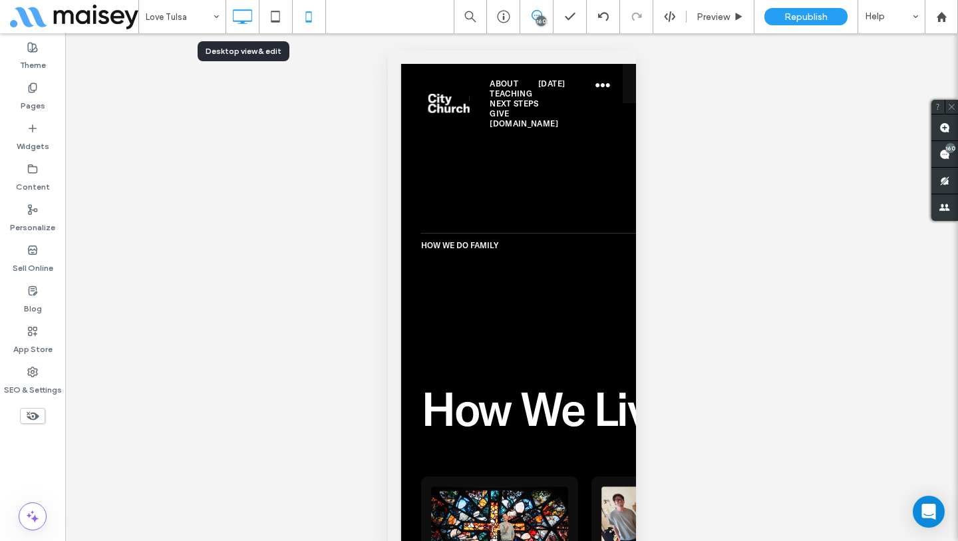
click at [247, 17] on icon at bounding box center [242, 16] width 27 height 27
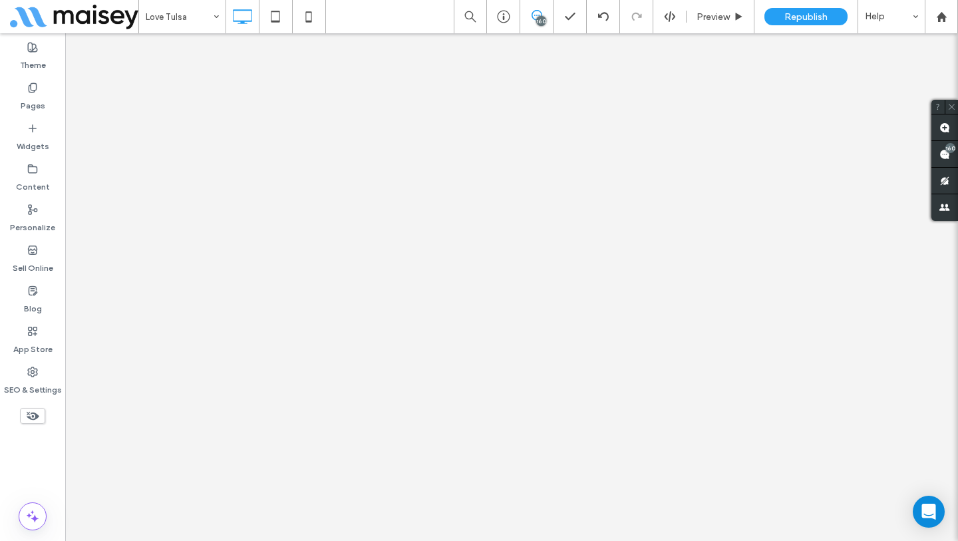
scroll to position [0, 0]
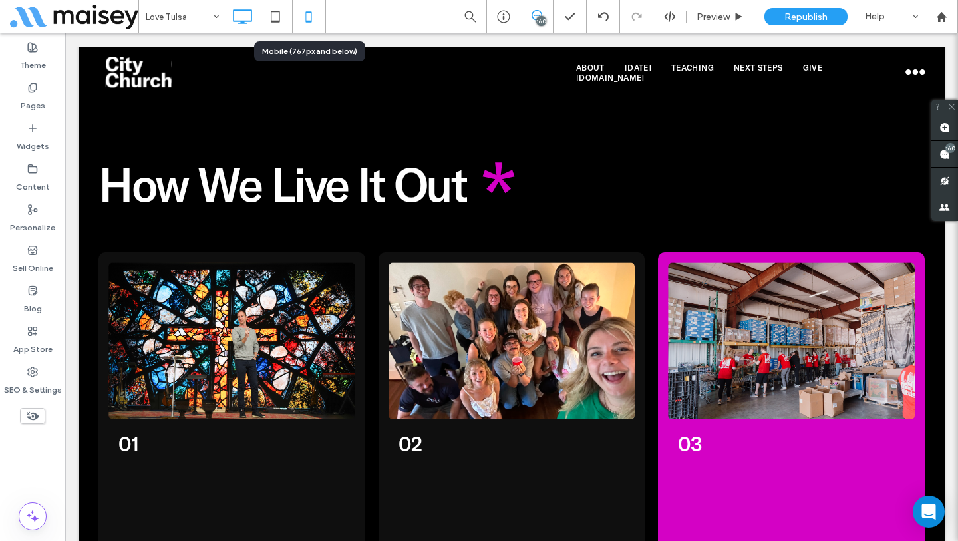
click at [303, 21] on icon at bounding box center [308, 16] width 27 height 27
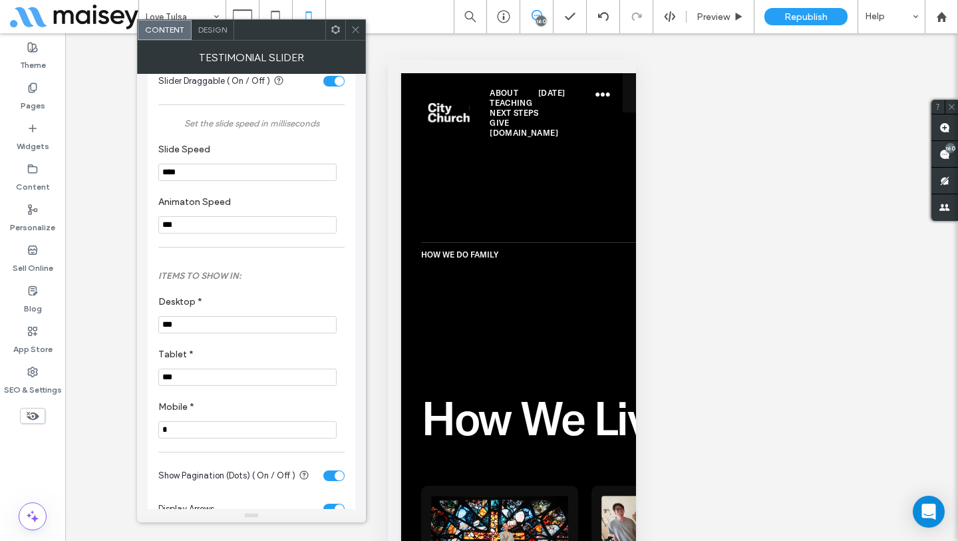
scroll to position [762, 0]
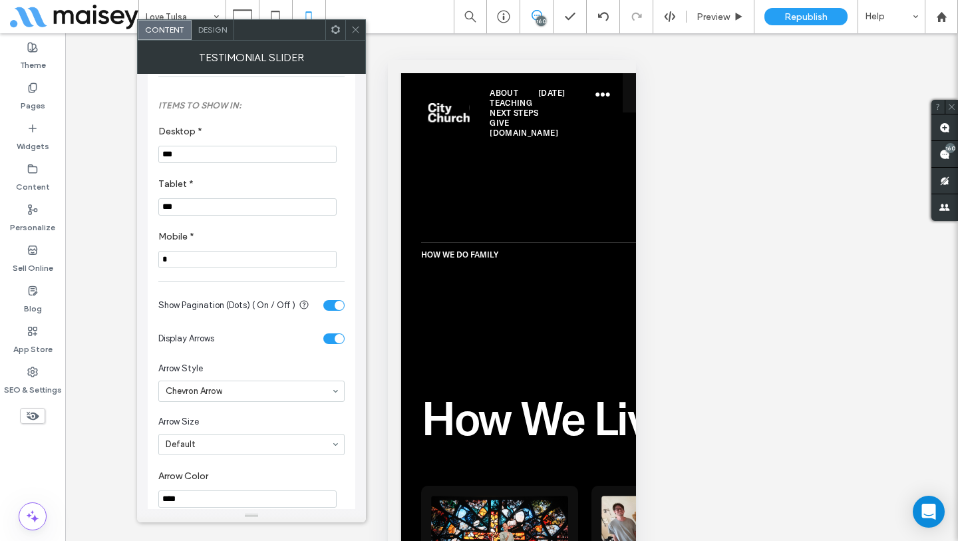
click at [331, 307] on div "toggle" at bounding box center [333, 305] width 21 height 11
click at [332, 307] on div "toggle" at bounding box center [328, 305] width 9 height 9
click at [334, 344] on div "toggle" at bounding box center [333, 338] width 21 height 11
click at [212, 31] on span "Design" at bounding box center [212, 30] width 29 height 10
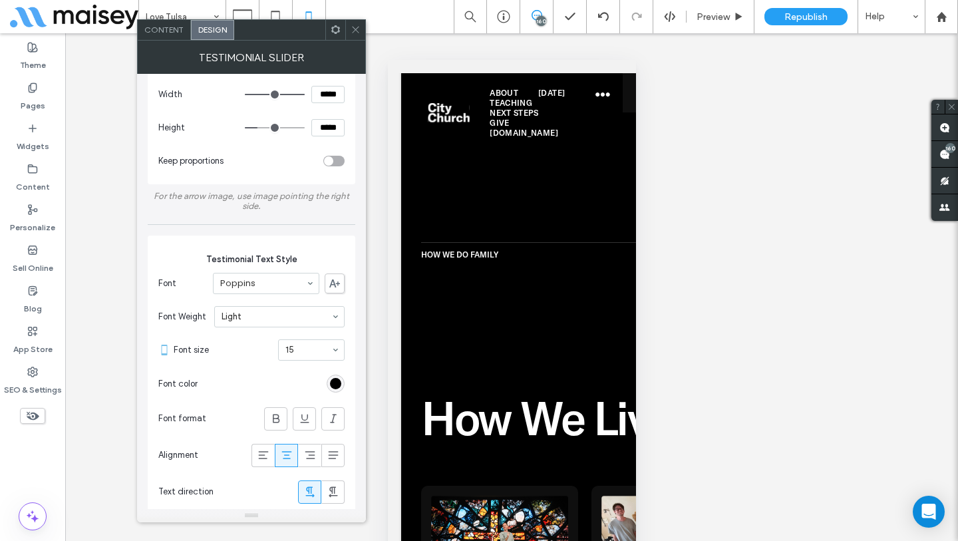
scroll to position [74, 0]
click at [337, 27] on icon at bounding box center [336, 30] width 10 height 10
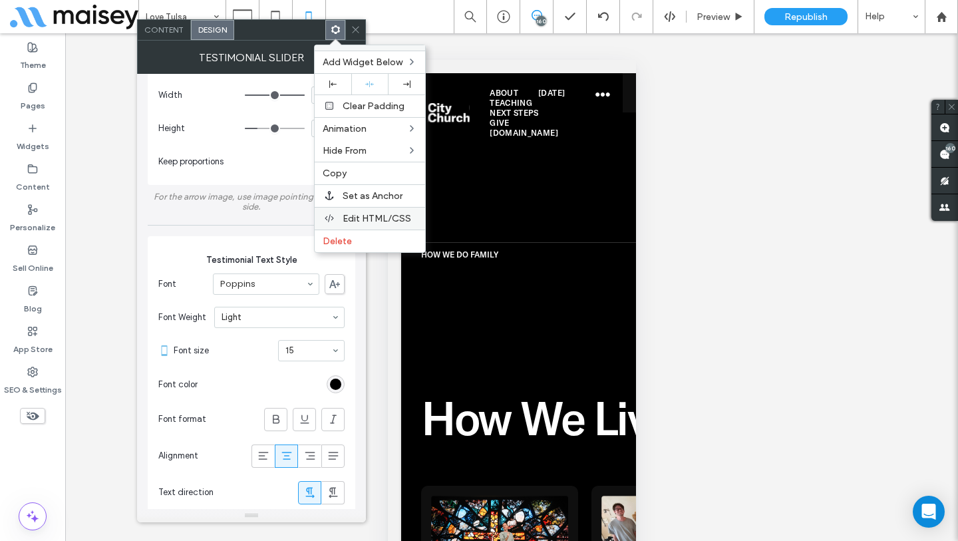
click at [370, 216] on span "Edit HTML/CSS" at bounding box center [377, 218] width 69 height 11
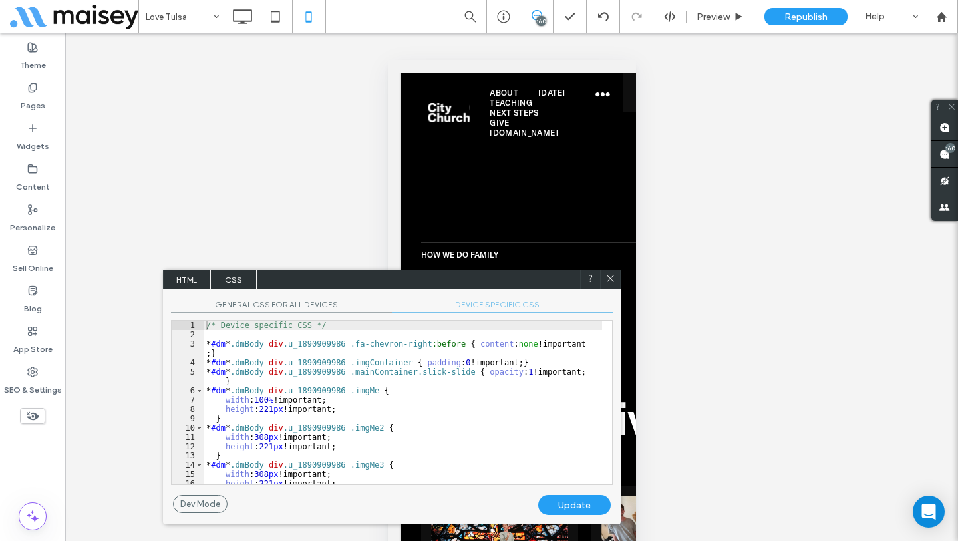
click at [504, 301] on span "DEVICE SPECIFIC CSS" at bounding box center [502, 306] width 221 height 14
click at [478, 418] on div "/* Device specific CSS */ * #dm * .dmBody div .u_1890909986 .fa-chevron-right :…" at bounding box center [403, 412] width 398 height 182
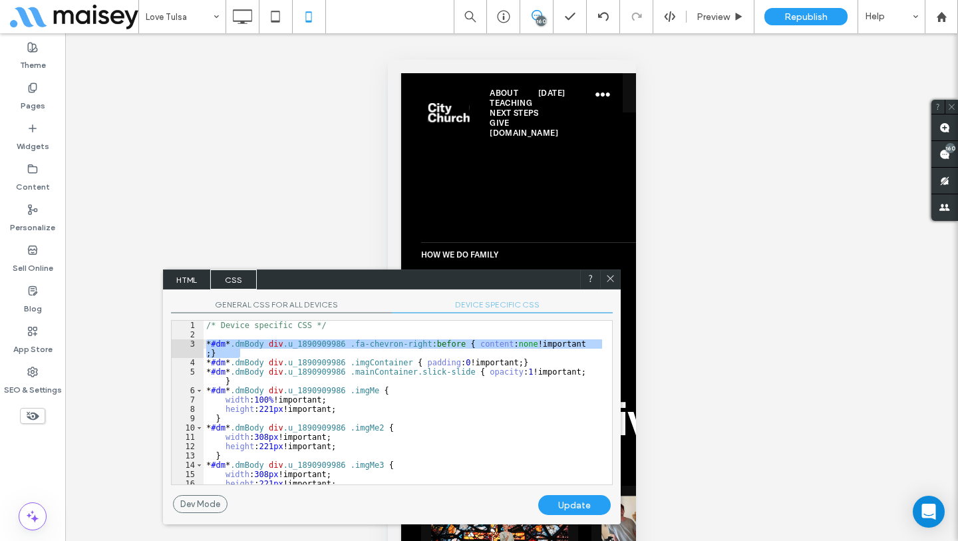
drag, startPoint x: 272, startPoint y: 350, endPoint x: 184, endPoint y: 347, distance: 88.5
click at [184, 347] on div "** 1 2 3 4 5 6 7 8 9 10 11 12 13 14 15 16 17 /* Device specific CSS */ * #dm * …" at bounding box center [392, 402] width 442 height 165
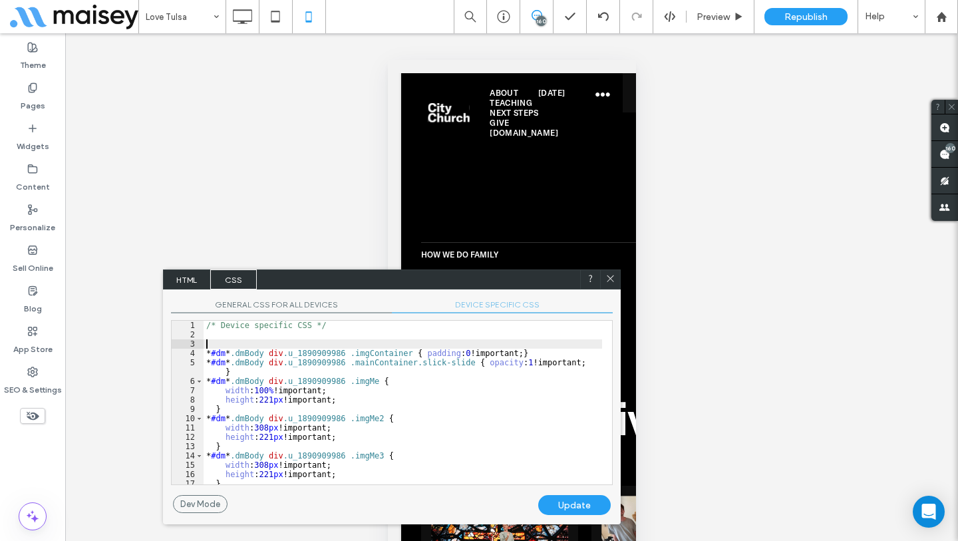
click at [588, 500] on div "Update" at bounding box center [574, 505] width 72 height 20
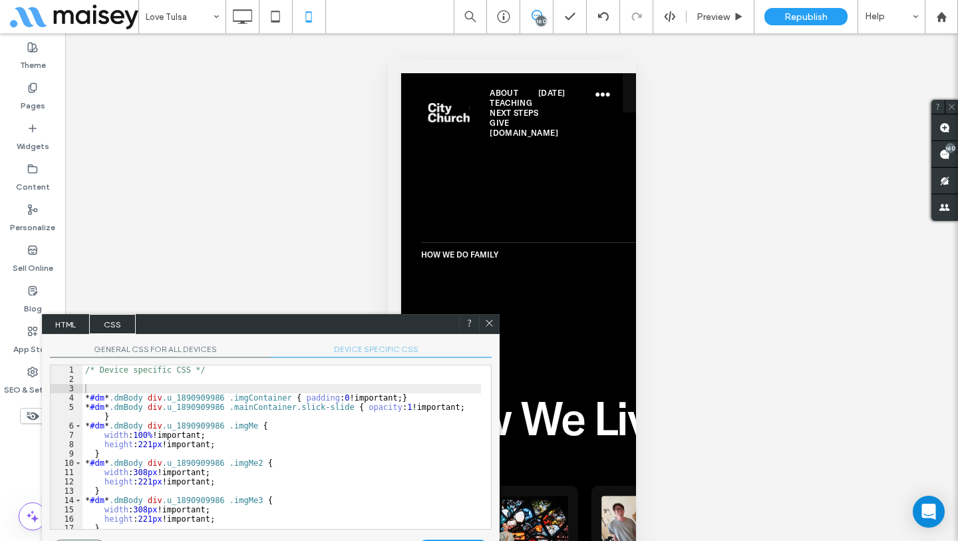
drag, startPoint x: 543, startPoint y: 271, endPoint x: 422, endPoint y: 315, distance: 129.0
click at [422, 315] on div "HTML CSS" at bounding box center [271, 324] width 458 height 20
click at [176, 345] on span "GENERAL CSS FOR ALL DEVICES" at bounding box center [160, 351] width 221 height 14
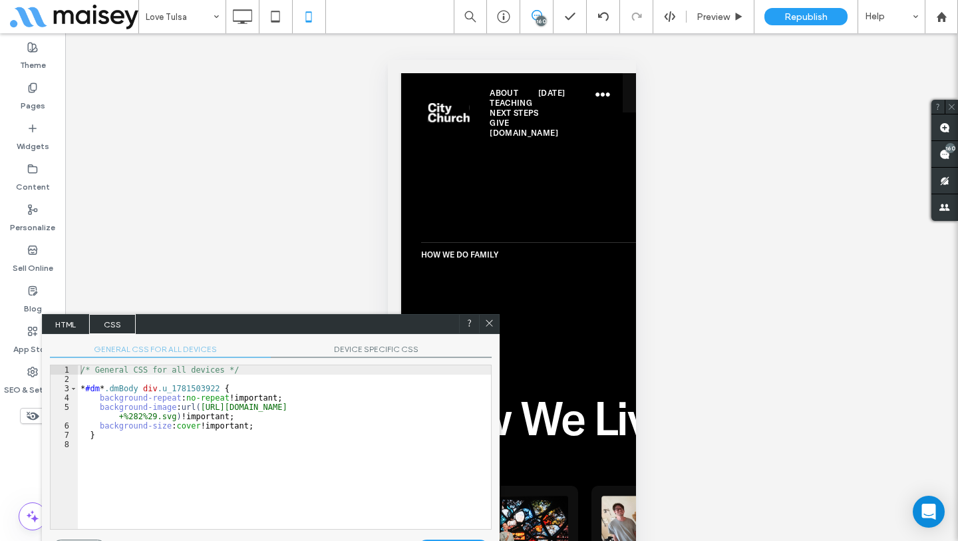
click at [307, 446] on div "/* General CSS for all devices */ * #dm * .dmBody div .u_1781503922 { backgroun…" at bounding box center [284, 456] width 413 height 182
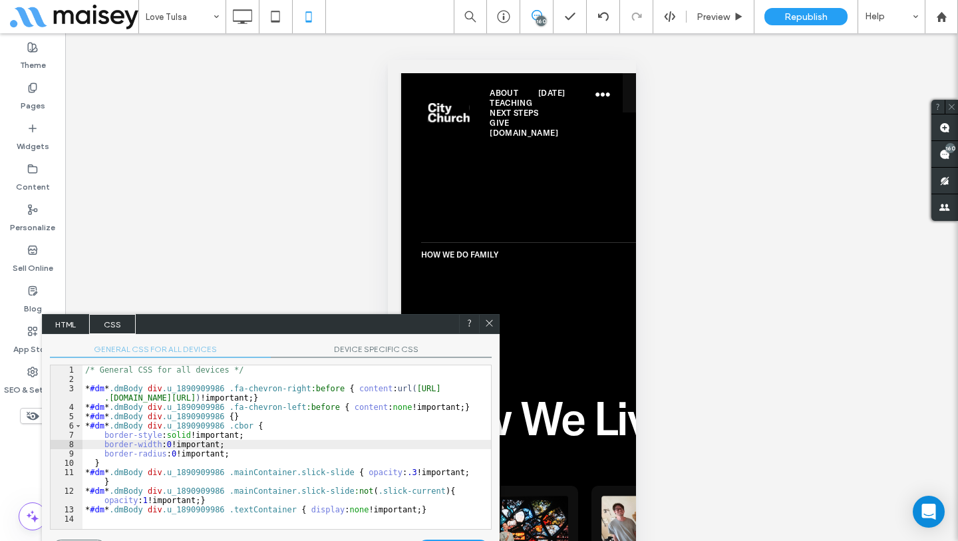
click at [492, 316] on div at bounding box center [489, 324] width 20 height 20
click at [493, 327] on icon at bounding box center [489, 323] width 10 height 10
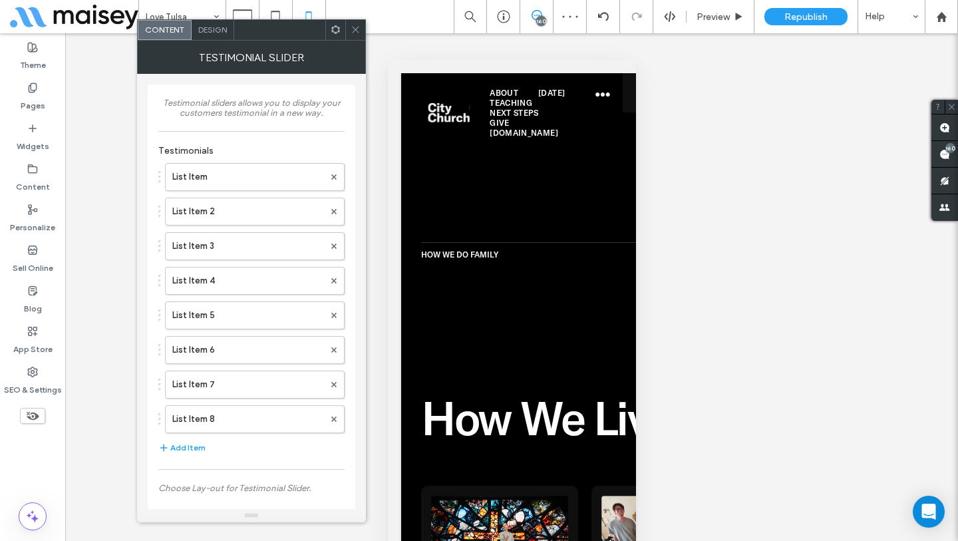
click at [335, 33] on use at bounding box center [335, 29] width 9 height 9
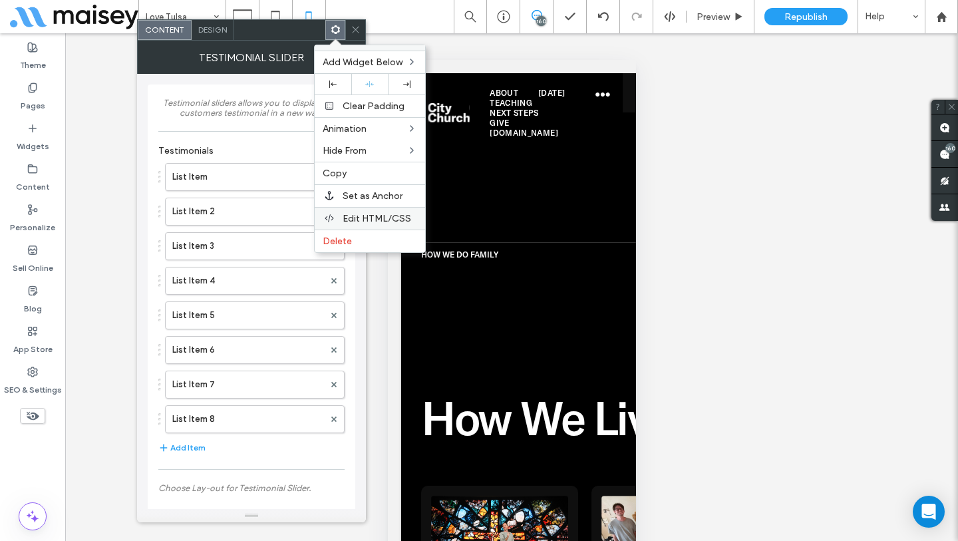
click at [356, 214] on span "Edit HTML/CSS" at bounding box center [377, 218] width 69 height 11
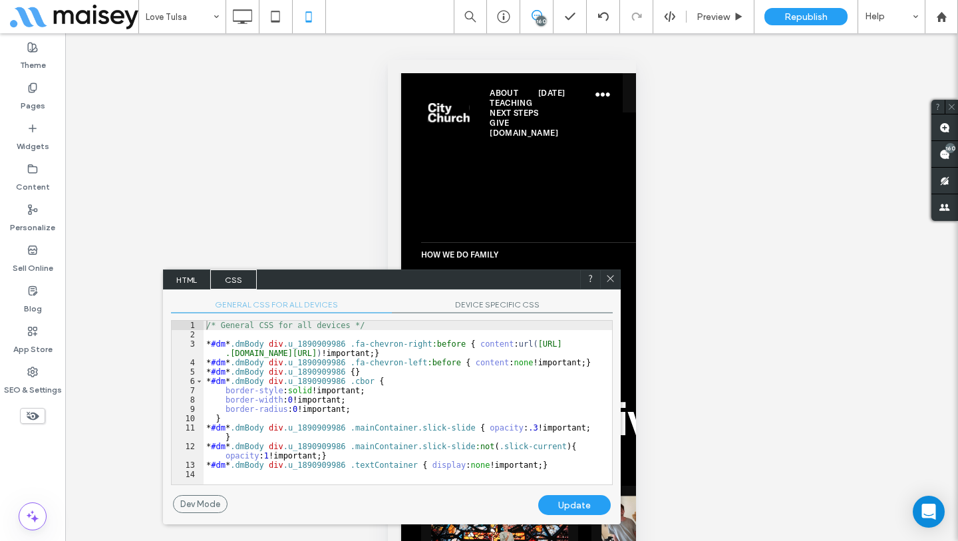
click at [453, 386] on div "/* General CSS for all devices */ * #dm * .dmBody div .u_1890909986 .fa-chevron…" at bounding box center [408, 412] width 408 height 182
click at [493, 302] on span "DEVICE SPECIFIC CSS" at bounding box center [502, 306] width 221 height 14
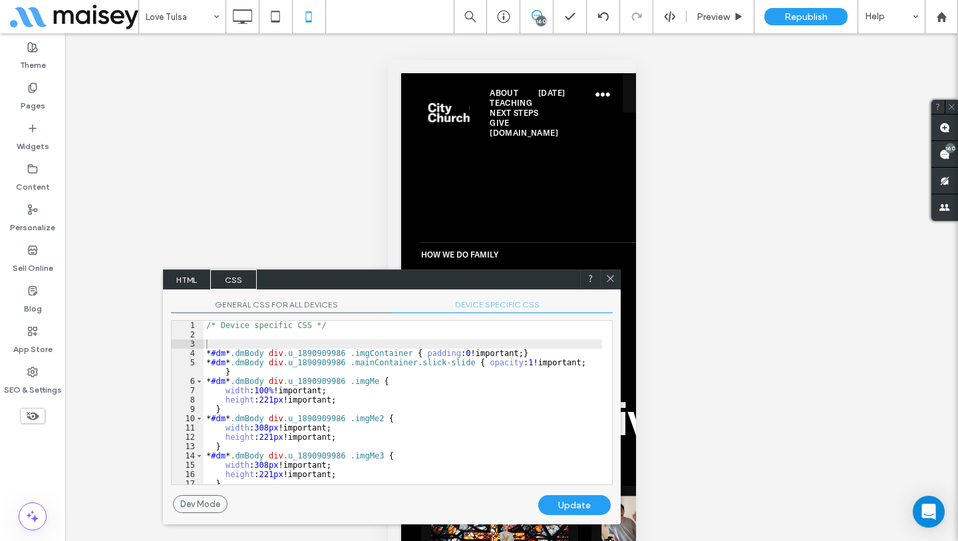
click at [455, 380] on div "/* Device specific CSS */ * #dm * .dmBody div .u_1890909986 .imgContainer { pad…" at bounding box center [403, 412] width 398 height 182
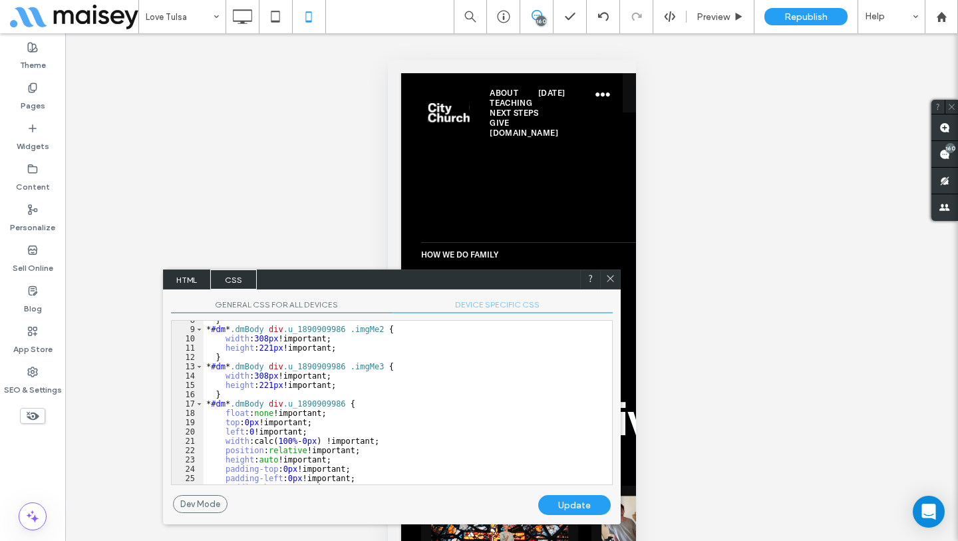
scroll to position [190, 0]
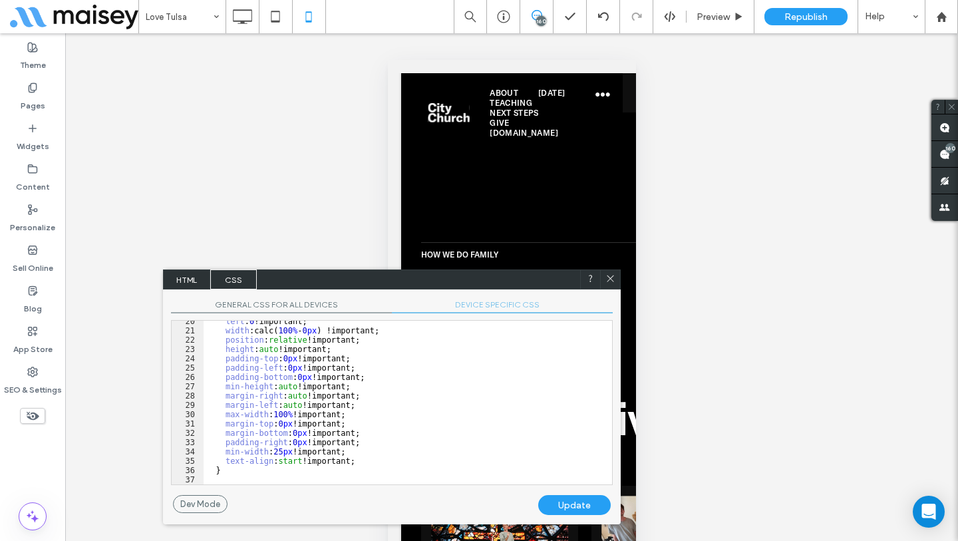
click at [611, 276] on icon at bounding box center [610, 278] width 10 height 10
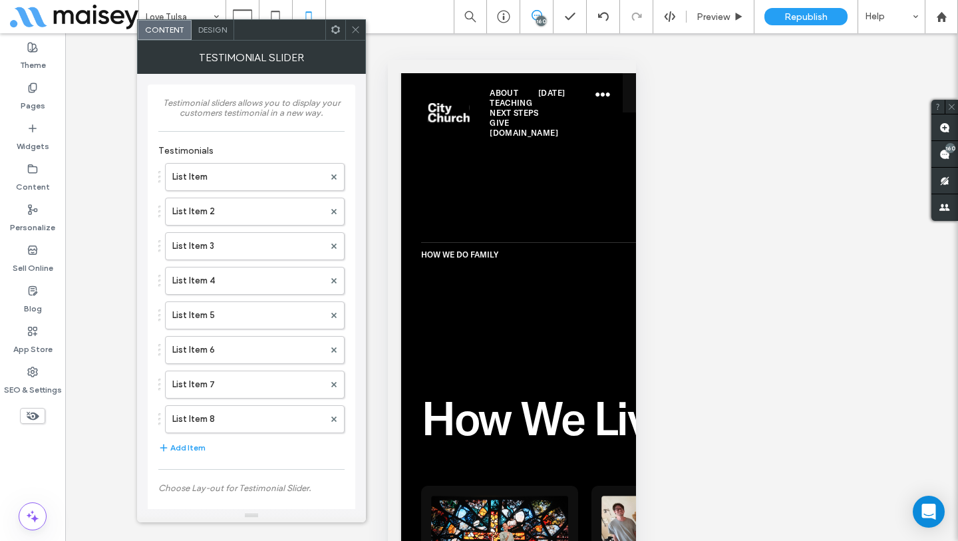
click at [337, 25] on icon at bounding box center [336, 30] width 10 height 10
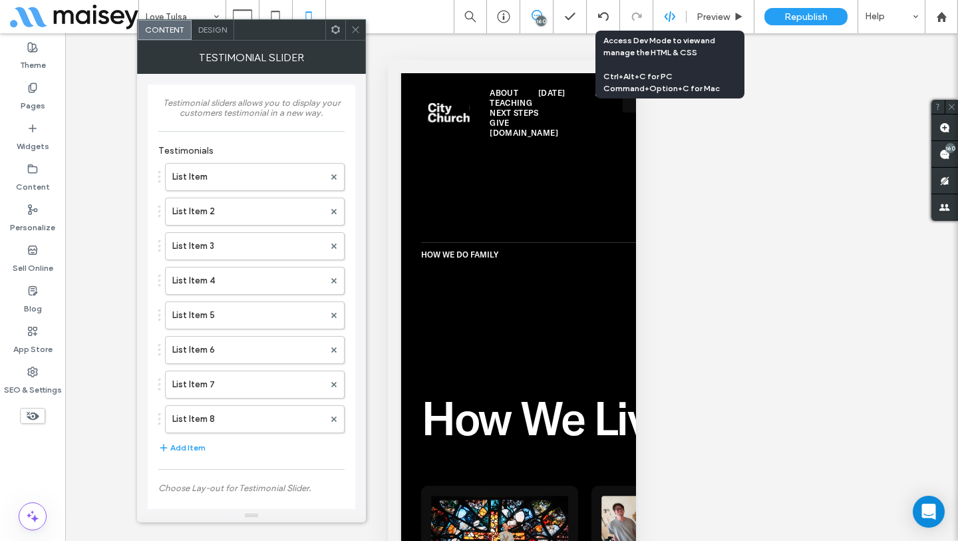
click at [672, 18] on use at bounding box center [669, 16] width 11 height 11
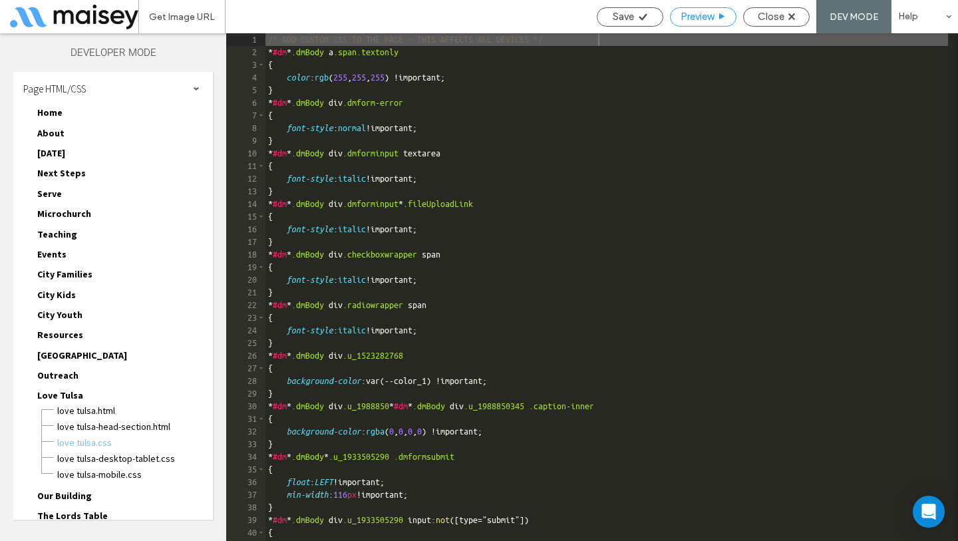
click at [714, 19] on div "Preview" at bounding box center [702, 17] width 65 height 12
click at [785, 26] on div "Close" at bounding box center [776, 16] width 67 height 19
click at [787, 19] on div "Close" at bounding box center [776, 17] width 65 height 12
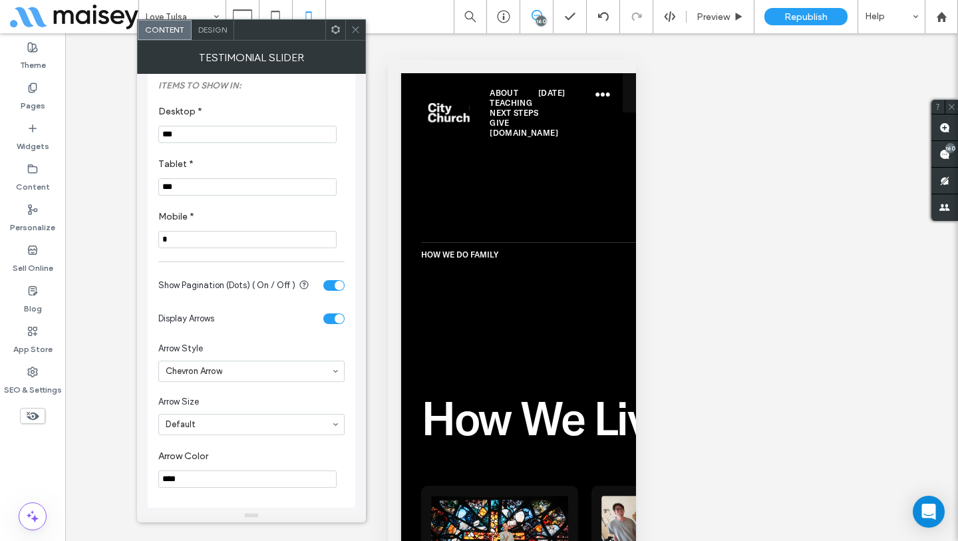
scroll to position [791, 0]
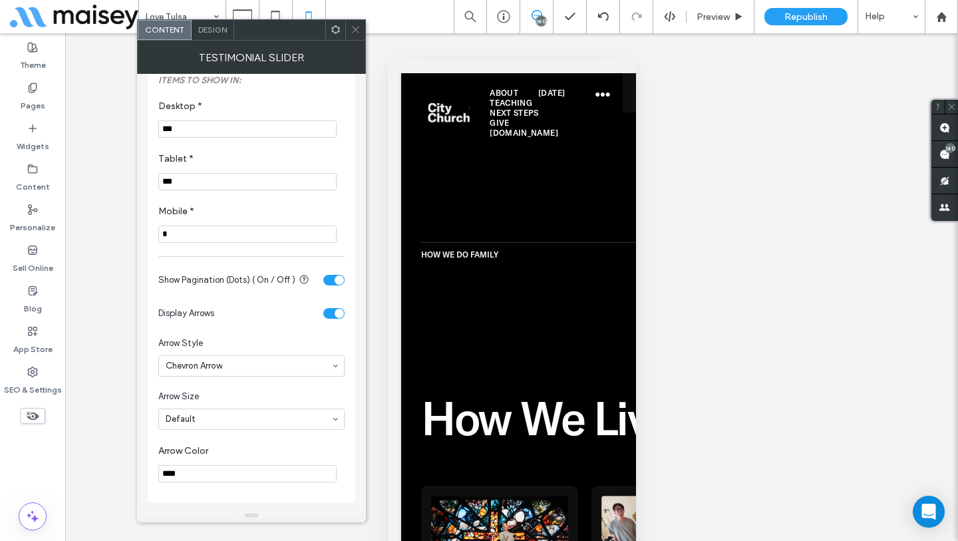
click at [213, 472] on input "****" at bounding box center [247, 473] width 178 height 17
type input "****"
click at [302, 277] on use at bounding box center [304, 279] width 9 height 9
click at [218, 27] on span "Design" at bounding box center [212, 30] width 29 height 10
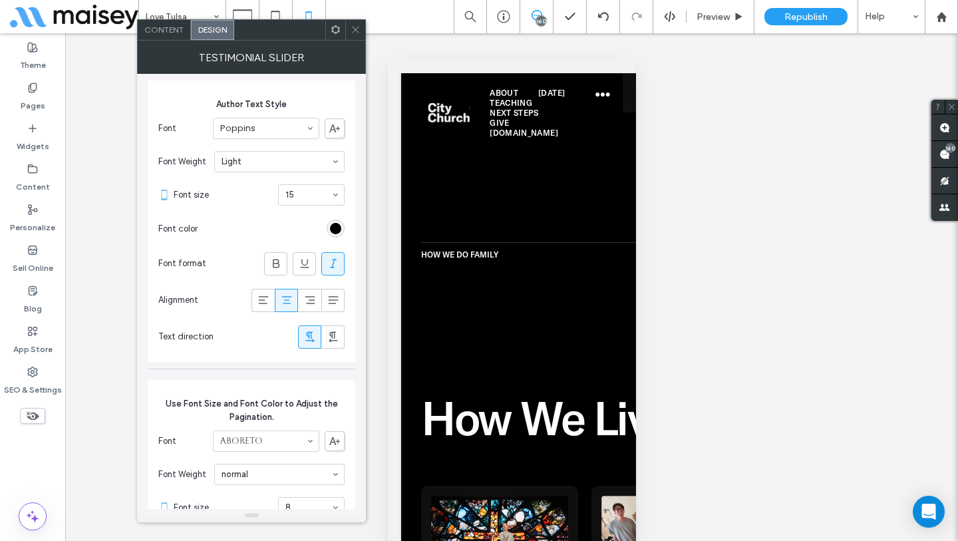
scroll to position [518, 0]
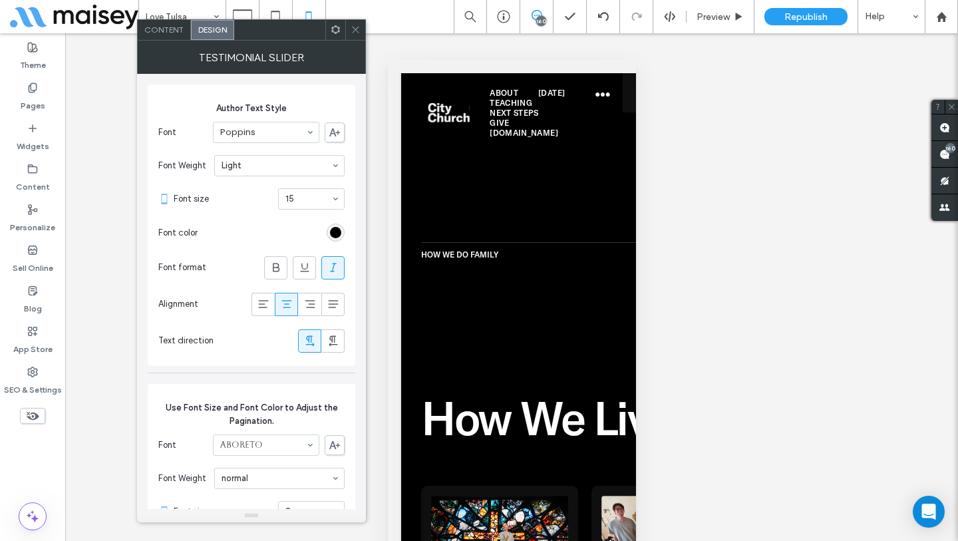
click at [354, 36] on span at bounding box center [355, 30] width 10 height 20
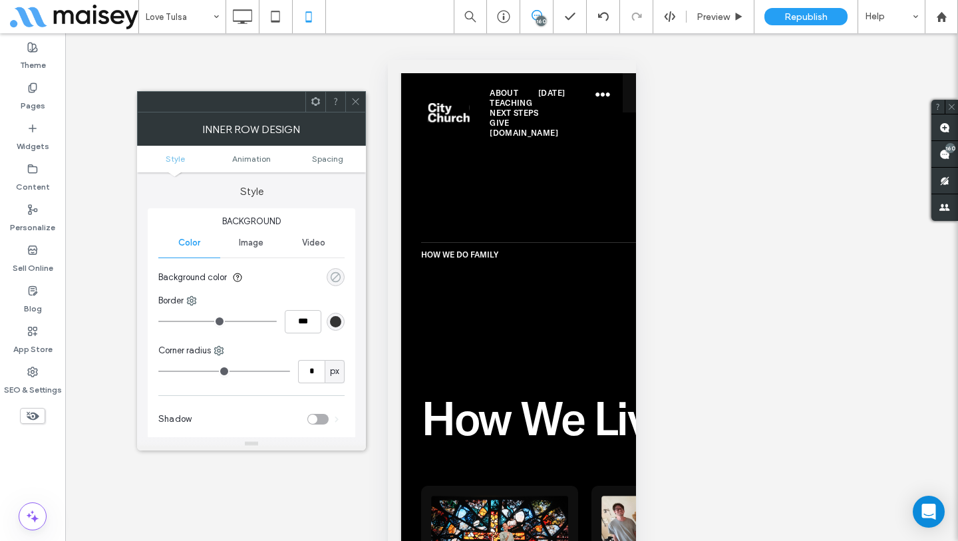
click at [337, 271] on div "rgba(0, 0, 0, 0)" at bounding box center [335, 276] width 11 height 11
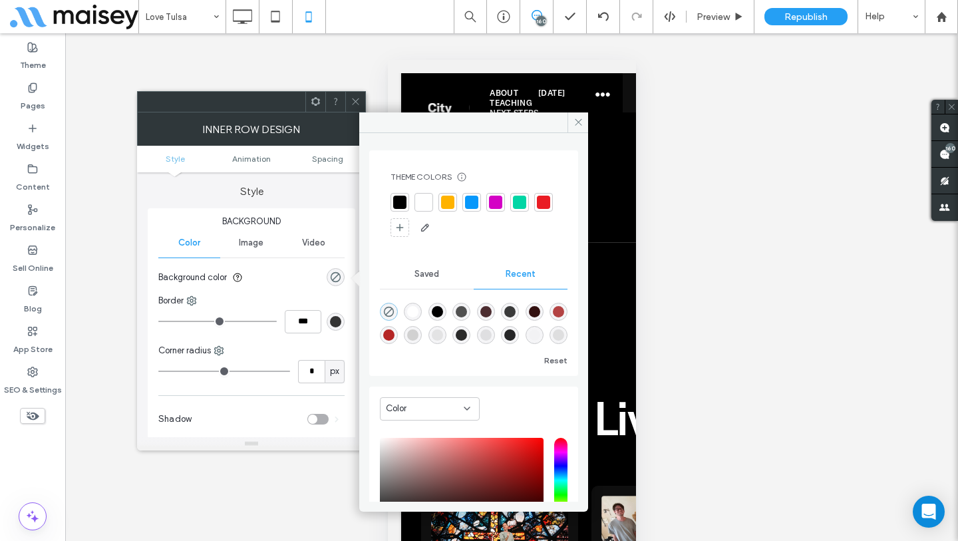
click at [428, 209] on div at bounding box center [423, 202] width 19 height 19
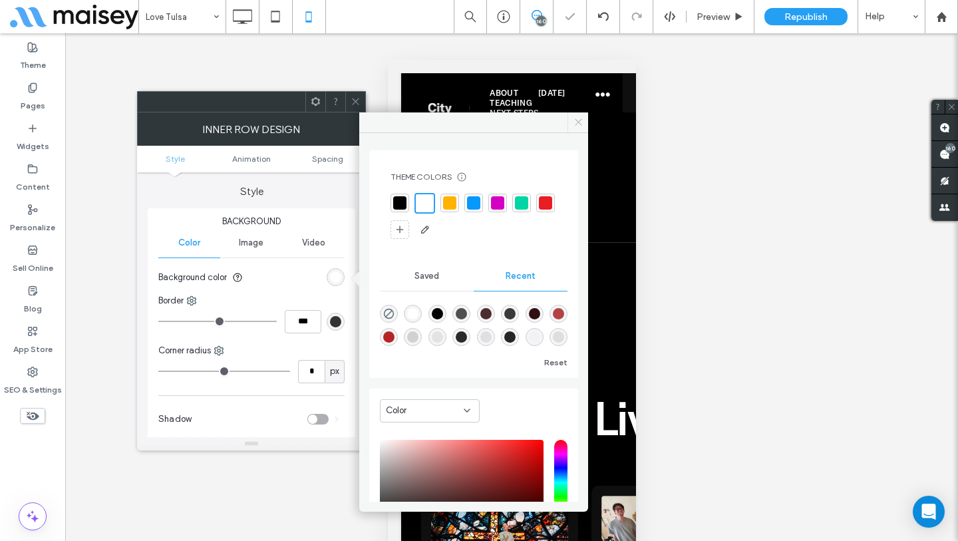
click at [579, 126] on icon at bounding box center [578, 122] width 10 height 10
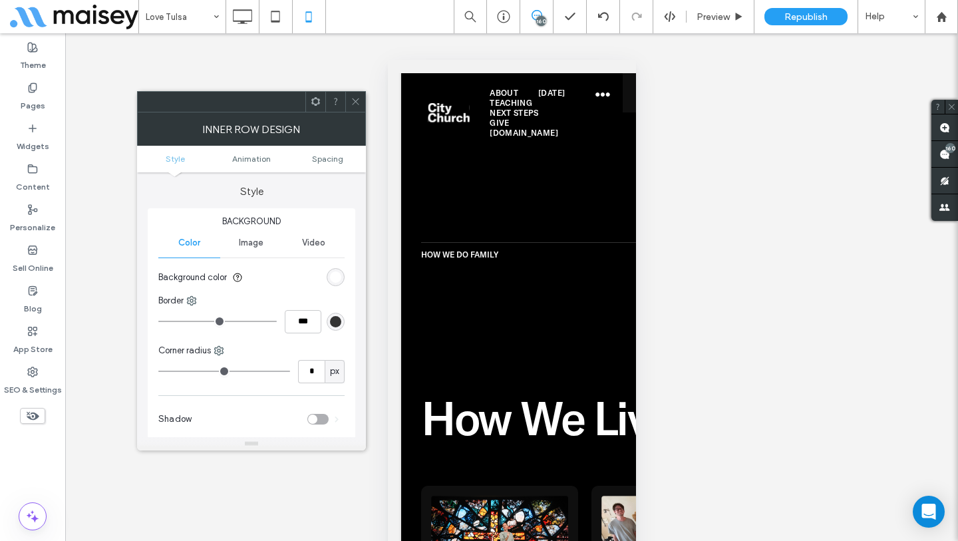
click at [356, 102] on icon at bounding box center [355, 101] width 10 height 10
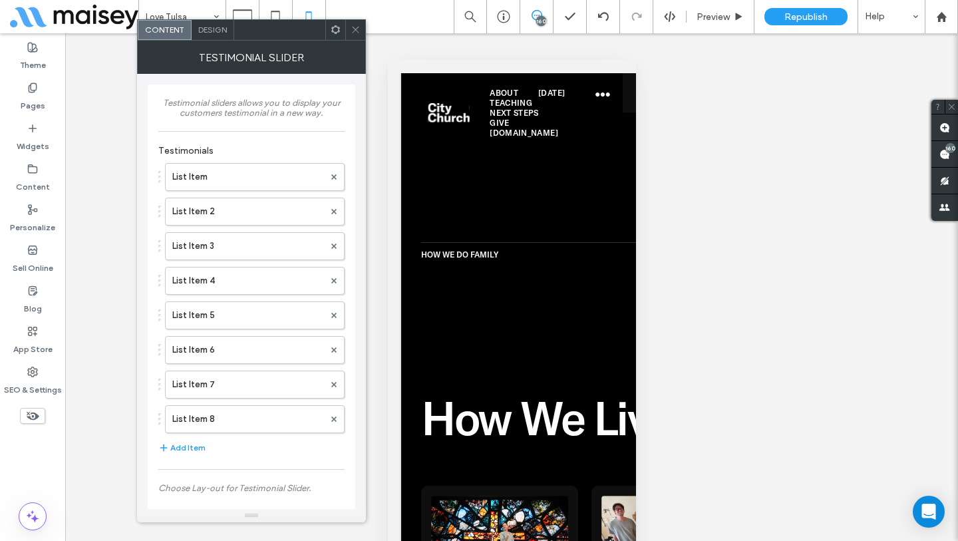
click at [358, 34] on icon at bounding box center [355, 30] width 10 height 10
click at [355, 31] on icon at bounding box center [355, 30] width 10 height 10
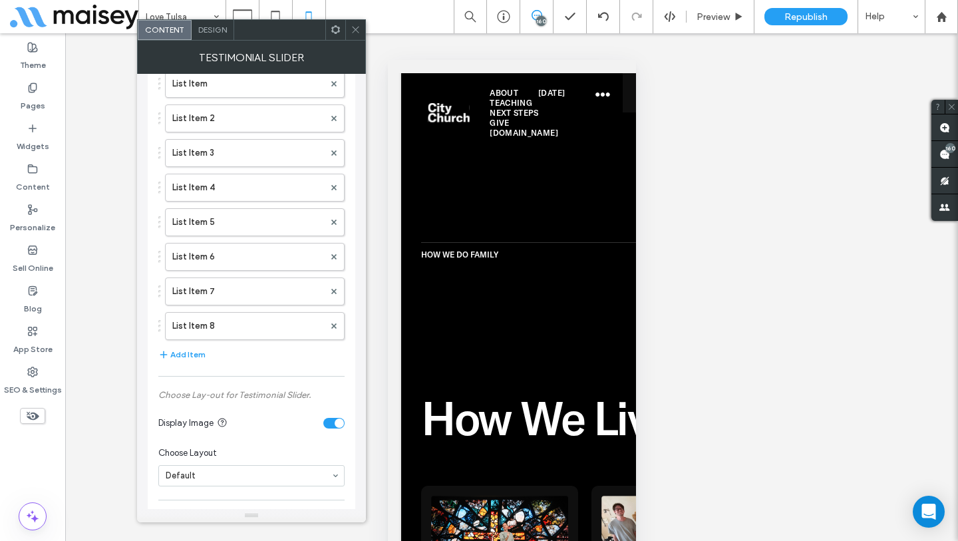
scroll to position [92, 0]
click at [327, 29] on div at bounding box center [335, 30] width 20 height 20
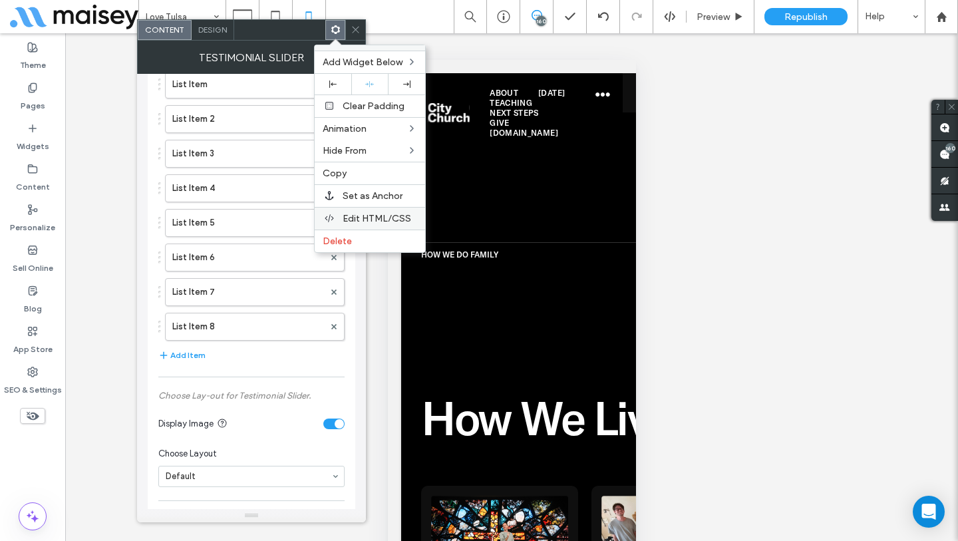
click at [366, 218] on span "Edit HTML/CSS" at bounding box center [377, 218] width 69 height 11
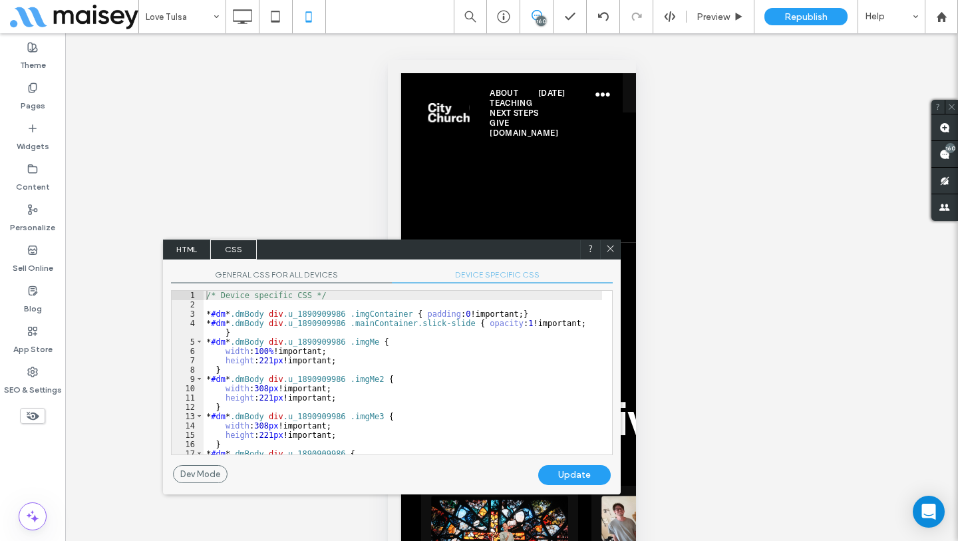
scroll to position [181, 0]
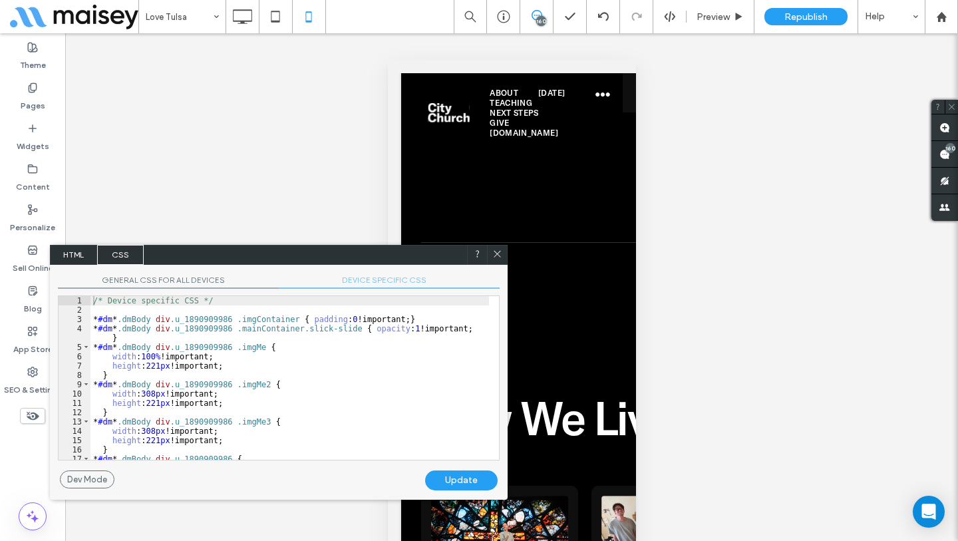
drag, startPoint x: 427, startPoint y: 251, endPoint x: 333, endPoint y: 258, distance: 94.7
click at [317, 257] on div "HTML CSS" at bounding box center [279, 255] width 458 height 20
click at [386, 273] on div "GENERAL CSS FOR ALL DEVICES DEVICE SPECIFIC CSS Use with caution! Make sure you…" at bounding box center [281, 368] width 458 height 206
click at [370, 398] on div "/* Device specific CSS */ * #dm * .dmBody div .u_1890909986 .imgContainer { pad…" at bounding box center [291, 387] width 398 height 182
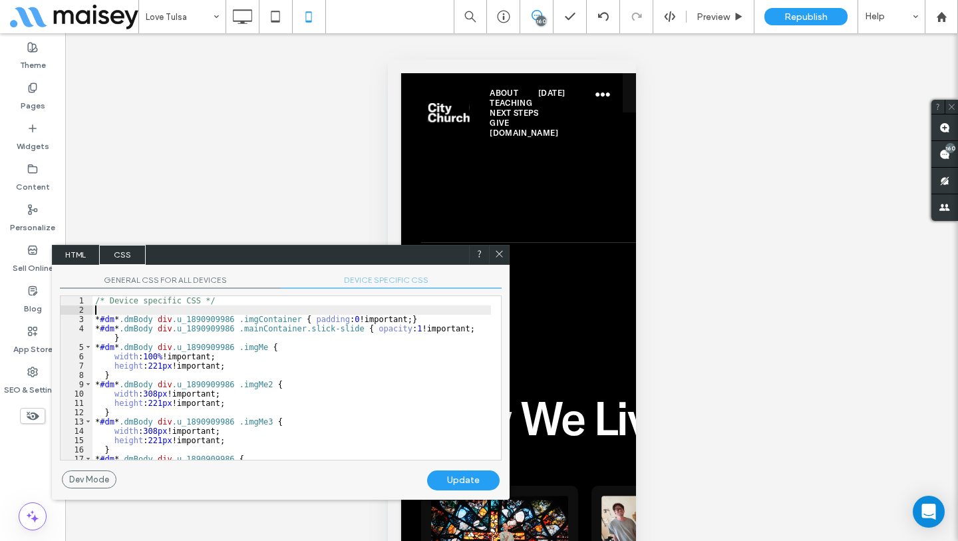
click at [292, 307] on div "/* Device specific CSS */ * #dm * .dmBody div .u_1890909986 .imgContainer { pad…" at bounding box center [291, 387] width 398 height 182
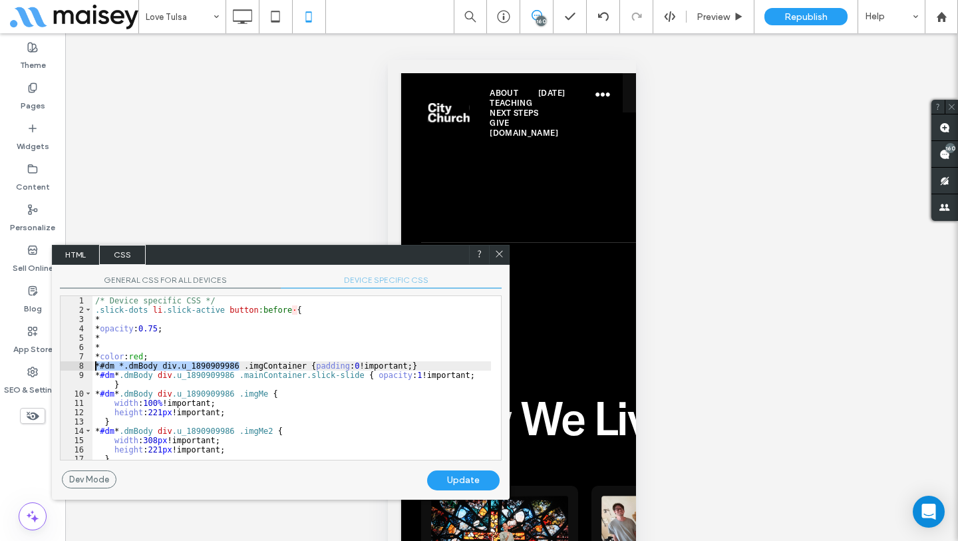
drag, startPoint x: 241, startPoint y: 368, endPoint x: 77, endPoint y: 368, distance: 163.6
click at [77, 368] on div "** 1 2 3 4 5 6 7 8 9 10 11 12 13 14 15 16 17 18 /* Device specific CSS */ .slic…" at bounding box center [281, 377] width 442 height 165
click at [97, 312] on div "/* Device specific CSS */ .slick-dots li .slick-active button :before · { * * o…" at bounding box center [291, 387] width 398 height 182
paste textarea
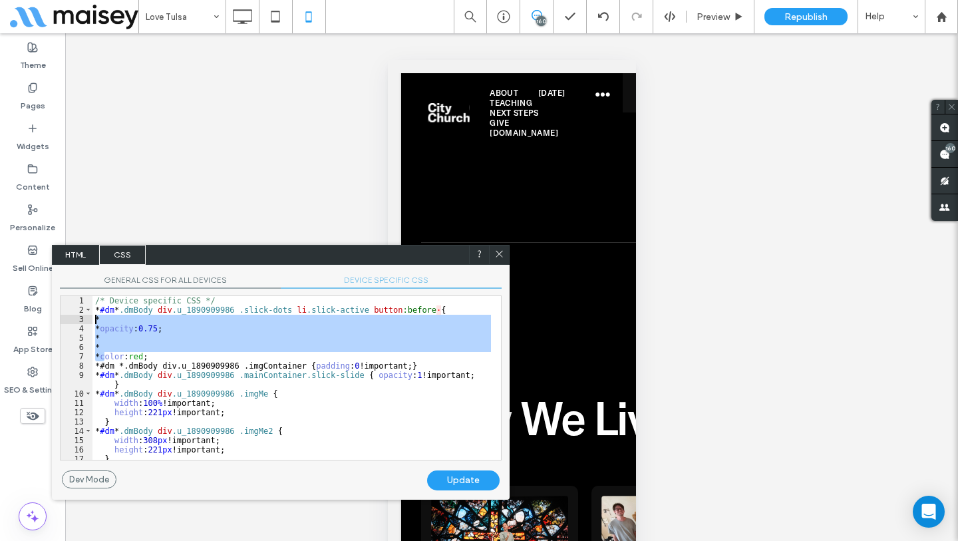
drag, startPoint x: 107, startPoint y: 354, endPoint x: 85, endPoint y: 316, distance: 44.4
click at [85, 316] on div "** 1 2 3 4 5 6 7 8 9 10 11 12 13 14 15 16 17 18 /* Device specific CSS */ * #dm…" at bounding box center [281, 377] width 442 height 165
click at [110, 352] on div "/* Device specific CSS */ * #dm * .dmBody div .u_1890909986 .slick-dots li .sli…" at bounding box center [291, 387] width 398 height 182
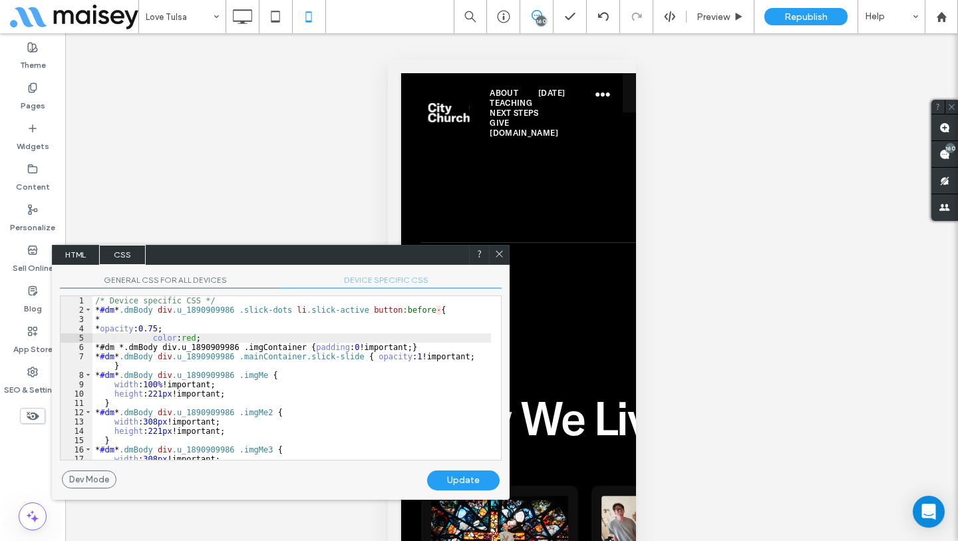
click at [109, 333] on div "/* Device specific CSS */ * #dm * .dmBody div .u_1890909986 .slick-dots li .sli…" at bounding box center [291, 387] width 398 height 182
click at [146, 329] on div "/* Device specific CSS */ * #dm * .dmBody div .u_1890909986 .slick-dots li .sli…" at bounding box center [291, 387] width 398 height 182
click at [104, 326] on div "/* Device specific CSS */ * #dm * .dmBody div .u_1890909986 .slick-dots li .sli…" at bounding box center [291, 387] width 398 height 182
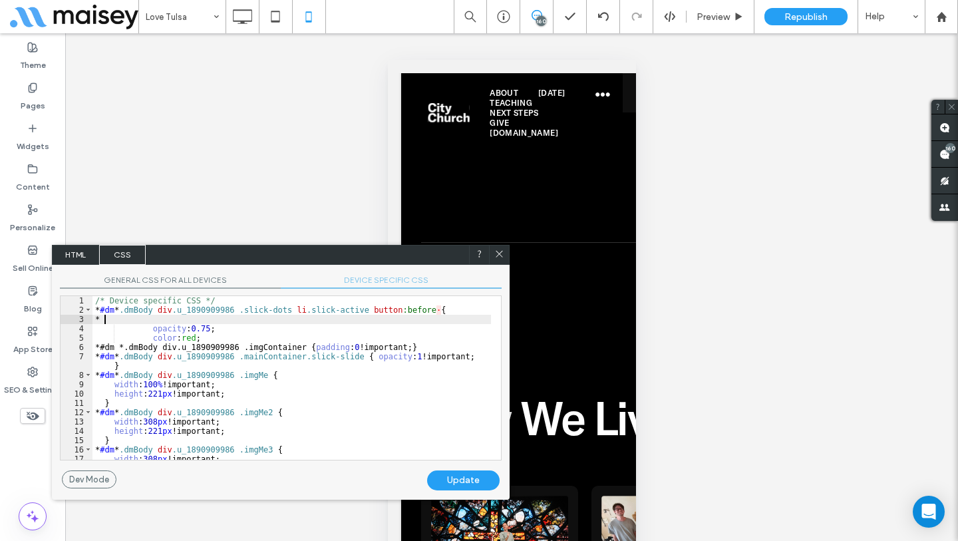
click at [104, 320] on div "/* Device specific CSS */ * #dm * .dmBody div .u_1890909986 .slick-dots li .sli…" at bounding box center [291, 387] width 398 height 182
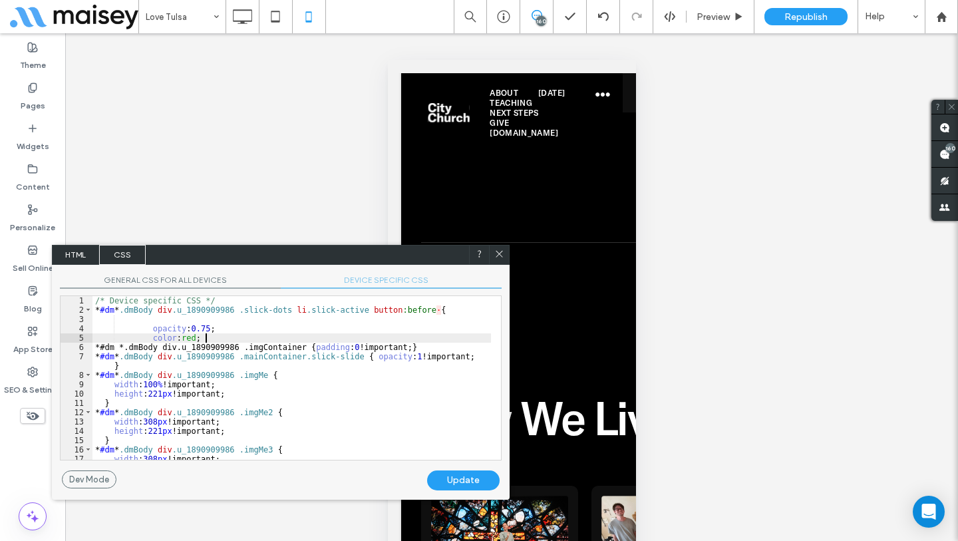
click at [248, 338] on div "/* Device specific CSS */ * #dm * .dmBody div .u_1890909986 .slick-dots li .sli…" at bounding box center [291, 387] width 398 height 182
click at [472, 477] on div "Update" at bounding box center [463, 480] width 72 height 20
click at [264, 313] on div "/* Device specific CSS */ * #dm * .dmBody div .u_1890909986 .slick-dots li .sli…" at bounding box center [291, 387] width 398 height 182
click at [296, 307] on div "/* Device specific CSS */ * #dm * .dmBody div .u_1890909986 .slick-dots li .sli…" at bounding box center [291, 387] width 398 height 182
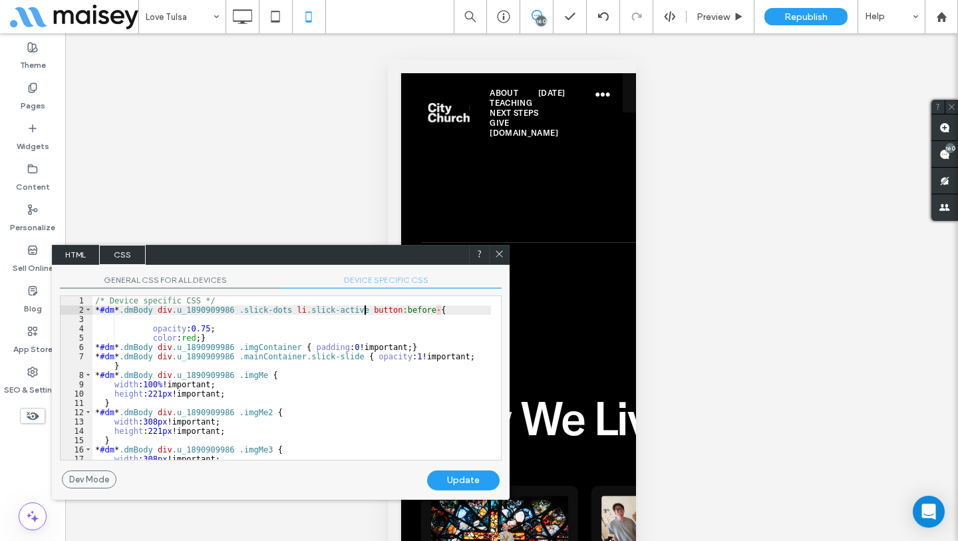
click at [364, 309] on div "/* Device specific CSS */ * #dm * .dmBody div .u_1890909986 .slick-dots li .sli…" at bounding box center [291, 387] width 398 height 182
click at [312, 309] on div "/* Device specific CSS */ * #dm * .dmBody div .u_1890909986 .slick-dots li .sli…" at bounding box center [291, 387] width 398 height 182
click at [400, 311] on div "/* Device specific CSS */ * #dm * .dmBody div .u_1890909986 .slick-dots li .sli…" at bounding box center [291, 387] width 398 height 182
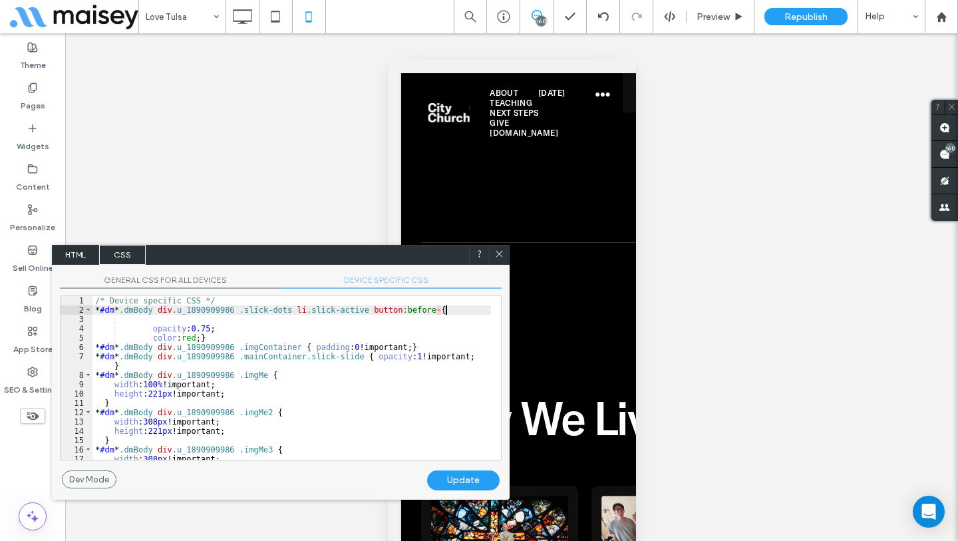
click at [448, 314] on div "/* Device specific CSS */ * #dm * .dmBody div .u_1890909986 .slick-dots li .sli…" at bounding box center [291, 387] width 398 height 182
click at [474, 476] on div "Update" at bounding box center [463, 480] width 72 height 20
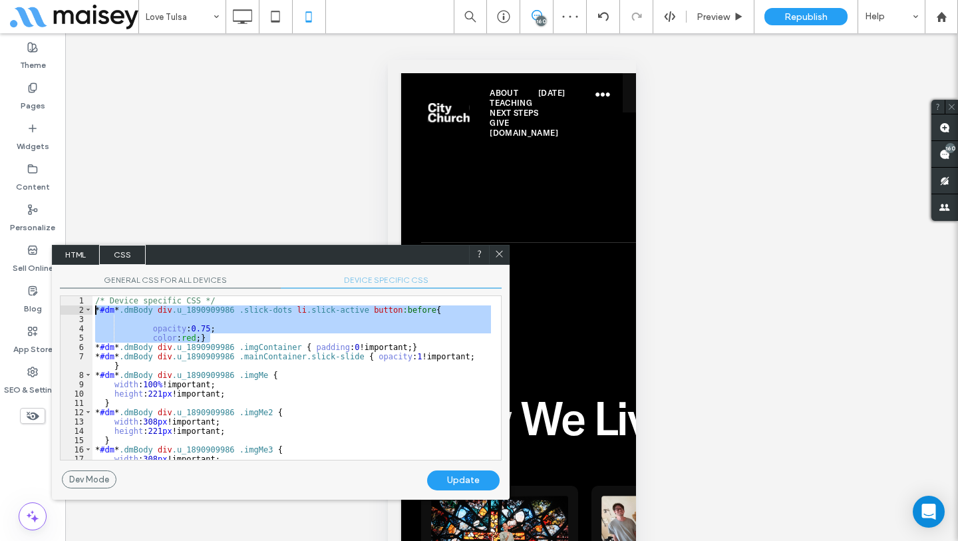
drag, startPoint x: 235, startPoint y: 337, endPoint x: 79, endPoint y: 310, distance: 157.9
click at [79, 310] on div "** 1 2 3 4 5 6 7 8 9 10 11 12 13 14 15 16 17 18 /* Device specific CSS */ * #dm…" at bounding box center [281, 377] width 442 height 165
click at [264, 335] on div "/* Device specific CSS */ * #dm * .dmBody div .u_1890909986 .slick-dots li .sli…" at bounding box center [291, 387] width 398 height 182
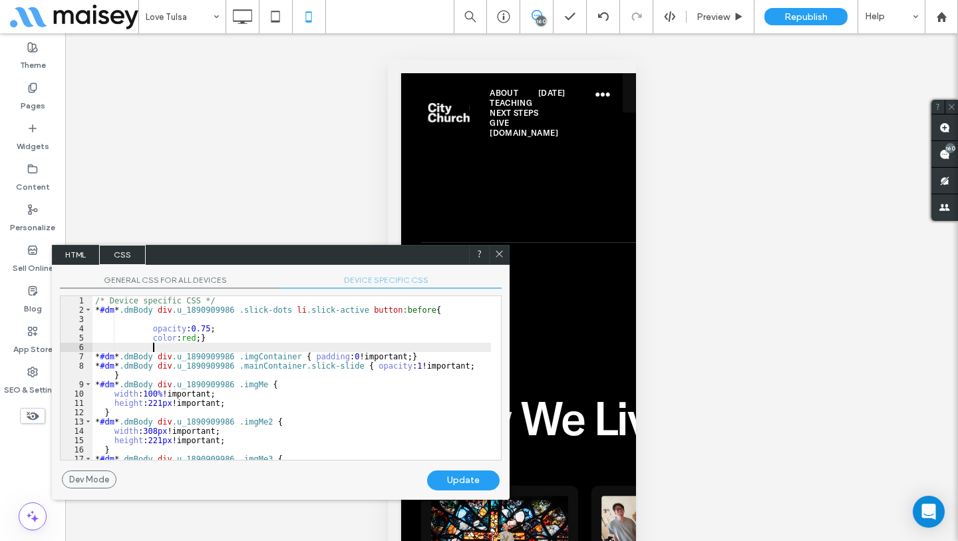
paste textarea
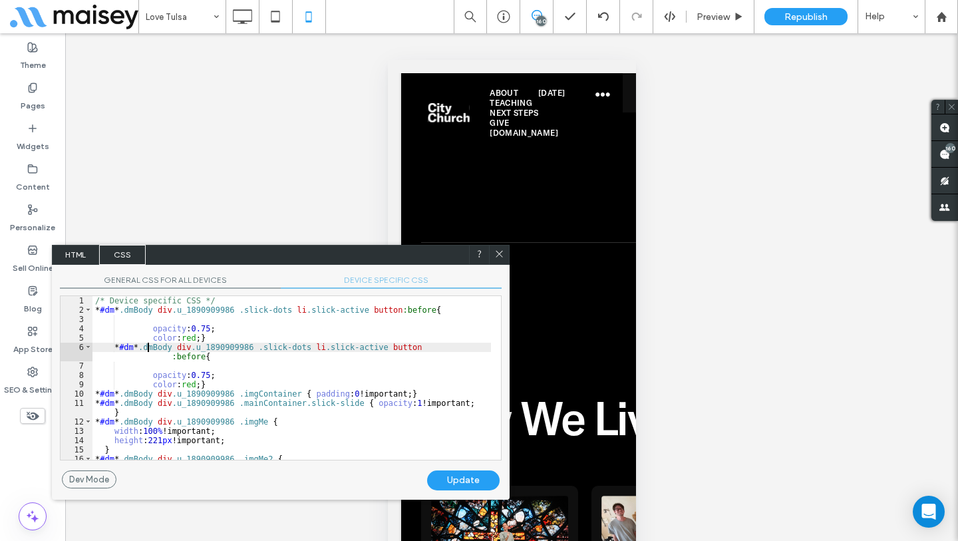
click at [150, 349] on div "/* Device specific CSS */ * #dm * .dmBody div .u_1890909986 .slick-dots li .sli…" at bounding box center [291, 387] width 398 height 182
drag, startPoint x: 442, startPoint y: 346, endPoint x: 378, endPoint y: 349, distance: 63.9
click at [378, 349] on div "/* Device specific CSS */ * #dm * .dmBody div .u_1890909986 .slick-dots li .sli…" at bounding box center [291, 387] width 398 height 182
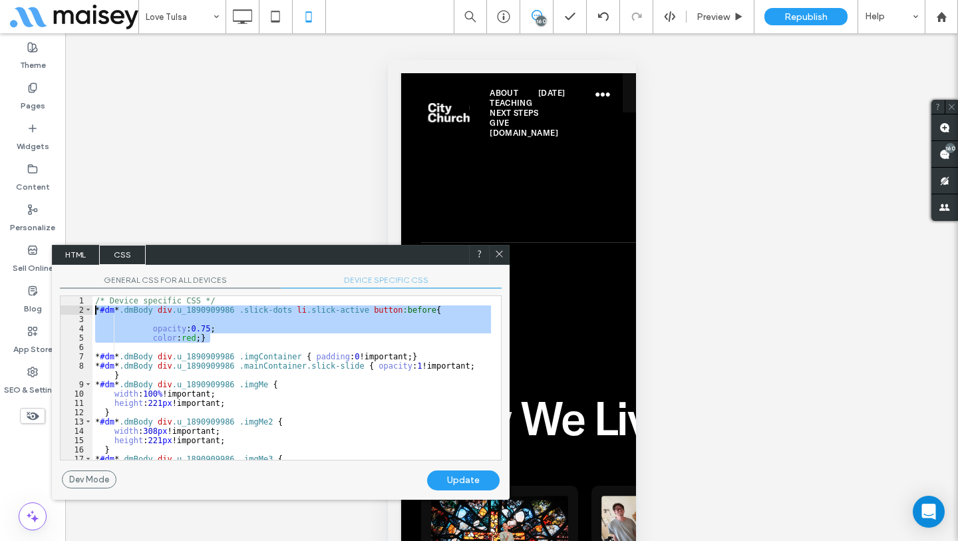
drag, startPoint x: 218, startPoint y: 336, endPoint x: 72, endPoint y: 308, distance: 148.3
click at [72, 308] on div "** 1 2 3 4 5 6 7 8 9 10 11 12 13 14 15 16 17 18 /* Device specific CSS */ * #dm…" at bounding box center [281, 377] width 442 height 165
click at [221, 337] on div "/* Device specific CSS */ * #dm * .dmBody div .u_1890909986 .slick-dots li .sli…" at bounding box center [291, 378] width 398 height 164
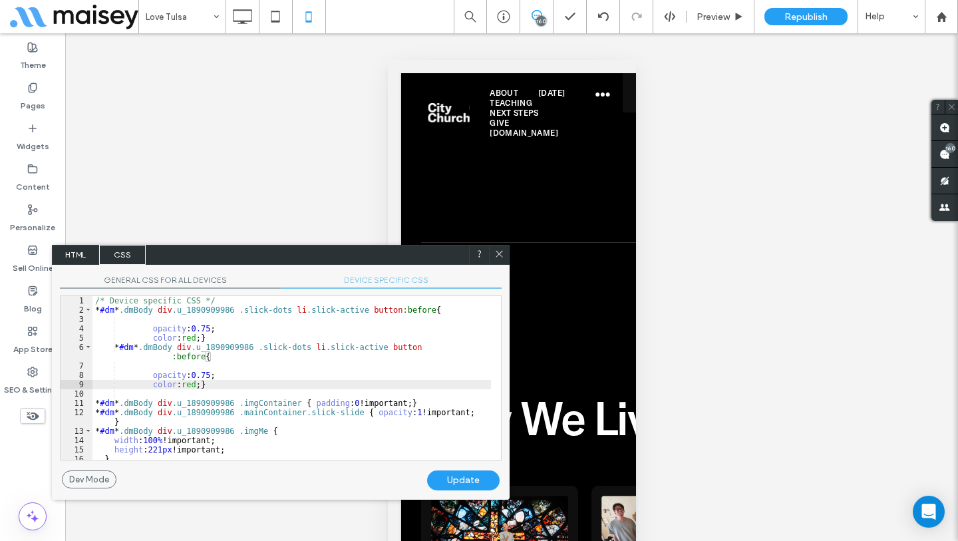
click at [414, 343] on div "/* Device specific CSS */ * #dm * .dmBody div .u_1890909986 .slick-dots li .sli…" at bounding box center [291, 387] width 398 height 182
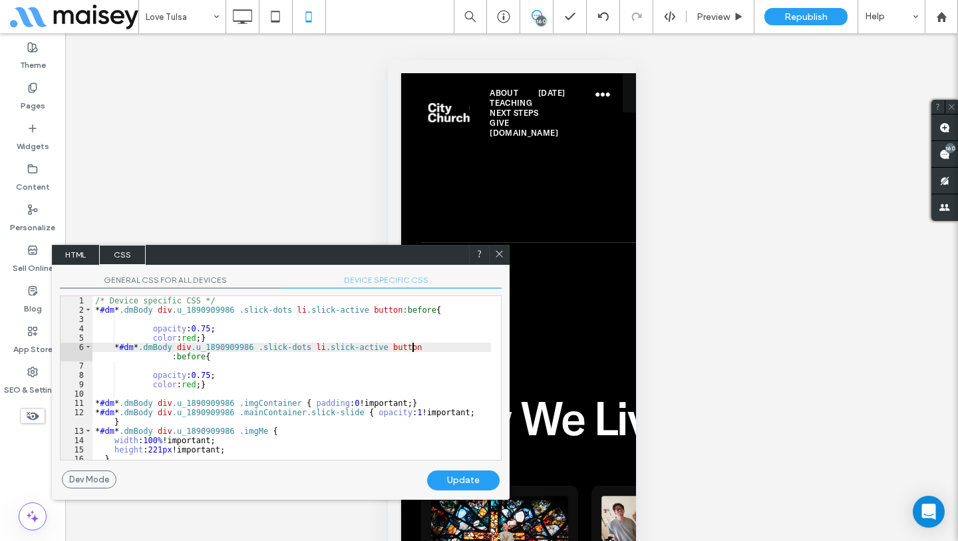
click at [414, 343] on div "/* Device specific CSS */ * #dm * .dmBody div .u_1890909986 .slick-dots li .sli…" at bounding box center [291, 387] width 398 height 182
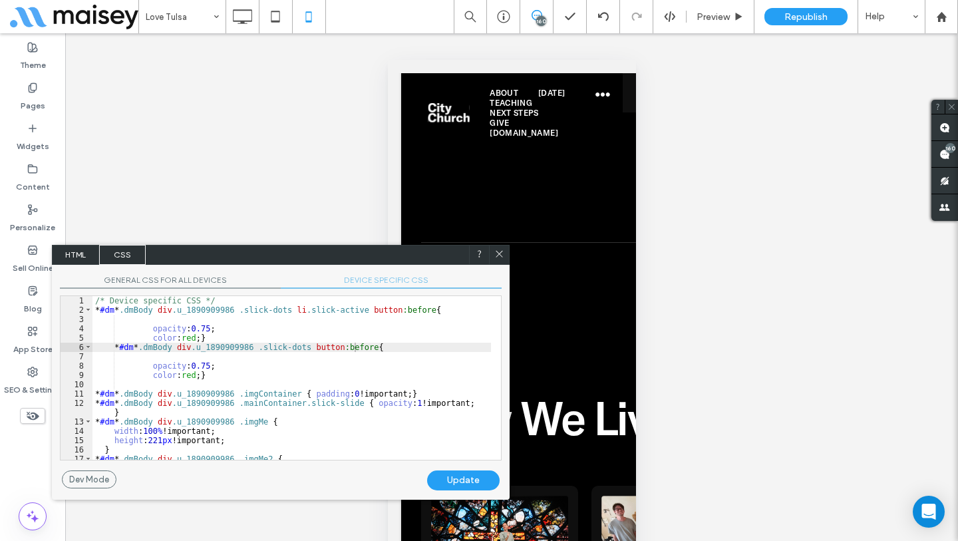
click at [454, 474] on div "Update" at bounding box center [463, 480] width 72 height 20
click at [188, 278] on span "GENERAL CSS FOR ALL DEVICES" at bounding box center [170, 282] width 221 height 14
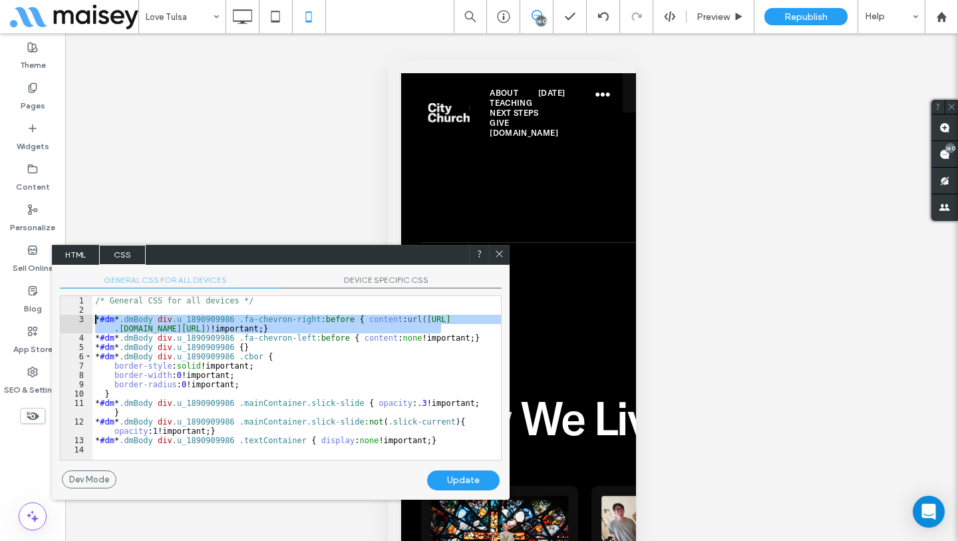
drag, startPoint x: 444, startPoint y: 327, endPoint x: 103, endPoint y: 318, distance: 340.6
click at [84, 318] on div "** 1 2 3 4 5 6 7 8 9 10 11 12 13 14 /* General CSS for all devices */ * #dm * .…" at bounding box center [281, 377] width 442 height 165
drag, startPoint x: 402, startPoint y: 277, endPoint x: 360, endPoint y: 293, distance: 45.5
click at [402, 277] on span "DEVICE SPECIFIC CSS" at bounding box center [391, 282] width 221 height 14
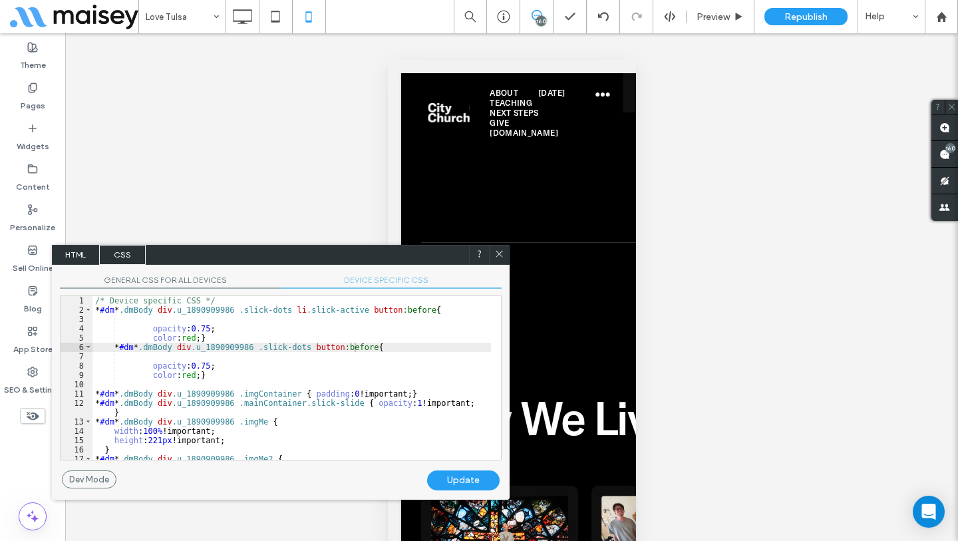
click at [238, 301] on div "/* Device specific CSS */ * #dm * .dmBody div .u_1890909986 .slick-dots li .sli…" at bounding box center [291, 387] width 398 height 182
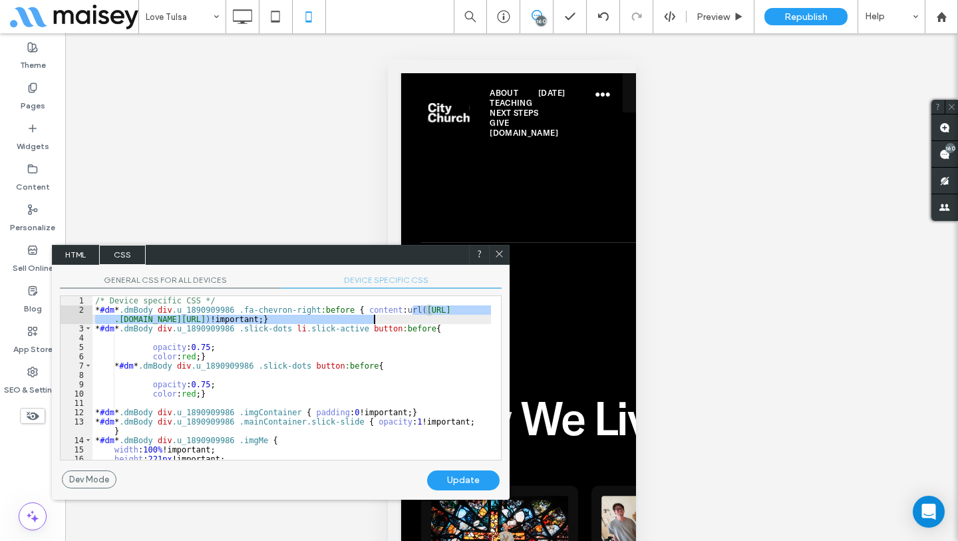
drag, startPoint x: 412, startPoint y: 309, endPoint x: 375, endPoint y: 323, distance: 39.8
click at [375, 322] on div "/* Device specific CSS */ * #dm * .dmBody div .u_1890909986 .fa-chevron-right :…" at bounding box center [291, 387] width 398 height 182
click at [476, 476] on div "Update" at bounding box center [463, 480] width 72 height 20
click at [152, 364] on div "/* Device specific CSS */ * #dm * .dmBody div .u_1890909986 .fa-chevron-right :…" at bounding box center [291, 387] width 398 height 182
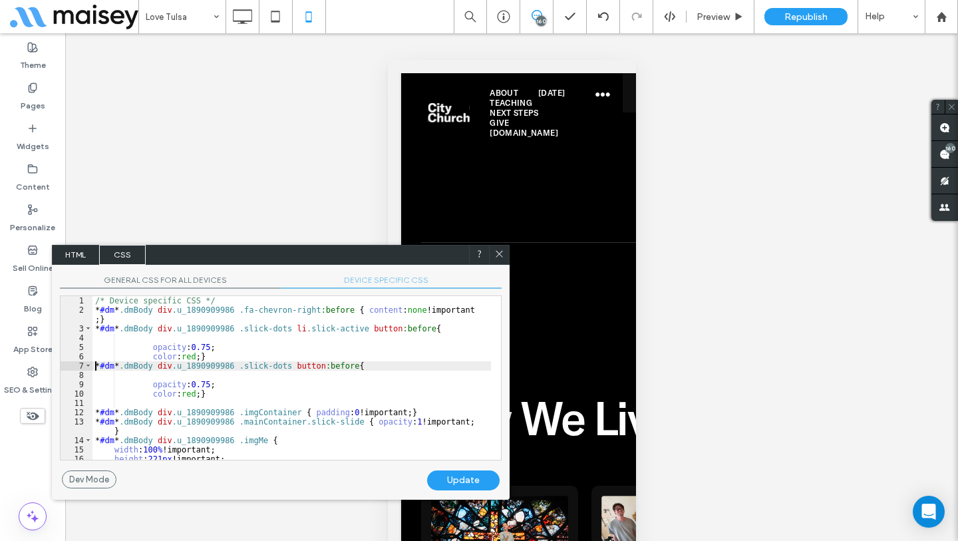
click at [195, 396] on div "/* Device specific CSS */ * #dm * .dmBody div .u_1890909986 .fa-chevron-right :…" at bounding box center [291, 387] width 398 height 182
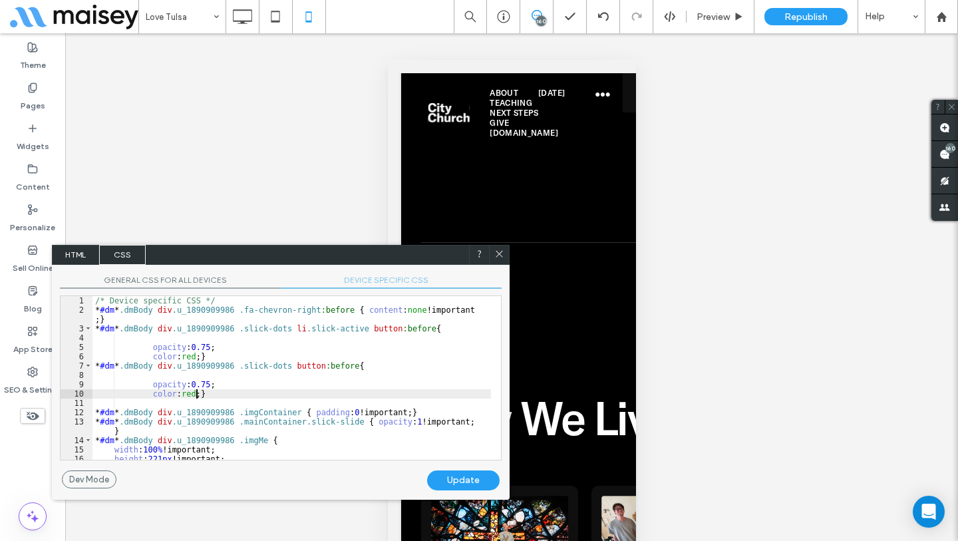
click at [195, 396] on div "/* Device specific CSS */ * #dm * .dmBody div .u_1890909986 .fa-chevron-right :…" at bounding box center [291, 387] width 398 height 182
click at [196, 357] on div "/* Device specific CSS */ * #dm * .dmBody div .u_1890909986 .fa-chevron-right :…" at bounding box center [291, 387] width 398 height 182
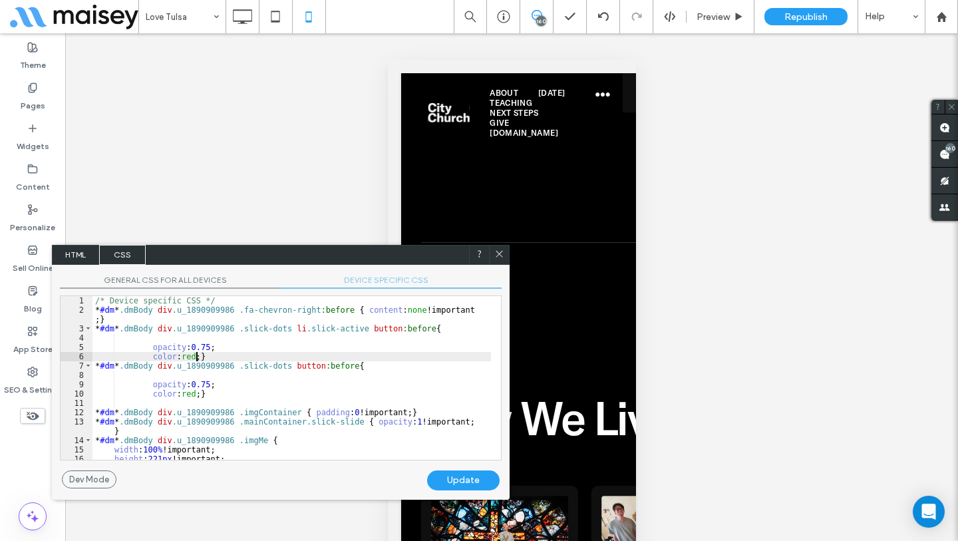
click at [196, 357] on div "/* Device specific CSS */ * #dm * .dmBody div .u_1890909986 .fa-chevron-right :…" at bounding box center [291, 387] width 398 height 182
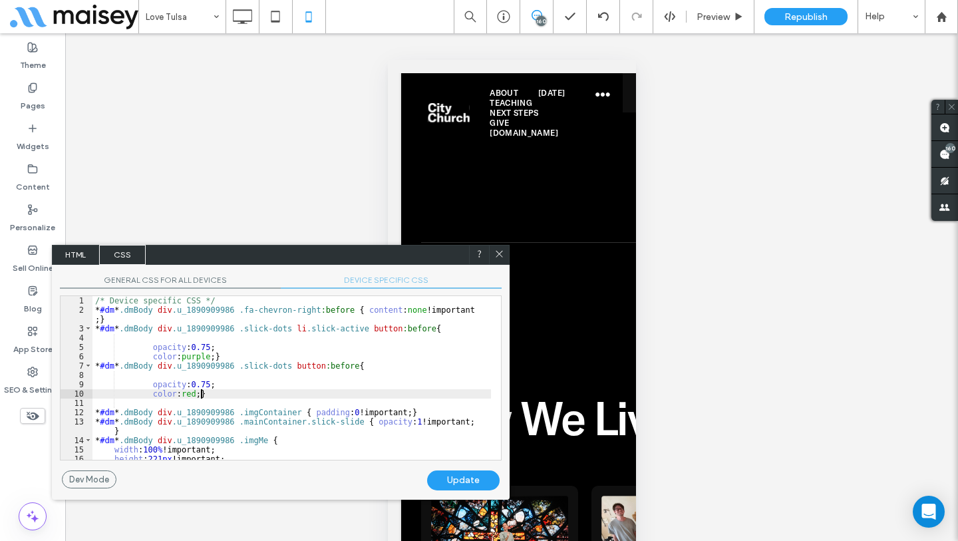
click at [200, 396] on div "/* Device specific CSS */ * #dm * .dmBody div .u_1890909986 .fa-chevron-right :…" at bounding box center [291, 387] width 398 height 182
type textarea "**"
click at [480, 485] on div "Update" at bounding box center [463, 480] width 72 height 20
click at [499, 249] on icon at bounding box center [499, 254] width 10 height 10
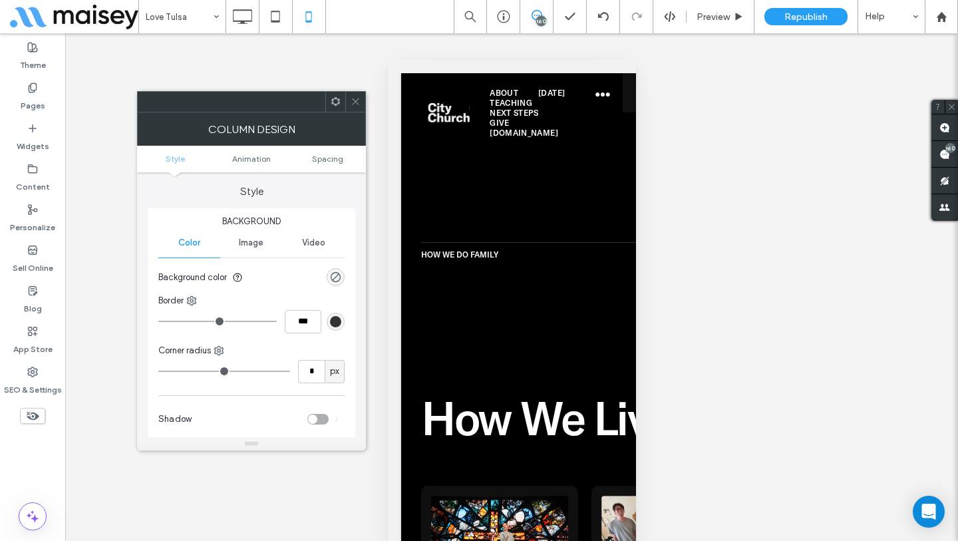
click at [355, 103] on icon at bounding box center [355, 101] width 10 height 10
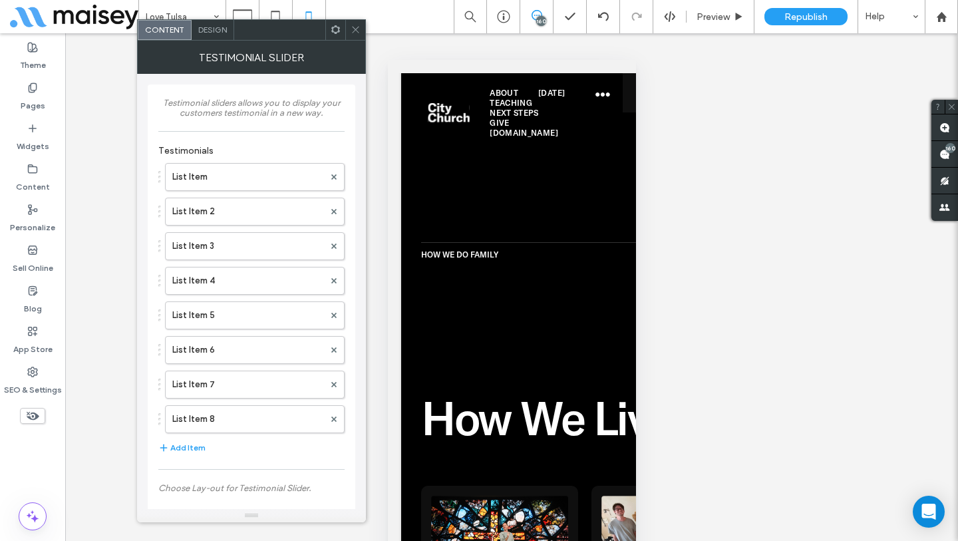
click at [214, 33] on span "Design" at bounding box center [212, 30] width 29 height 10
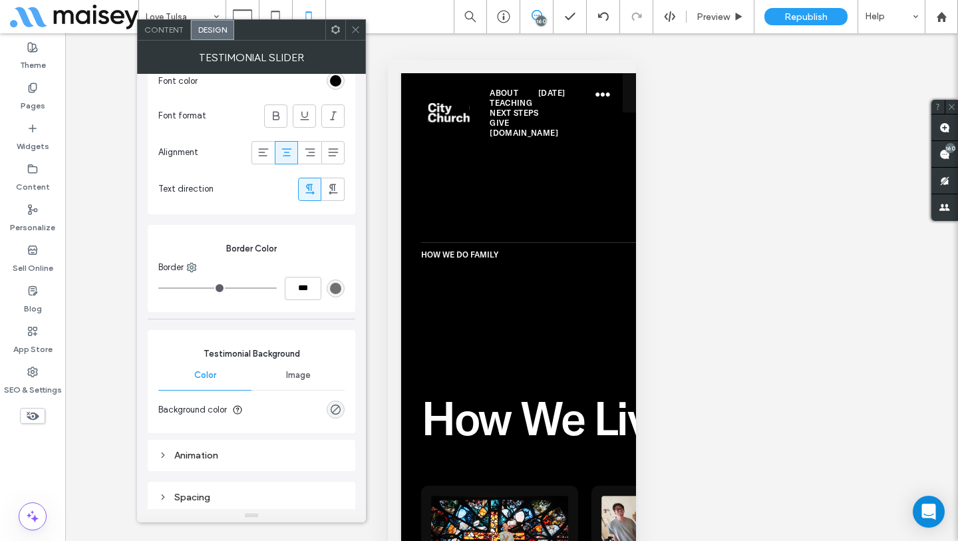
scroll to position [986, 0]
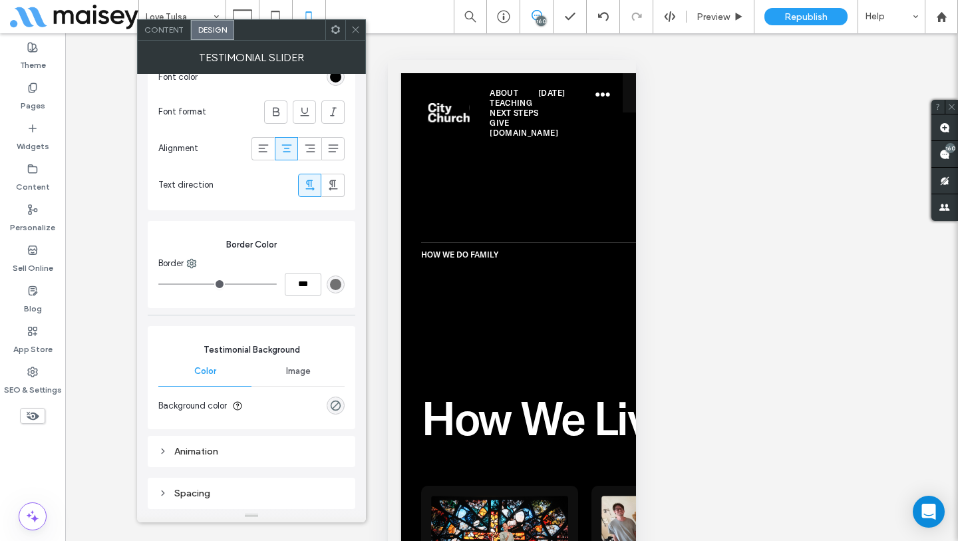
click at [352, 422] on div "Testimonial Background Color Image Background color" at bounding box center [252, 377] width 208 height 103
click at [339, 410] on div "rgba(0, 0, 0, 0)" at bounding box center [335, 405] width 11 height 11
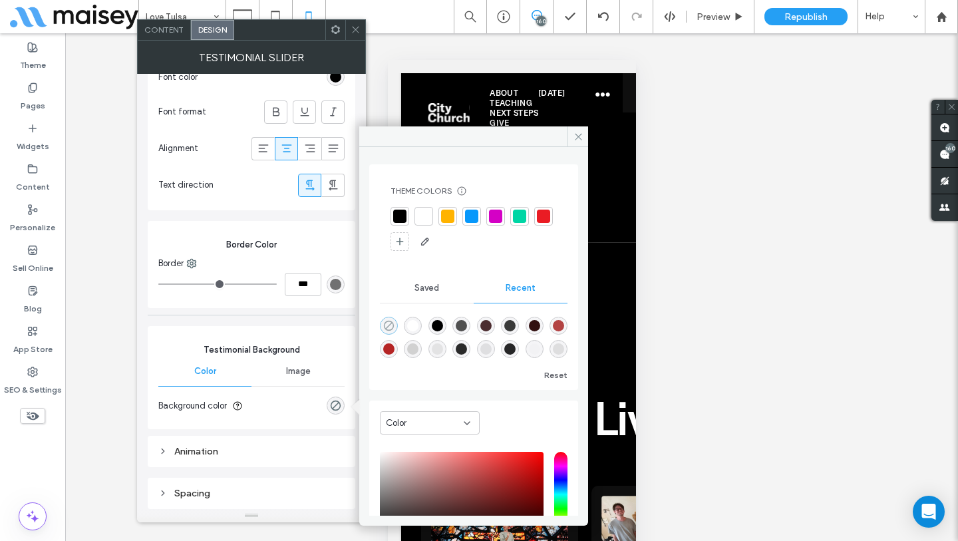
click at [387, 329] on use "rgba(0, 0, 0, 0)" at bounding box center [389, 326] width 10 height 10
click at [574, 133] on icon at bounding box center [578, 137] width 10 height 10
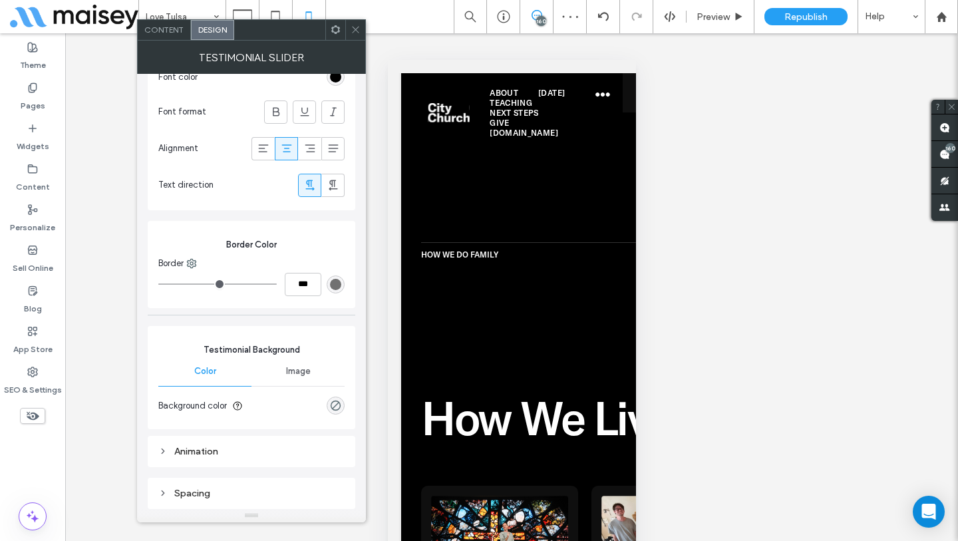
click at [362, 39] on div at bounding box center [355, 30] width 20 height 20
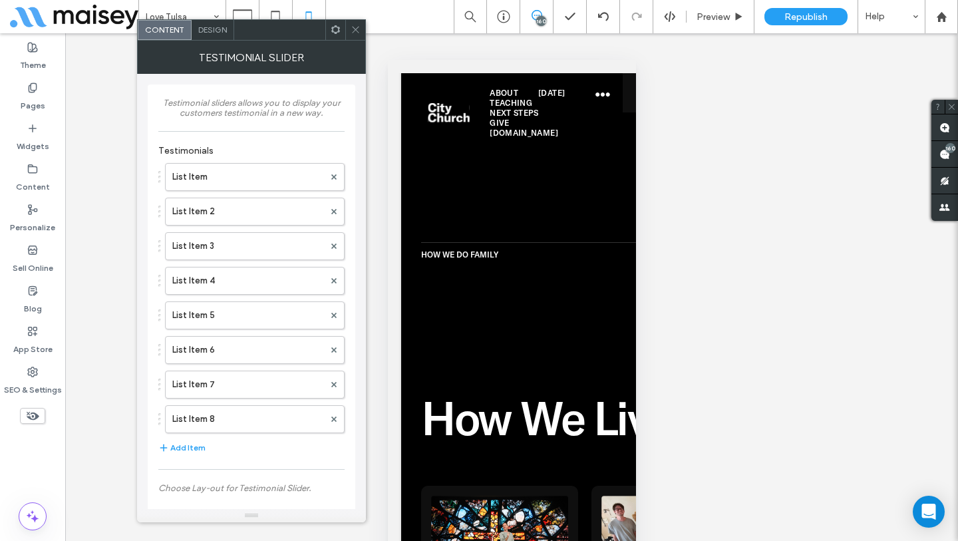
click at [211, 30] on span "Design" at bounding box center [212, 30] width 29 height 10
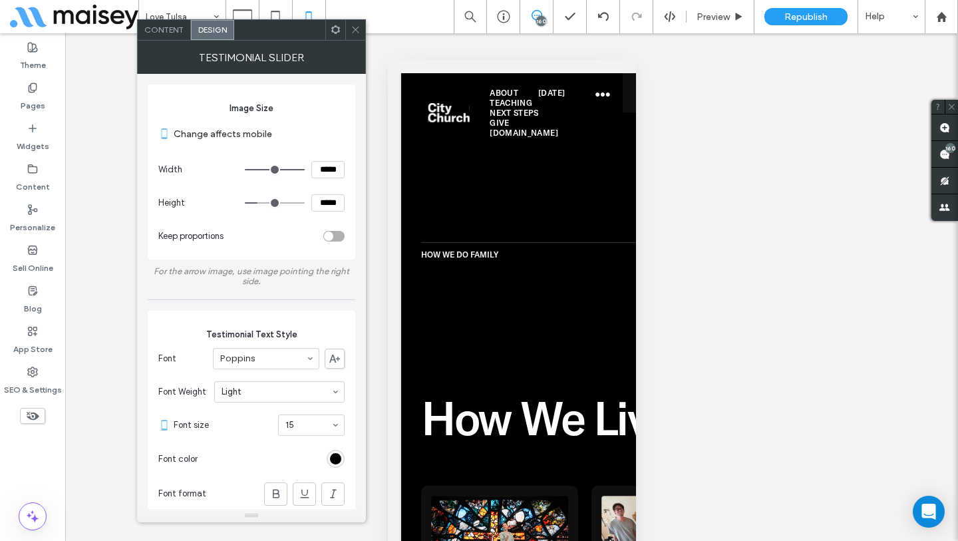
click at [356, 31] on use at bounding box center [355, 30] width 7 height 7
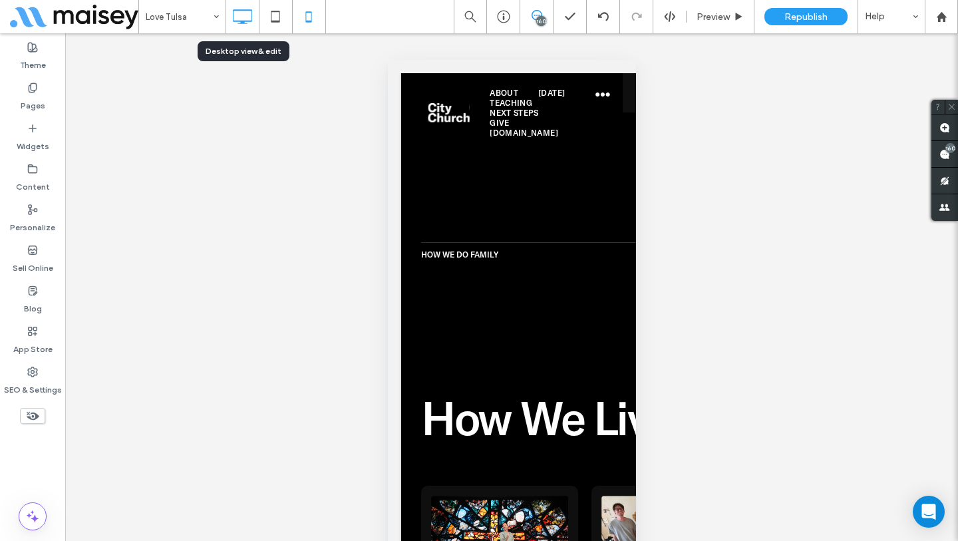
click at [236, 24] on icon at bounding box center [242, 16] width 27 height 27
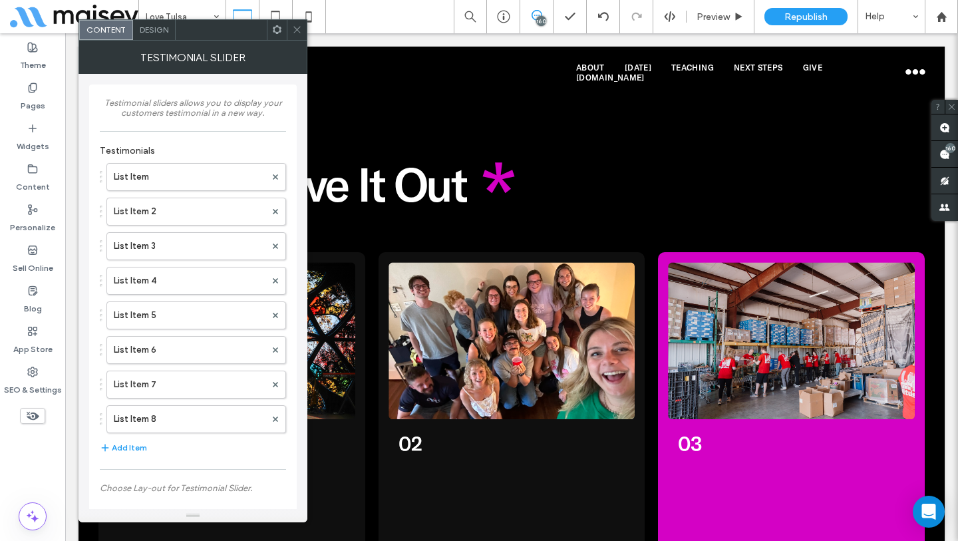
click at [153, 31] on span "Design" at bounding box center [154, 30] width 29 height 10
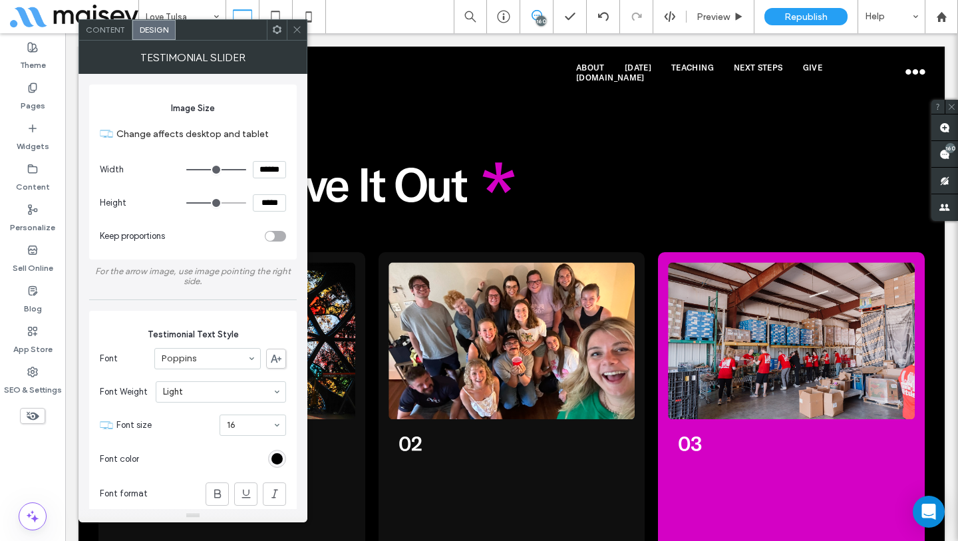
click at [297, 34] on icon at bounding box center [297, 30] width 10 height 10
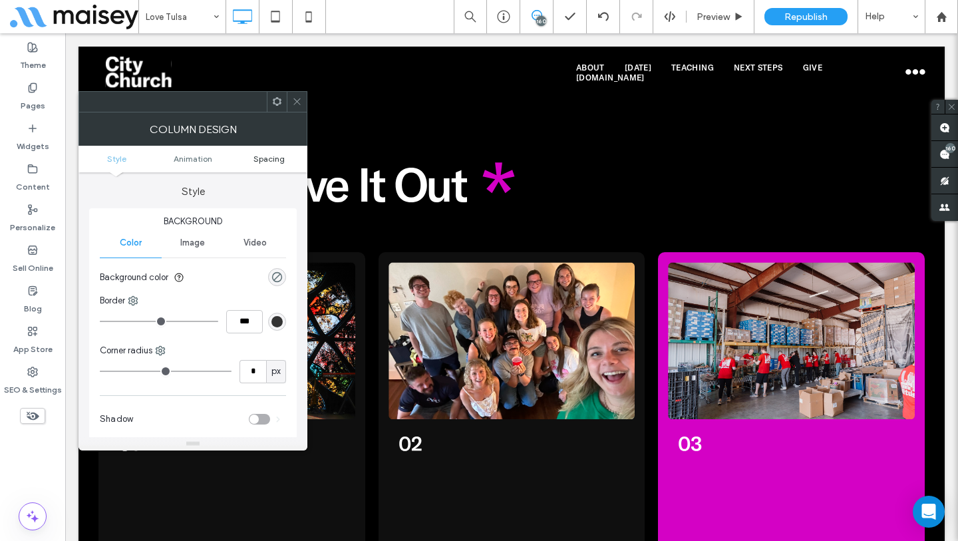
click at [273, 156] on span "Spacing" at bounding box center [268, 159] width 31 height 10
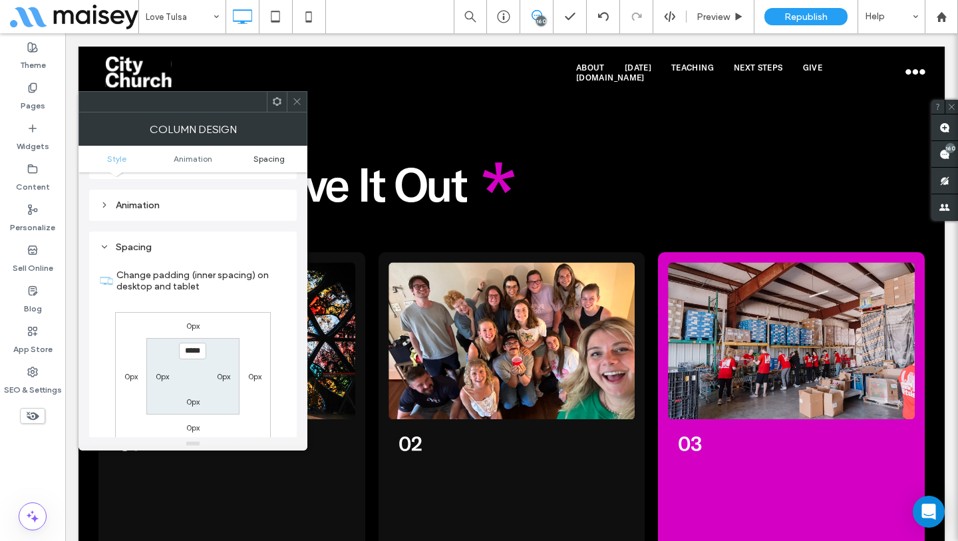
scroll to position [312, 0]
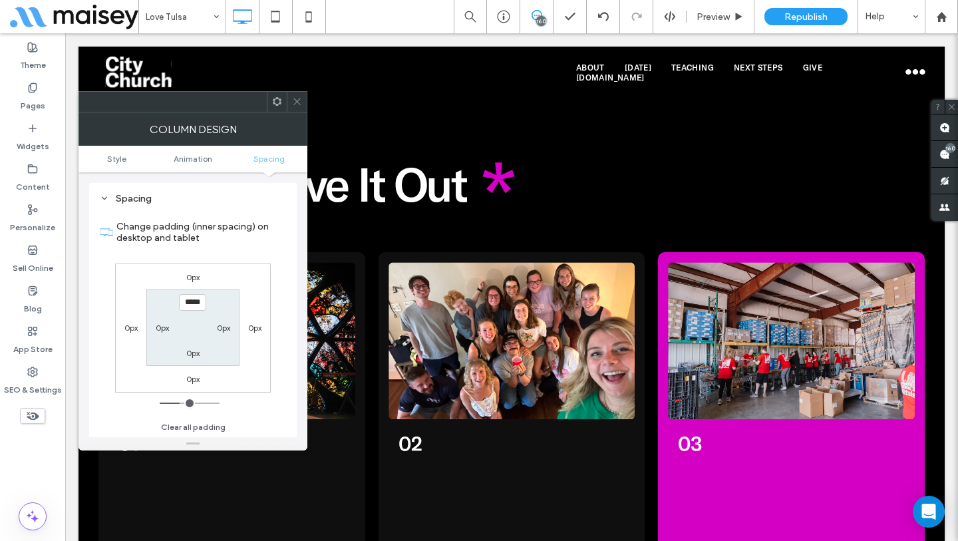
click at [295, 111] on span at bounding box center [297, 102] width 10 height 20
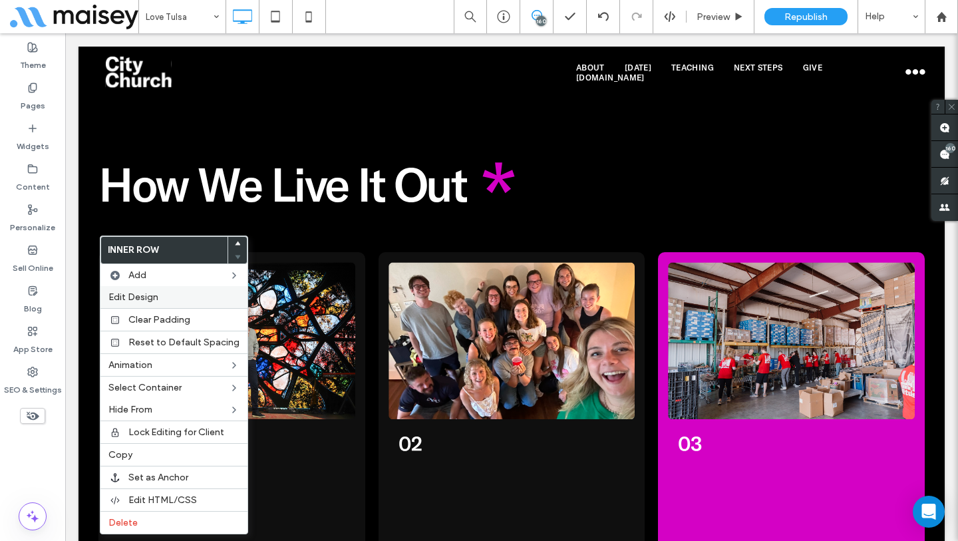
click at [146, 291] on span "Edit Design" at bounding box center [133, 296] width 50 height 11
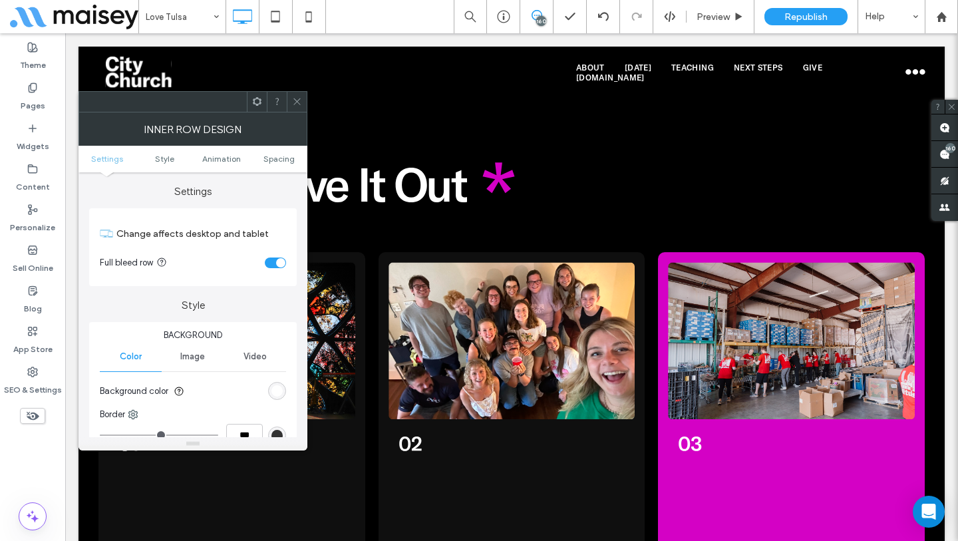
click at [269, 389] on div "rgb(255, 255, 255)" at bounding box center [277, 391] width 18 height 18
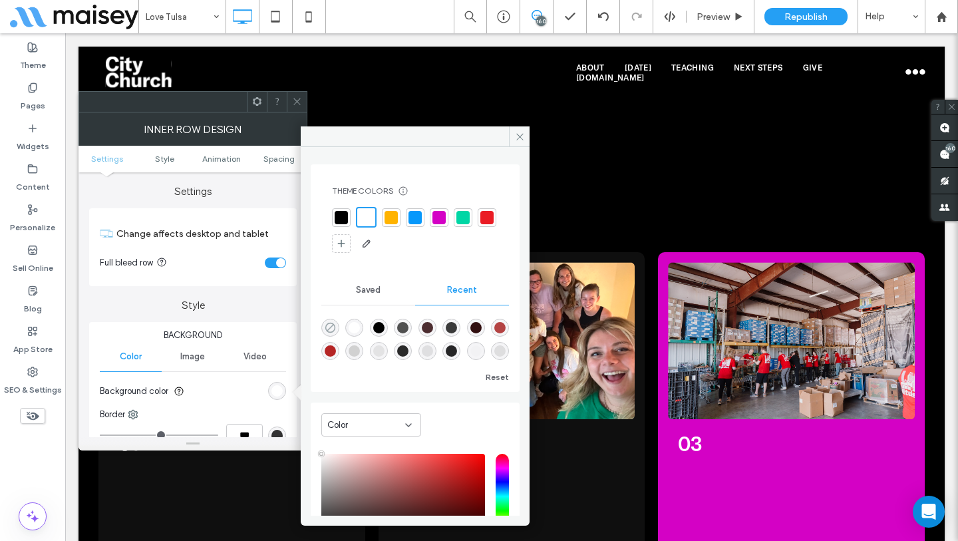
click at [325, 322] on icon "rgba(0, 0, 0, 0)" at bounding box center [330, 327] width 11 height 11
type input "*******"
type input "*"
type input "**"
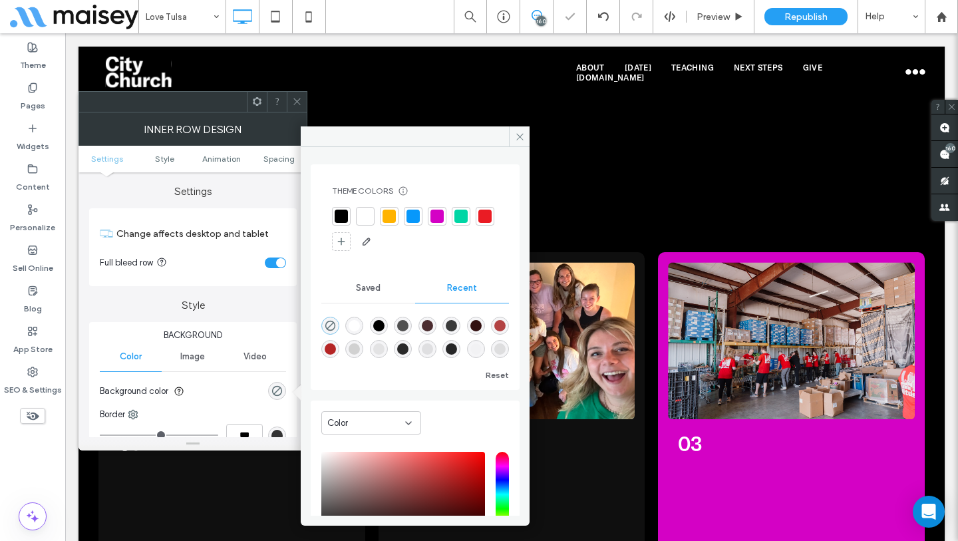
click at [299, 102] on icon at bounding box center [297, 101] width 10 height 10
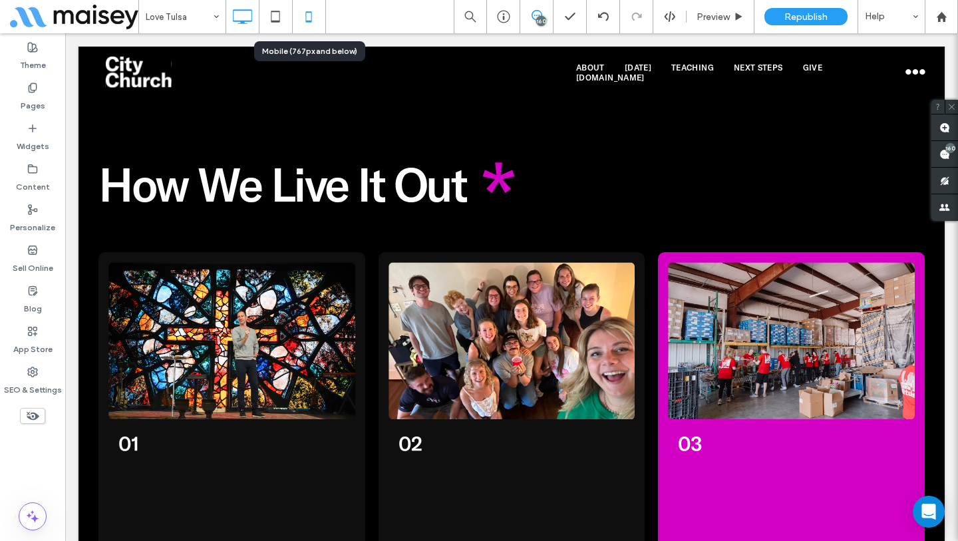
click at [306, 21] on use at bounding box center [309, 16] width 6 height 11
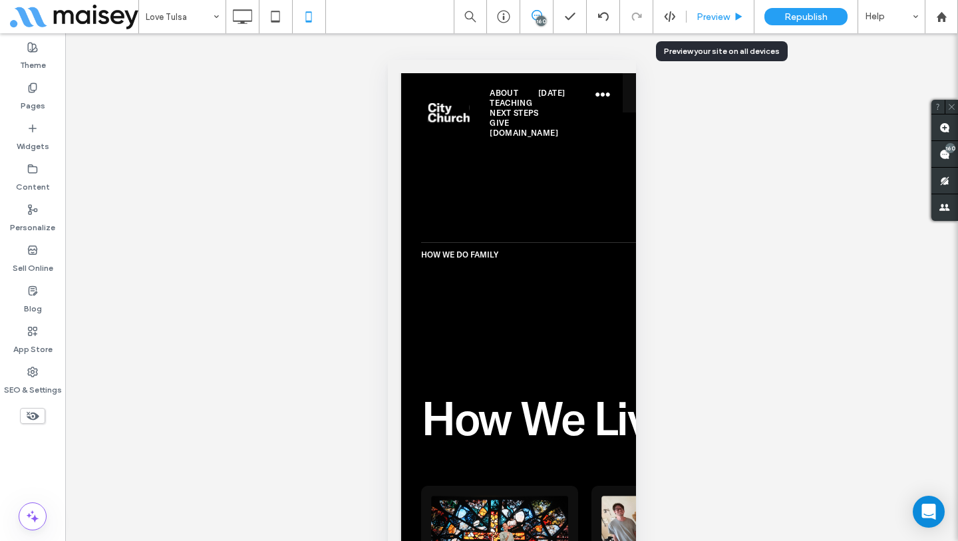
click at [705, 21] on span "Preview" at bounding box center [712, 16] width 33 height 11
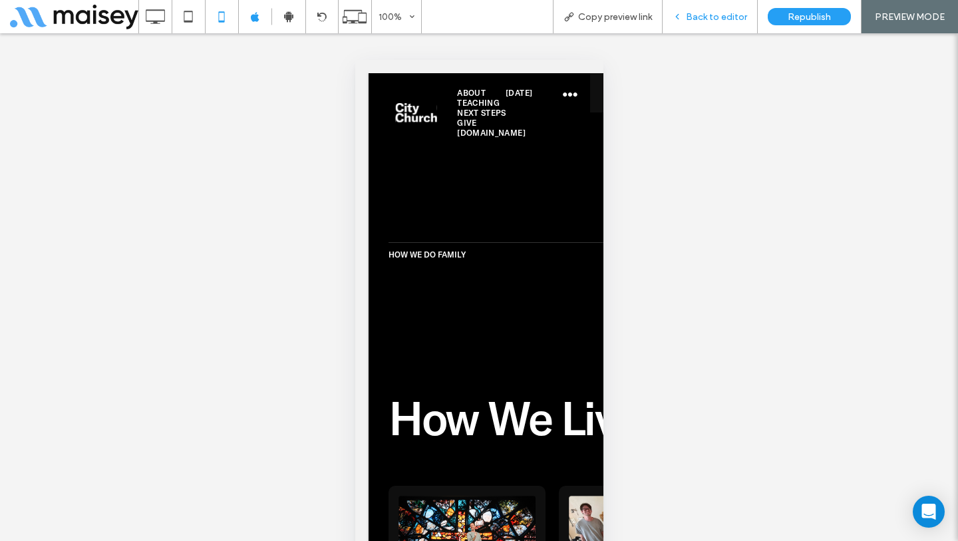
click at [708, 21] on span "Back to editor" at bounding box center [716, 16] width 61 height 11
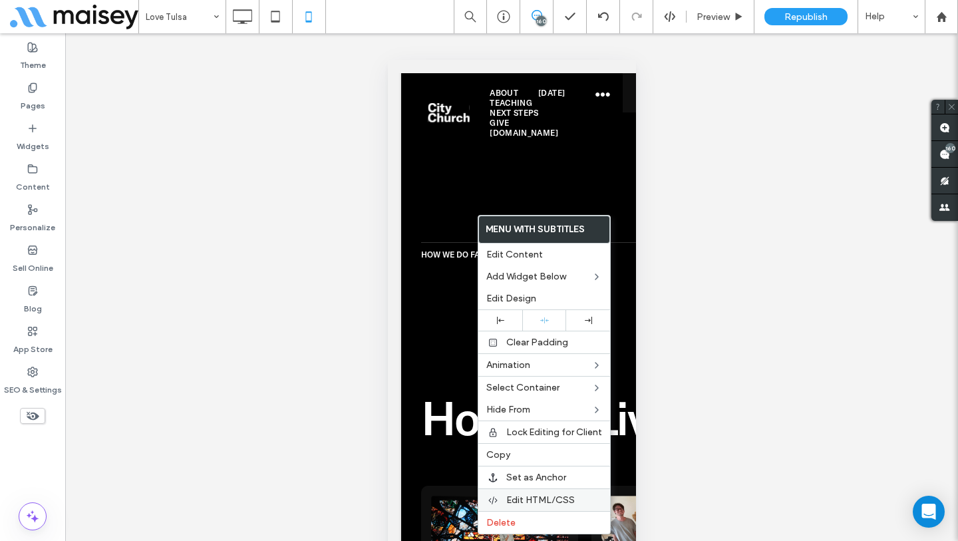
click at [540, 497] on span "Edit HTML/CSS" at bounding box center [540, 499] width 69 height 11
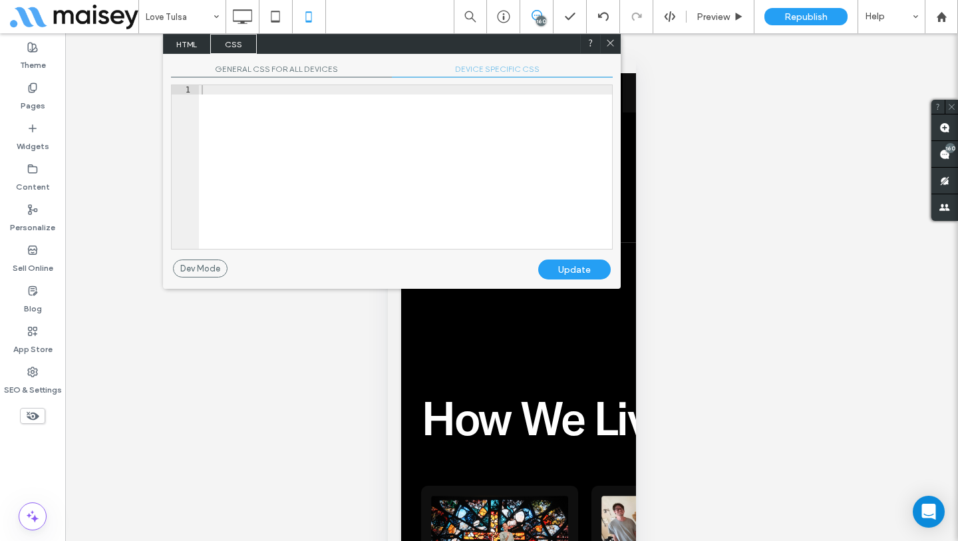
scroll to position [106, 0]
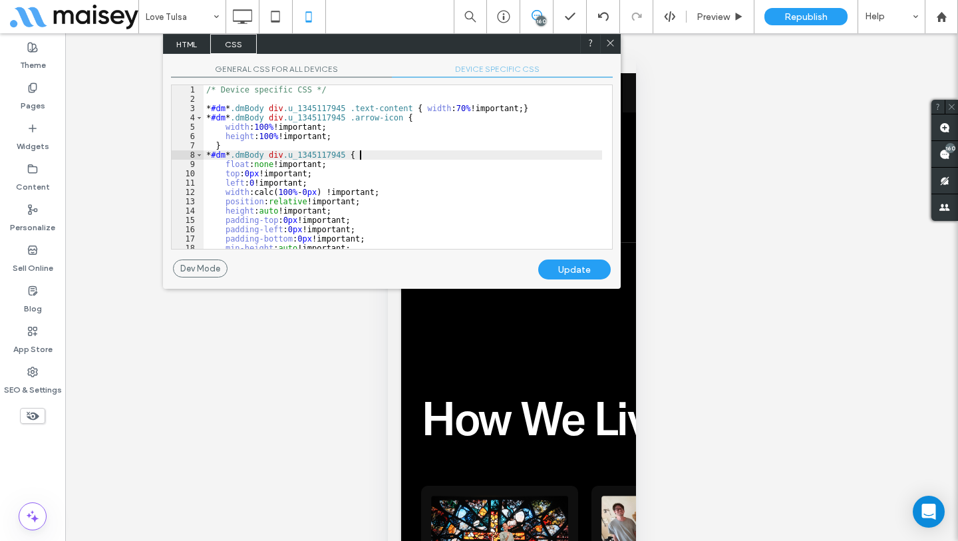
click at [388, 158] on div "/* Device specific CSS */ * #dm * .dmBody div .u_1345117945 .text-content { wid…" at bounding box center [403, 176] width 398 height 182
click at [315, 67] on span "GENERAL CSS FOR ALL DEVICES" at bounding box center [281, 71] width 221 height 14
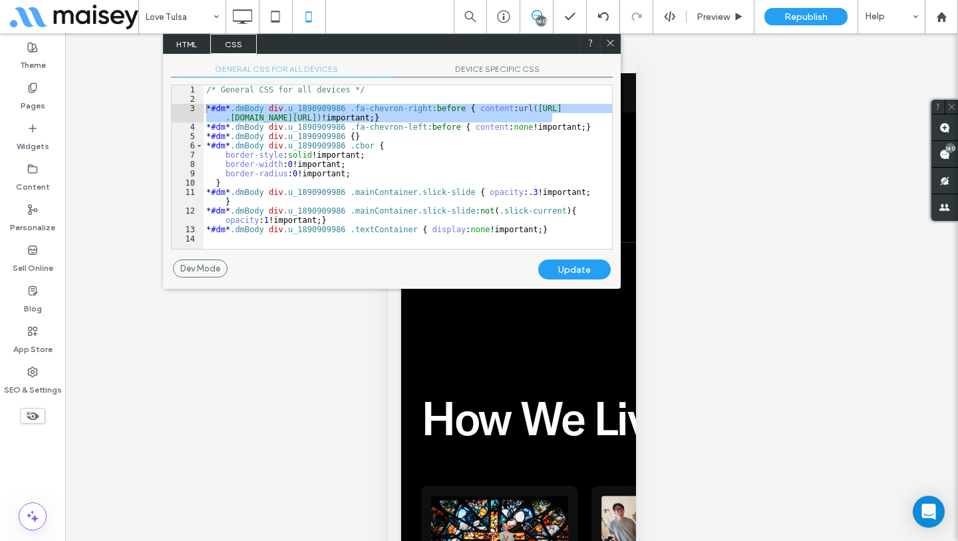
click at [436, 160] on div "/* General CSS for all devices */ * #dm * .dmBody div .u_1890909986 .fa-chevron…" at bounding box center [408, 176] width 408 height 182
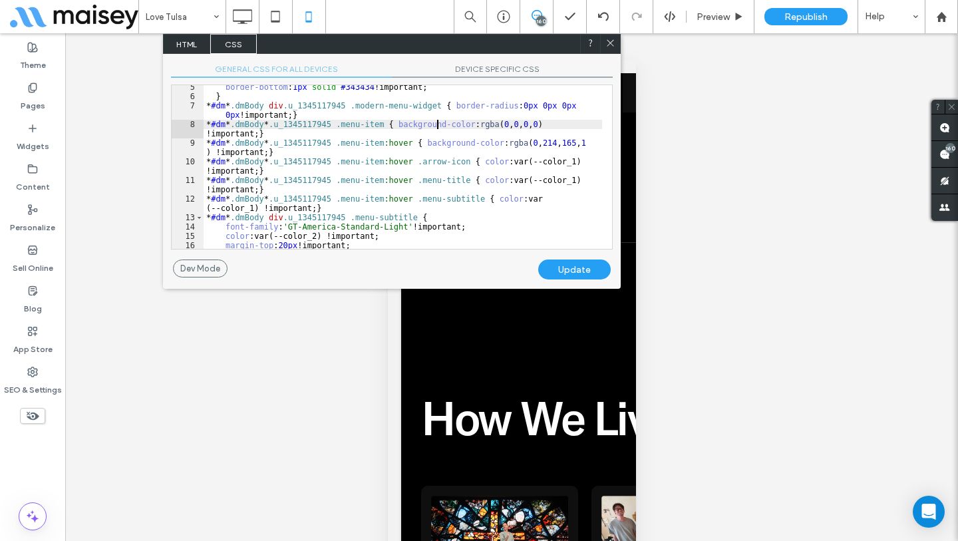
scroll to position [60, 0]
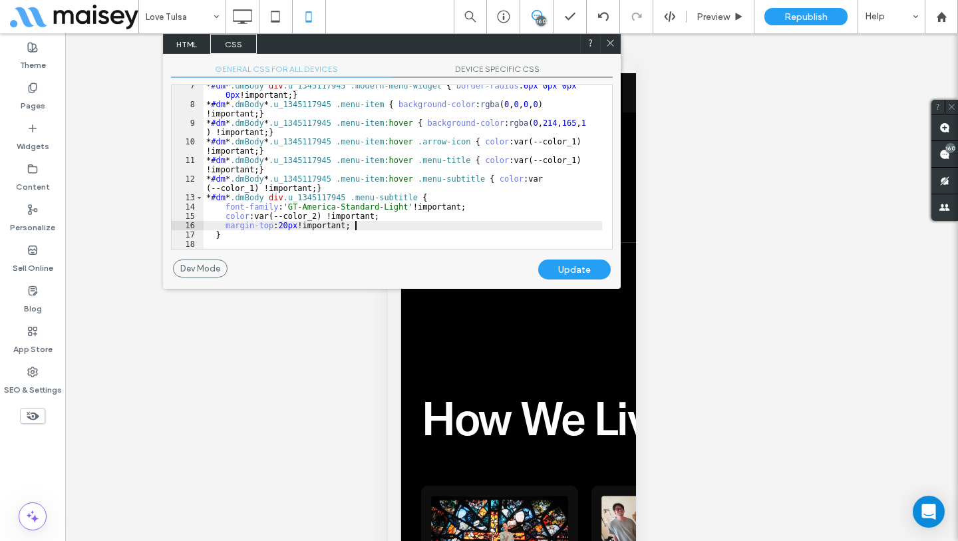
click at [392, 226] on div "* #dm * .dmBody div .u_1345117945 .modern-menu-widget { border-radius : 0 px 0 …" at bounding box center [403, 177] width 398 height 192
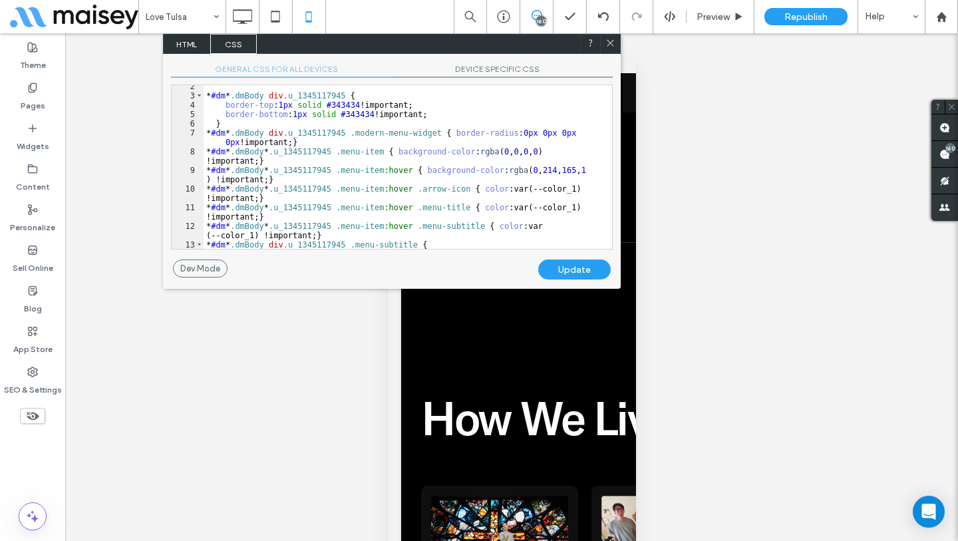
scroll to position [0, 0]
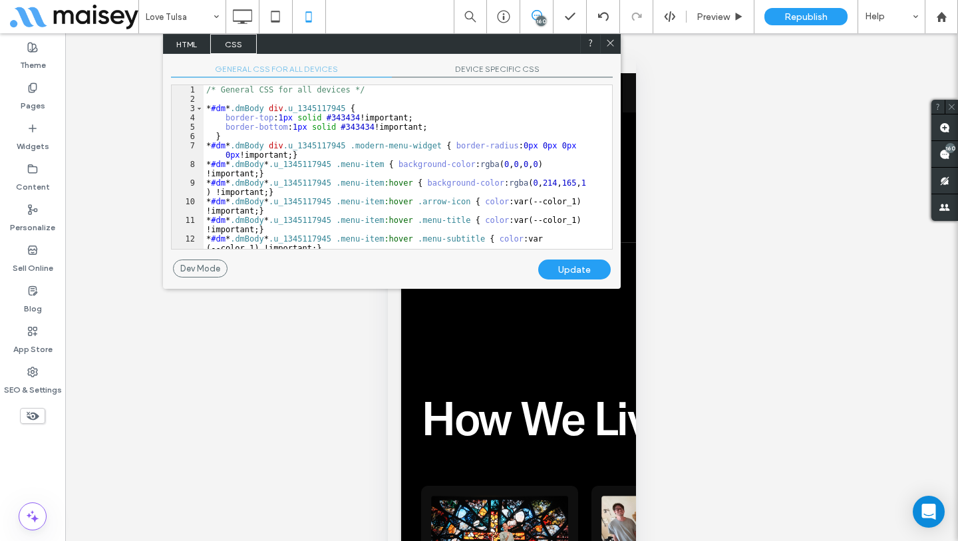
click at [444, 125] on div "/* General CSS for all devices */ * #dm * .dmBody div .u_1345117945 { border-to…" at bounding box center [403, 176] width 398 height 182
click at [611, 42] on icon at bounding box center [610, 43] width 10 height 10
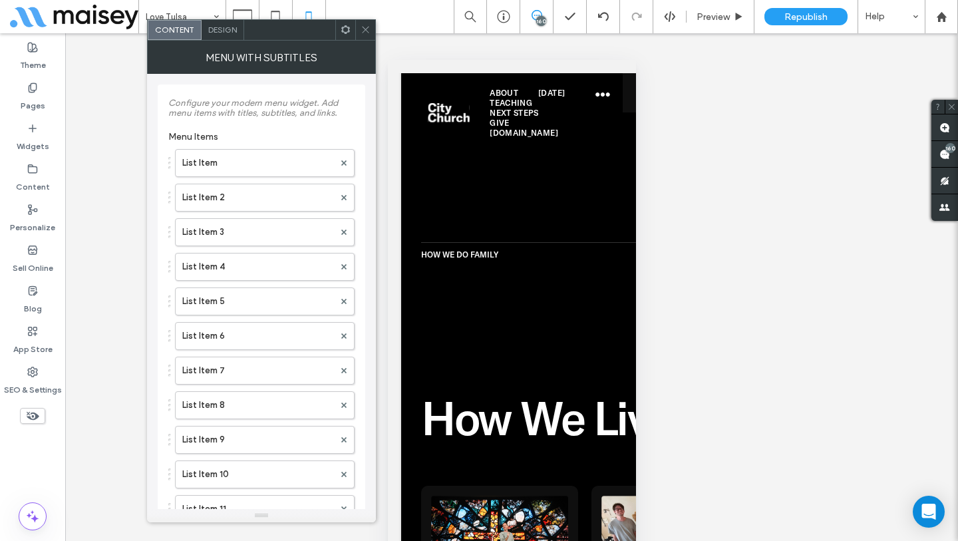
click at [215, 27] on span "Design" at bounding box center [222, 30] width 29 height 10
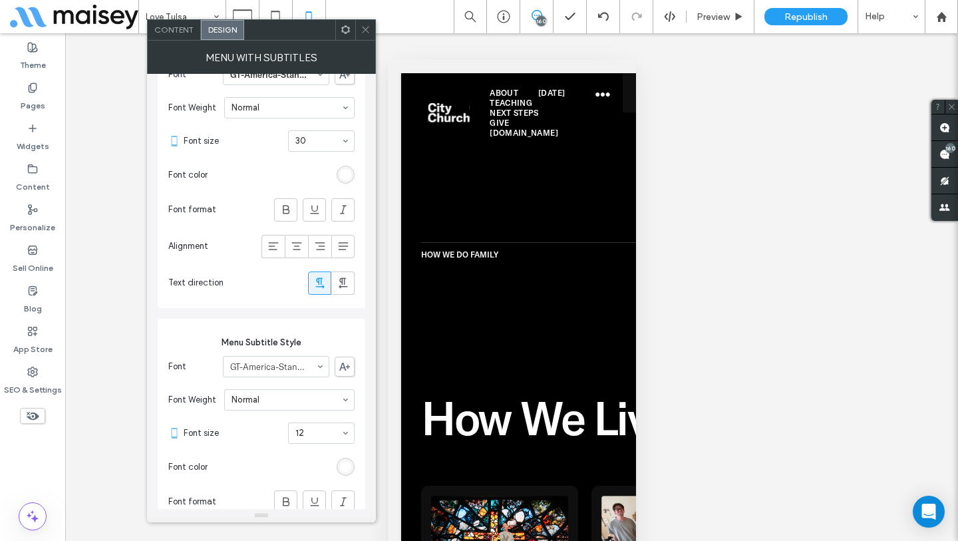
scroll to position [547, 0]
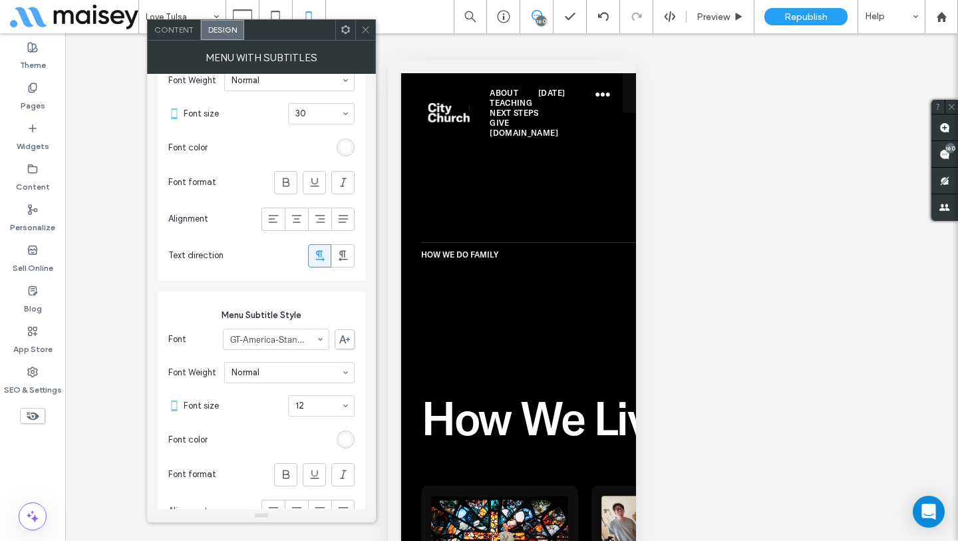
click at [368, 35] on span at bounding box center [365, 30] width 10 height 20
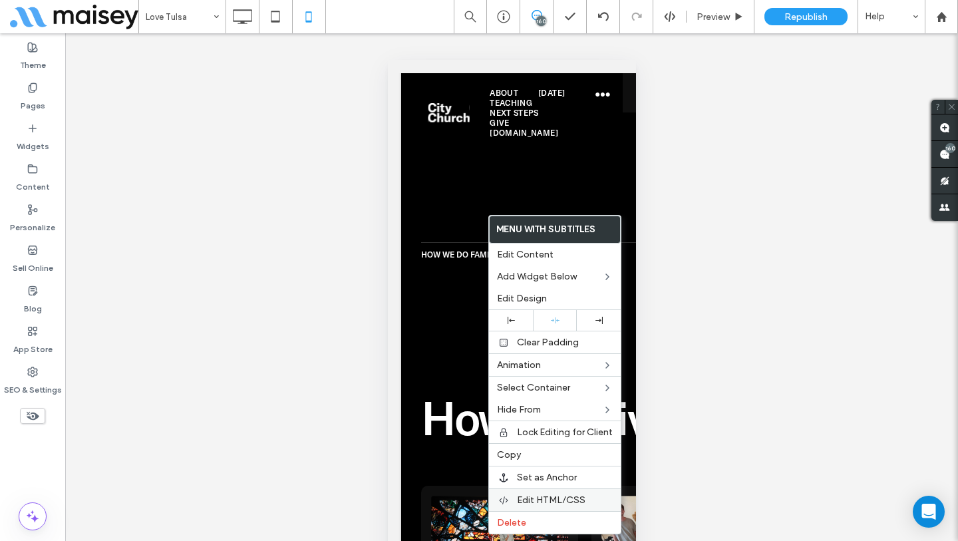
click at [552, 492] on div "Edit HTML/CSS" at bounding box center [555, 499] width 132 height 23
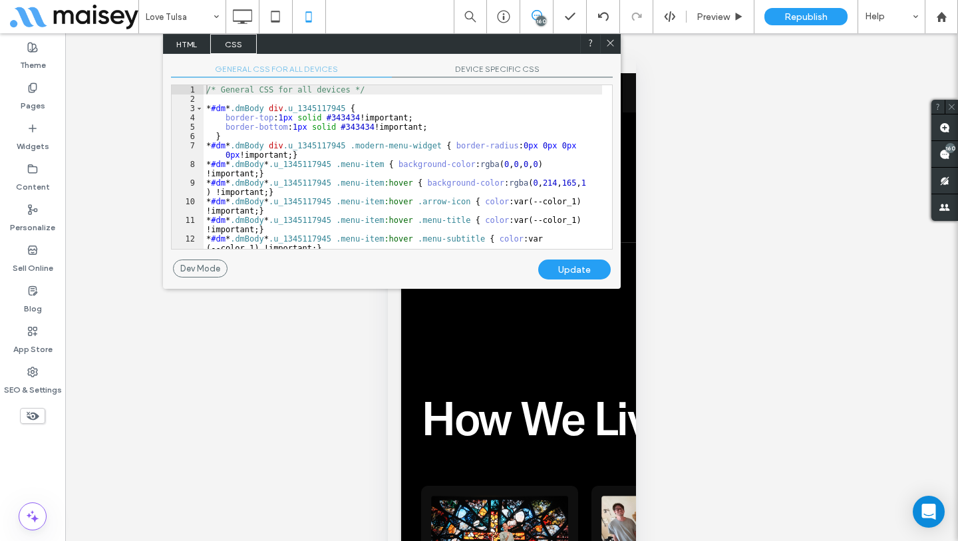
click at [486, 67] on span "DEVICE SPECIFIC CSS" at bounding box center [502, 71] width 221 height 14
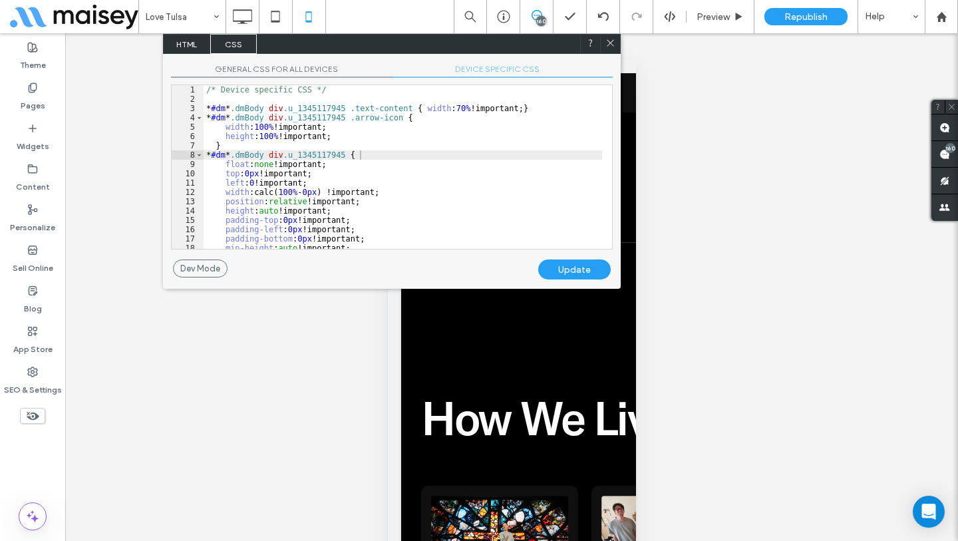
click at [452, 132] on div "/* Device specific CSS */ * #dm * .dmBody div .u_1345117945 .text-content { wid…" at bounding box center [403, 176] width 398 height 182
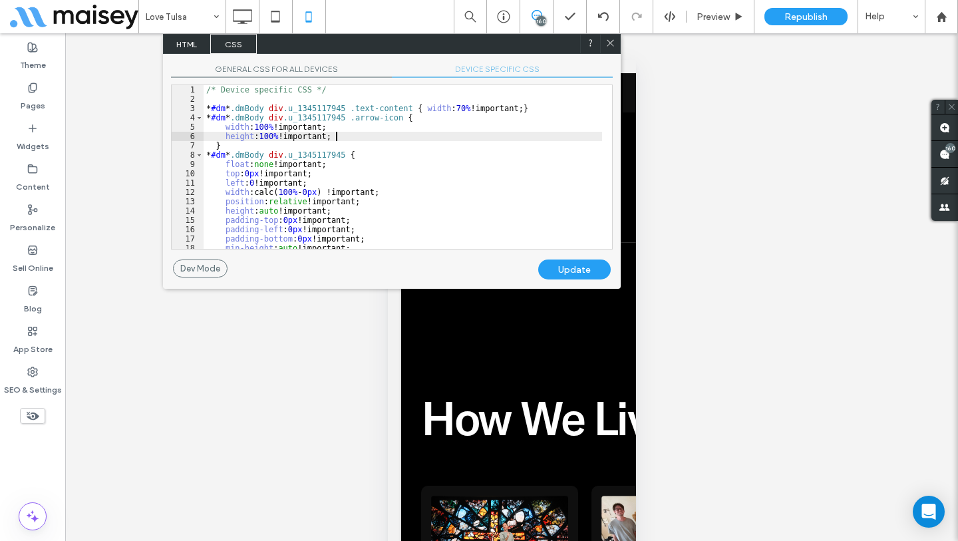
scroll to position [106, 0]
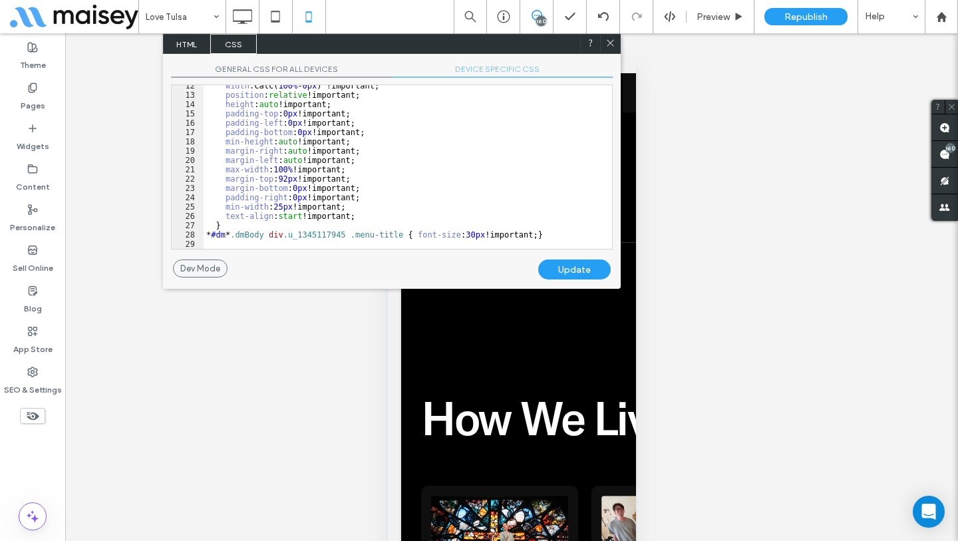
click at [549, 236] on div "width :calc( 100 % - 0 px ) !important; position : relative !important; height …" at bounding box center [403, 172] width 398 height 182
click at [564, 277] on div "Update" at bounding box center [574, 269] width 72 height 20
click at [557, 235] on div "width :calc( 100 % - 0 px ) !important; position : relative !important; height …" at bounding box center [403, 172] width 398 height 182
click at [292, 243] on div "width :calc( 100 % - 0 px ) !important; position : relative !important; height …" at bounding box center [403, 172] width 398 height 182
click at [571, 267] on div "Update" at bounding box center [574, 269] width 72 height 20
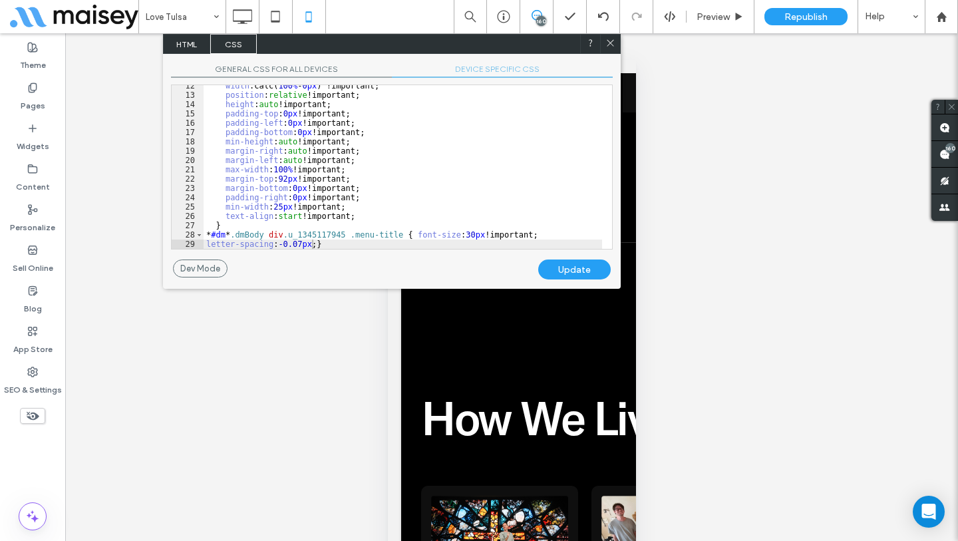
click at [311, 243] on div "width :calc( 100 % - 0 px ) !important; position : relative !important; height …" at bounding box center [403, 172] width 398 height 182
type textarea "**"
click at [569, 263] on div "Update" at bounding box center [574, 269] width 72 height 20
click at [605, 36] on div at bounding box center [610, 44] width 20 height 20
click at [611, 47] on icon at bounding box center [610, 43] width 10 height 10
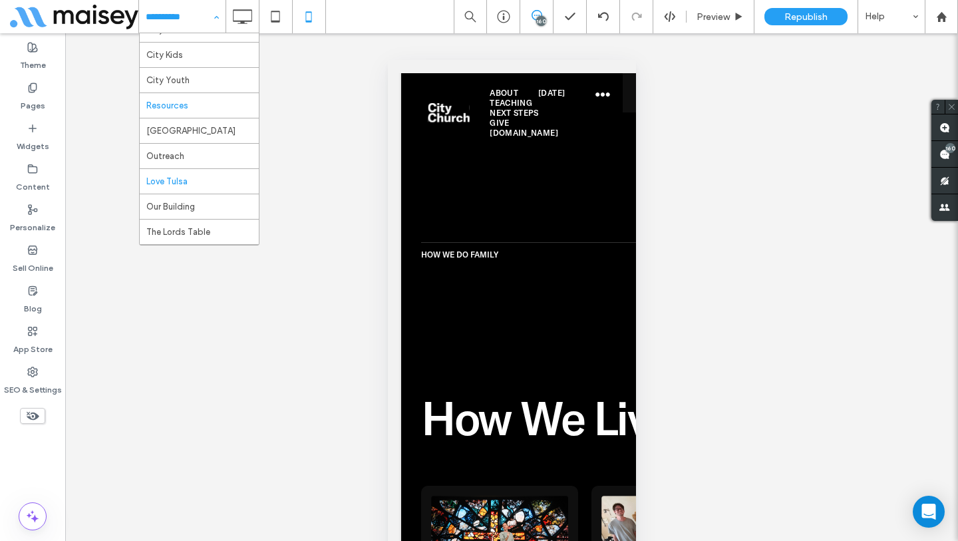
scroll to position [219, 0]
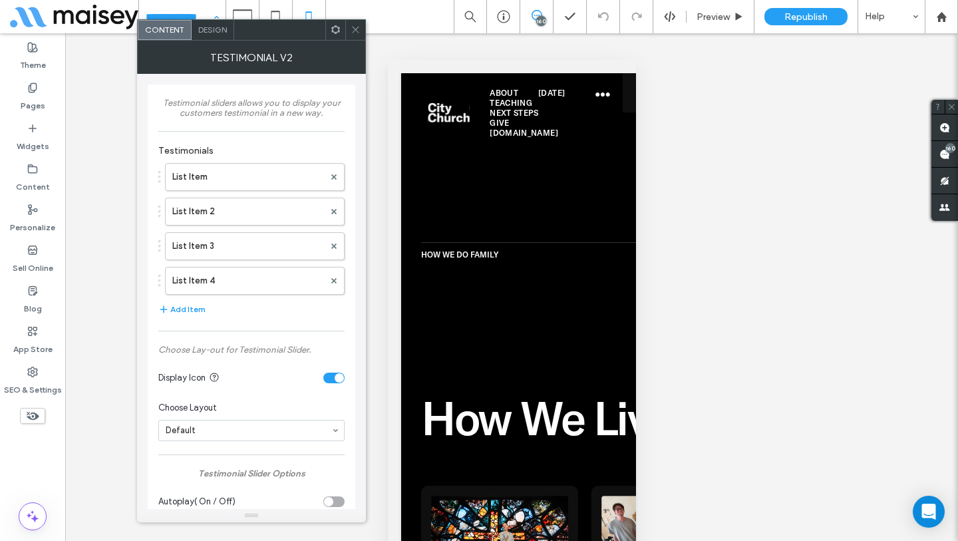
click at [353, 31] on icon at bounding box center [355, 30] width 10 height 10
click at [360, 37] on span at bounding box center [355, 30] width 10 height 20
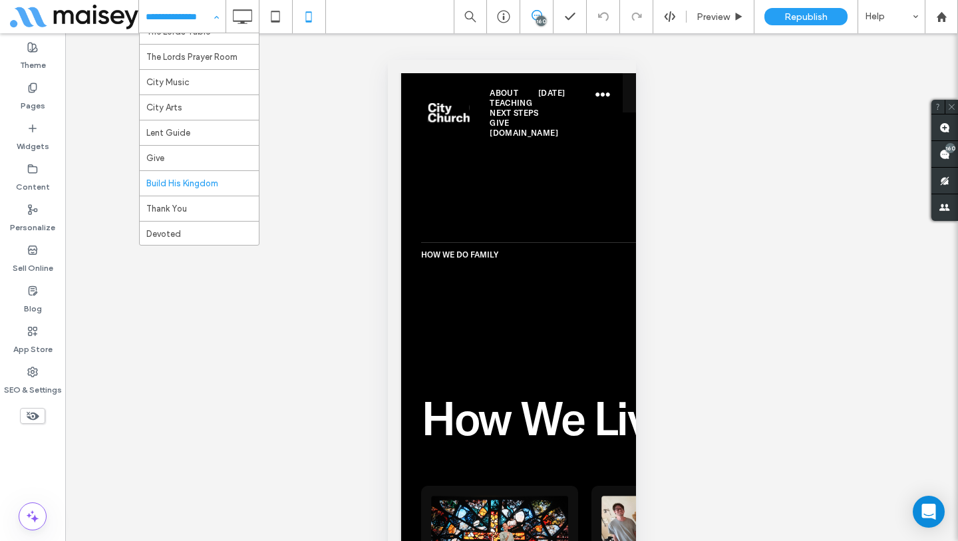
scroll to position [158, 0]
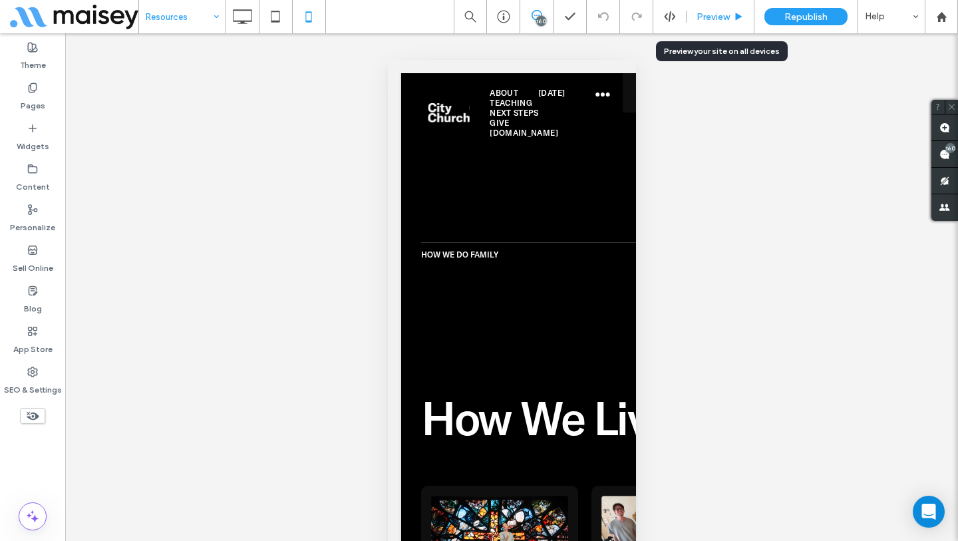
click at [714, 20] on span "Preview" at bounding box center [712, 16] width 33 height 11
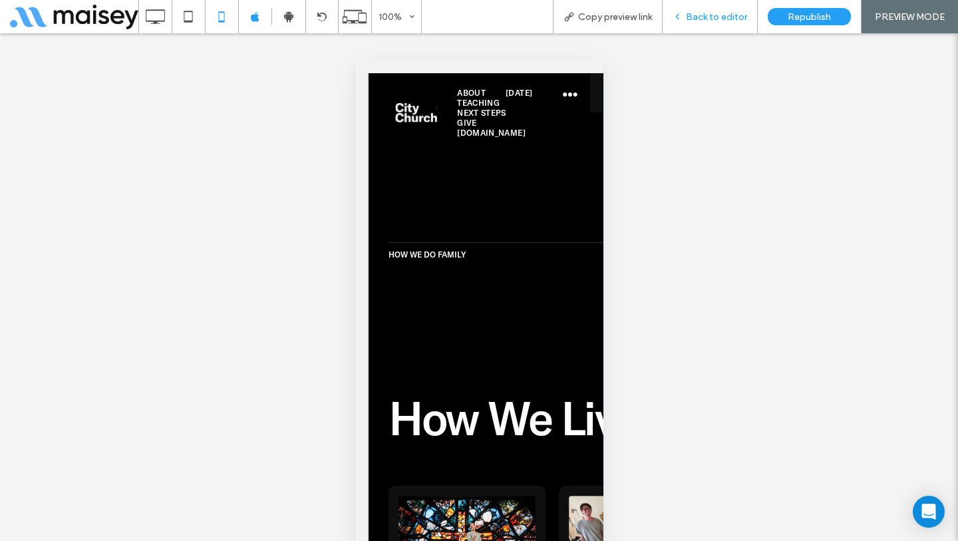
click at [690, 19] on span "Back to editor" at bounding box center [716, 16] width 61 height 11
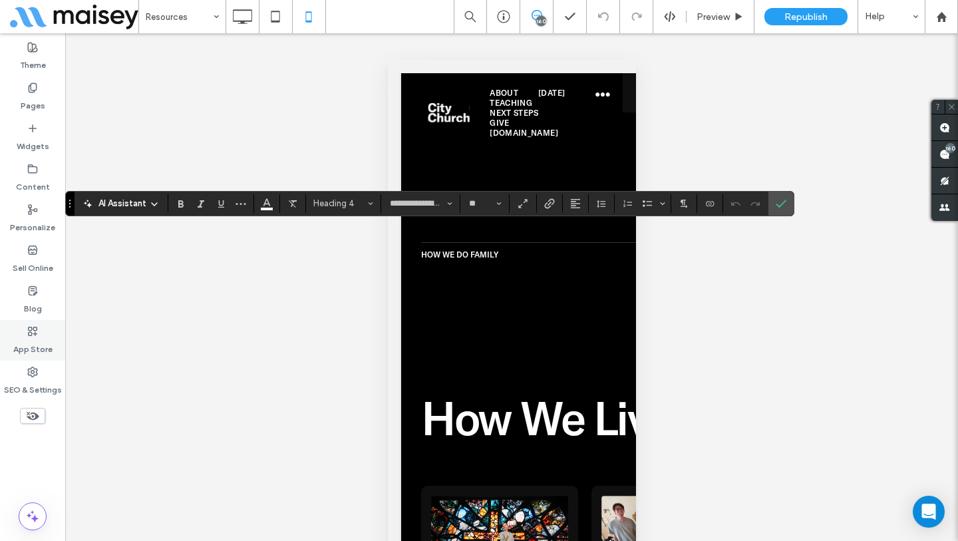
type input "*******"
type input "**"
type input "**********"
type input "**"
click at [783, 206] on icon "Confirm" at bounding box center [780, 203] width 11 height 11
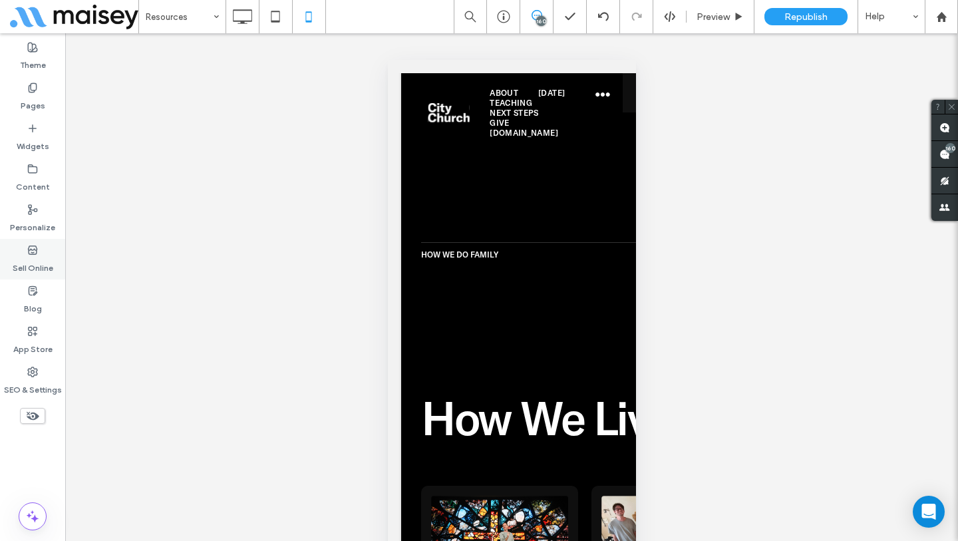
scroll to position [9, 0]
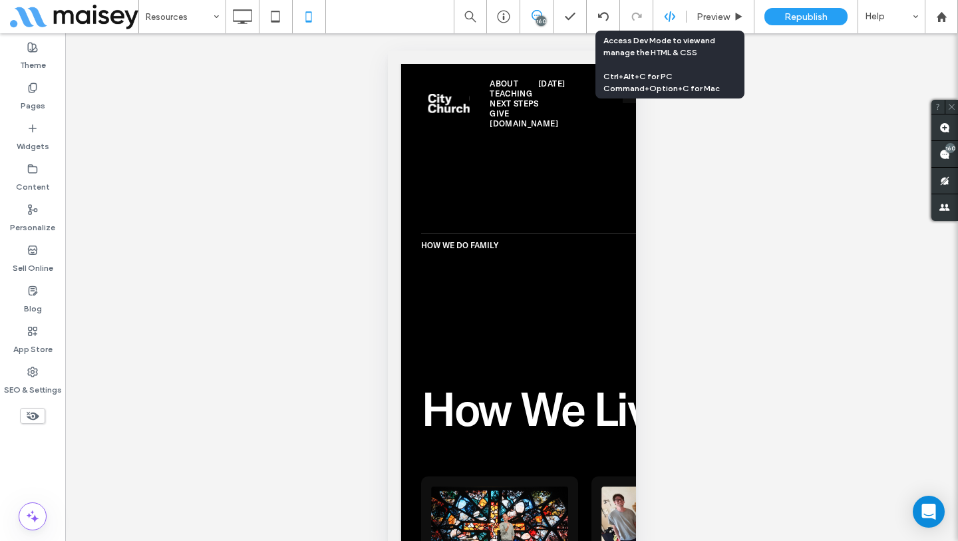
click at [677, 22] on div at bounding box center [669, 17] width 33 height 12
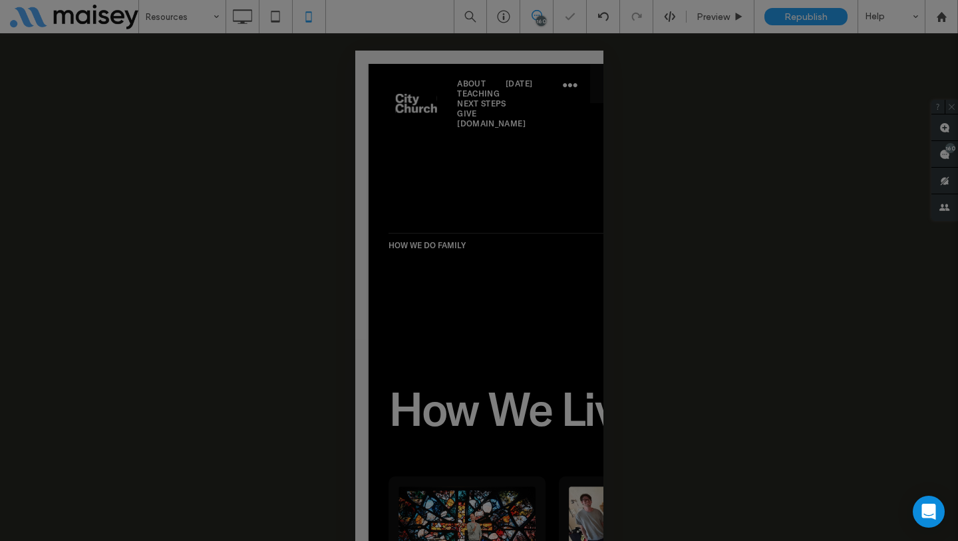
scroll to position [0, 0]
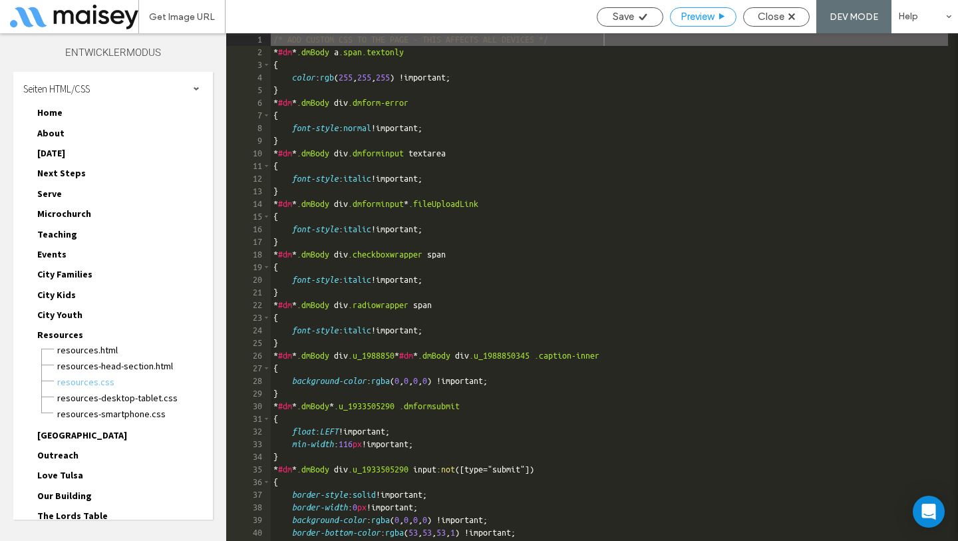
click at [700, 16] on span "Preview" at bounding box center [696, 17] width 33 height 12
click at [775, 17] on span "Close" at bounding box center [771, 17] width 27 height 12
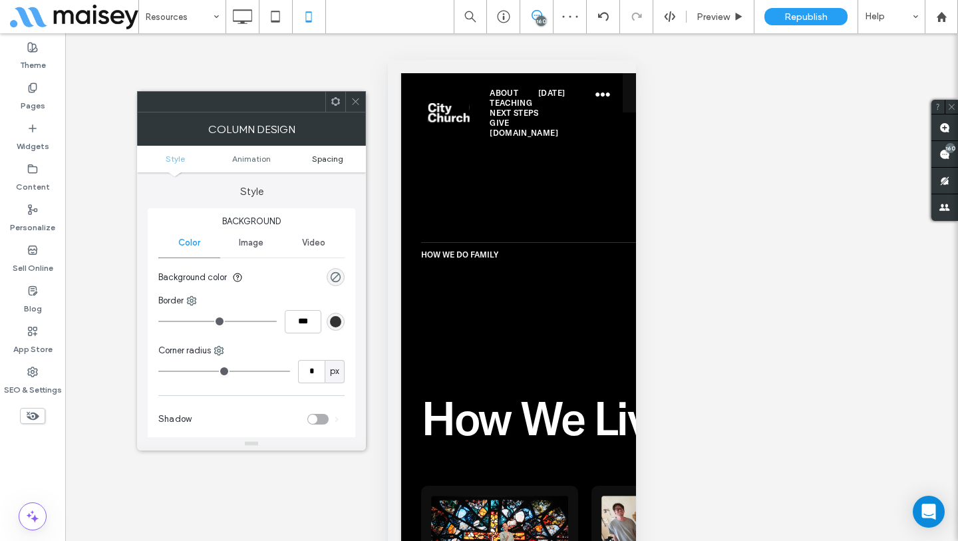
click at [332, 161] on span "Spacing" at bounding box center [327, 159] width 31 height 10
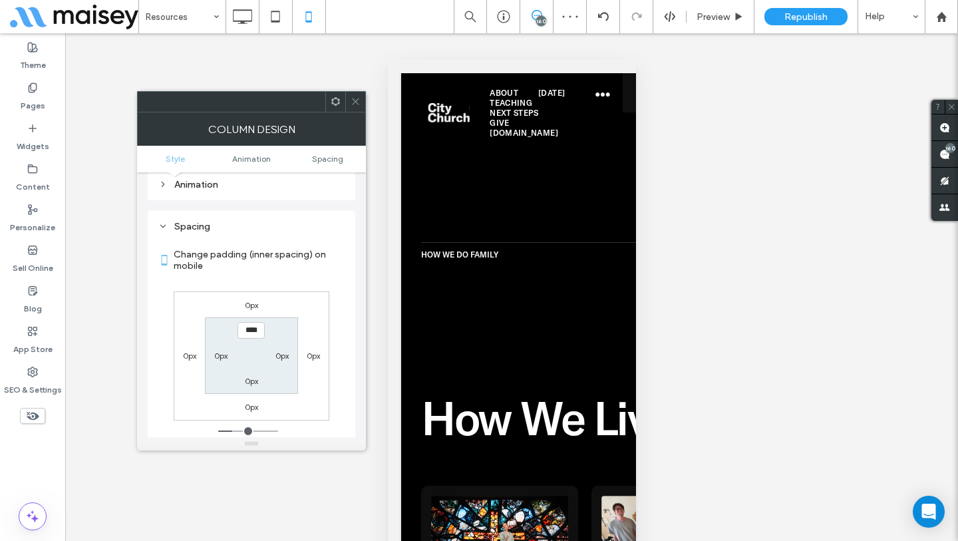
scroll to position [312, 0]
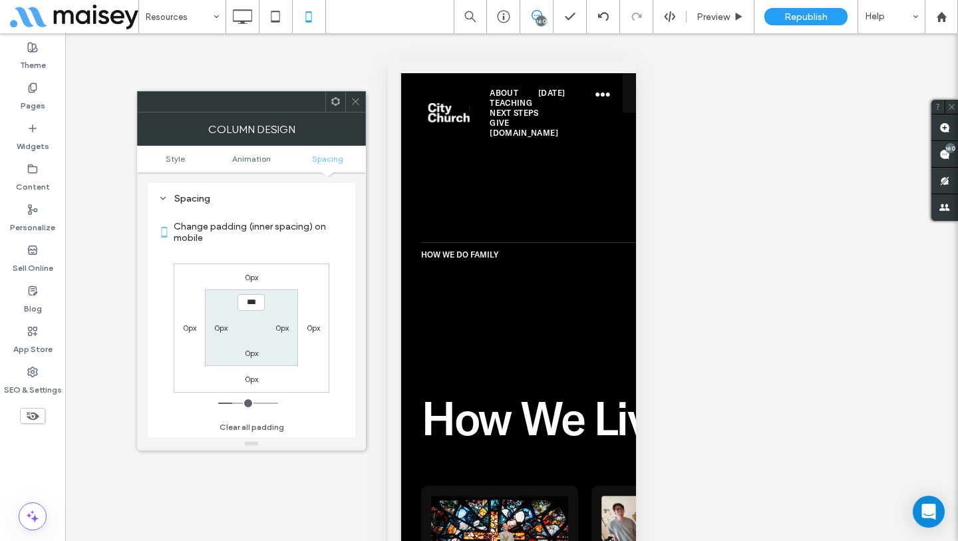
type input "*****"
type input "***"
click at [247, 303] on input "*****" at bounding box center [250, 302] width 27 height 17
type input "*****"
type input "***"
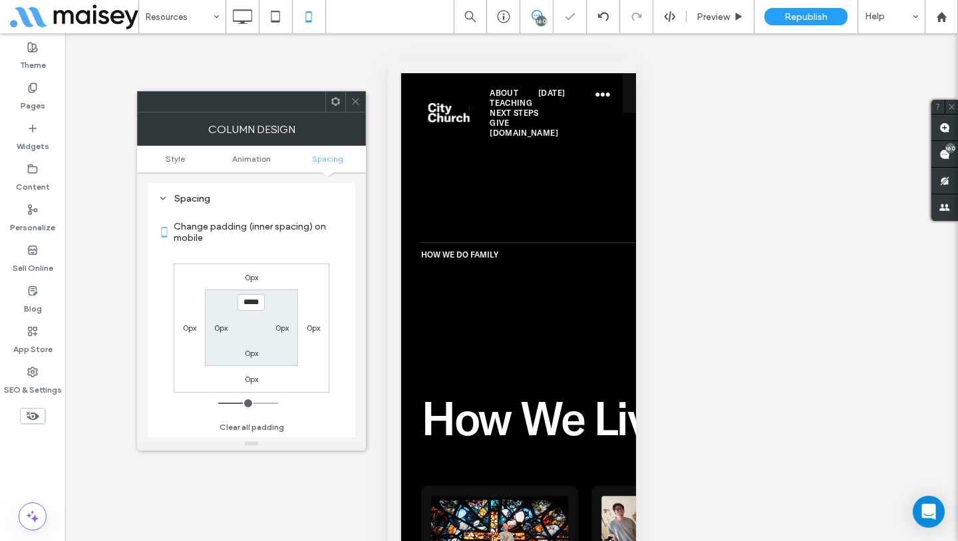
click at [354, 104] on icon at bounding box center [355, 101] width 10 height 10
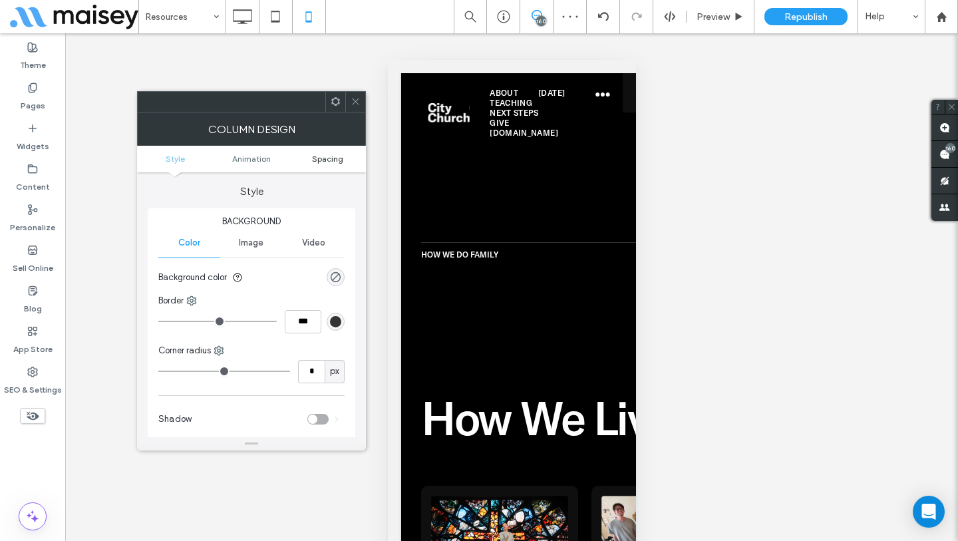
click at [340, 158] on span "Spacing" at bounding box center [327, 159] width 31 height 10
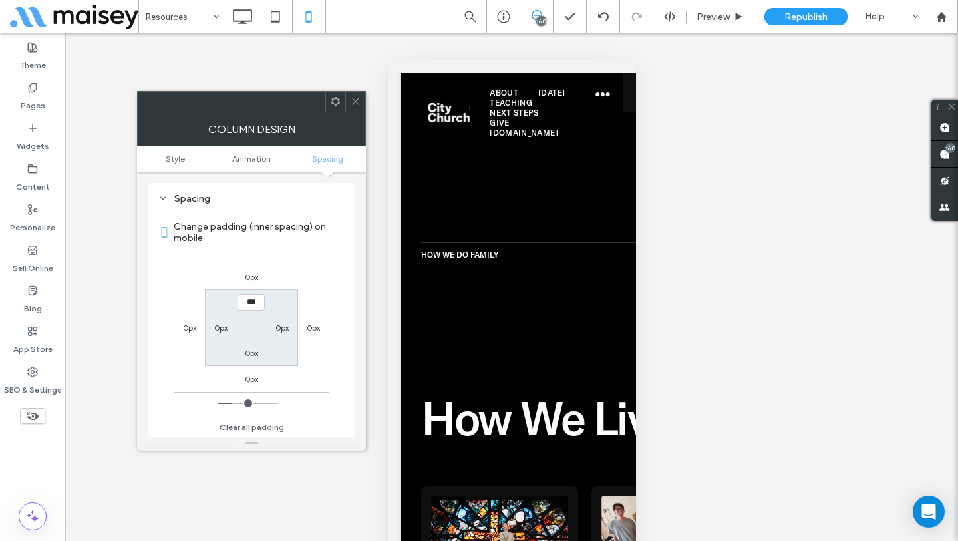
type input "*****"
type input "***"
click at [360, 100] on icon at bounding box center [355, 101] width 10 height 10
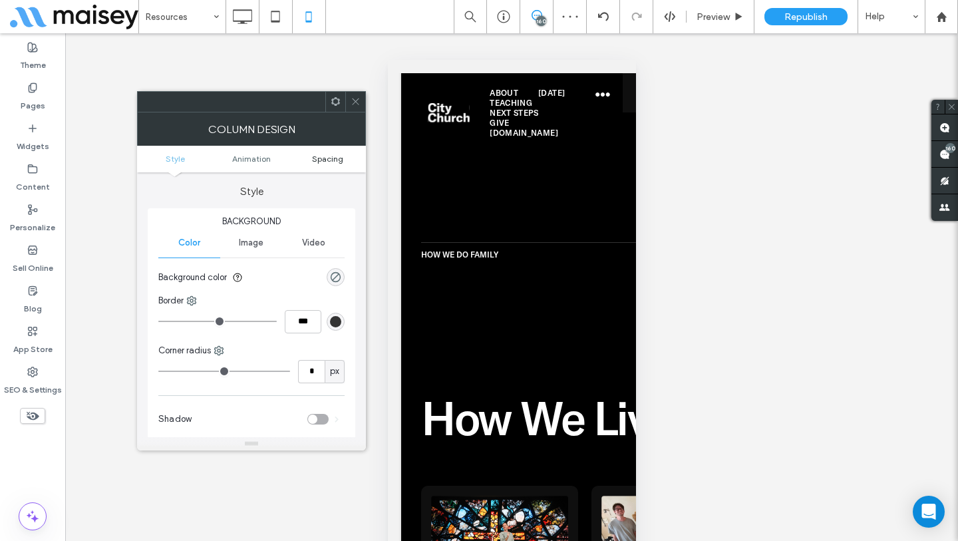
click at [327, 162] on span "Spacing" at bounding box center [327, 159] width 31 height 10
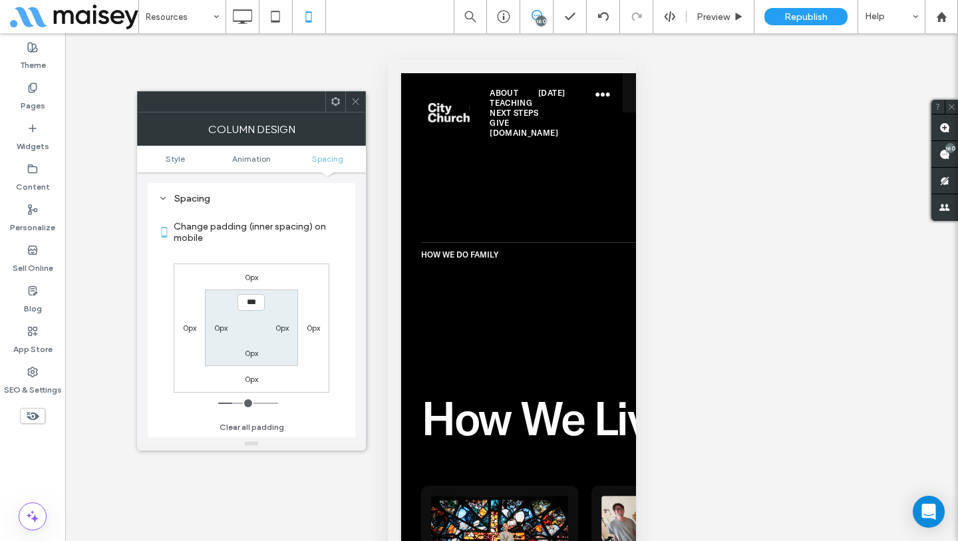
type input "*****"
type input "***"
click at [355, 108] on span at bounding box center [355, 102] width 10 height 20
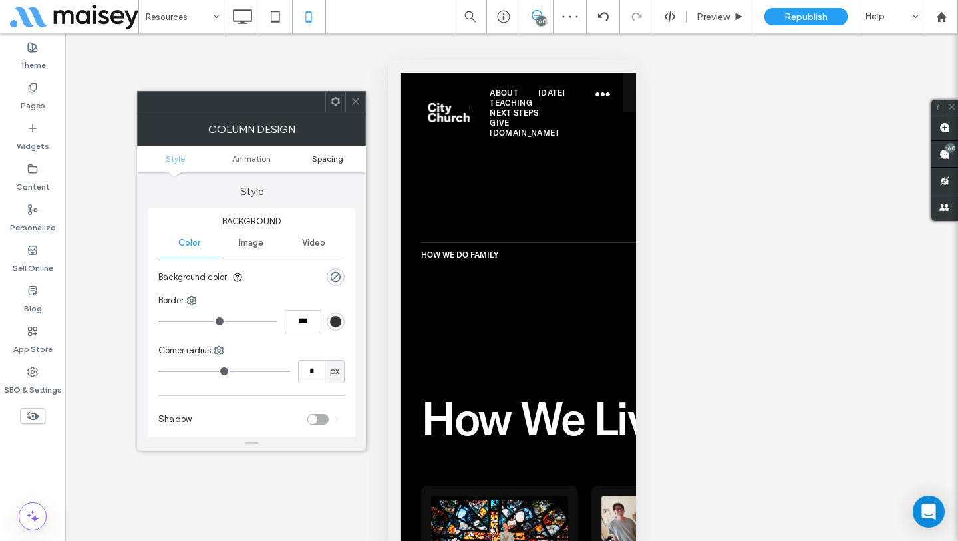
click at [337, 162] on span "Spacing" at bounding box center [327, 159] width 31 height 10
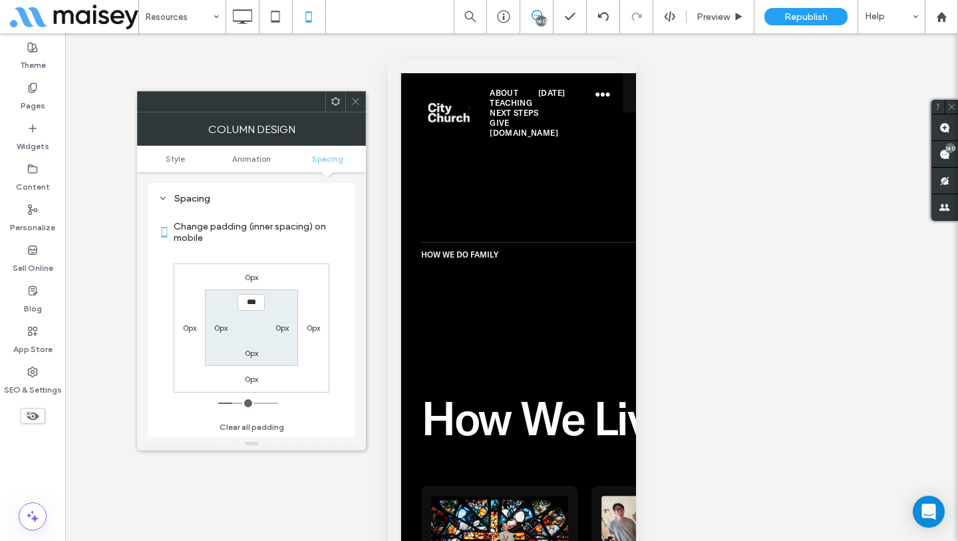
type input "*****"
type input "***"
click at [353, 105] on icon at bounding box center [355, 101] width 10 height 10
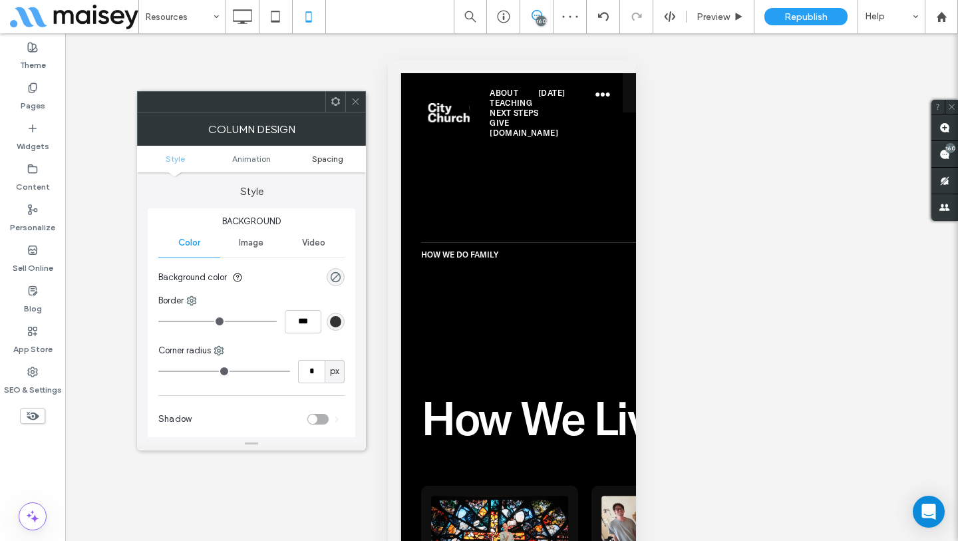
click at [327, 155] on span "Spacing" at bounding box center [327, 159] width 31 height 10
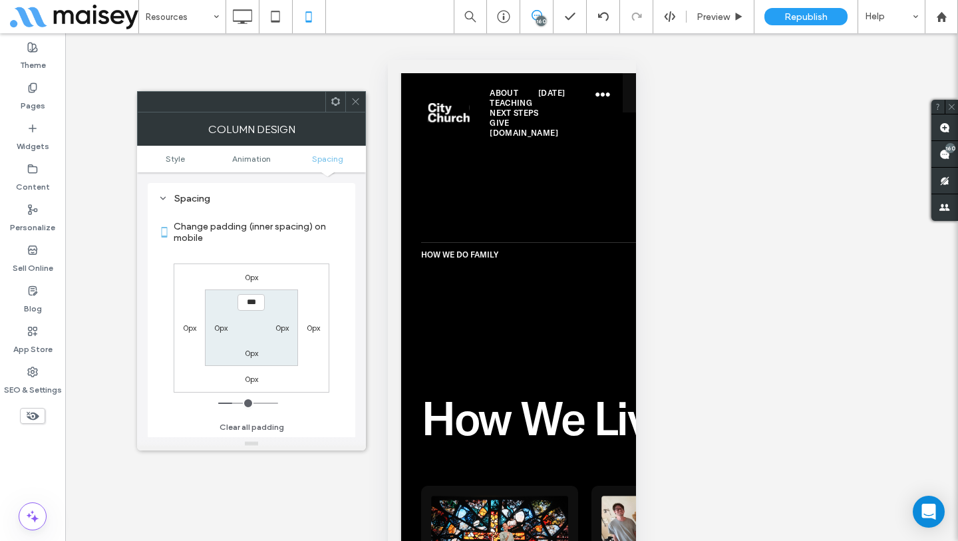
type input "*****"
type input "***"
click at [354, 109] on span at bounding box center [355, 102] width 10 height 20
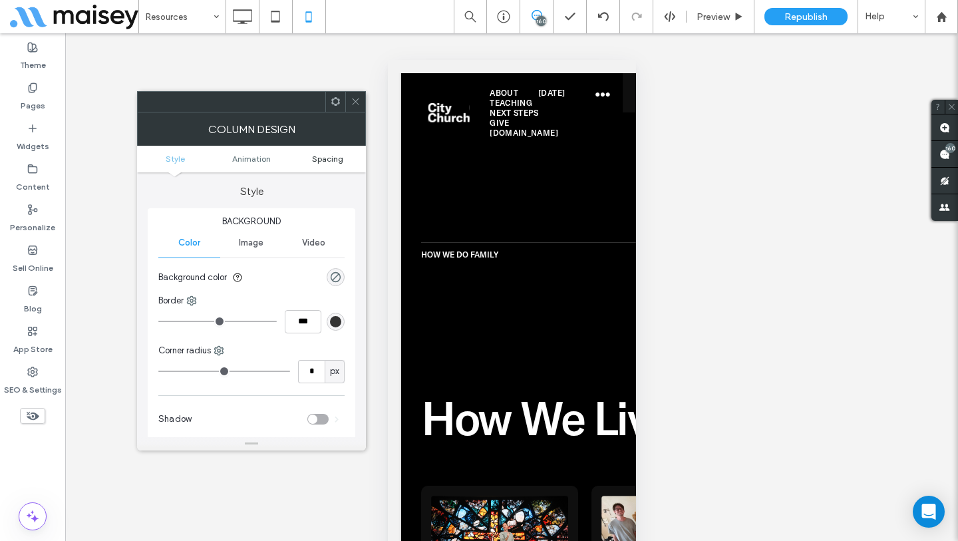
click at [333, 157] on span "Spacing" at bounding box center [327, 159] width 31 height 10
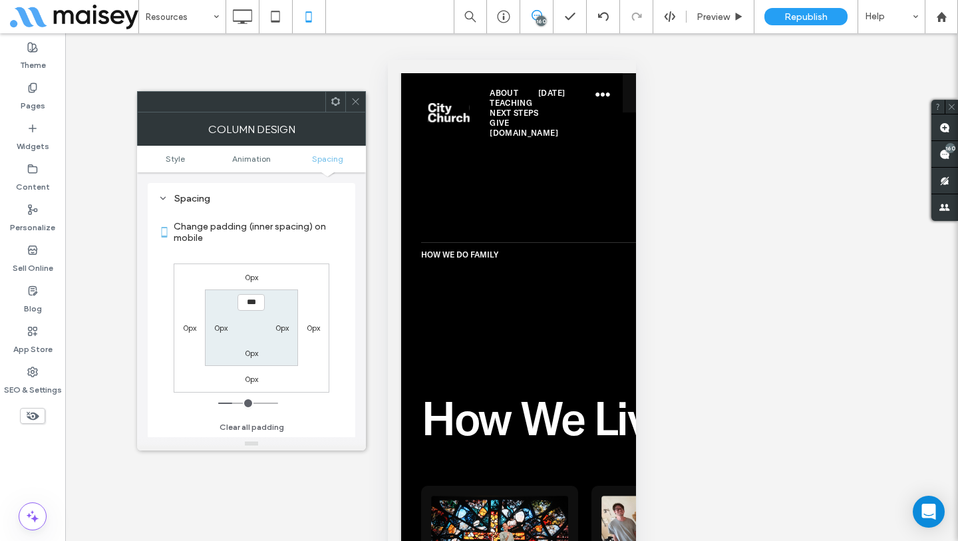
type input "*****"
type input "***"
click at [352, 104] on use at bounding box center [355, 101] width 7 height 7
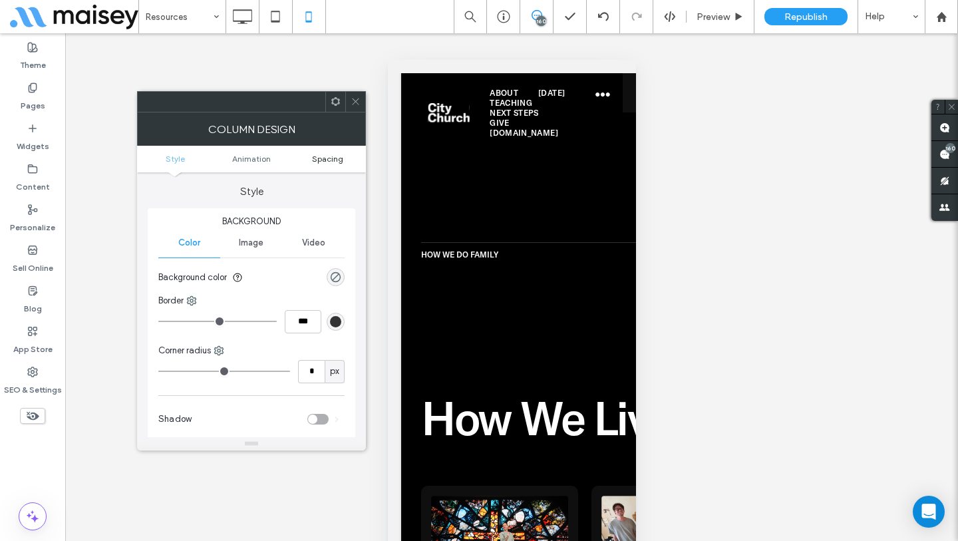
click at [328, 162] on span "Spacing" at bounding box center [327, 159] width 31 height 10
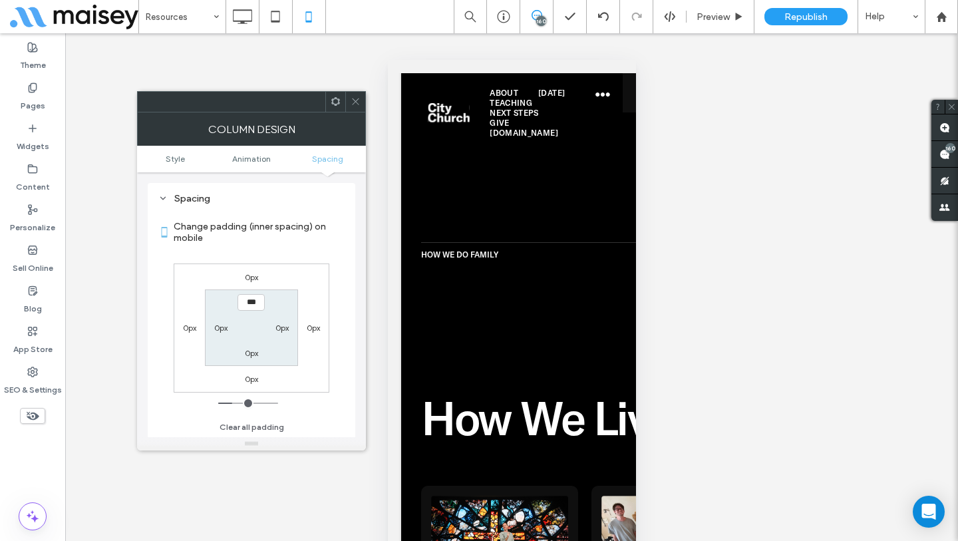
type input "*****"
type input "***"
click at [351, 97] on icon at bounding box center [355, 101] width 10 height 10
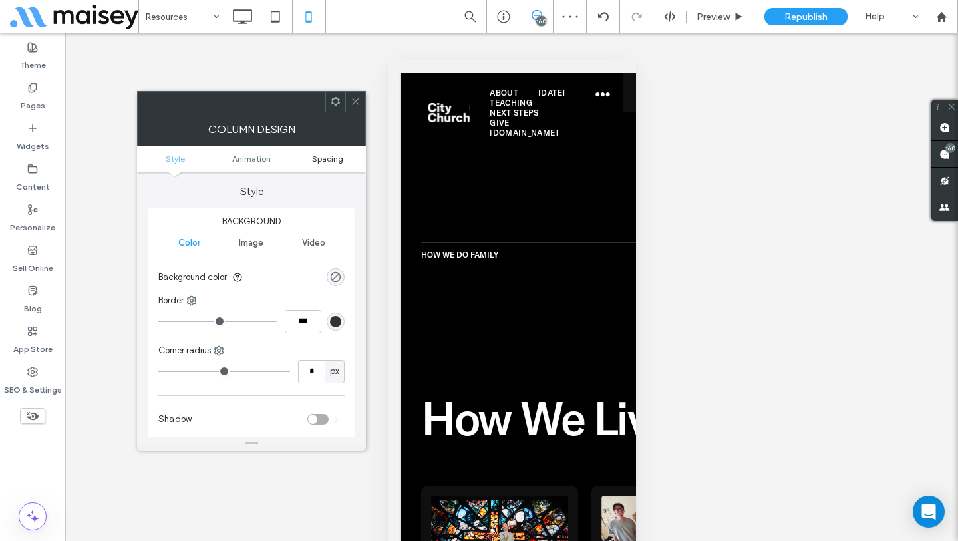
click at [323, 163] on span "Spacing" at bounding box center [327, 159] width 31 height 10
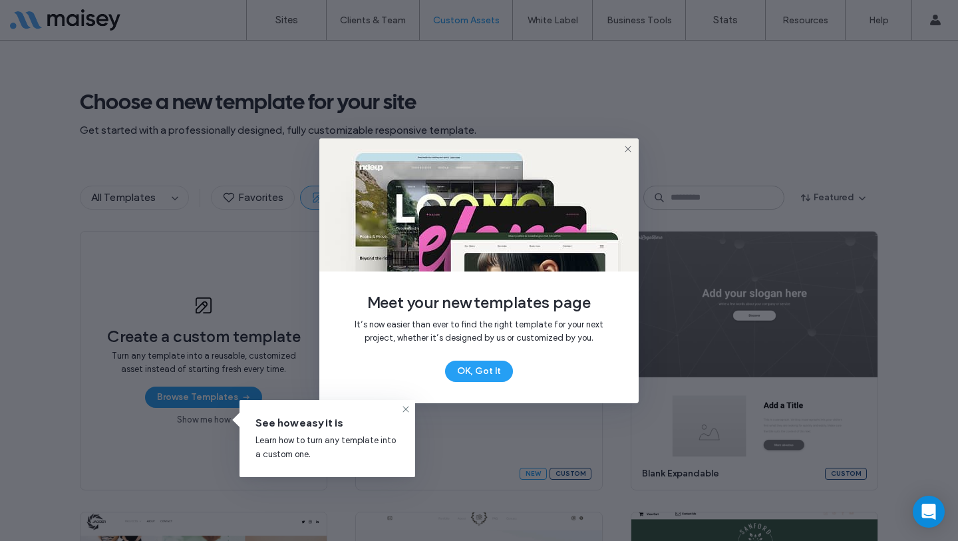
click at [631, 146] on icon at bounding box center [628, 149] width 11 height 11
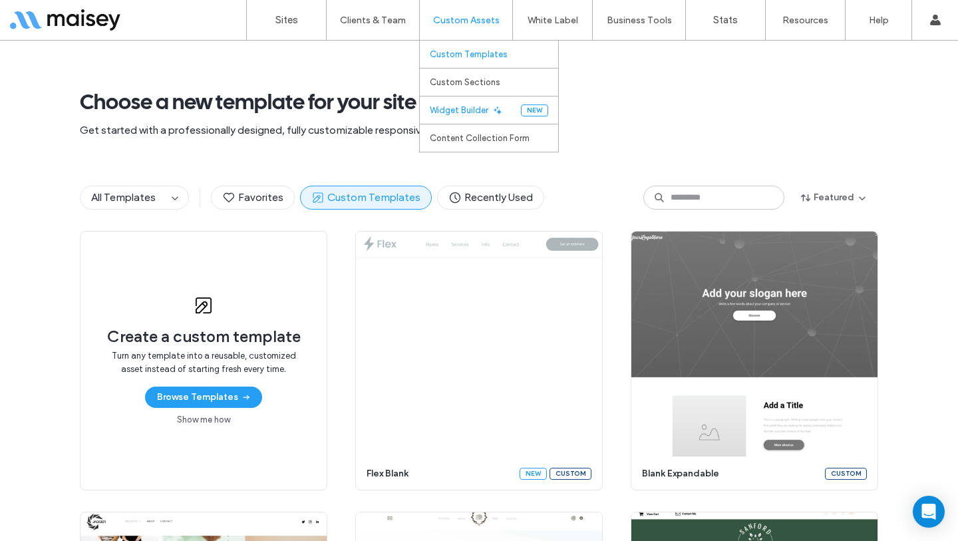
click at [444, 115] on link "Widget Builder" at bounding box center [475, 109] width 91 height 27
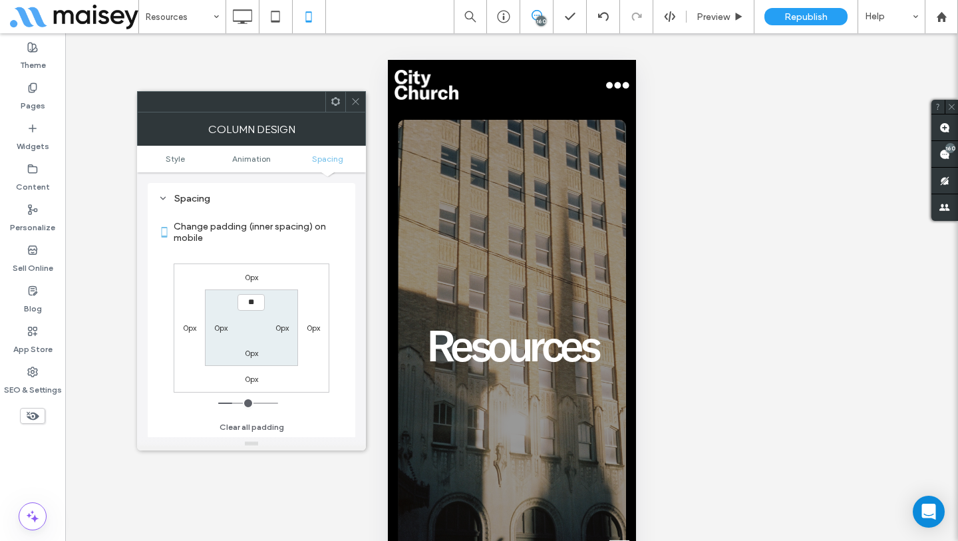
scroll to position [14751, 0]
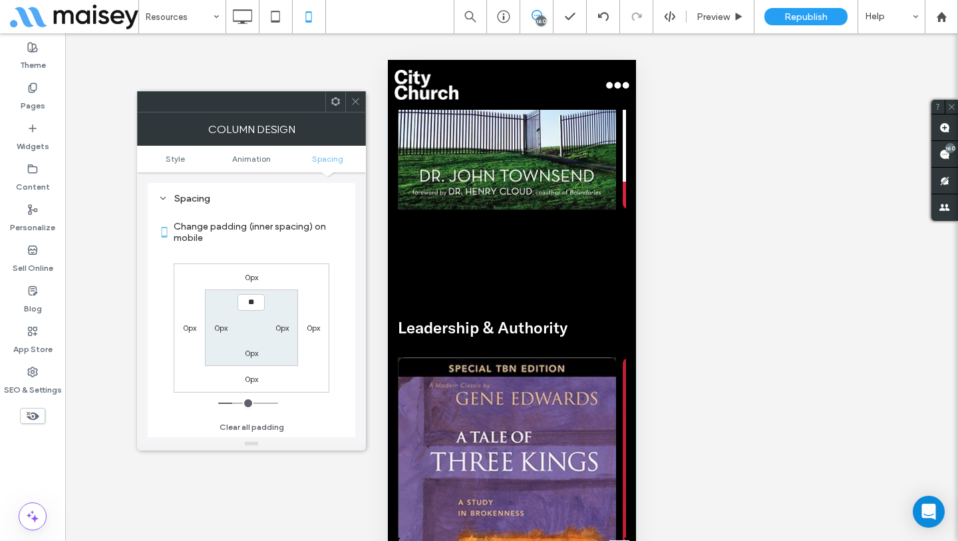
type input "*"
type input "***"
type input "*"
click at [350, 100] on icon at bounding box center [355, 101] width 10 height 10
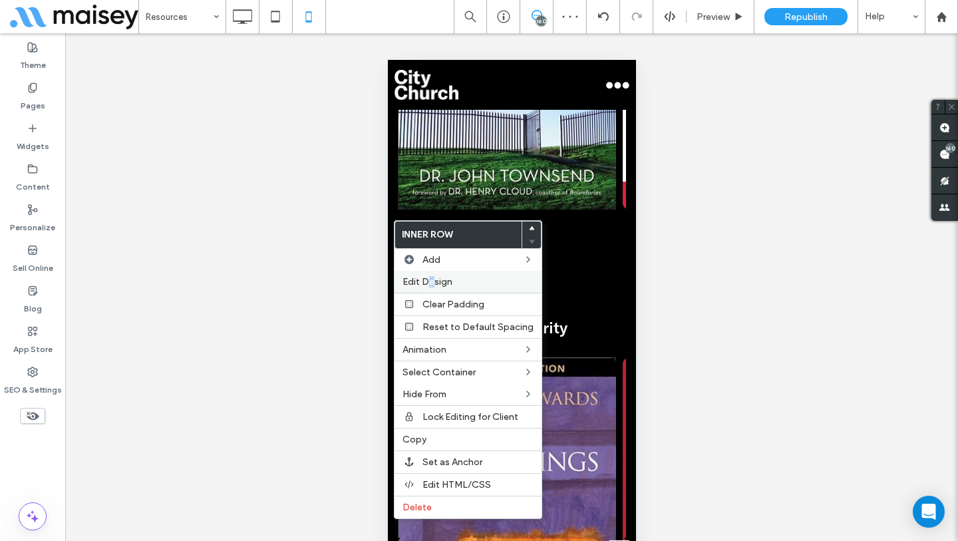
drag, startPoint x: 430, startPoint y: 278, endPoint x: 422, endPoint y: 281, distance: 9.0
click at [431, 278] on span "Edit Design" at bounding box center [427, 281] width 50 height 11
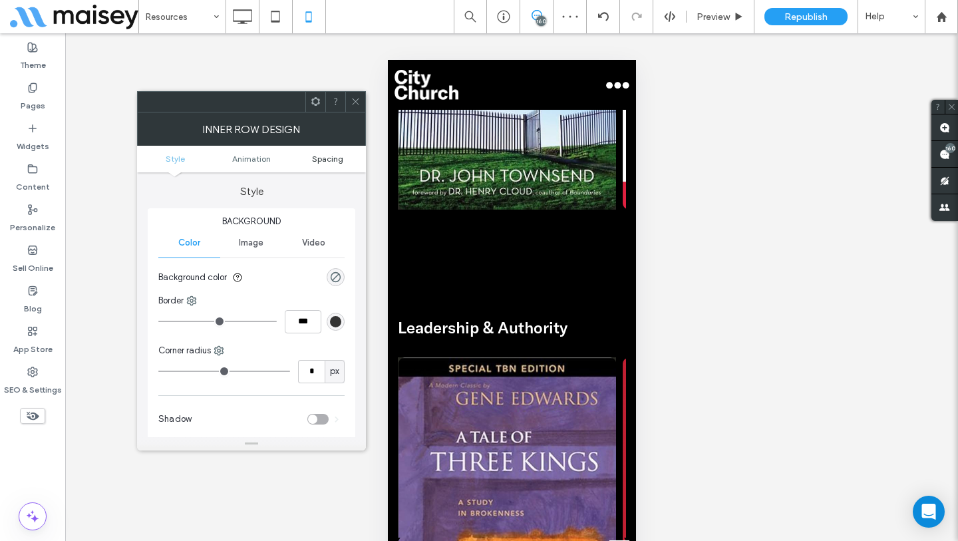
click at [316, 155] on span "Spacing" at bounding box center [327, 159] width 31 height 10
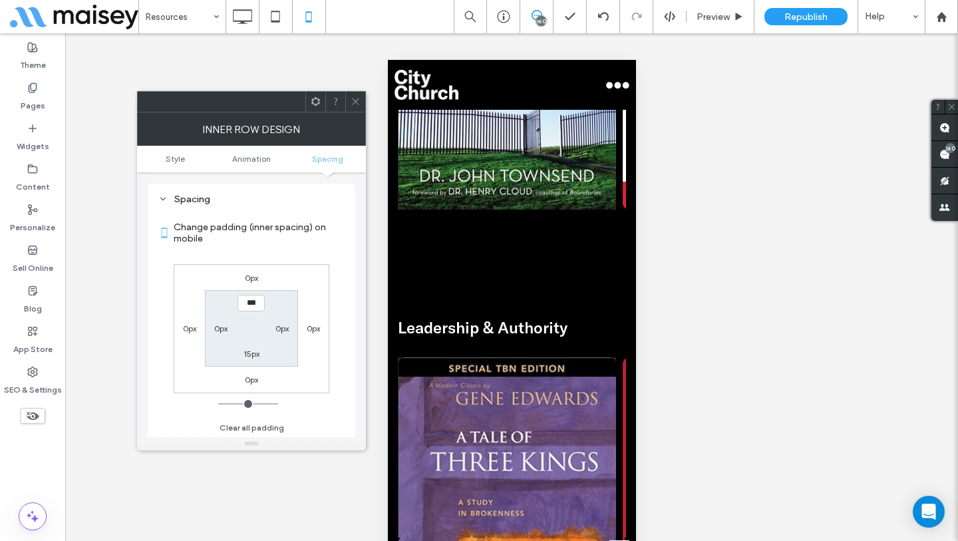
scroll to position [312, 0]
type input "*****"
type input "***"
click at [352, 102] on icon at bounding box center [355, 101] width 10 height 10
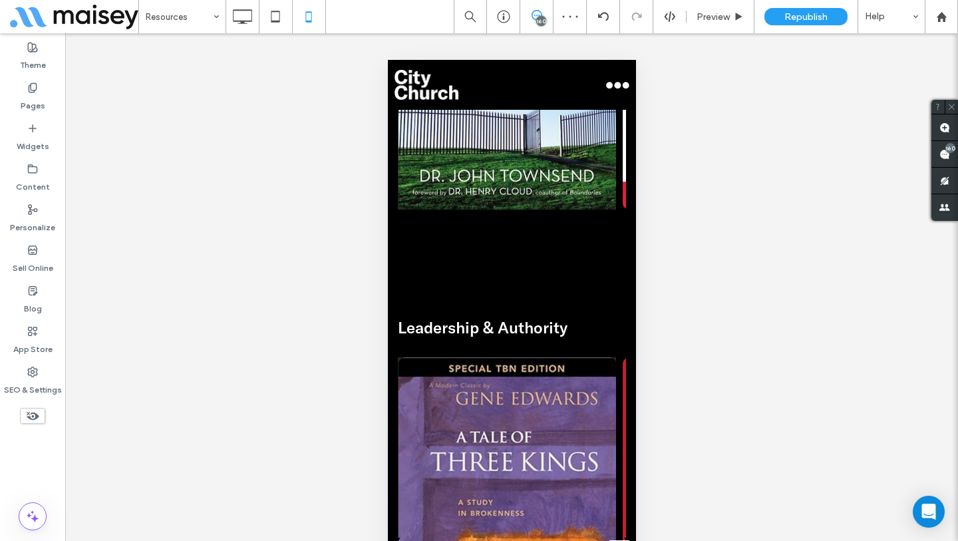
drag, startPoint x: 506, startPoint y: 354, endPoint x: 1029, endPoint y: 410, distance: 525.8
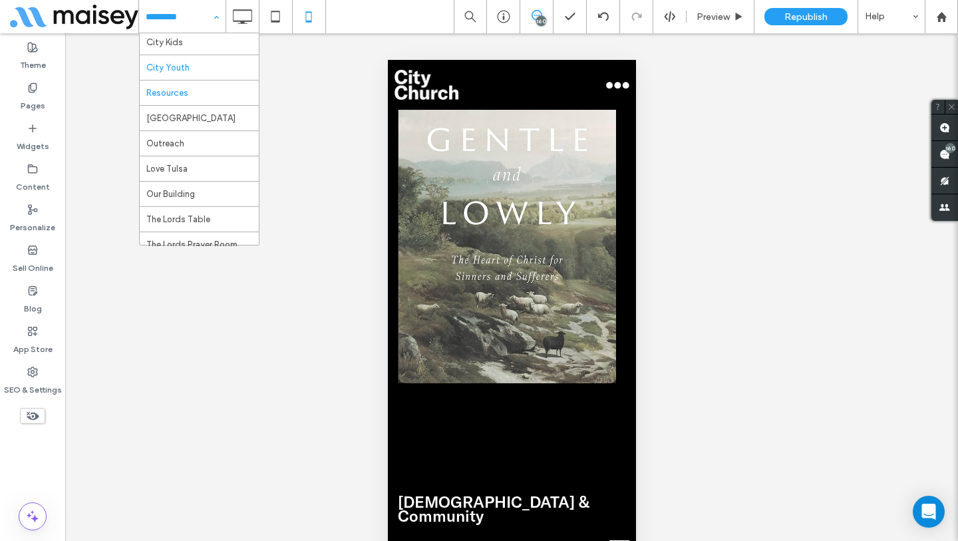
scroll to position [234, 0]
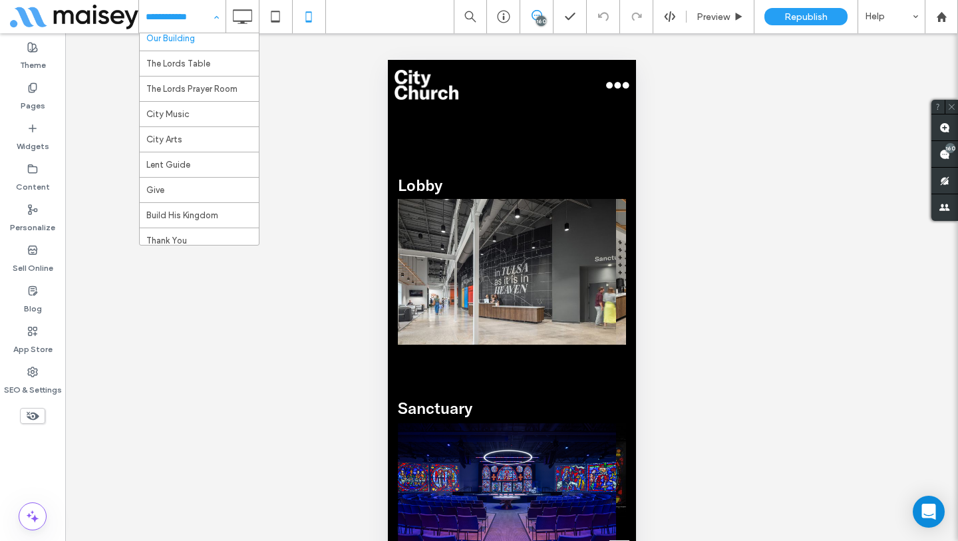
scroll to position [388, 0]
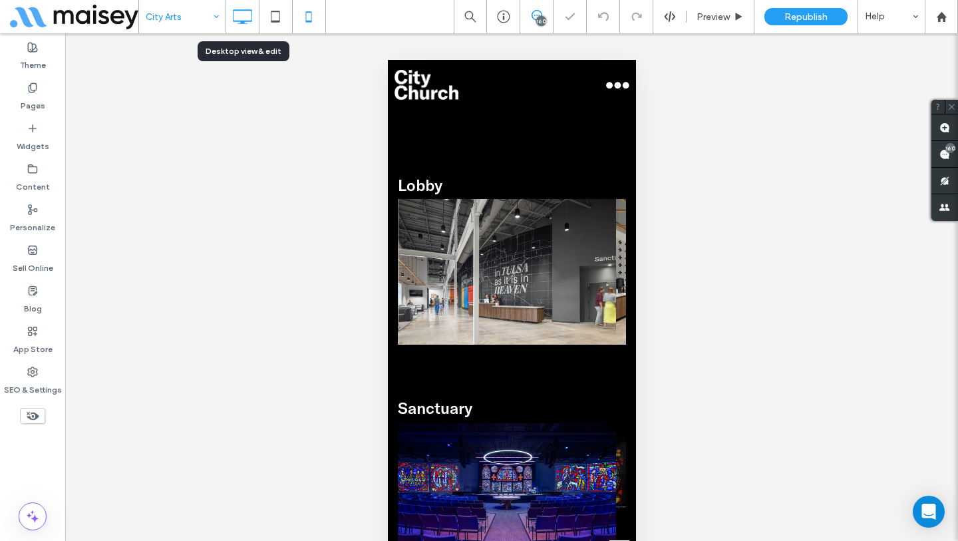
click at [243, 20] on icon at bounding box center [242, 16] width 27 height 27
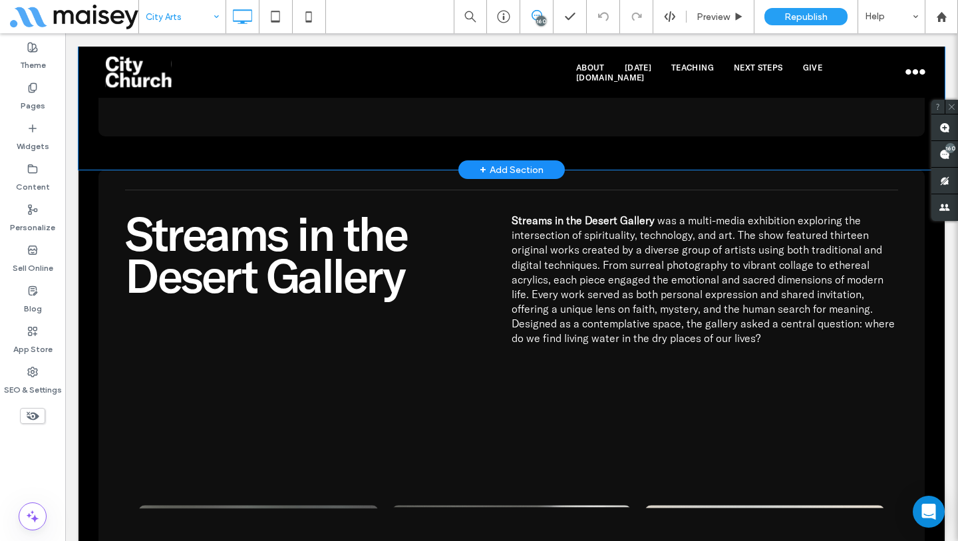
scroll to position [5377, 0]
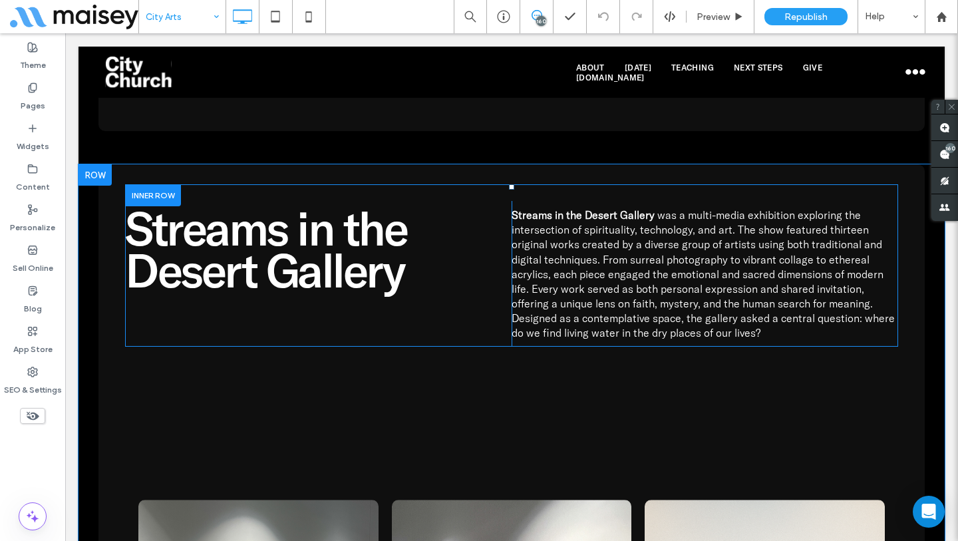
click at [592, 262] on span "was a multi-media exhibition exploring the intersection of spirituality, techno…" at bounding box center [702, 273] width 383 height 131
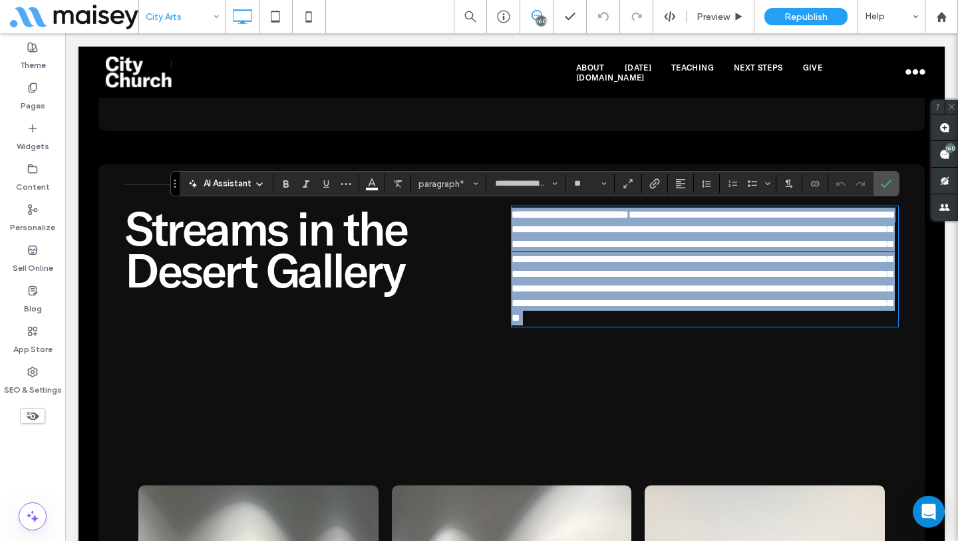
click at [592, 262] on span "**********" at bounding box center [701, 266] width 381 height 113
click at [793, 317] on span "**********" at bounding box center [701, 266] width 381 height 113
drag, startPoint x: 776, startPoint y: 334, endPoint x: 506, endPoint y: 219, distance: 293.5
click at [511, 219] on p "**********" at bounding box center [704, 267] width 386 height 118
click at [625, 279] on span "**********" at bounding box center [701, 266] width 381 height 113
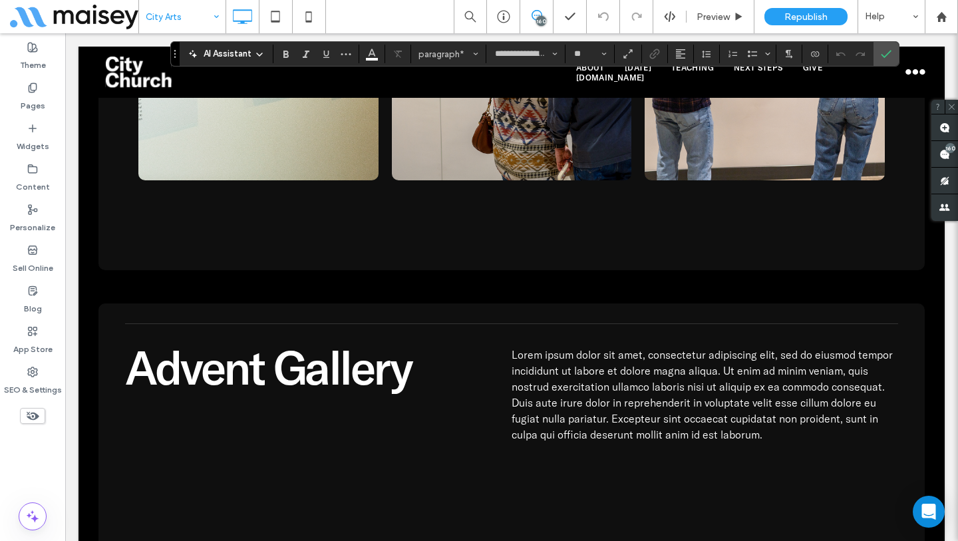
scroll to position [6470, 0]
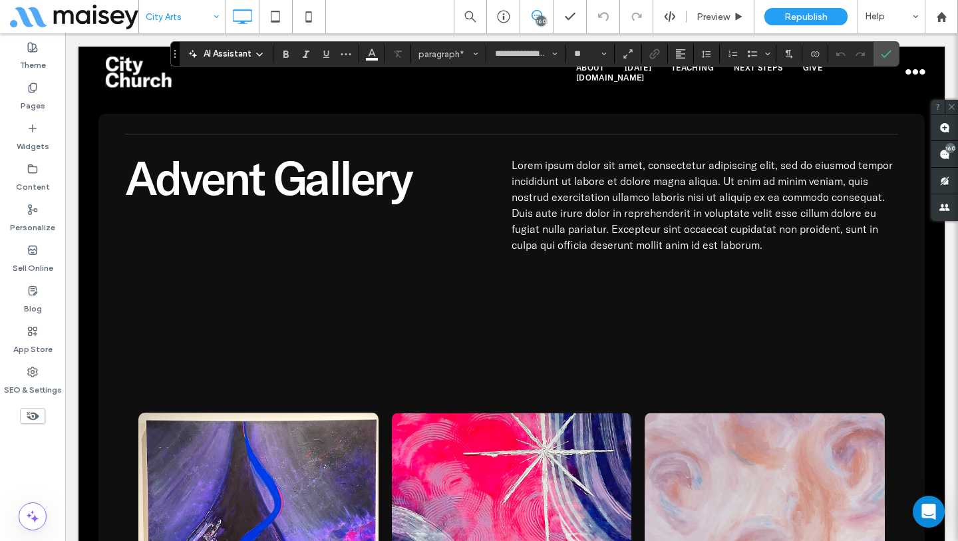
click at [626, 251] on span "Lorem ipsum dolor sit amet, consectetur adipiscing elit, sed do eiusmod tempor …" at bounding box center [701, 204] width 381 height 93
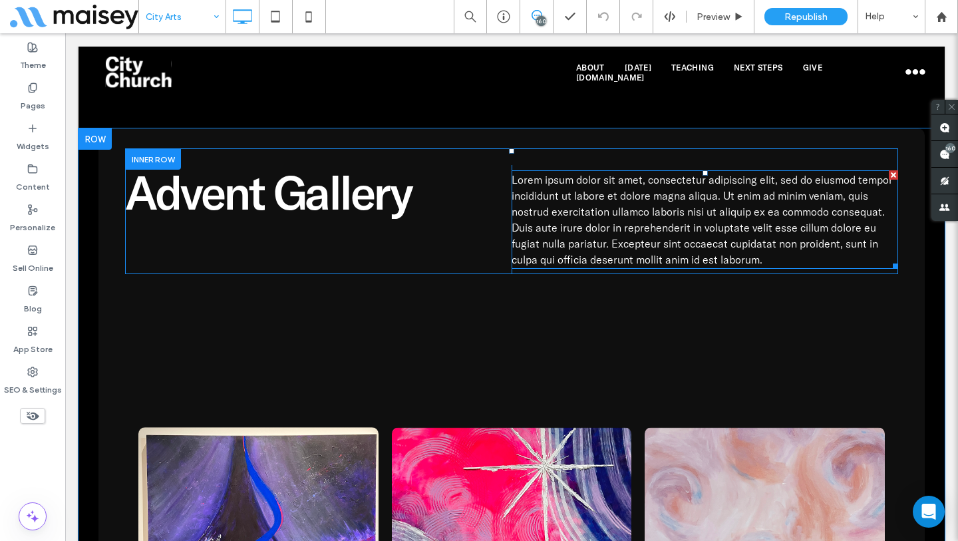
click at [627, 262] on span "Lorem ipsum dolor sit amet, consectetur adipiscing elit, sed do eiusmod tempor …" at bounding box center [701, 219] width 381 height 93
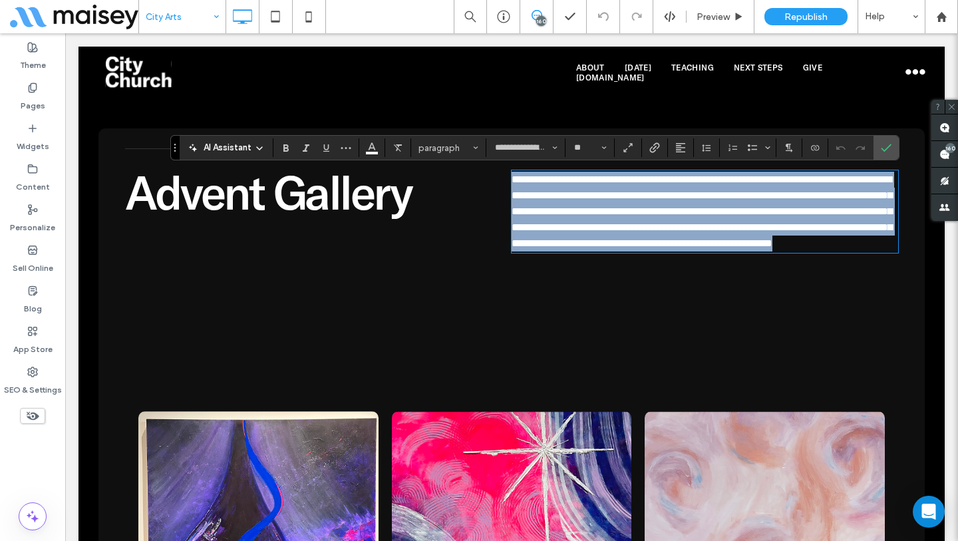
click at [812, 251] on p "**********" at bounding box center [704, 212] width 386 height 80
drag, startPoint x: 799, startPoint y: 257, endPoint x: 508, endPoint y: 182, distance: 300.8
click at [511, 182] on p "**********" at bounding box center [704, 212] width 386 height 80
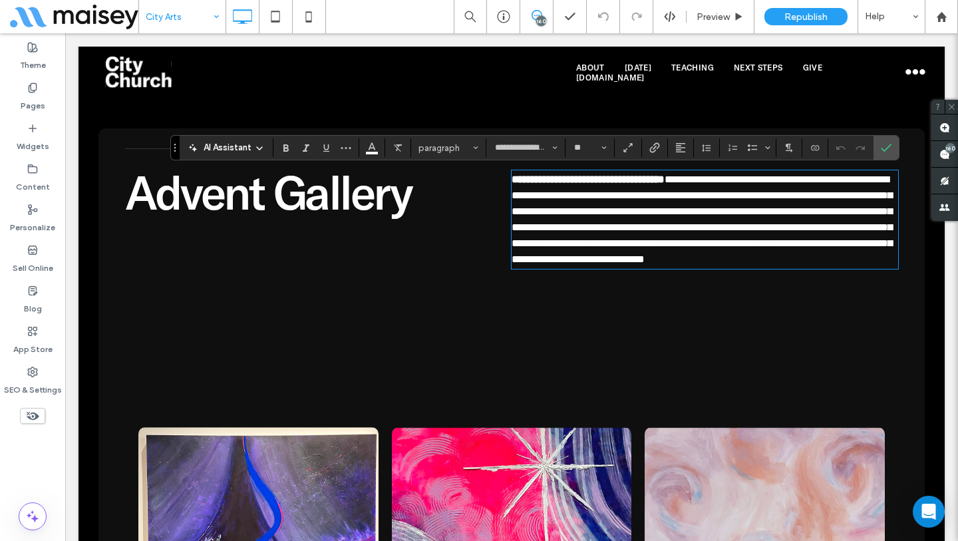
type input "*******"
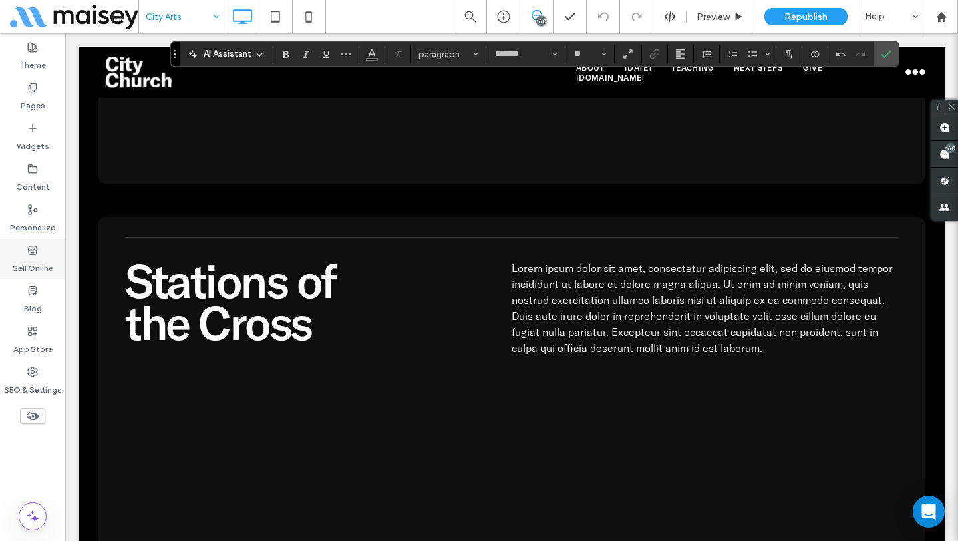
scroll to position [7438, 0]
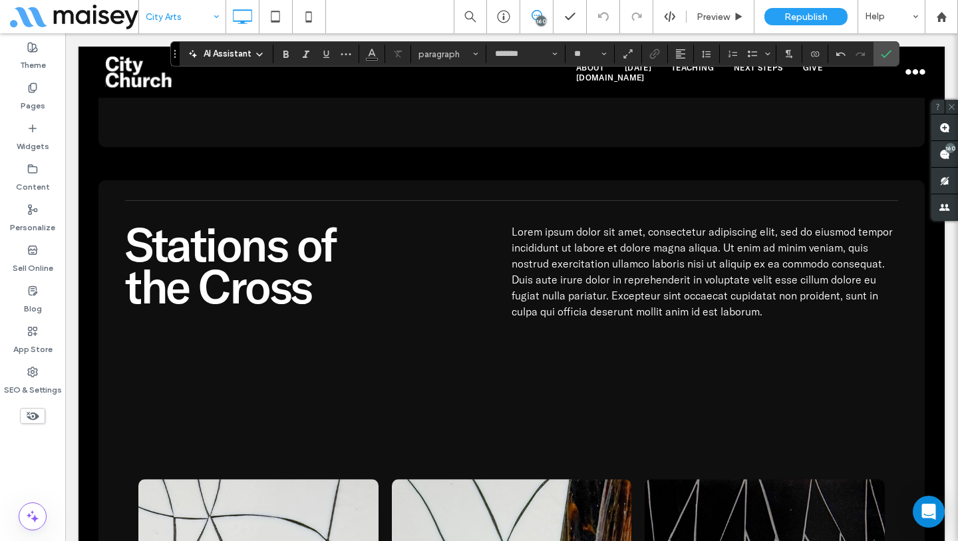
click at [669, 303] on p "Lorem ipsum dolor sit amet, consectetur adipiscing elit, sed do eiusmod tempor …" at bounding box center [704, 271] width 386 height 96
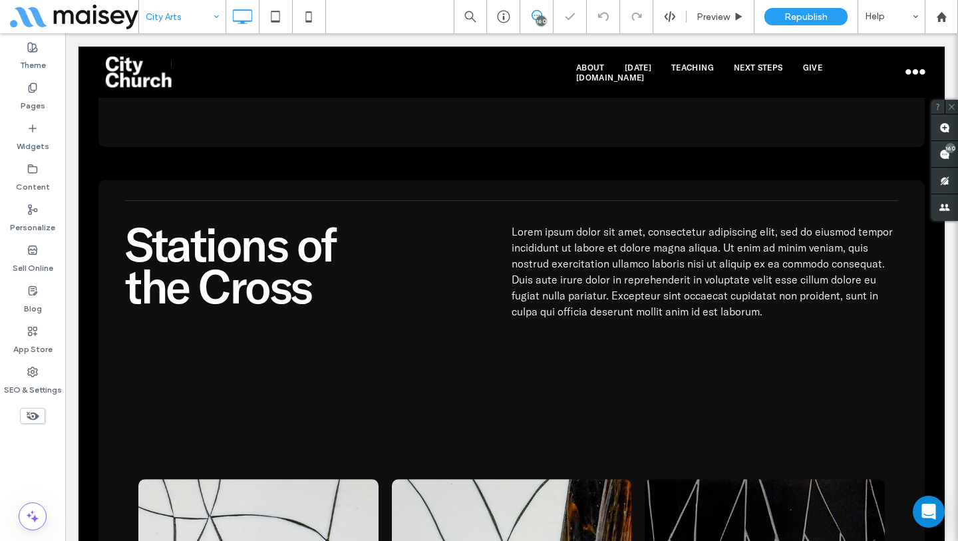
click at [669, 303] on p "Lorem ipsum dolor sit amet, consectetur adipiscing elit, sed do eiusmod tempor …" at bounding box center [704, 271] width 386 height 96
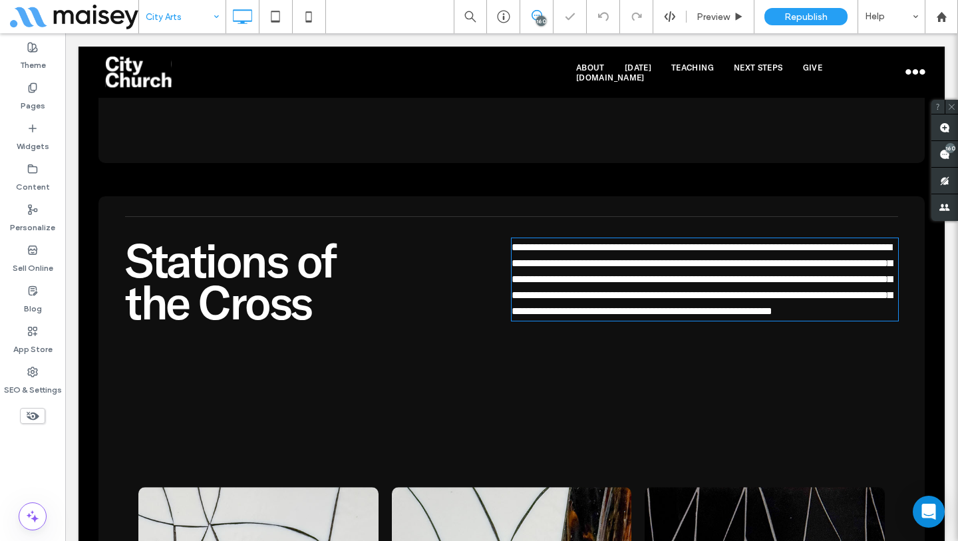
click at [669, 303] on p "**********" at bounding box center [704, 279] width 386 height 80
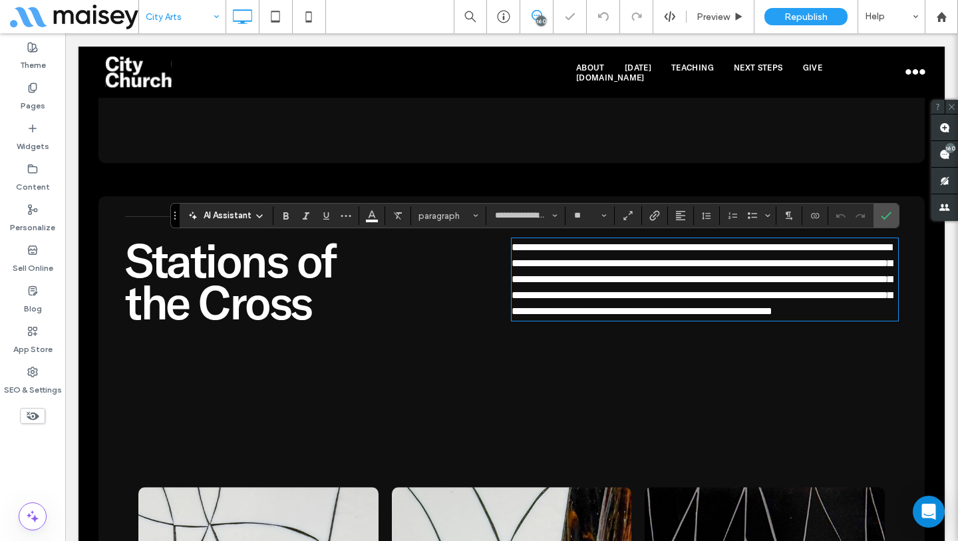
click at [825, 319] on p "**********" at bounding box center [704, 279] width 386 height 80
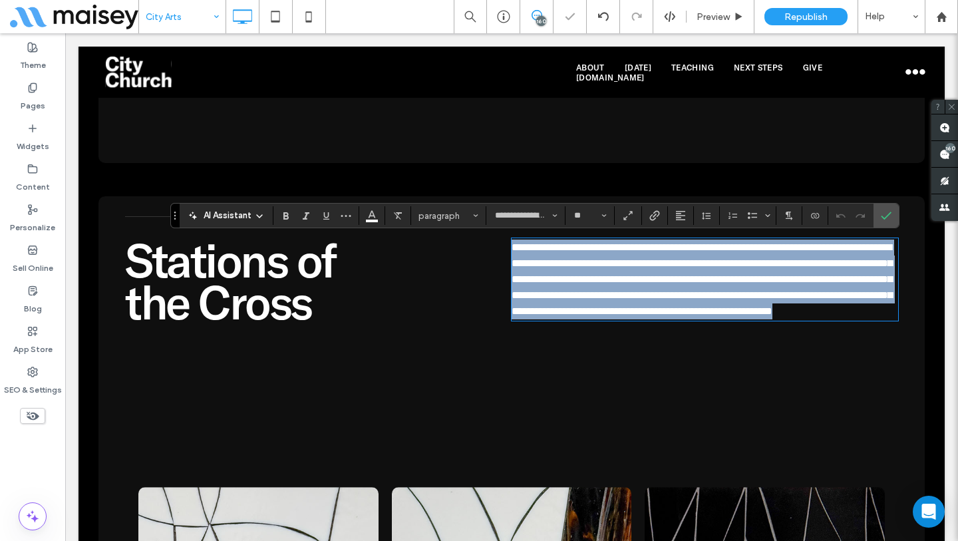
drag, startPoint x: 818, startPoint y: 328, endPoint x: 502, endPoint y: 245, distance: 326.7
click at [502, 245] on div "**********" at bounding box center [511, 283] width 773 height 101
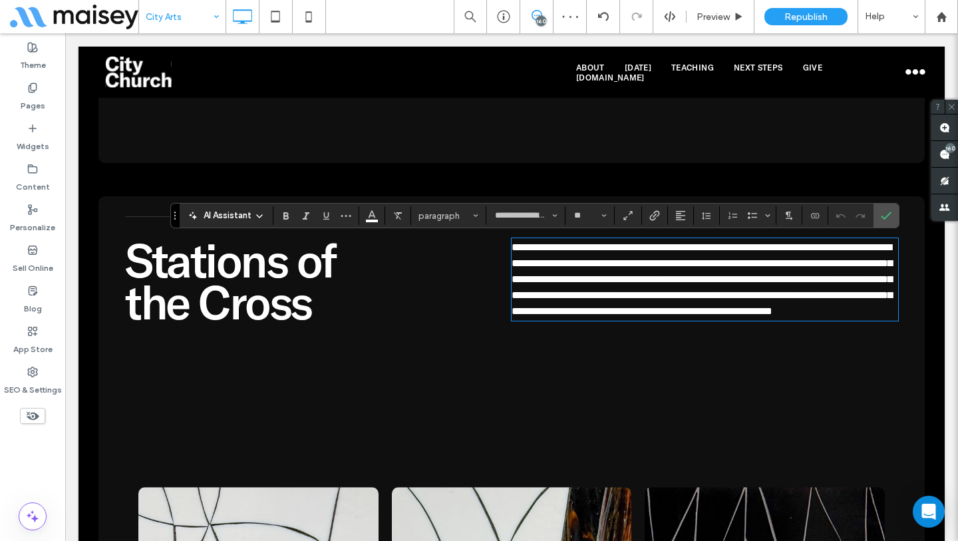
type input "*******"
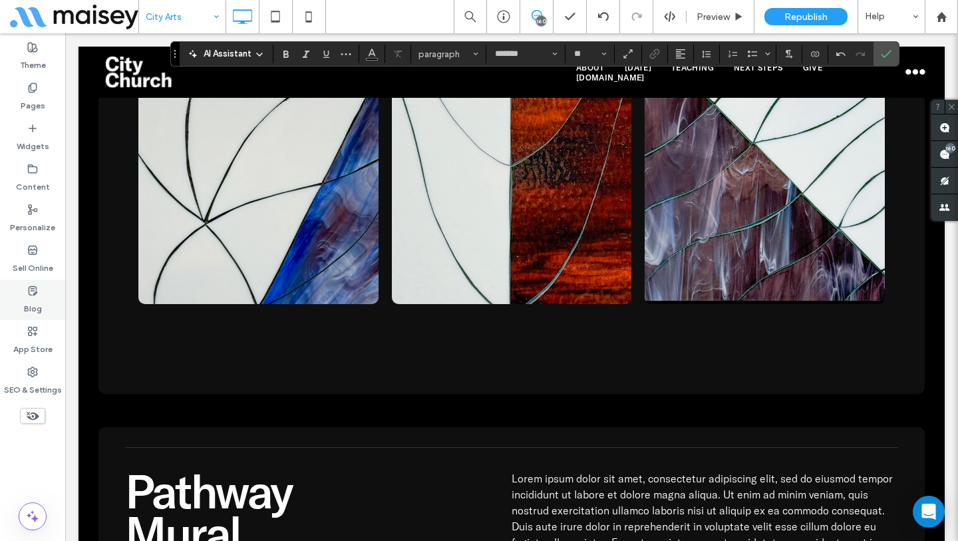
scroll to position [8509, 0]
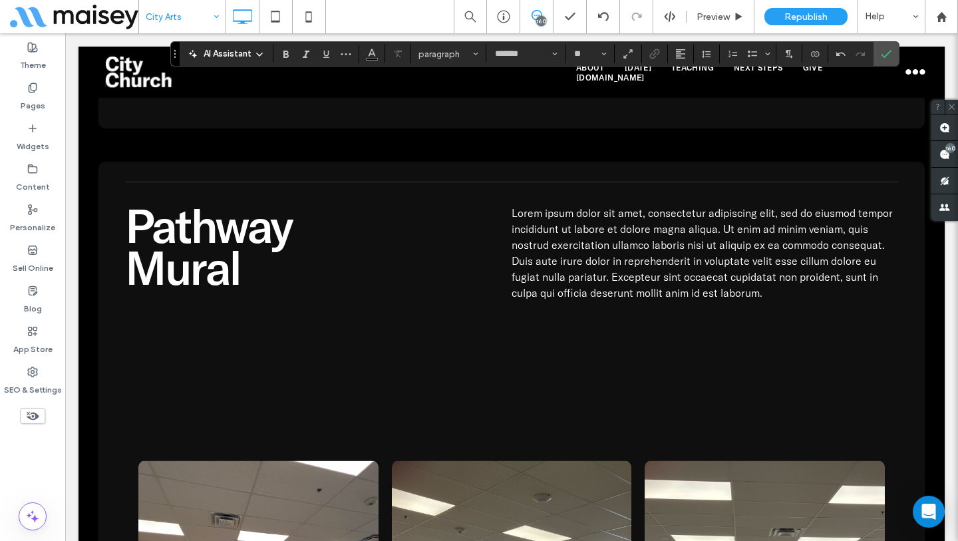
click at [654, 269] on span "Lorem ipsum dolor sit amet, consectetur adipiscing elit, sed do eiusmod tempor …" at bounding box center [701, 252] width 381 height 93
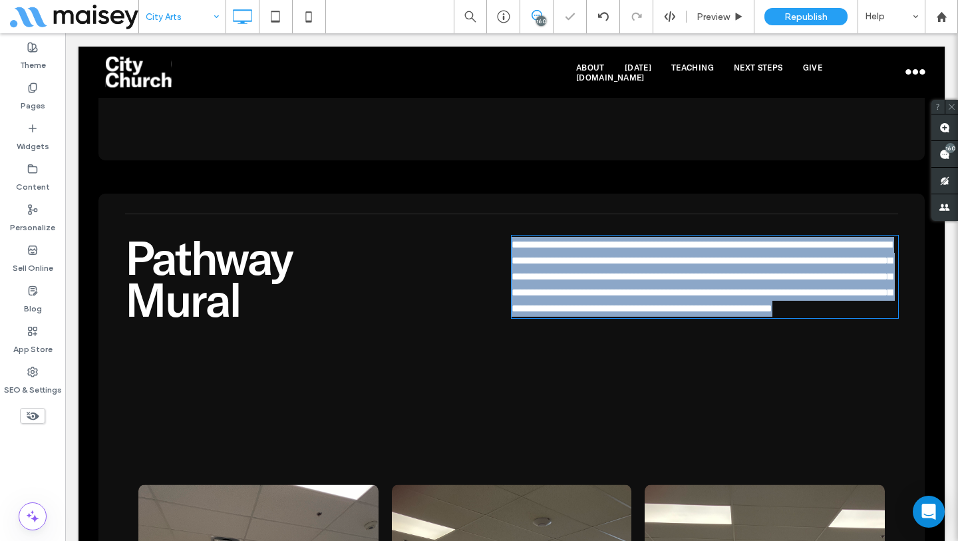
type input "**********"
type input "**"
click at [654, 269] on span "**********" at bounding box center [701, 276] width 380 height 74
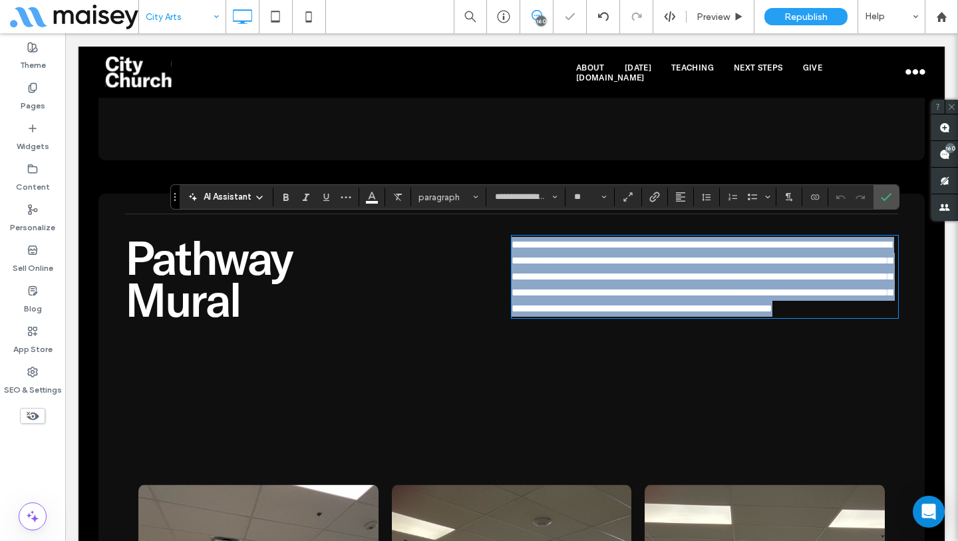
click at [838, 307] on p "**********" at bounding box center [704, 277] width 386 height 80
drag, startPoint x: 827, startPoint y: 309, endPoint x: 507, endPoint y: 235, distance: 328.3
click at [511, 237] on p "**********" at bounding box center [704, 277] width 386 height 80
paste div
type input "*******"
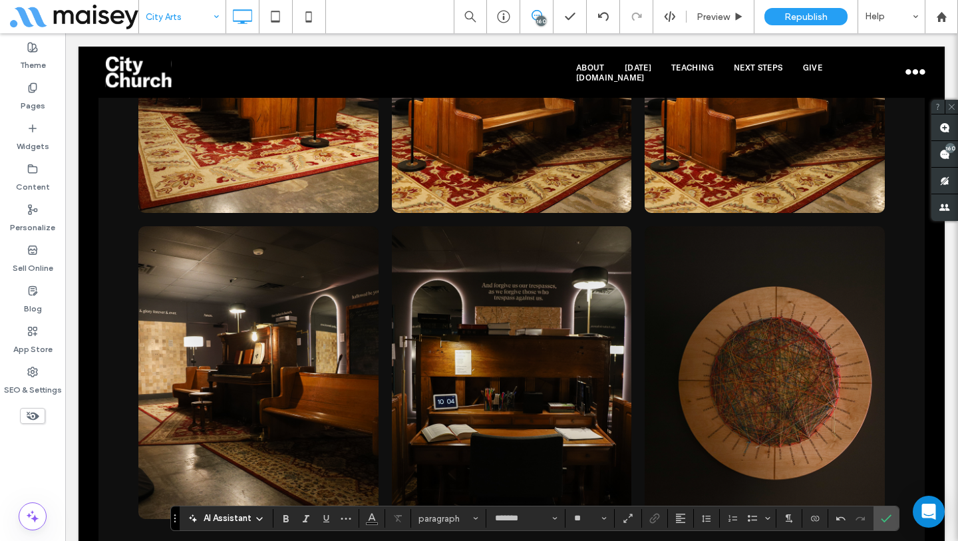
scroll to position [3565, 0]
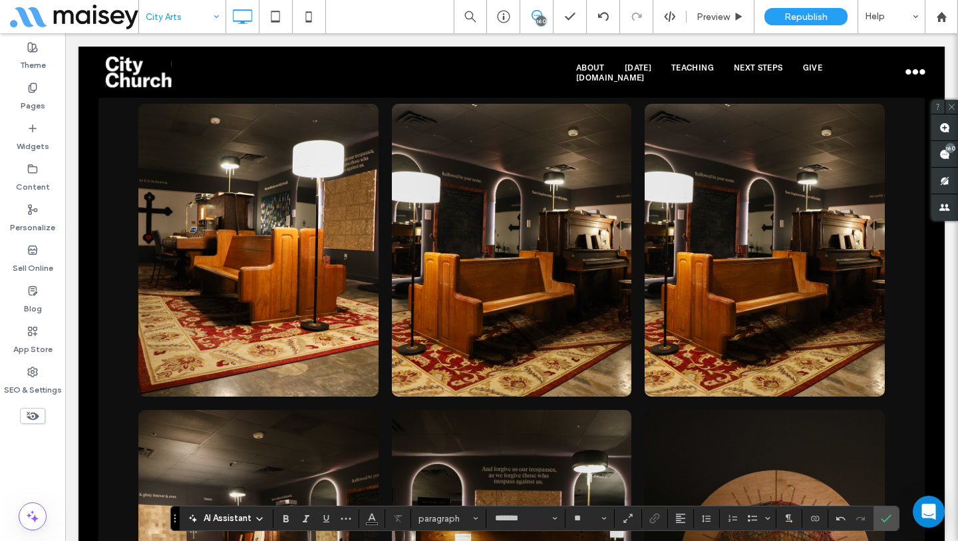
click at [203, 17] on input at bounding box center [179, 16] width 67 height 33
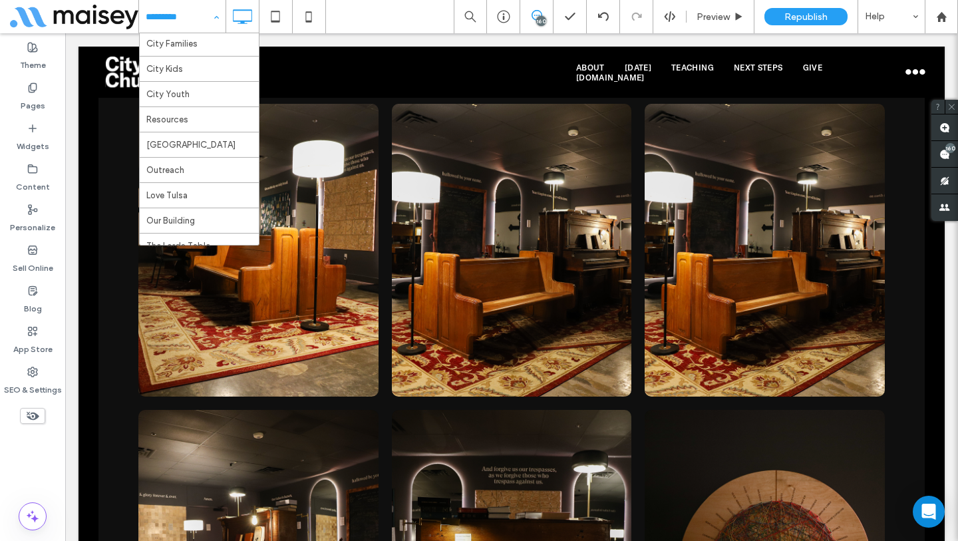
scroll to position [198, 0]
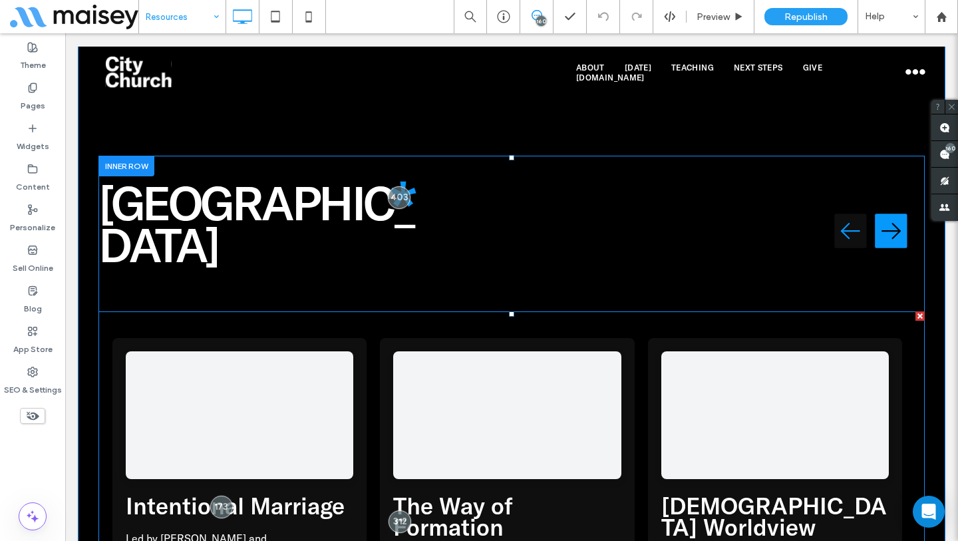
scroll to position [1866, 0]
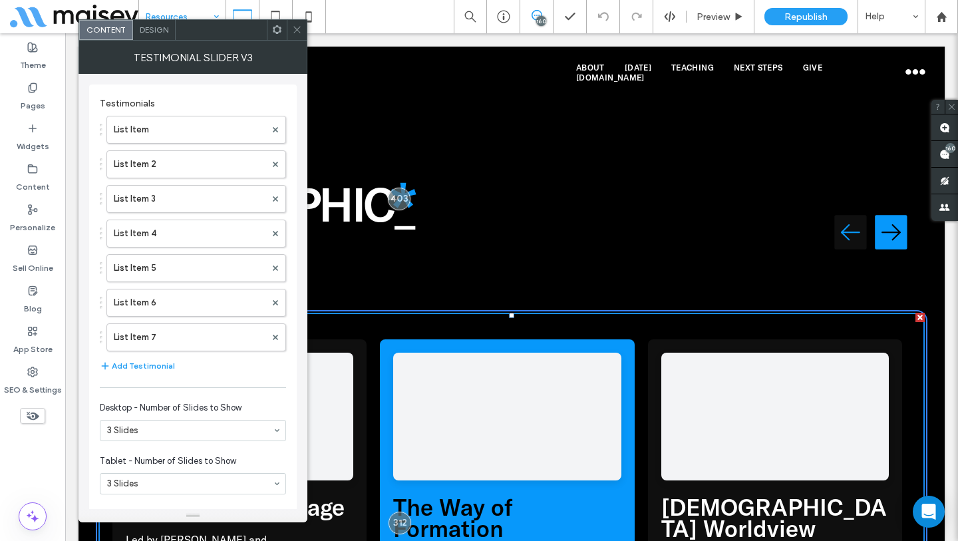
drag, startPoint x: 447, startPoint y: 450, endPoint x: 527, endPoint y: 483, distance: 86.2
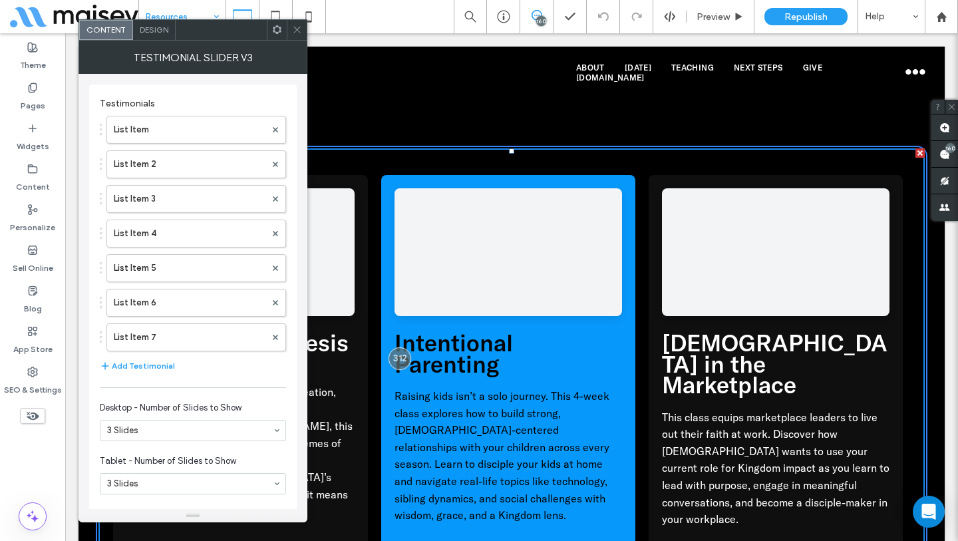
scroll to position [2038, 0]
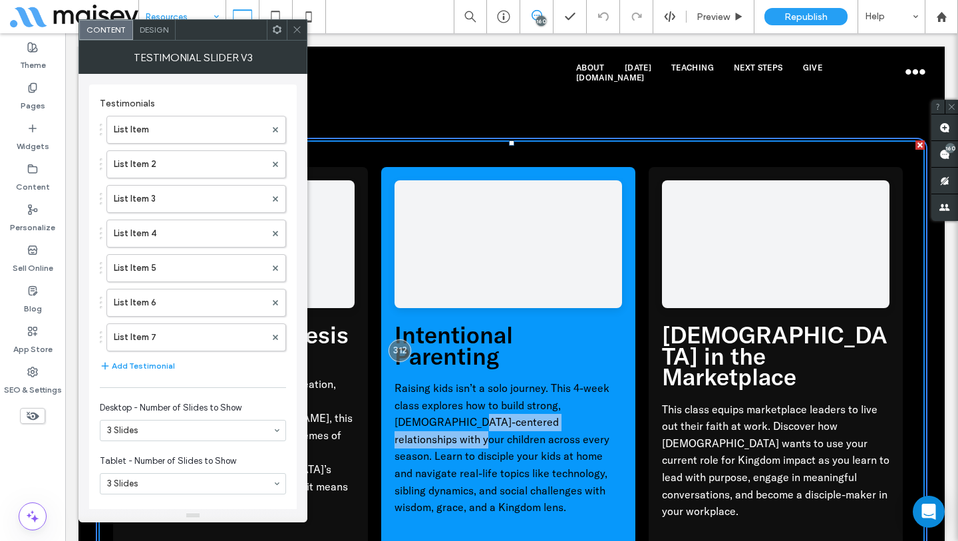
drag, startPoint x: 598, startPoint y: 307, endPoint x: 431, endPoint y: 315, distance: 167.1
click at [431, 380] on p "Raising kids isn’t a solo journey. This 4-week class explores how to build stro…" at bounding box center [507, 450] width 227 height 140
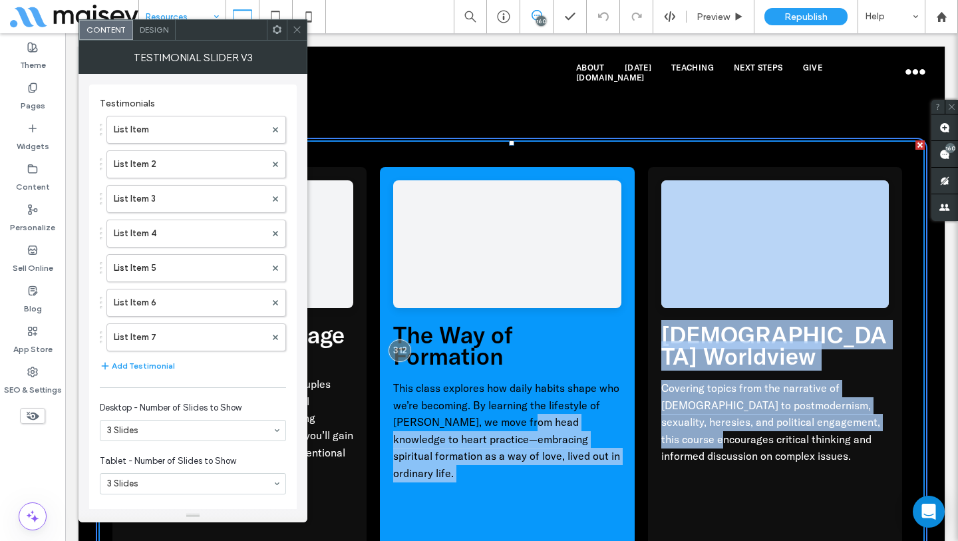
drag, startPoint x: 681, startPoint y: 307, endPoint x: 520, endPoint y: 308, distance: 161.0
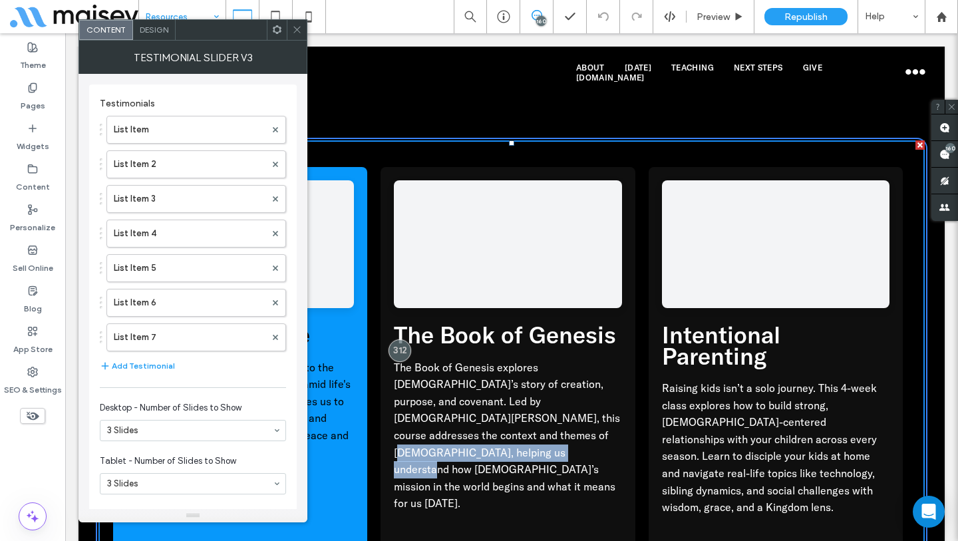
drag, startPoint x: 584, startPoint y: 323, endPoint x: 356, endPoint y: 323, distance: 227.5
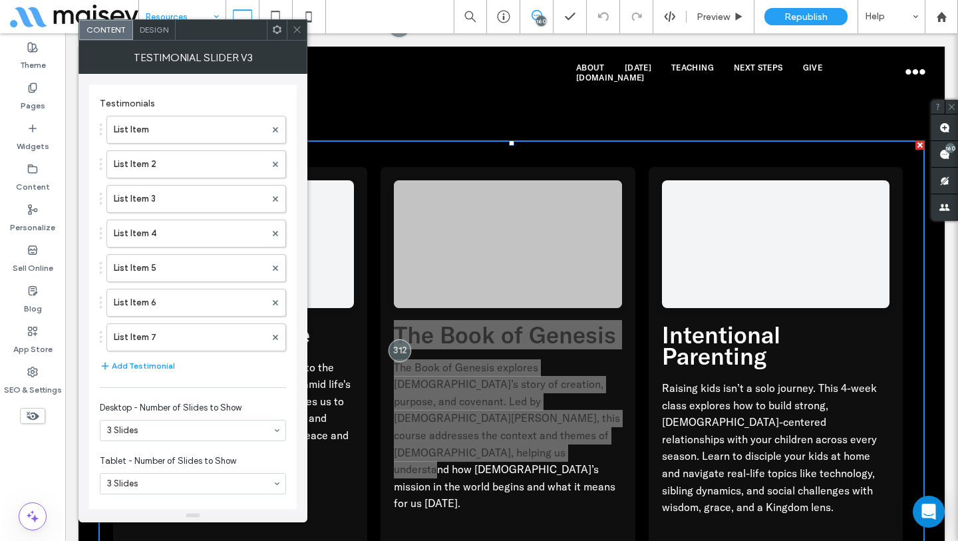
click at [298, 33] on icon at bounding box center [297, 30] width 10 height 10
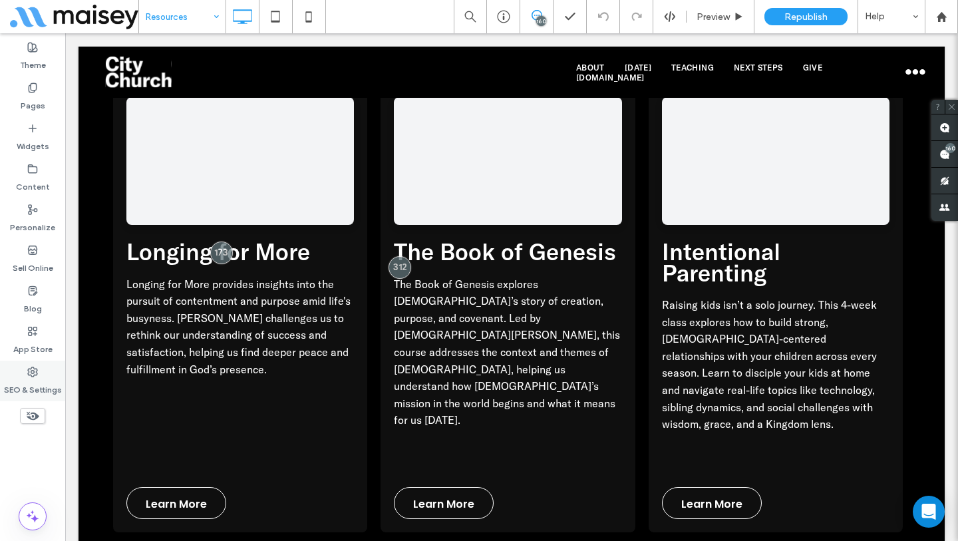
scroll to position [2189, 0]
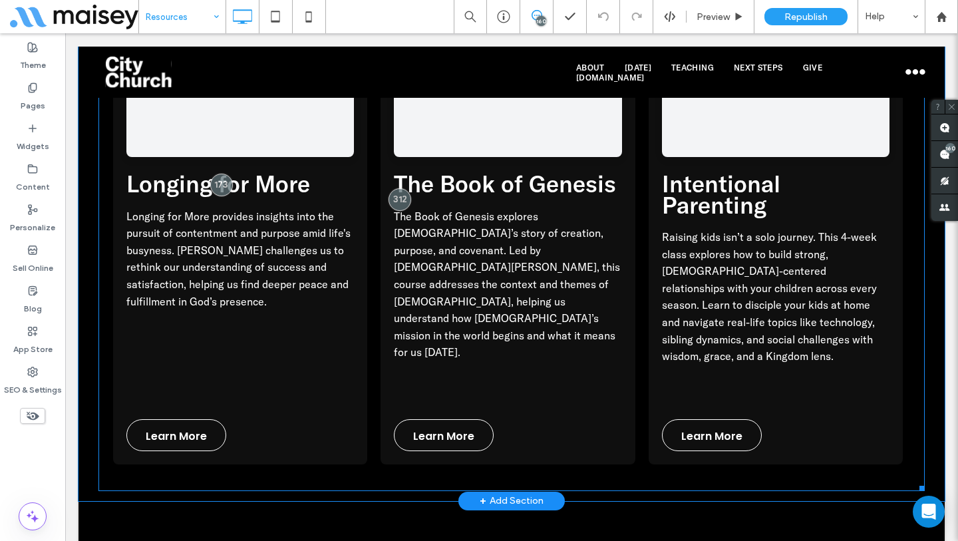
click at [319, 307] on span at bounding box center [511, 239] width 826 height 501
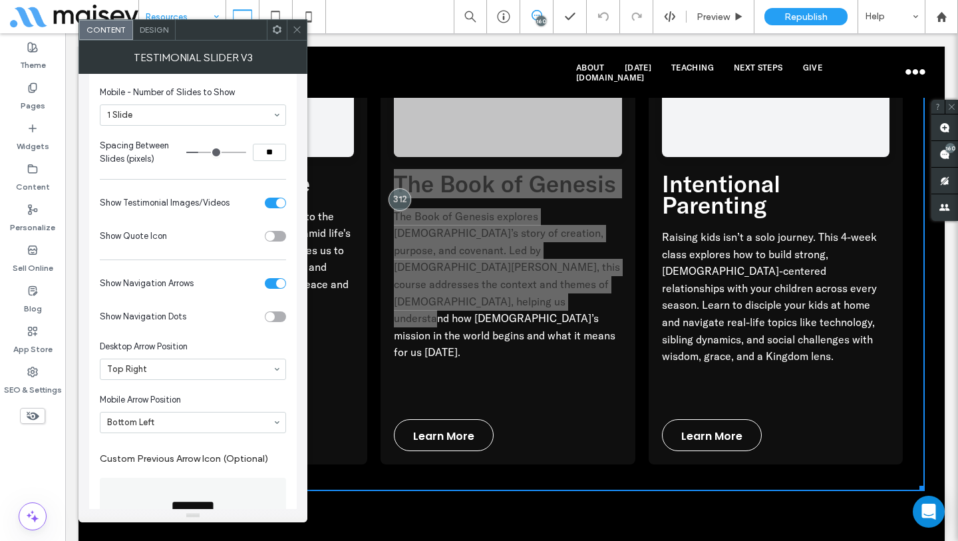
scroll to position [420, 0]
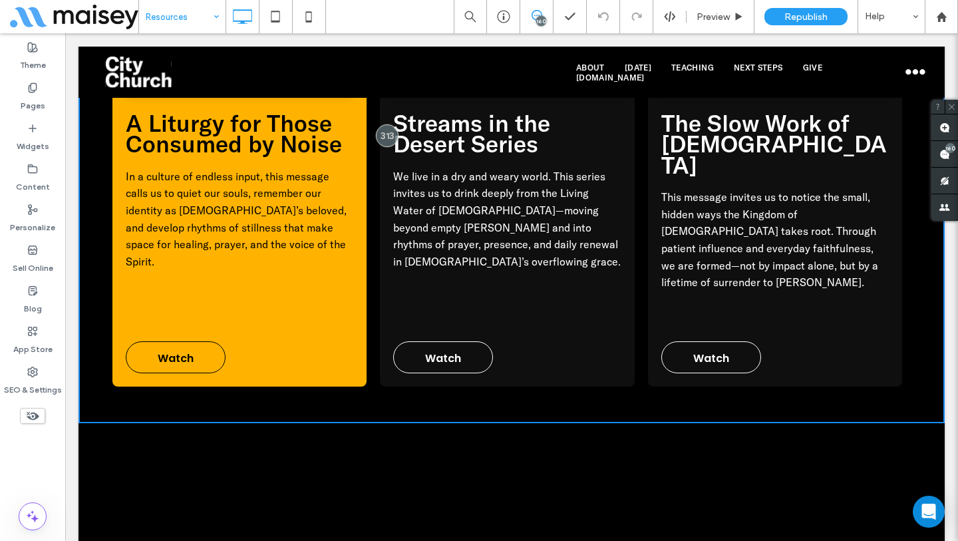
scroll to position [2880, 0]
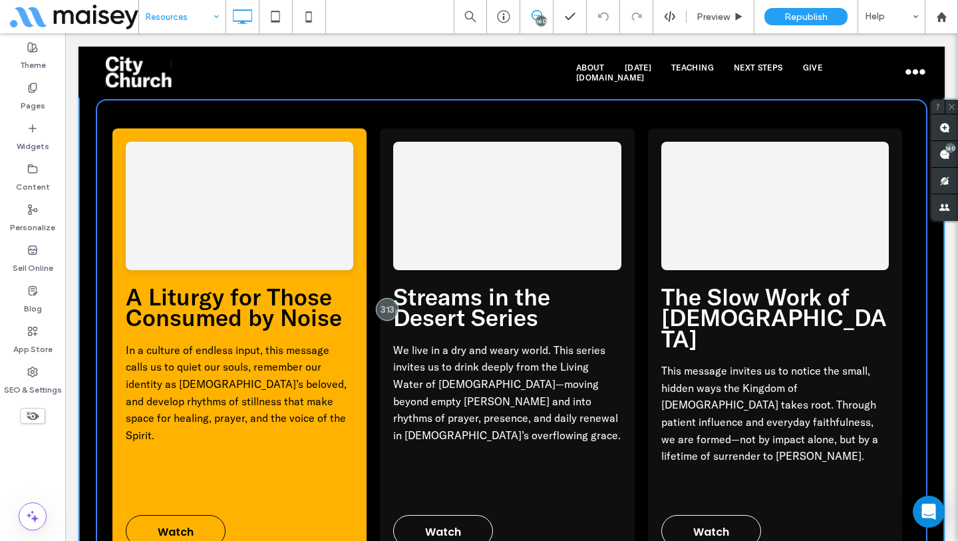
click at [335, 342] on p "In a culture of endless input, this message calls us to quiet our souls, rememb…" at bounding box center [239, 403] width 227 height 123
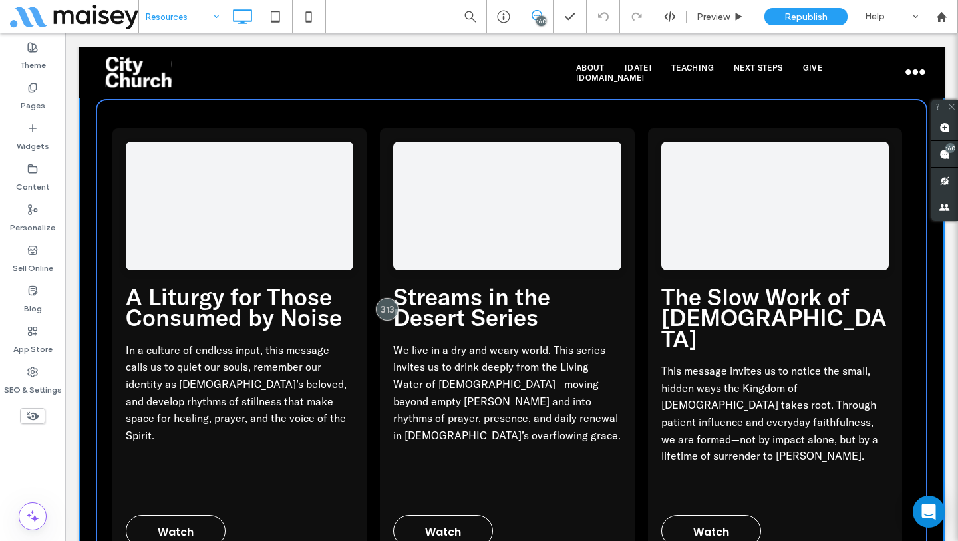
click at [908, 323] on div "The Secret Place In a culture obsessed with the public, Jesus calls us to the h…" at bounding box center [511, 344] width 826 height 485
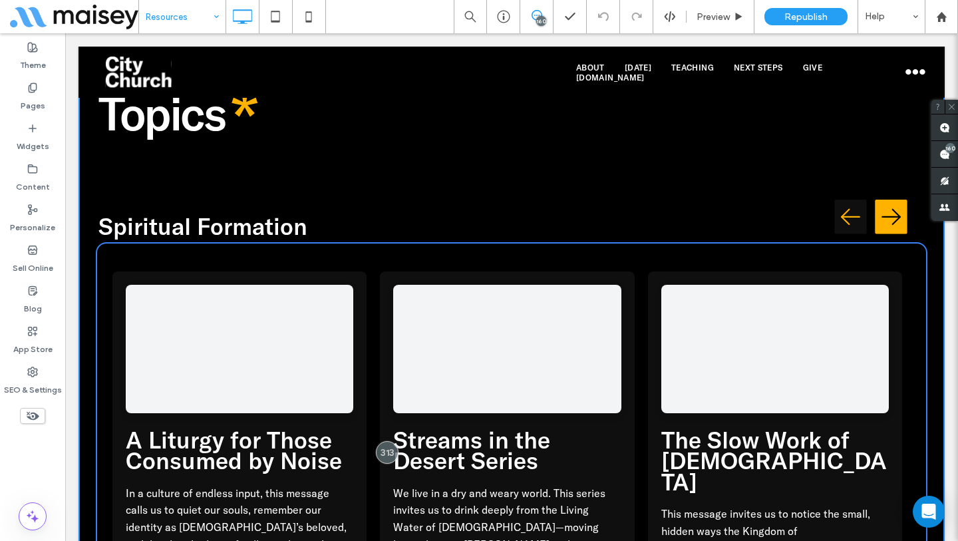
scroll to position [2596, 0]
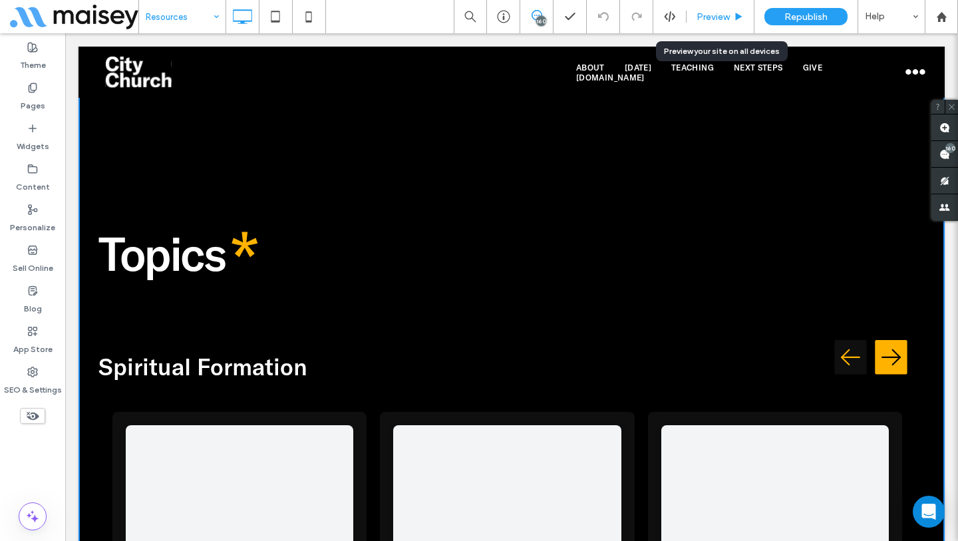
click at [729, 9] on div "Preview" at bounding box center [720, 16] width 68 height 33
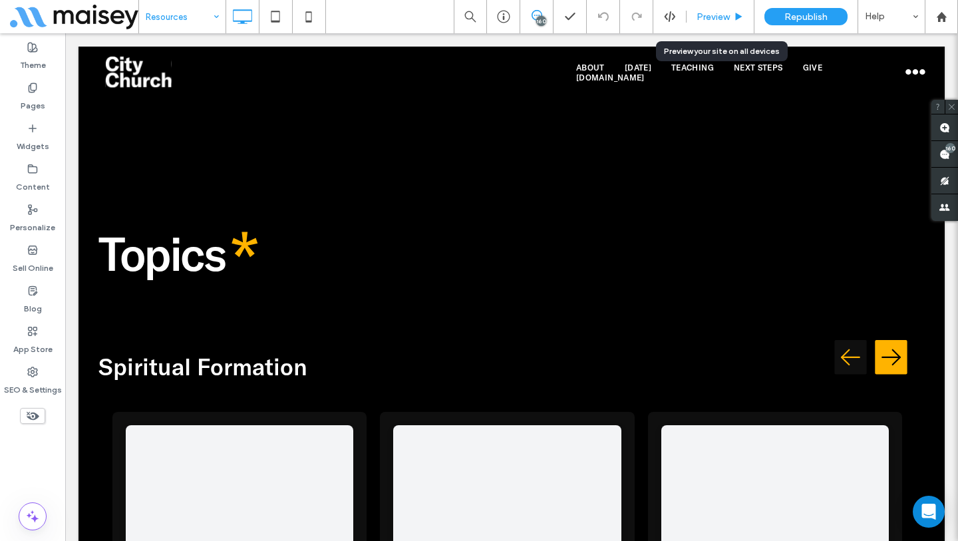
click at [722, 20] on span "Preview" at bounding box center [712, 16] width 33 height 11
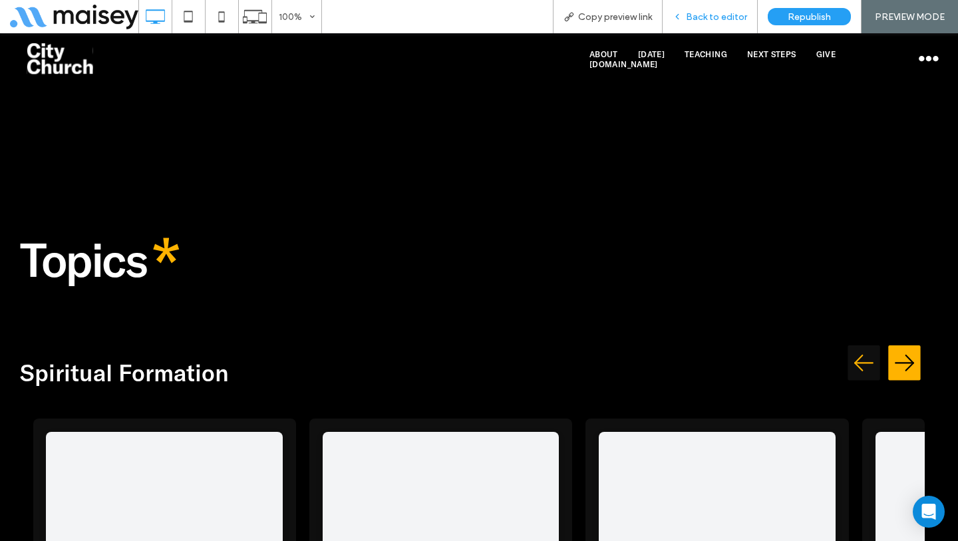
drag, startPoint x: 728, startPoint y: 21, endPoint x: 632, endPoint y: 188, distance: 193.4
click at [728, 21] on span "Back to editor" at bounding box center [716, 16] width 61 height 11
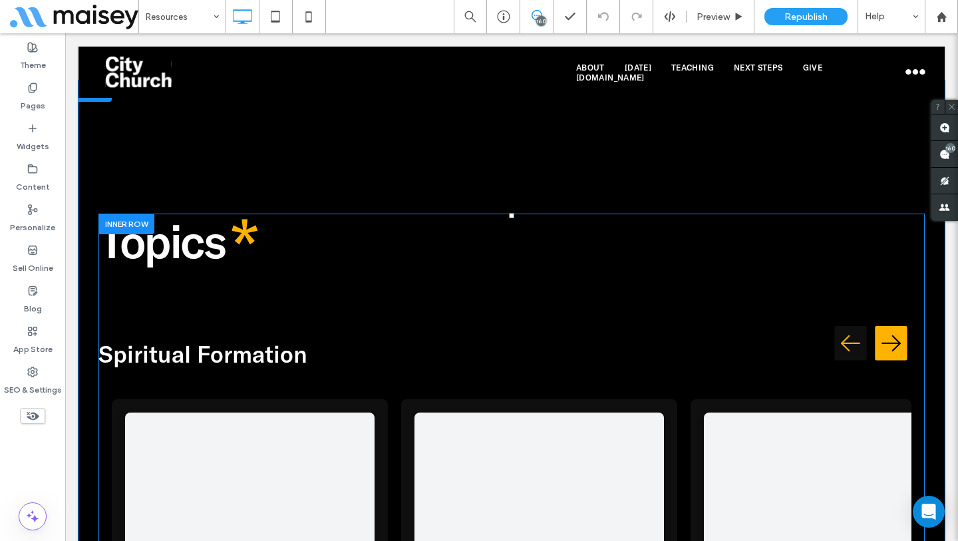
scroll to position [2581, 0]
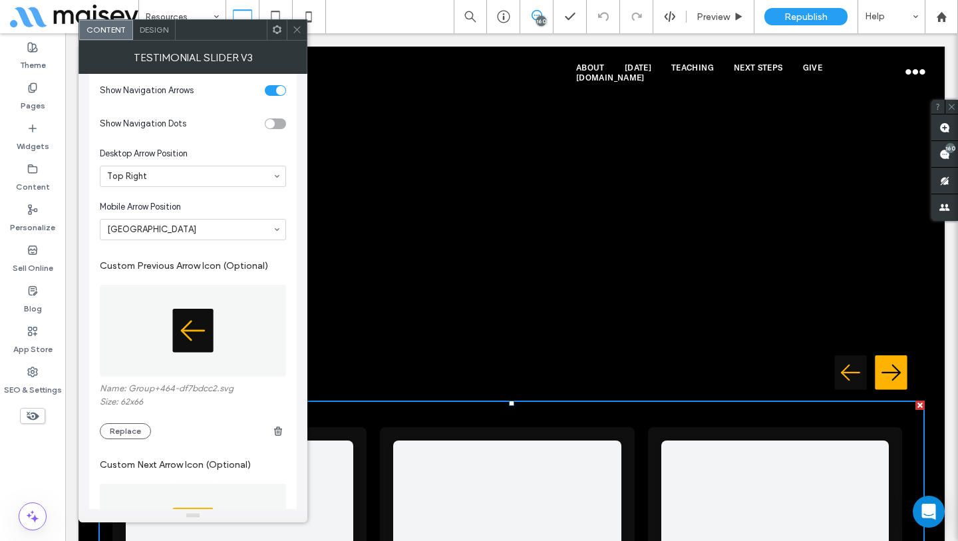
scroll to position [688, 0]
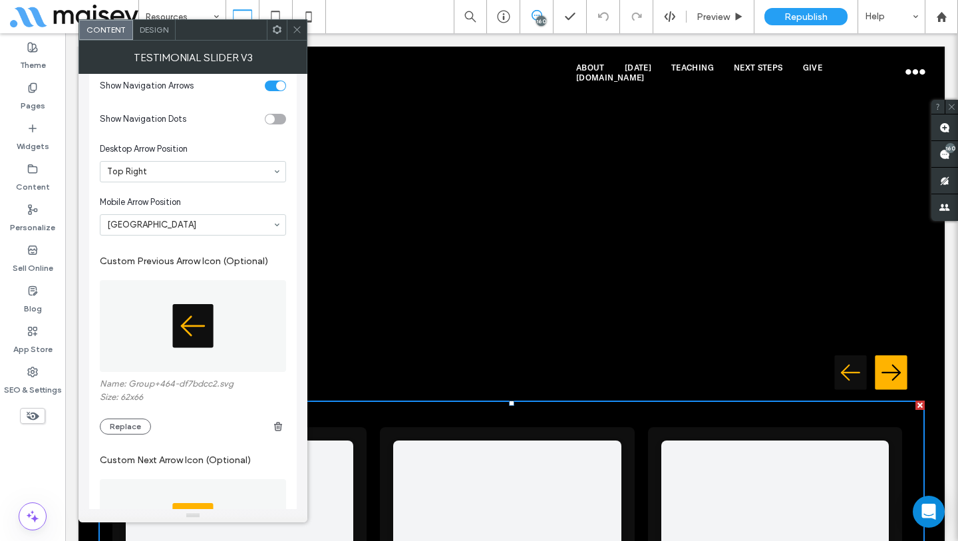
click at [299, 36] on span at bounding box center [297, 30] width 10 height 20
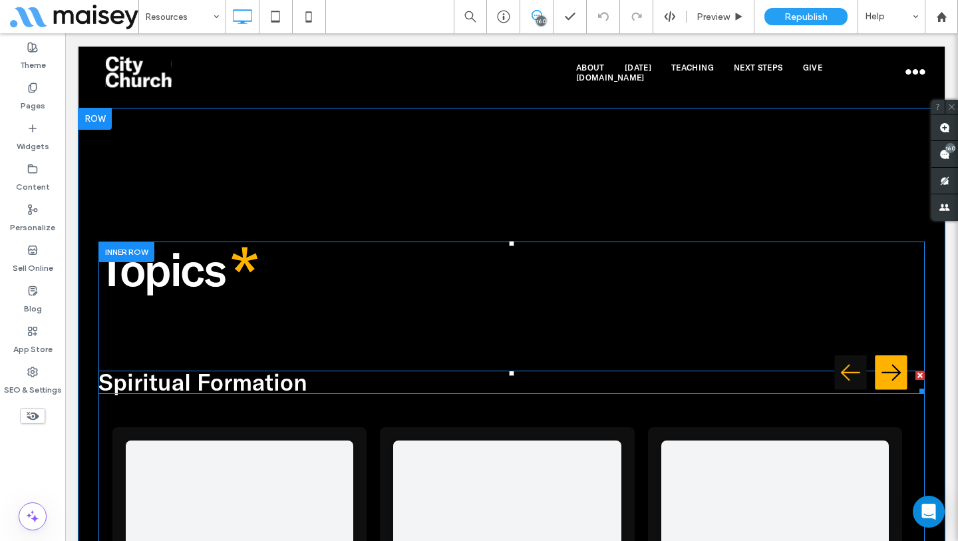
click at [888, 372] on h3 "Spiritual Formation" at bounding box center [511, 382] width 826 height 21
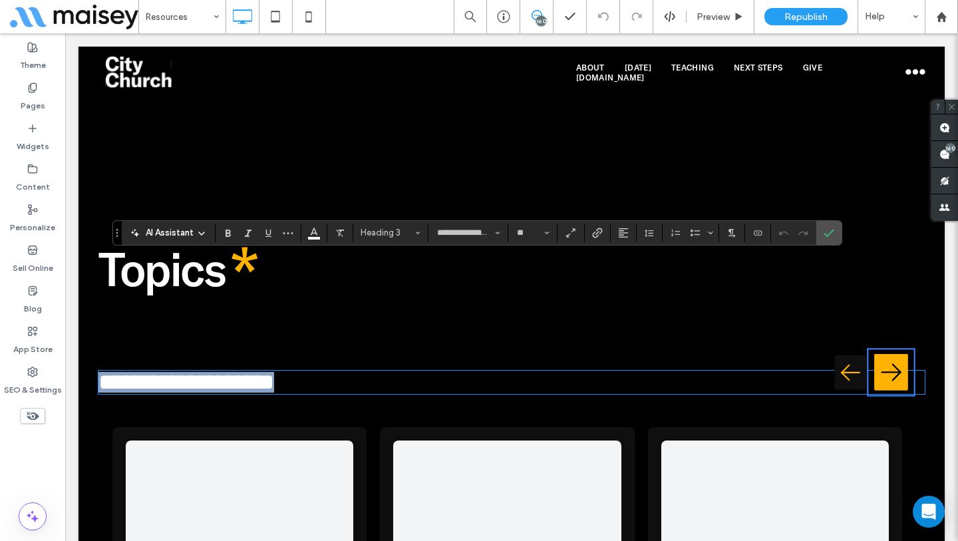
click at [886, 351] on img "Next testimonial" at bounding box center [891, 372] width 34 height 43
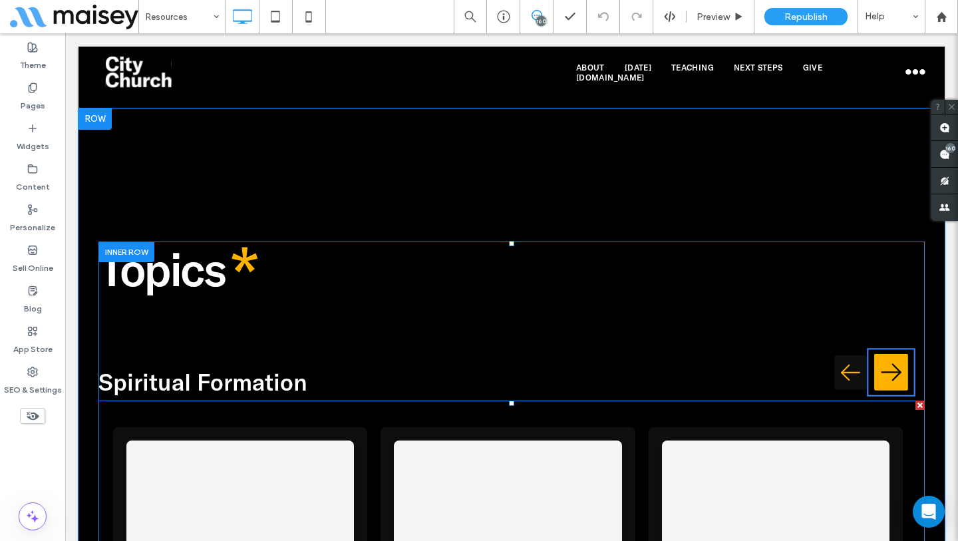
click at [886, 351] on img "Next testimonial" at bounding box center [891, 372] width 34 height 43
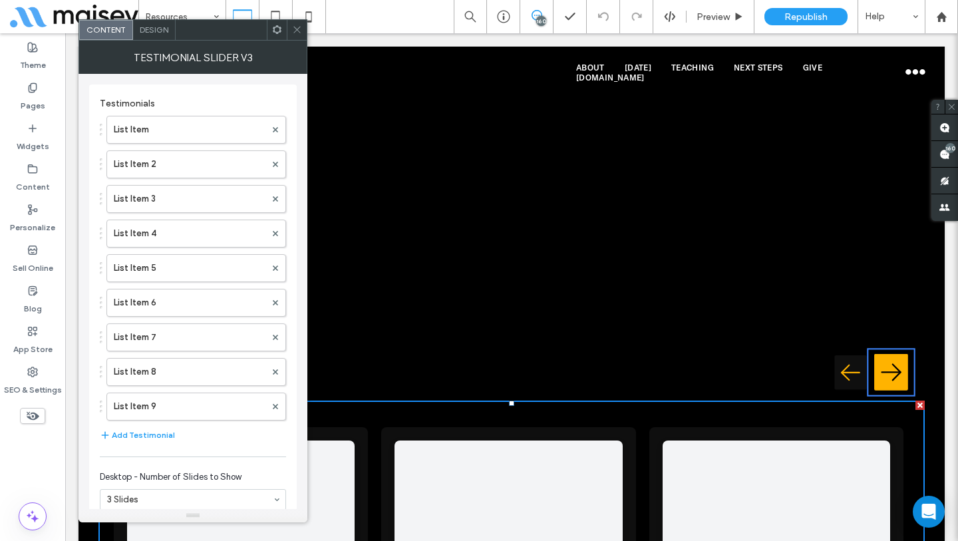
click at [886, 351] on img "Next testimonial" at bounding box center [891, 372] width 34 height 43
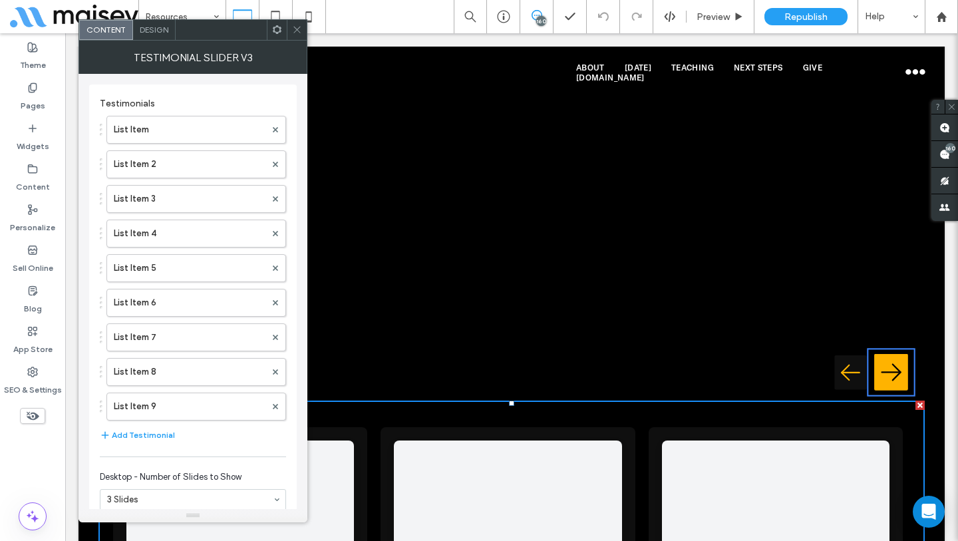
click at [886, 351] on img "Next testimonial" at bounding box center [891, 372] width 34 height 43
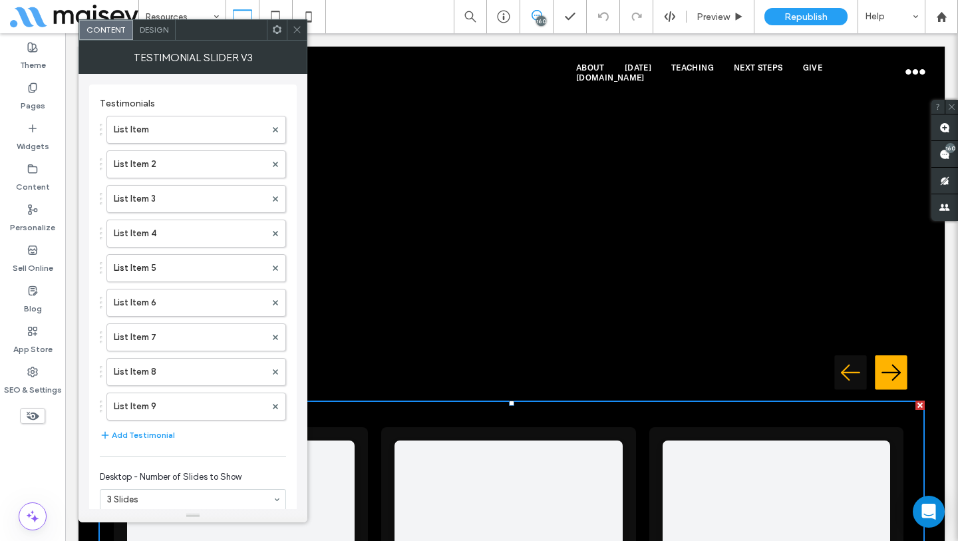
click at [294, 29] on icon at bounding box center [297, 30] width 10 height 10
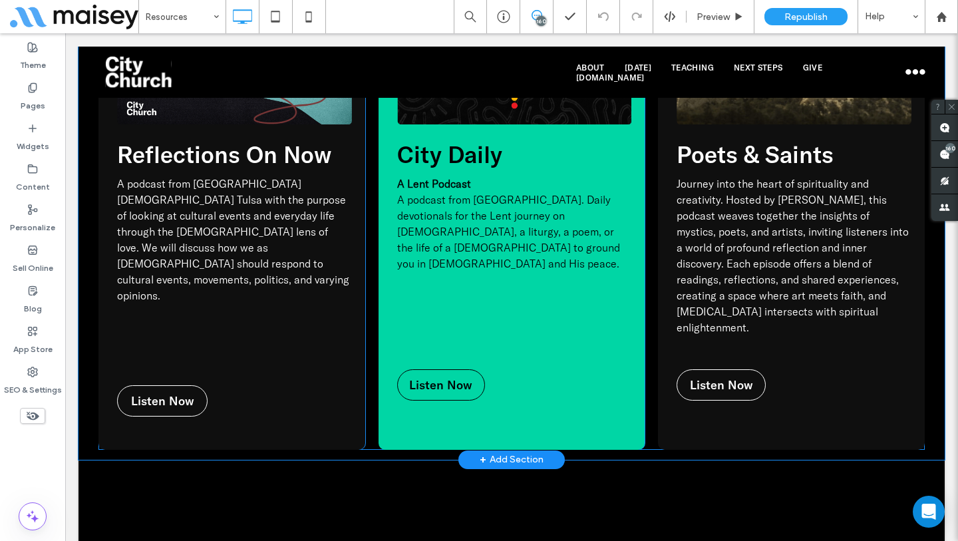
scroll to position [1881, 0]
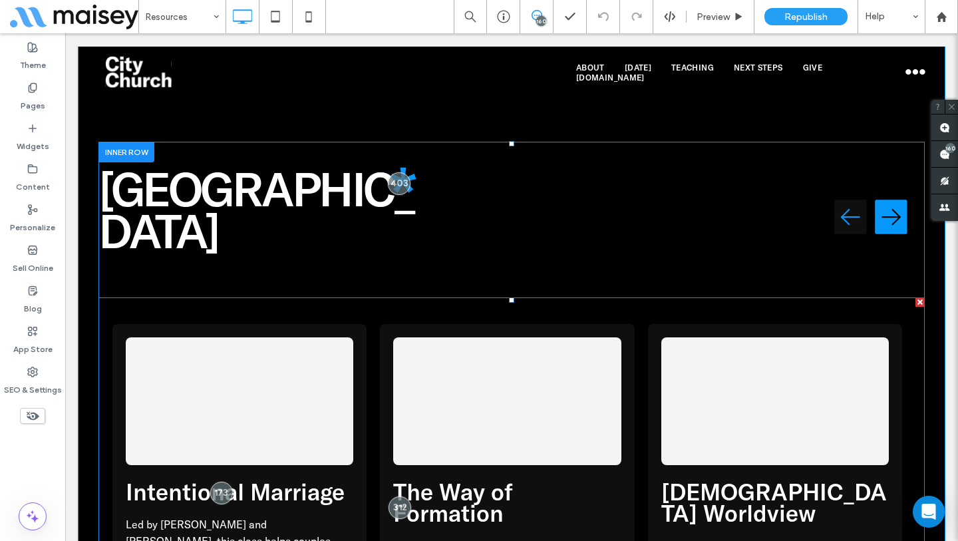
click at [550, 297] on span at bounding box center [511, 547] width 826 height 501
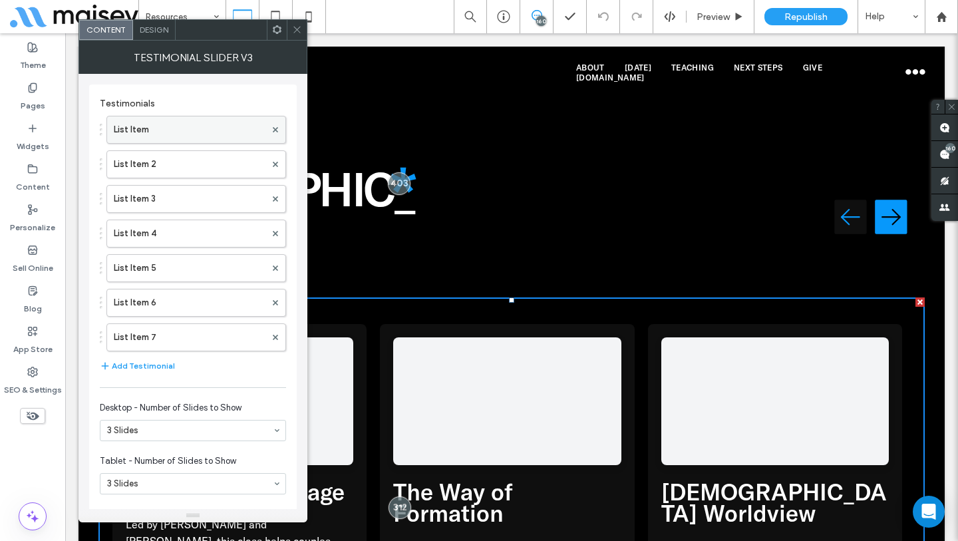
click at [193, 133] on label "List Item" at bounding box center [190, 129] width 152 height 27
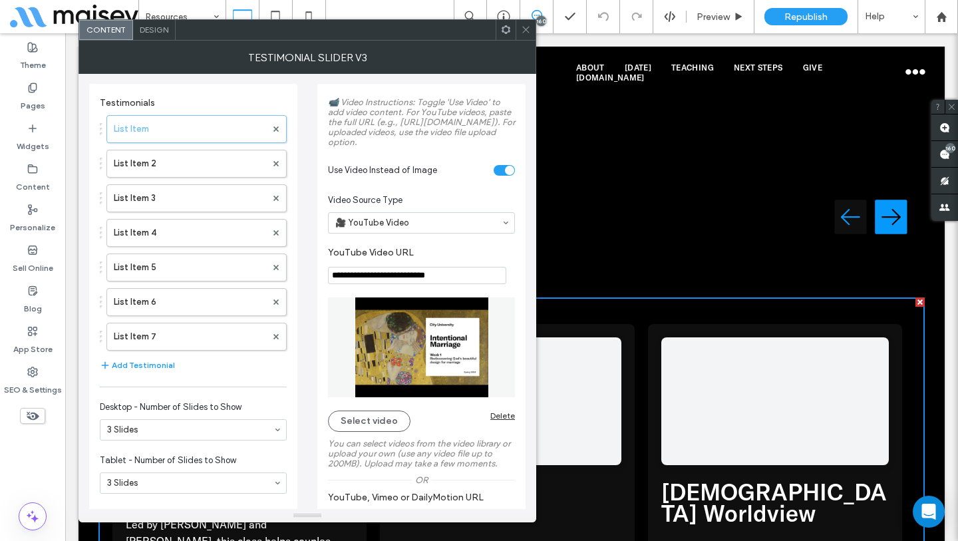
scroll to position [0, 0]
click at [529, 31] on icon at bounding box center [526, 30] width 10 height 10
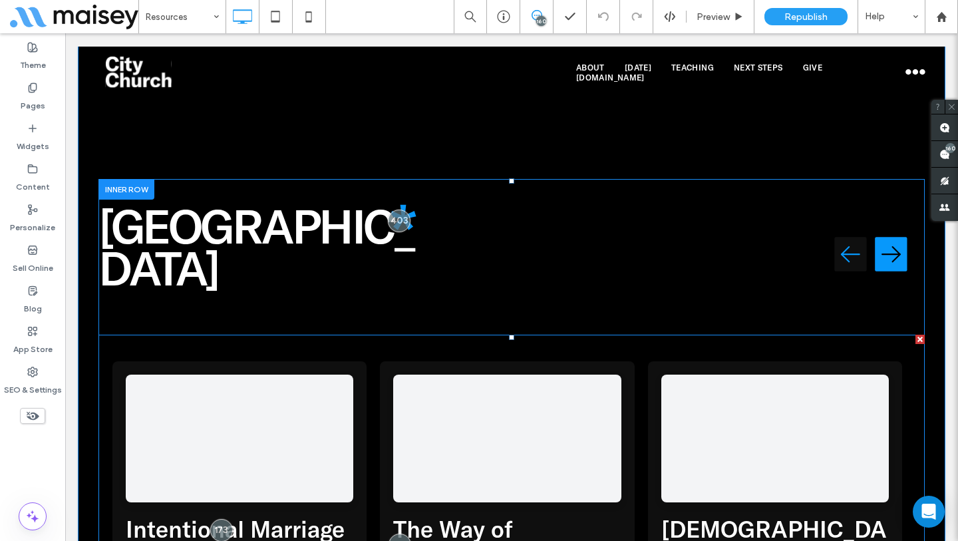
scroll to position [1836, 0]
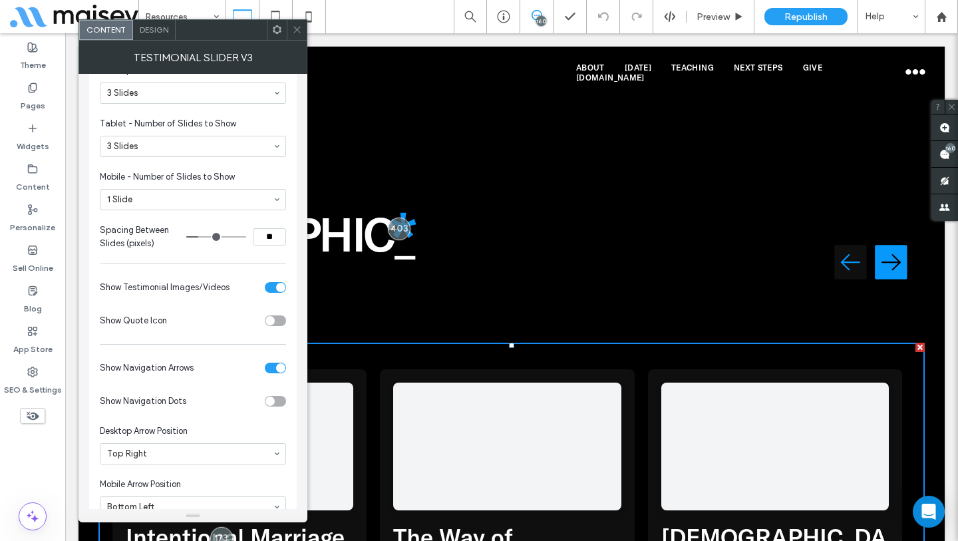
scroll to position [390, 0]
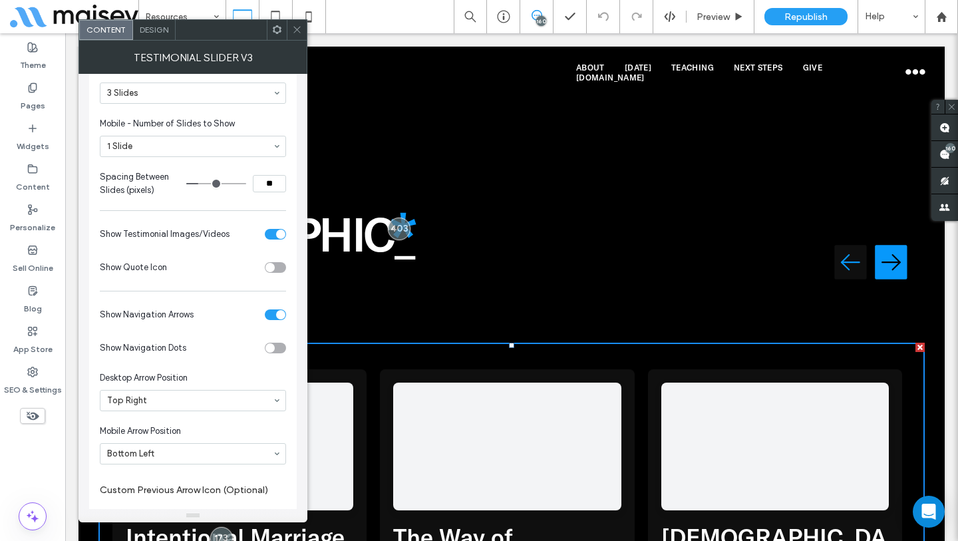
click at [275, 261] on section "Show Quote Icon" at bounding box center [193, 267] width 186 height 33
click at [275, 269] on div "toggle" at bounding box center [275, 267] width 21 height 11
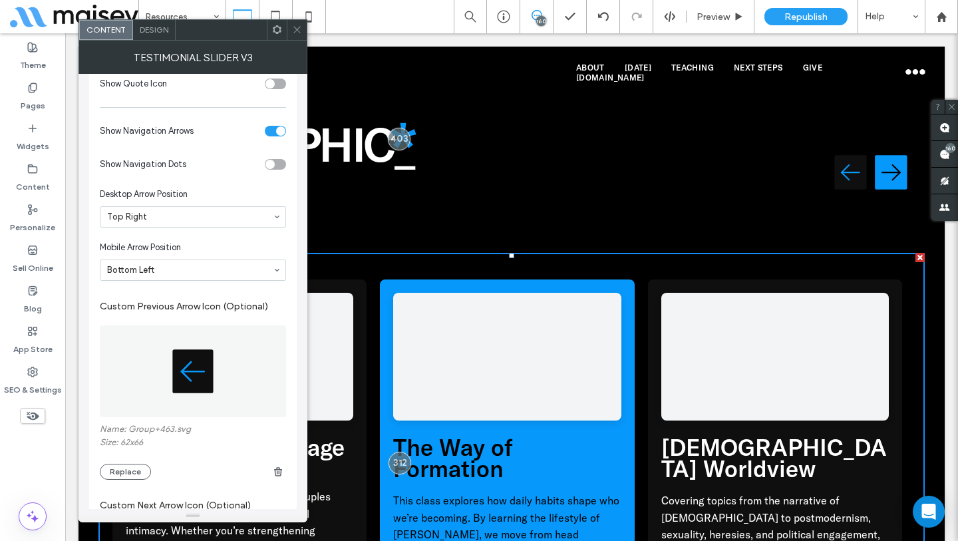
scroll to position [1938, 0]
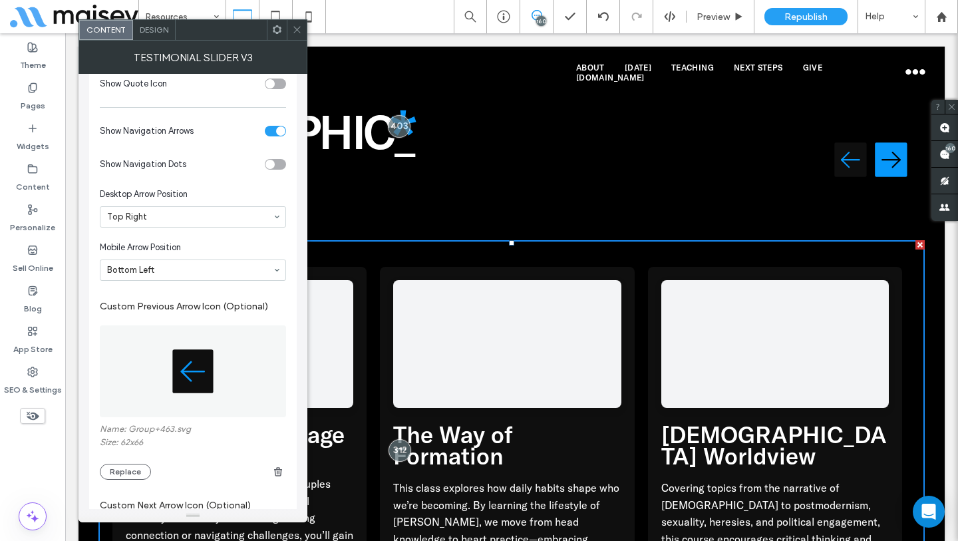
click at [279, 166] on div "toggle" at bounding box center [275, 164] width 21 height 11
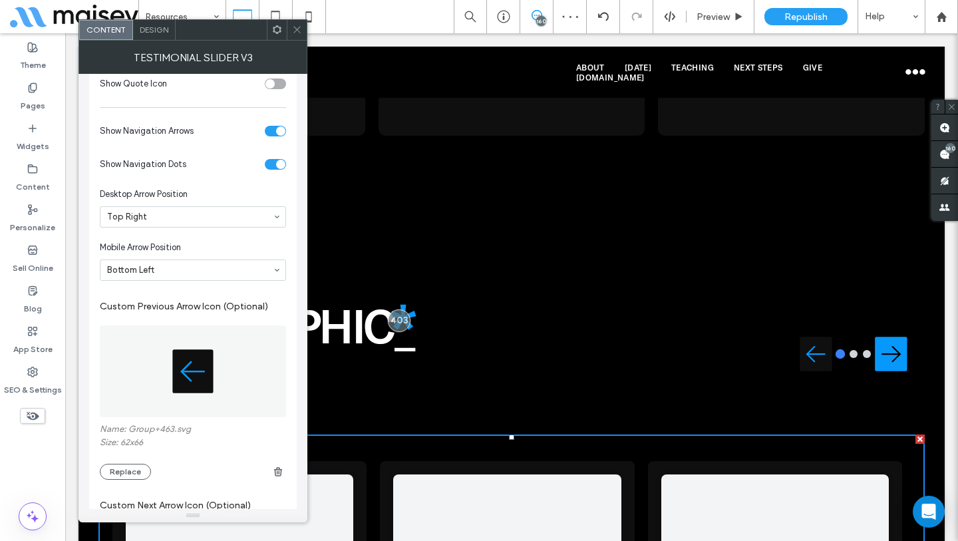
scroll to position [1743, 0]
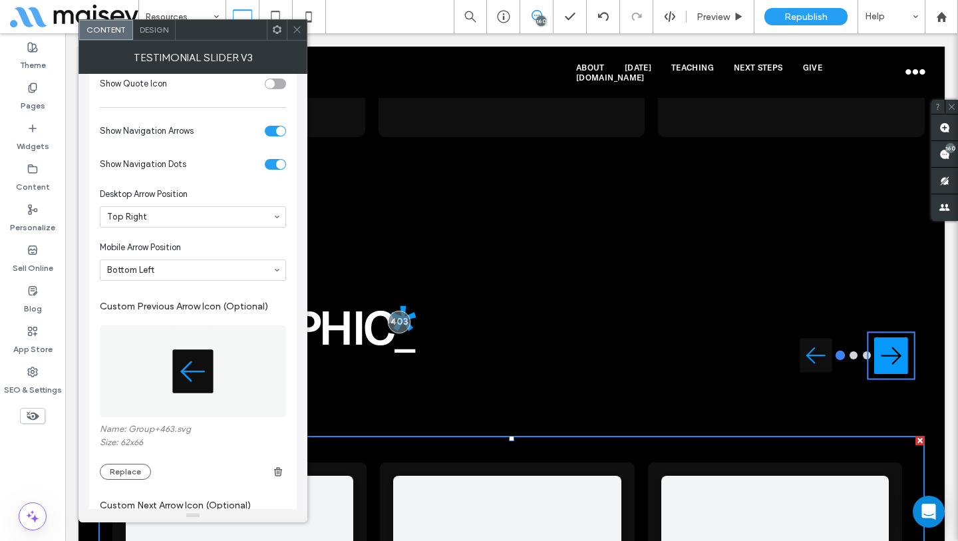
click at [881, 334] on img "Next testimonial" at bounding box center [891, 355] width 34 height 43
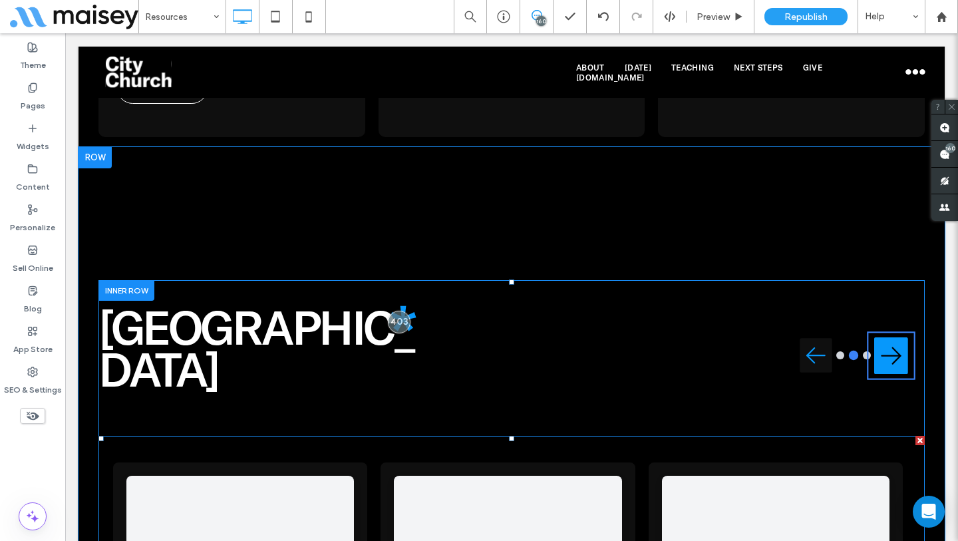
click at [881, 334] on img "Next testimonial" at bounding box center [891, 355] width 34 height 43
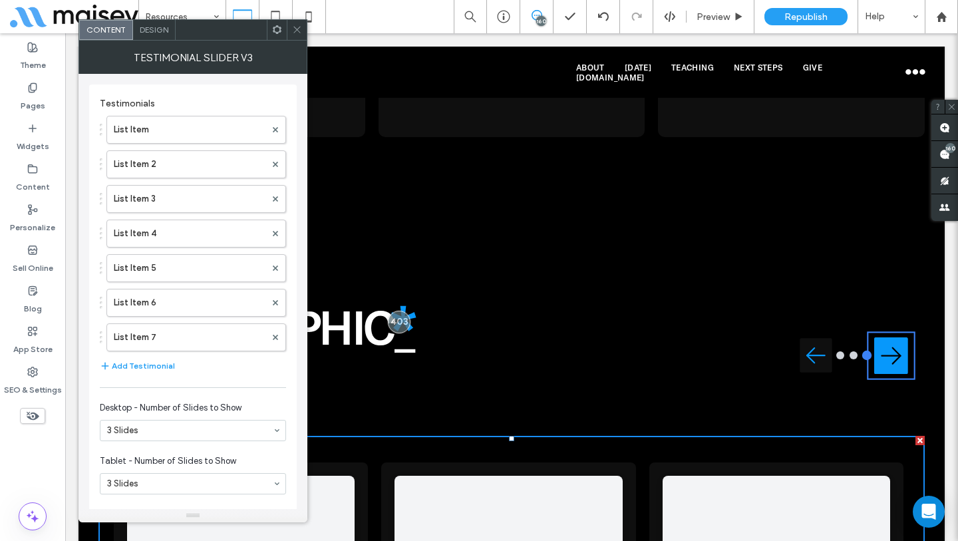
click at [881, 334] on img "Next testimonial" at bounding box center [891, 355] width 34 height 43
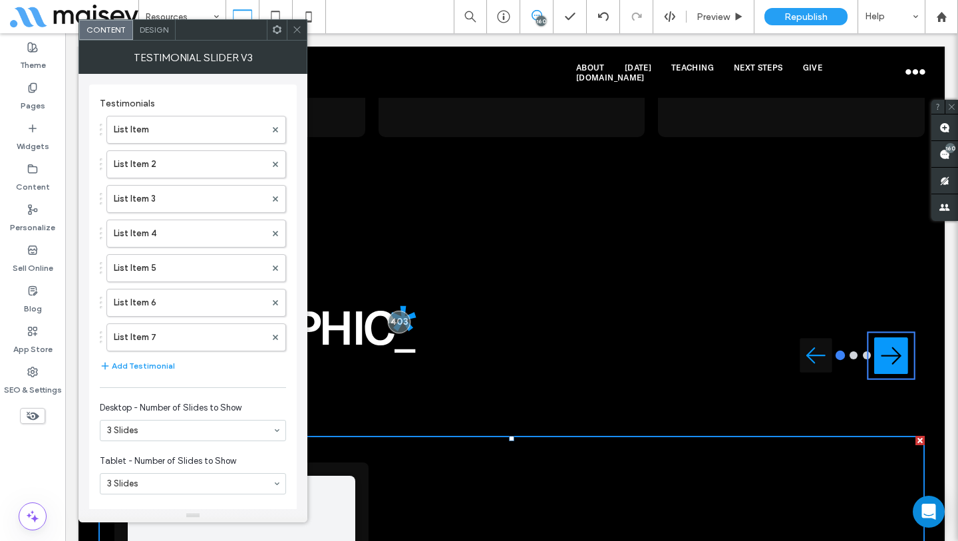
click at [881, 334] on img "Next testimonial" at bounding box center [891, 355] width 34 height 43
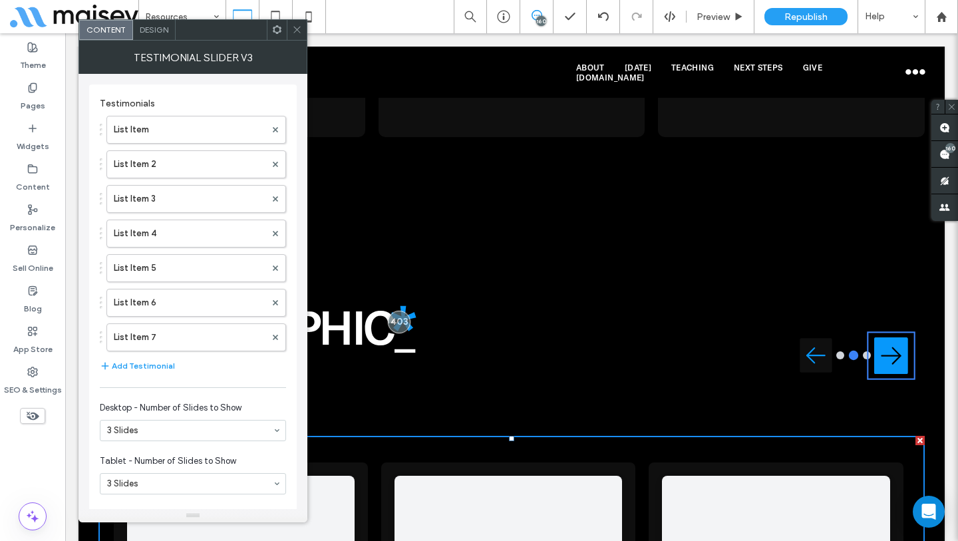
click at [881, 334] on img "Next testimonial" at bounding box center [891, 355] width 34 height 43
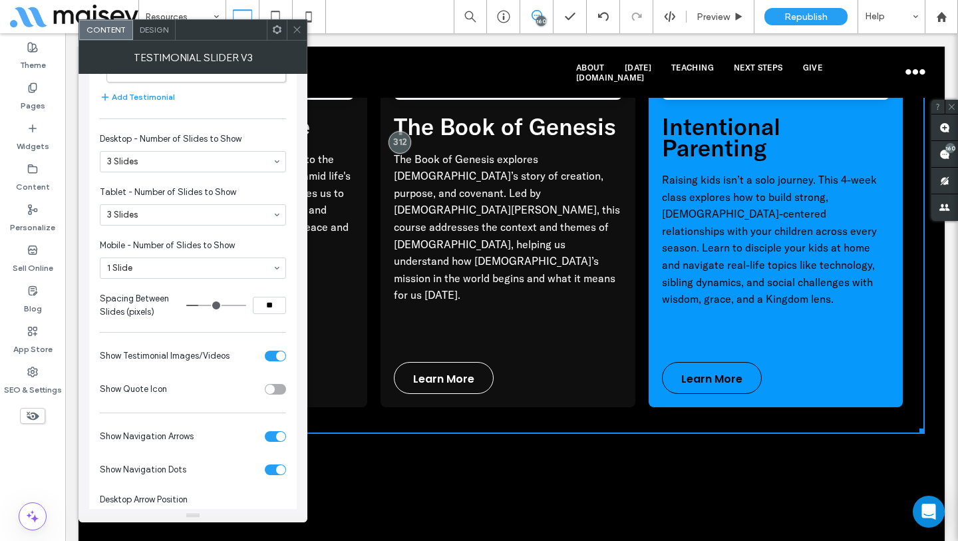
scroll to position [2083, 0]
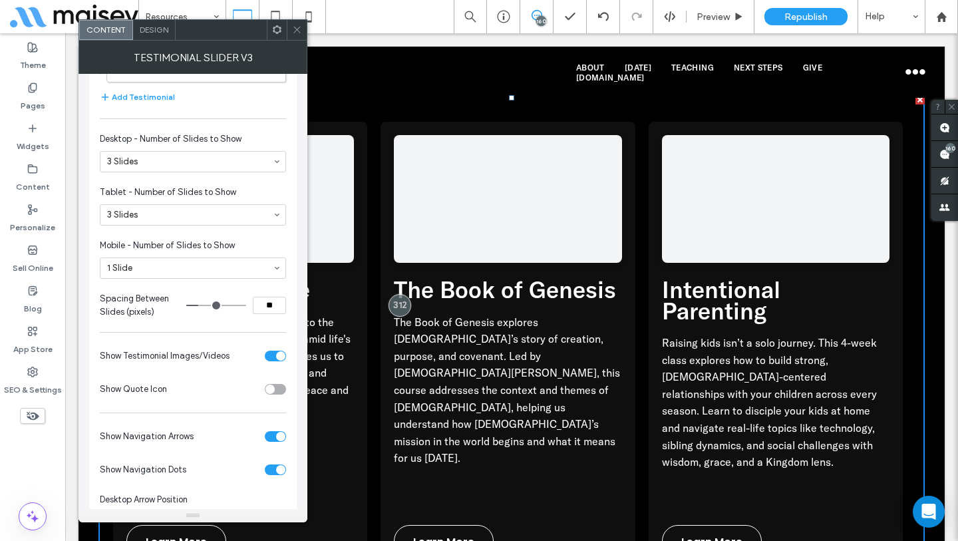
click at [273, 440] on div "toggle" at bounding box center [275, 436] width 21 height 11
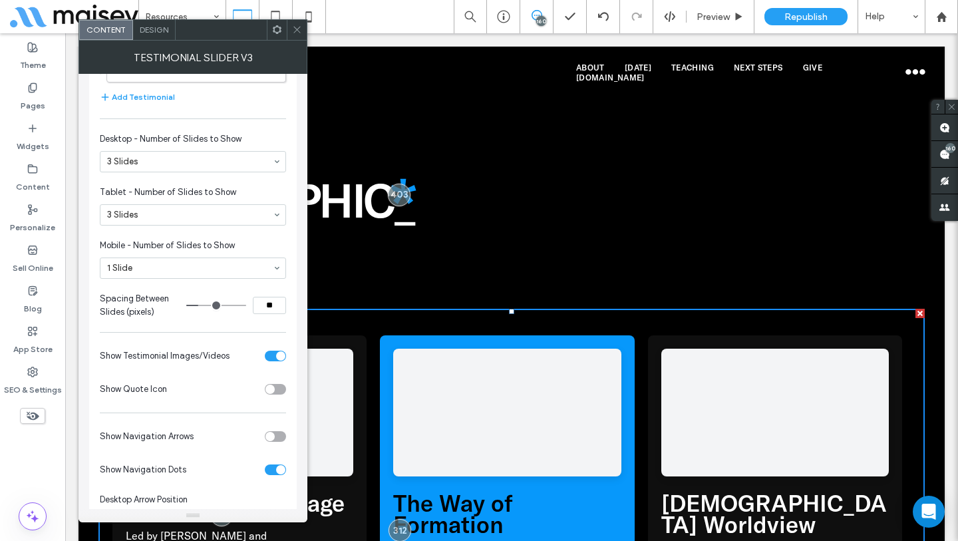
scroll to position [1992, 0]
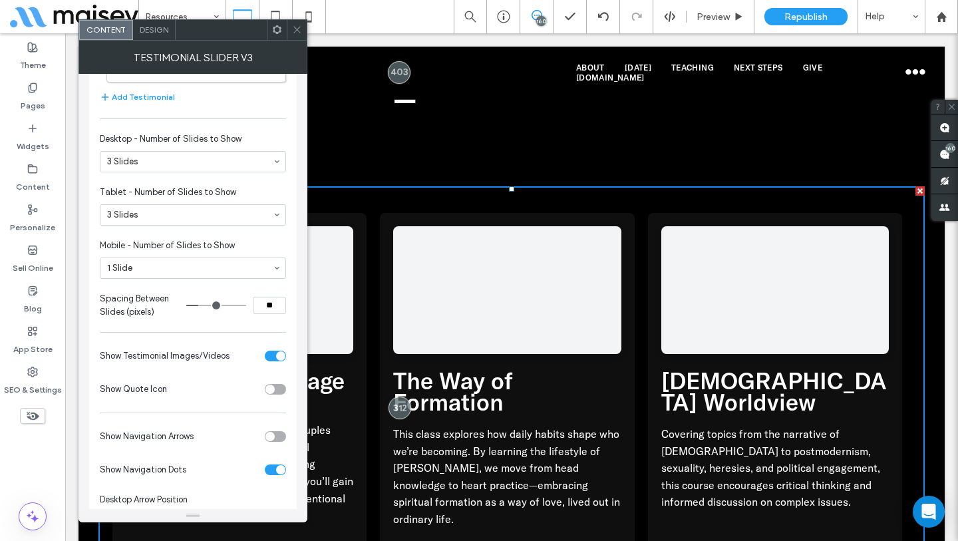
click at [276, 435] on div "toggle" at bounding box center [275, 436] width 21 height 11
click at [281, 466] on div "toggle" at bounding box center [280, 469] width 9 height 9
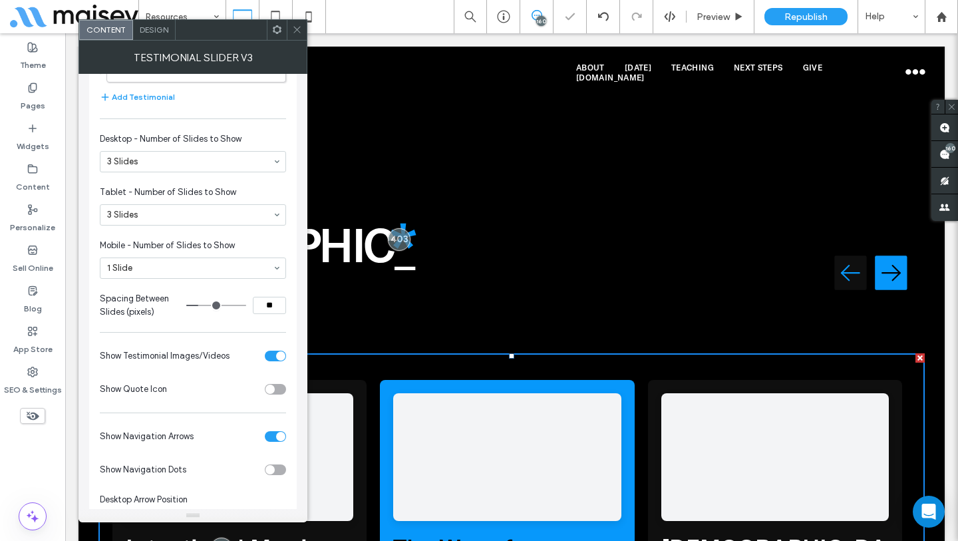
scroll to position [1824, 0]
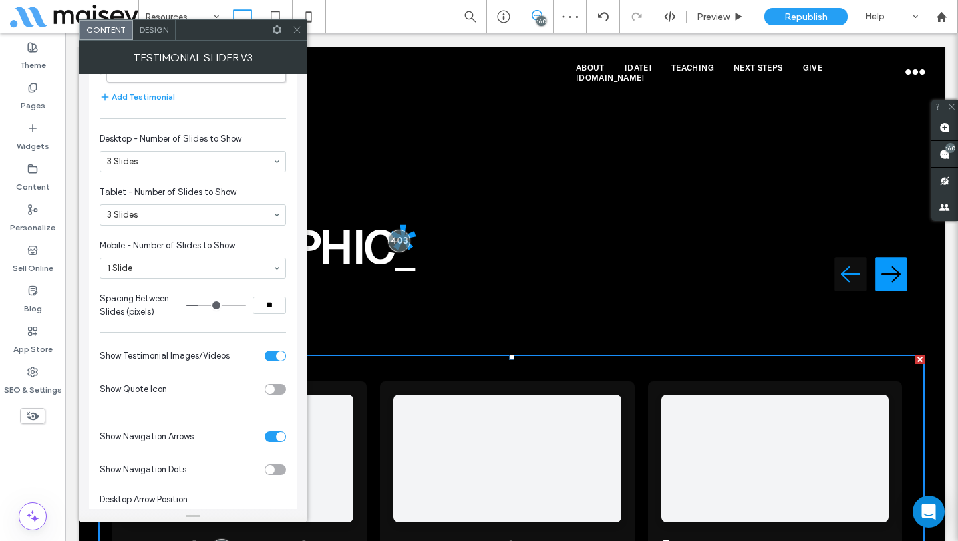
click at [295, 32] on icon at bounding box center [297, 30] width 10 height 10
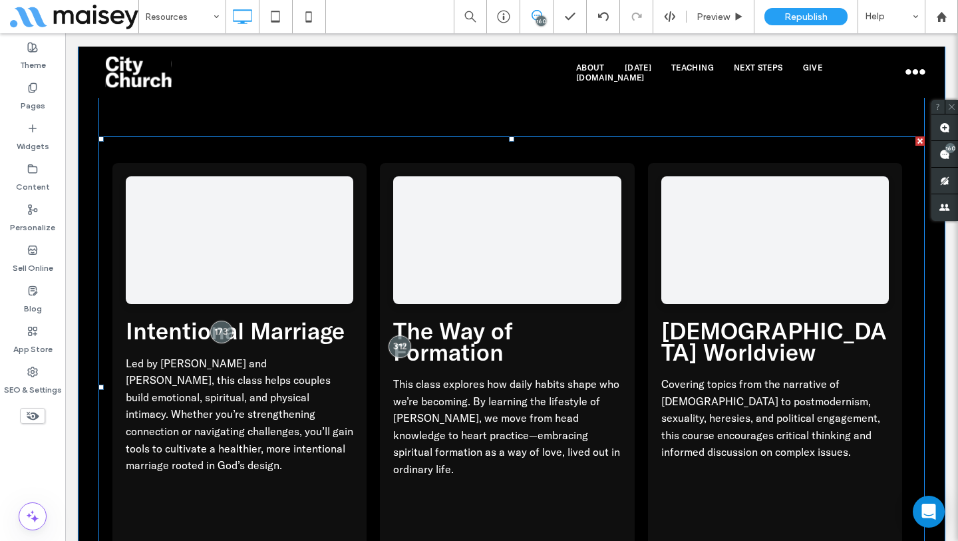
scroll to position [2099, 0]
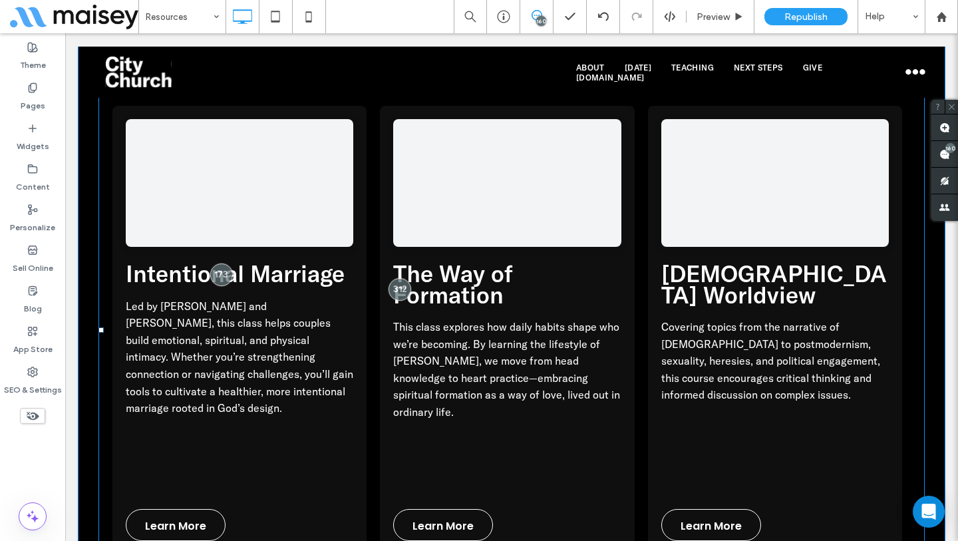
click at [345, 338] on span at bounding box center [511, 329] width 826 height 501
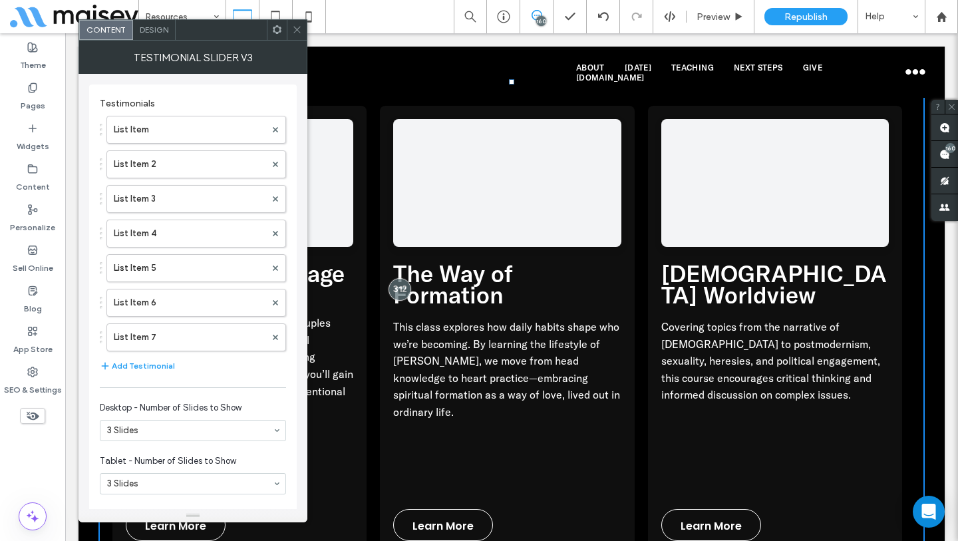
click at [305, 23] on div at bounding box center [297, 30] width 20 height 20
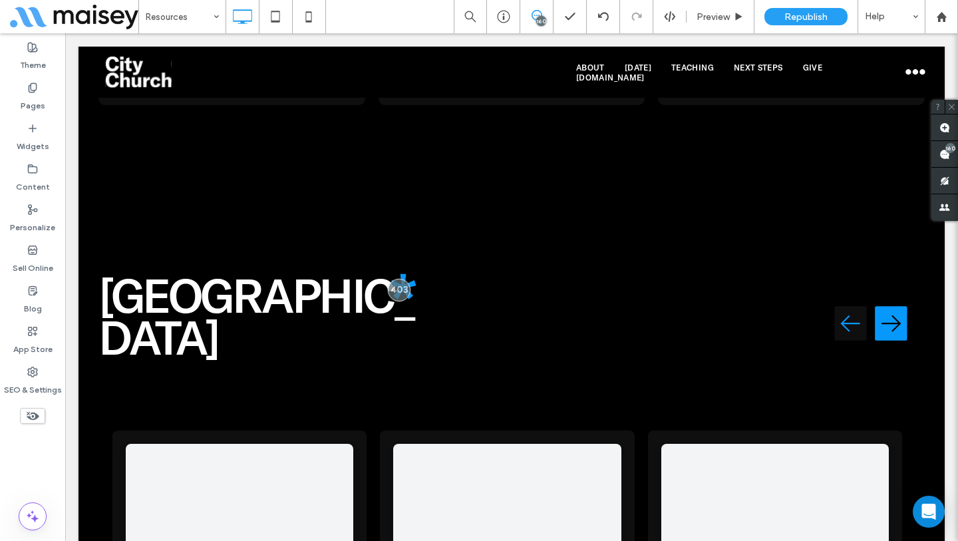
scroll to position [1700, 0]
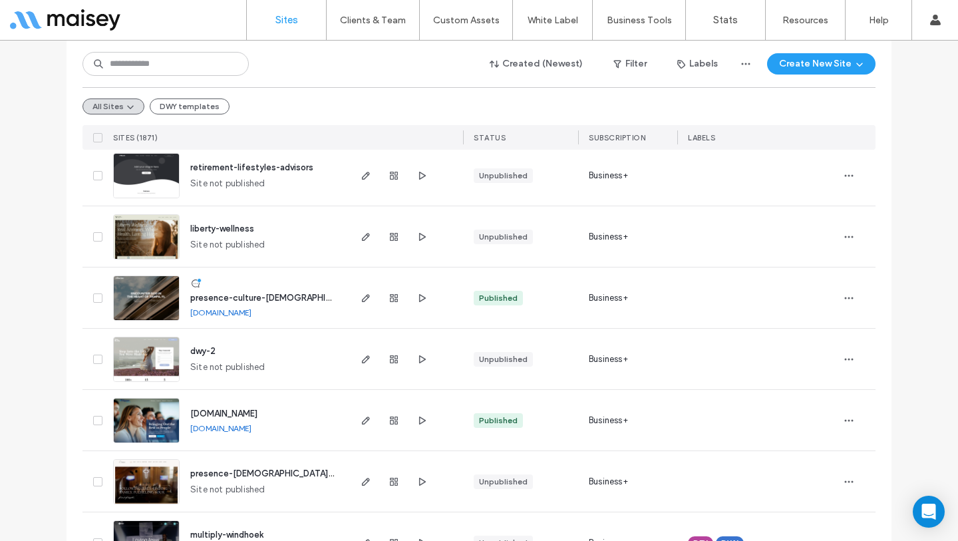
scroll to position [122, 0]
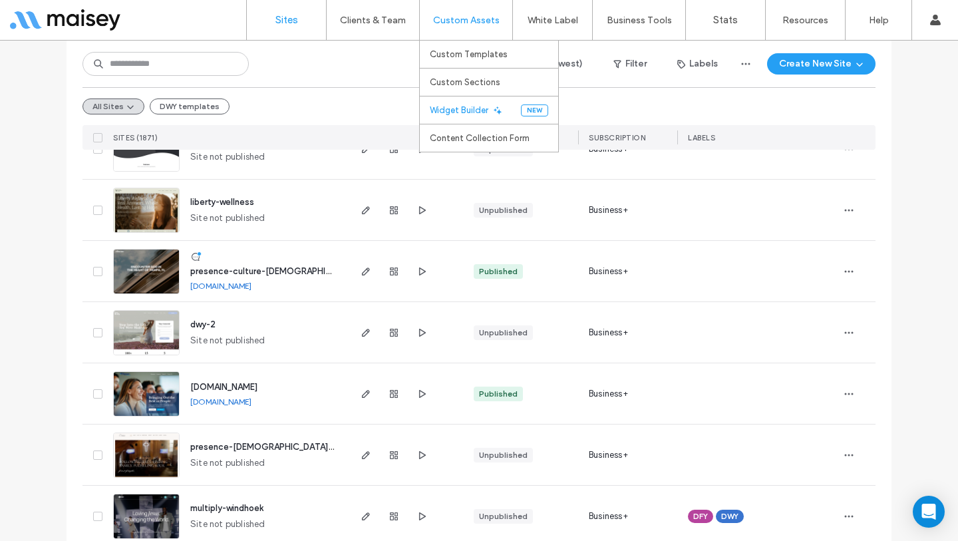
click at [471, 120] on link "Widget Builder" at bounding box center [475, 109] width 91 height 27
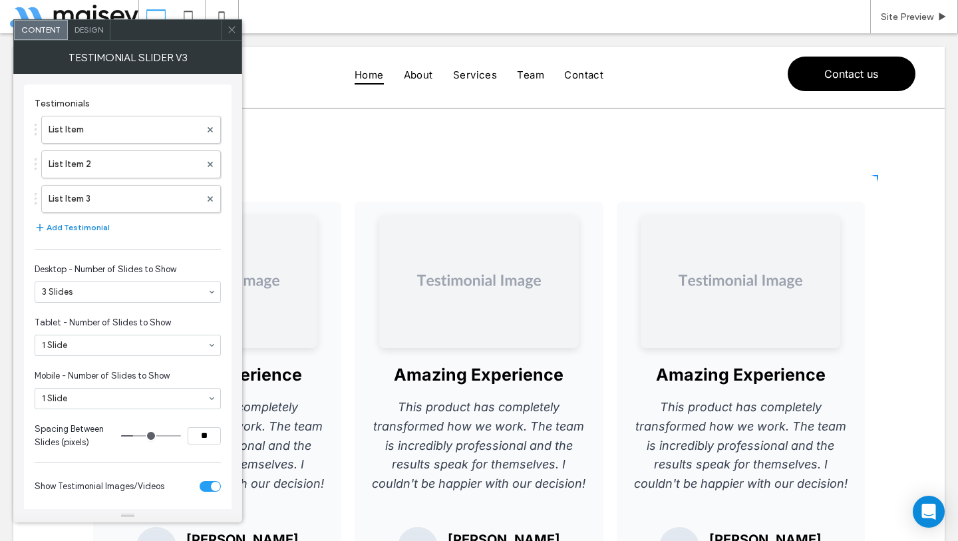
click at [69, 231] on button "Add Testimonial" at bounding box center [72, 227] width 75 height 16
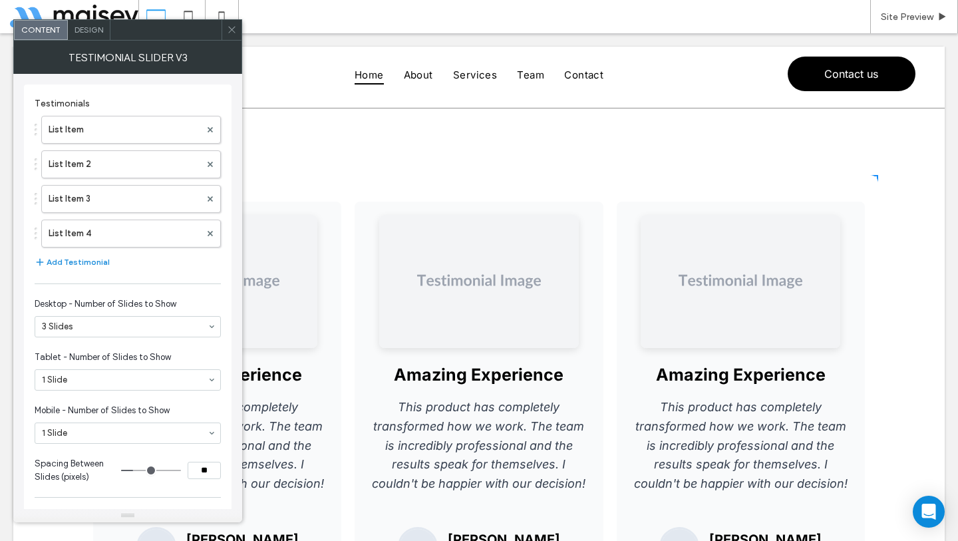
click at [72, 259] on button "Add Testimonial" at bounding box center [72, 262] width 75 height 16
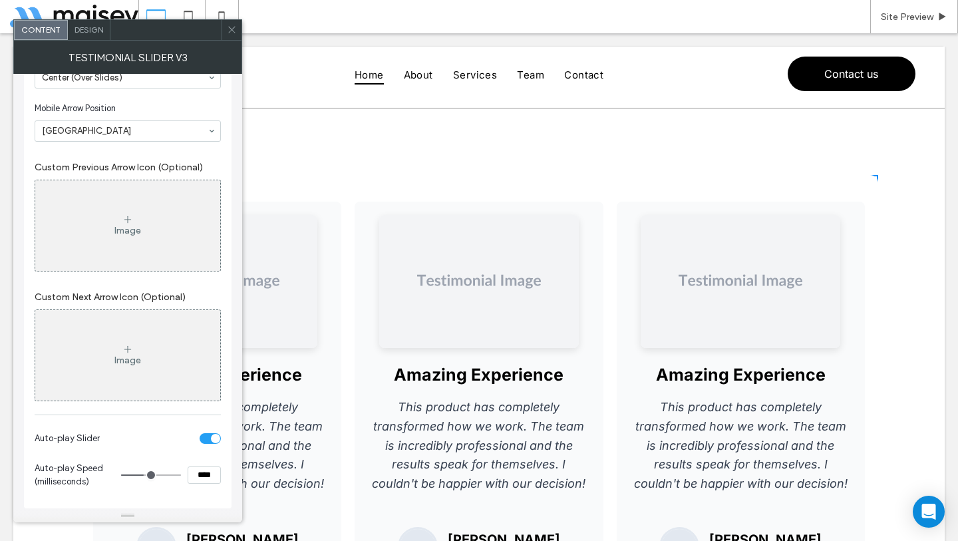
scroll to position [650, 0]
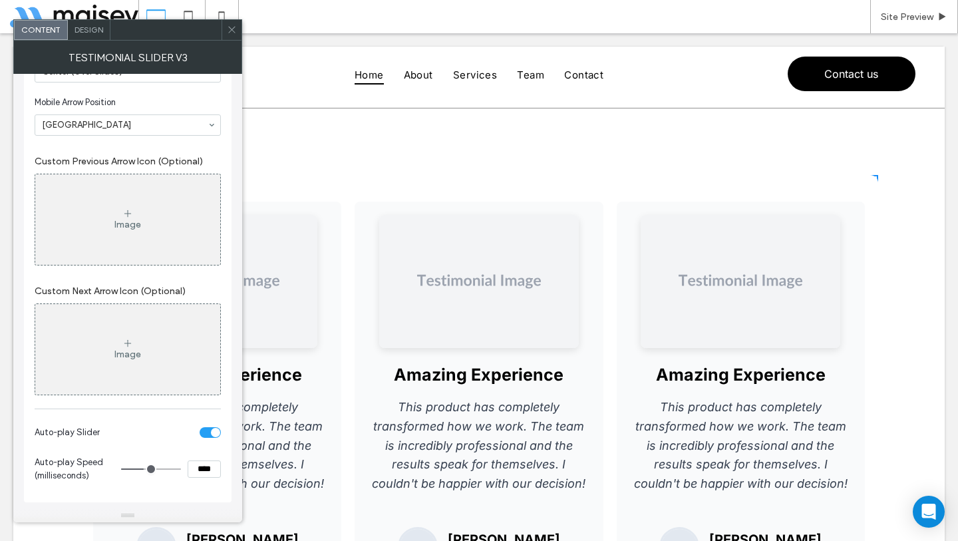
click at [213, 436] on div "toggle" at bounding box center [215, 432] width 9 height 9
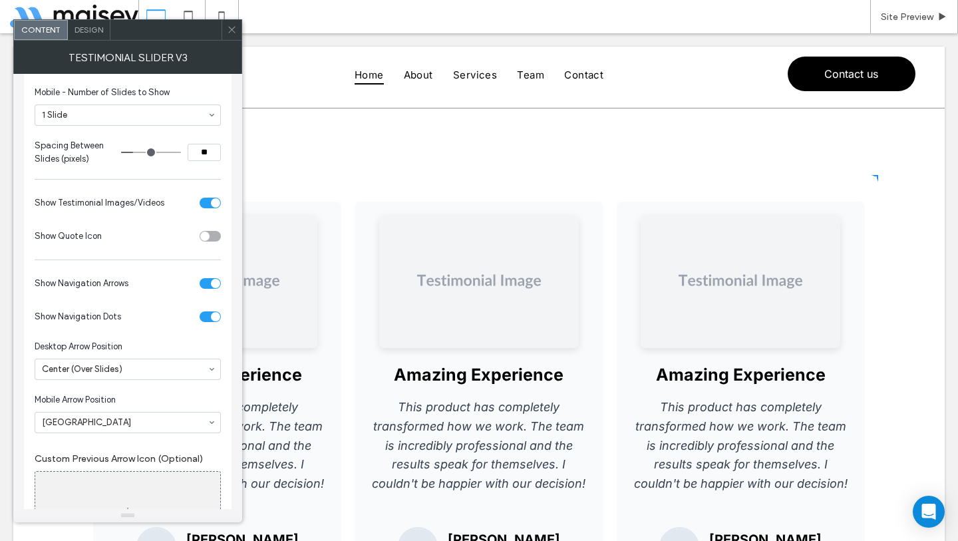
scroll to position [317, 0]
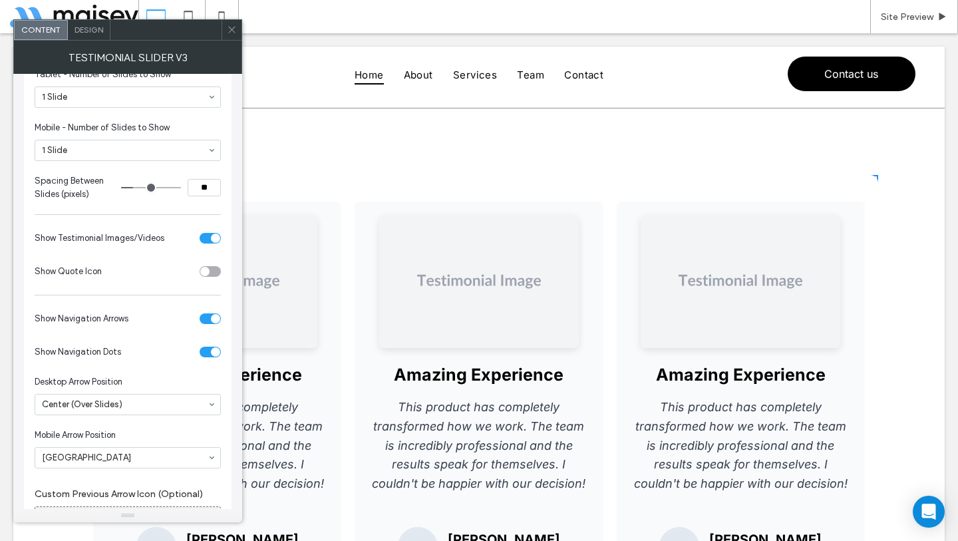
click at [707, 156] on div "Amazing Experience This product has completely transformed how we work. The tea…" at bounding box center [478, 408] width 931 height 600
drag, startPoint x: 456, startPoint y: 427, endPoint x: 532, endPoint y: 428, distance: 75.8
click at [532, 428] on p "This product has completely transformed how we work. The team is incredibly pro…" at bounding box center [478, 446] width 221 height 96
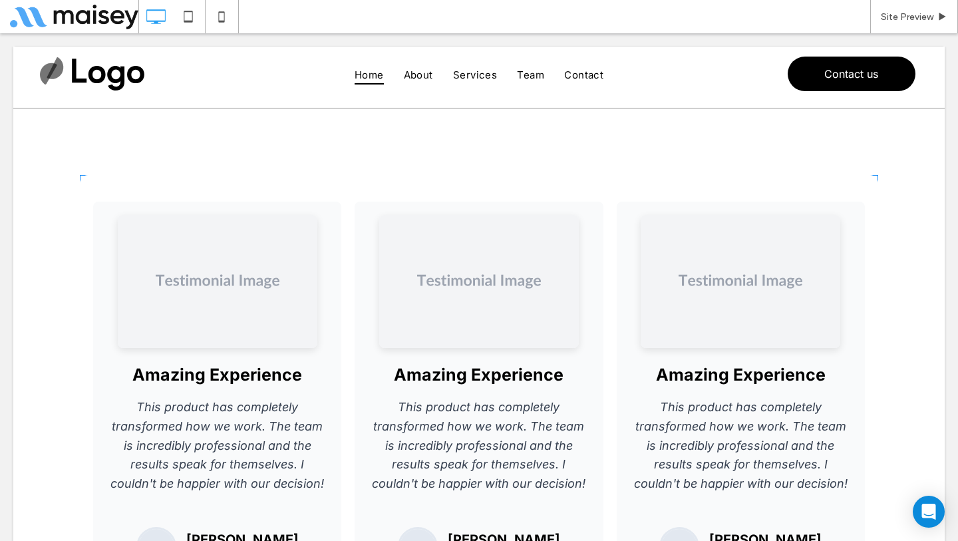
drag, startPoint x: 544, startPoint y: 433, endPoint x: 454, endPoint y: 430, distance: 89.8
click at [454, 430] on span at bounding box center [479, 408] width 798 height 467
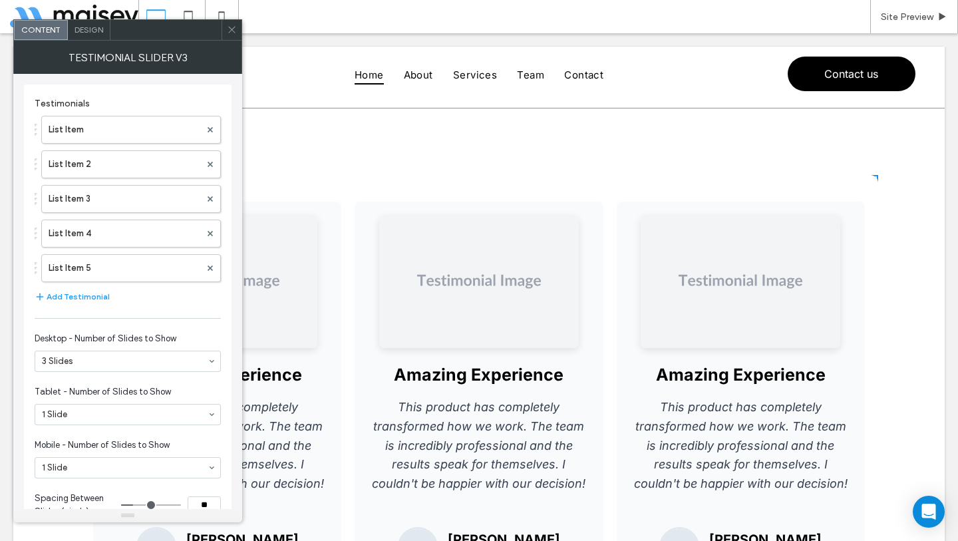
drag, startPoint x: 570, startPoint y: 252, endPoint x: 435, endPoint y: 258, distance: 135.1
click at [435, 258] on div "Amazing Experience This product has completely transformed how we work. The tea…" at bounding box center [478, 394] width 771 height 385
click at [920, 15] on div "i" at bounding box center [907, 16] width 33 height 33
click at [928, 20] on span "Site Preview" at bounding box center [907, 16] width 53 height 11
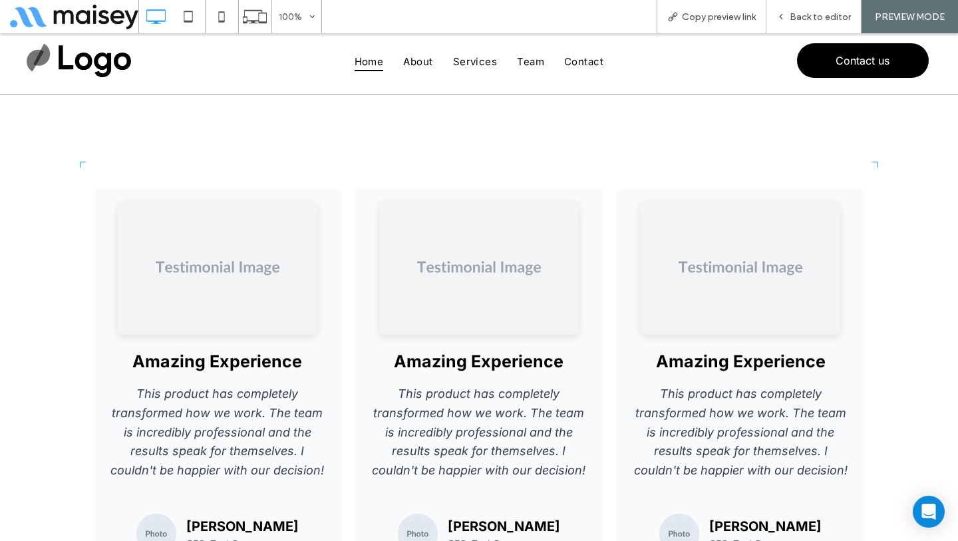
click at [867, 265] on span at bounding box center [479, 395] width 798 height 467
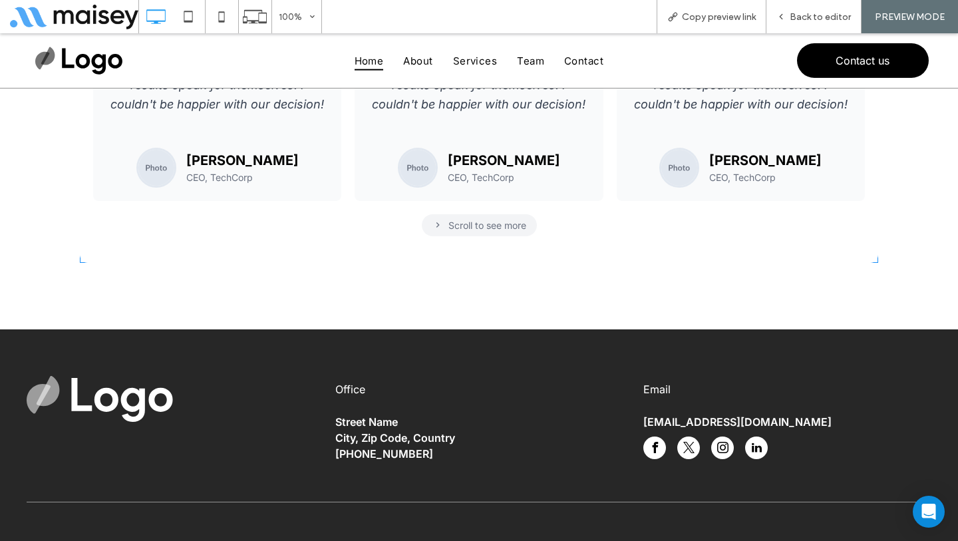
scroll to position [364, 0]
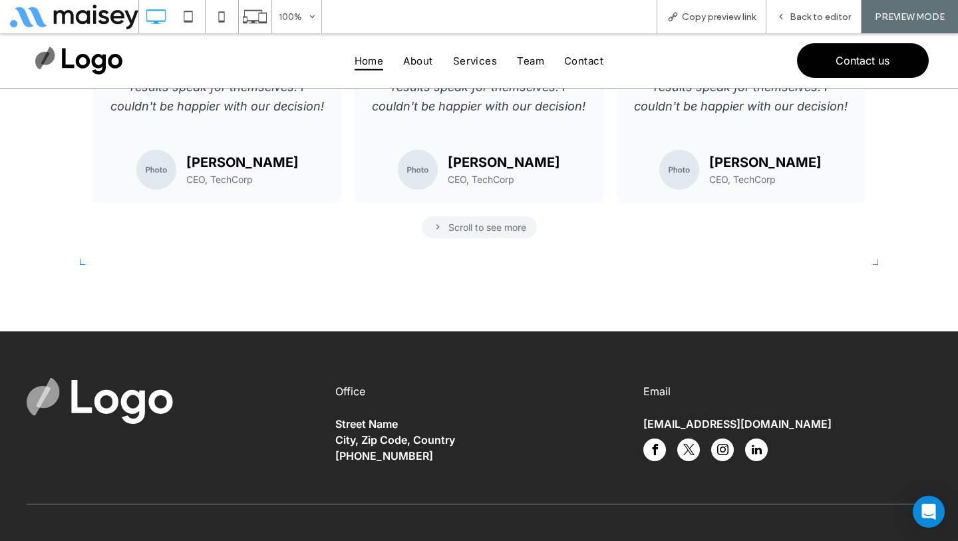
click at [584, 186] on span at bounding box center [479, 31] width 798 height 467
drag, startPoint x: 532, startPoint y: 213, endPoint x: 688, endPoint y: 221, distance: 156.5
click at [689, 221] on span at bounding box center [479, 31] width 798 height 467
drag, startPoint x: 531, startPoint y: 215, endPoint x: 704, endPoint y: 223, distance: 173.1
click at [704, 223] on span at bounding box center [479, 31] width 798 height 467
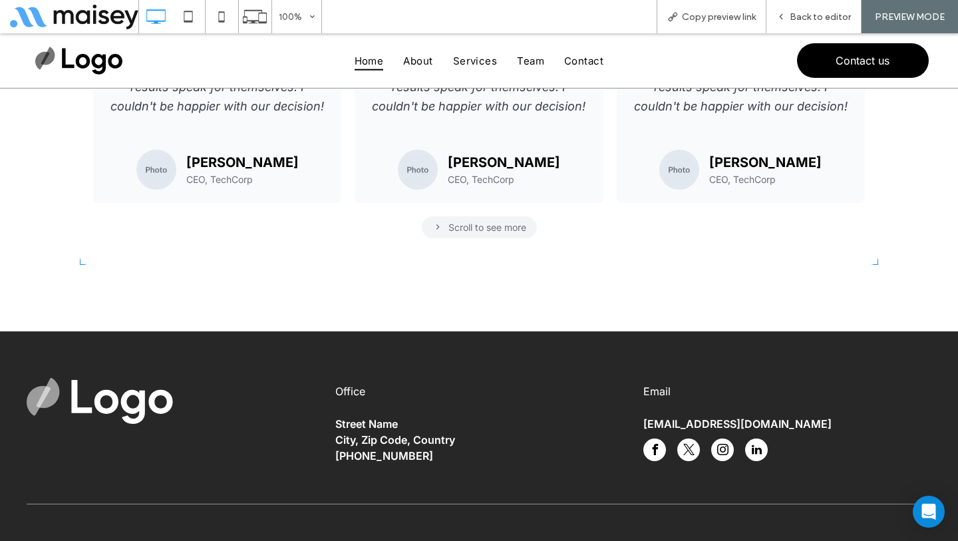
drag, startPoint x: 723, startPoint y: 216, endPoint x: 687, endPoint y: 218, distance: 36.0
click at [687, 218] on span at bounding box center [479, 31] width 798 height 467
click at [453, 233] on span at bounding box center [479, 31] width 798 height 467
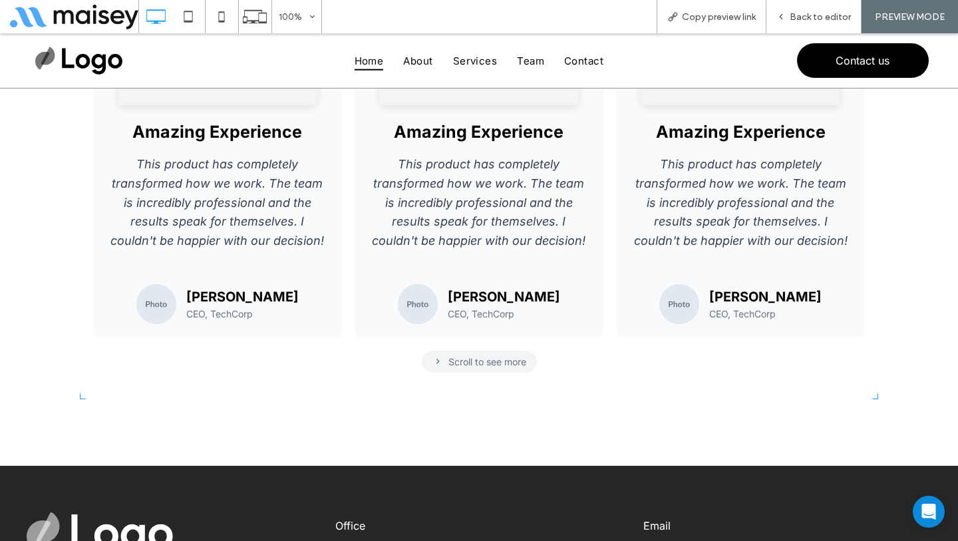
scroll to position [148, 0]
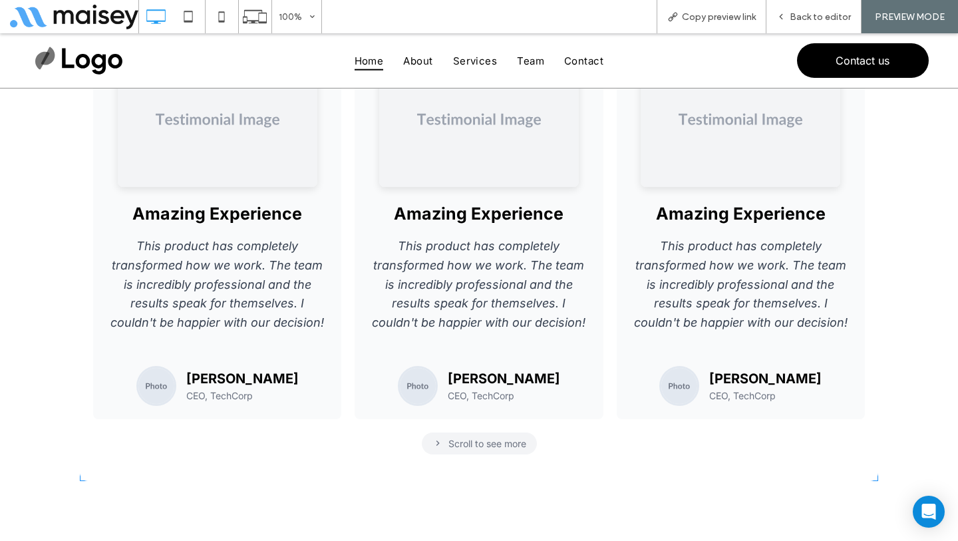
click at [478, 293] on span at bounding box center [479, 247] width 798 height 467
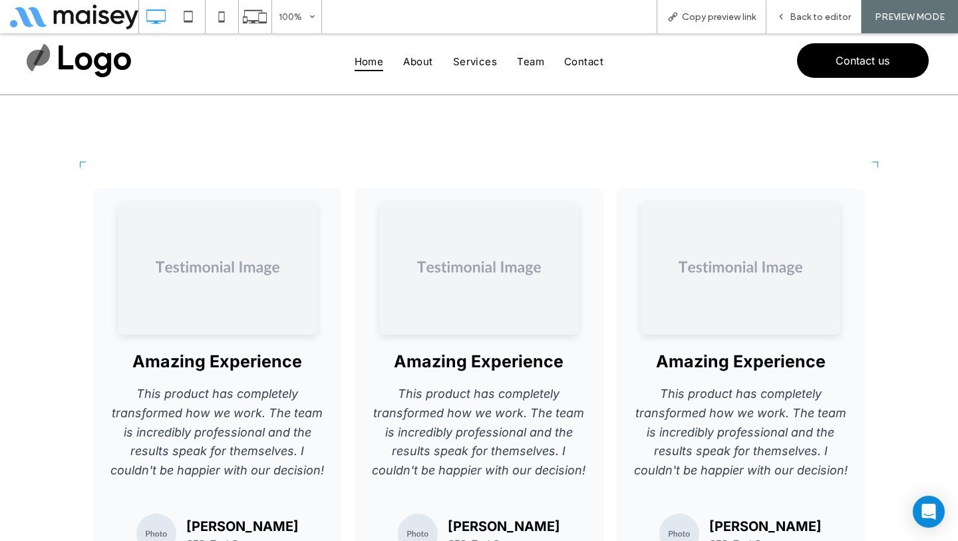
click at [858, 168] on span at bounding box center [479, 395] width 798 height 467
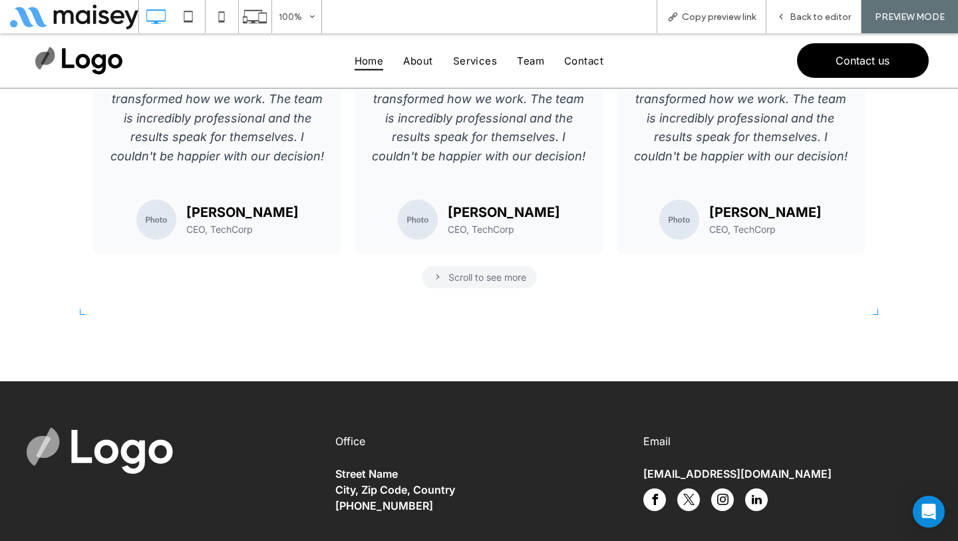
scroll to position [338, 0]
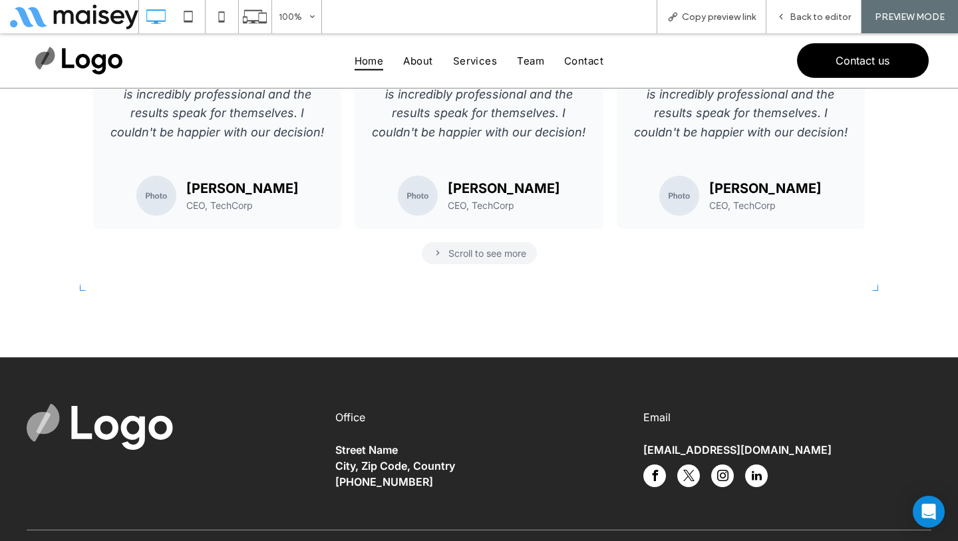
click at [470, 150] on span at bounding box center [479, 57] width 798 height 467
click at [486, 259] on span at bounding box center [479, 57] width 798 height 467
click at [491, 266] on span at bounding box center [479, 57] width 798 height 467
click at [492, 265] on span at bounding box center [479, 57] width 798 height 467
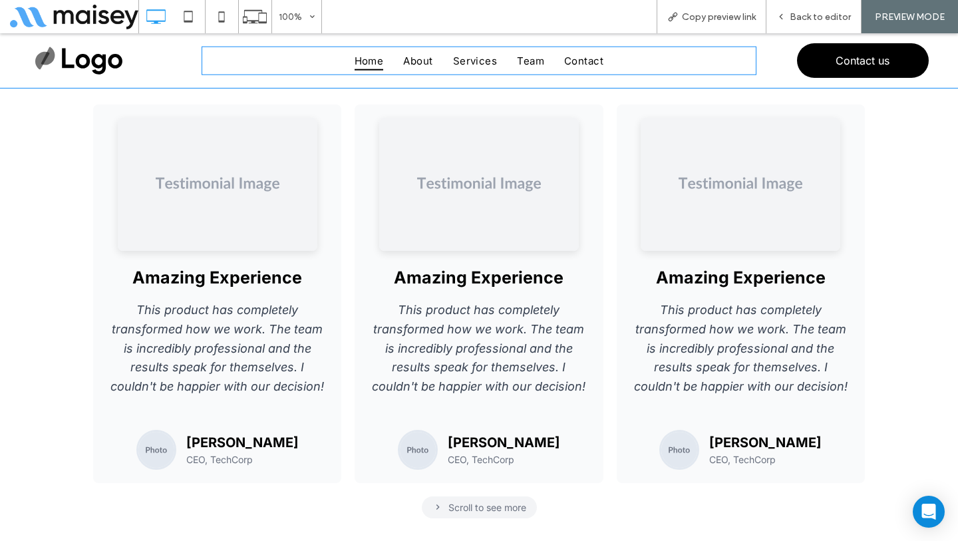
scroll to position [83, 0]
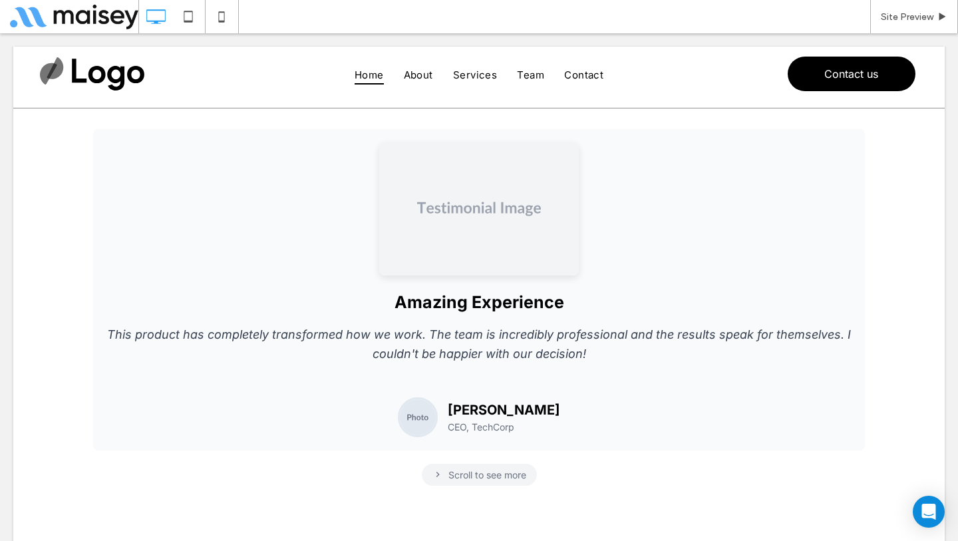
click at [174, 236] on span at bounding box center [479, 307] width 798 height 410
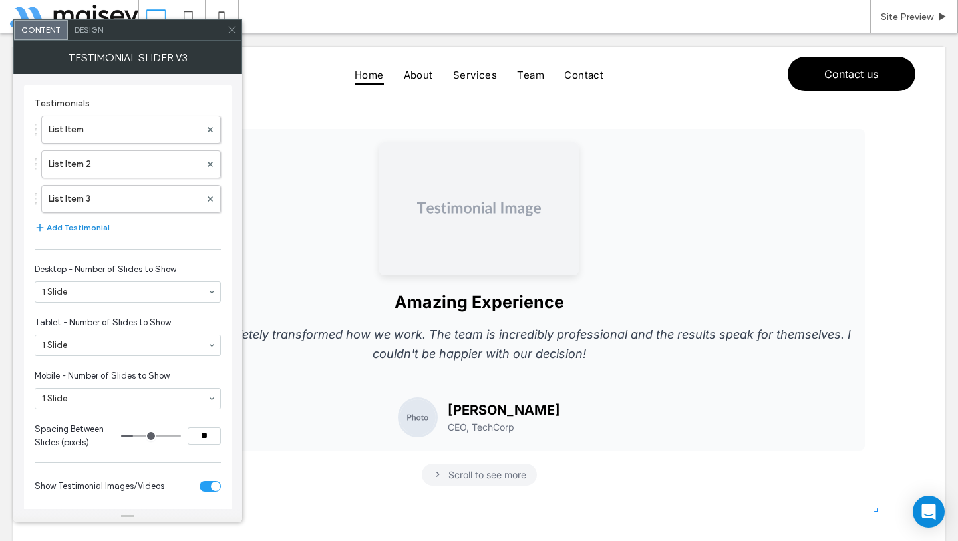
click at [77, 228] on button "Add Testimonial" at bounding box center [72, 227] width 75 height 16
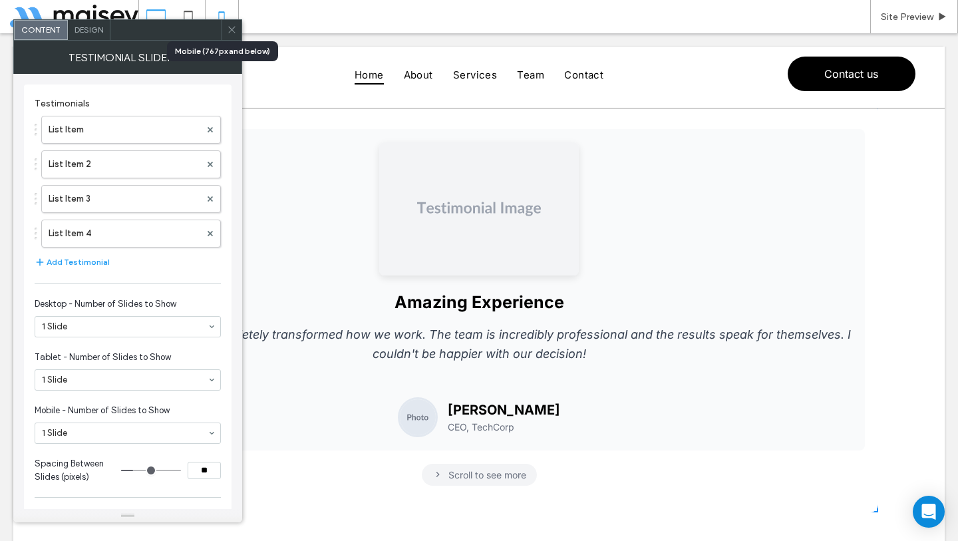
click at [224, 12] on use at bounding box center [222, 16] width 6 height 11
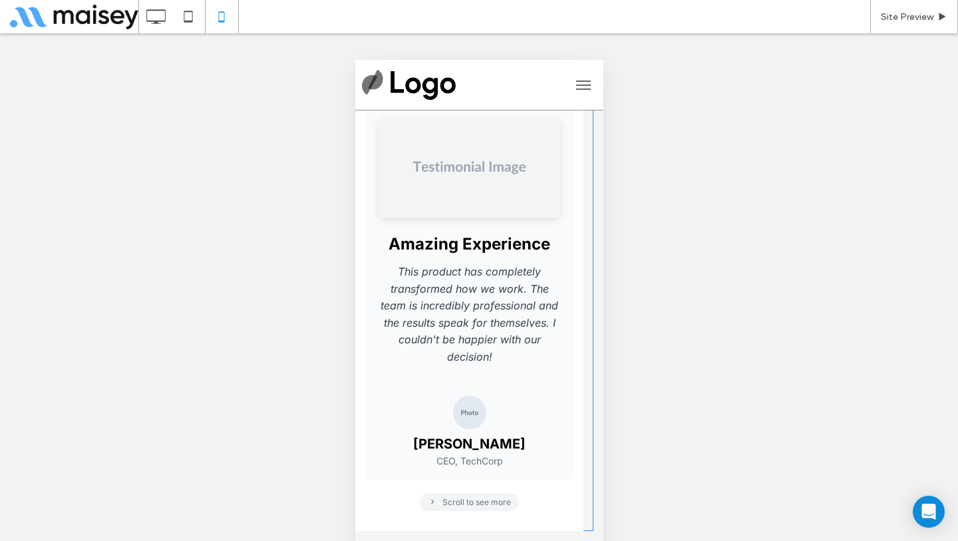
scroll to position [37, 0]
drag, startPoint x: 402, startPoint y: 491, endPoint x: 472, endPoint y: 496, distance: 70.0
click at [497, 495] on span at bounding box center [478, 307] width 228 height 446
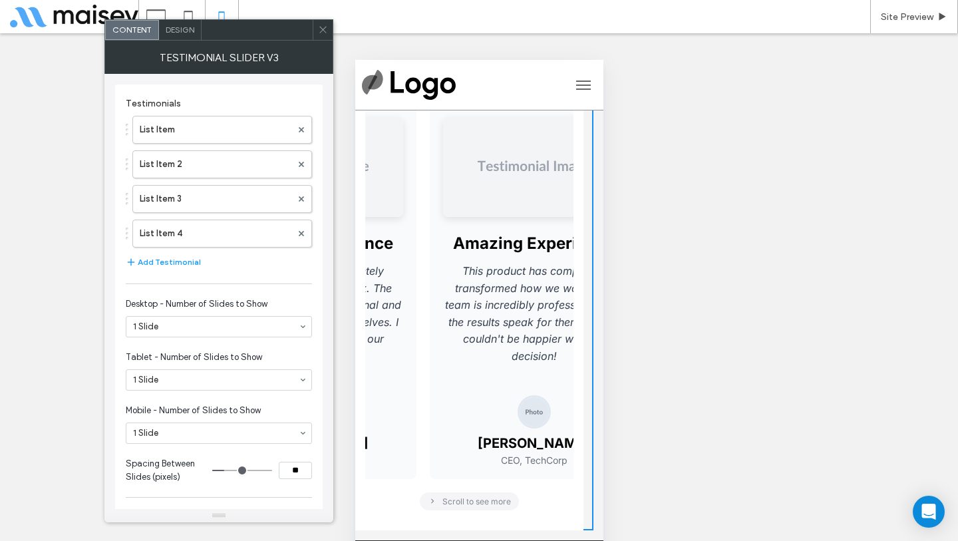
scroll to position [0, 0]
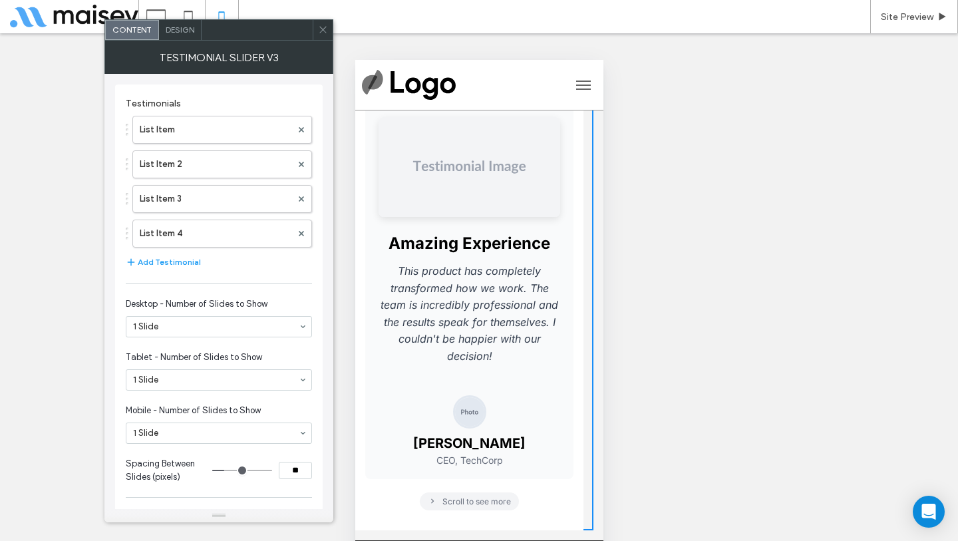
click at [317, 30] on div at bounding box center [323, 30] width 20 height 20
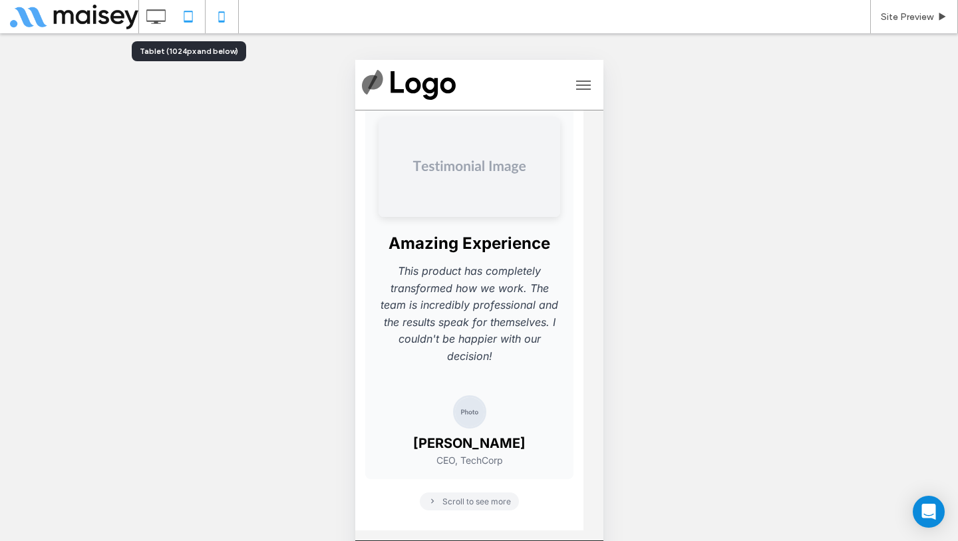
click at [172, 16] on div at bounding box center [188, 16] width 33 height 27
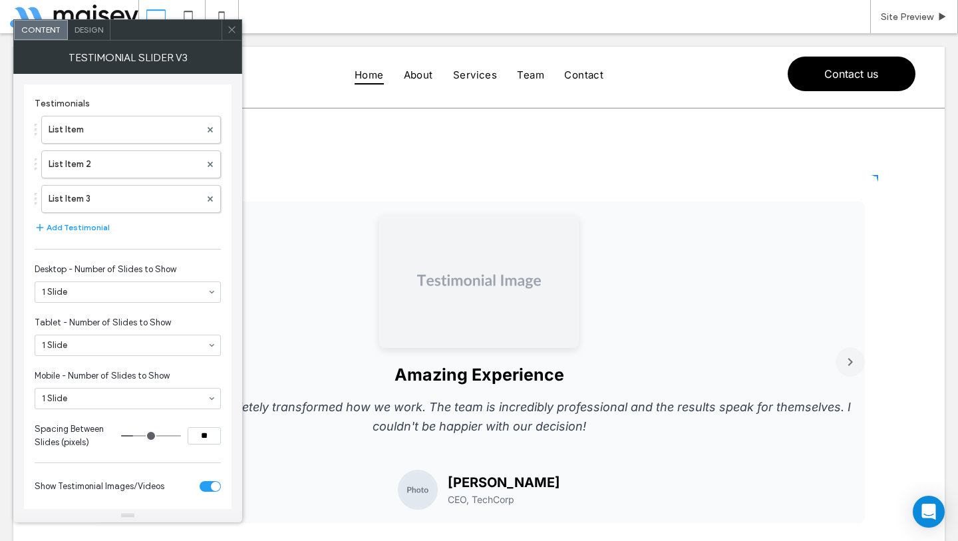
click at [230, 27] on icon at bounding box center [232, 30] width 10 height 10
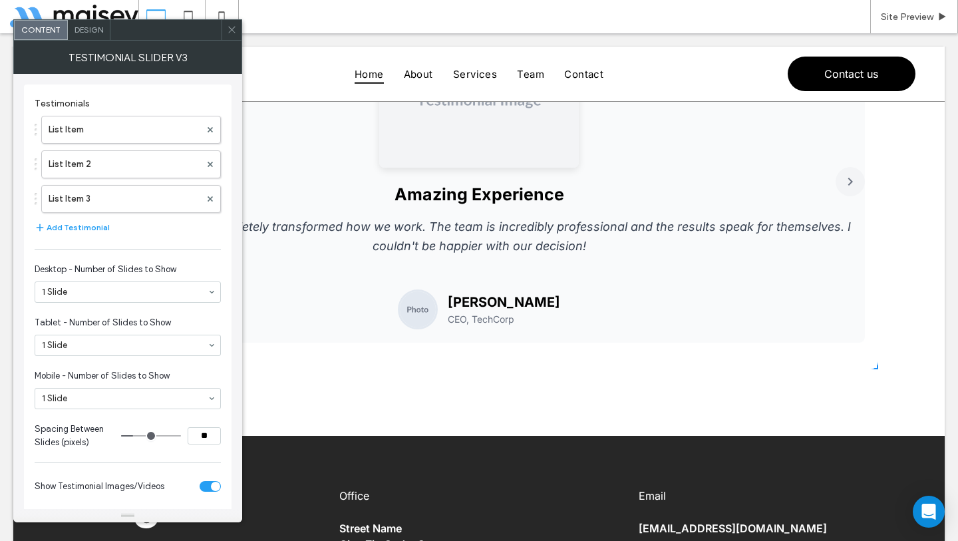
click at [235, 33] on icon at bounding box center [232, 30] width 10 height 10
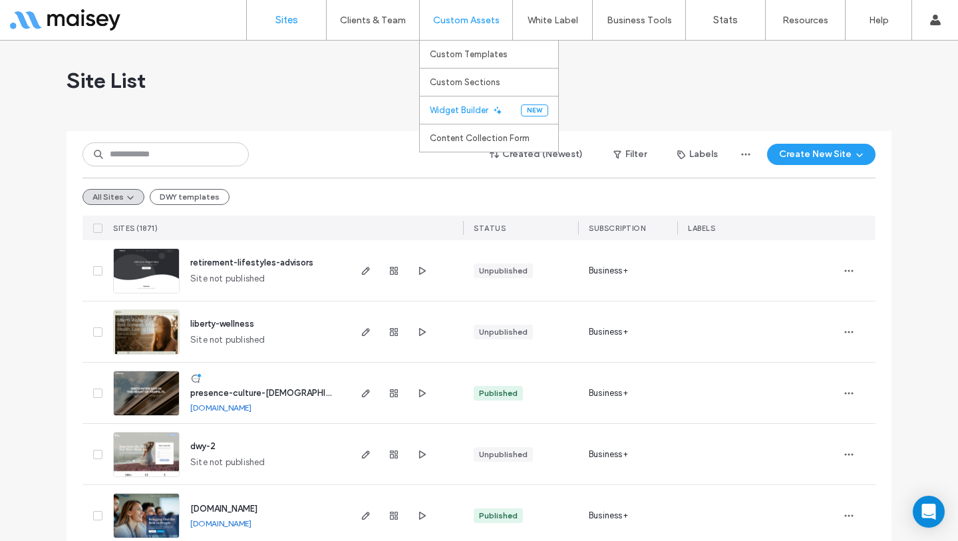
click at [450, 114] on label "Widget Builder" at bounding box center [459, 110] width 59 height 10
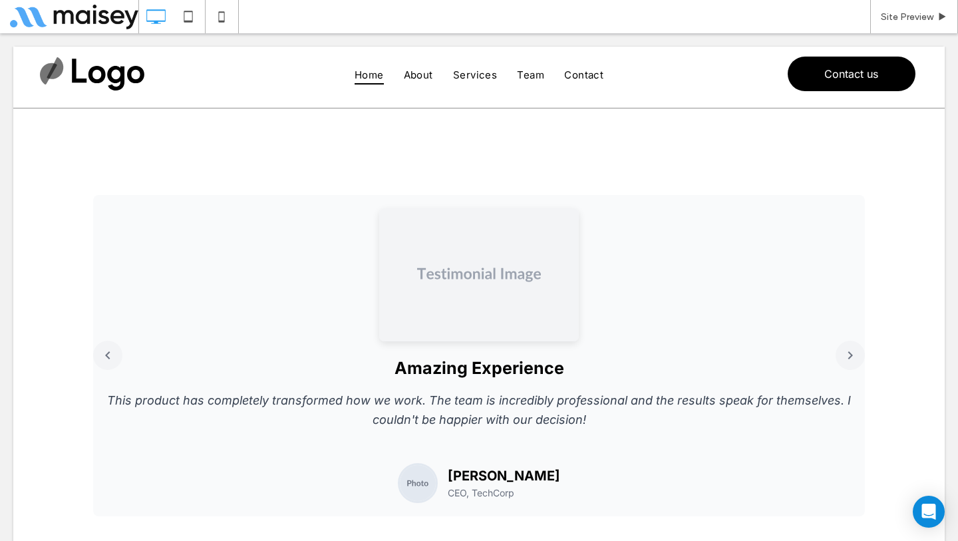
click at [895, 13] on div "i" at bounding box center [907, 16] width 33 height 33
click at [918, 22] on div "i" at bounding box center [907, 16] width 33 height 33
click at [923, 17] on div "i" at bounding box center [907, 16] width 33 height 33
click at [904, 20] on div "i" at bounding box center [907, 16] width 33 height 33
drag, startPoint x: 501, startPoint y: 340, endPoint x: 281, endPoint y: 333, distance: 220.2
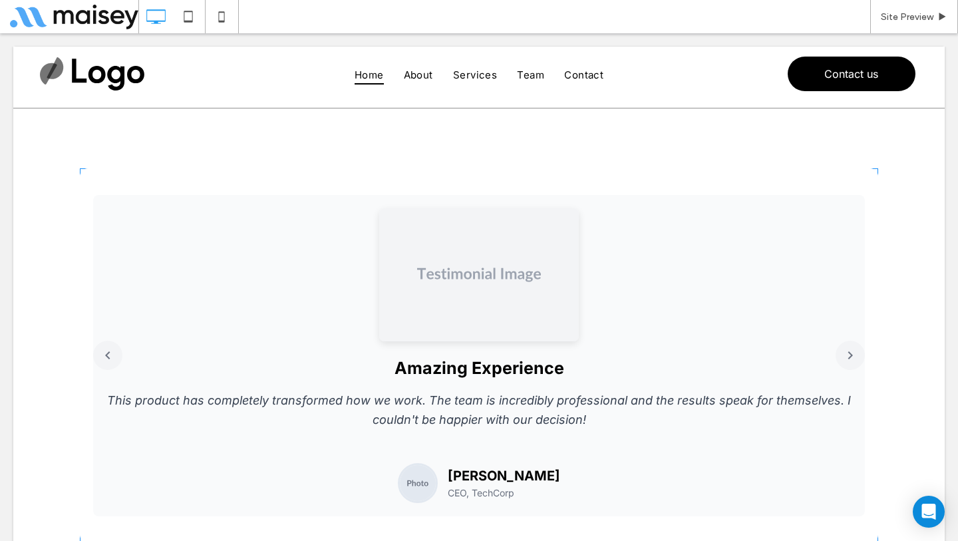
click at [291, 342] on span at bounding box center [479, 355] width 798 height 374
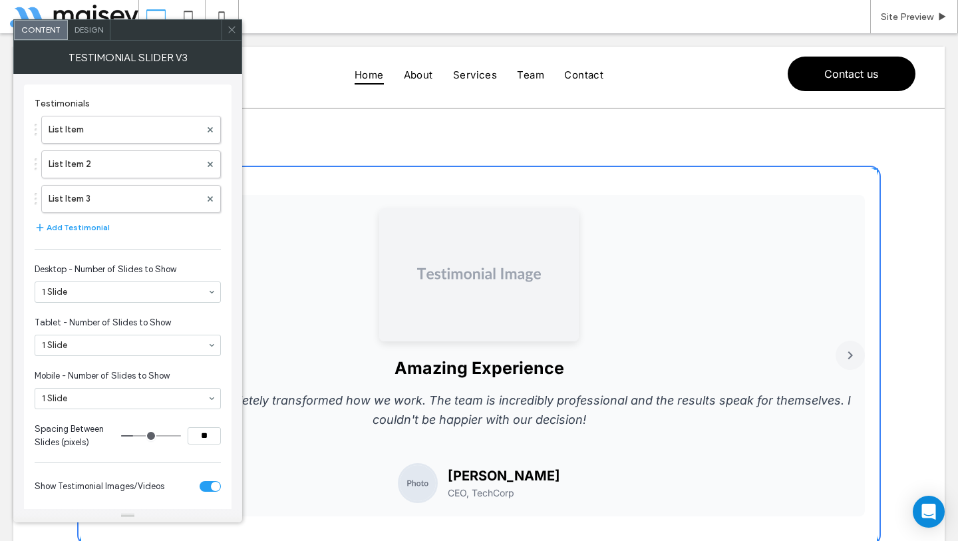
drag, startPoint x: 597, startPoint y: 291, endPoint x: 329, endPoint y: 279, distance: 268.3
click at [395, 290] on div at bounding box center [478, 274] width 745 height 133
click at [310, 271] on div at bounding box center [478, 274] width 745 height 133
drag, startPoint x: 553, startPoint y: 396, endPoint x: 349, endPoint y: 395, distance: 203.5
click at [349, 395] on p "This product has completely transformed how we work. The team is incredibly pro…" at bounding box center [478, 410] width 745 height 39
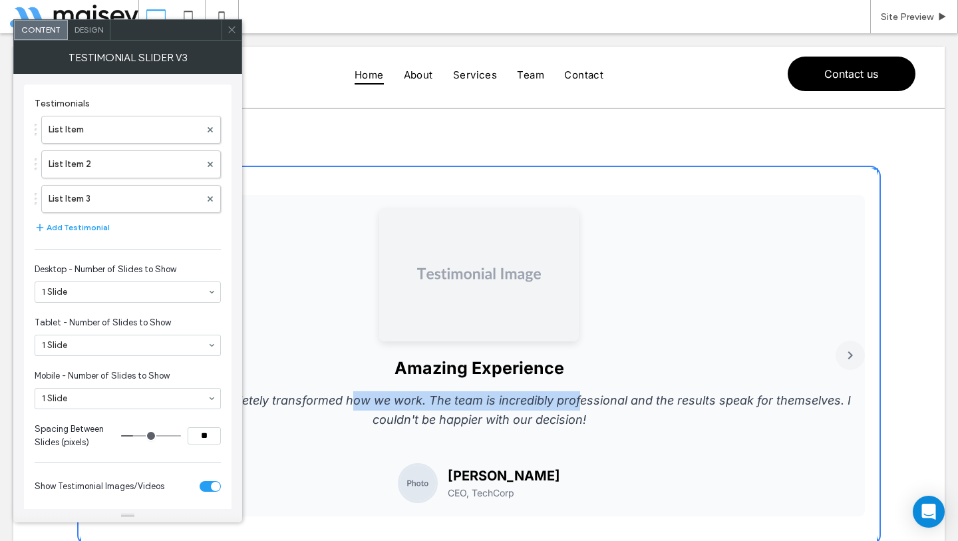
drag, startPoint x: 576, startPoint y: 400, endPoint x: 351, endPoint y: 407, distance: 224.9
click at [351, 407] on p "This product has completely transformed how we work. The team is incredibly pro…" at bounding box center [478, 410] width 745 height 39
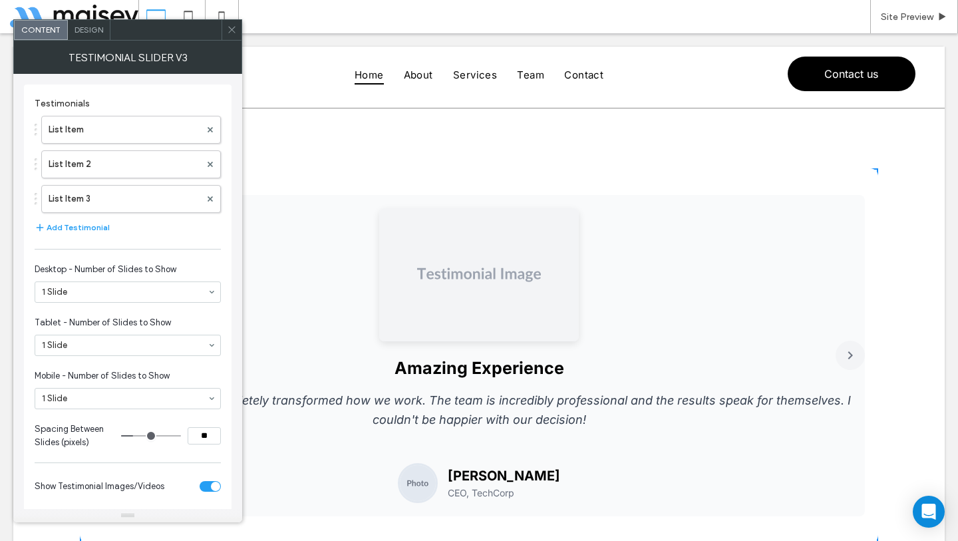
click at [230, 25] on icon at bounding box center [232, 30] width 10 height 10
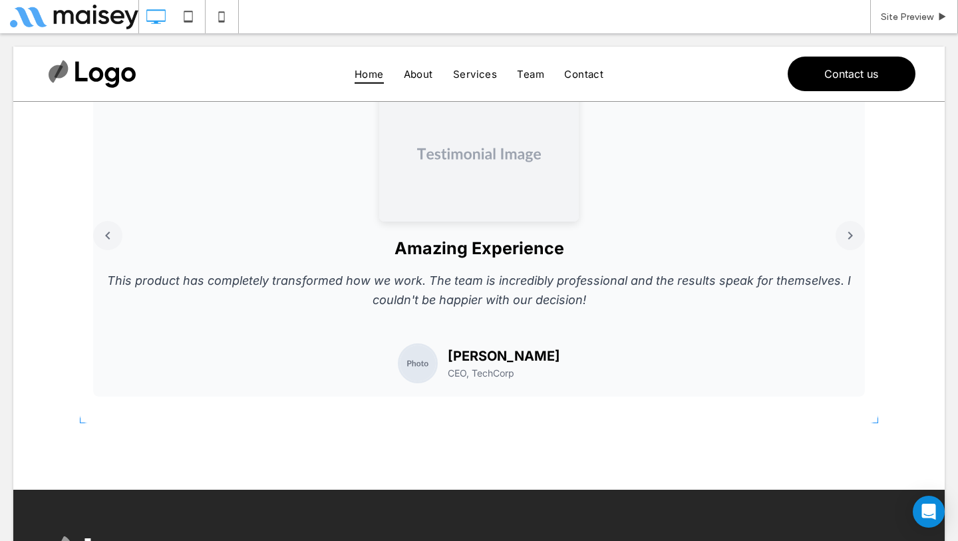
click at [845, 241] on span at bounding box center [479, 236] width 798 height 374
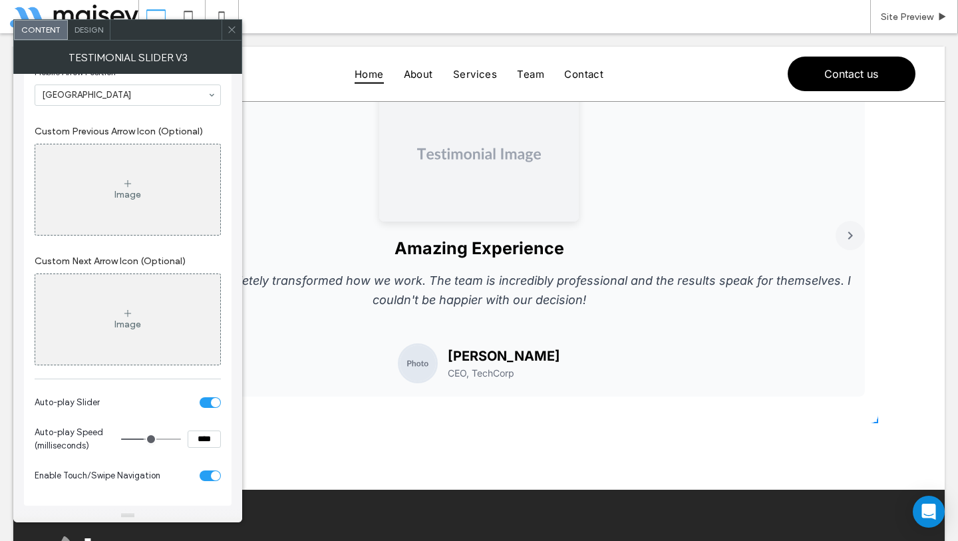
scroll to position [614, 0]
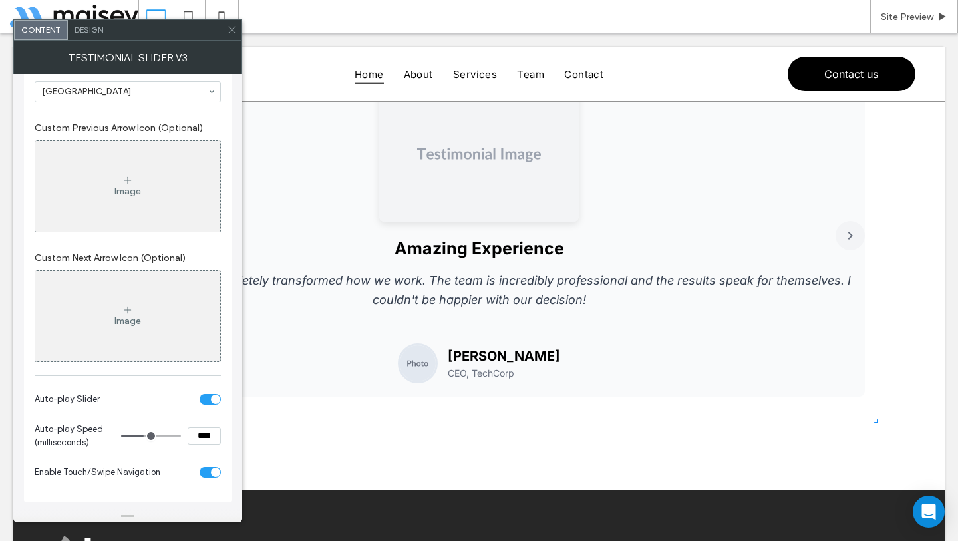
click at [210, 477] on div "toggle" at bounding box center [210, 472] width 21 height 11
click at [231, 33] on icon at bounding box center [232, 30] width 10 height 10
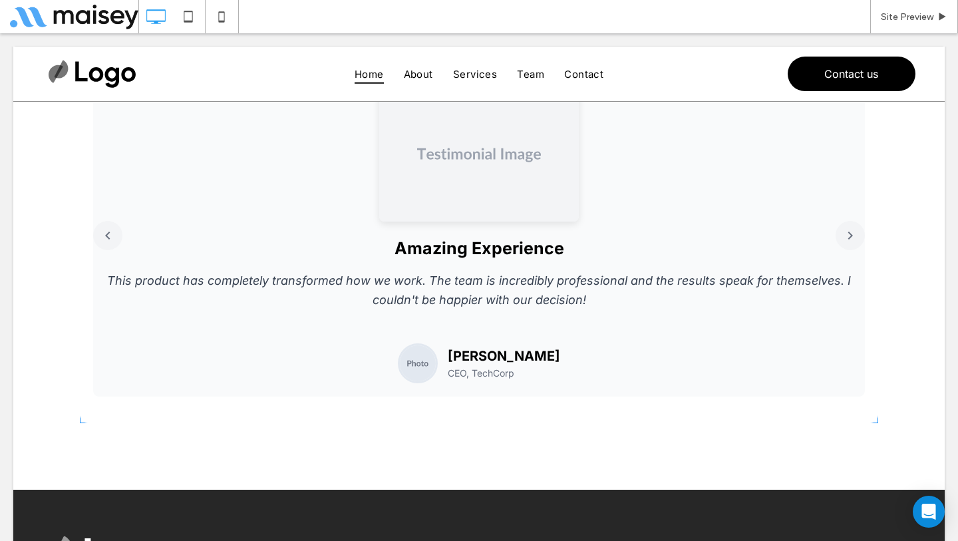
click at [706, 170] on span at bounding box center [479, 236] width 798 height 374
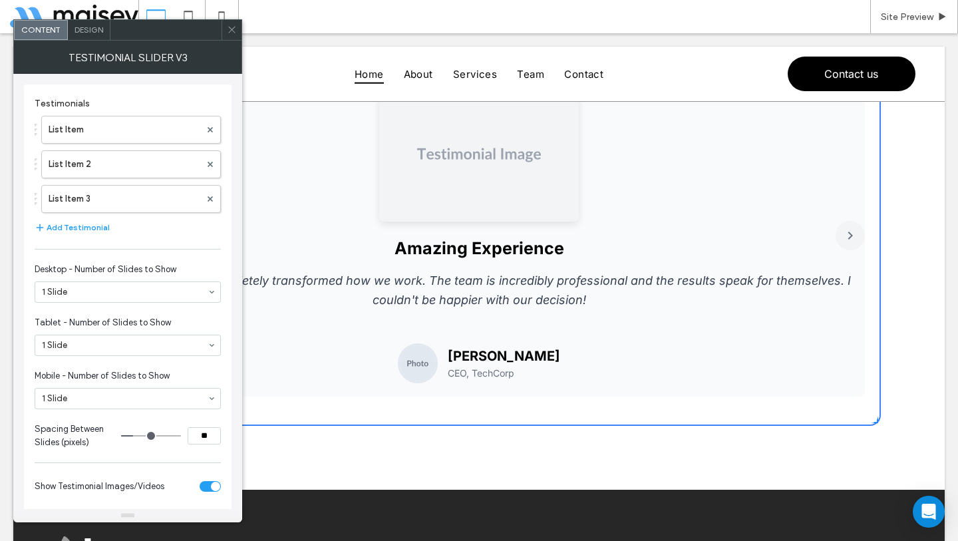
drag, startPoint x: 709, startPoint y: 190, endPoint x: 450, endPoint y: 190, distance: 259.4
click at [452, 190] on div at bounding box center [478, 154] width 745 height 133
drag, startPoint x: 735, startPoint y: 235, endPoint x: 421, endPoint y: 233, distance: 313.9
click at [427, 233] on div "Amazing Experience This product has completely transformed how we work. The tea…" at bounding box center [478, 235] width 771 height 321
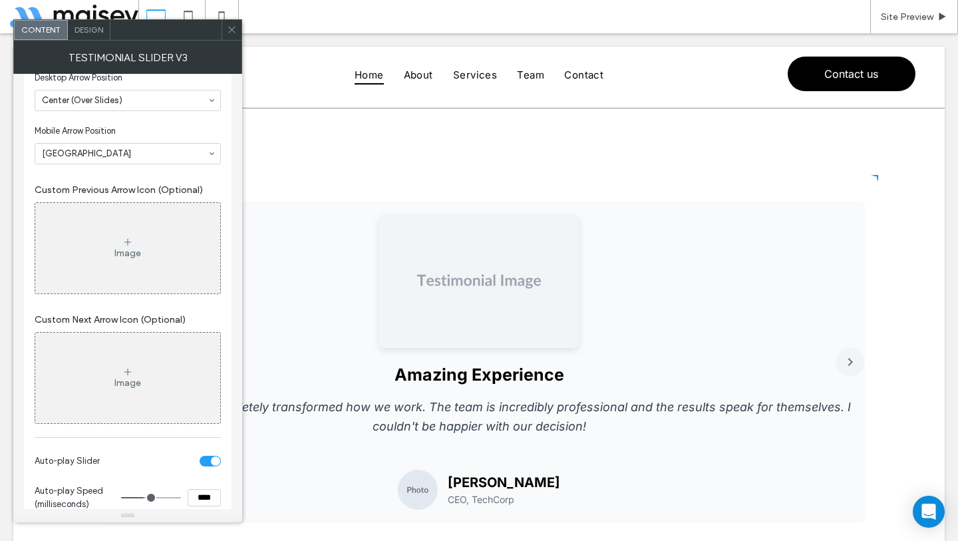
scroll to position [661, 0]
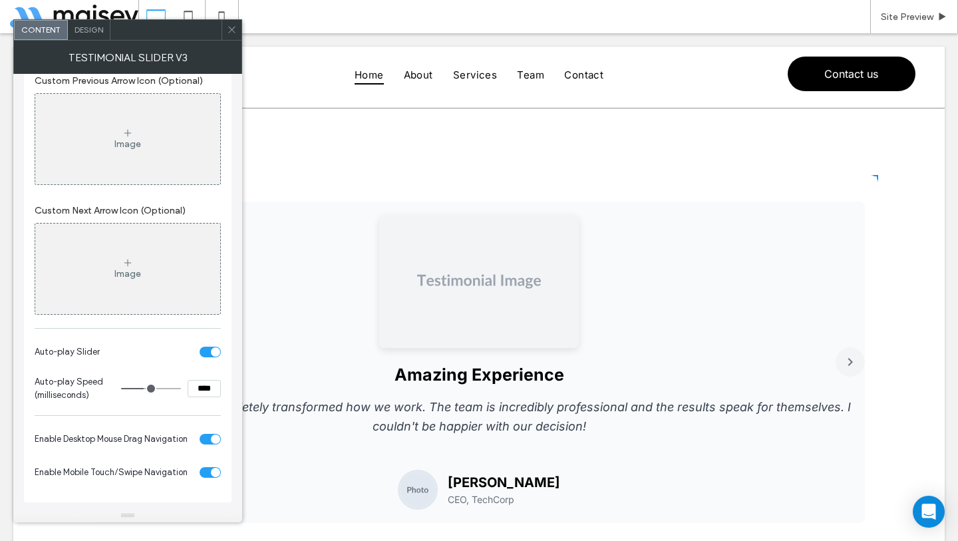
click at [212, 438] on div "toggle" at bounding box center [215, 438] width 9 height 9
click at [215, 473] on div "toggle" at bounding box center [215, 472] width 9 height 9
click at [237, 28] on div at bounding box center [231, 30] width 20 height 20
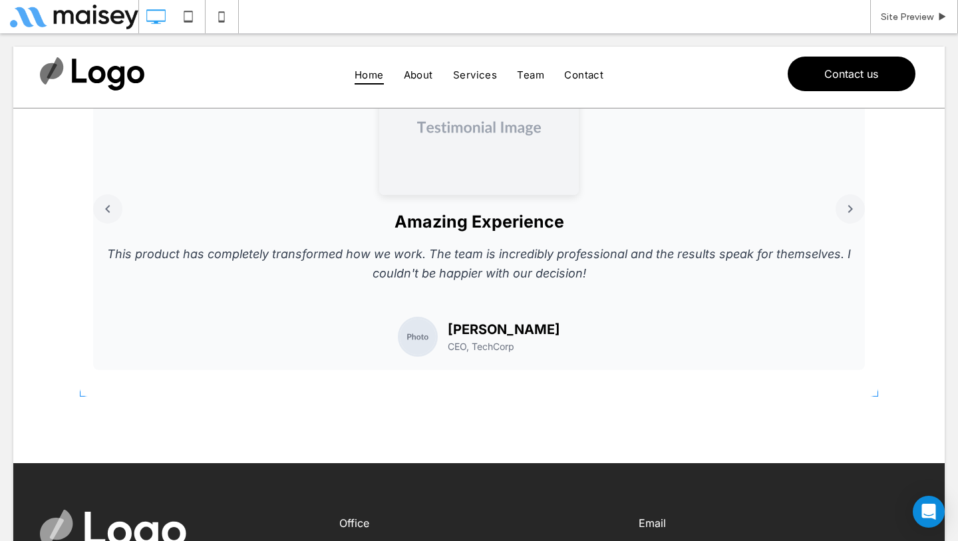
scroll to position [0, 0]
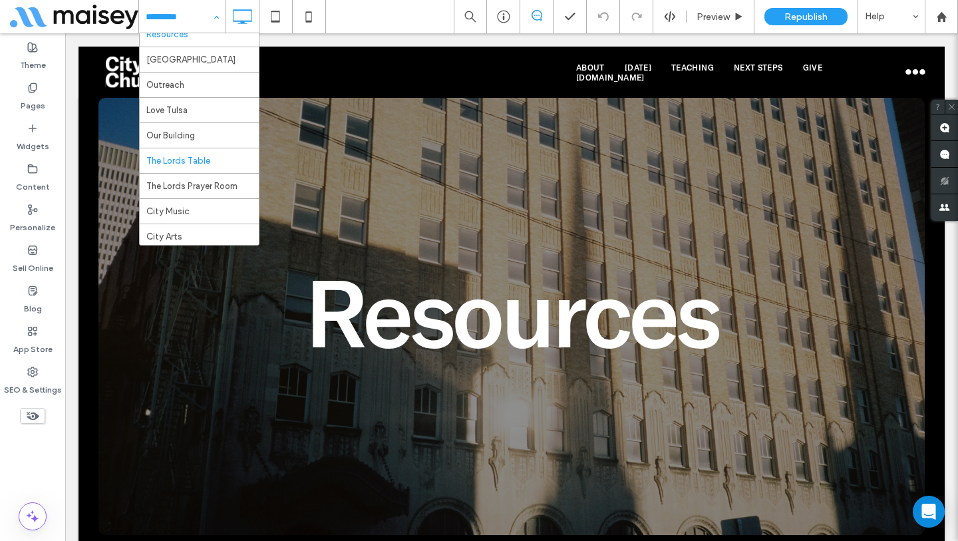
scroll to position [291, 0]
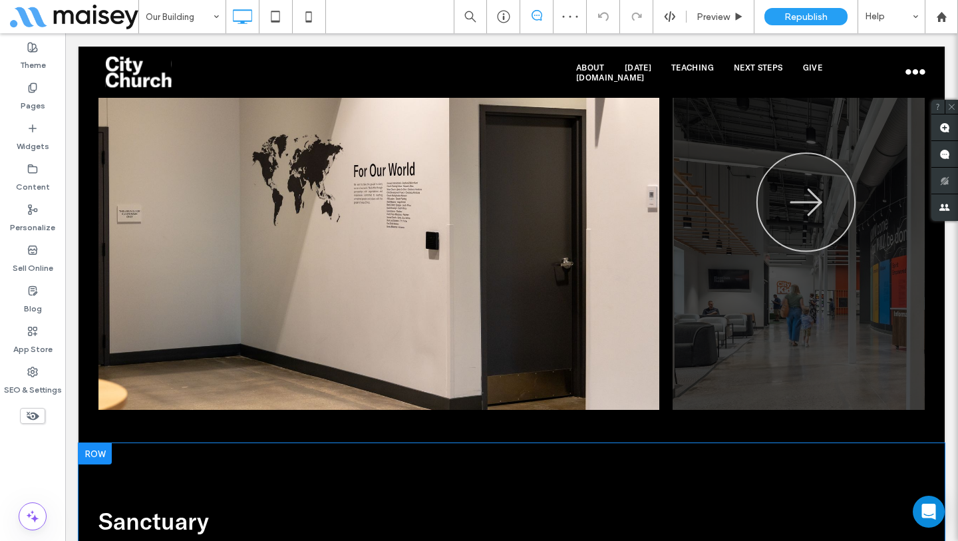
scroll to position [866, 0]
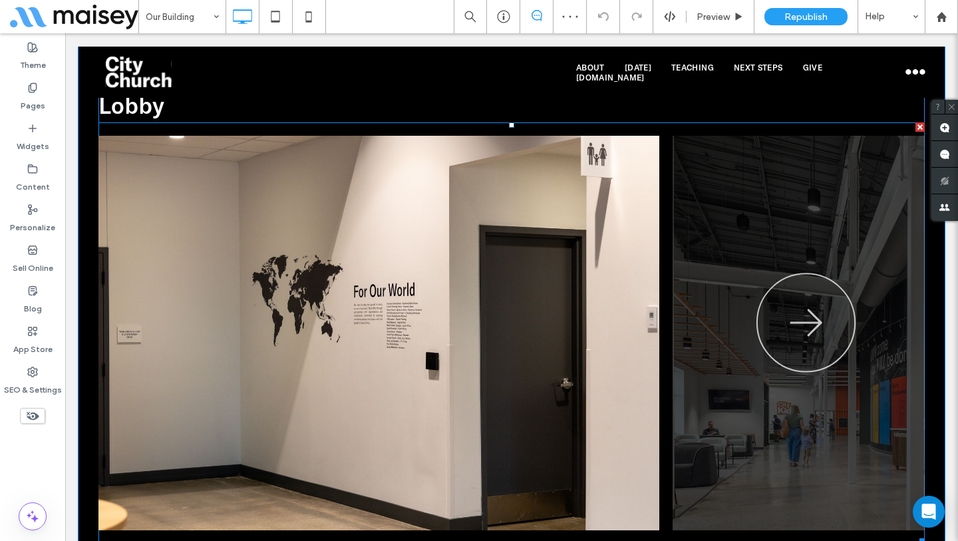
click at [799, 340] on span at bounding box center [511, 332] width 826 height 421
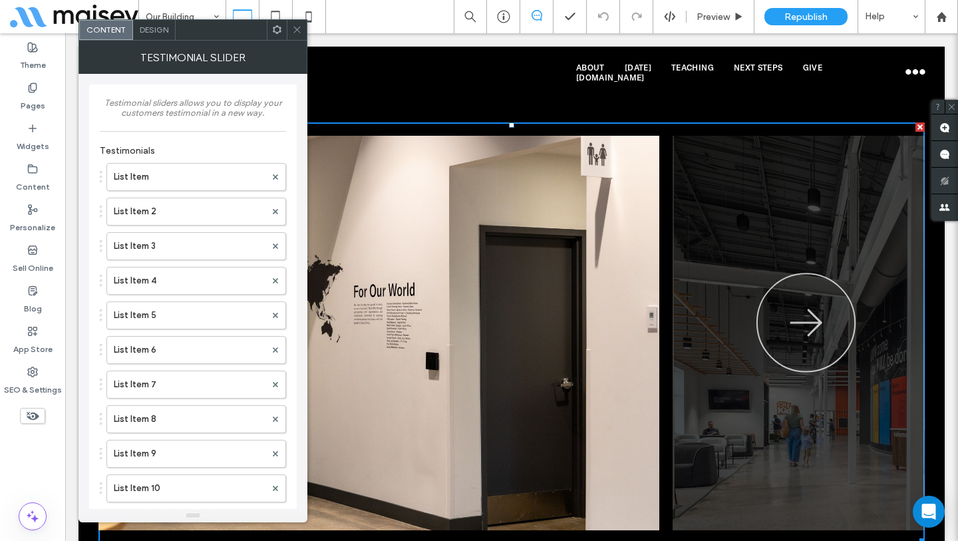
click at [799, 340] on icon "button" at bounding box center [806, 324] width 100 height 102
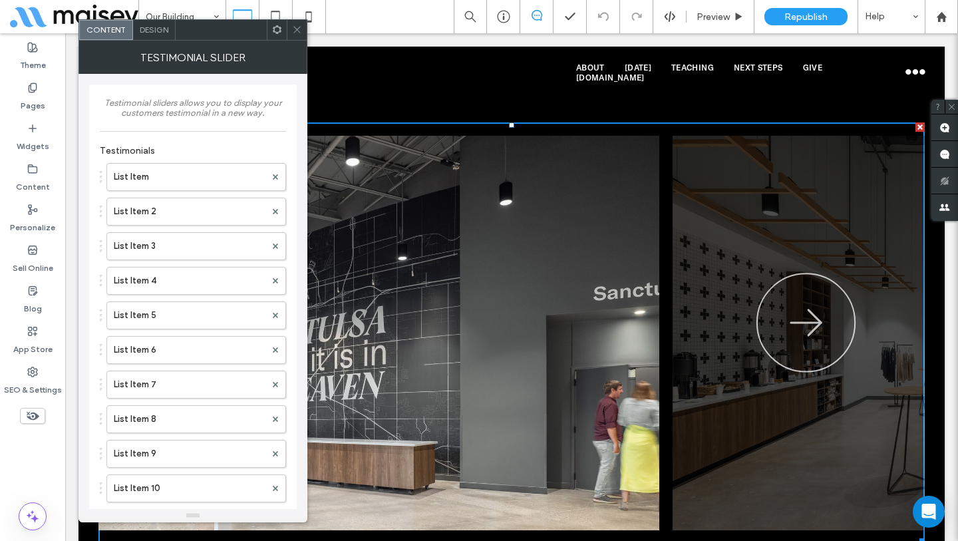
click at [799, 340] on icon "button" at bounding box center [806, 324] width 100 height 102
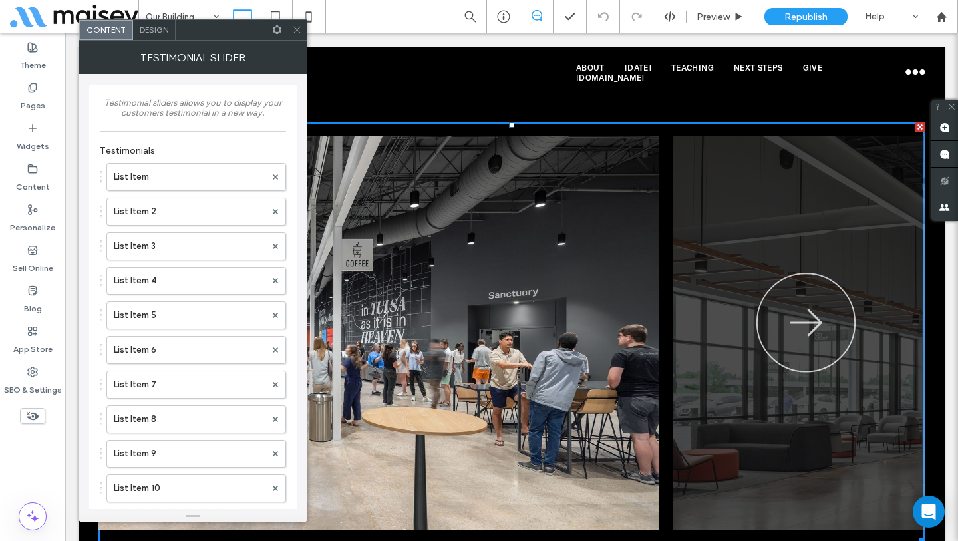
click at [299, 37] on span at bounding box center [297, 30] width 10 height 20
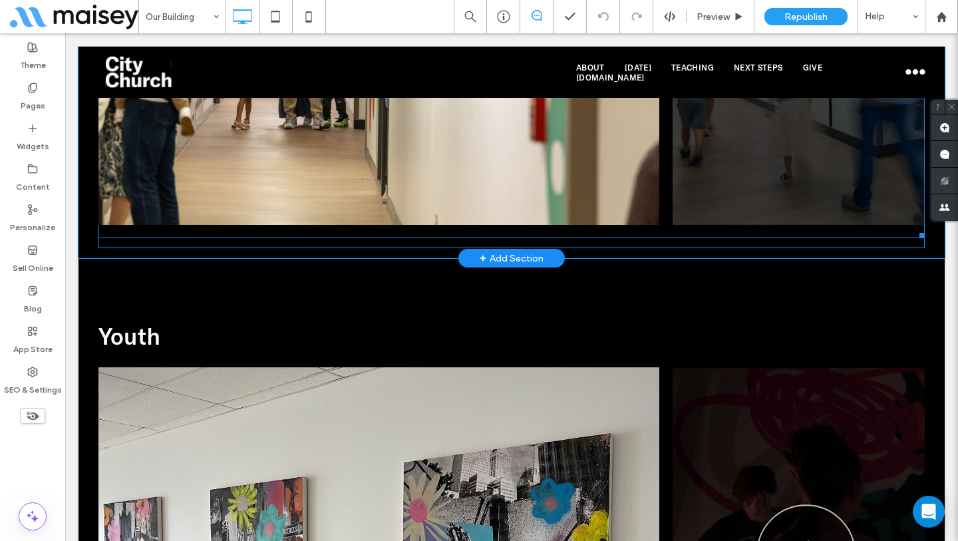
scroll to position [2549, 0]
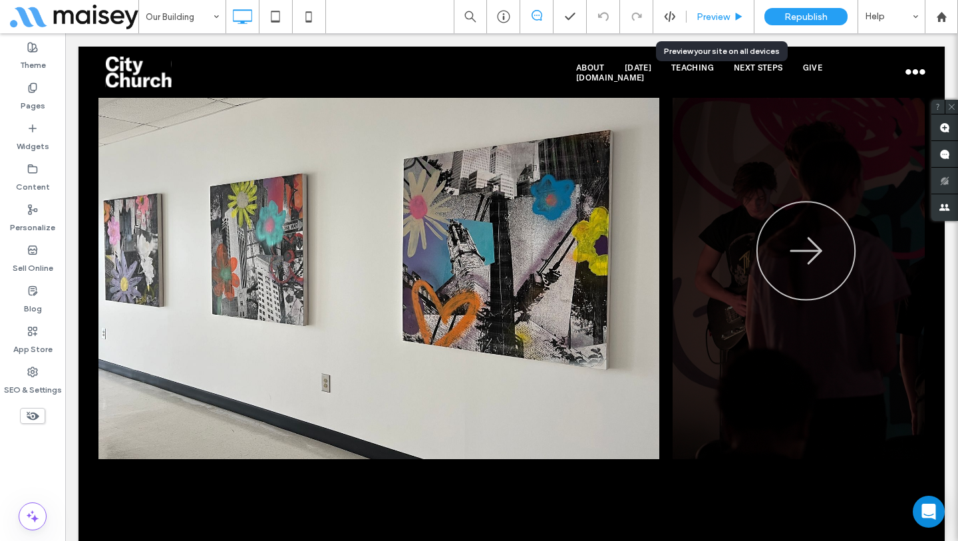
click at [724, 17] on span "Preview" at bounding box center [712, 16] width 33 height 11
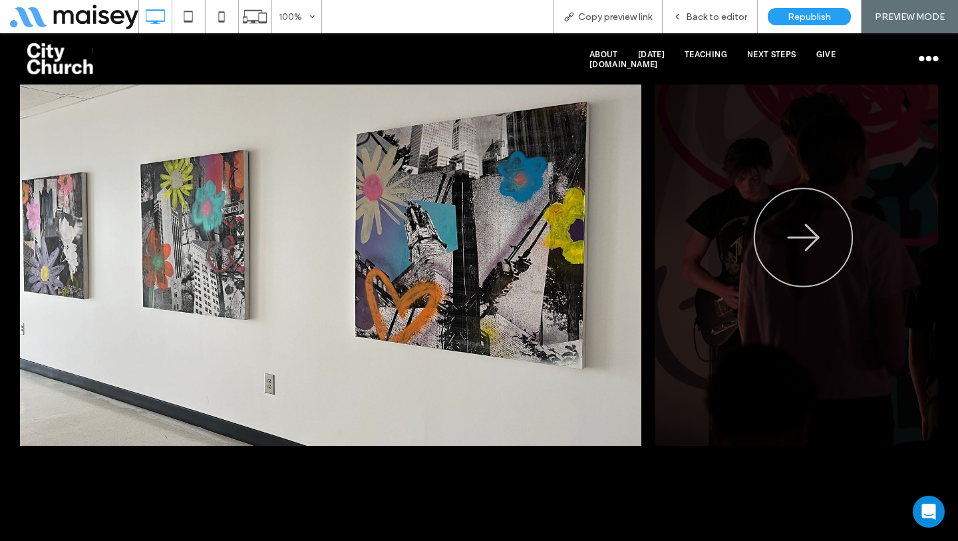
drag, startPoint x: 632, startPoint y: 221, endPoint x: 184, endPoint y: 231, distance: 448.4
click at [197, 231] on img at bounding box center [263, 248] width 756 height 395
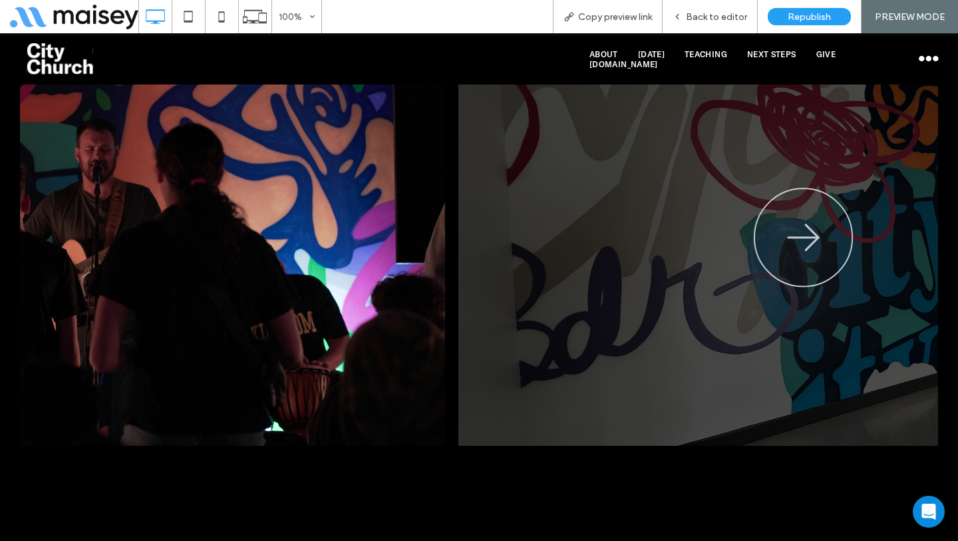
drag, startPoint x: 535, startPoint y: 249, endPoint x: 335, endPoint y: 262, distance: 199.9
click at [335, 262] on img at bounding box center [67, 248] width 756 height 395
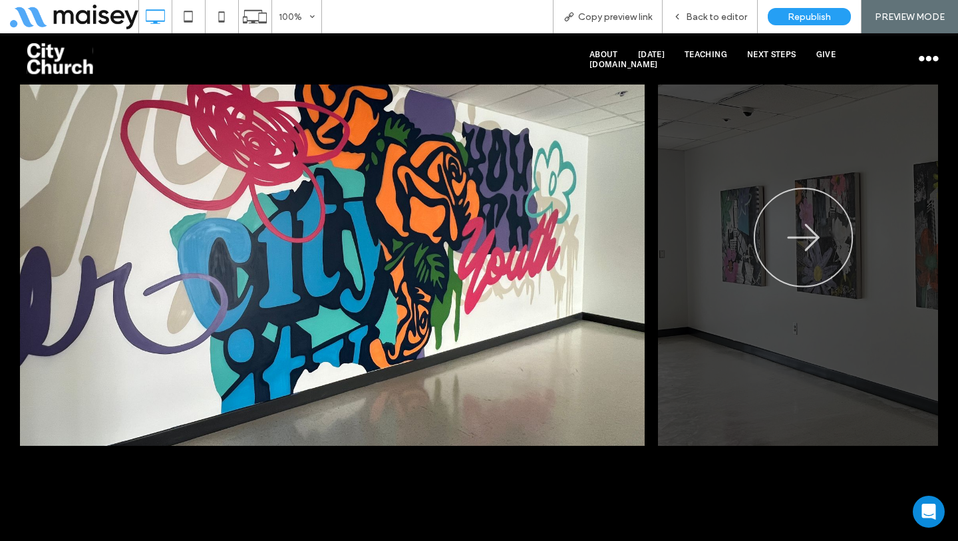
drag, startPoint x: 403, startPoint y: 242, endPoint x: 289, endPoint y: 507, distance: 288.1
drag, startPoint x: 433, startPoint y: 442, endPoint x: 452, endPoint y: 638, distance: 197.1
drag, startPoint x: 507, startPoint y: 307, endPoint x: 232, endPoint y: 318, distance: 275.6
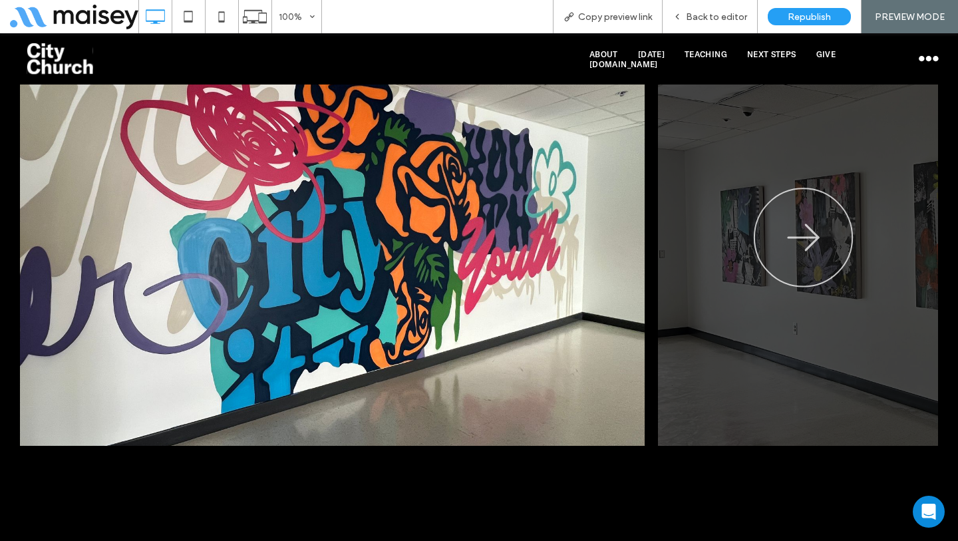
click at [253, 319] on img at bounding box center [266, 248] width 756 height 395
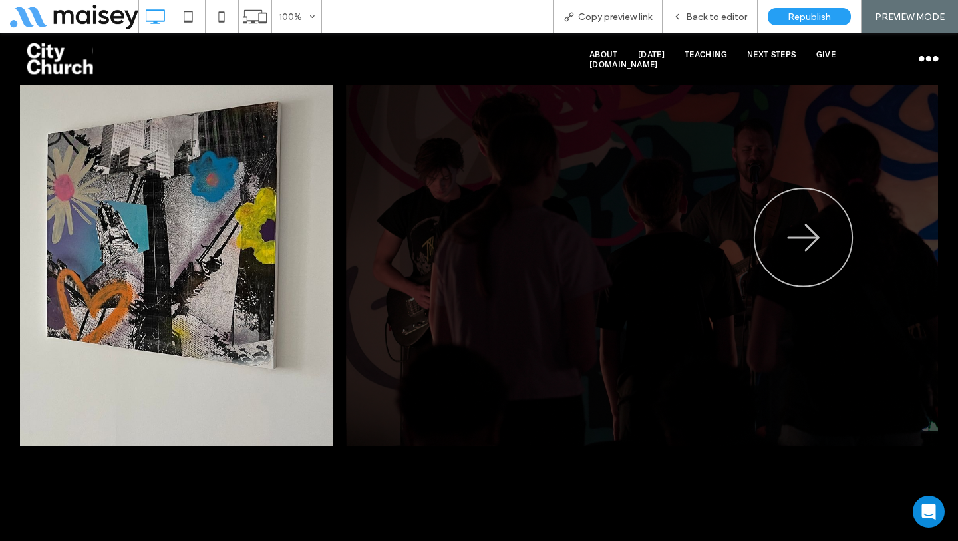
drag, startPoint x: 447, startPoint y: 283, endPoint x: 59, endPoint y: 285, distance: 387.7
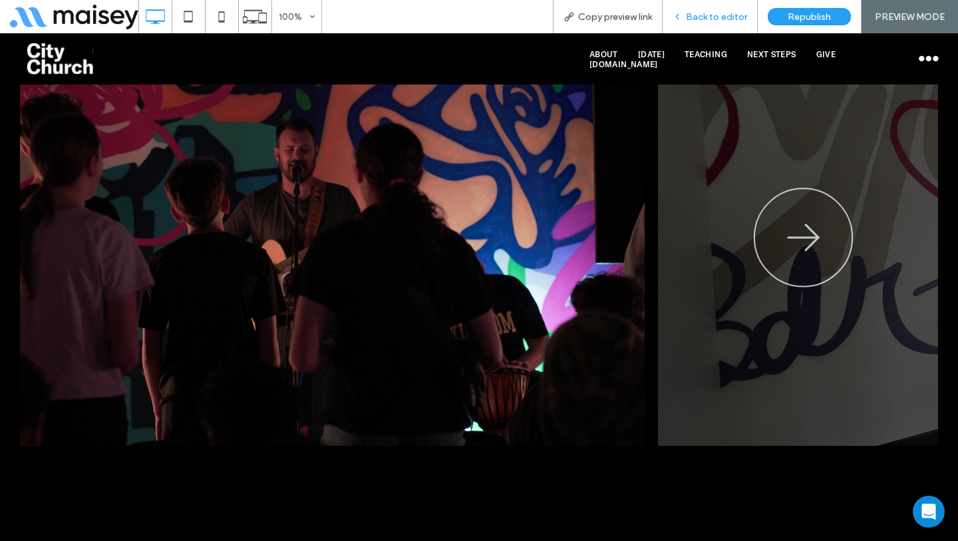
click at [686, 24] on div "Back to editor" at bounding box center [709, 16] width 95 height 33
click at [685, 19] on div "Back to editor" at bounding box center [709, 16] width 94 height 11
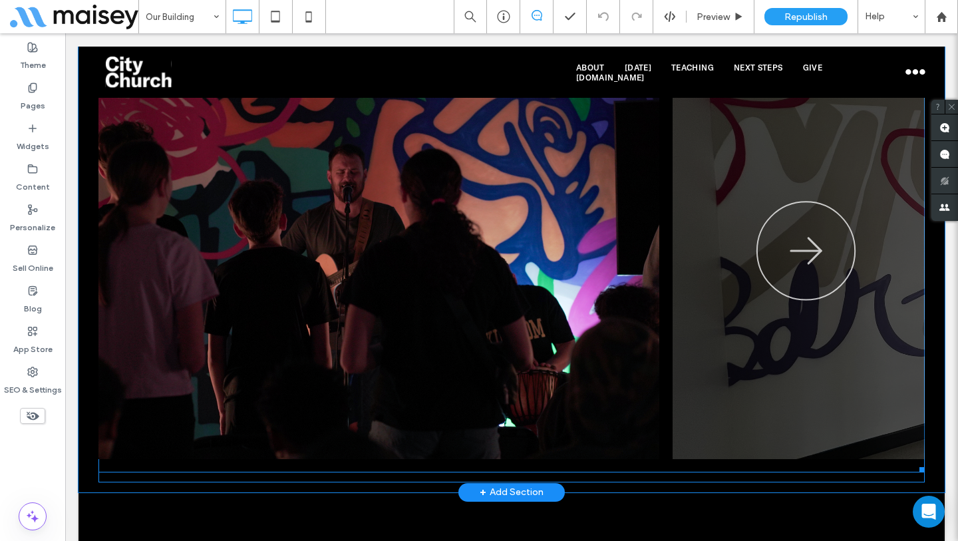
click at [398, 202] on span at bounding box center [511, 262] width 826 height 422
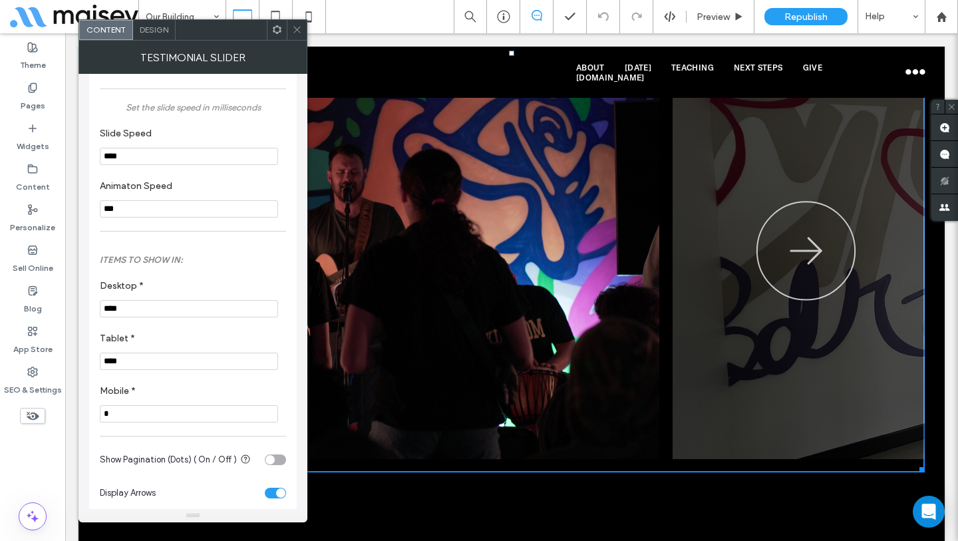
scroll to position [170, 0]
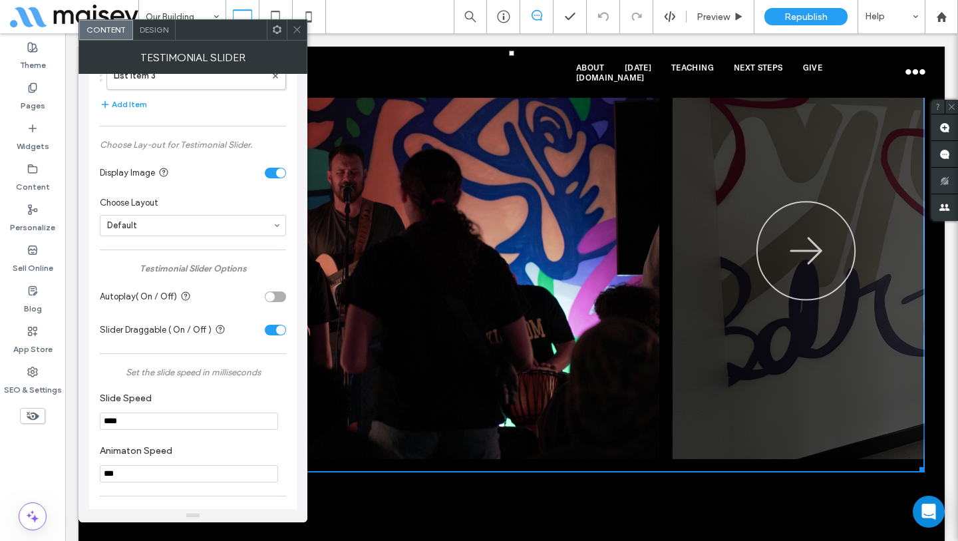
click at [276, 330] on div "toggle" at bounding box center [280, 329] width 9 height 9
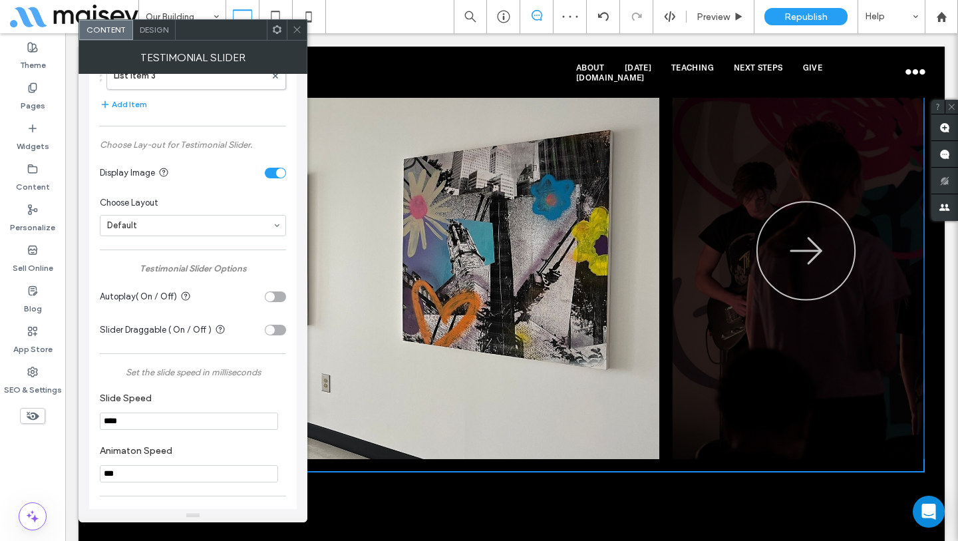
click at [298, 27] on icon at bounding box center [297, 30] width 10 height 10
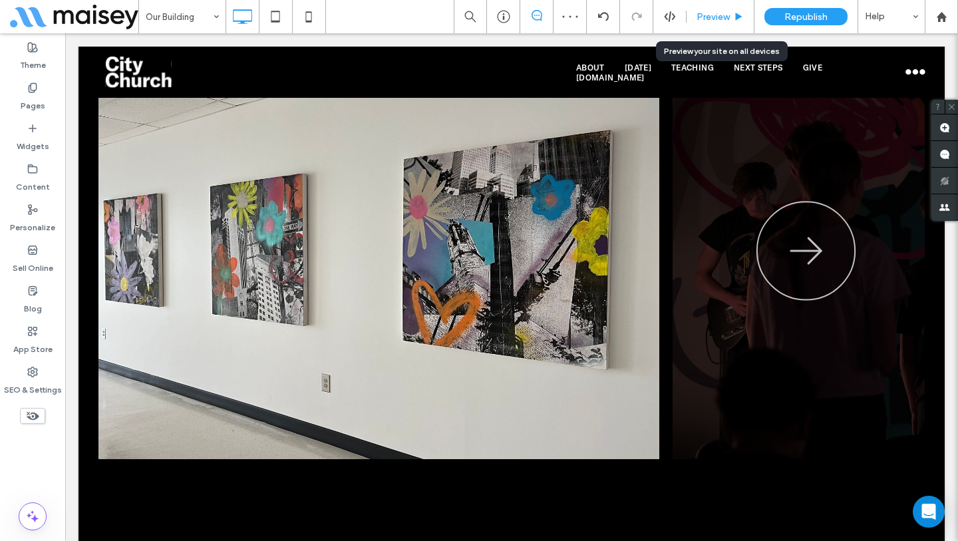
click at [726, 21] on span "Preview" at bounding box center [712, 16] width 33 height 11
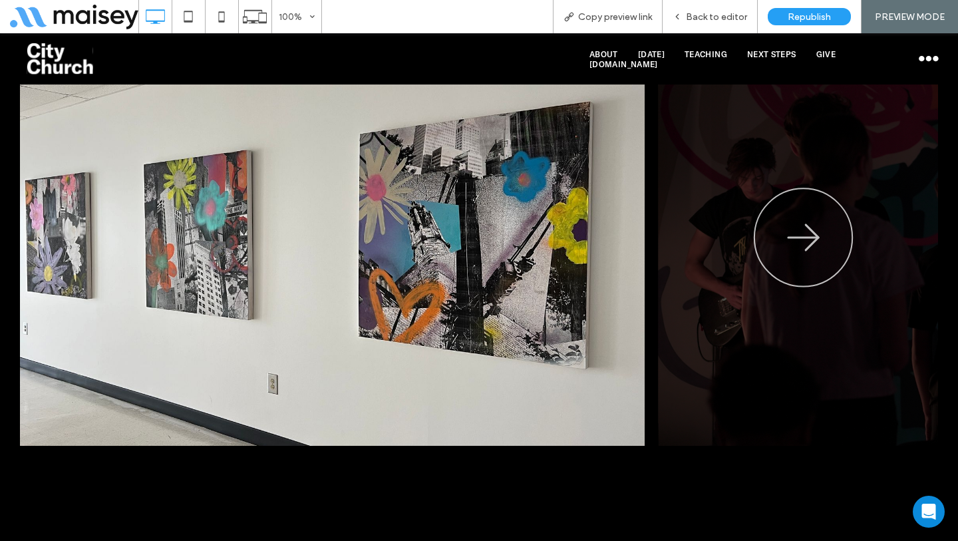
drag, startPoint x: 523, startPoint y: 216, endPoint x: 290, endPoint y: 237, distance: 233.7
click at [291, 237] on img at bounding box center [266, 248] width 756 height 395
drag, startPoint x: 404, startPoint y: 271, endPoint x: 271, endPoint y: 271, distance: 132.4
click at [285, 271] on img at bounding box center [266, 248] width 756 height 395
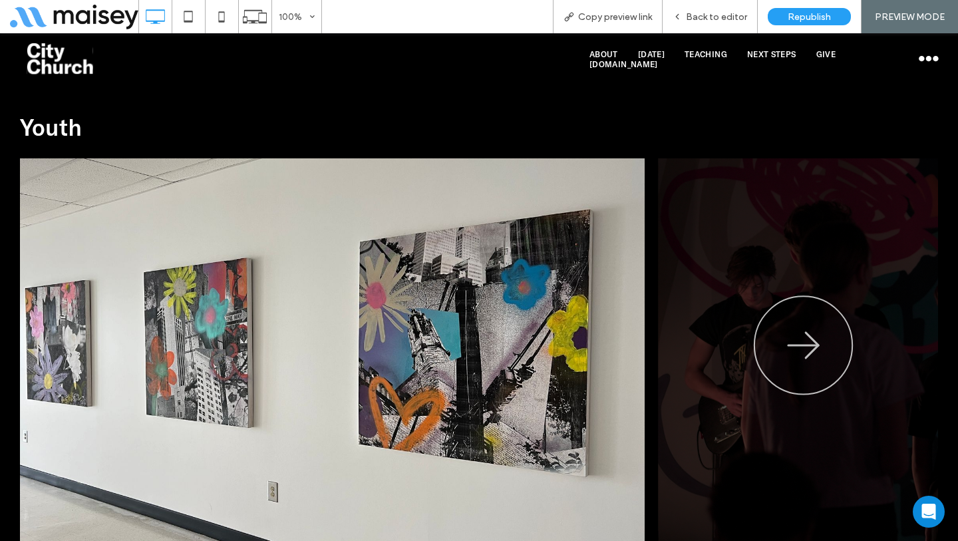
scroll to position [2412, 0]
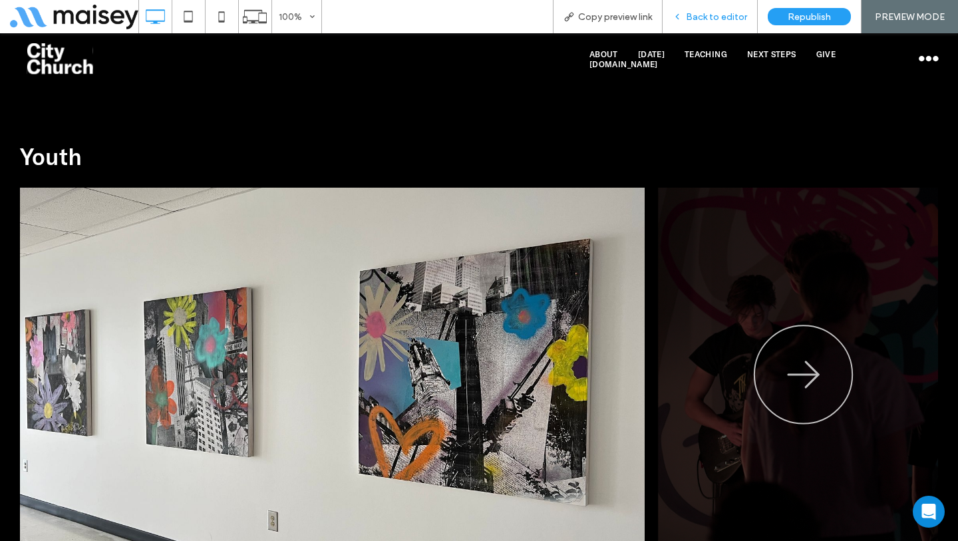
click at [693, 23] on div "Back to editor" at bounding box center [709, 16] width 95 height 33
click at [313, 206] on img at bounding box center [266, 385] width 756 height 395
click at [690, 22] on span "Back to editor" at bounding box center [716, 16] width 61 height 11
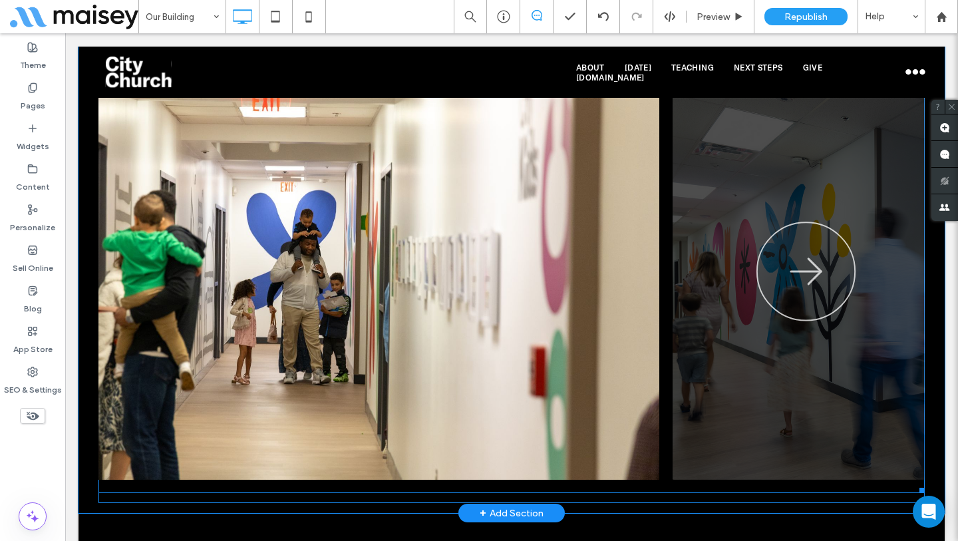
click at [387, 271] on span at bounding box center [511, 282] width 826 height 422
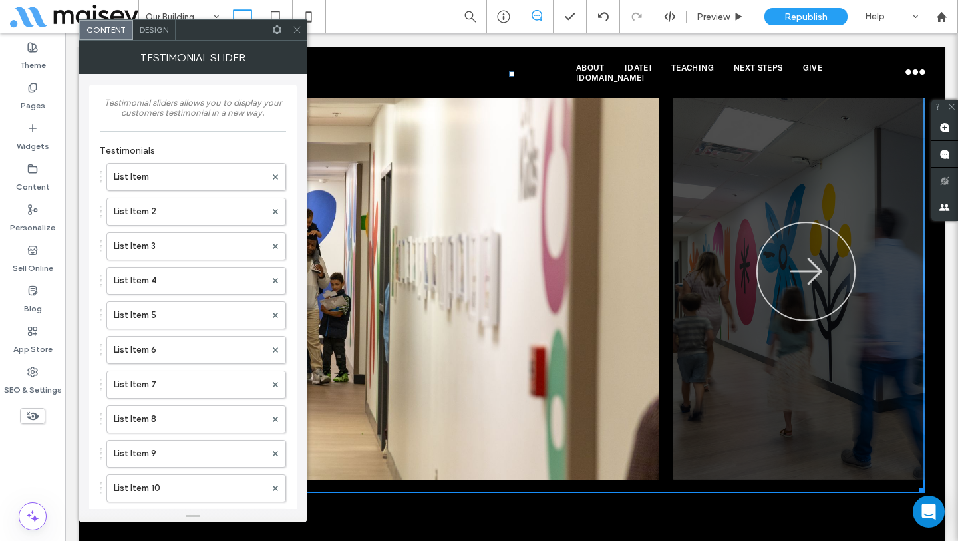
click at [303, 30] on div at bounding box center [297, 30] width 20 height 20
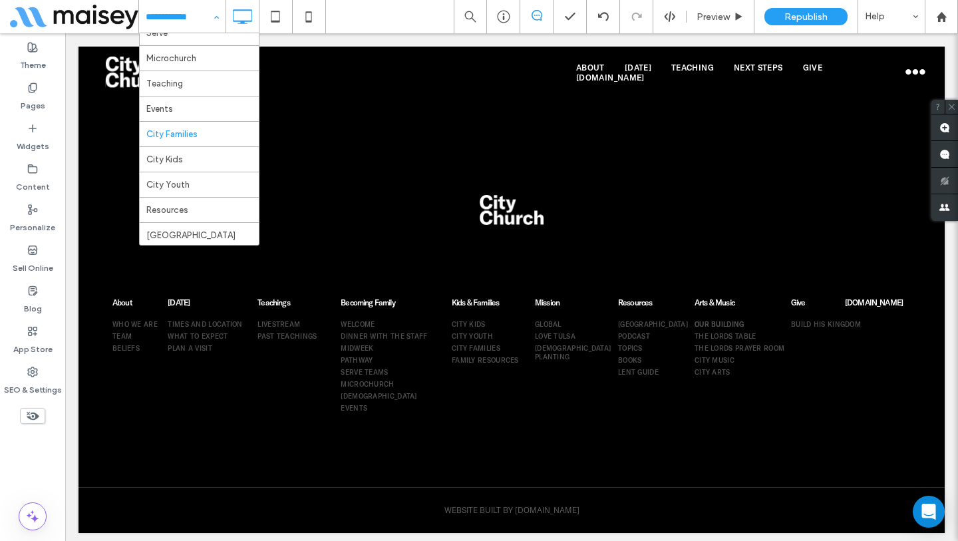
scroll to position [281, 0]
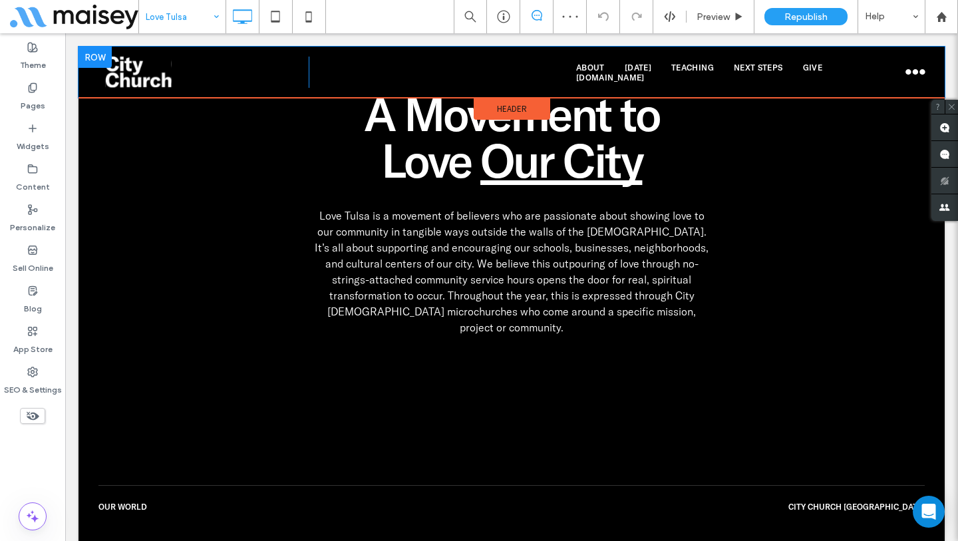
scroll to position [690, 0]
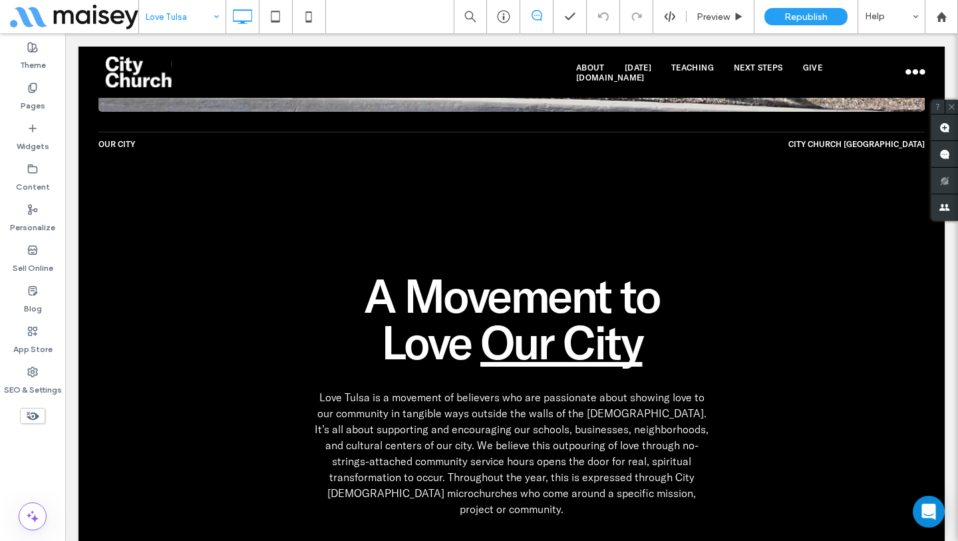
click at [202, 7] on input at bounding box center [179, 16] width 67 height 33
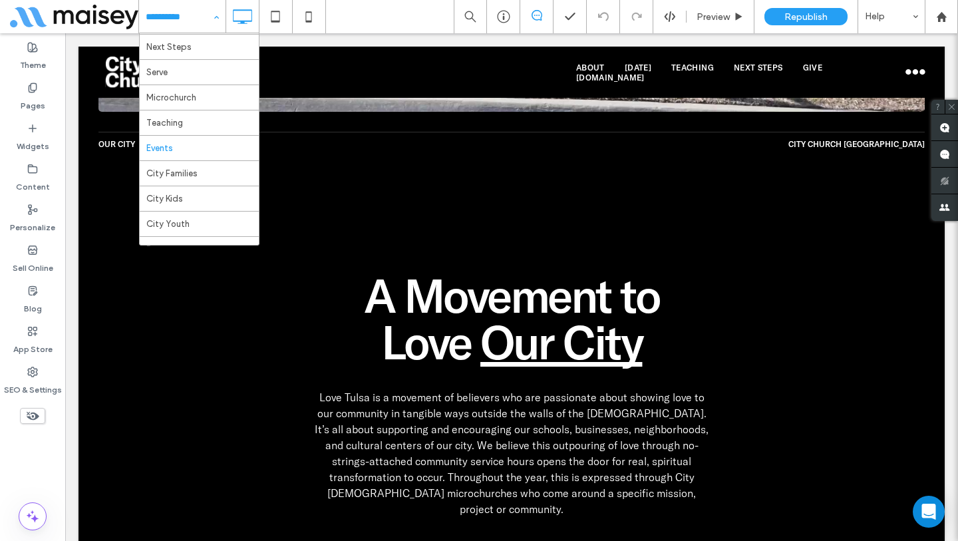
scroll to position [231, 0]
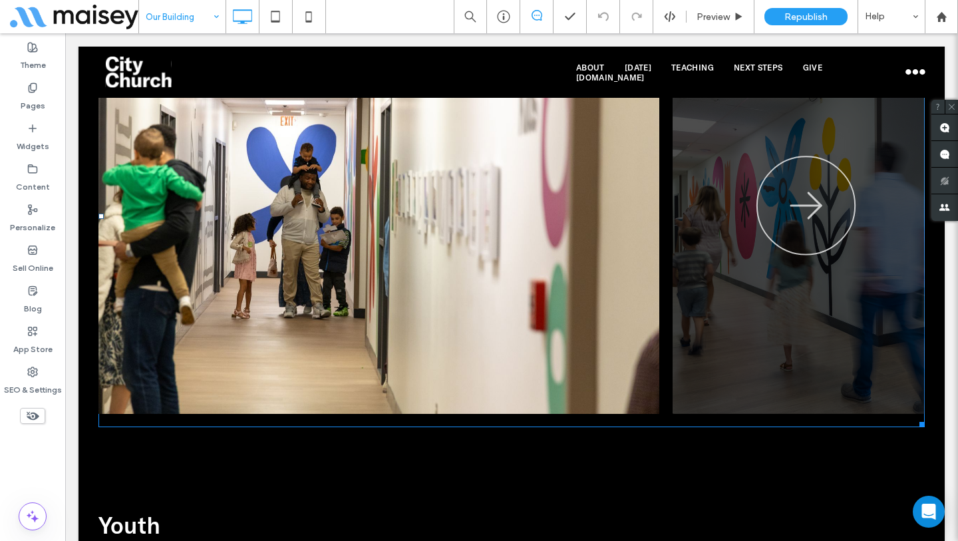
scroll to position [1421, 0]
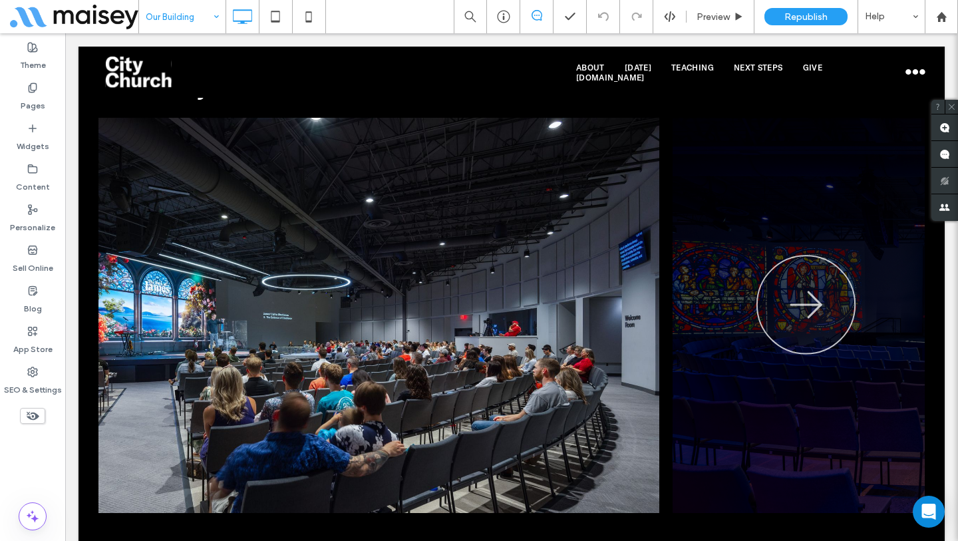
click at [200, 13] on input at bounding box center [179, 16] width 67 height 33
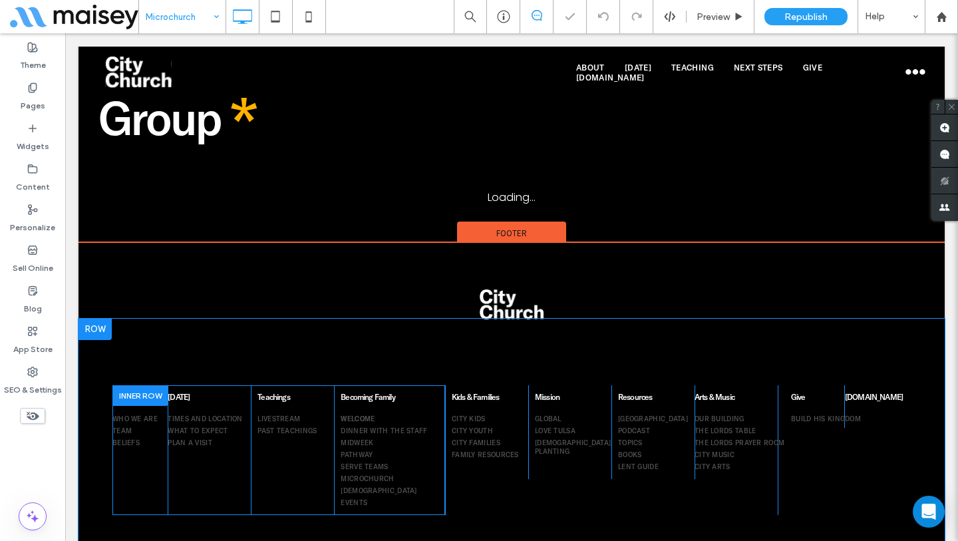
scroll to position [1297, 0]
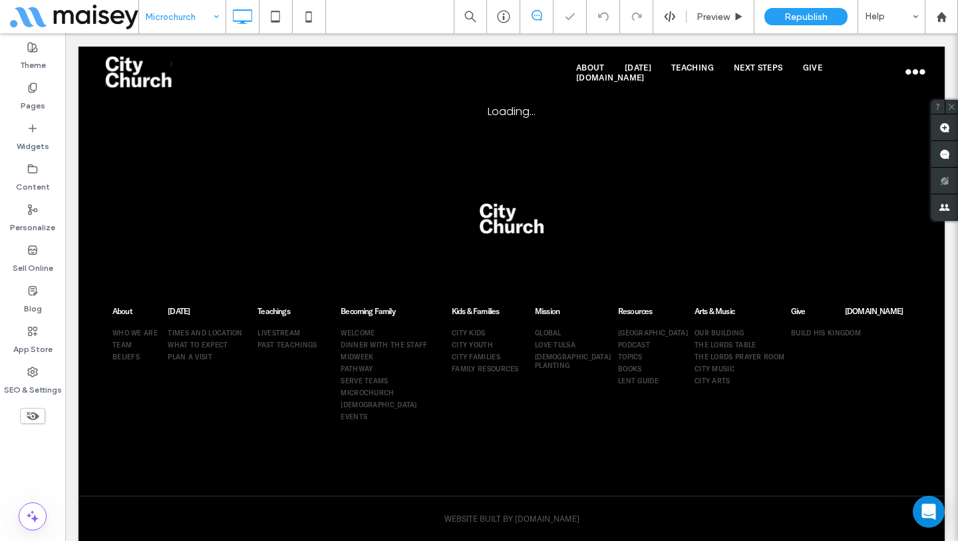
click at [193, 21] on input at bounding box center [179, 16] width 67 height 33
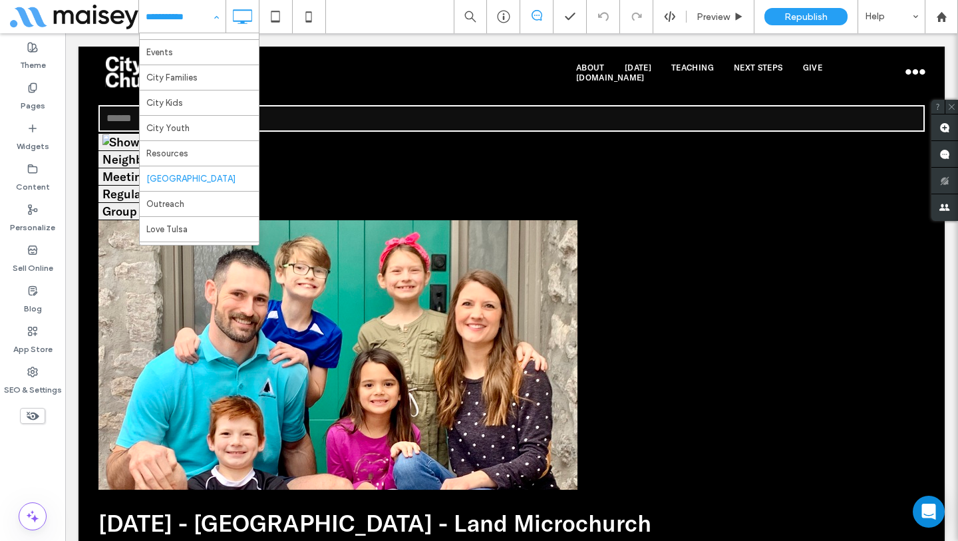
scroll to position [155, 0]
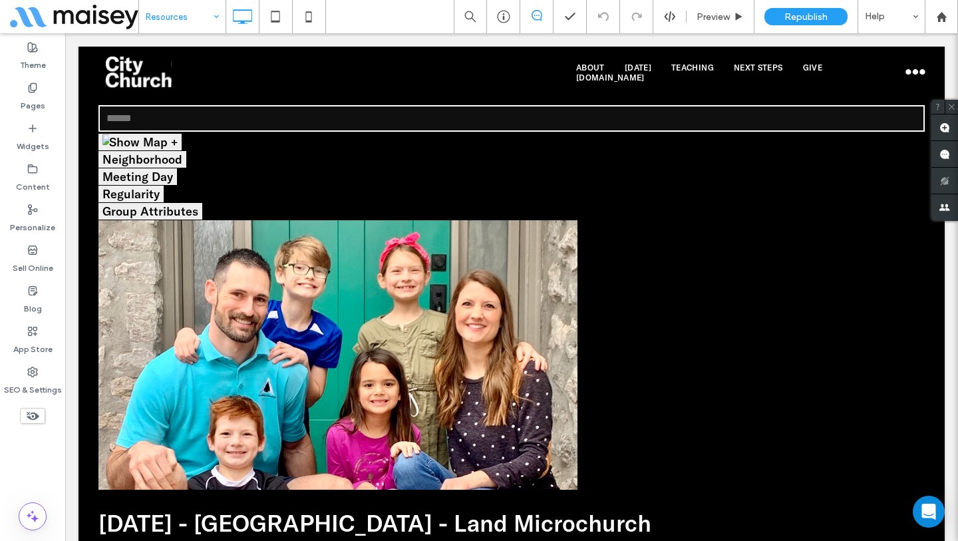
click at [183, 15] on div at bounding box center [479, 270] width 958 height 541
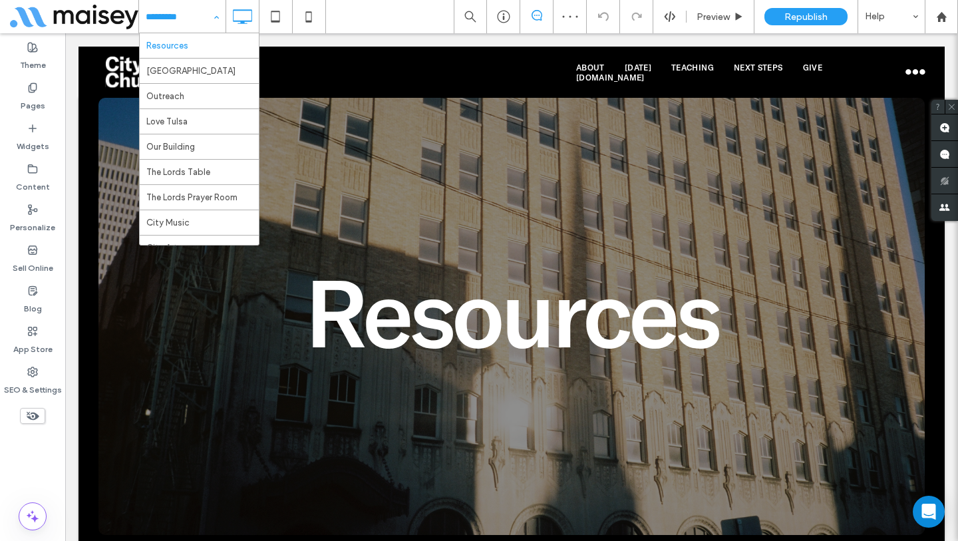
scroll to position [418, 0]
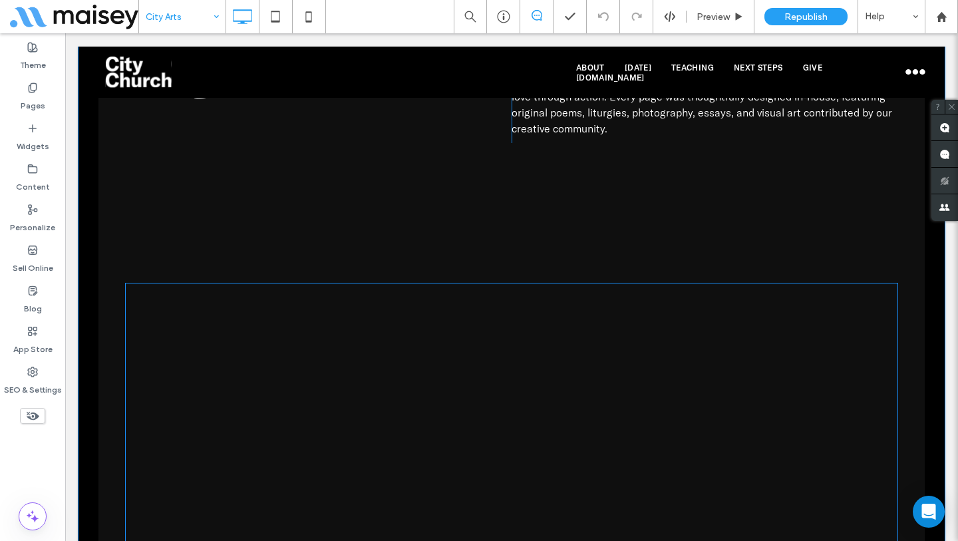
scroll to position [5167, 0]
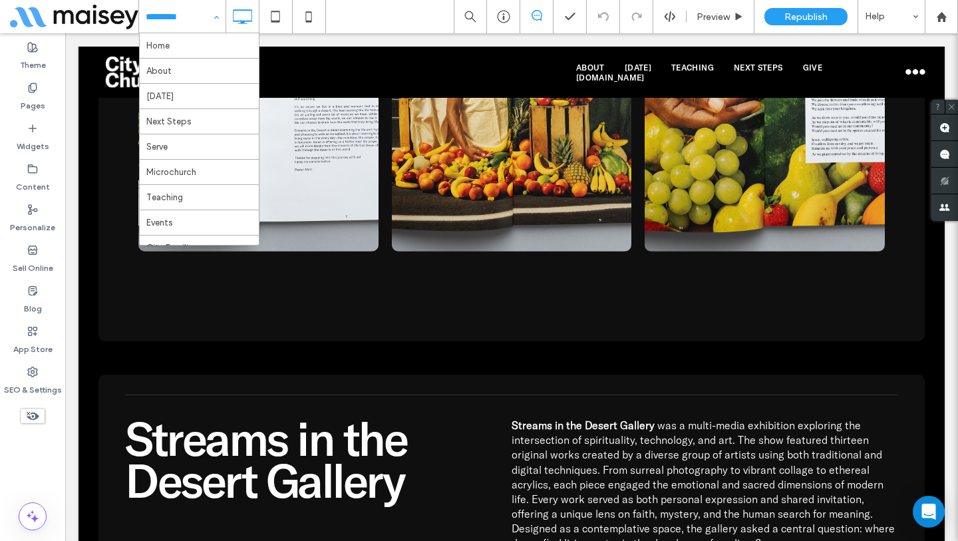
click at [192, 19] on input at bounding box center [179, 16] width 67 height 33
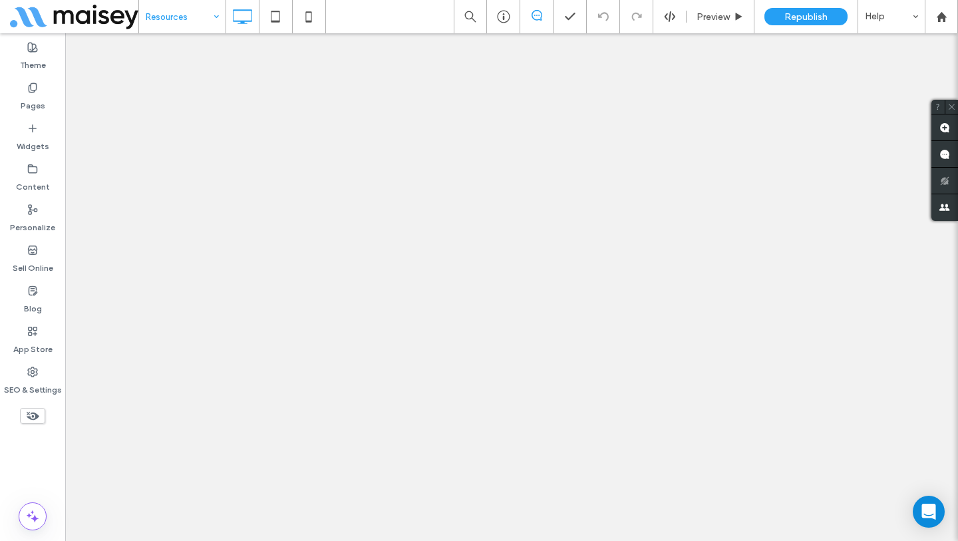
click at [202, 23] on input at bounding box center [179, 16] width 67 height 33
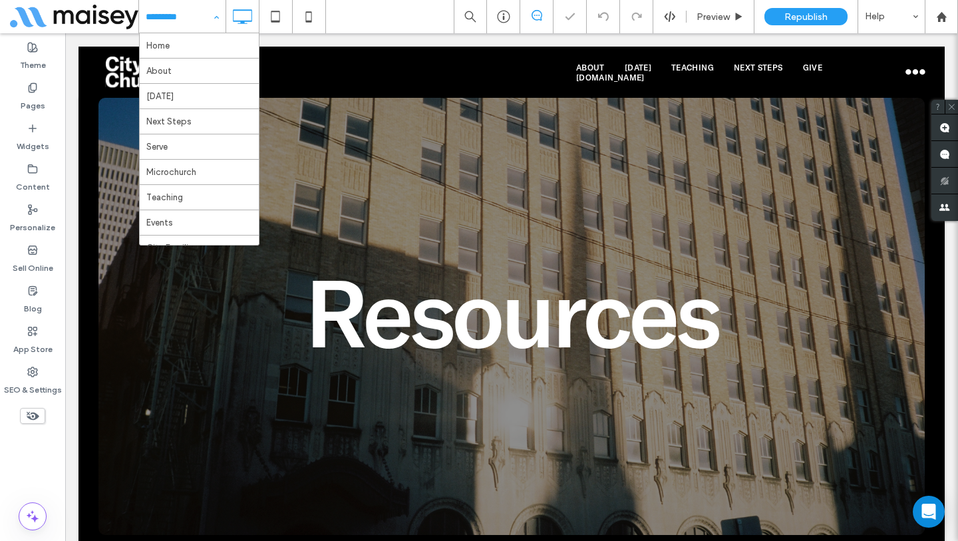
click at [219, 15] on div "Home About Sunday Next Steps Serve Microchurch Teaching Events City Families Ci…" at bounding box center [182, 16] width 86 height 33
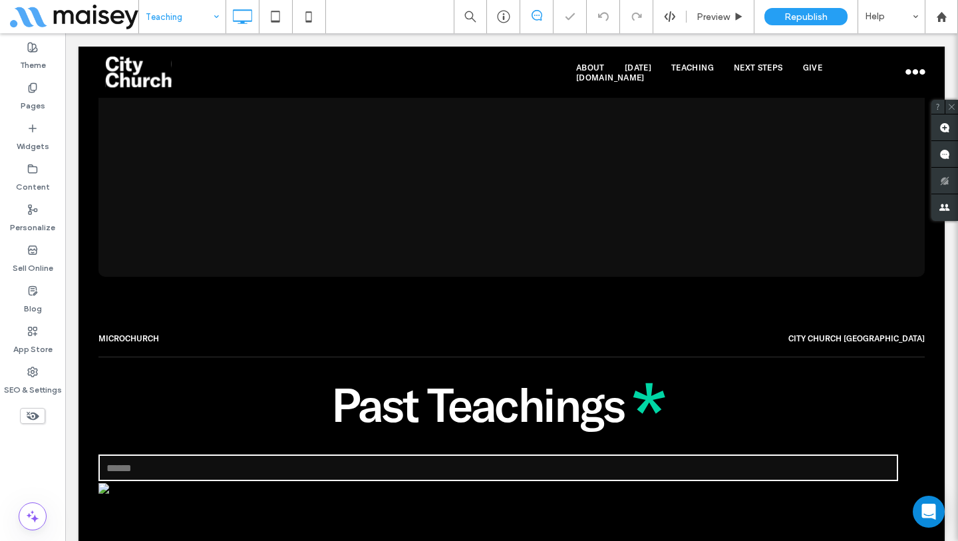
scroll to position [1641, 0]
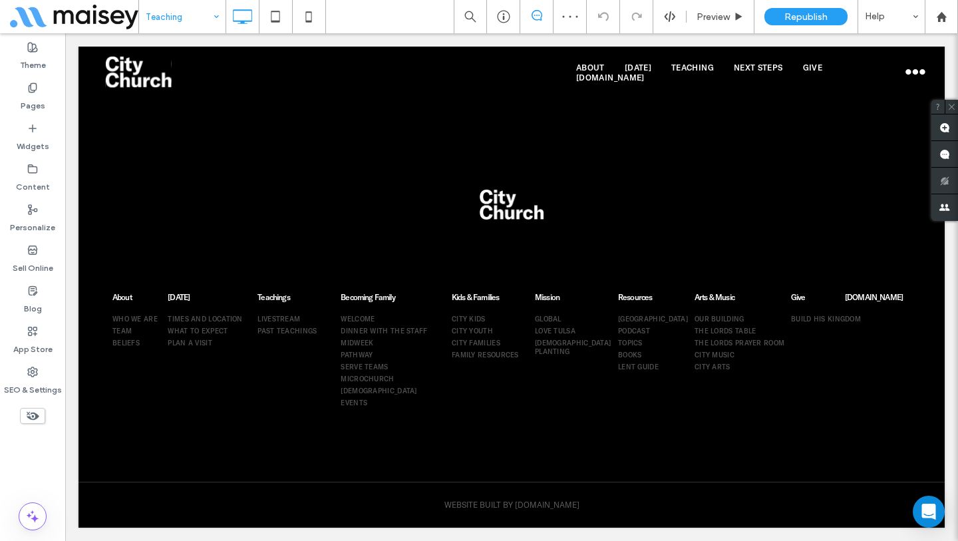
click at [196, 15] on input at bounding box center [179, 16] width 67 height 33
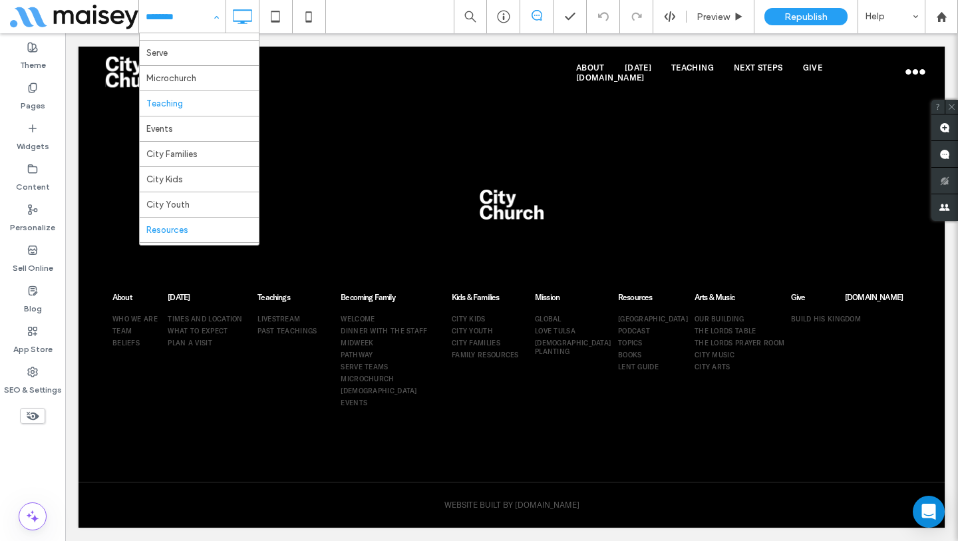
scroll to position [103, 0]
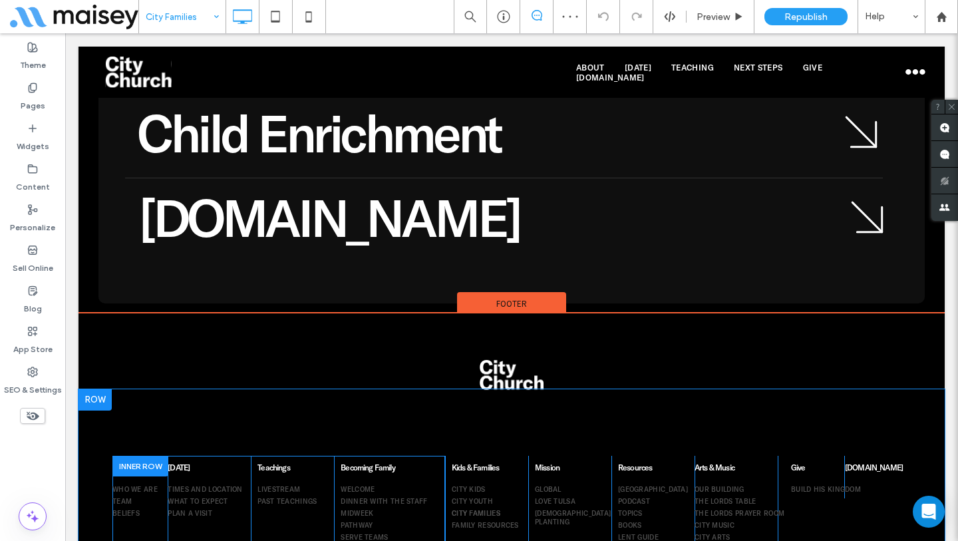
scroll to position [4675, 0]
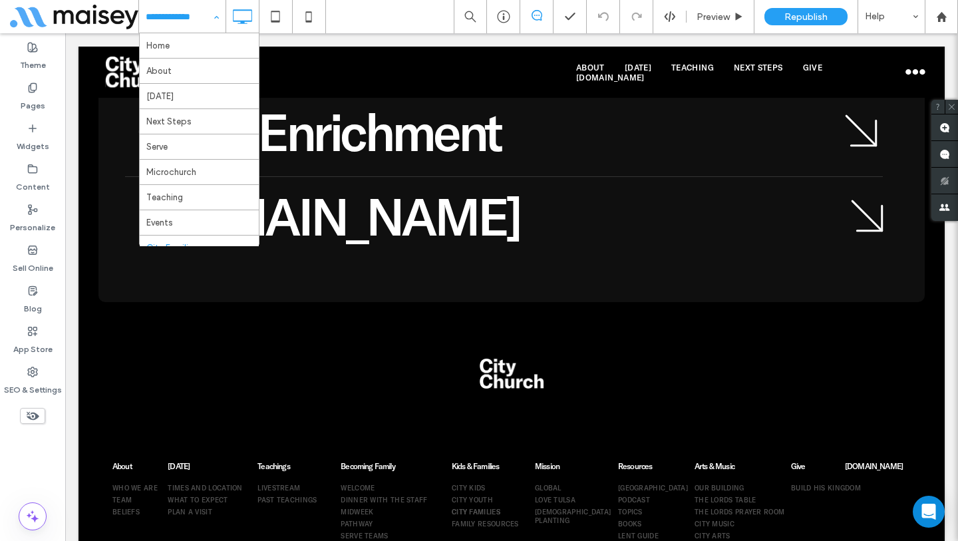
click at [209, 21] on div "Home About Sunday Next Steps Serve Microchurch Teaching Events City Families Ci…" at bounding box center [182, 16] width 86 height 33
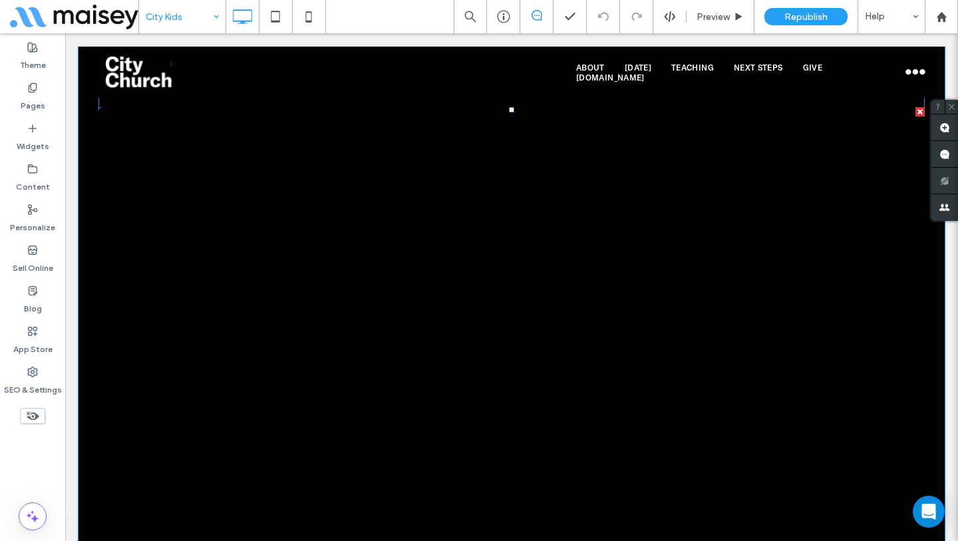
scroll to position [8165, 0]
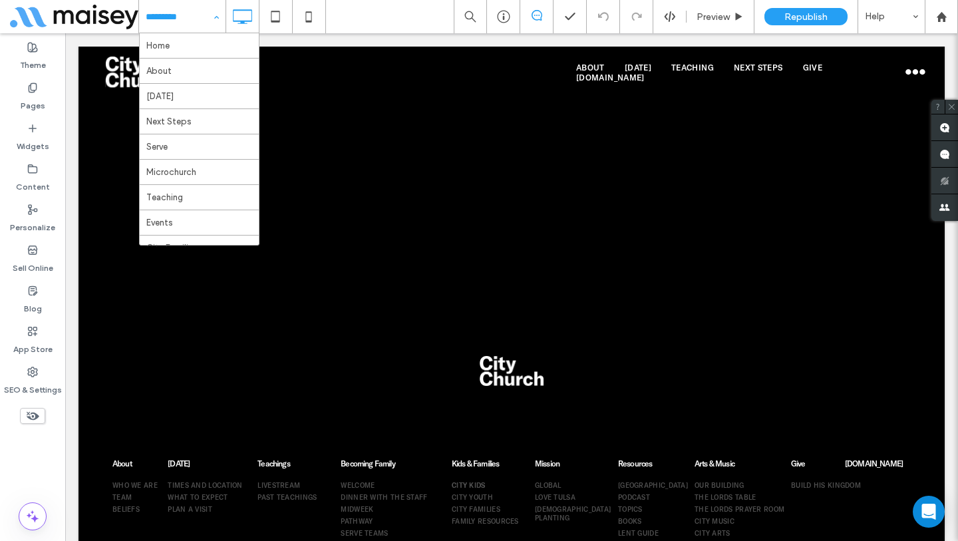
click at [199, 14] on input at bounding box center [179, 16] width 67 height 33
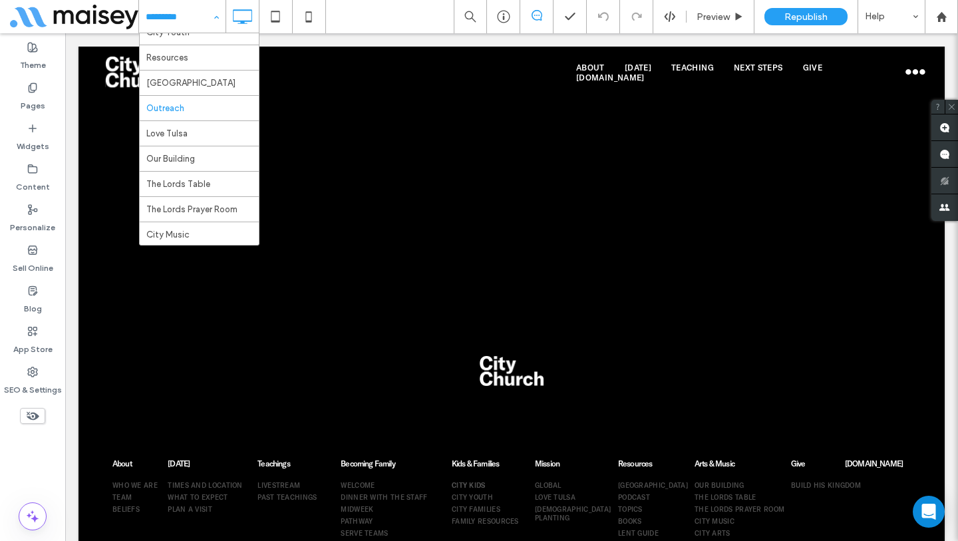
scroll to position [265, 0]
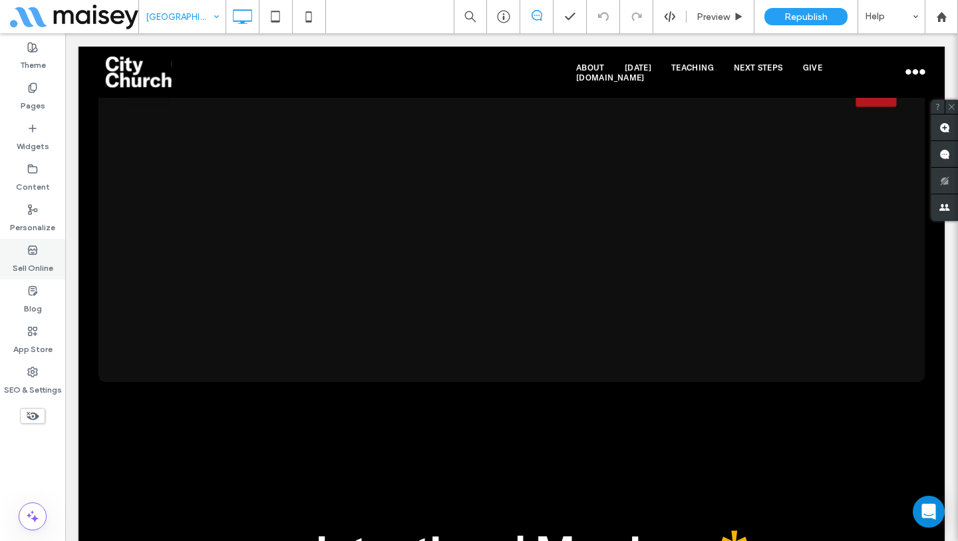
scroll to position [2058, 0]
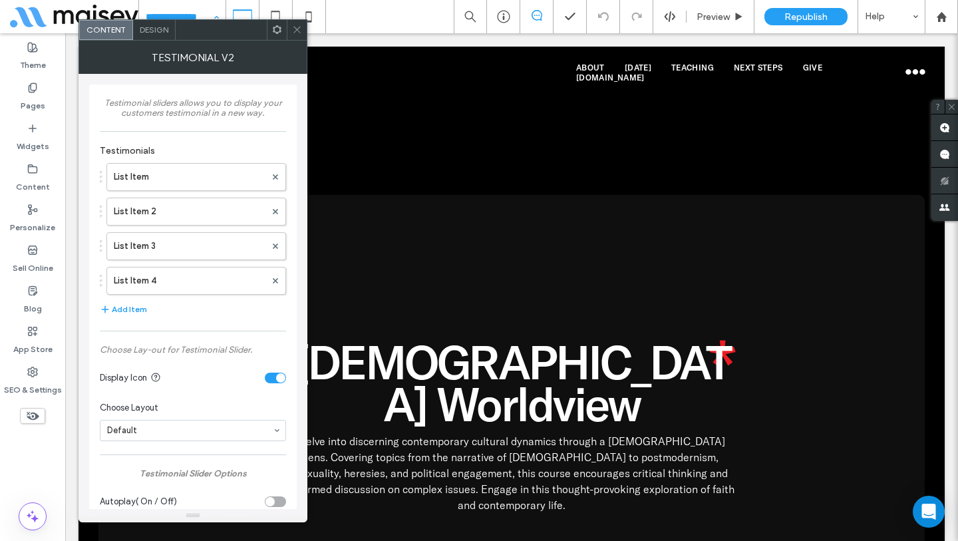
click at [298, 23] on span at bounding box center [297, 30] width 10 height 20
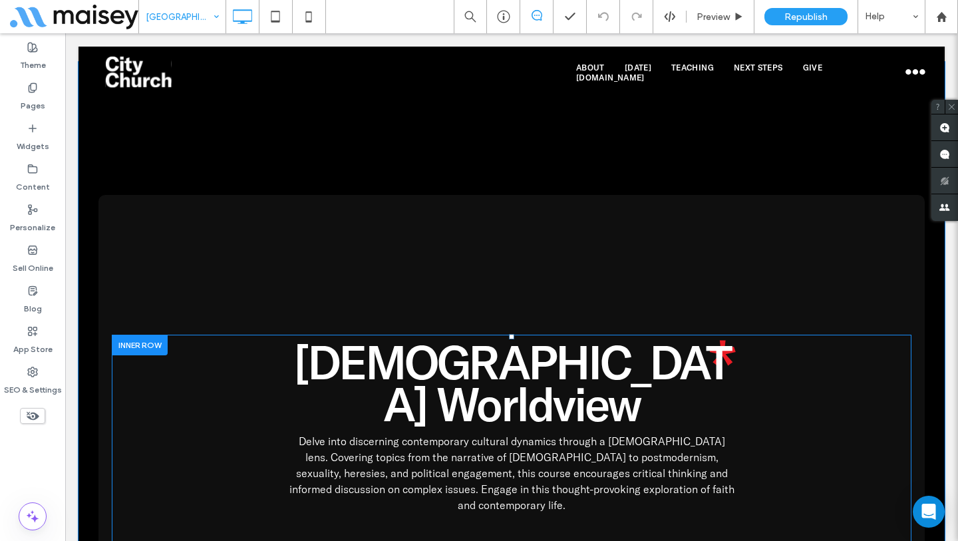
scroll to position [2317, 0]
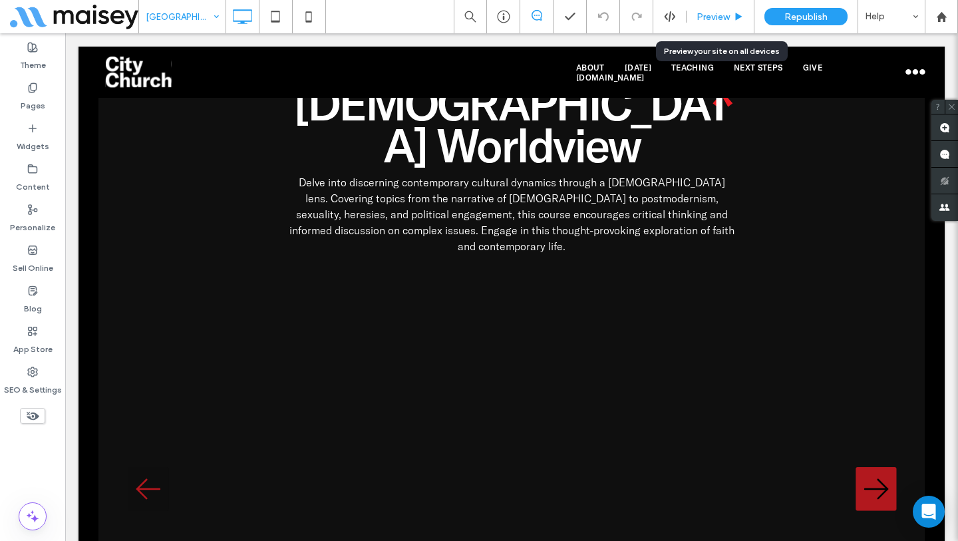
click at [737, 17] on use at bounding box center [739, 16] width 7 height 7
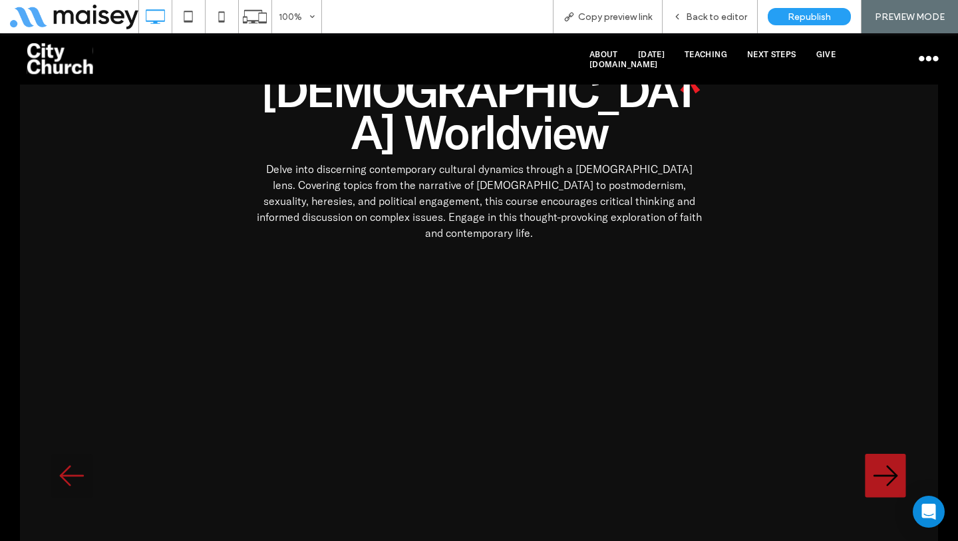
scroll to position [2295, 0]
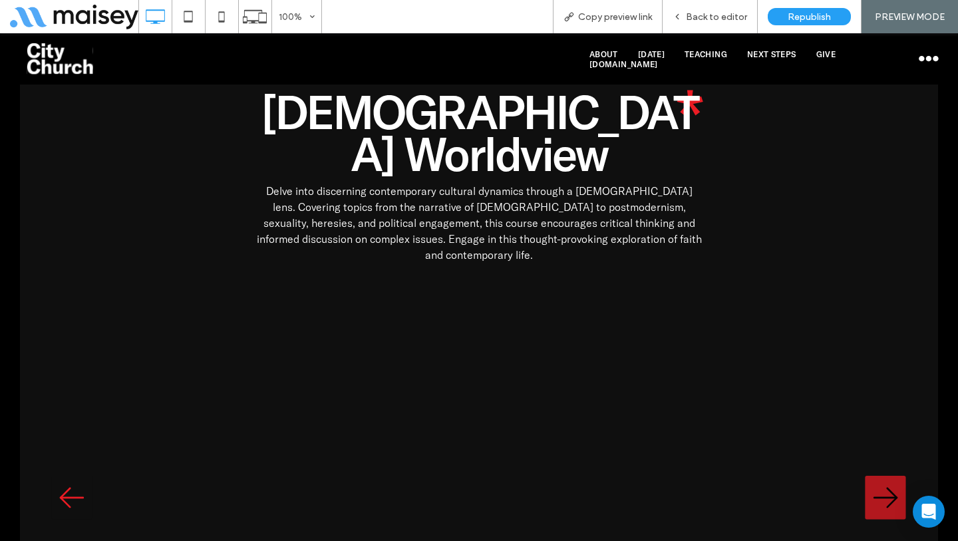
click at [76, 476] on icon "button" at bounding box center [71, 498] width 41 height 45
click at [696, 19] on span "Back to editor" at bounding box center [716, 16] width 61 height 11
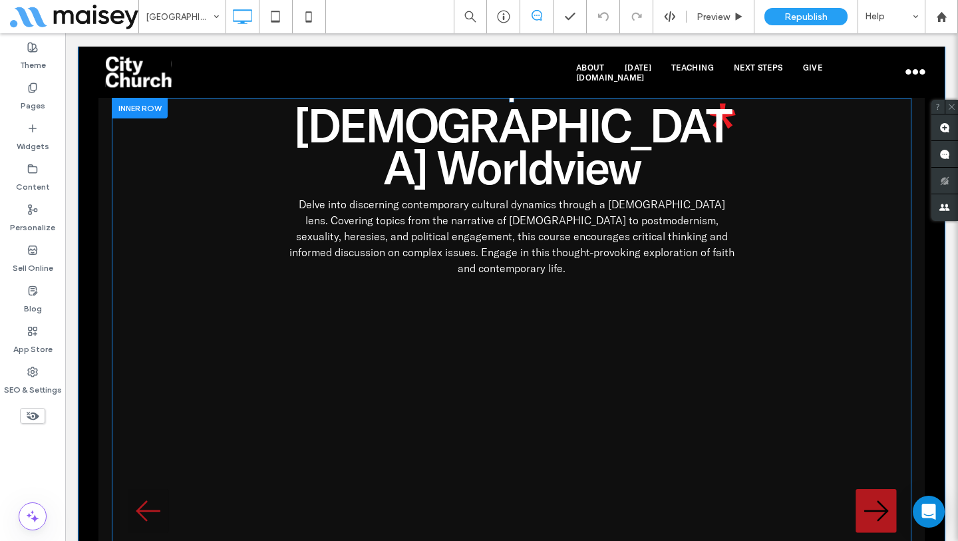
scroll to position [2317, 0]
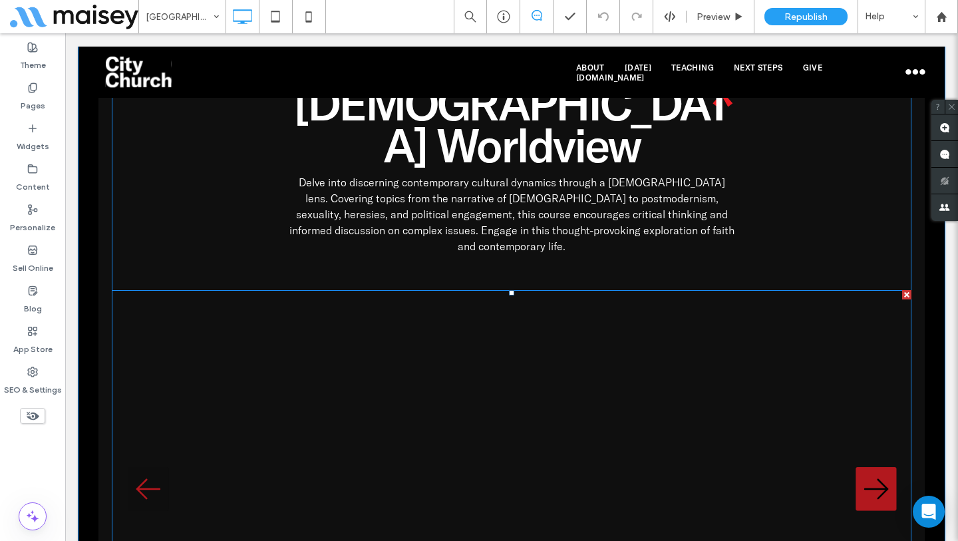
click at [150, 290] on span at bounding box center [511, 524] width 799 height 468
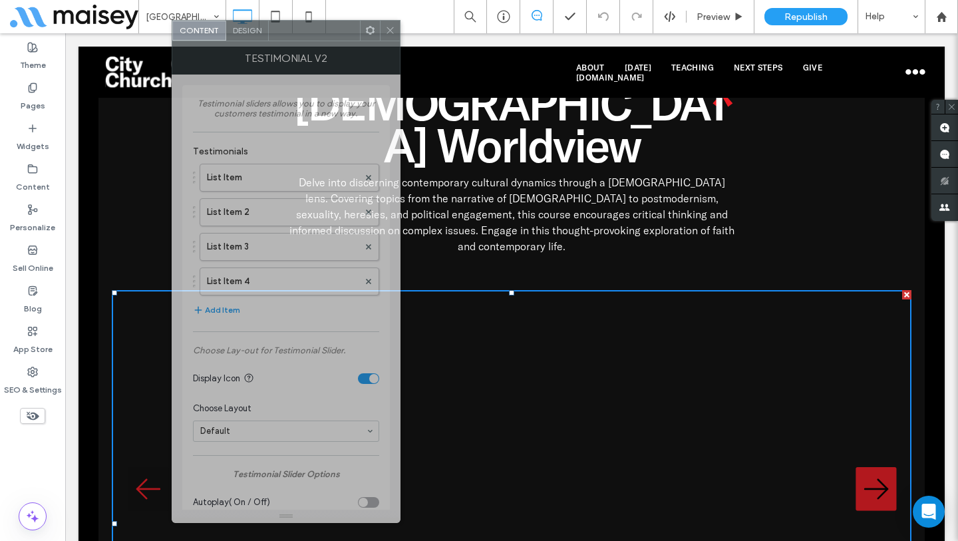
drag, startPoint x: 257, startPoint y: 38, endPoint x: 372, endPoint y: 78, distance: 121.2
click at [360, 39] on div at bounding box center [314, 31] width 91 height 20
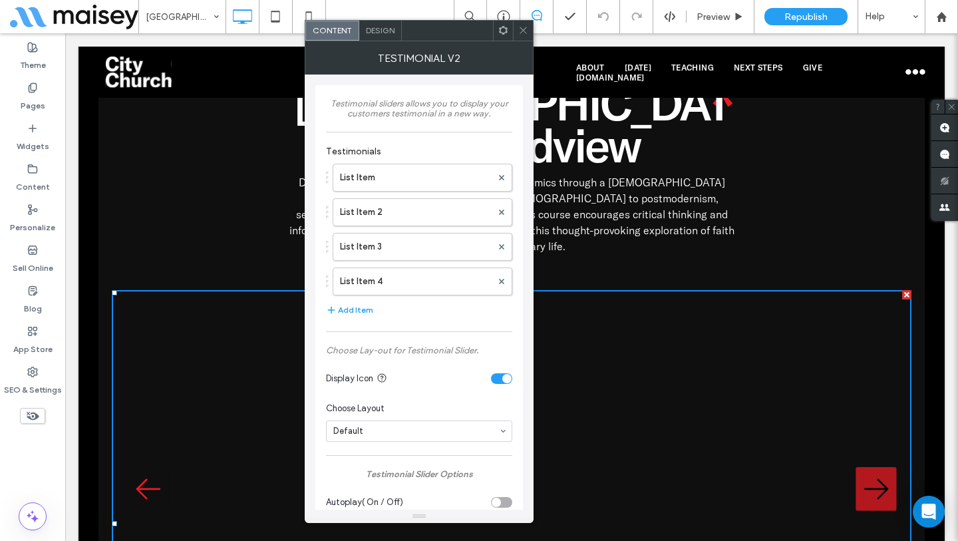
click at [148, 467] on icon "button" at bounding box center [148, 489] width 41 height 45
click at [525, 29] on icon at bounding box center [523, 30] width 10 height 10
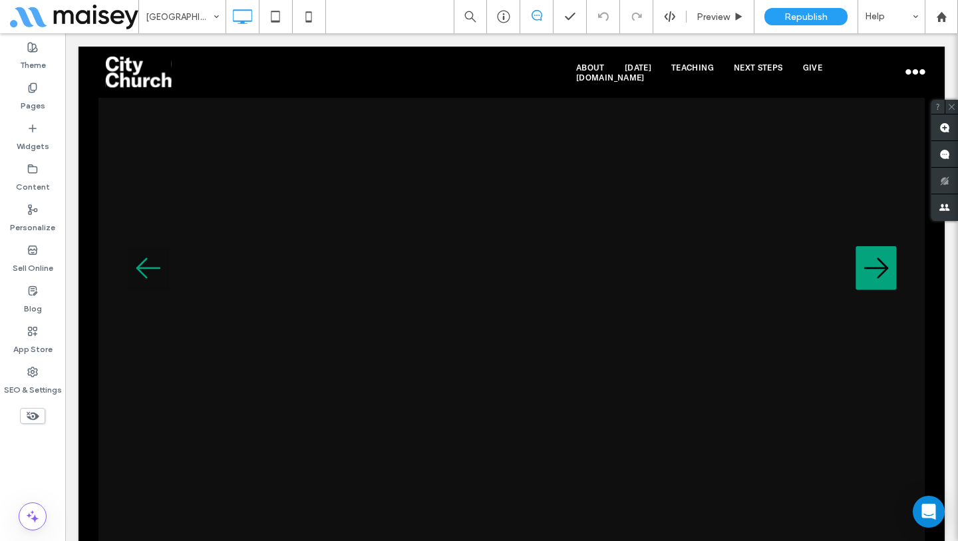
scroll to position [6301, 0]
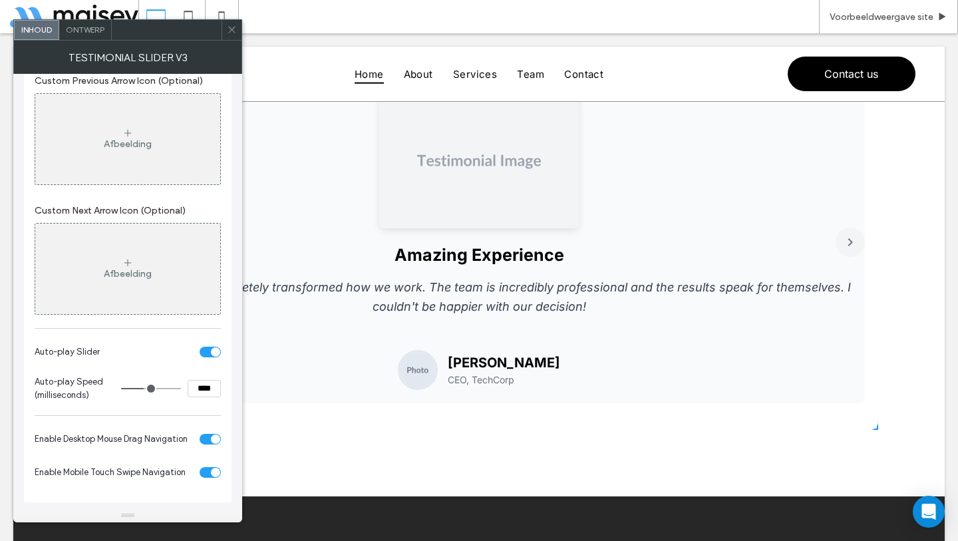
scroll to position [209, 0]
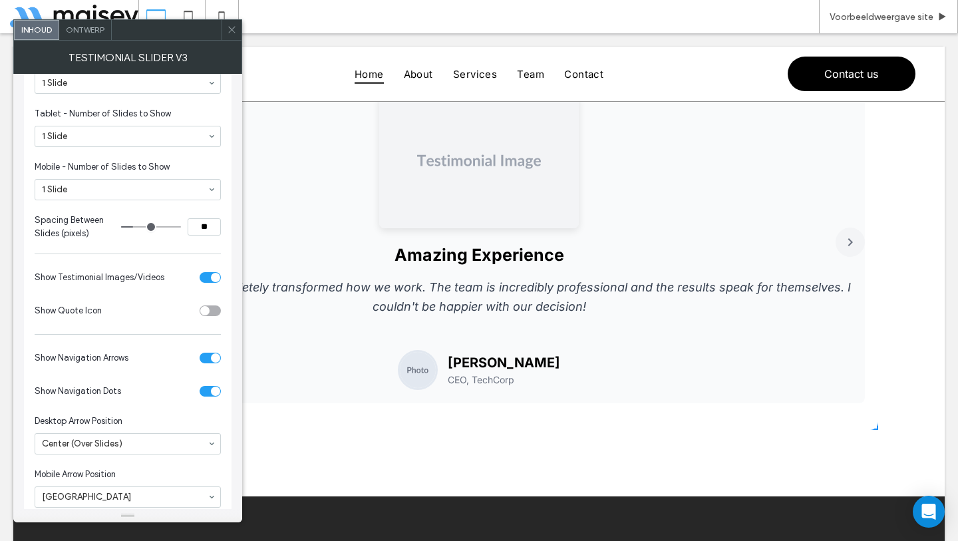
drag, startPoint x: 694, startPoint y: 215, endPoint x: 398, endPoint y: 215, distance: 296.0
click at [417, 215] on div at bounding box center [478, 161] width 745 height 133
drag, startPoint x: 531, startPoint y: 235, endPoint x: 440, endPoint y: 240, distance: 91.2
click at [440, 239] on div "Amazing Experience This product has completely transformed how we work. The tea…" at bounding box center [478, 242] width 771 height 321
drag, startPoint x: 420, startPoint y: 291, endPoint x: 591, endPoint y: 325, distance: 173.6
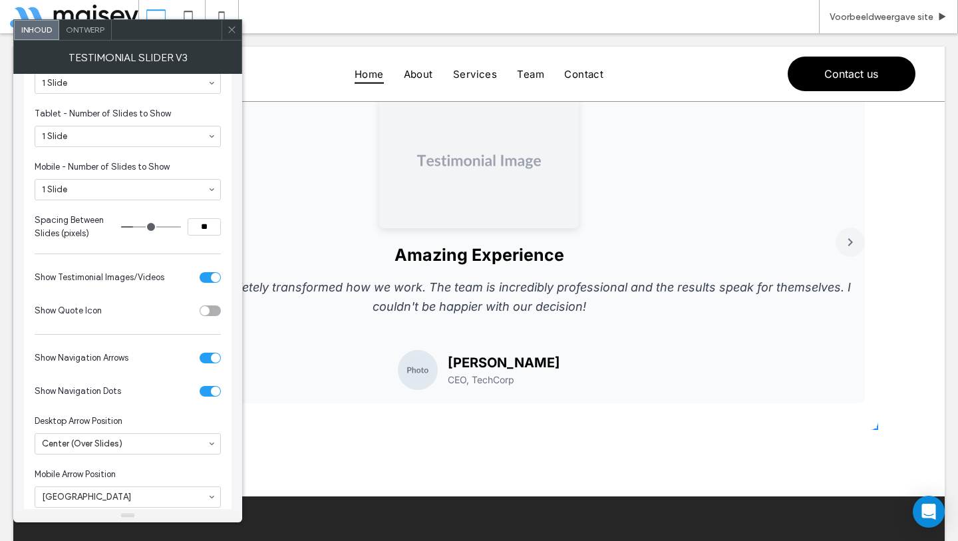
click at [591, 325] on div "Amazing Experience This product has completely transformed how we work. The tea…" at bounding box center [478, 242] width 771 height 321
click at [531, 294] on p "This product has completely transformed how we work. The team is incredibly pro…" at bounding box center [478, 297] width 745 height 39
drag, startPoint x: 472, startPoint y: 281, endPoint x: 446, endPoint y: 322, distance: 48.2
click at [449, 320] on div "Amazing Experience This product has completely transformed how we work. The tea…" at bounding box center [478, 242] width 771 height 321
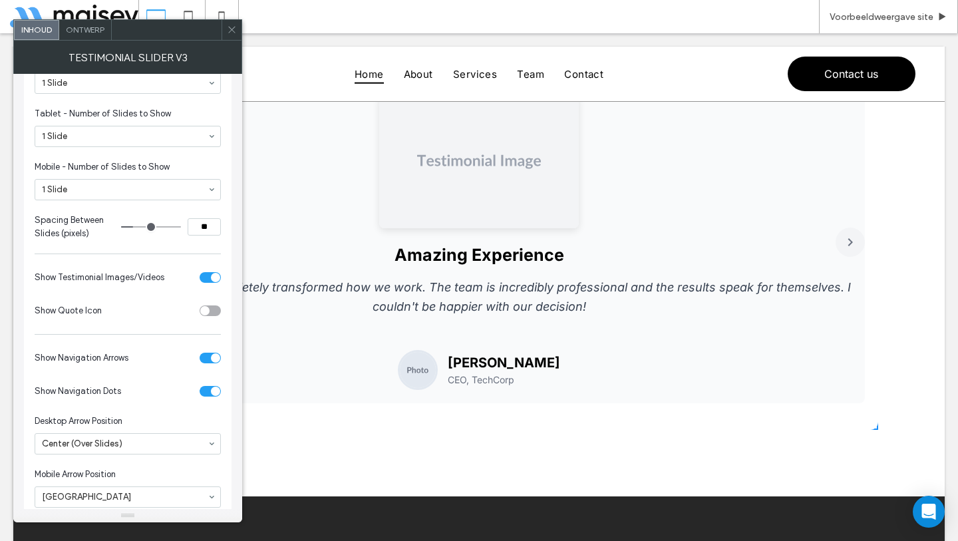
drag, startPoint x: 700, startPoint y: 336, endPoint x: 507, endPoint y: 337, distance: 192.9
click at [507, 337] on div "Amazing Experience This product has completely transformed how we work. The tea…" at bounding box center [478, 242] width 771 height 321
drag, startPoint x: 565, startPoint y: 294, endPoint x: 664, endPoint y: 309, distance: 100.3
click at [662, 309] on p "This product has completely transformed how we work. The team is incredibly pro…" at bounding box center [478, 297] width 745 height 39
drag, startPoint x: 625, startPoint y: 350, endPoint x: 561, endPoint y: 350, distance: 63.8
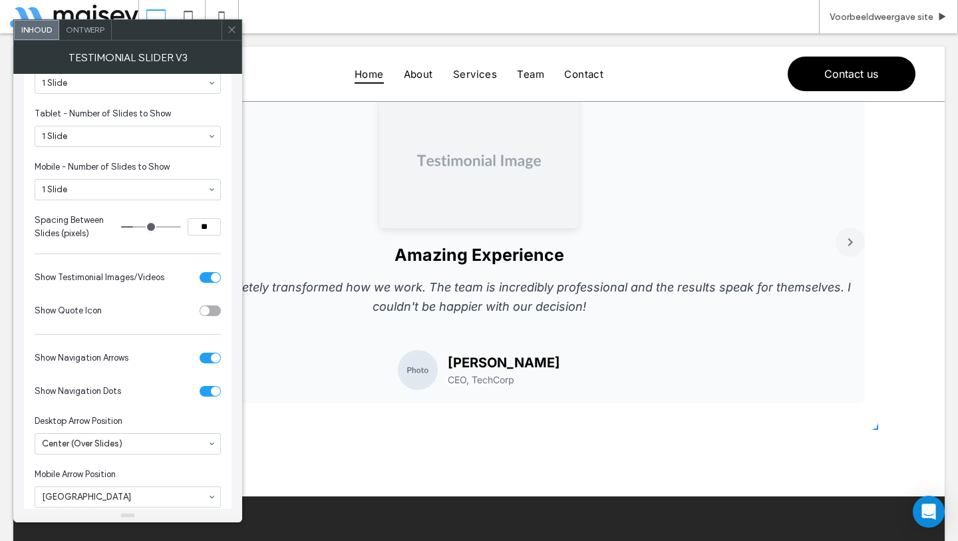
click at [562, 350] on div "[PERSON_NAME] CEO, TechCorp" at bounding box center [478, 370] width 745 height 40
drag, startPoint x: 654, startPoint y: 335, endPoint x: 555, endPoint y: 339, distance: 99.2
click at [555, 339] on div "Amazing Experience This product has completely transformed how we work. The tea…" at bounding box center [478, 242] width 771 height 321
click at [565, 293] on p "This product has completely transformed how we work. The team is incredibly pro…" at bounding box center [478, 297] width 745 height 39
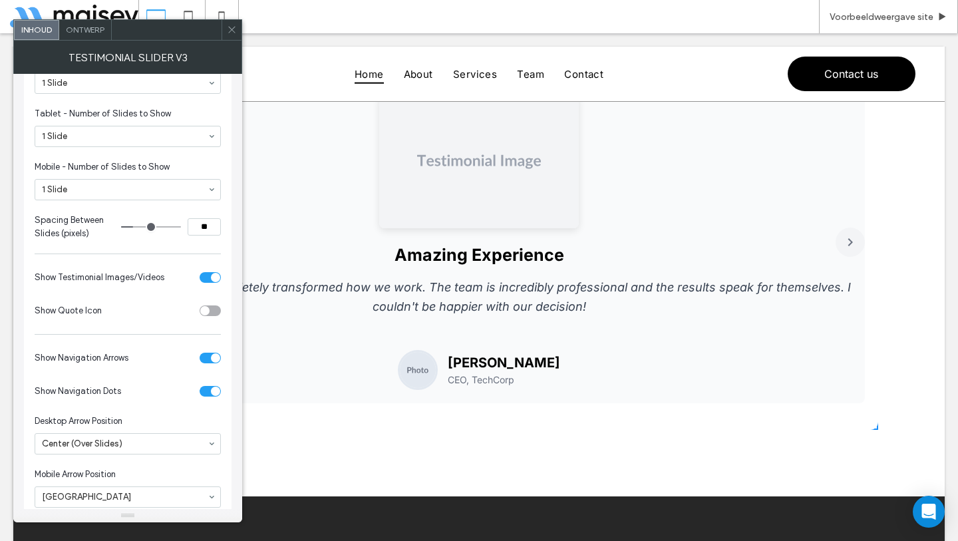
click at [565, 293] on p "This product has completely transformed how we work. The team is incredibly pro…" at bounding box center [478, 297] width 745 height 39
drag, startPoint x: 565, startPoint y: 293, endPoint x: 441, endPoint y: 310, distance: 125.6
click at [446, 308] on p "This product has completely transformed how we work. The team is incredibly pro…" at bounding box center [478, 297] width 745 height 39
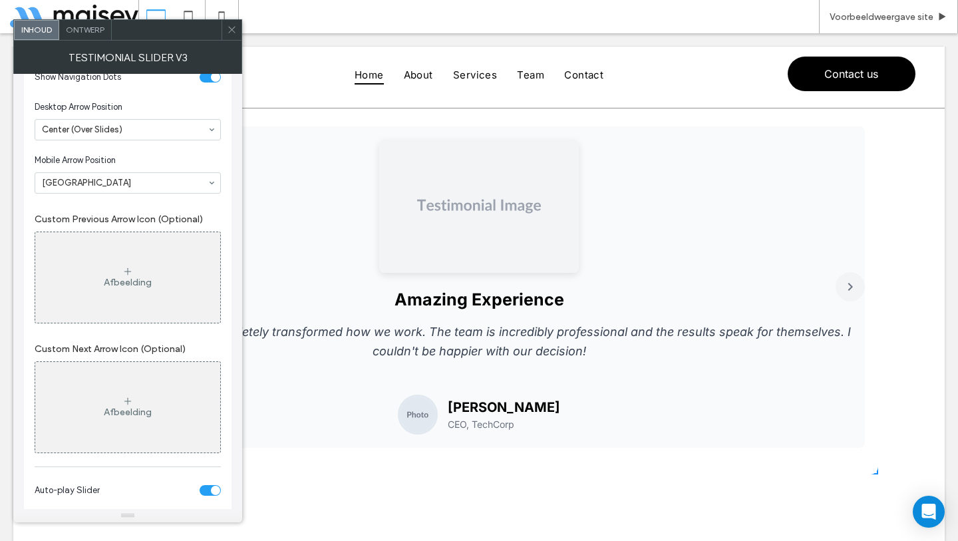
scroll to position [661, 0]
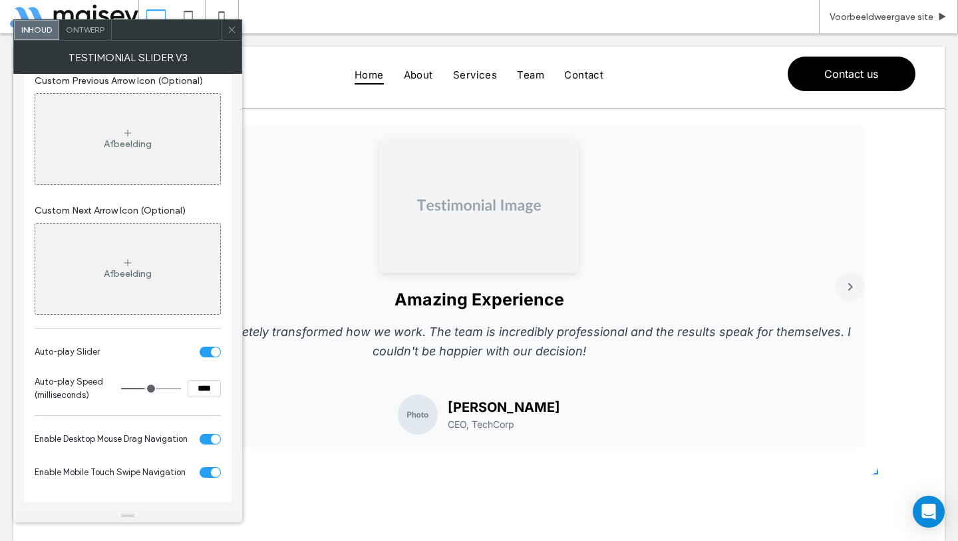
click at [217, 438] on div "toggle" at bounding box center [215, 438] width 9 height 9
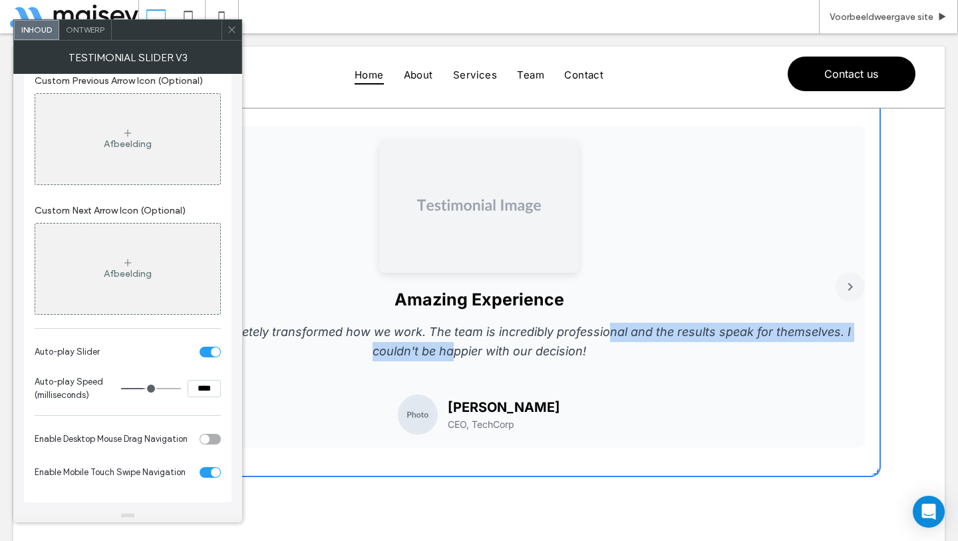
drag, startPoint x: 605, startPoint y: 341, endPoint x: 458, endPoint y: 352, distance: 147.4
click at [449, 349] on p "This product has completely transformed how we work. The team is incredibly pro…" at bounding box center [478, 342] width 745 height 39
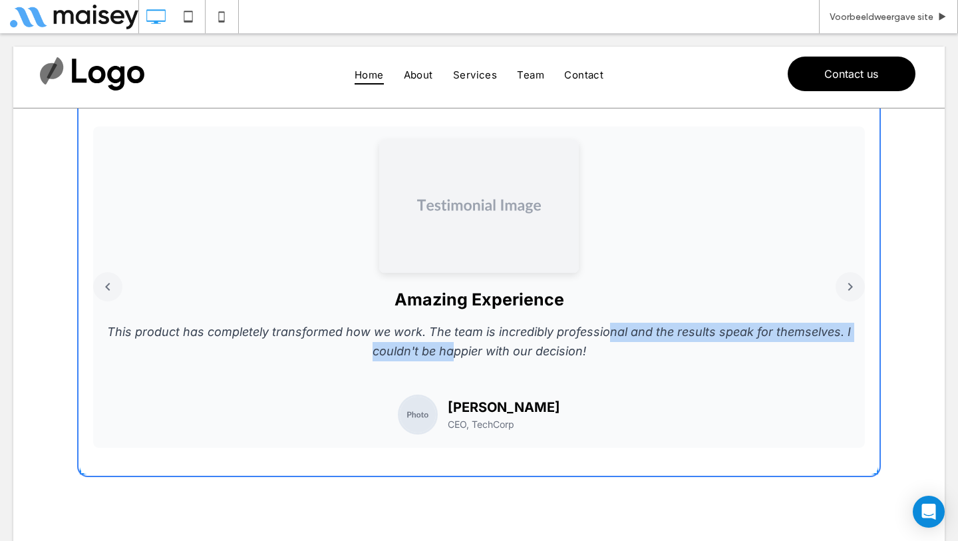
scroll to position [75, 0]
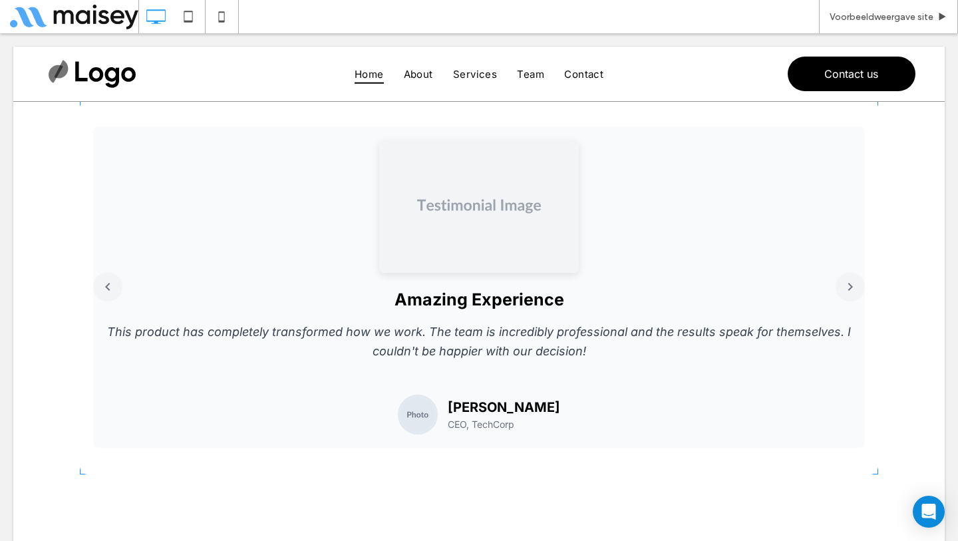
drag, startPoint x: 451, startPoint y: 345, endPoint x: 555, endPoint y: 366, distance: 106.0
click at [555, 366] on span at bounding box center [479, 287] width 798 height 374
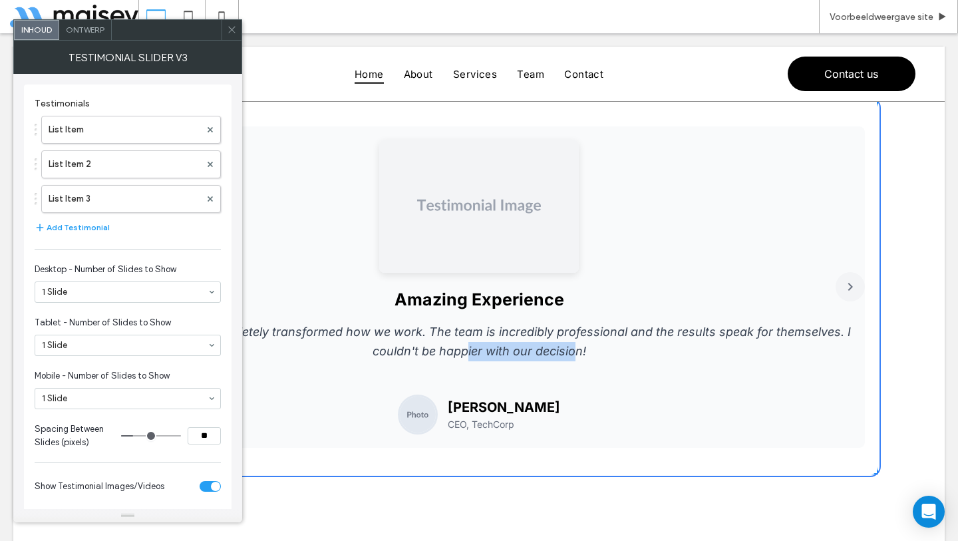
drag, startPoint x: 571, startPoint y: 349, endPoint x: 461, endPoint y: 342, distance: 109.9
click at [461, 342] on p "This product has completely transformed how we work. The team is incredibly pro…" at bounding box center [478, 342] width 745 height 39
click at [577, 301] on h3 "Amazing Experience" at bounding box center [478, 299] width 745 height 20
drag, startPoint x: 687, startPoint y: 272, endPoint x: 499, endPoint y: 274, distance: 187.6
click at [499, 274] on div "Amazing Experience This product has completely transformed how we work. The tea…" at bounding box center [478, 286] width 771 height 321
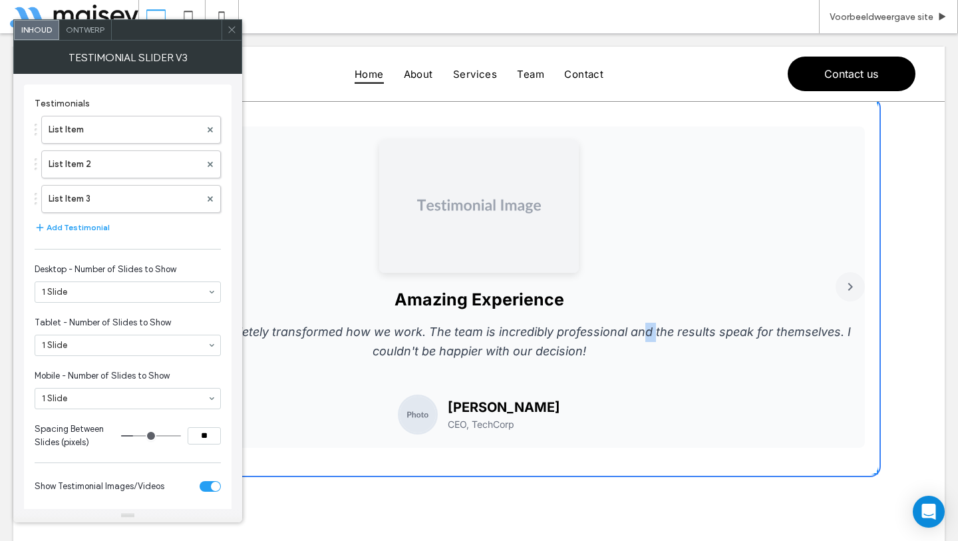
drag, startPoint x: 649, startPoint y: 329, endPoint x: 638, endPoint y: 329, distance: 11.3
click at [638, 329] on p "This product has completely transformed how we work. The team is incredibly pro…" at bounding box center [478, 342] width 745 height 39
click at [672, 384] on div "Amazing Experience This product has completely transformed how we work. The tea…" at bounding box center [478, 286] width 771 height 321
drag, startPoint x: 621, startPoint y: 379, endPoint x: 330, endPoint y: 379, distance: 291.3
click at [331, 379] on div "Amazing Experience This product has completely transformed how we work. The tea…" at bounding box center [478, 286] width 771 height 321
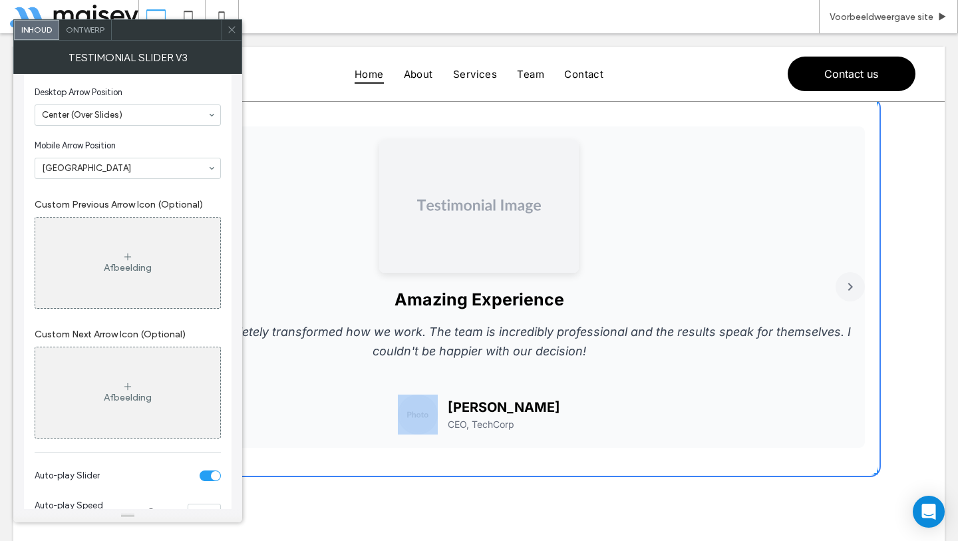
scroll to position [589, 0]
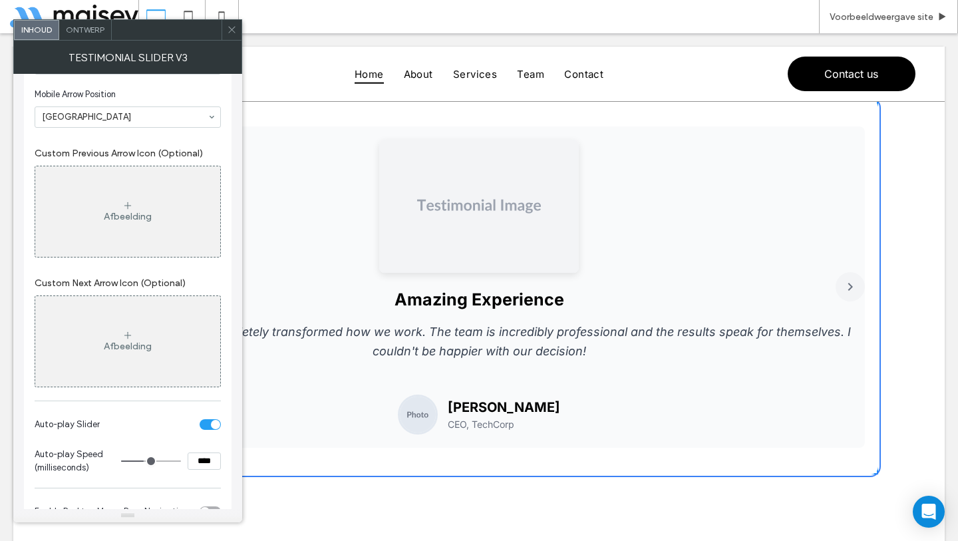
drag, startPoint x: 330, startPoint y: 382, endPoint x: 259, endPoint y: 380, distance: 71.2
click at [259, 380] on div "Amazing Experience This product has completely transformed how we work. The tea…" at bounding box center [478, 286] width 771 height 321
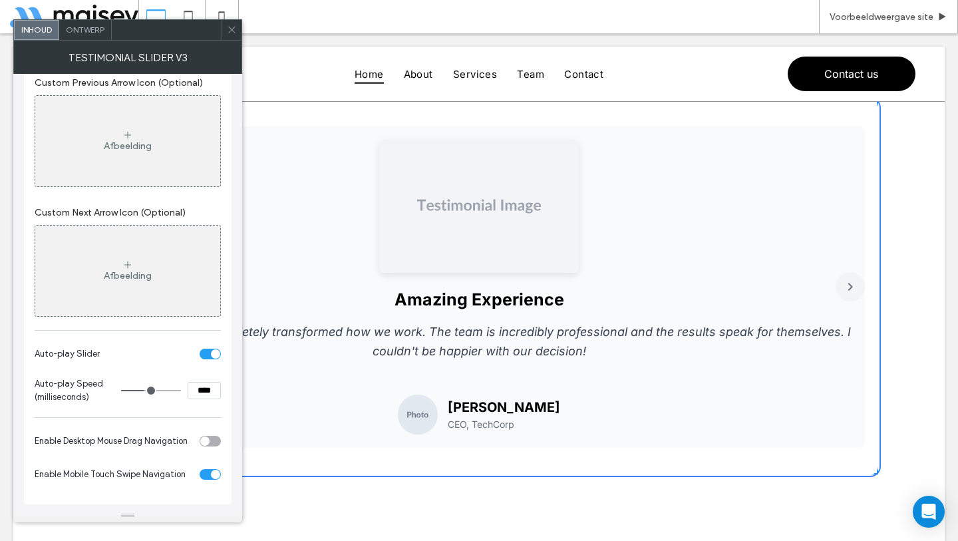
scroll to position [661, 0]
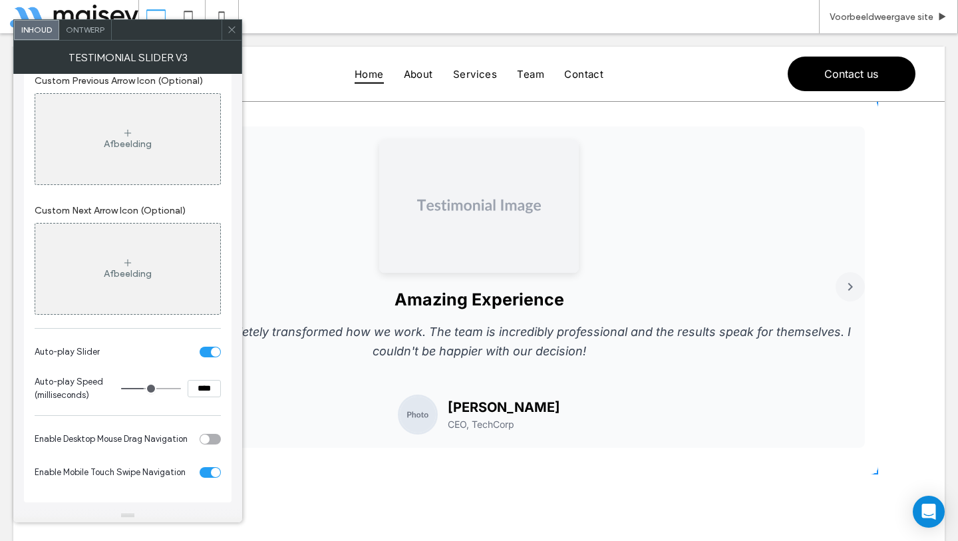
click at [218, 440] on div "toggle" at bounding box center [210, 439] width 21 height 11
drag, startPoint x: 361, startPoint y: 398, endPoint x: 259, endPoint y: 400, distance: 102.4
click at [266, 400] on div "Sarah Johnson CEO, TechCorp" at bounding box center [478, 414] width 745 height 40
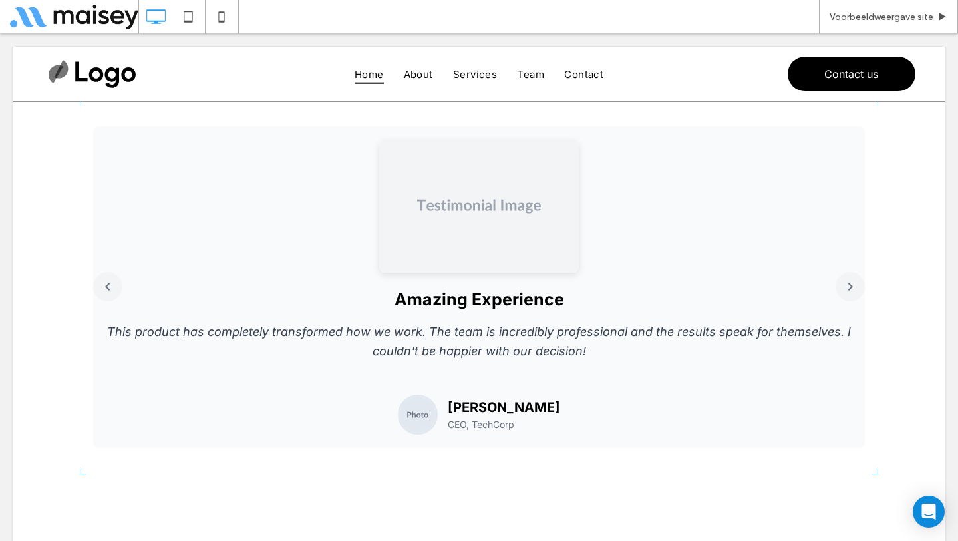
drag, startPoint x: 494, startPoint y: 369, endPoint x: 318, endPoint y: 381, distance: 176.7
click at [345, 381] on span at bounding box center [479, 287] width 798 height 374
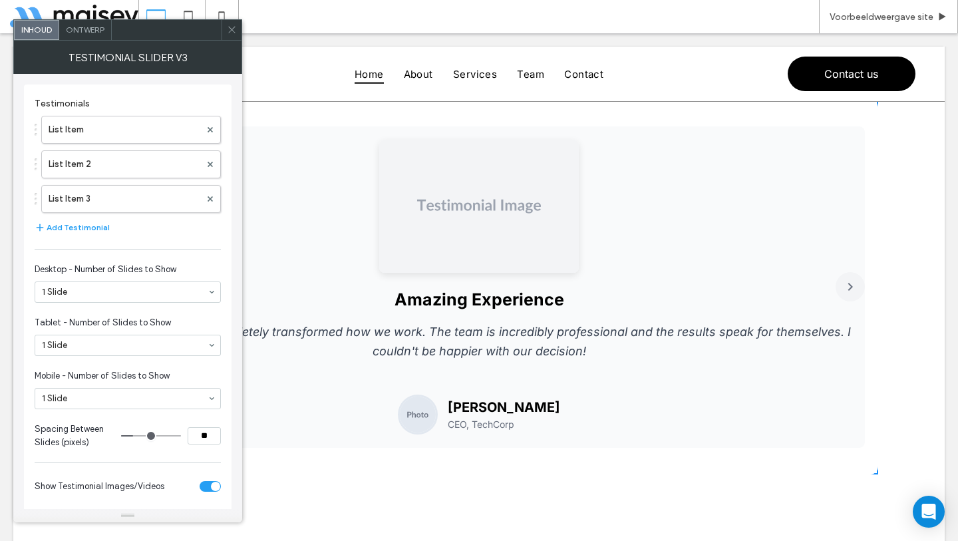
drag, startPoint x: 546, startPoint y: 335, endPoint x: 379, endPoint y: 342, distance: 167.1
click at [398, 342] on p "This product has completely transformed how we work. The team is incredibly pro…" at bounding box center [478, 342] width 745 height 39
drag, startPoint x: 529, startPoint y: 326, endPoint x: 303, endPoint y: 333, distance: 225.6
click at [305, 333] on p "This product has completely transformed how we work. The team is incredibly pro…" at bounding box center [478, 342] width 745 height 39
drag, startPoint x: 600, startPoint y: 315, endPoint x: 444, endPoint y: 323, distance: 156.5
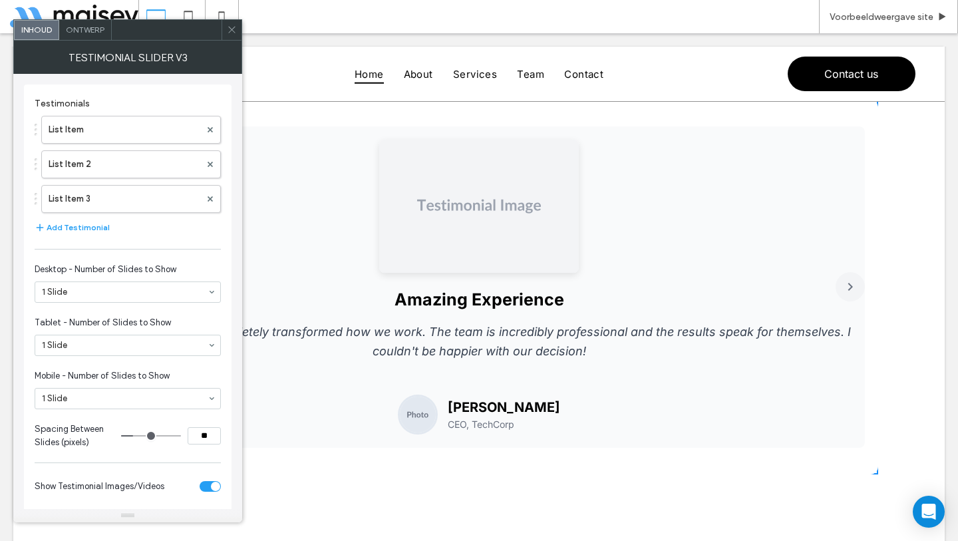
click at [444, 323] on div "Amazing Experience This product has completely transformed how we work. The tea…" at bounding box center [478, 286] width 771 height 321
drag, startPoint x: 650, startPoint y: 315, endPoint x: 446, endPoint y: 318, distance: 204.2
click at [446, 318] on div "Amazing Experience This product has completely transformed how we work. The tea…" at bounding box center [478, 286] width 771 height 321
drag, startPoint x: 658, startPoint y: 303, endPoint x: 434, endPoint y: 307, distance: 224.2
click at [439, 307] on h3 "Amazing Experience" at bounding box center [478, 299] width 745 height 20
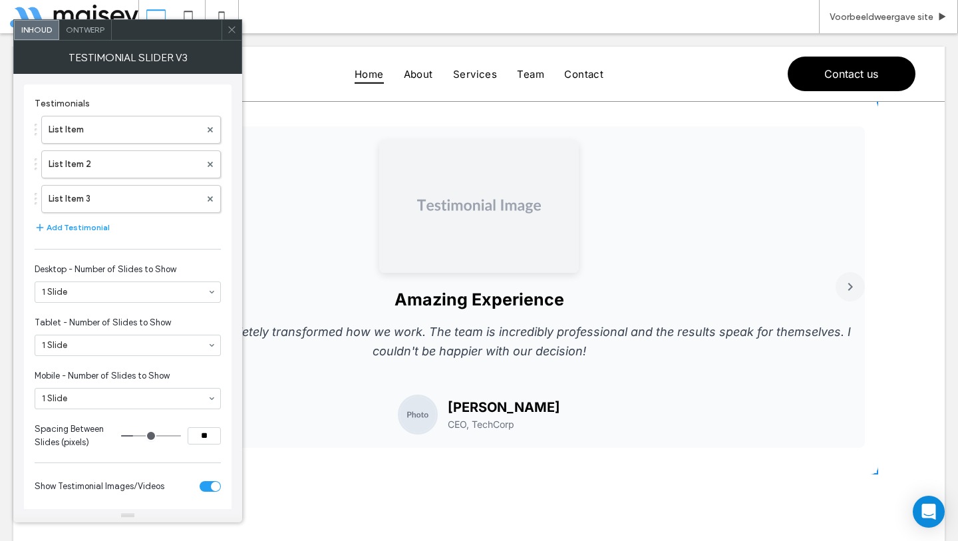
drag, startPoint x: 404, startPoint y: 308, endPoint x: 275, endPoint y: 310, distance: 129.0
click at [275, 310] on div "Amazing Experience This product has completely transformed how we work. The tea…" at bounding box center [478, 286] width 771 height 321
drag, startPoint x: 361, startPoint y: 320, endPoint x: 509, endPoint y: 319, distance: 147.7
click at [495, 320] on div "Amazing Experience This product has completely transformed how we work. The tea…" at bounding box center [478, 286] width 771 height 321
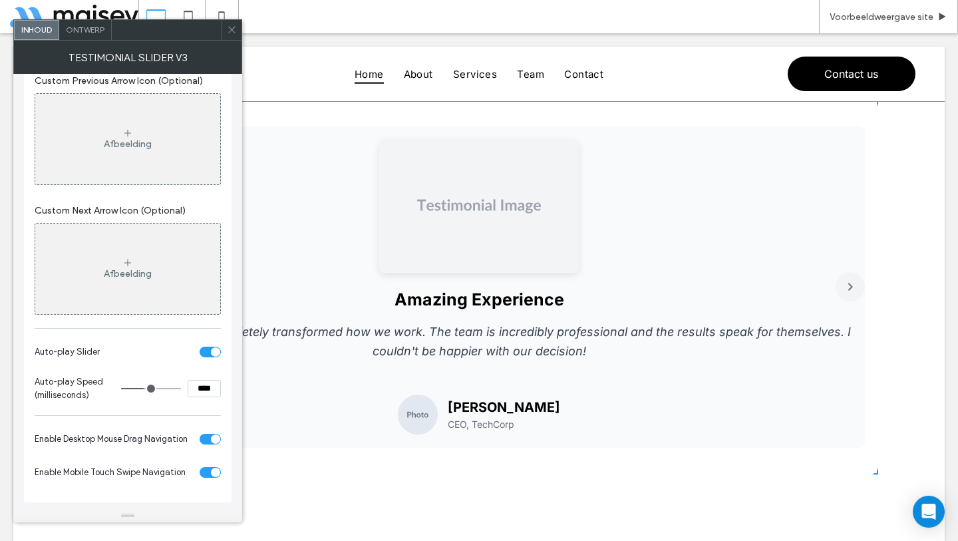
click at [211, 444] on section "Enable Desktop Mouse Drag Navigation" at bounding box center [128, 438] width 186 height 33
click at [213, 444] on section "Enable Desktop Mouse Drag Navigation" at bounding box center [128, 438] width 186 height 33
click at [213, 444] on div "toggle" at bounding box center [210, 439] width 21 height 11
click at [207, 471] on div "toggle" at bounding box center [210, 472] width 21 height 11
click at [233, 29] on icon at bounding box center [232, 30] width 10 height 10
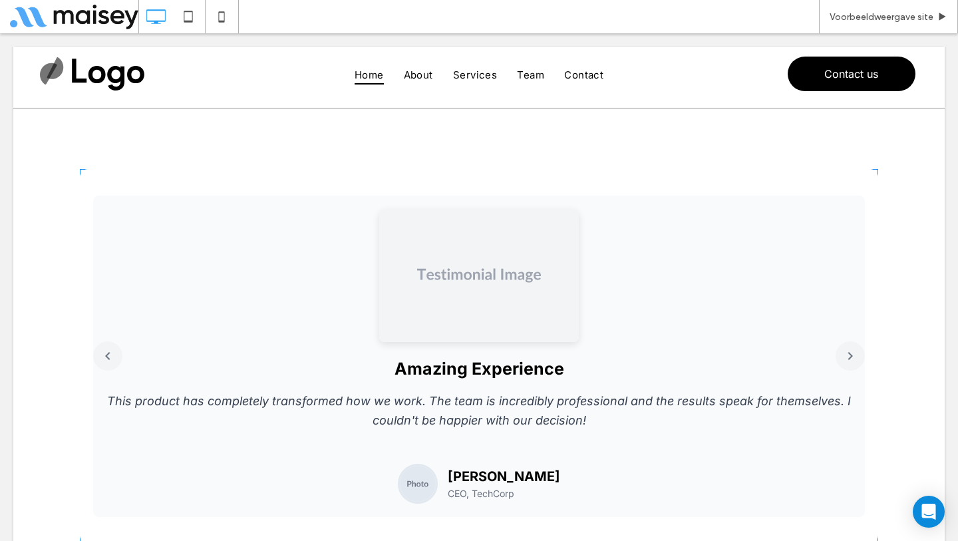
scroll to position [0, 0]
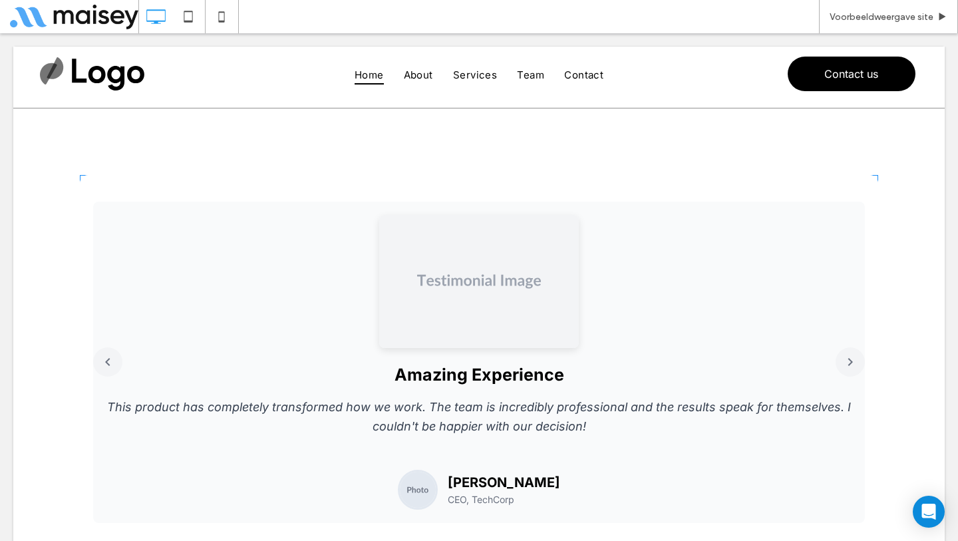
click at [305, 368] on span at bounding box center [479, 362] width 798 height 374
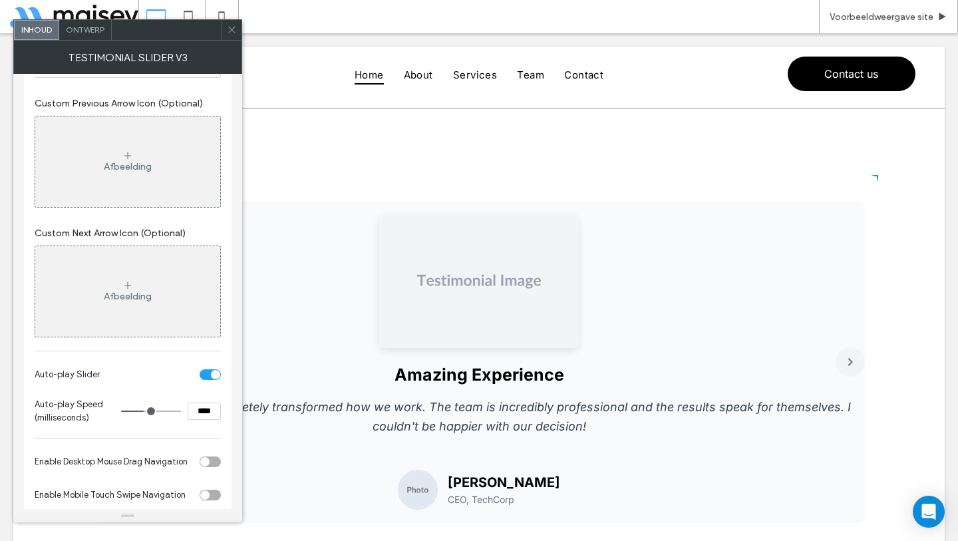
scroll to position [661, 0]
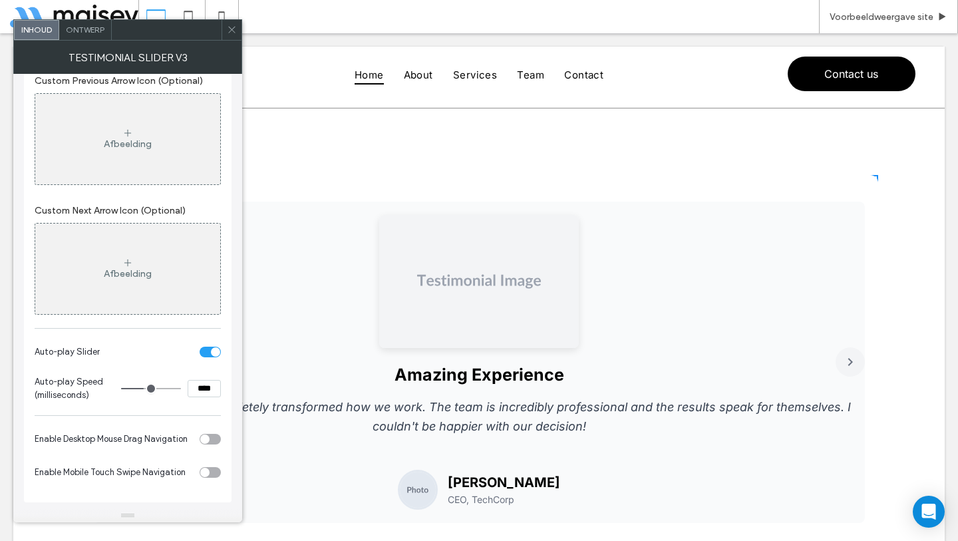
click at [207, 347] on div "toggle" at bounding box center [210, 352] width 21 height 11
click at [206, 437] on div "toggle" at bounding box center [204, 438] width 9 height 9
click at [418, 388] on div "Amazing Experience This product has completely transformed how we work. The tea…" at bounding box center [478, 362] width 771 height 321
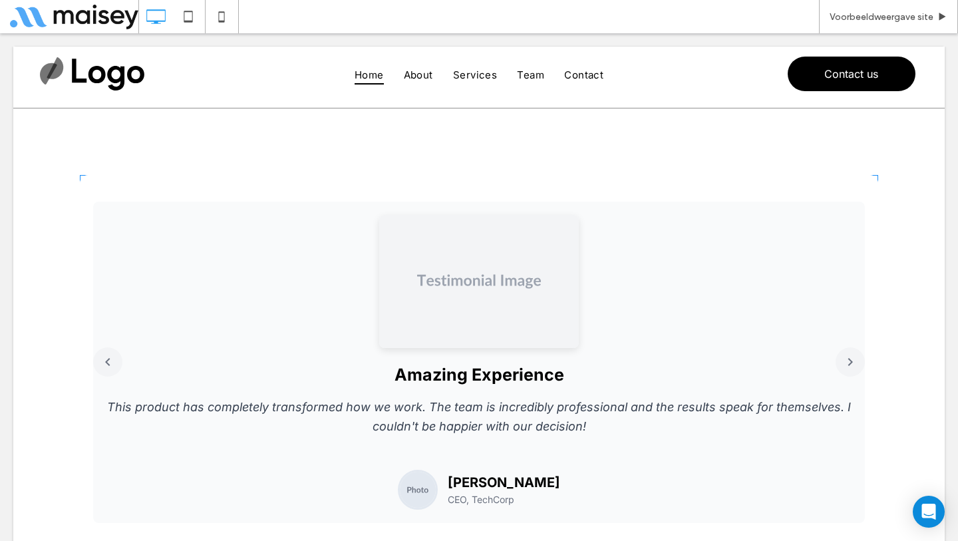
drag, startPoint x: 570, startPoint y: 400, endPoint x: 368, endPoint y: 387, distance: 202.6
click at [380, 390] on span at bounding box center [479, 362] width 798 height 374
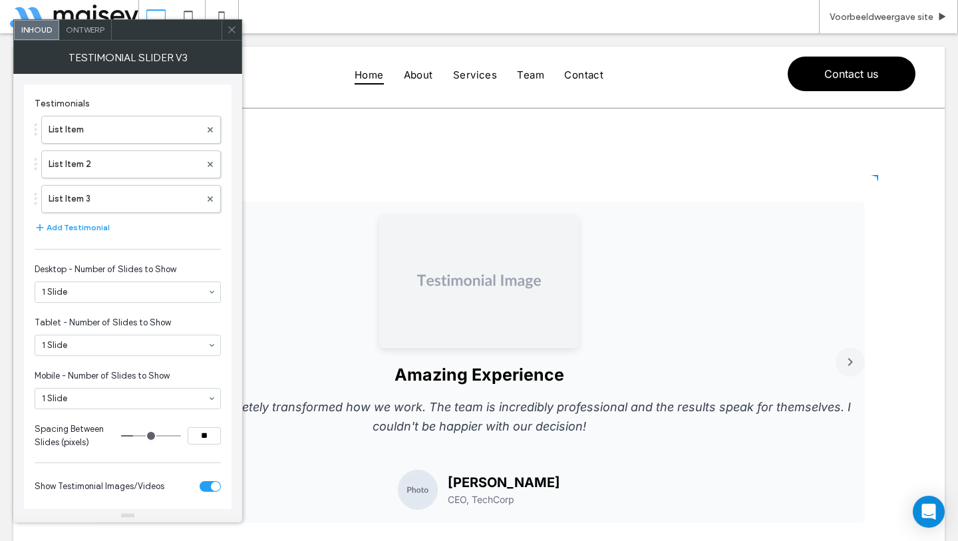
drag, startPoint x: 468, startPoint y: 389, endPoint x: 301, endPoint y: 376, distance: 167.5
click at [306, 377] on div "Amazing Experience This product has completely transformed how we work. The tea…" at bounding box center [478, 362] width 771 height 321
click at [227, 25] on icon at bounding box center [232, 30] width 10 height 10
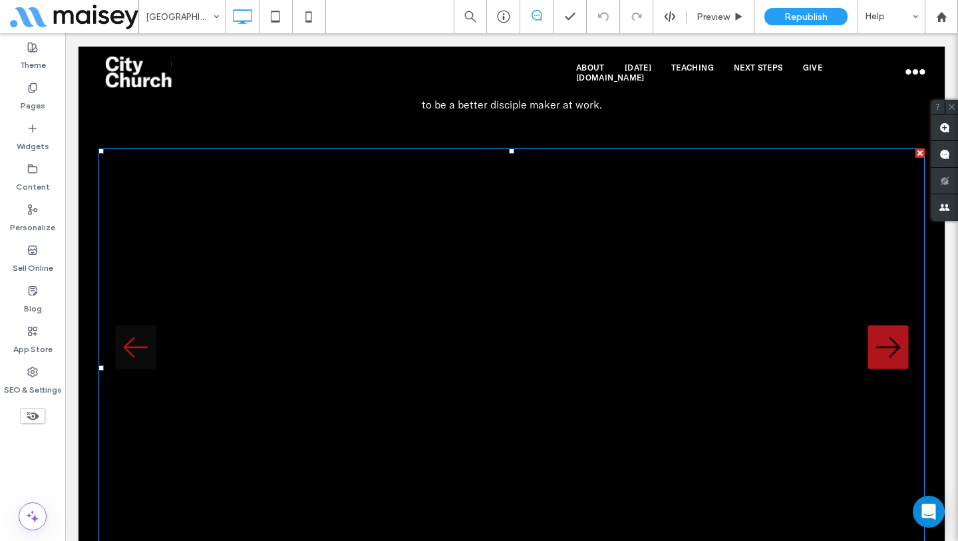
scroll to position [6931, 0]
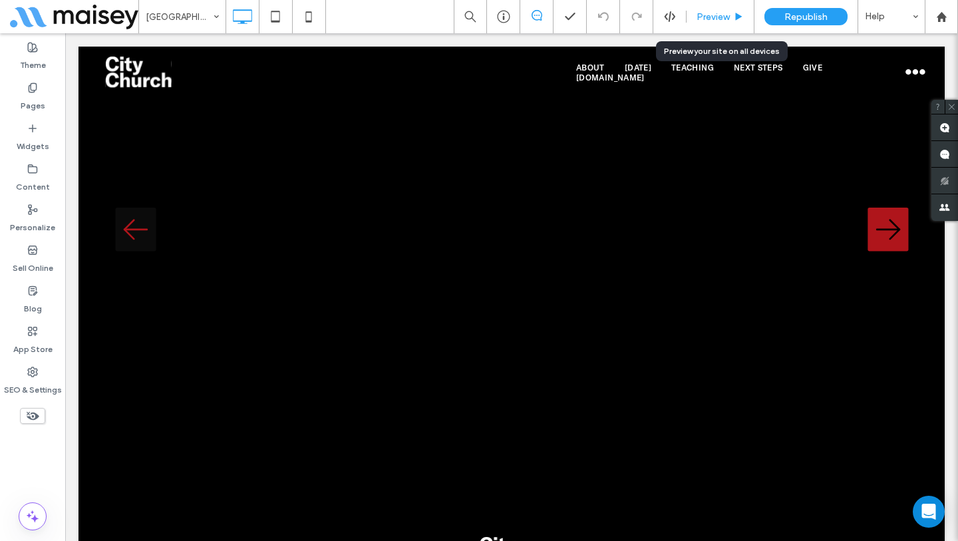
click at [718, 13] on span "Preview" at bounding box center [712, 16] width 33 height 11
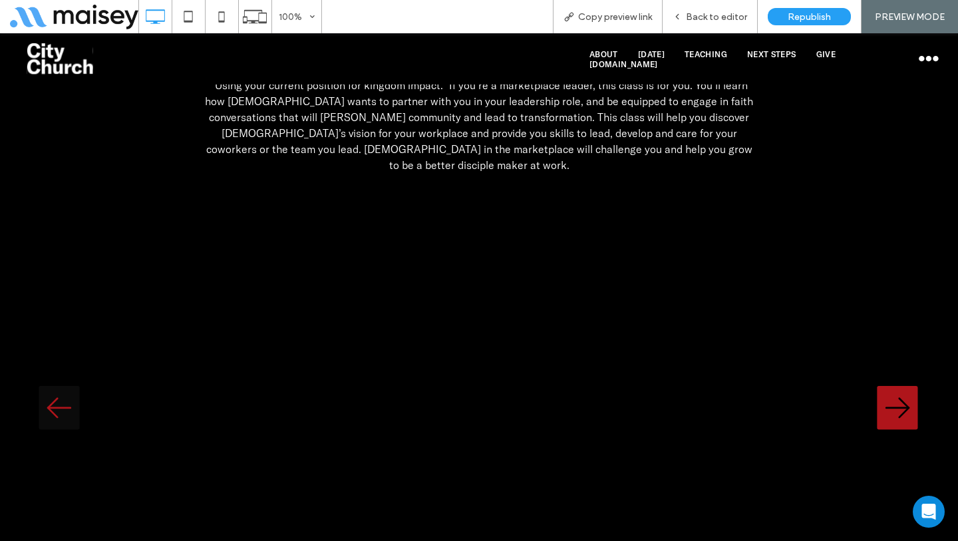
scroll to position [6606, 0]
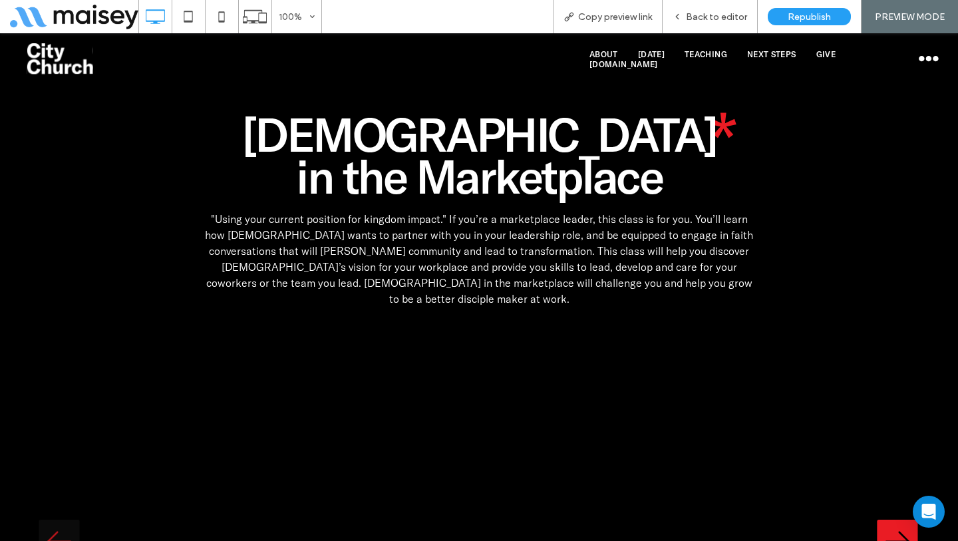
click at [905, 519] on icon "button" at bounding box center [897, 541] width 41 height 45
click at [903, 519] on icon "button" at bounding box center [897, 541] width 41 height 45
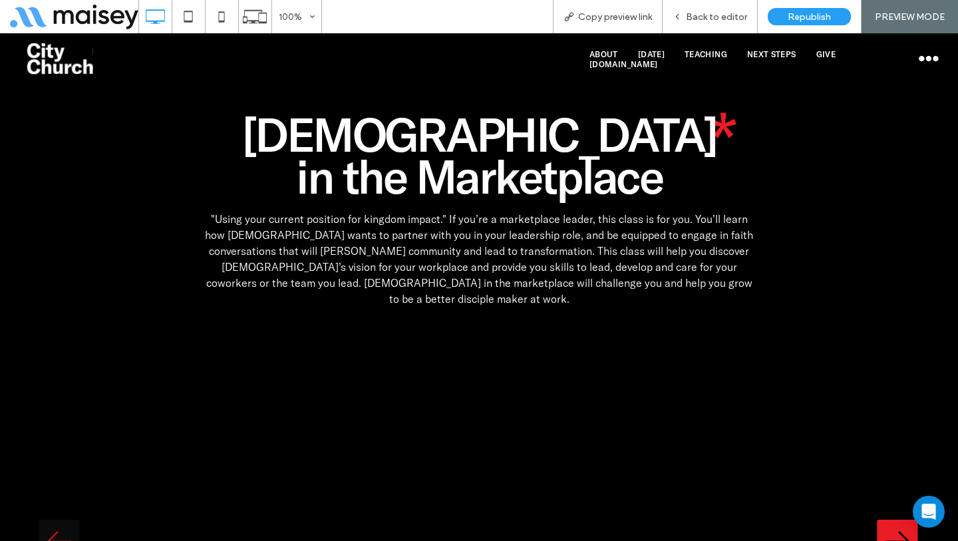
click at [903, 519] on icon "button" at bounding box center [897, 541] width 41 height 45
